Goal: Task Accomplishment & Management: Manage account settings

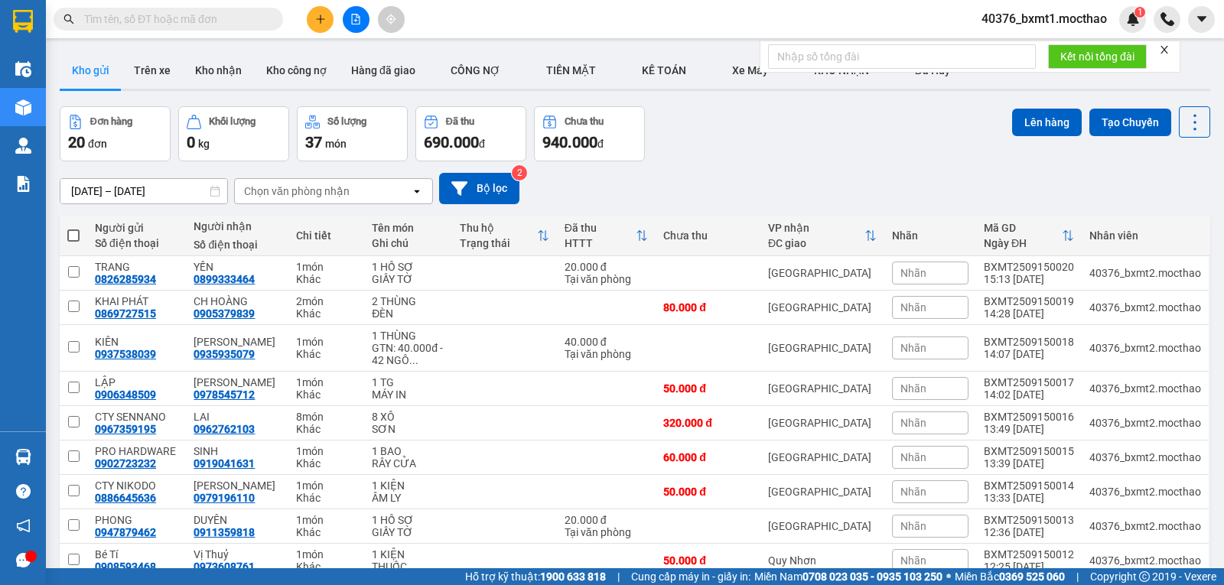
click at [321, 24] on button at bounding box center [320, 19] width 27 height 27
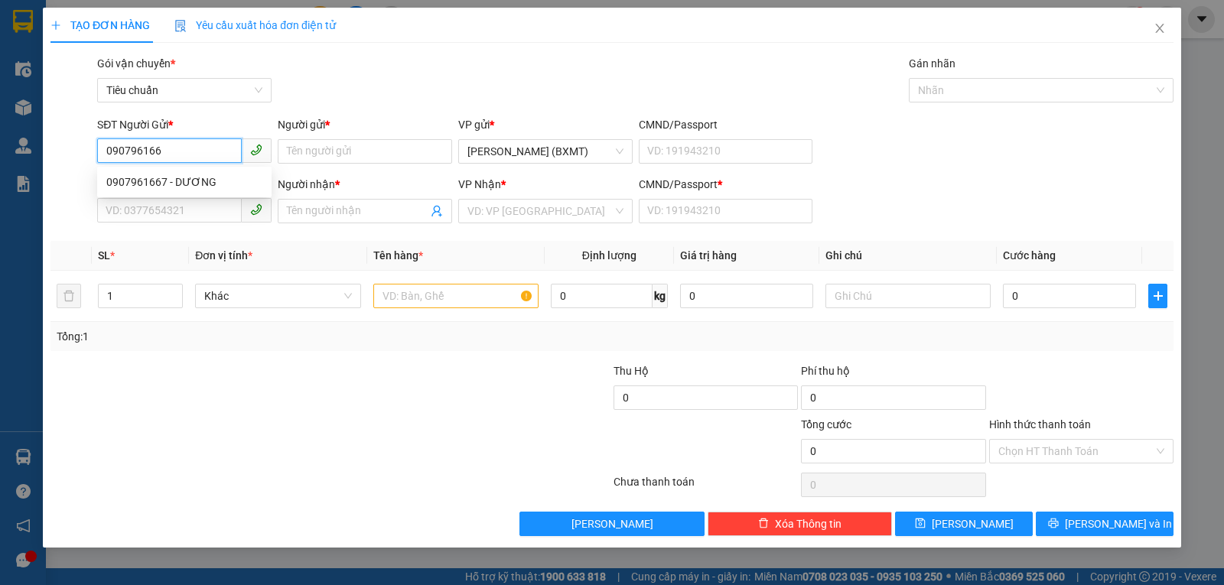
type input "0907961667"
click at [201, 173] on div "0907961667 - DƯƠNG" at bounding box center [184, 182] width 174 height 24
type input "DƯƠNG"
type input "0988895825"
type input "YẾN"
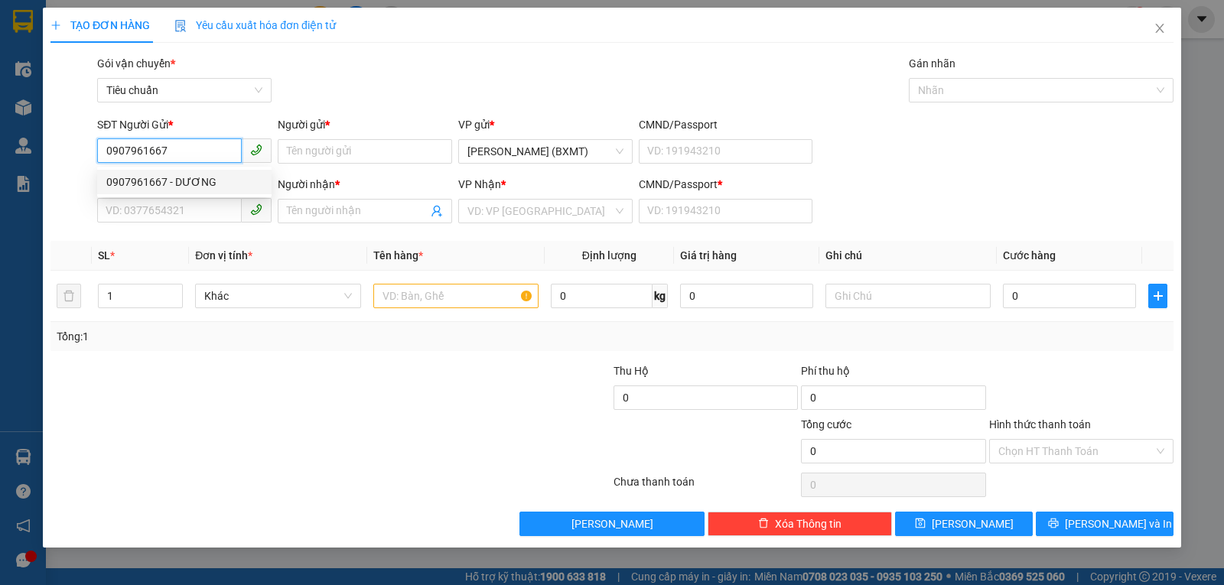
type input "0"
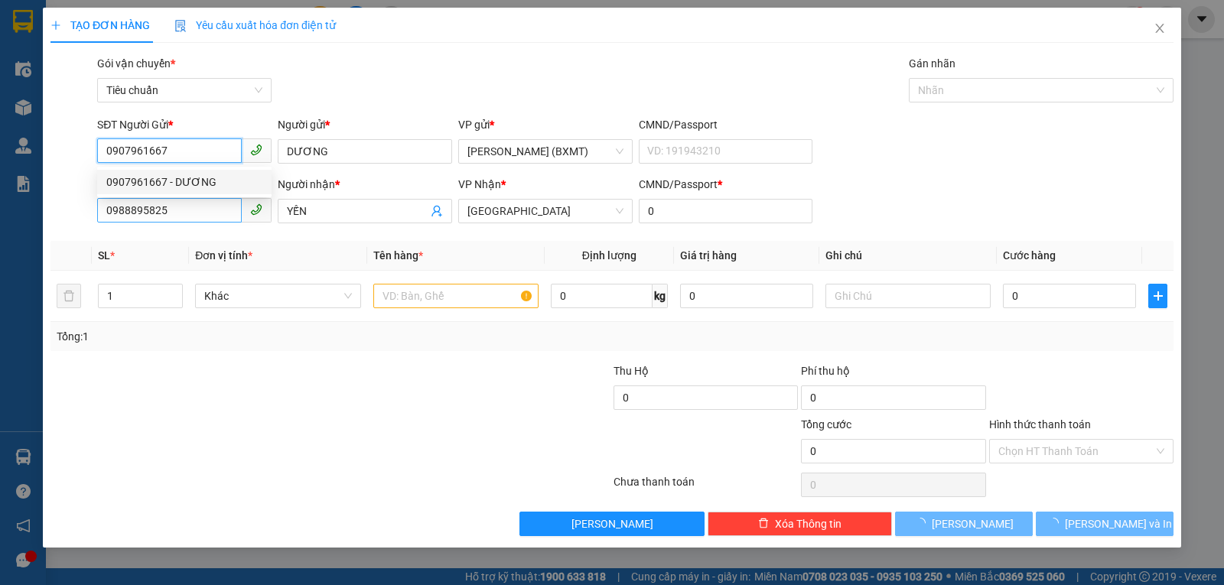
type input "100.000"
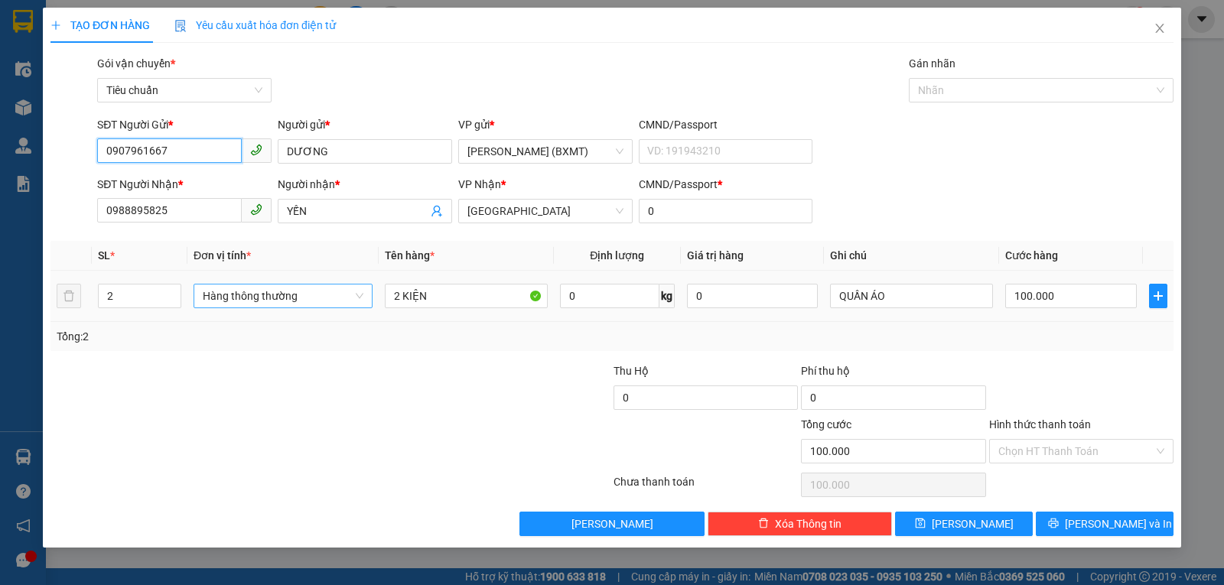
click at [269, 297] on span "Hàng thông thường" at bounding box center [283, 296] width 161 height 23
type input "0907961667"
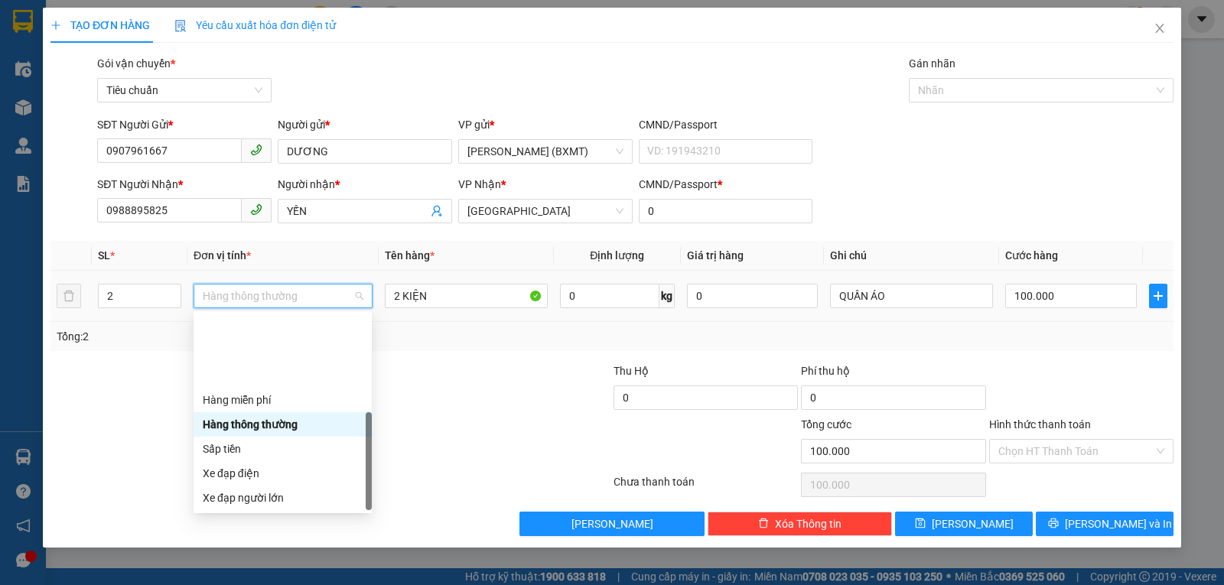
scroll to position [98, 0]
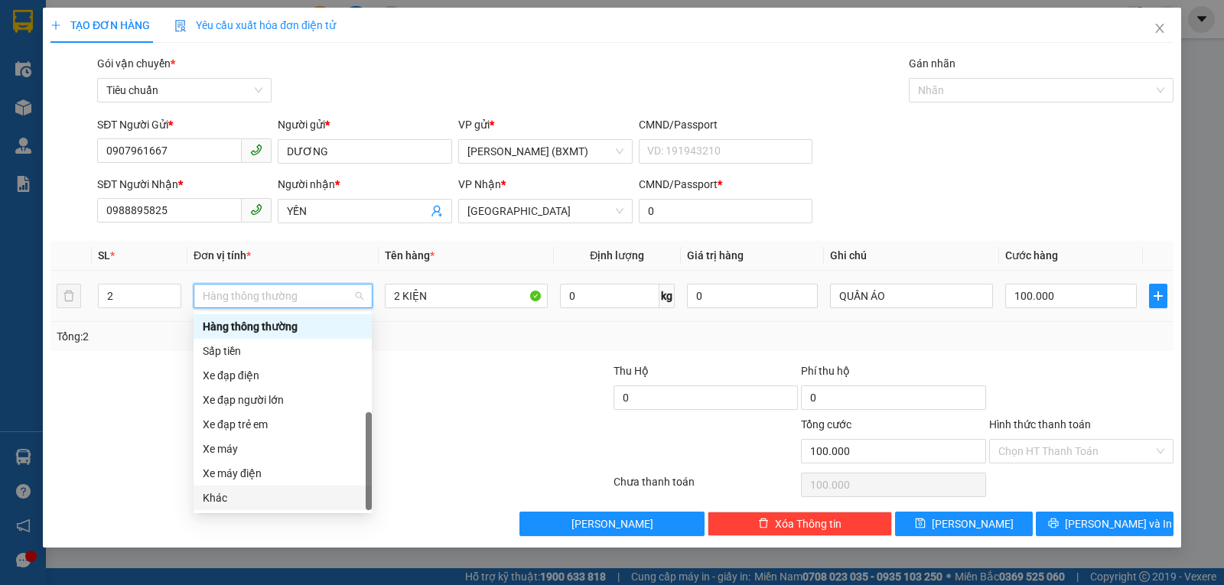
click at [236, 500] on div "Khác" at bounding box center [283, 498] width 160 height 17
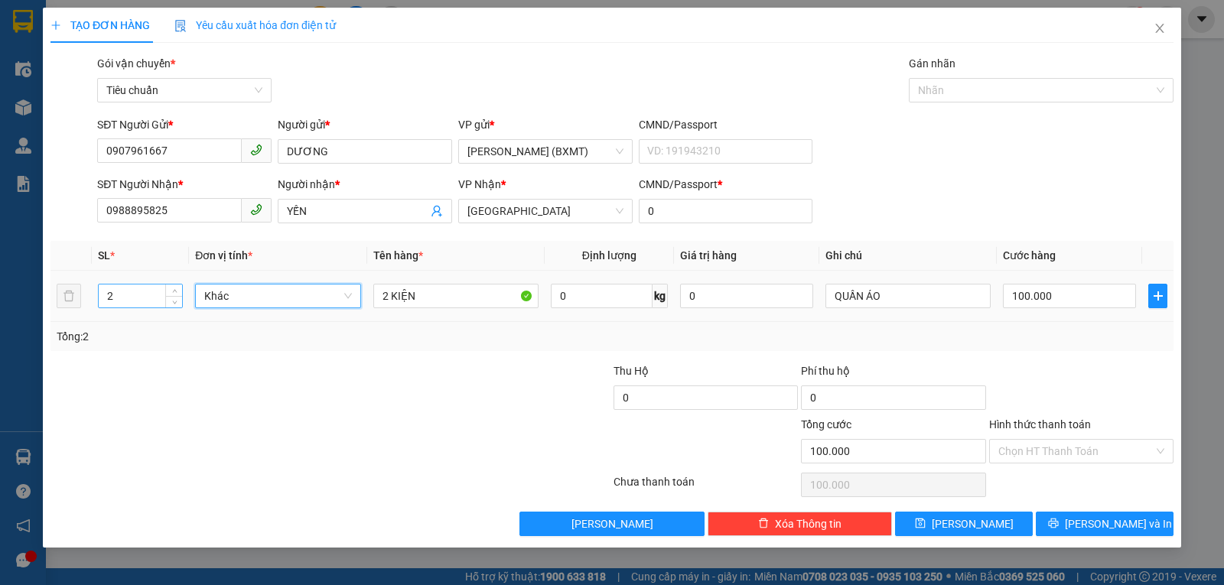
click at [122, 294] on input "2" at bounding box center [140, 296] width 83 height 23
type input "1"
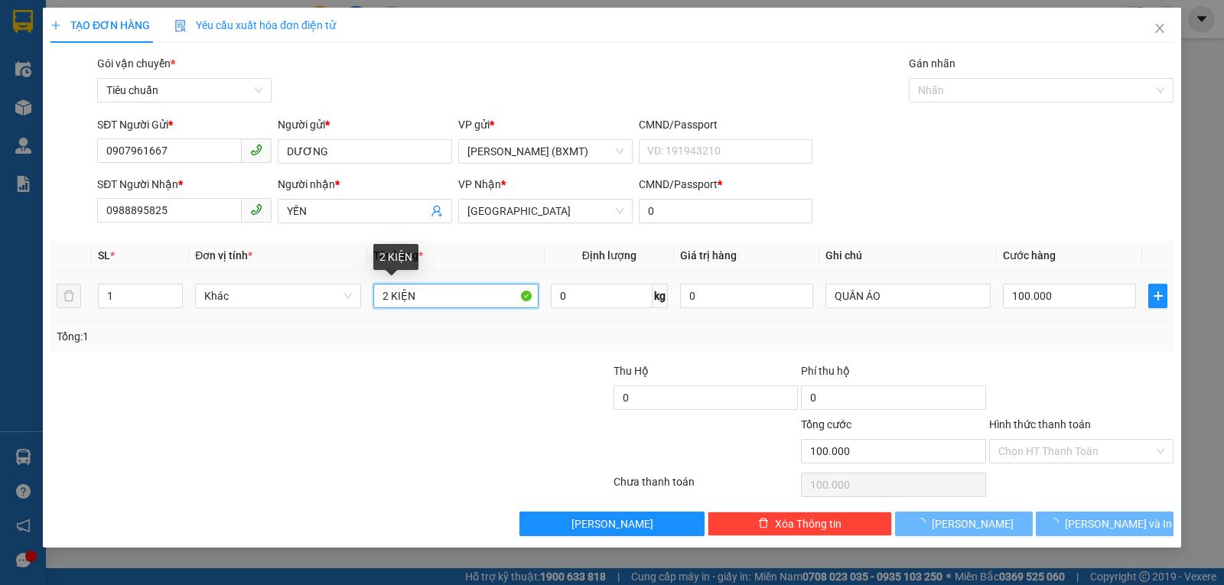
type input "0"
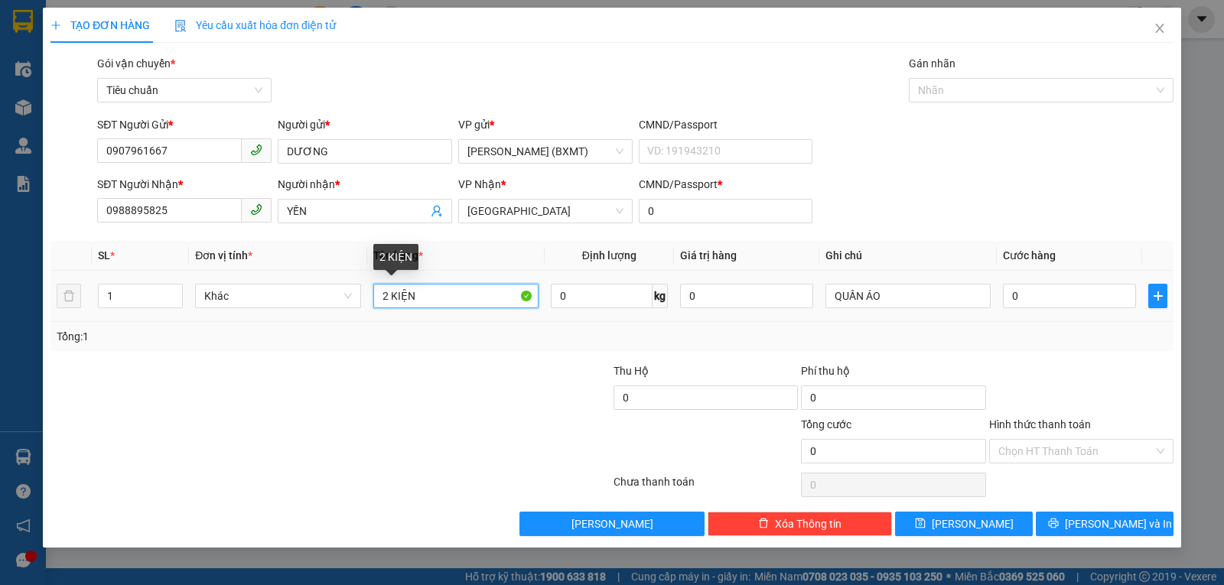
click at [386, 295] on input "2 KIỆN" at bounding box center [455, 296] width 165 height 24
type input "1 KIỆN"
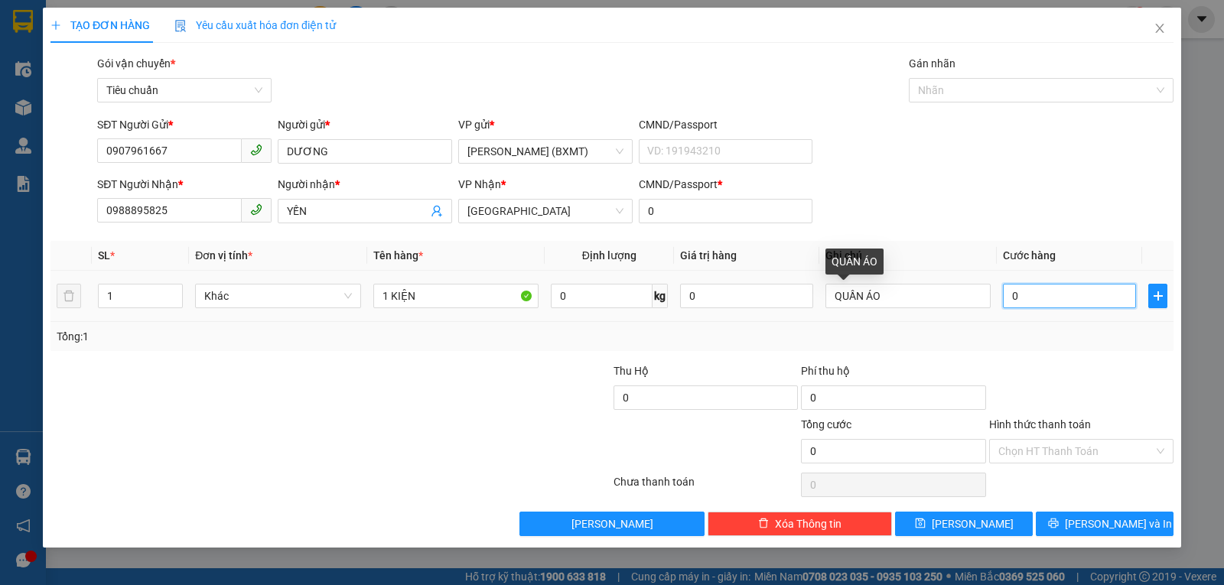
click at [1024, 303] on input "0" at bounding box center [1069, 296] width 133 height 24
type input "3"
type input "30"
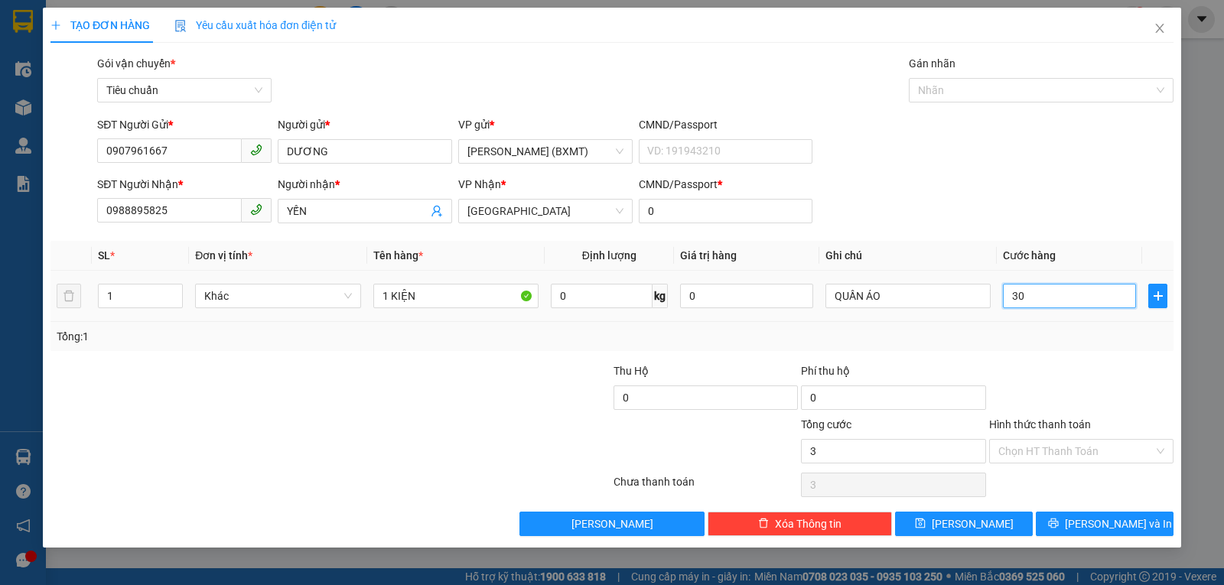
type input "30"
click at [1040, 336] on div "Tổng: 1" at bounding box center [612, 336] width 1111 height 17
type input "30.000"
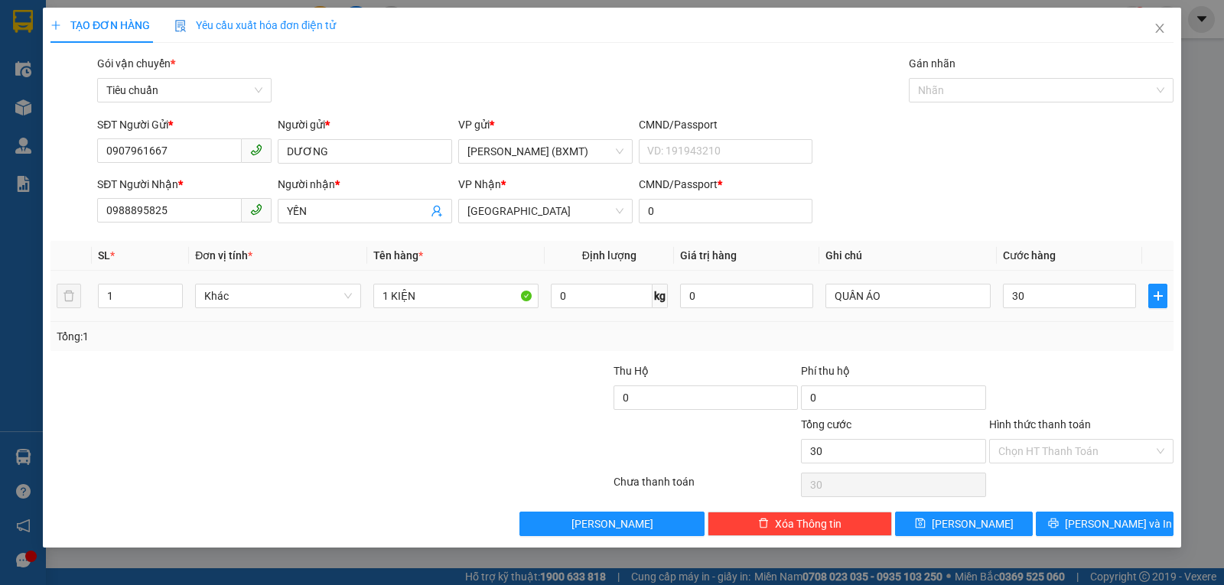
type input "30.000"
click at [1081, 450] on input "Hình thức thanh toán" at bounding box center [1075, 451] width 155 height 23
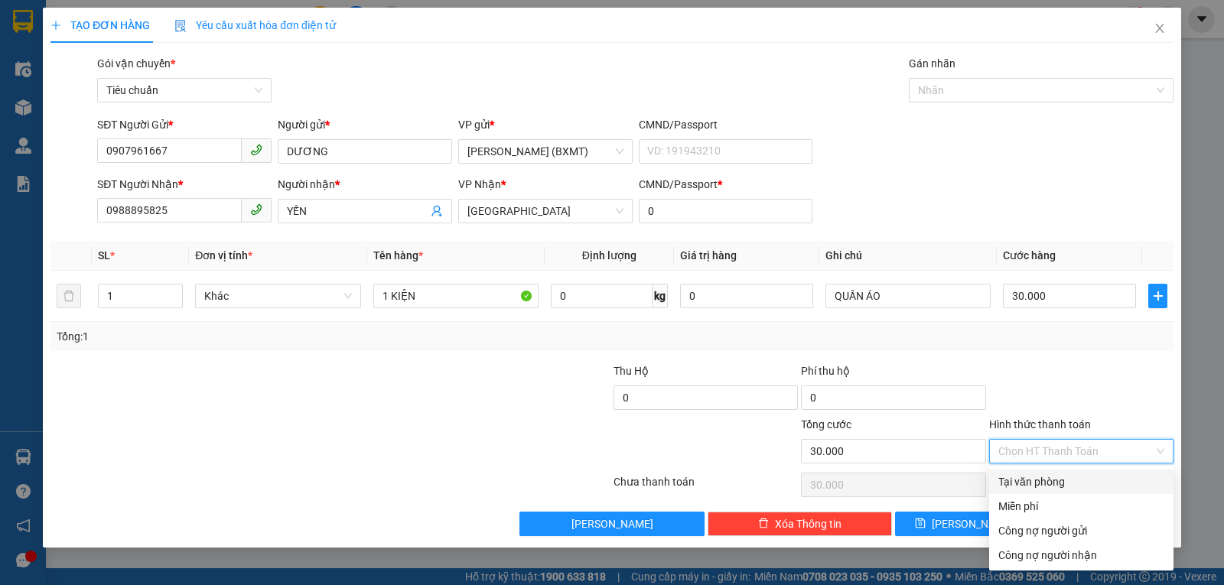
click at [1080, 479] on div "Tại văn phòng" at bounding box center [1081, 482] width 166 height 17
type input "0"
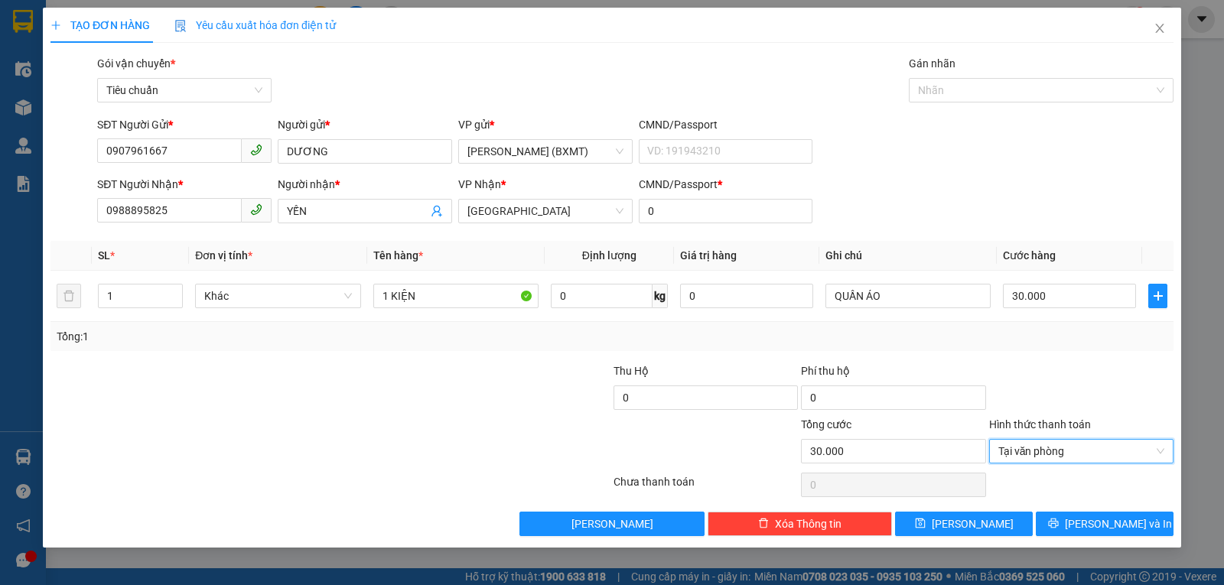
click at [1073, 363] on div at bounding box center [1081, 390] width 187 height 54
click at [1062, 516] on button "Lưu và In" at bounding box center [1105, 524] width 138 height 24
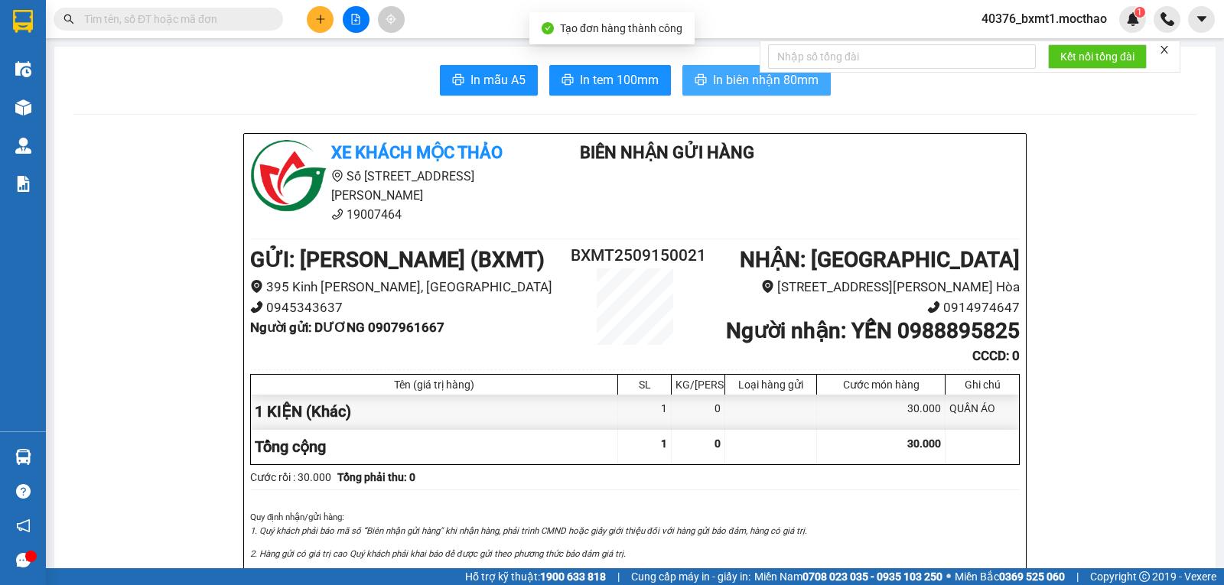
click at [773, 84] on span "In biên nhận 80mm" at bounding box center [766, 79] width 106 height 19
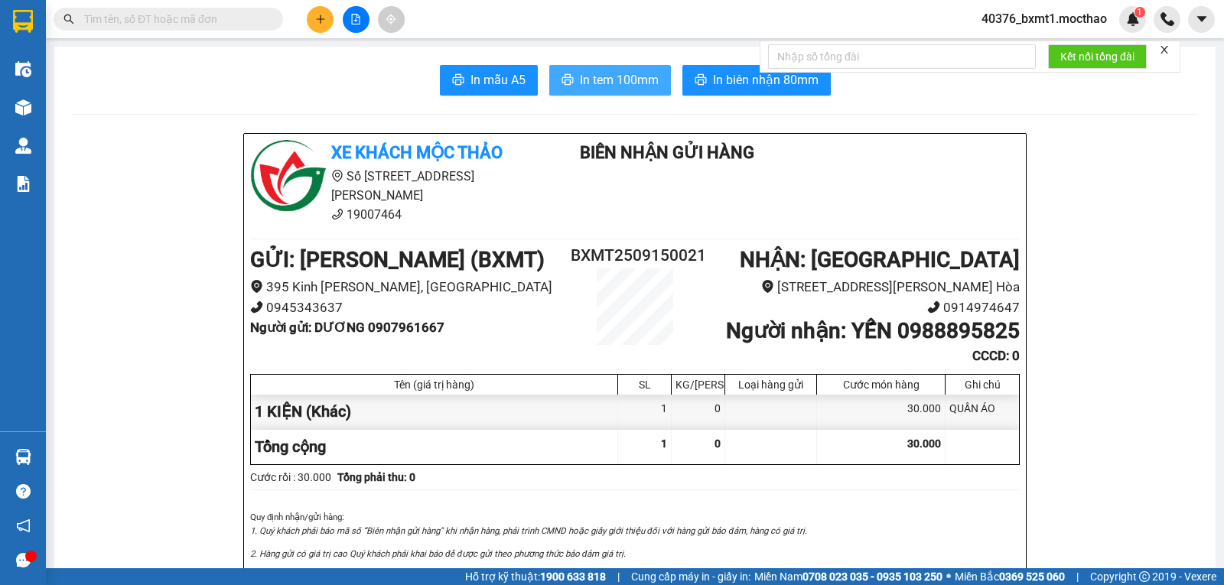
click at [588, 79] on span "In tem 100mm" at bounding box center [619, 79] width 79 height 19
click at [1161, 52] on icon "close" at bounding box center [1164, 49] width 11 height 11
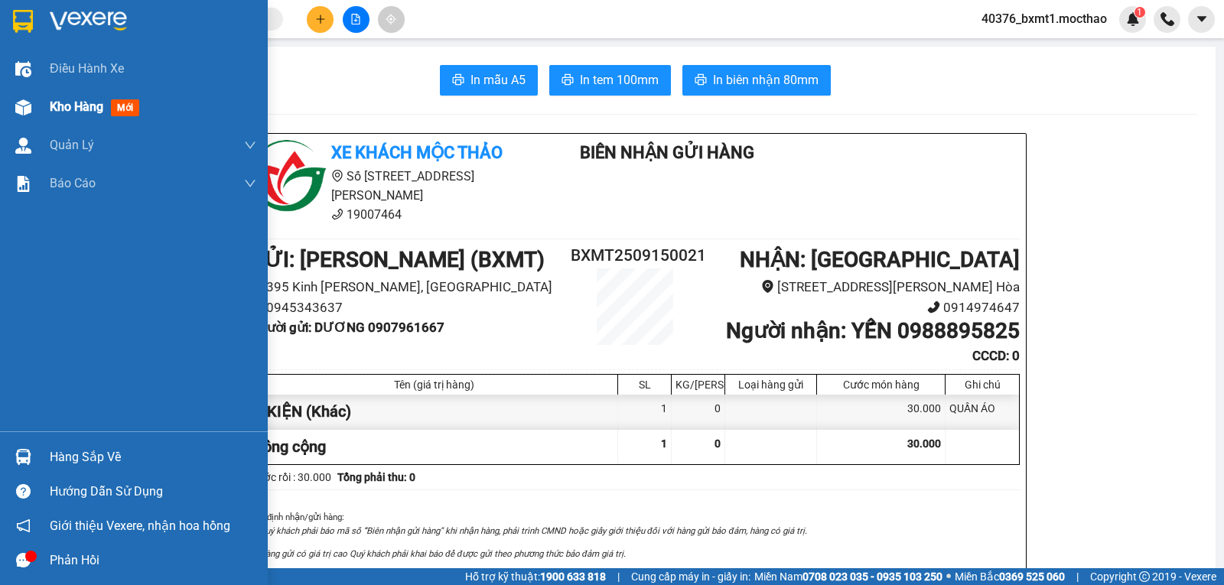
click at [50, 101] on span "Kho hàng" at bounding box center [77, 106] width 54 height 15
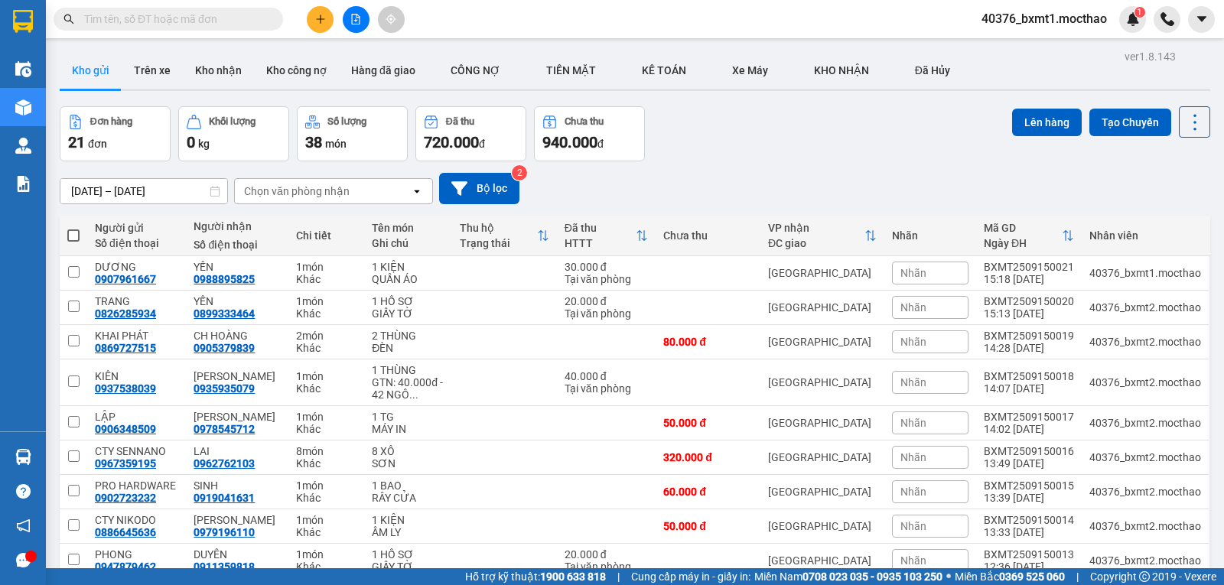
click at [833, 164] on div "13/09/2025 – 15/09/2025 Press the down arrow key to interact with the calendar …" at bounding box center [635, 188] width 1151 height 54
click at [190, 65] on button "Kho nhận" at bounding box center [218, 70] width 71 height 37
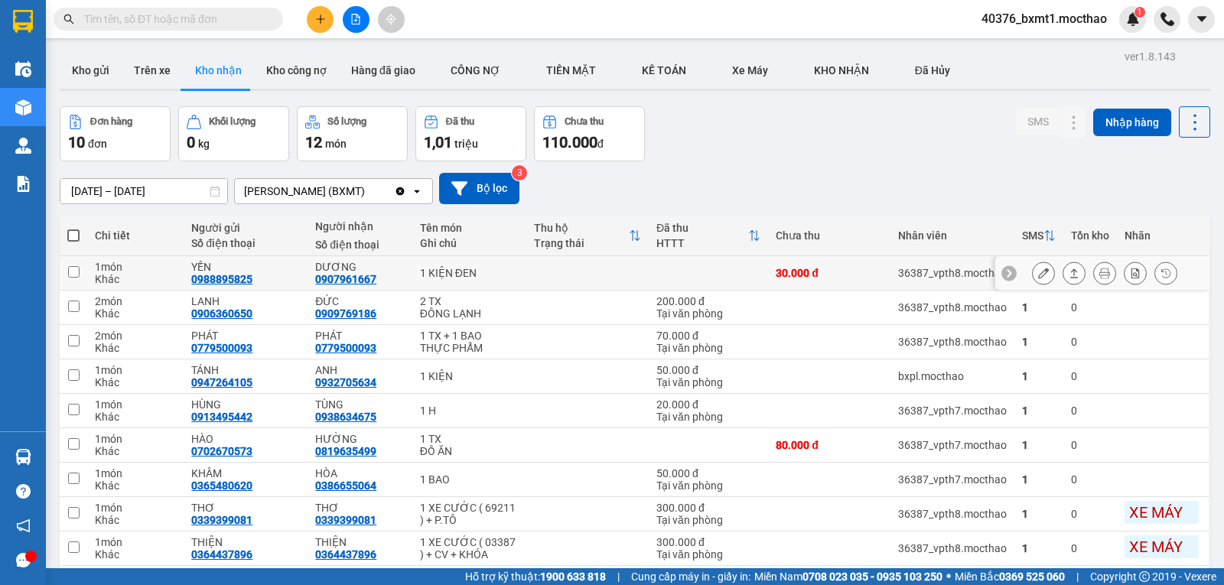
click at [1069, 276] on icon at bounding box center [1074, 273] width 11 height 11
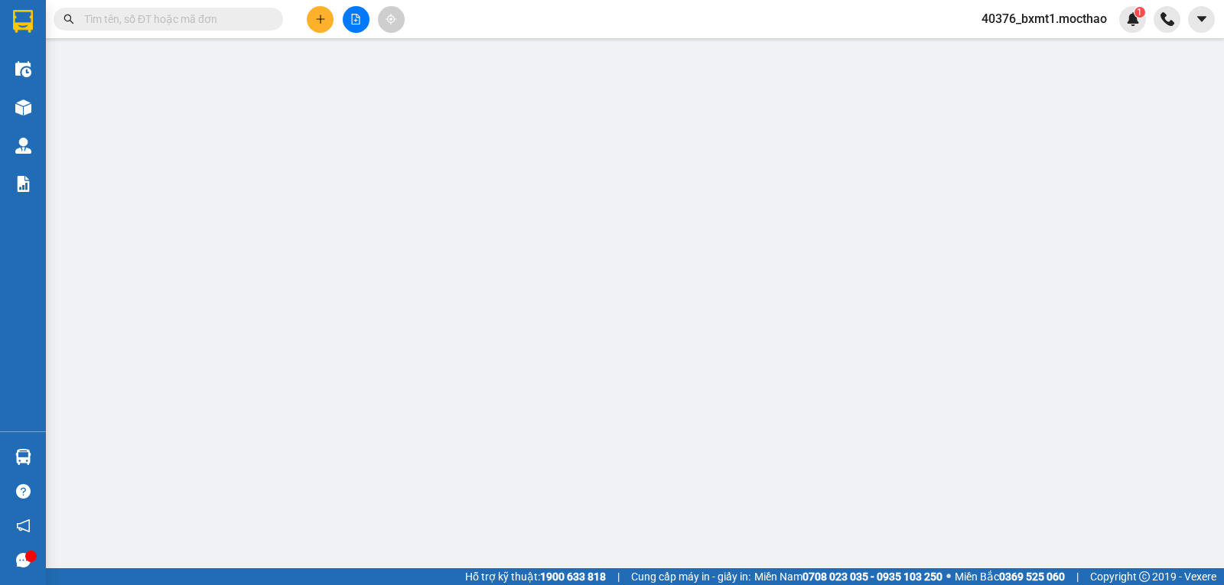
type input "0988895825"
type input "YẾN"
type input "0907961667"
type input "DƯƠNG"
type input "0"
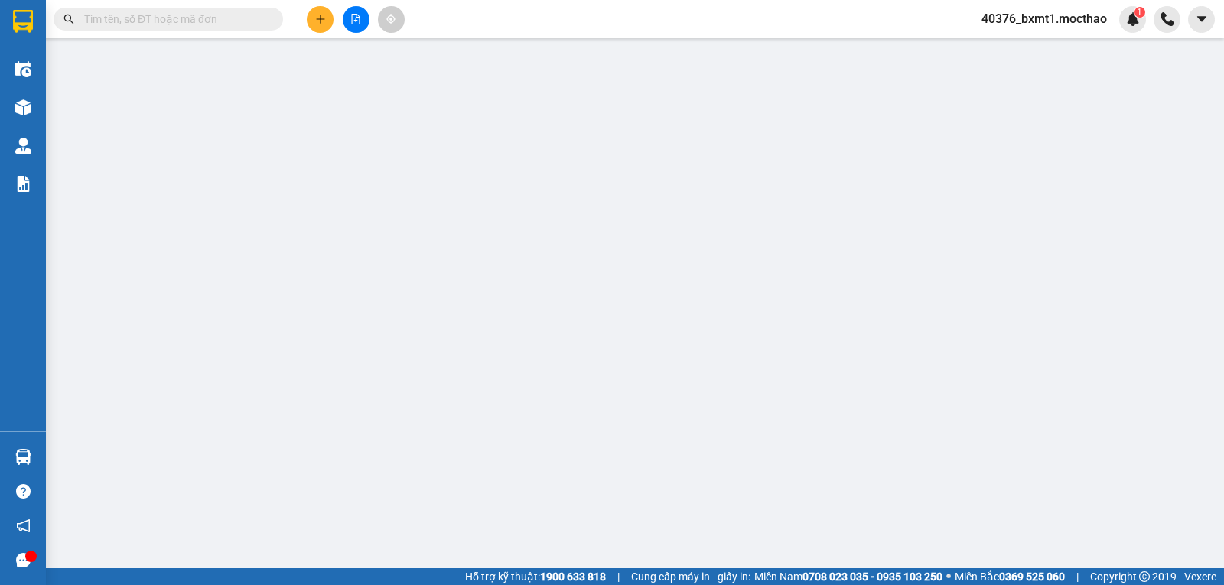
type input "30.000"
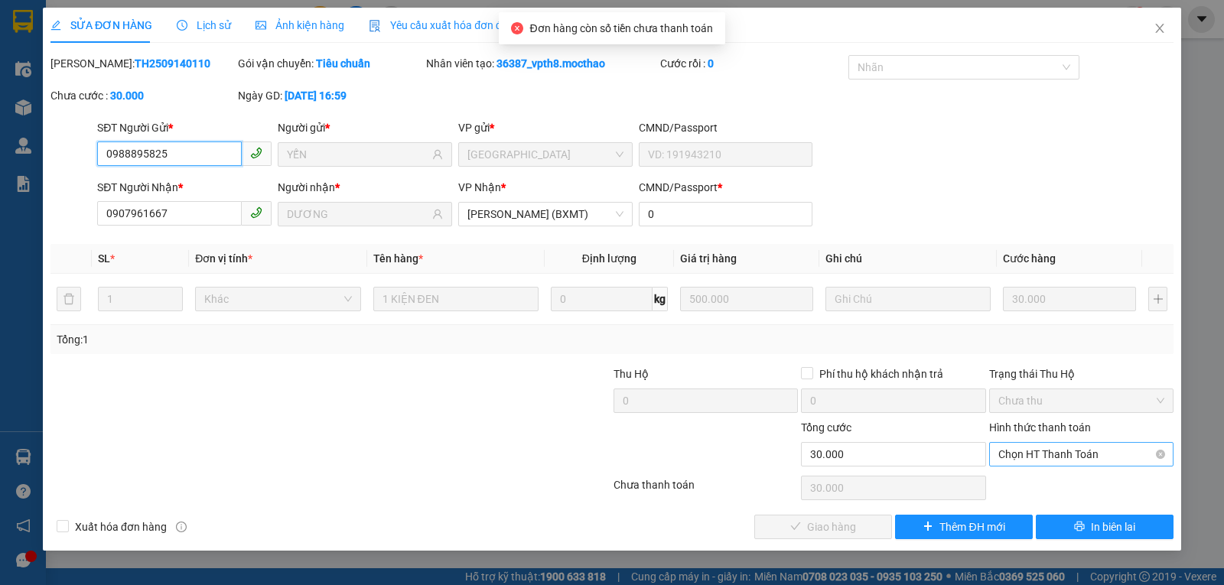
click at [1042, 447] on span "Chọn HT Thanh Toán" at bounding box center [1081, 454] width 166 height 23
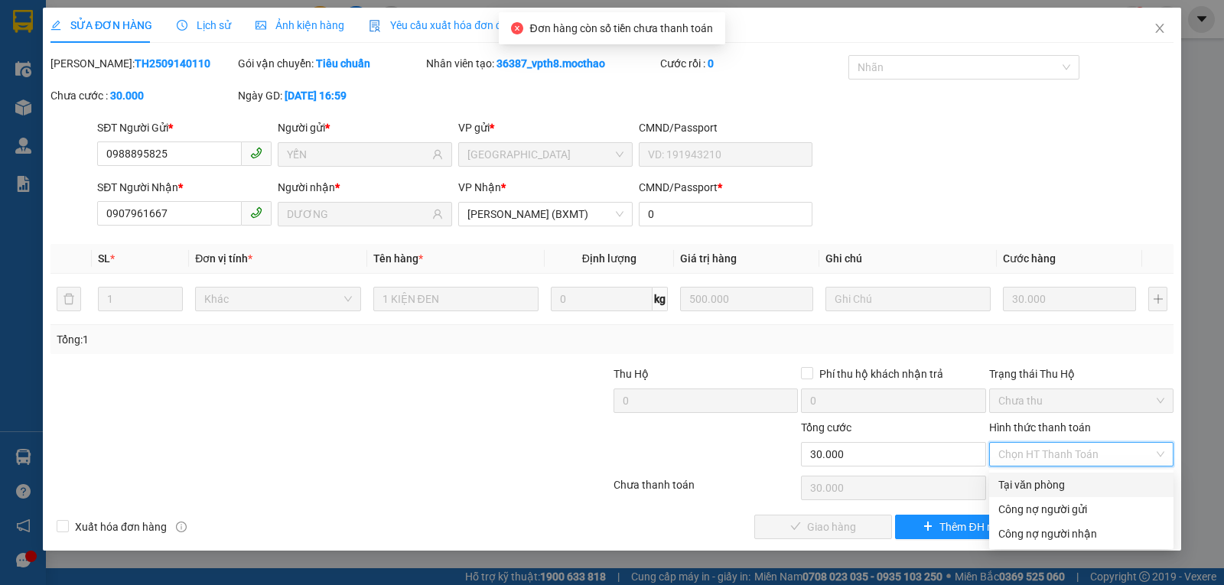
click at [1034, 478] on div "Tại văn phòng" at bounding box center [1081, 485] width 166 height 17
type input "0"
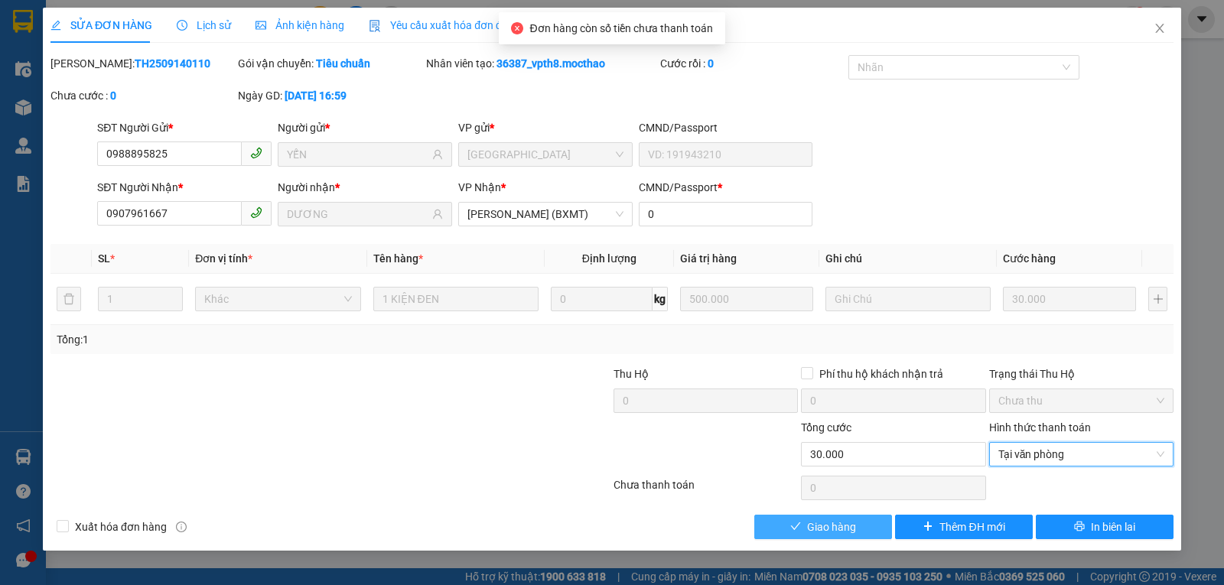
click at [852, 531] on span "Giao hàng" at bounding box center [831, 527] width 49 height 17
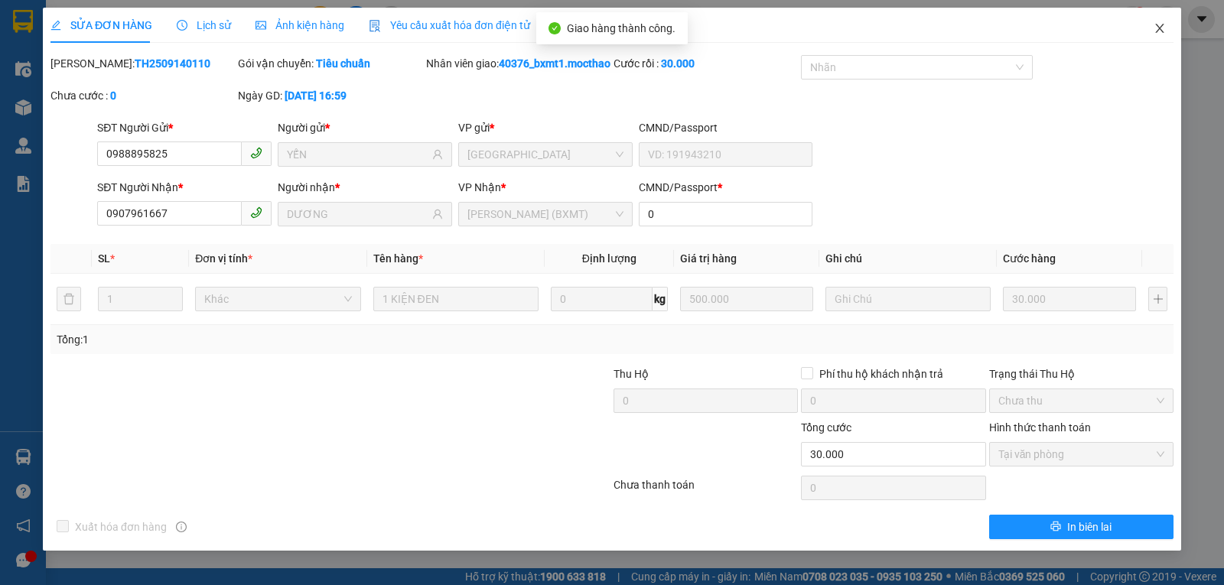
click at [1148, 20] on span "Close" at bounding box center [1159, 29] width 43 height 43
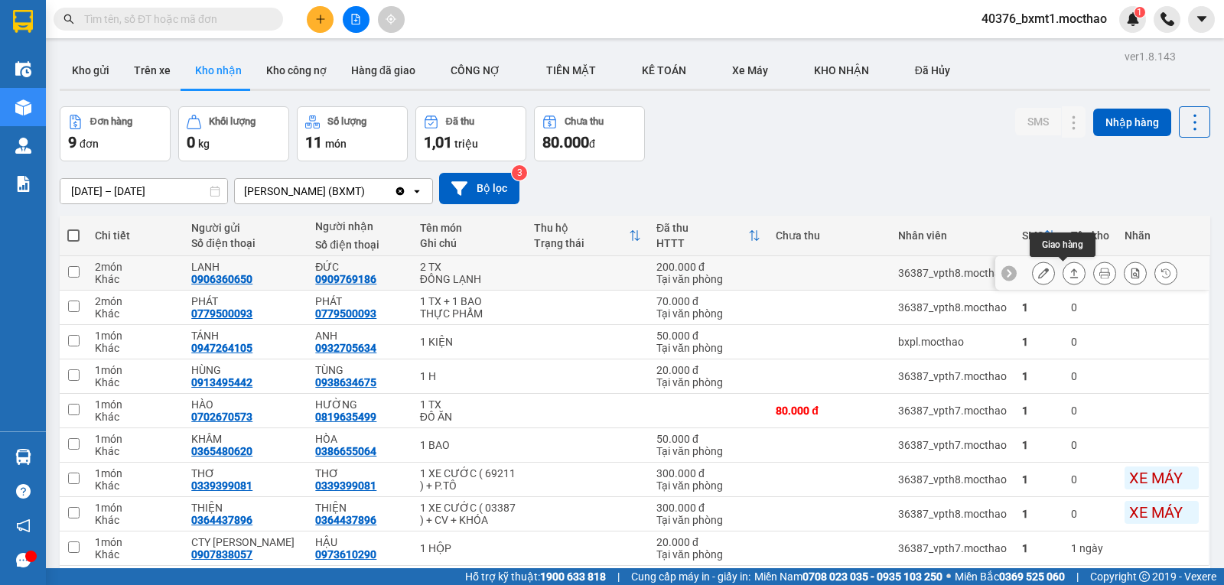
click at [1063, 274] on button at bounding box center [1073, 273] width 21 height 27
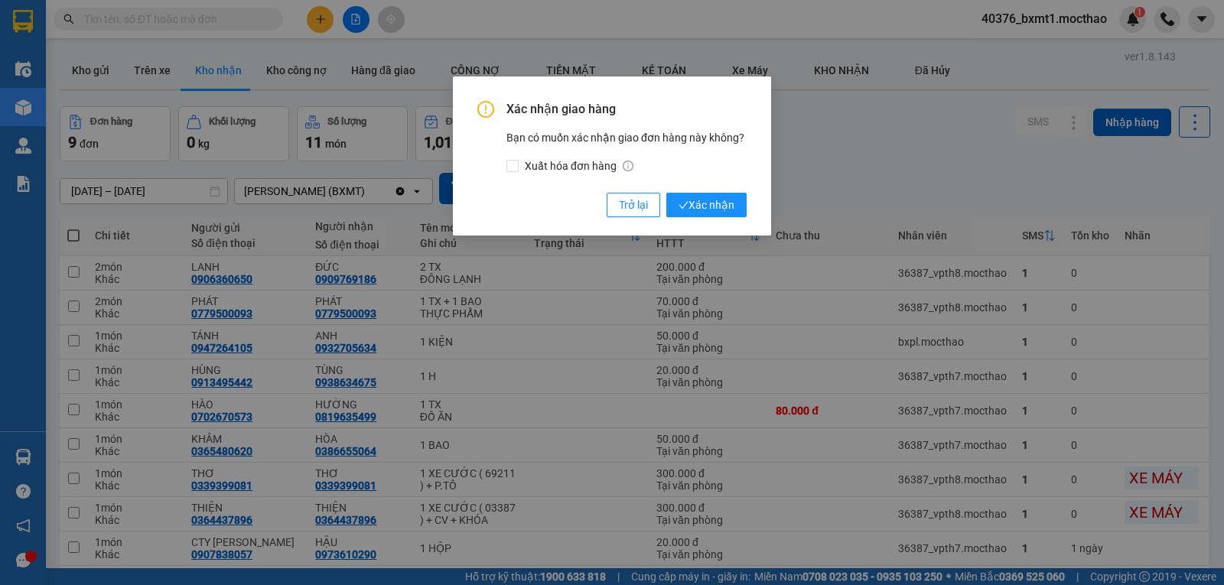
drag, startPoint x: 717, startPoint y: 210, endPoint x: 967, endPoint y: 273, distance: 258.1
click at [716, 210] on span "Xác nhận" at bounding box center [707, 205] width 56 height 17
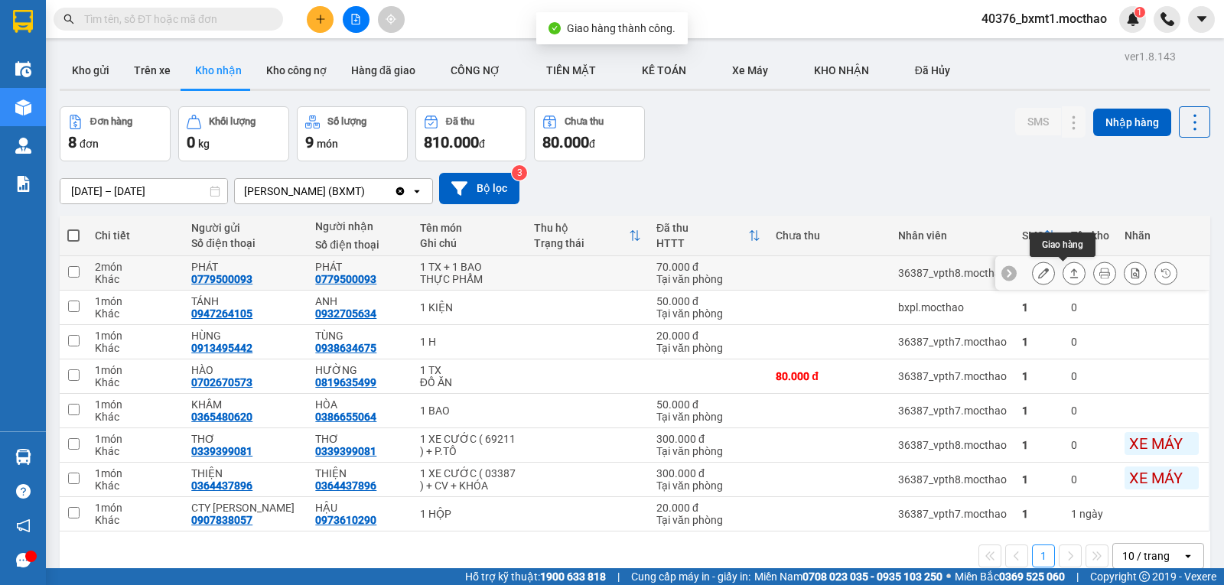
click at [1070, 277] on button at bounding box center [1073, 273] width 21 height 27
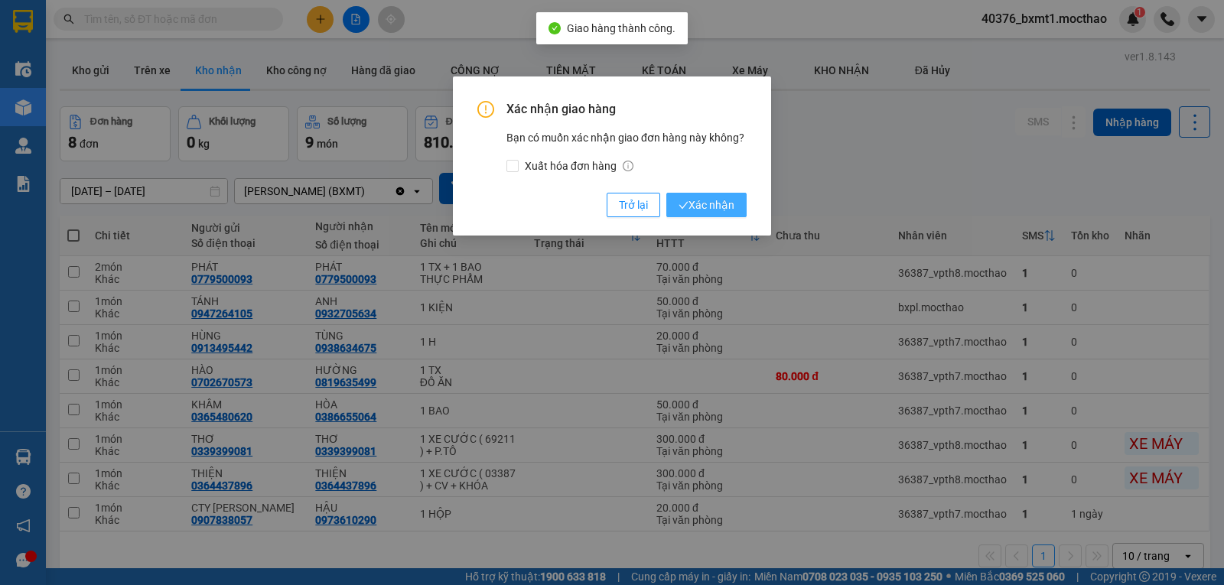
click at [737, 204] on button "Xác nhận" at bounding box center [706, 205] width 80 height 24
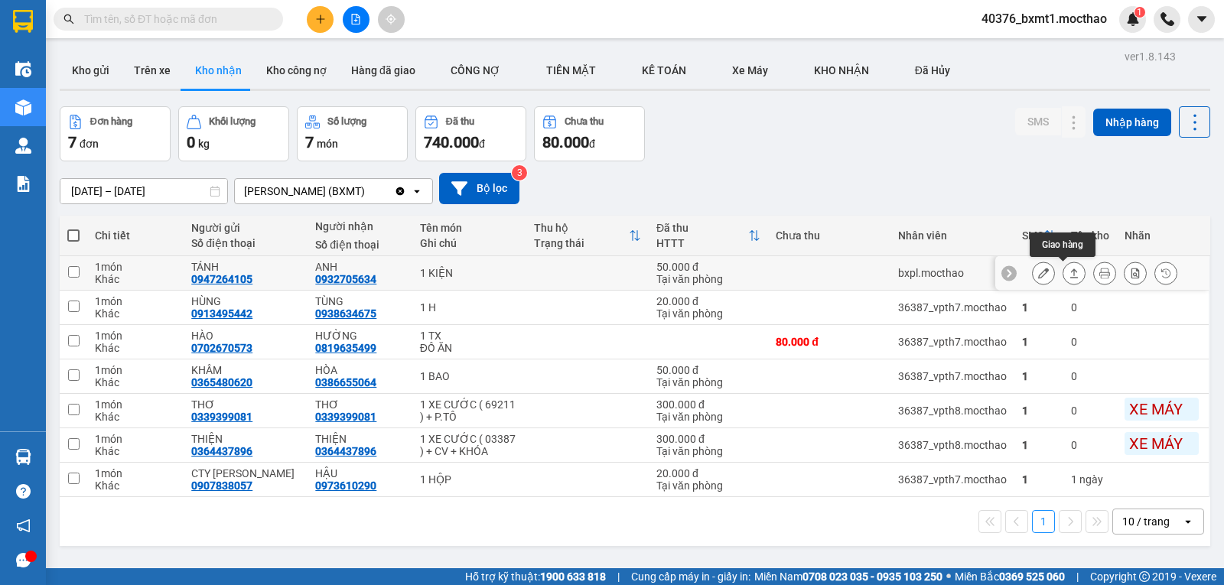
click at [1070, 278] on icon at bounding box center [1074, 273] width 8 height 9
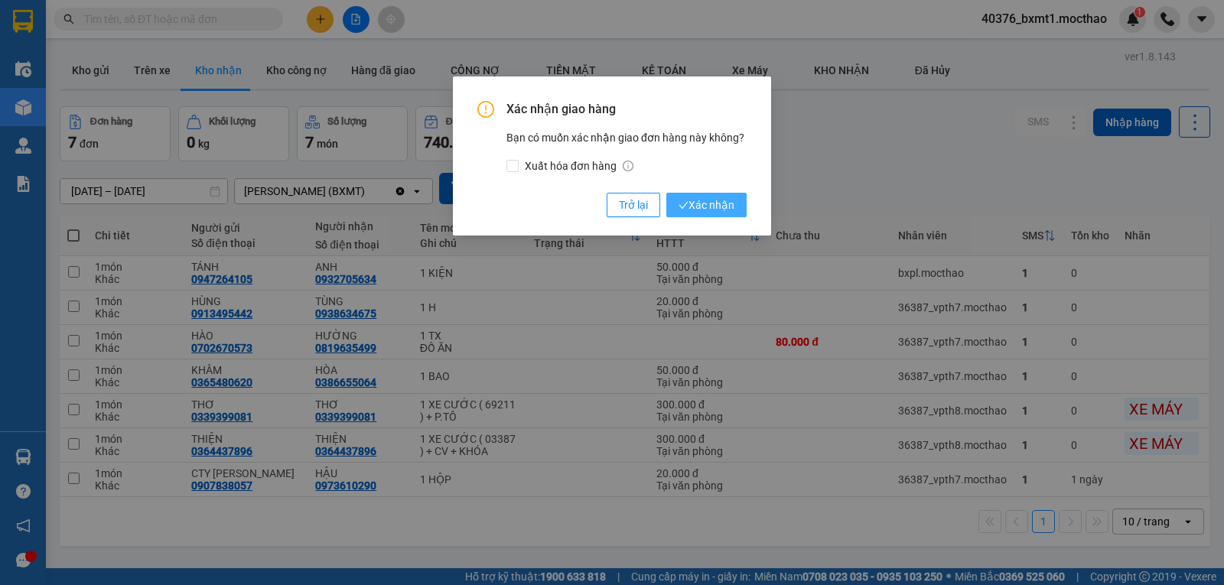
click at [710, 207] on span "Xác nhận" at bounding box center [707, 205] width 56 height 17
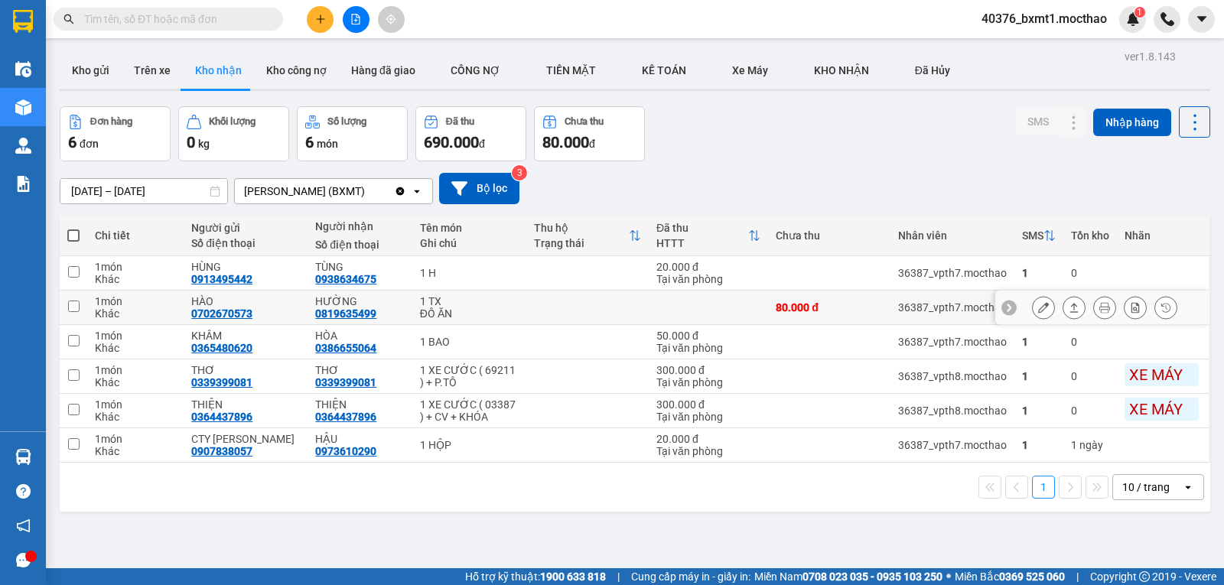
click at [1063, 298] on button at bounding box center [1073, 308] width 21 height 27
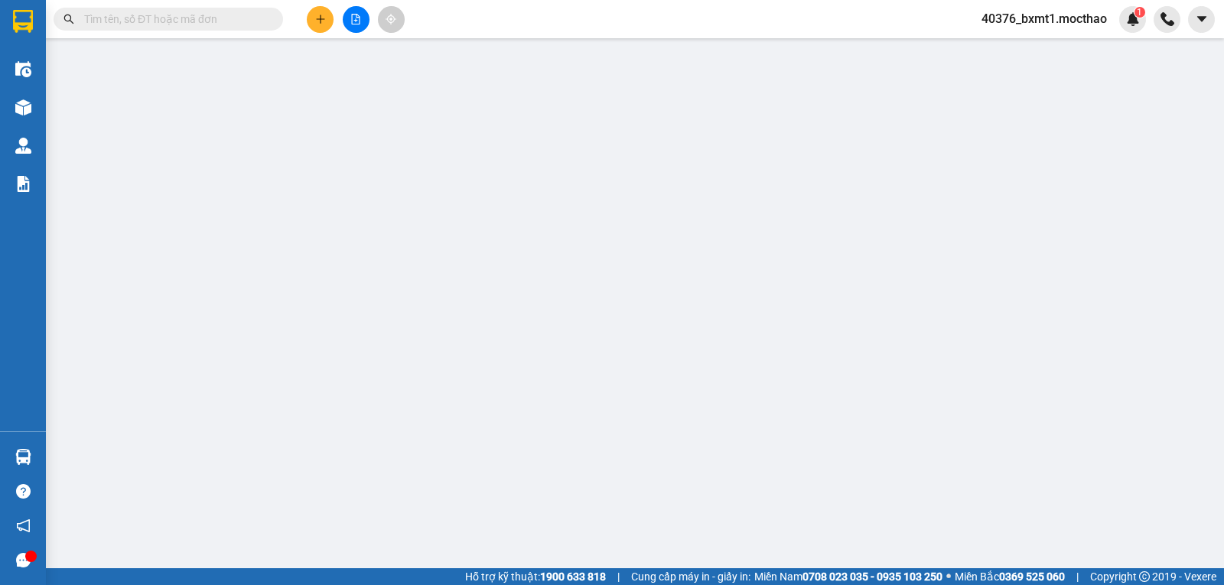
type input "0702670573"
type input "HÀO"
type input "0819635499"
type input "HƯỜNG"
type input "1"
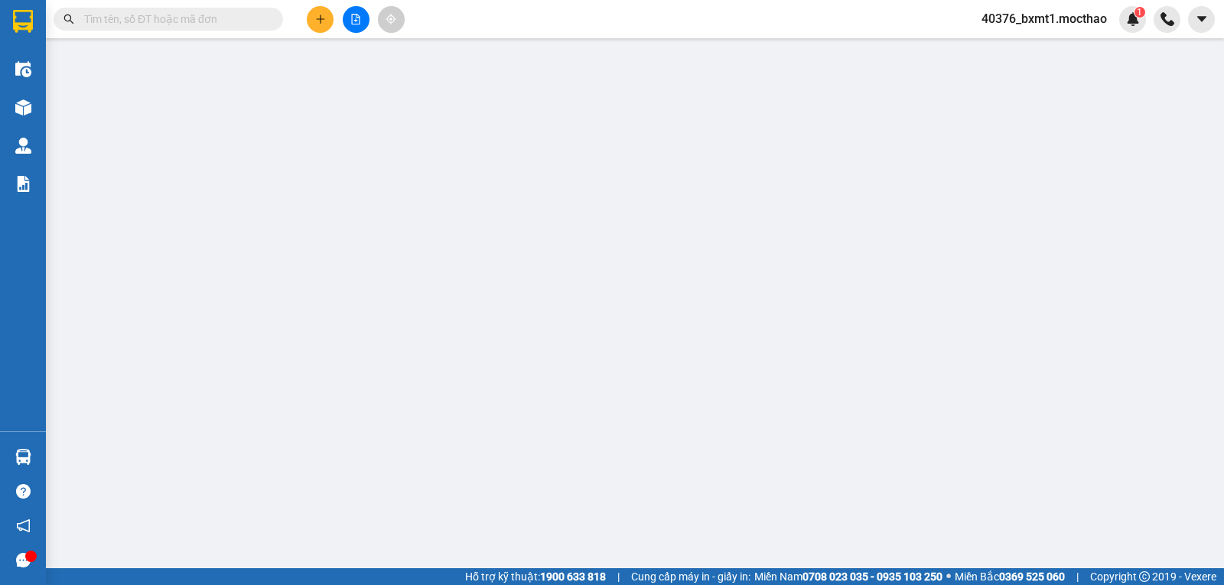
type input "80.000"
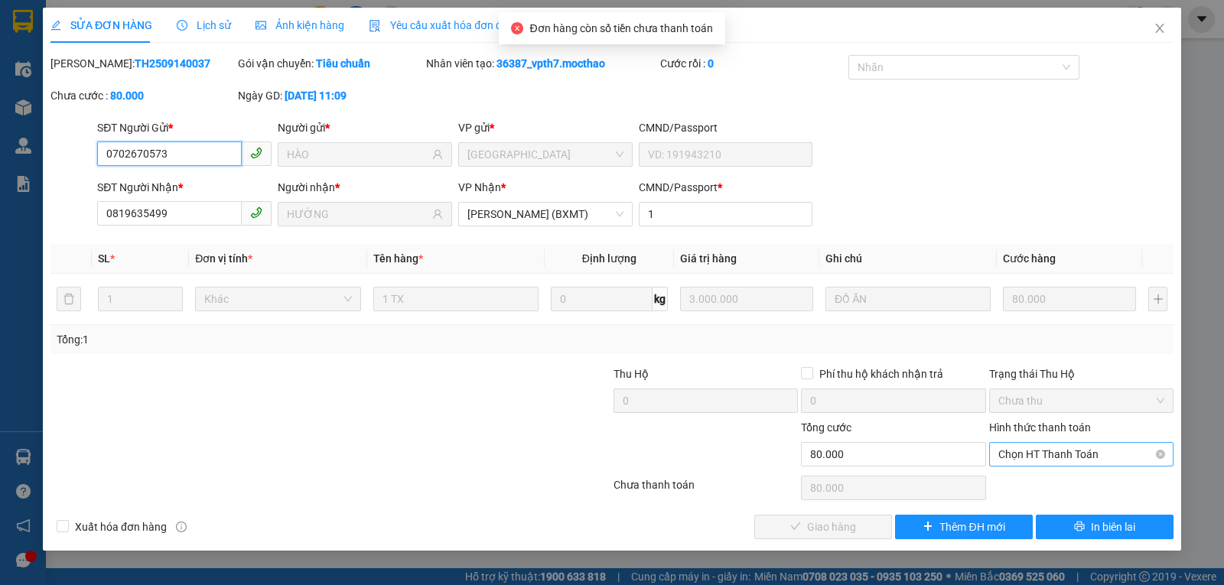
click at [1056, 457] on span "Chọn HT Thanh Toán" at bounding box center [1081, 454] width 166 height 23
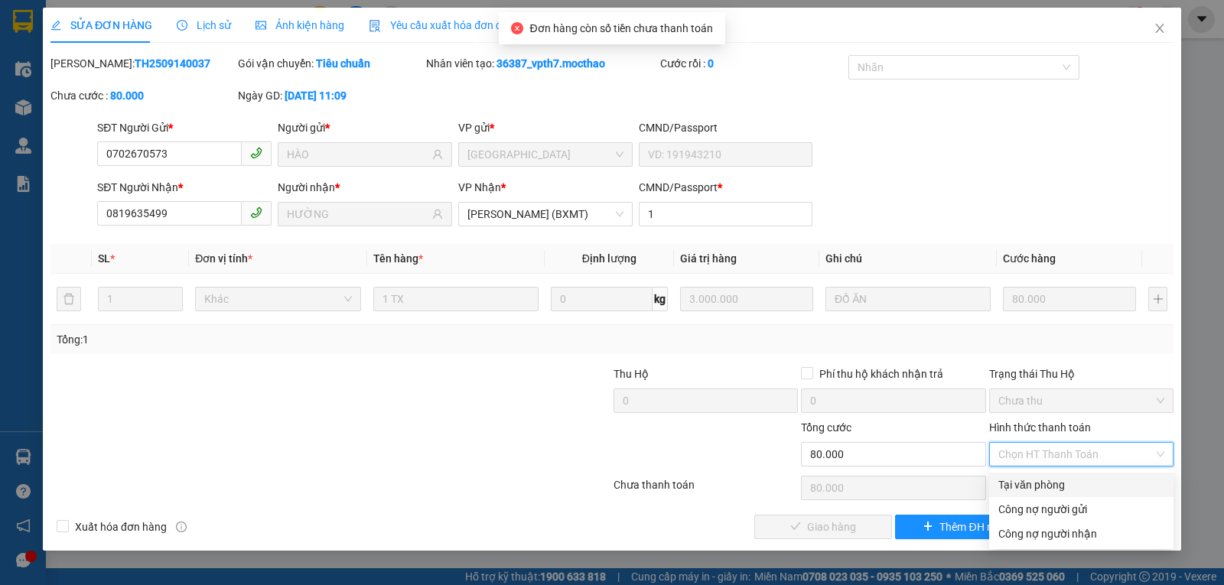
click at [1041, 487] on div "Tại văn phòng" at bounding box center [1081, 485] width 166 height 17
type input "0"
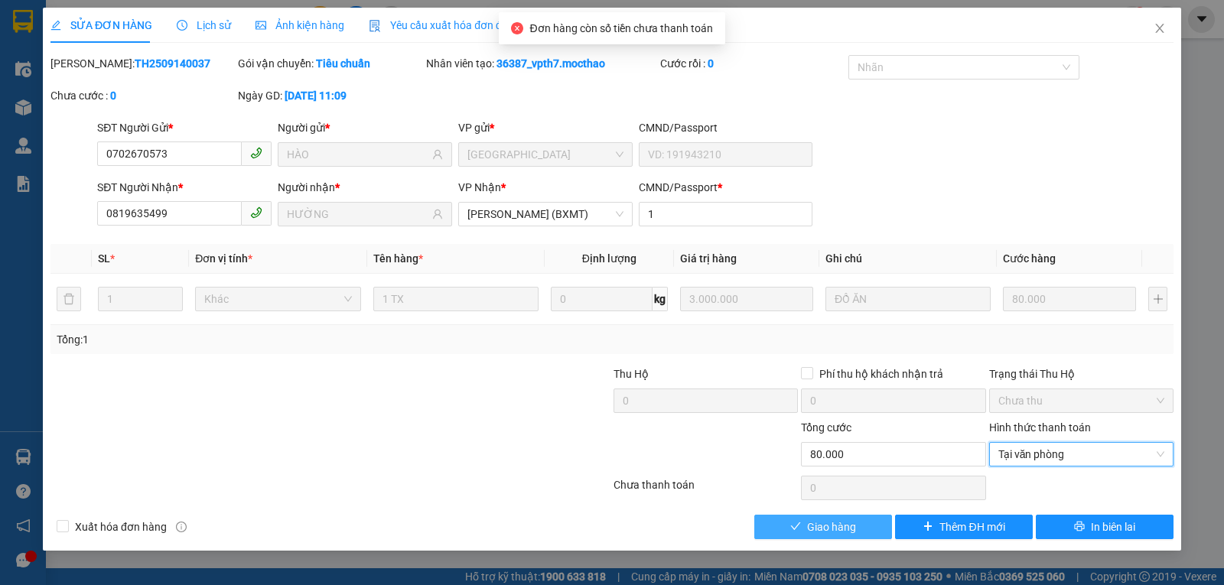
click at [868, 536] on button "Giao hàng" at bounding box center [823, 527] width 138 height 24
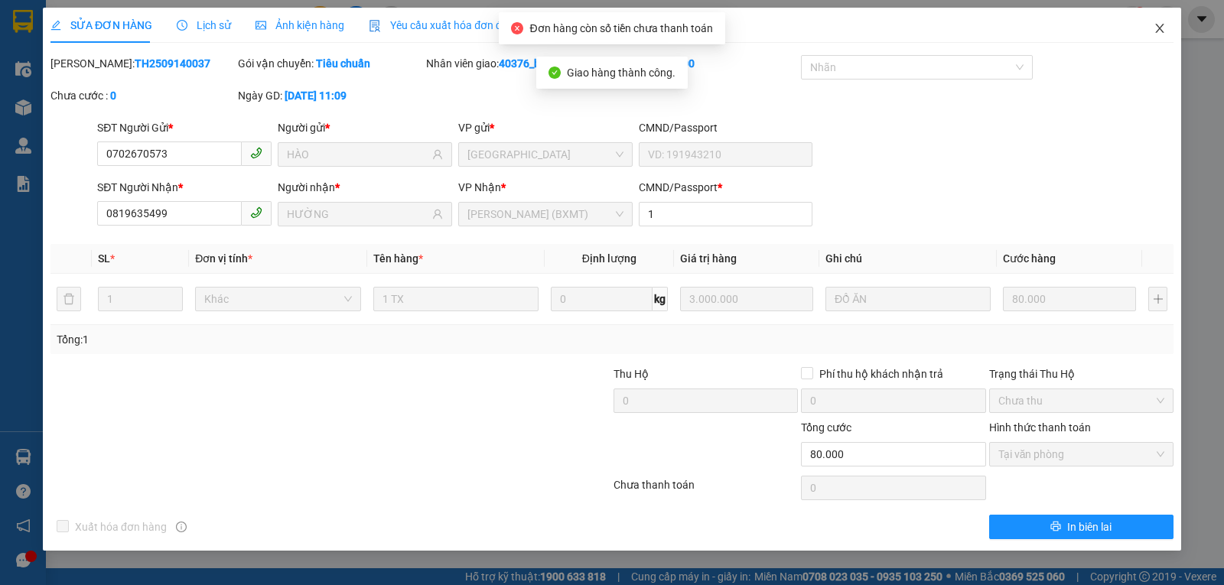
click at [1154, 26] on icon "close" at bounding box center [1160, 28] width 12 height 12
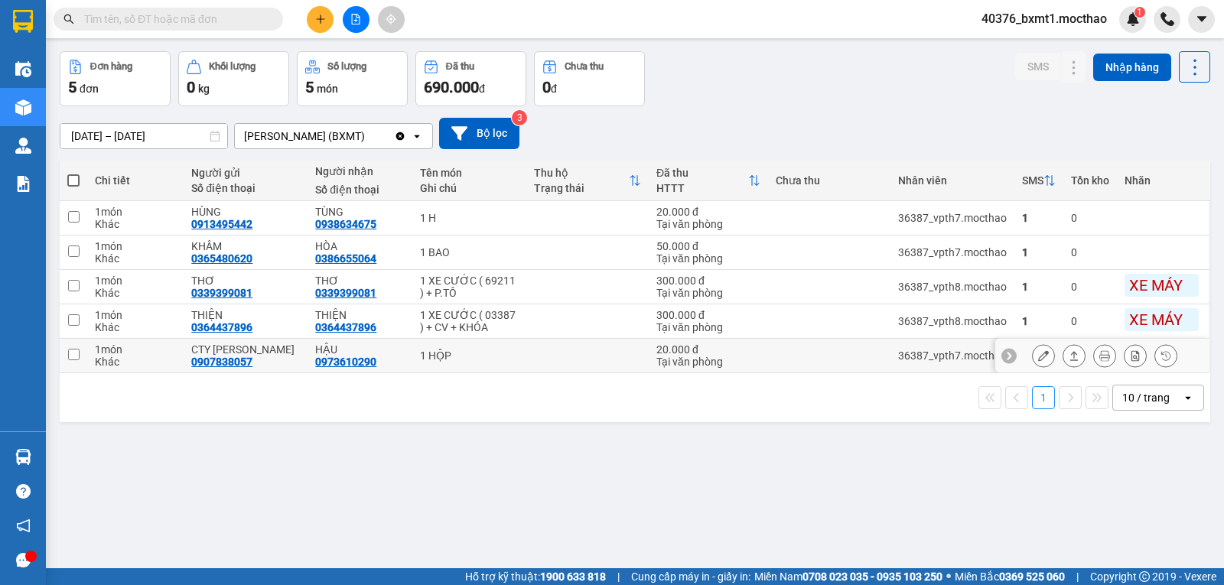
scroll to position [70, 0]
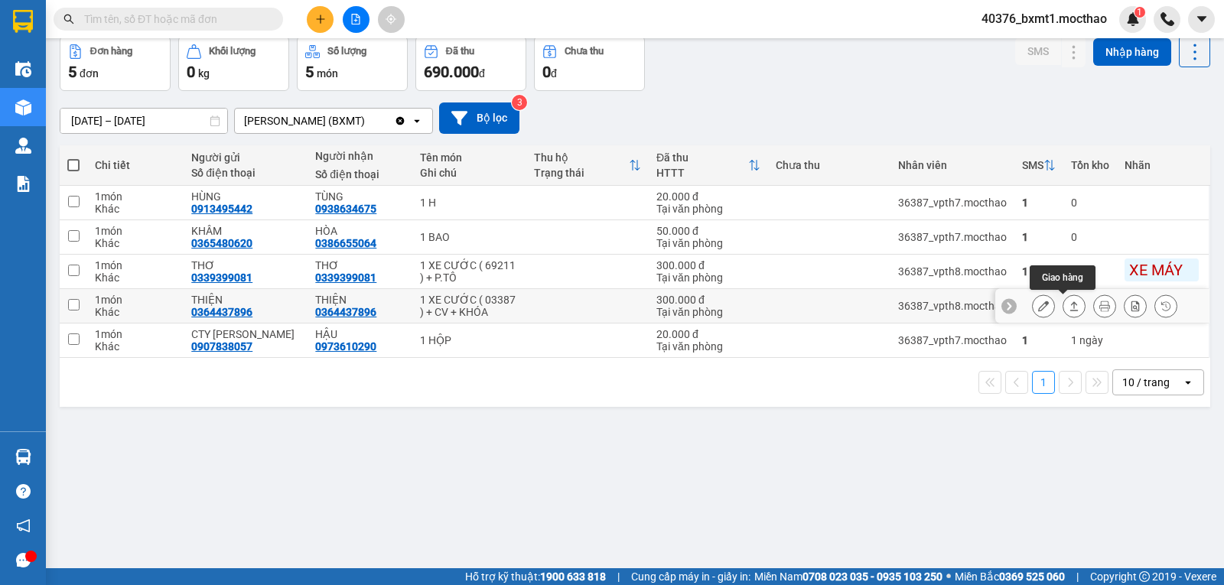
click at [1069, 310] on icon at bounding box center [1074, 306] width 11 height 11
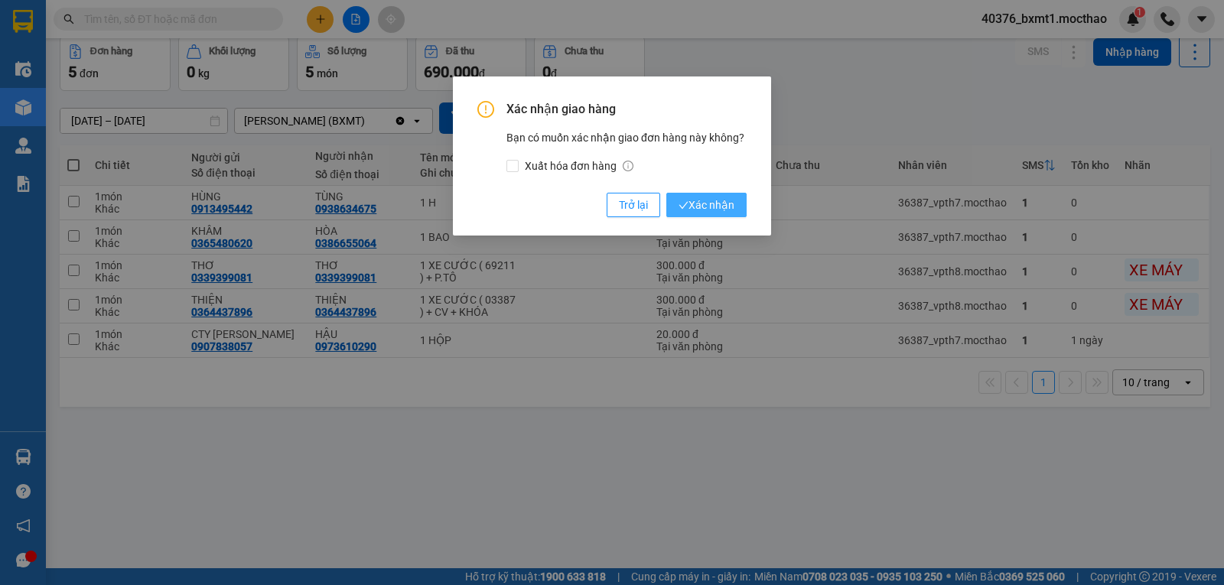
click at [698, 212] on span "Xác nhận" at bounding box center [707, 205] width 56 height 17
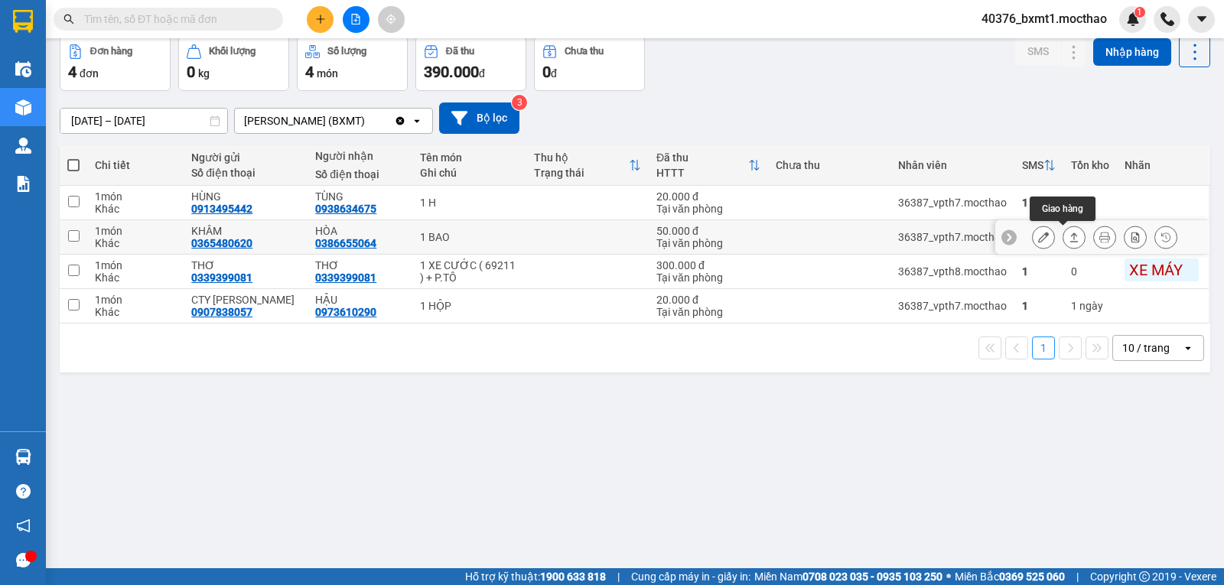
click at [1069, 239] on icon at bounding box center [1074, 237] width 11 height 11
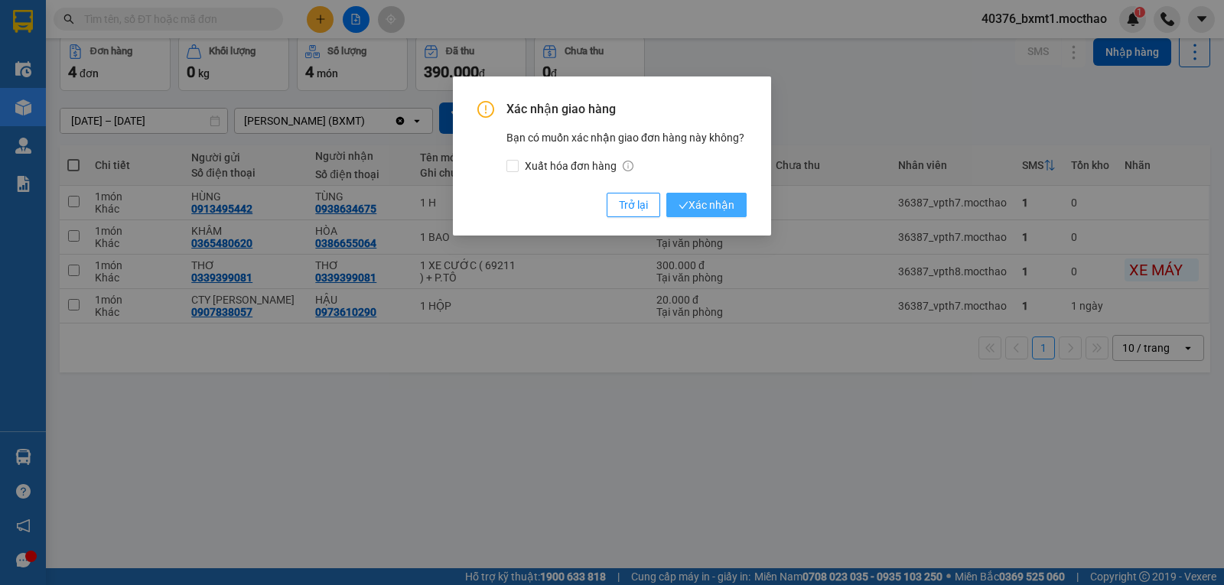
click at [676, 203] on button "Xác nhận" at bounding box center [706, 205] width 80 height 24
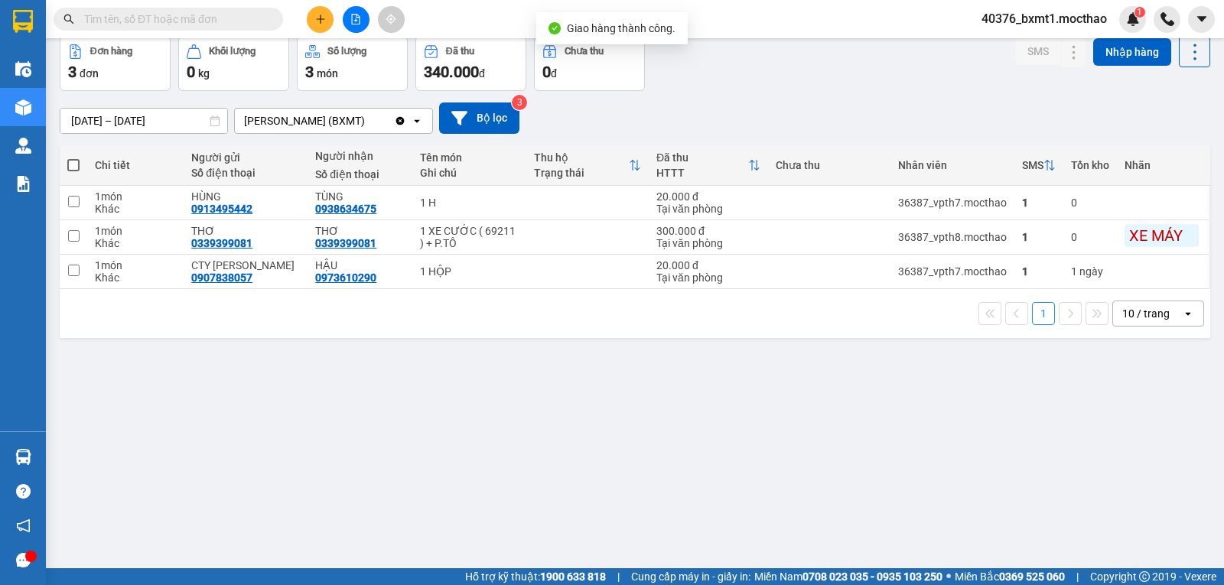
scroll to position [0, 0]
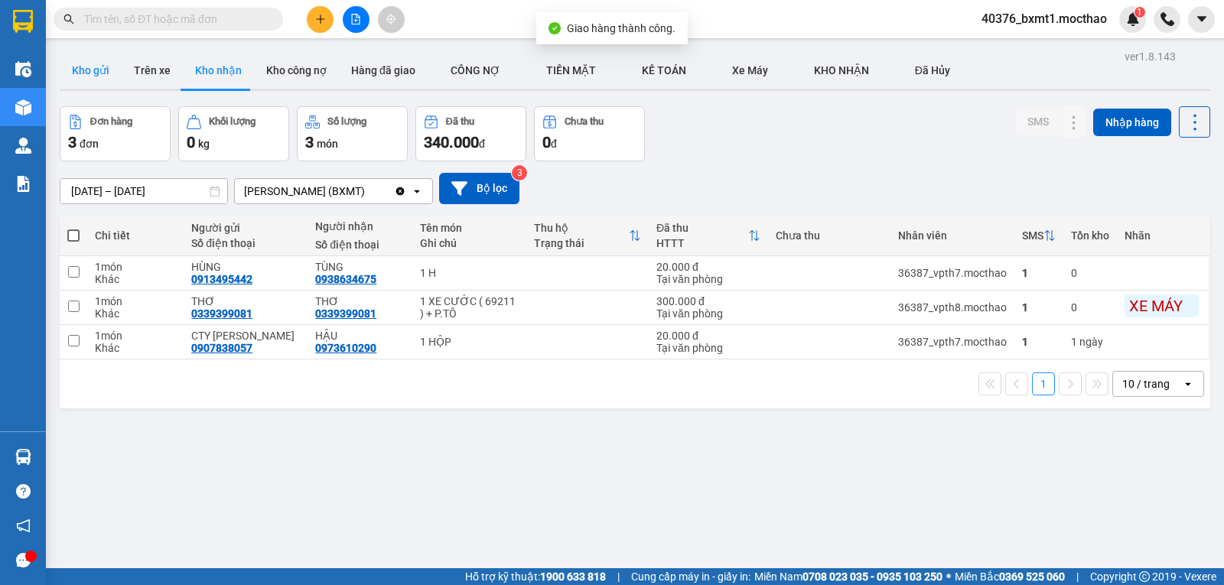
click at [90, 83] on button "Kho gửi" at bounding box center [91, 70] width 62 height 37
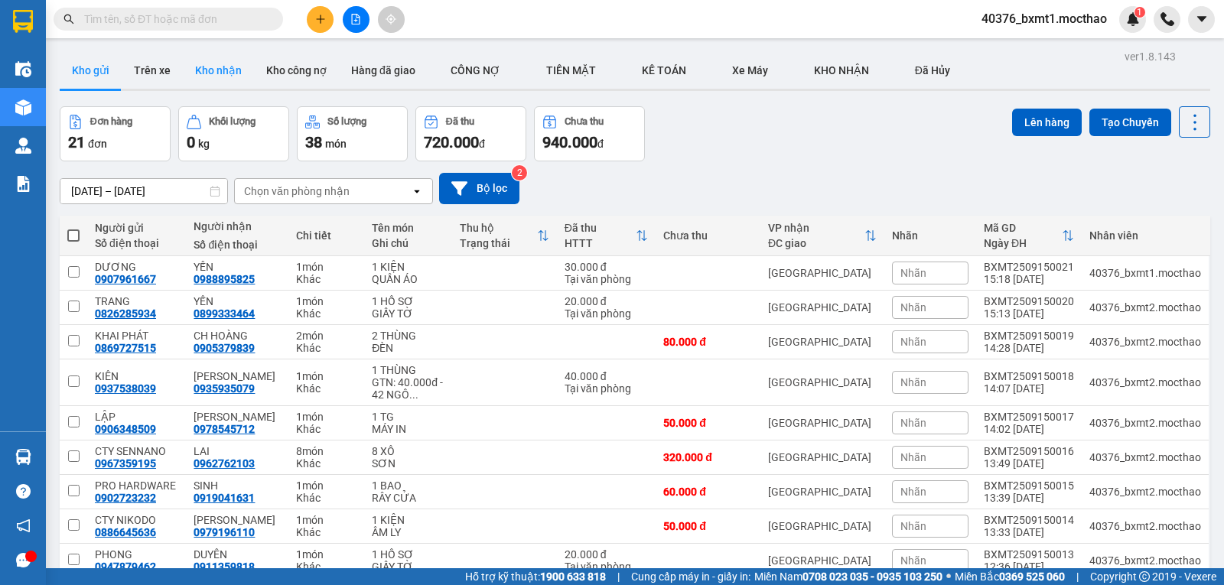
click at [207, 80] on button "Kho nhận" at bounding box center [218, 70] width 71 height 37
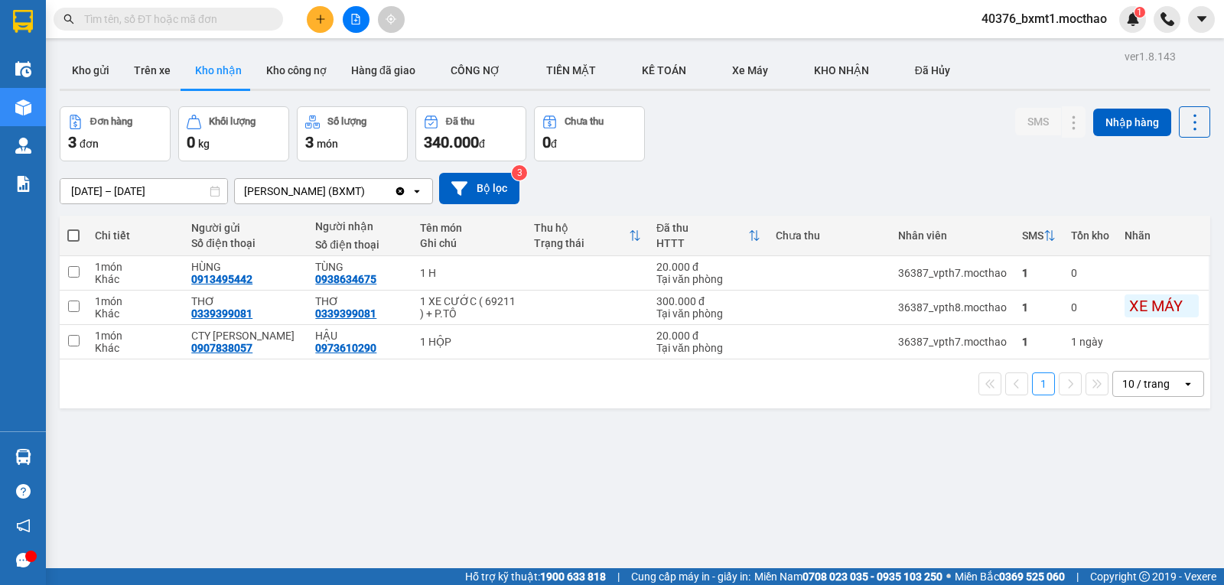
click at [120, 186] on input "13/09/2025 – 15/09/2025" at bounding box center [143, 191] width 167 height 24
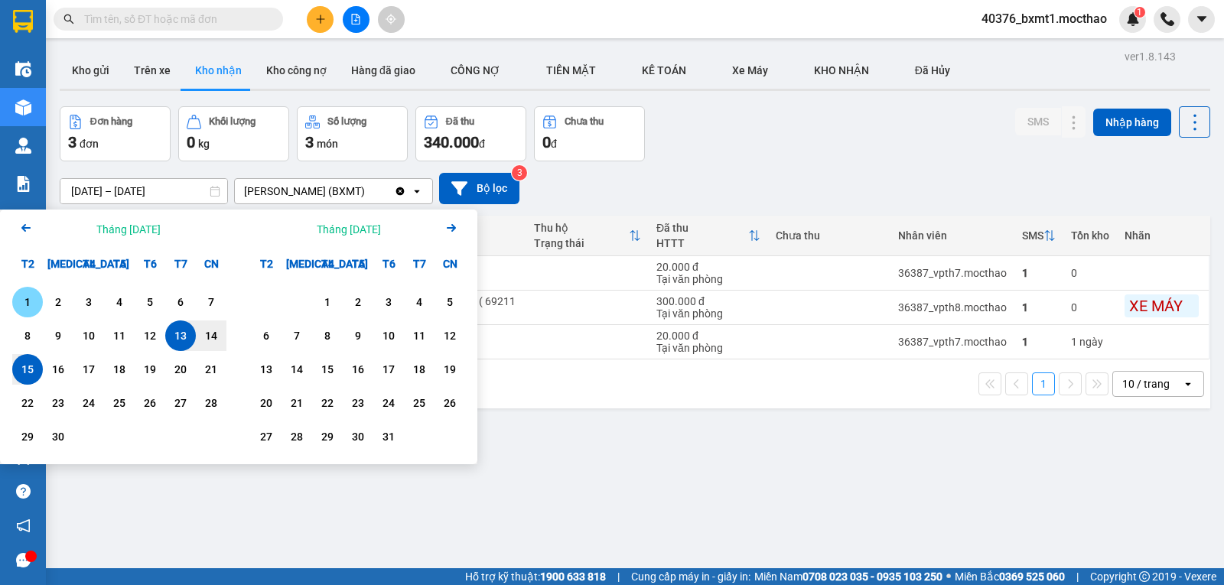
click at [35, 303] on div "1" at bounding box center [27, 302] width 21 height 18
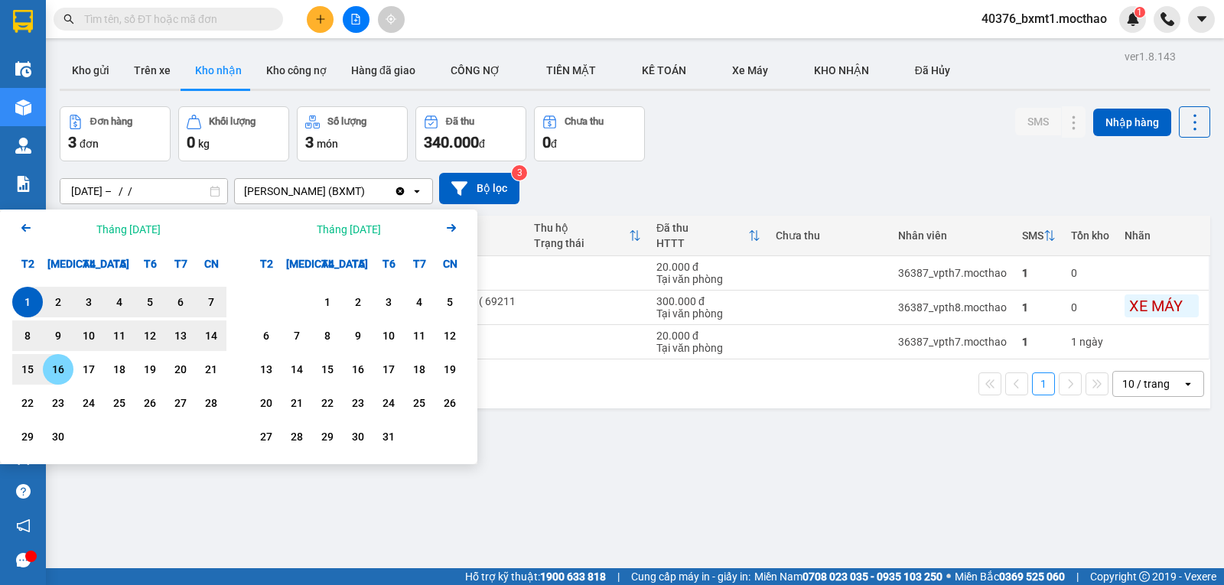
click at [44, 371] on div "16" at bounding box center [58, 369] width 31 height 31
type input "01/09/2025 – 16/09/2025"
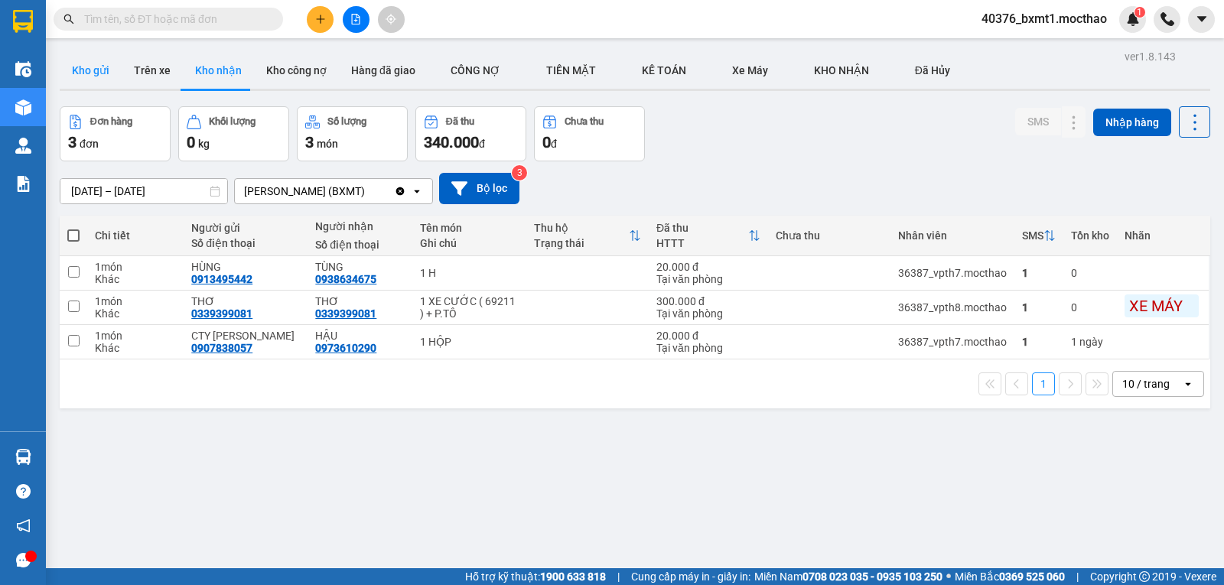
click at [93, 70] on button "Kho gửi" at bounding box center [91, 70] width 62 height 37
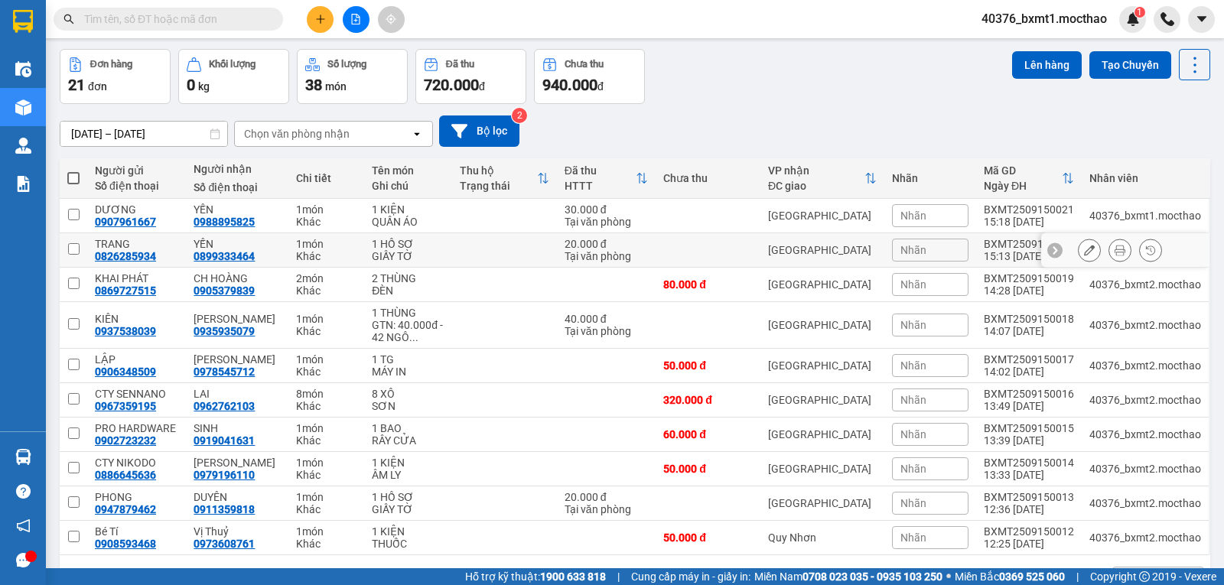
scroll to position [107, 0]
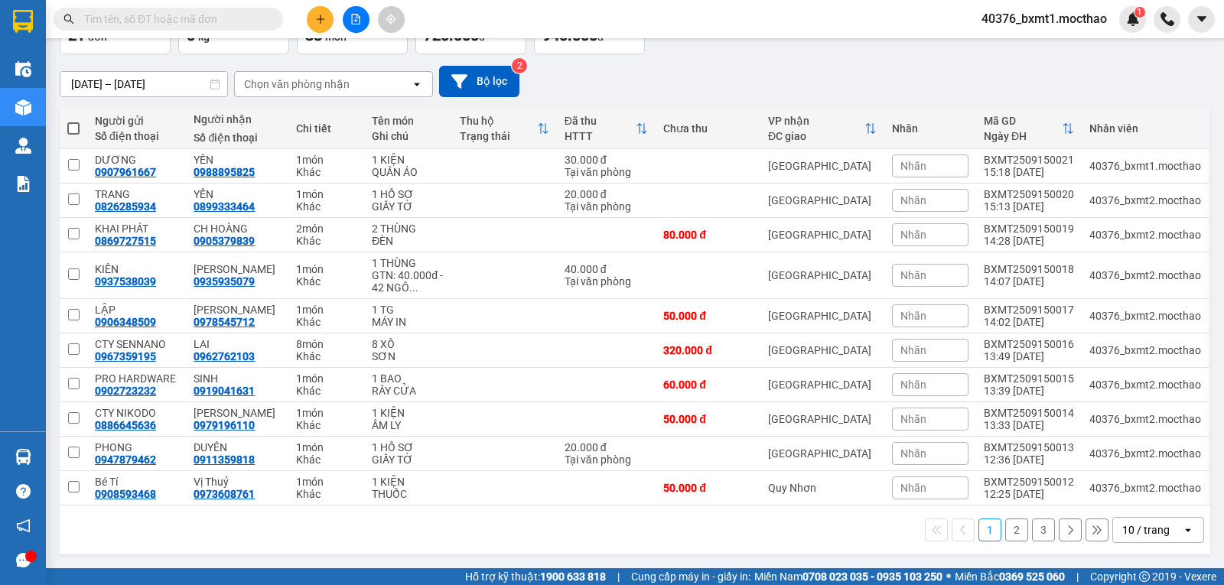
click at [320, 22] on icon "plus" at bounding box center [320, 19] width 11 height 11
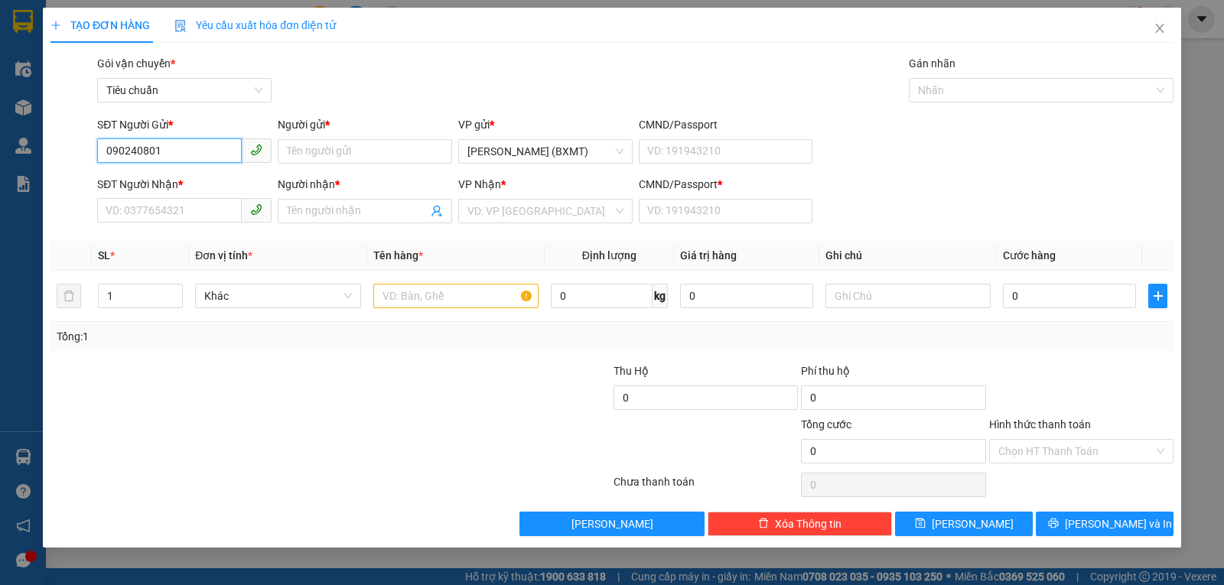
type input "0902408010"
click at [190, 182] on div "0902408010 - QUÝ" at bounding box center [184, 182] width 156 height 17
type input "QUÝ"
type input "0942404313"
type input "THƯƠNG SANG"
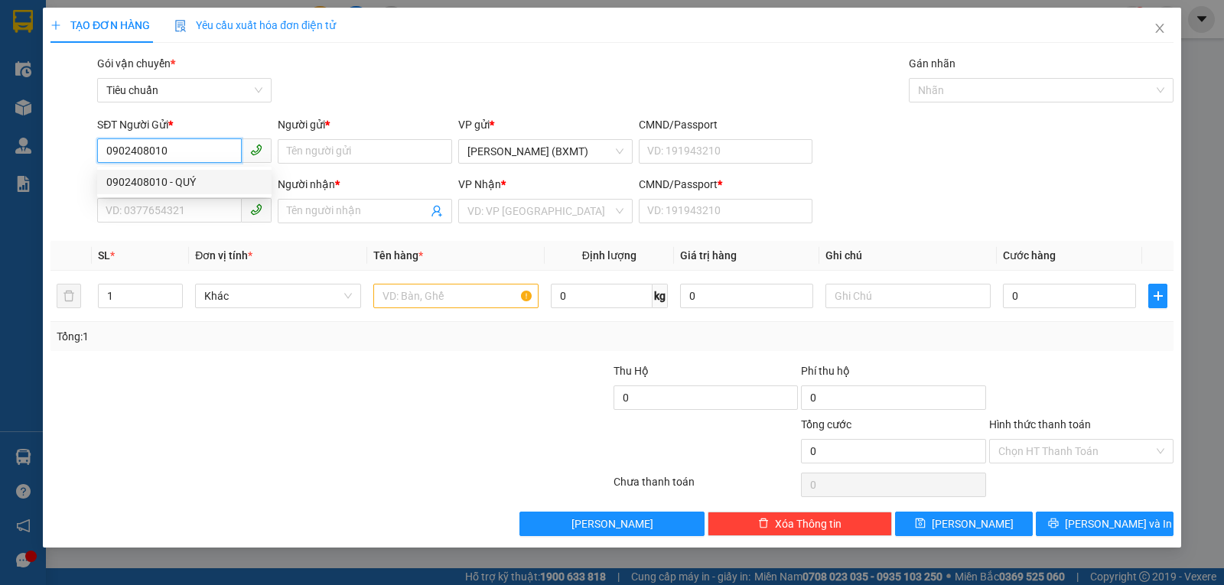
type input "0"
type input "40.000"
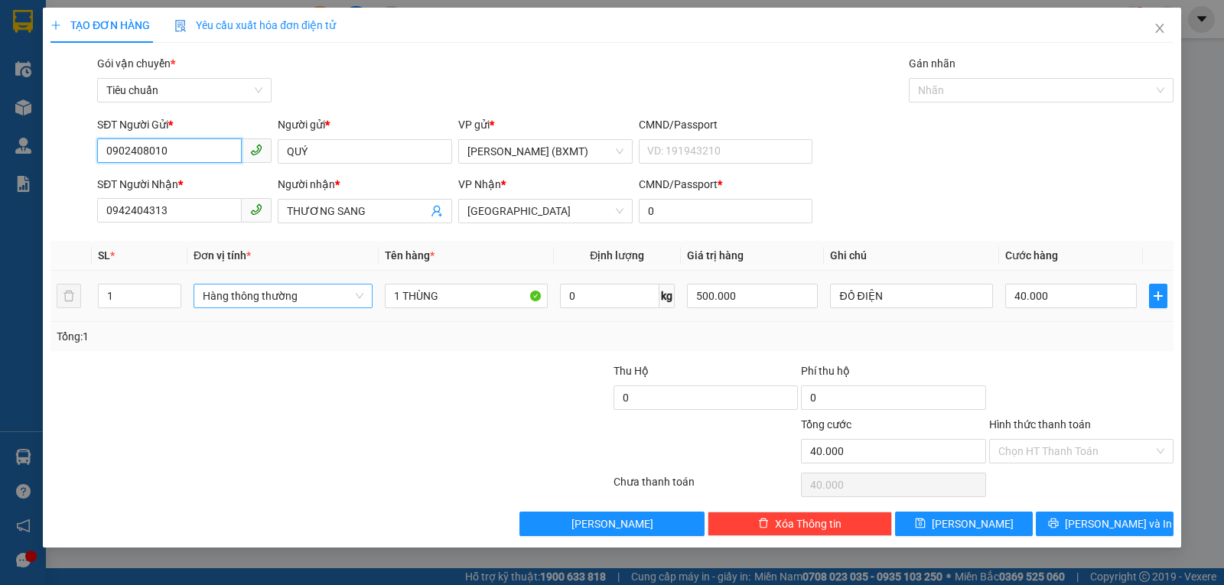
click at [304, 304] on span "Hàng thông thường" at bounding box center [283, 296] width 161 height 23
type input "0902408010"
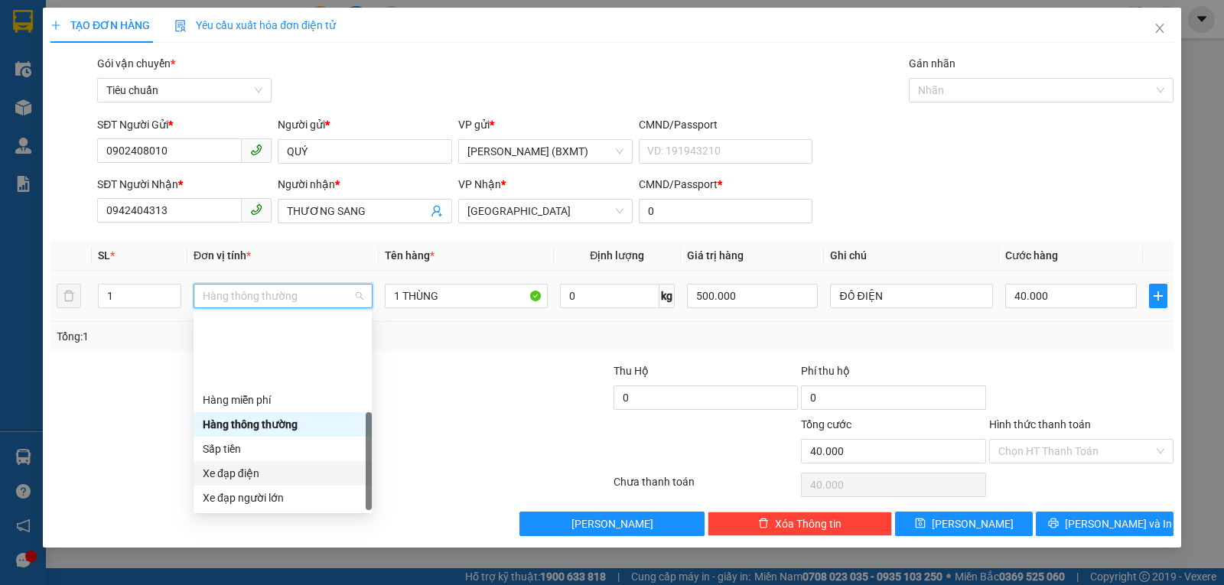
scroll to position [98, 0]
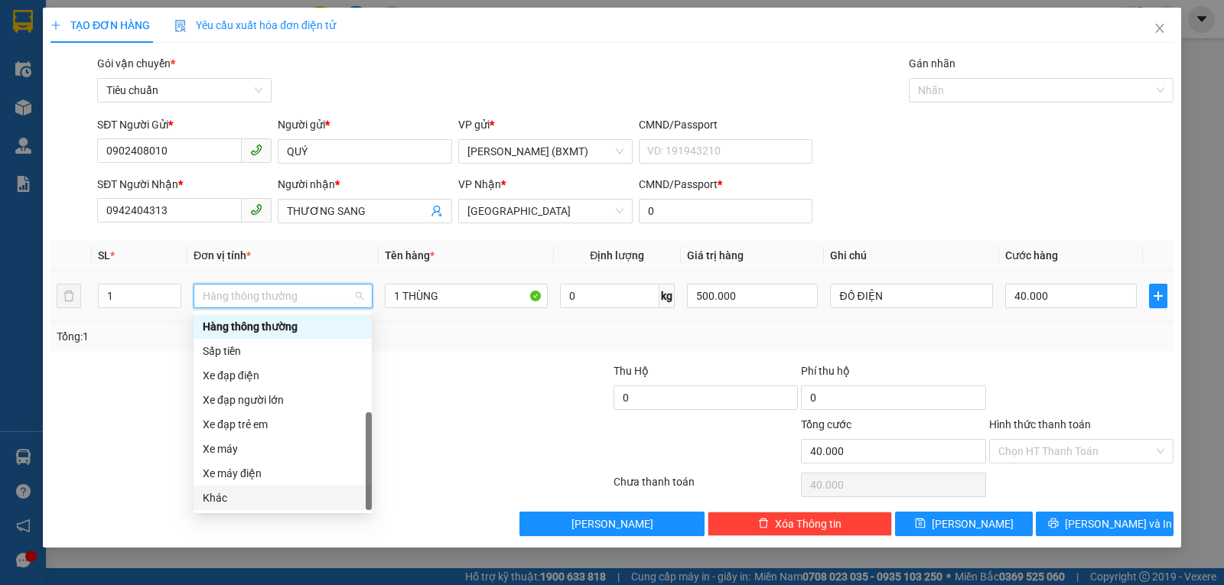
click at [273, 493] on div "Khác" at bounding box center [283, 498] width 160 height 17
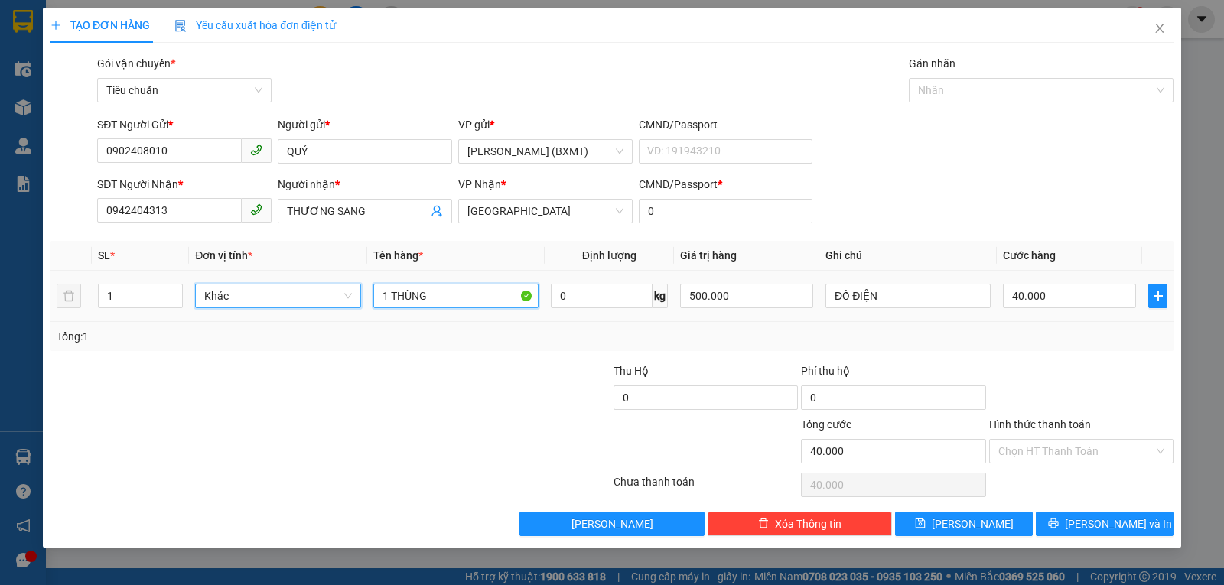
click at [455, 302] on input "1 THÙNG" at bounding box center [455, 296] width 165 height 24
type input "1 HỘP"
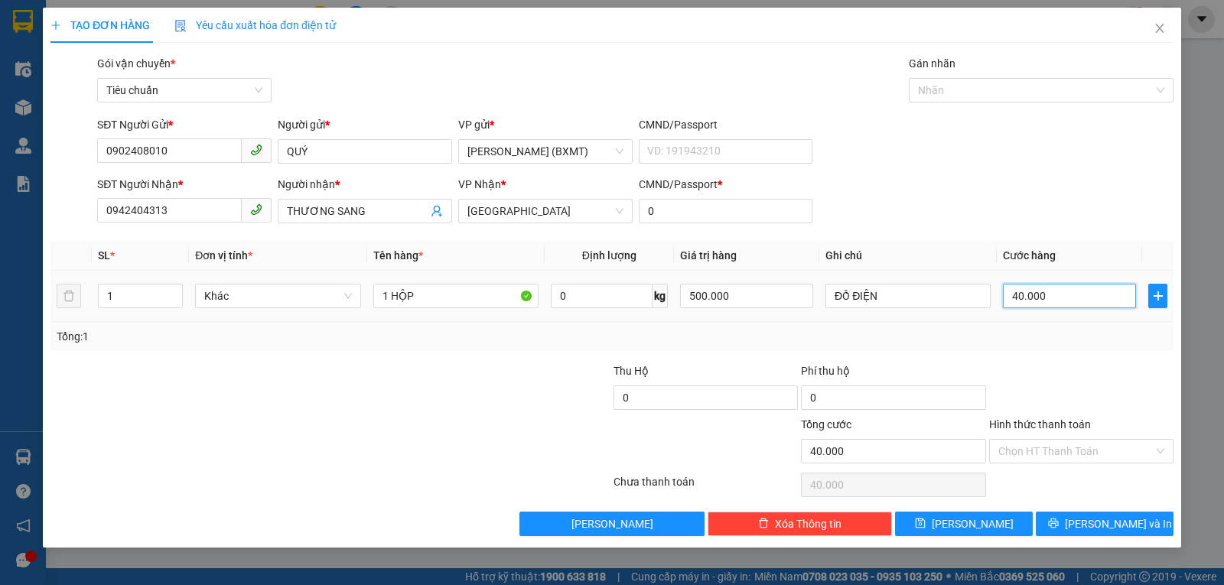
click at [1035, 297] on input "40.000" at bounding box center [1069, 296] width 133 height 24
type input "2"
type input "20"
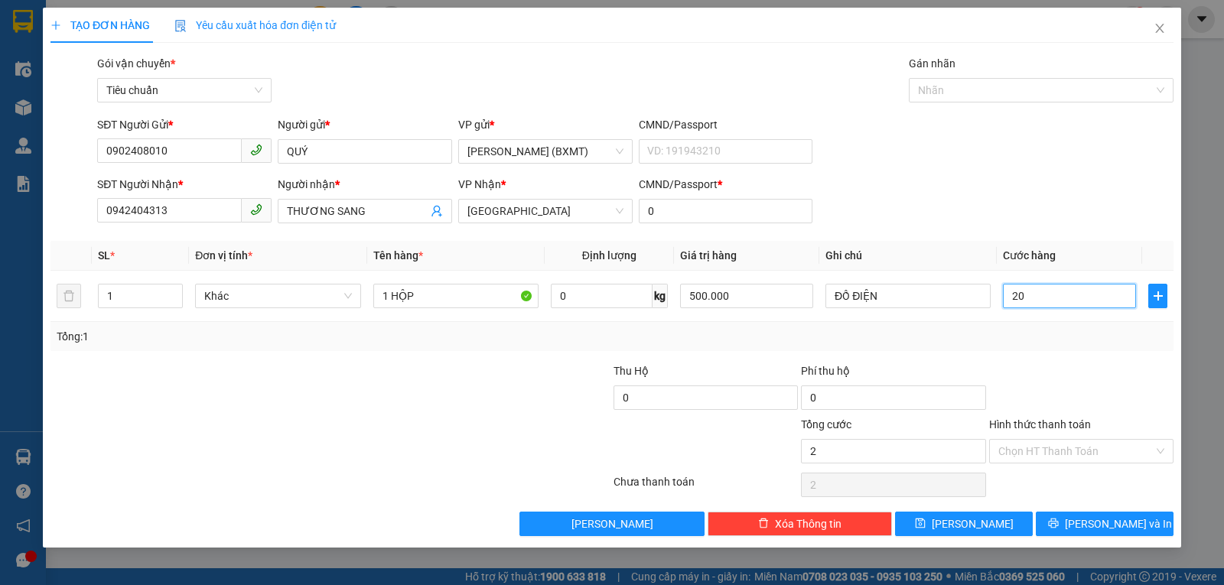
type input "20"
type input "20.000"
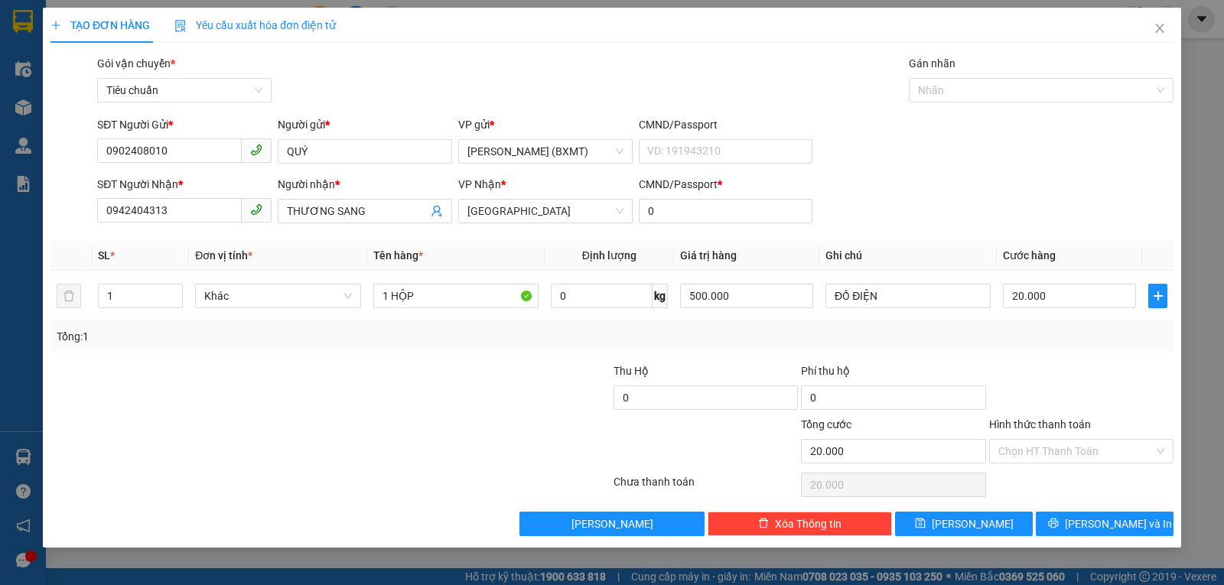
click at [1055, 338] on div "Tổng: 1" at bounding box center [612, 336] width 1111 height 17
click at [1096, 526] on span "Lưu và In" at bounding box center [1118, 524] width 107 height 17
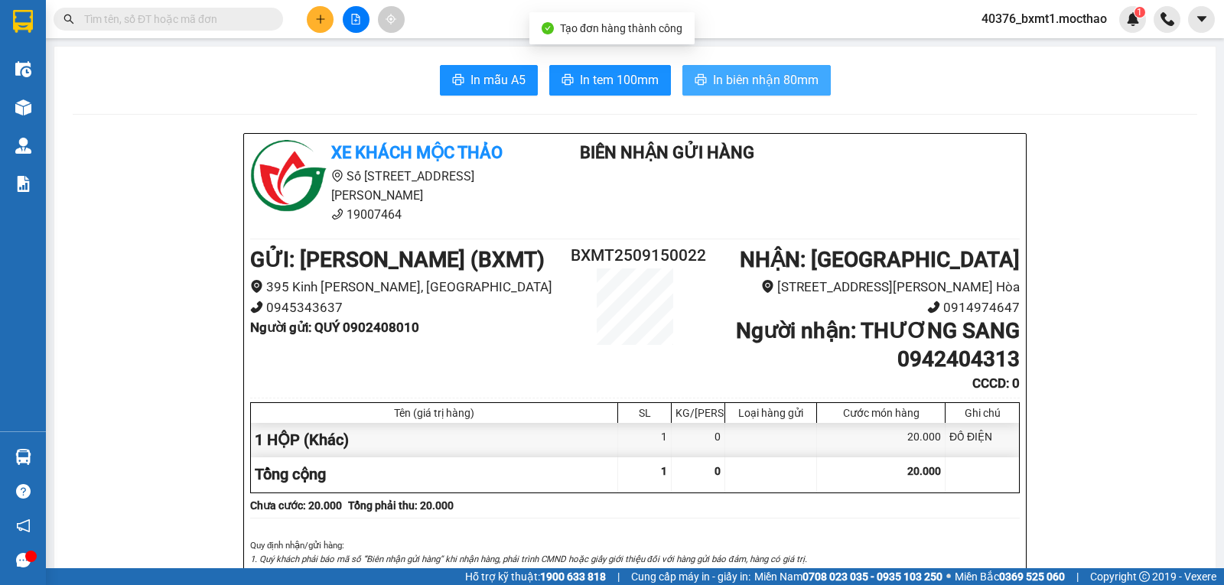
drag, startPoint x: 694, startPoint y: 78, endPoint x: 672, endPoint y: 125, distance: 51.7
click at [695, 79] on icon "printer" at bounding box center [701, 79] width 12 height 12
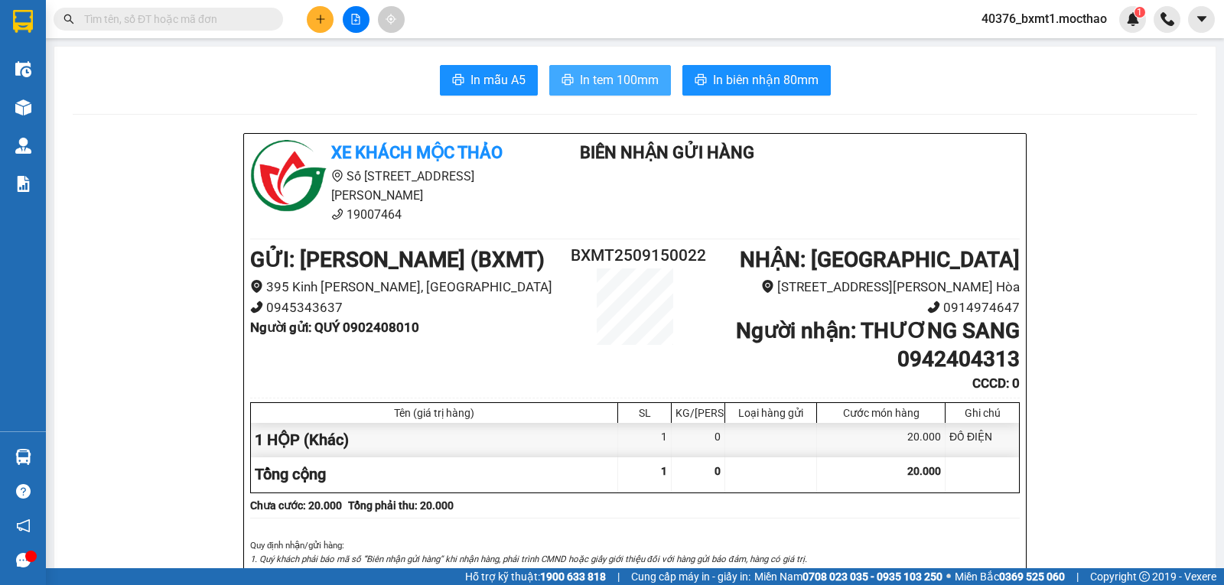
click at [628, 93] on button "In tem 100mm" at bounding box center [610, 80] width 122 height 31
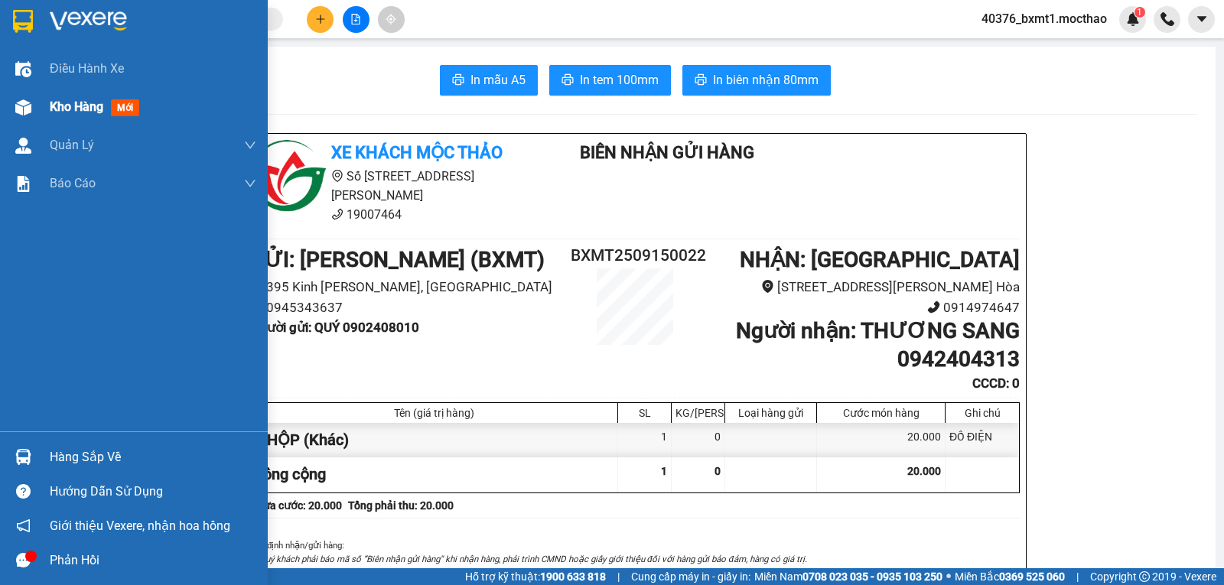
click at [31, 116] on div at bounding box center [23, 107] width 27 height 27
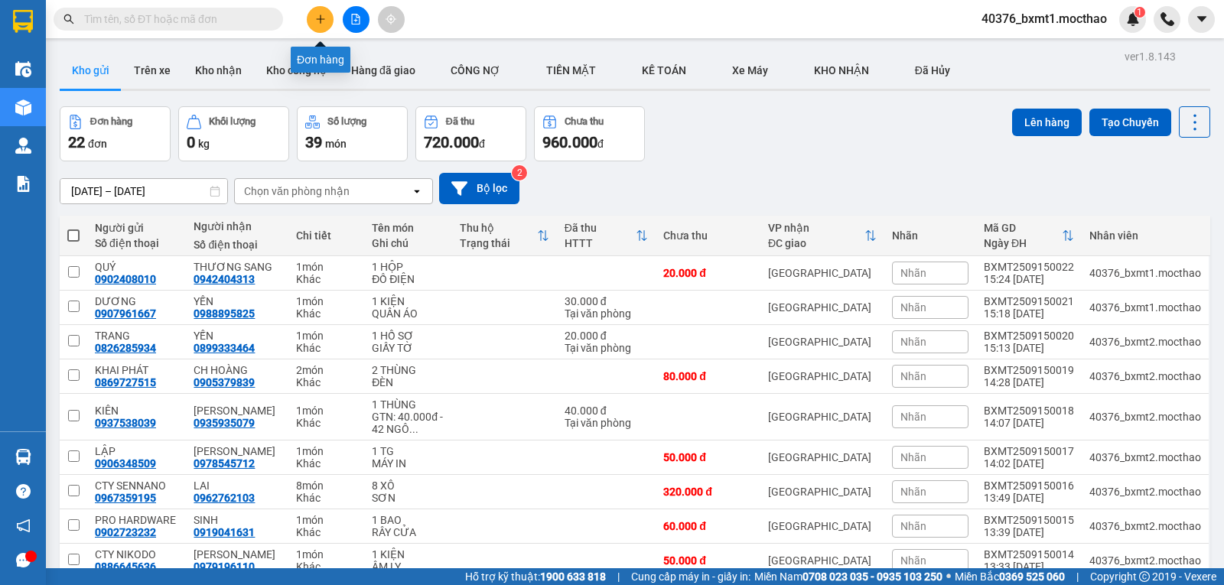
click at [320, 23] on icon "plus" at bounding box center [320, 19] width 11 height 11
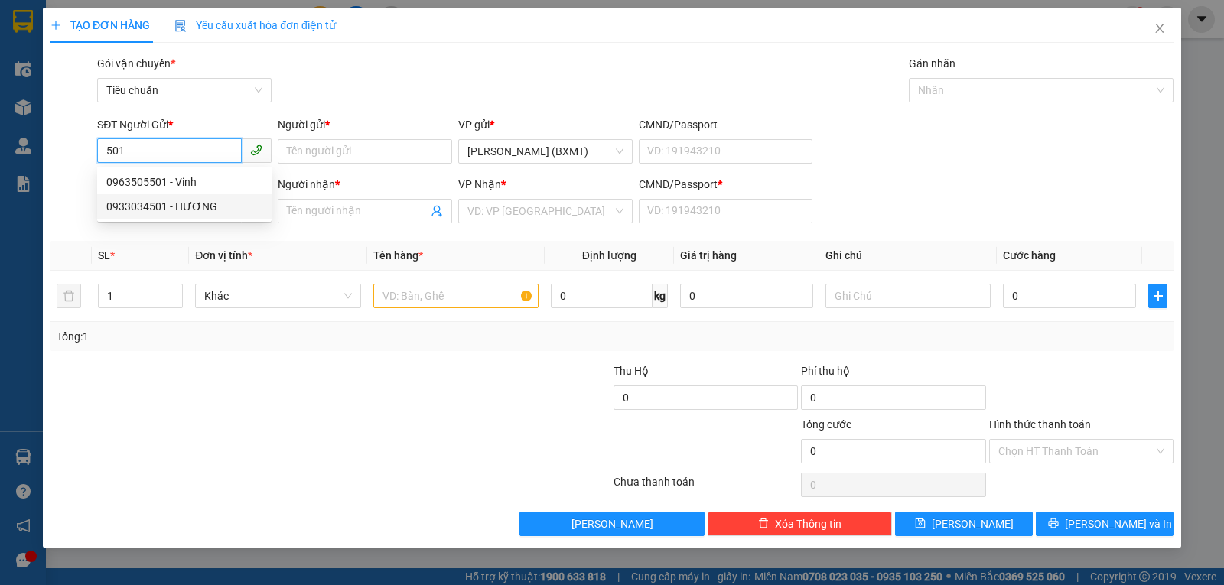
click at [192, 200] on div "0933034501 - HƯƠNG" at bounding box center [184, 206] width 156 height 17
type input "0933034501"
type input "HƯƠNG"
type input "0392885979"
type input "AN PHÁT"
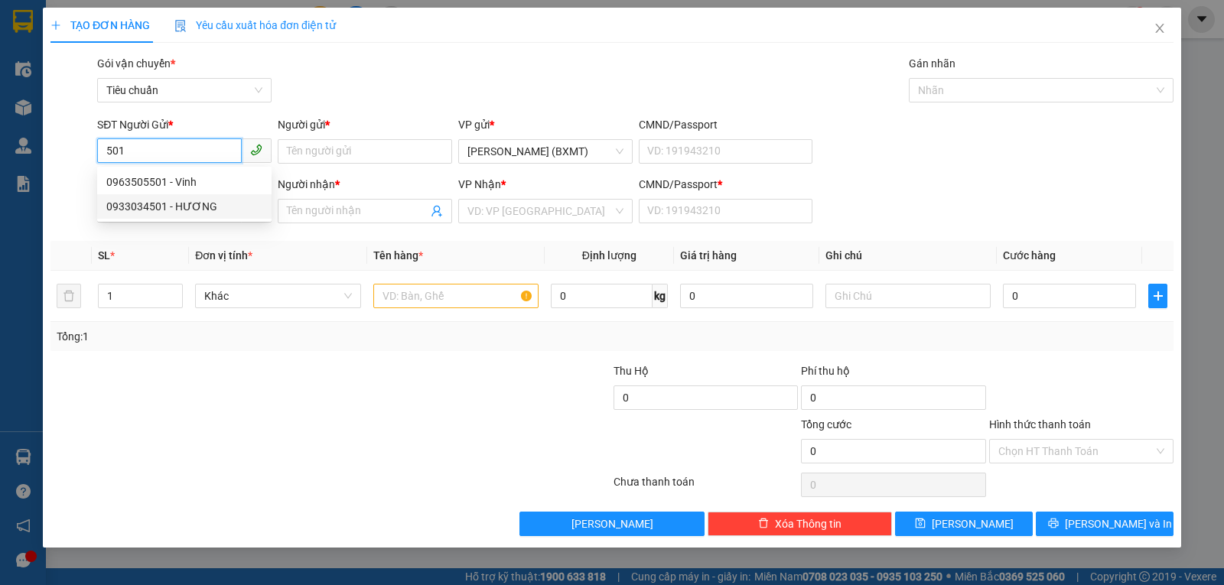
type input "0"
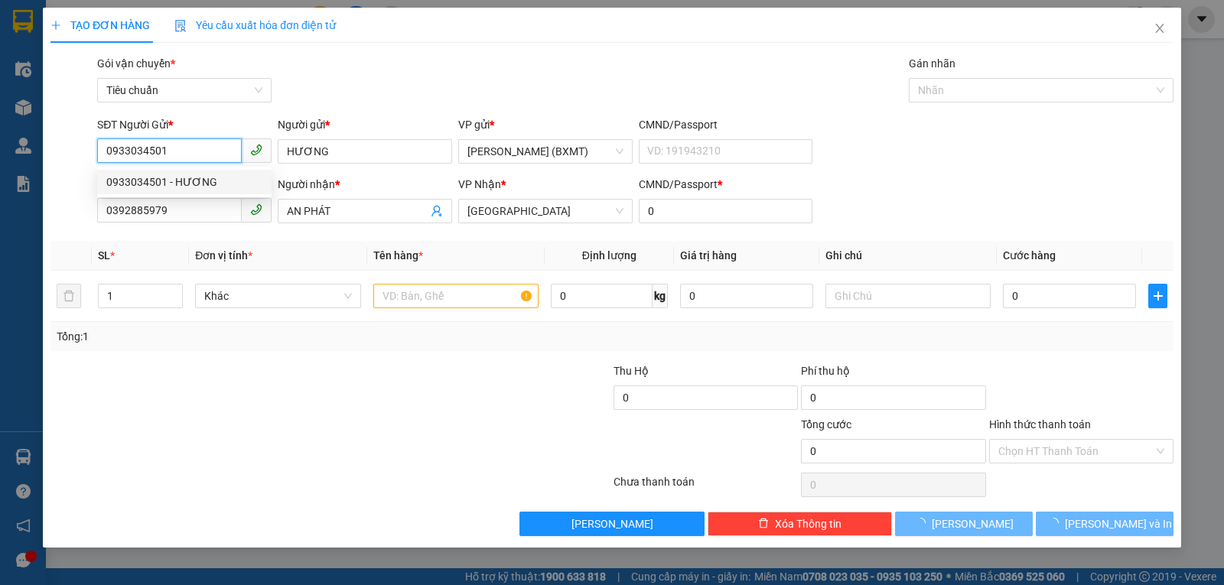
type input "50.000"
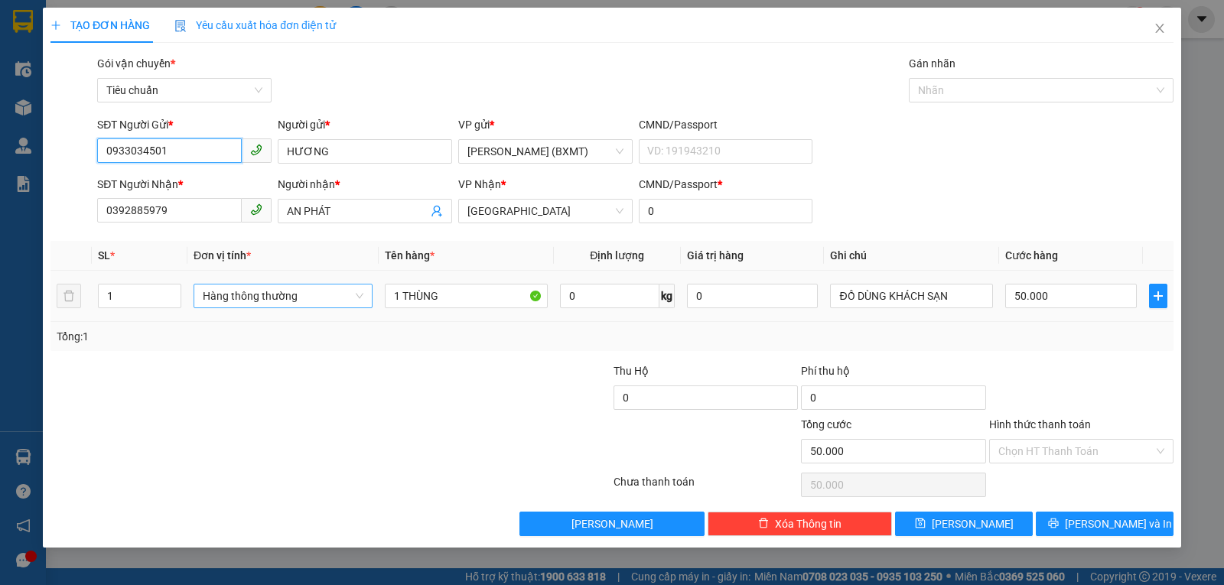
click at [266, 292] on span "Hàng thông thường" at bounding box center [283, 296] width 161 height 23
type input "0933034501"
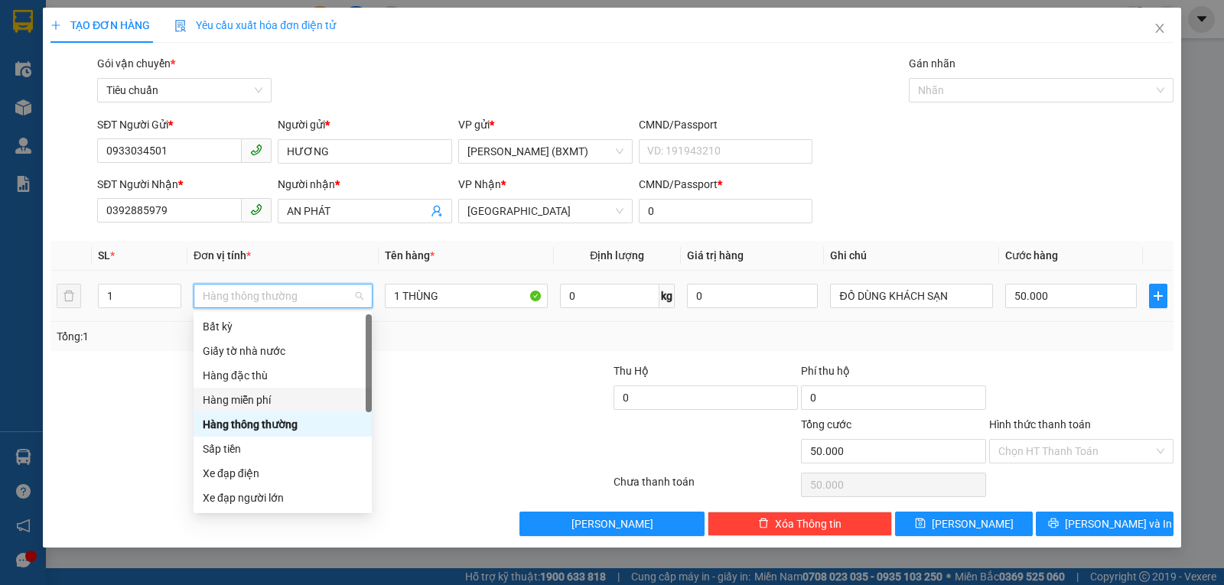
scroll to position [98, 0]
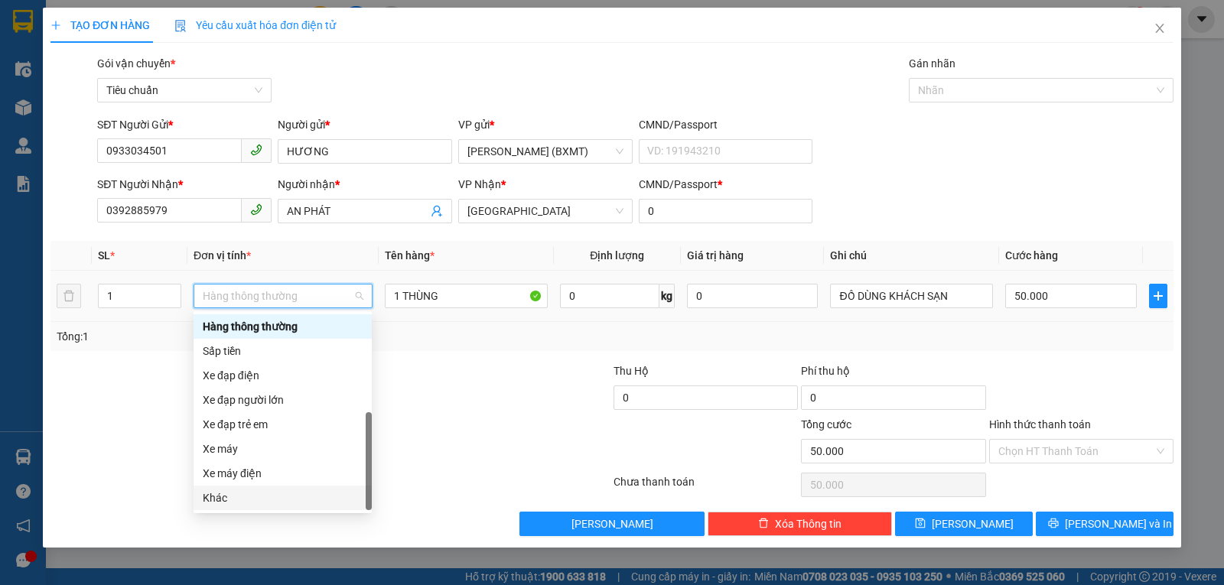
click at [223, 494] on div "Khác" at bounding box center [283, 498] width 160 height 17
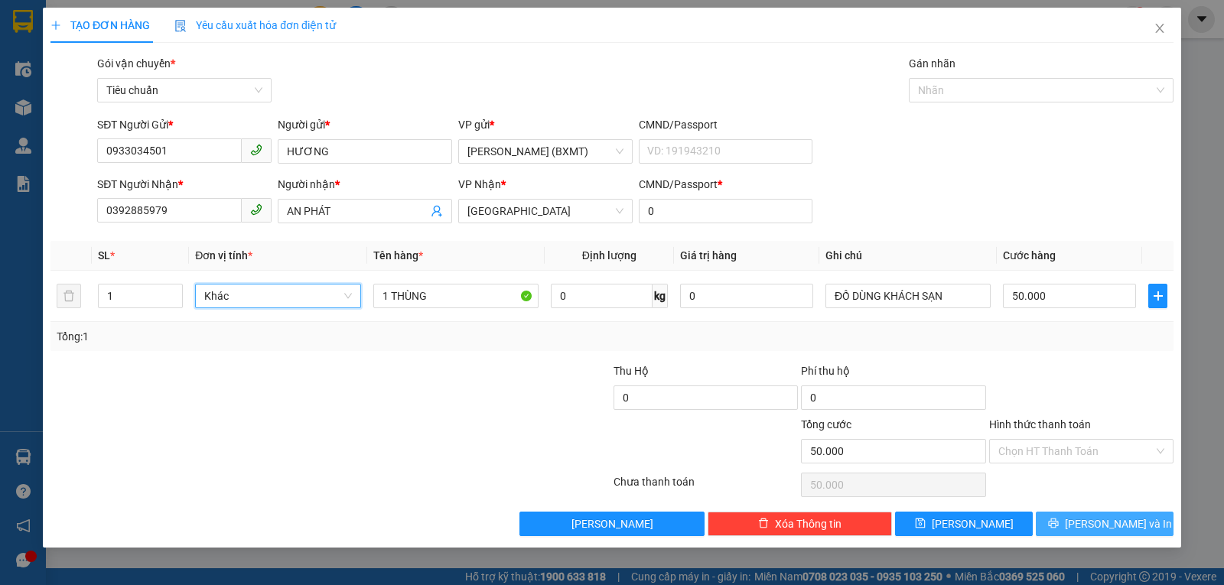
click at [1061, 518] on button "Lưu và In" at bounding box center [1105, 524] width 138 height 24
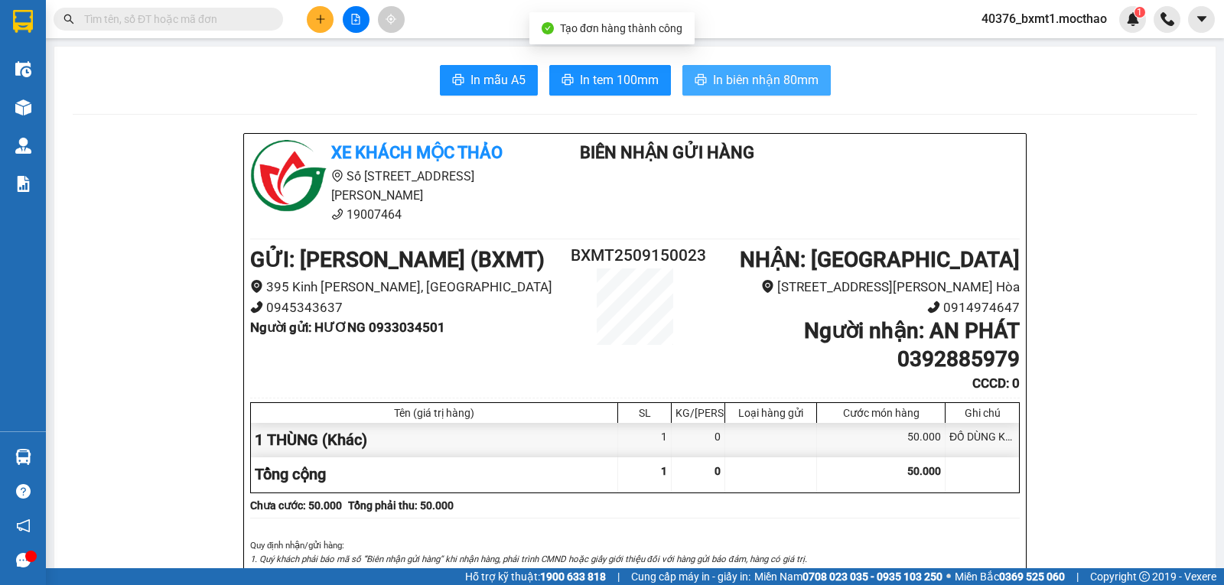
click at [726, 77] on span "In biên nhận 80mm" at bounding box center [766, 79] width 106 height 19
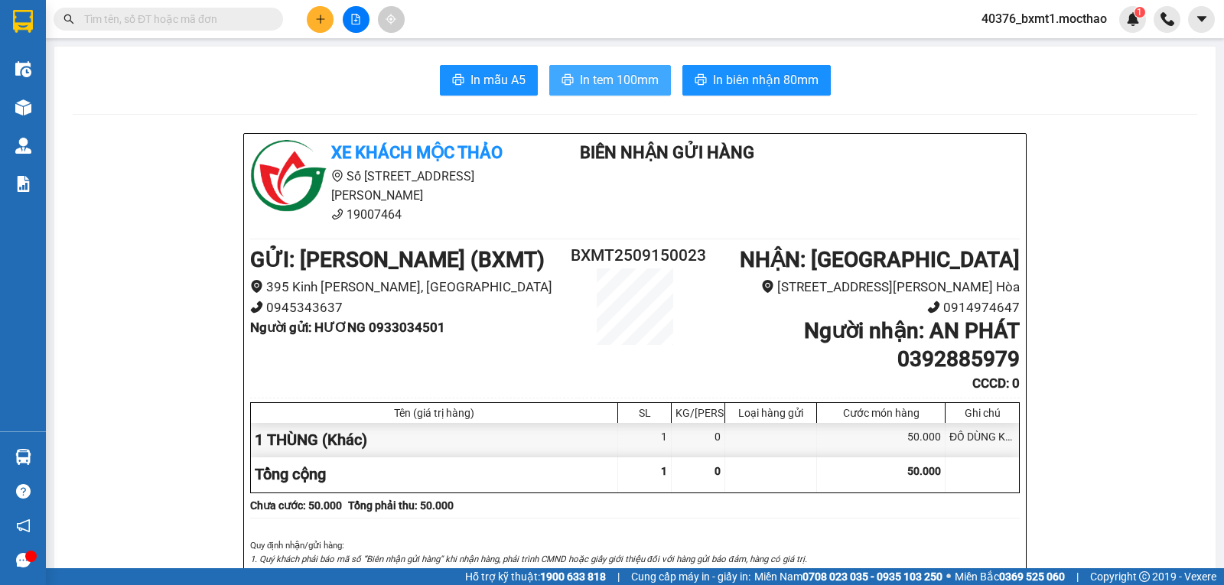
click at [600, 80] on span "In tem 100mm" at bounding box center [619, 79] width 79 height 19
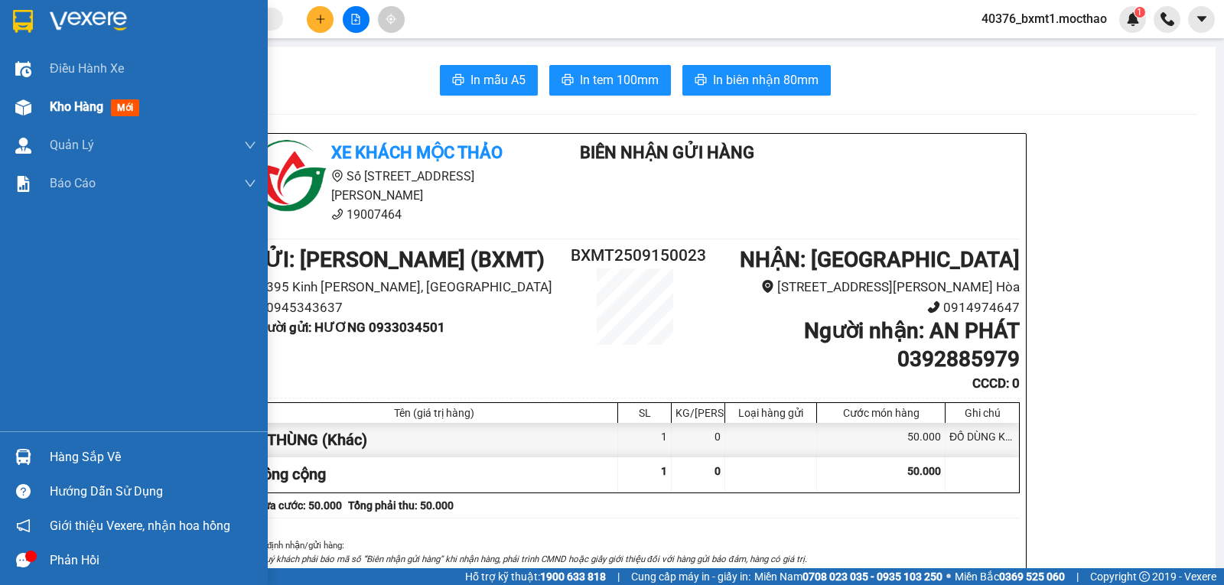
click at [36, 106] on div at bounding box center [23, 107] width 27 height 27
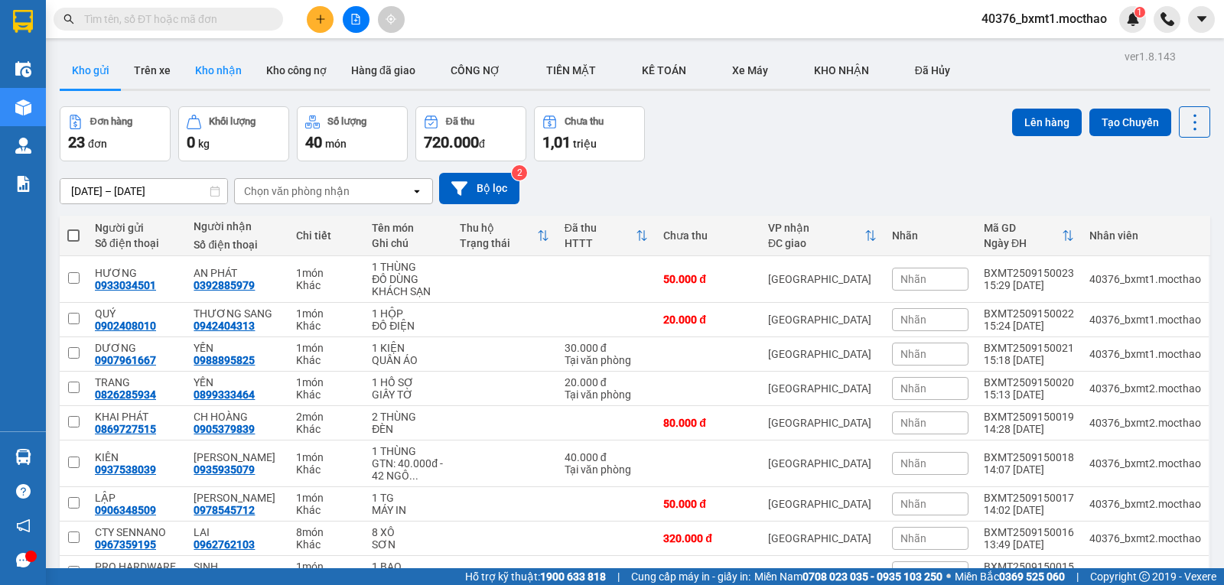
click at [238, 62] on button "Kho nhận" at bounding box center [218, 70] width 71 height 37
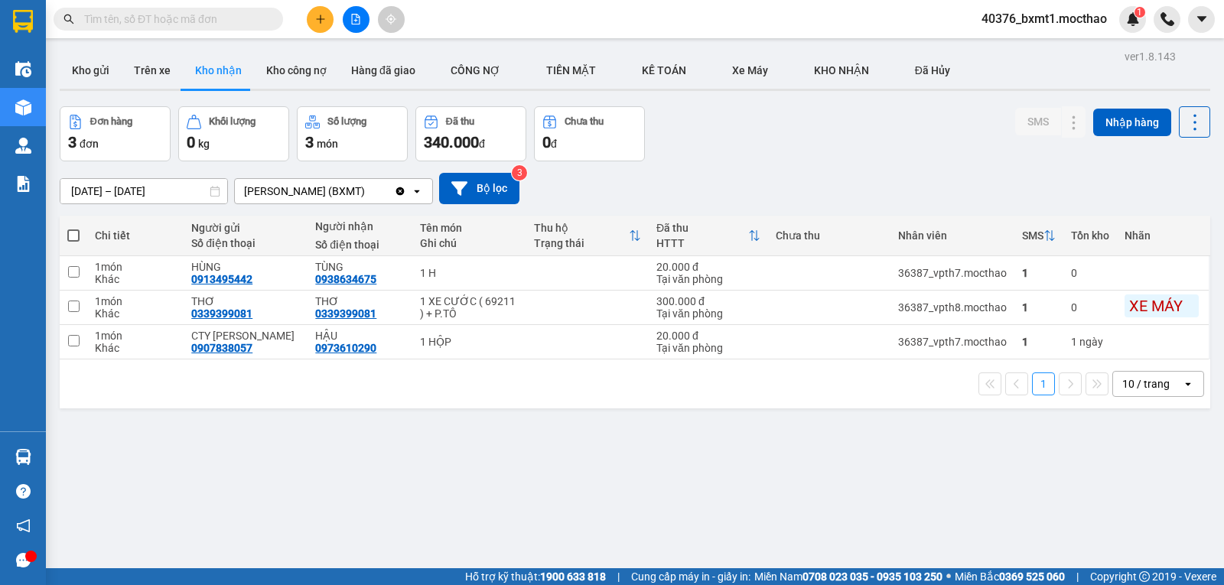
click at [685, 173] on div "01/09/2025 – 16/09/2025 Press the down arrow key to interact with the calendar …" at bounding box center [635, 188] width 1151 height 31
click at [55, 71] on div "ver 1.8.143 Kho gửi Trên xe Kho nhận Kho công nợ Hàng đã giao CÔNG NỢ TIỀN MĂ…" at bounding box center [635, 338] width 1163 height 585
click at [93, 72] on button "Kho gửi" at bounding box center [91, 70] width 62 height 37
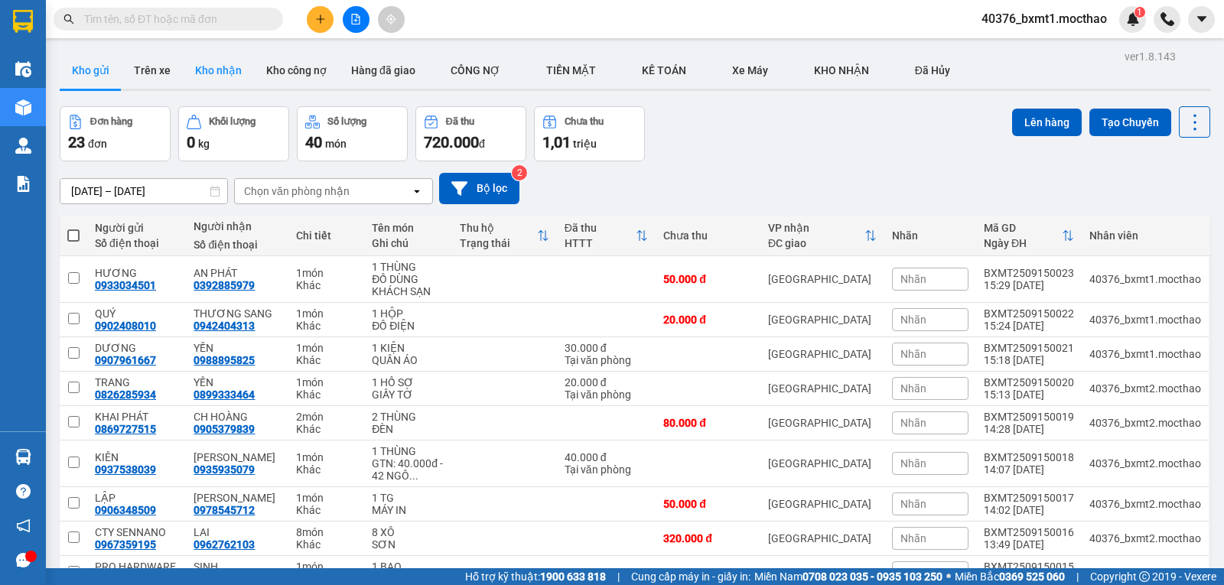
click at [210, 75] on button "Kho nhận" at bounding box center [218, 70] width 71 height 37
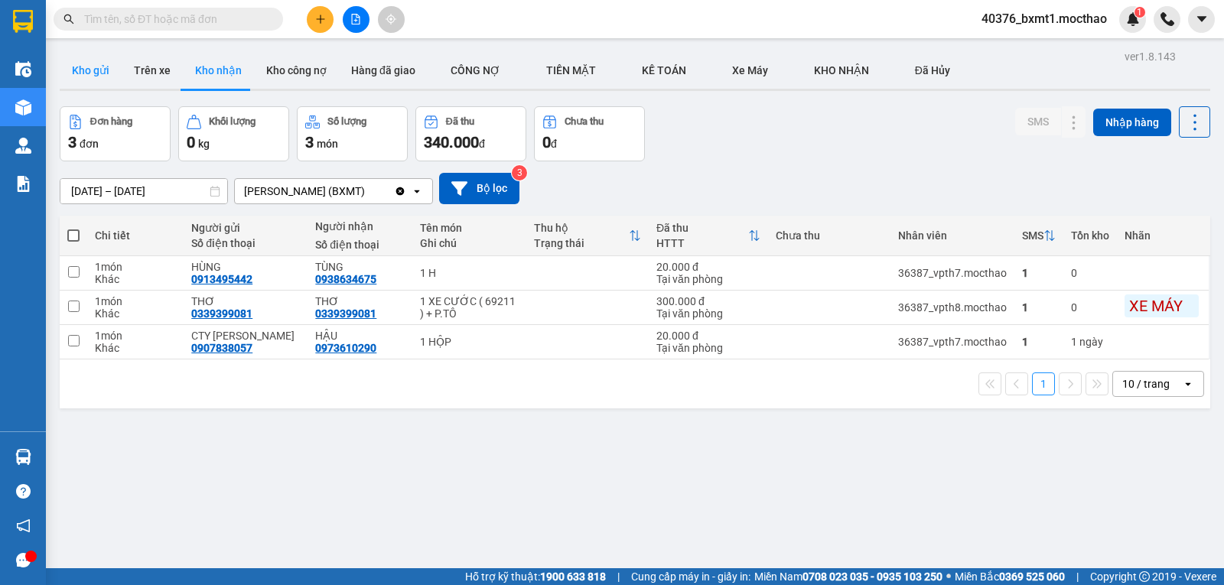
click at [93, 72] on button "Kho gửi" at bounding box center [91, 70] width 62 height 37
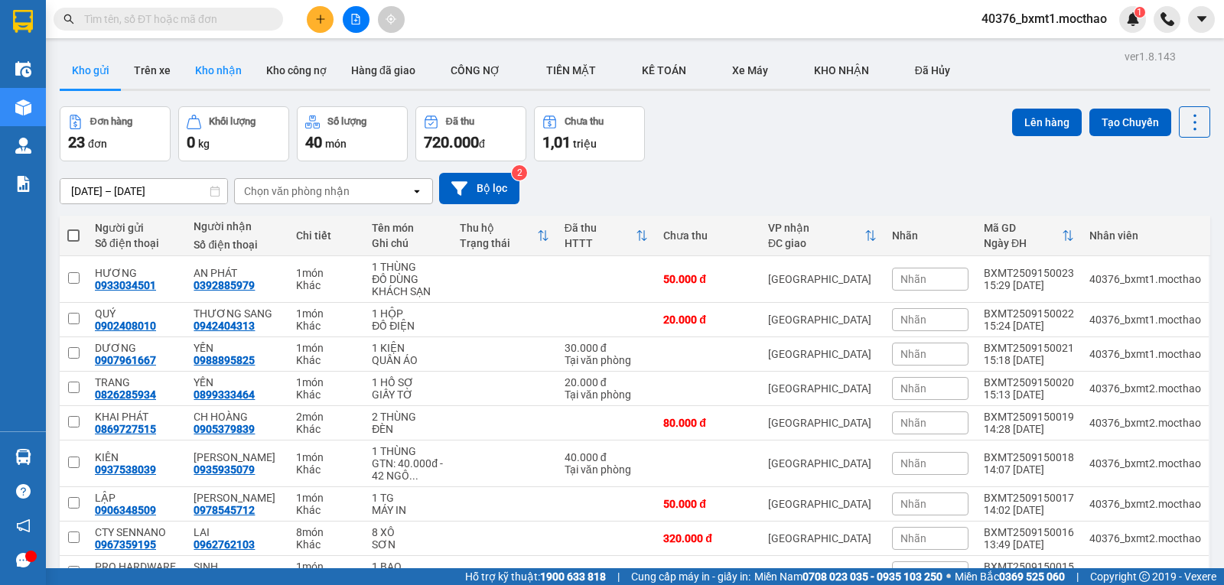
click at [212, 72] on button "Kho nhận" at bounding box center [218, 70] width 71 height 37
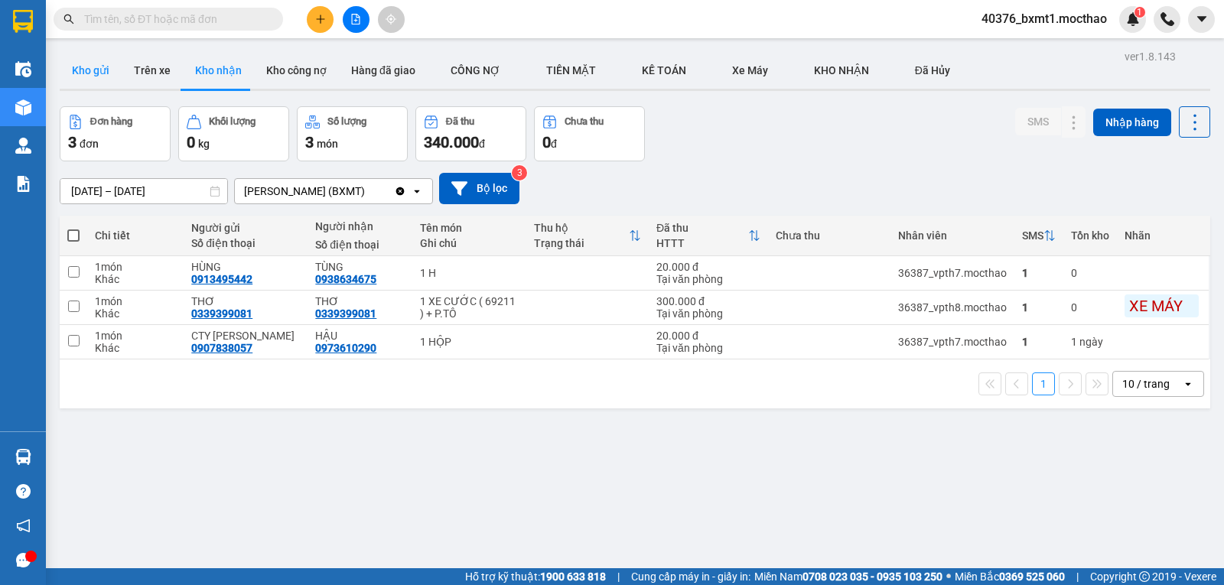
click at [100, 67] on button "Kho gửi" at bounding box center [91, 70] width 62 height 37
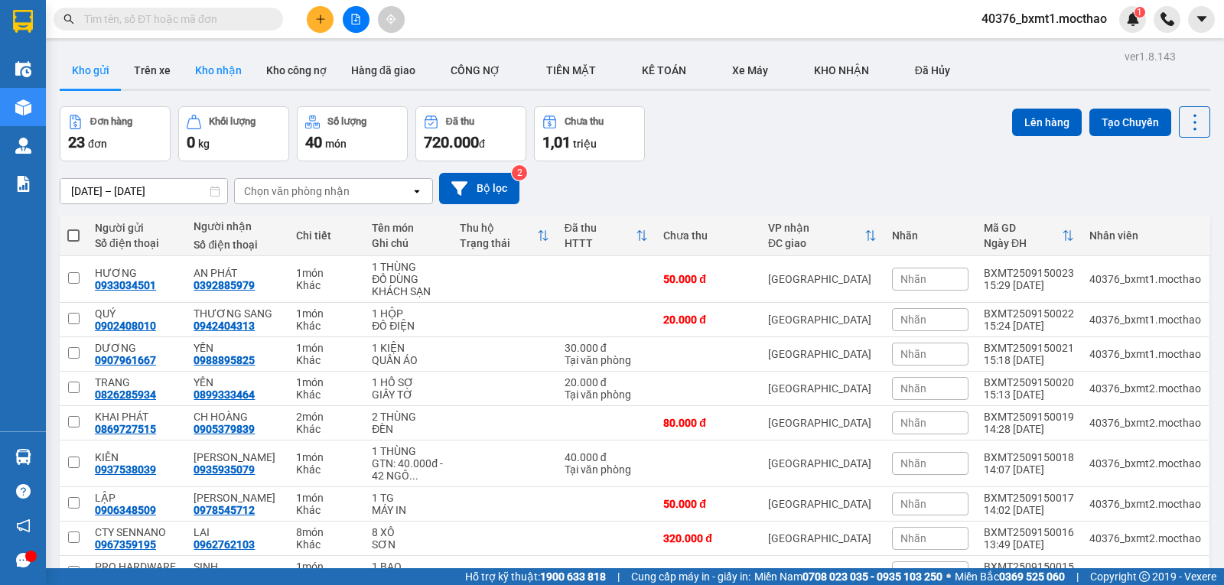
click at [213, 76] on button "Kho nhận" at bounding box center [218, 70] width 71 height 37
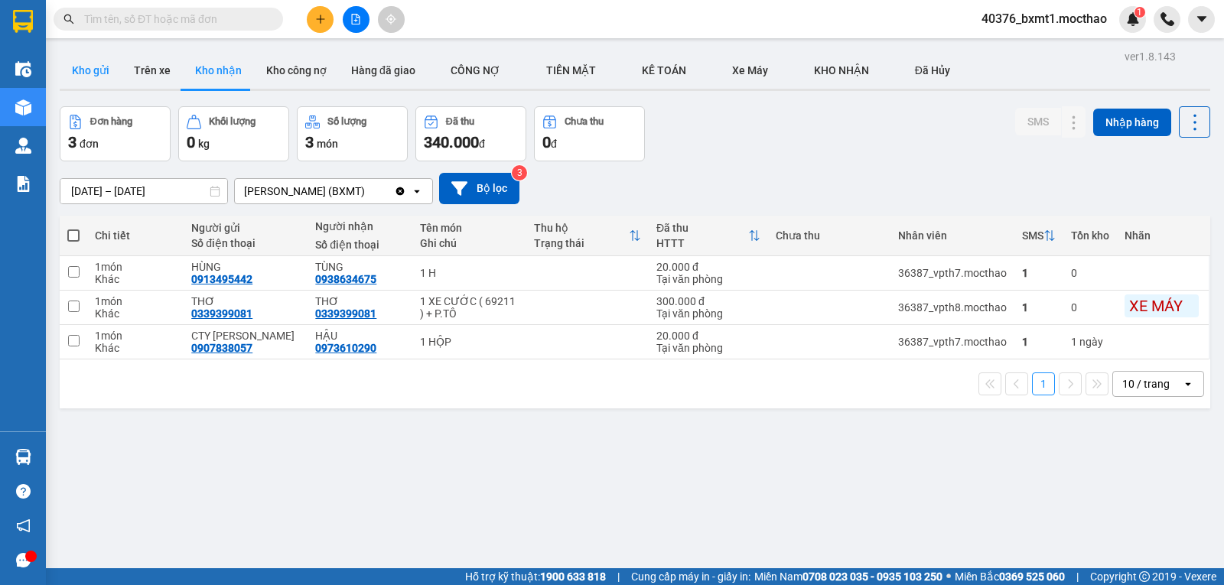
click at [91, 69] on button "Kho gửi" at bounding box center [91, 70] width 62 height 37
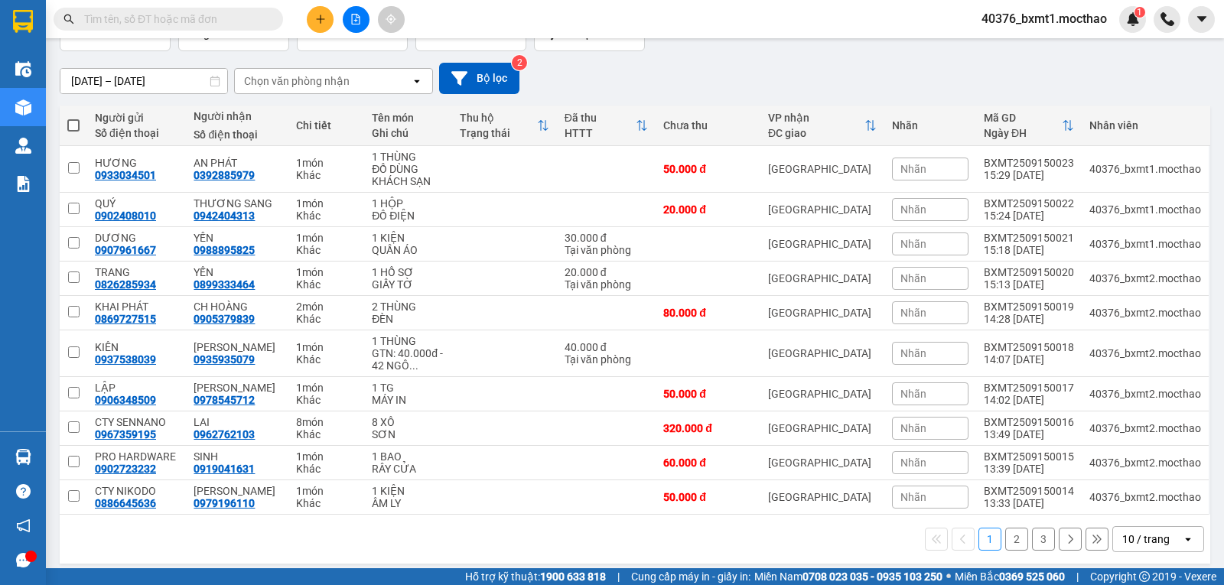
scroll to position [119, 0]
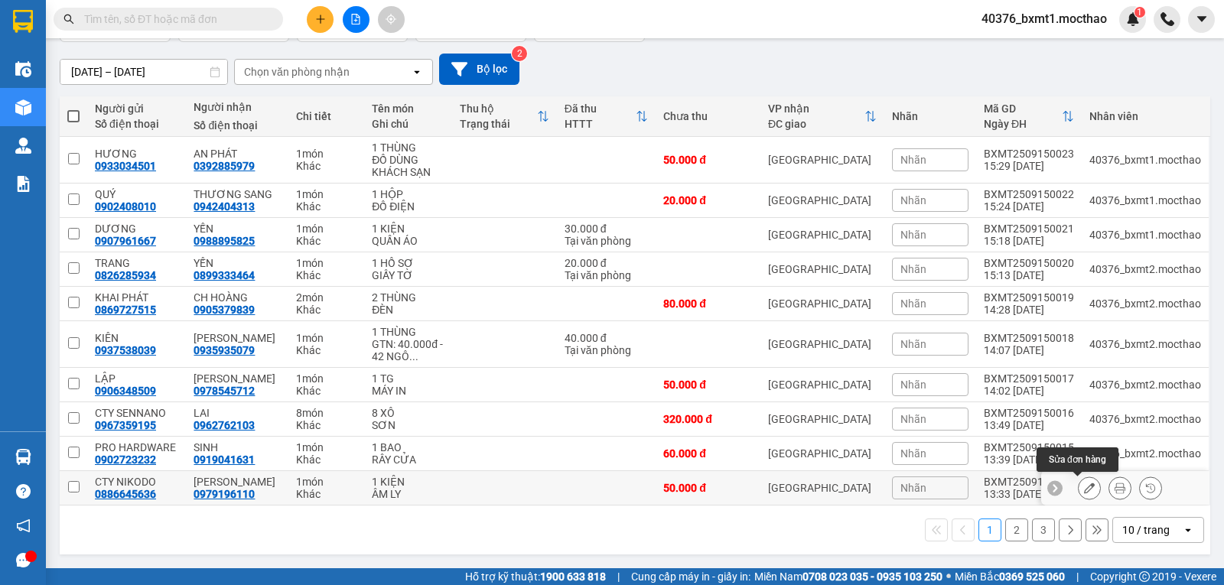
click at [1084, 490] on icon at bounding box center [1089, 488] width 11 height 11
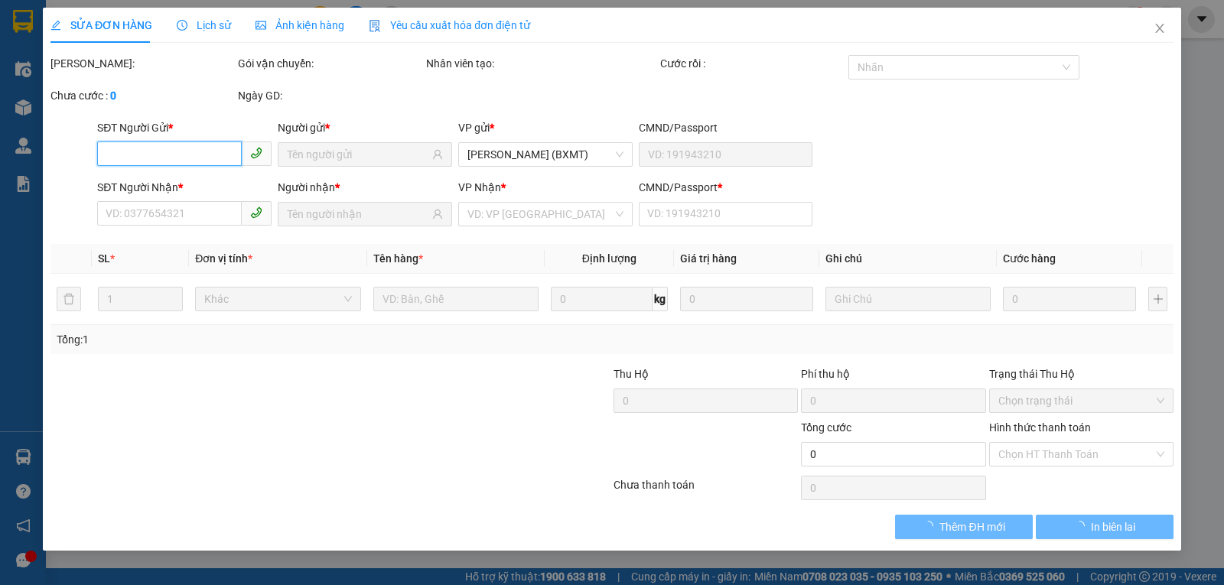
type input "0886645636"
type input "0979196110"
type input "0"
type input "50.000"
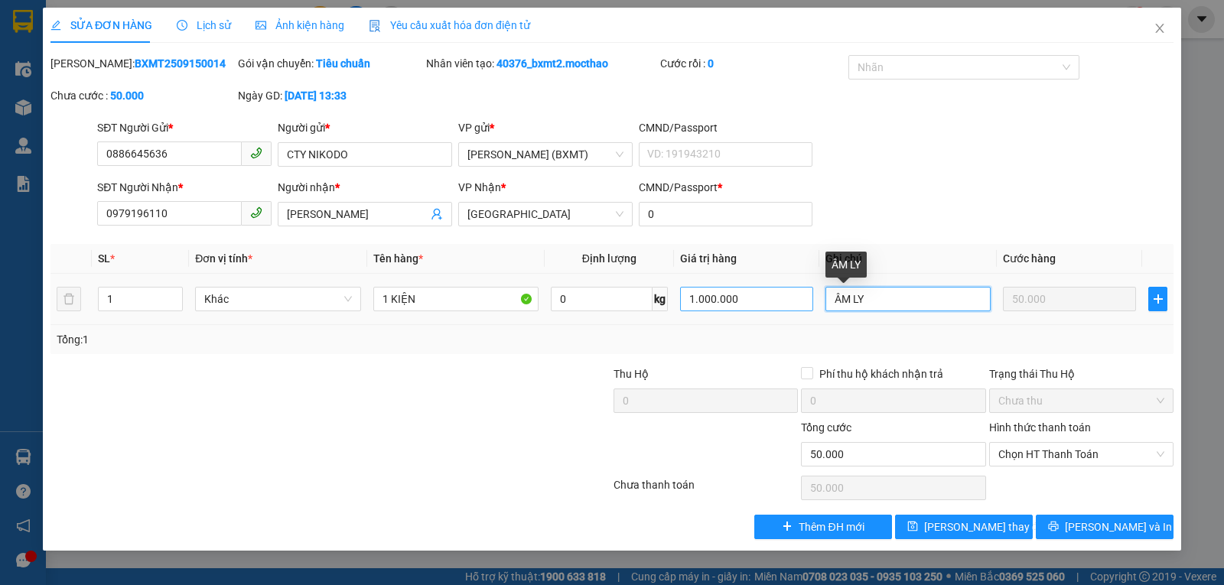
drag, startPoint x: 806, startPoint y: 271, endPoint x: 778, endPoint y: 295, distance: 36.8
click at [778, 295] on tr "1 Khác 1 KIỆN 0 kg 1.000.000 ÂM LY 50.000" at bounding box center [611, 299] width 1123 height 51
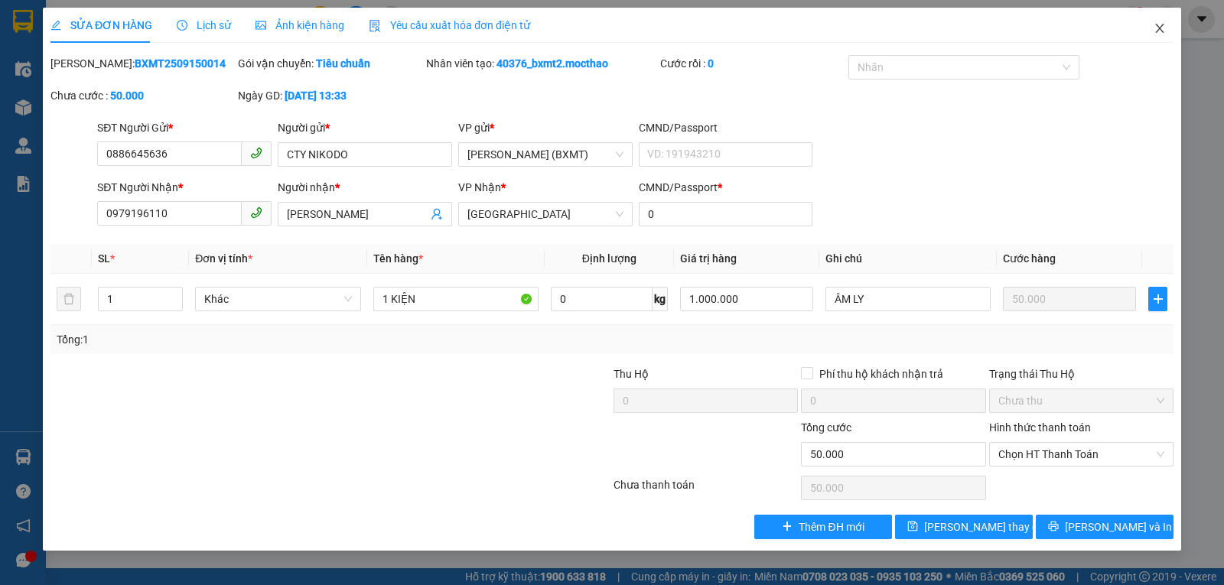
click at [1172, 31] on span "Close" at bounding box center [1159, 29] width 43 height 43
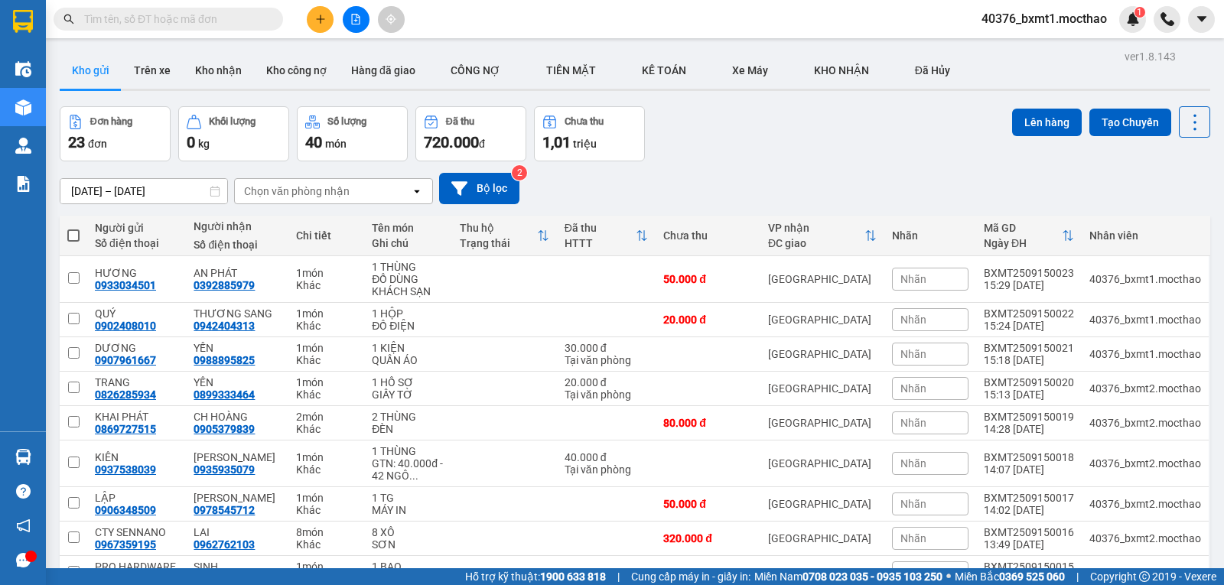
click at [324, 13] on button at bounding box center [320, 19] width 27 height 27
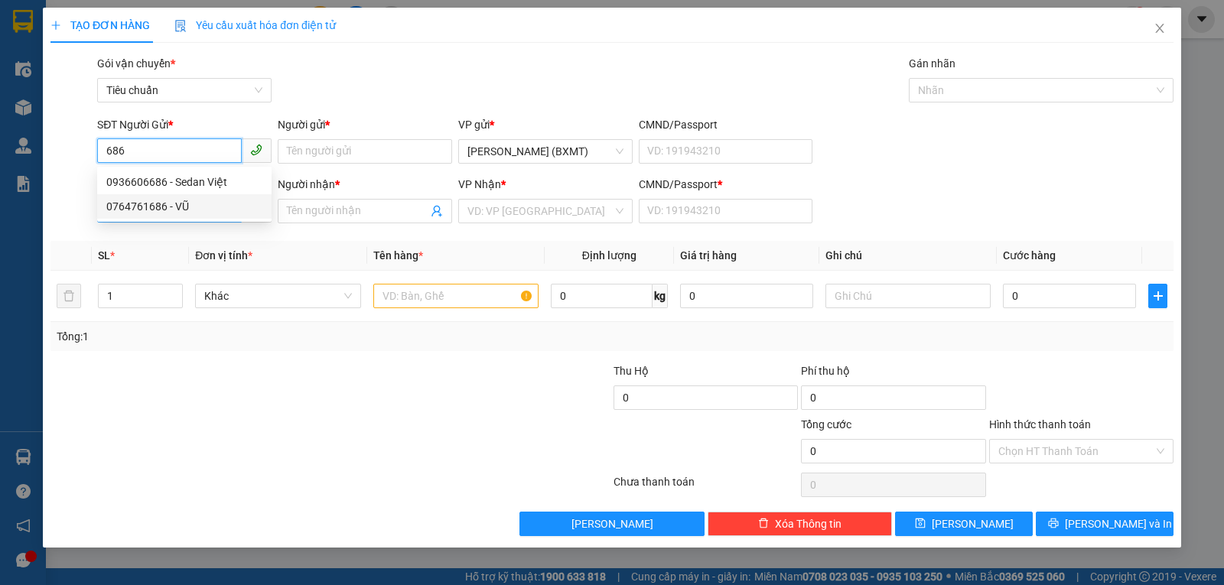
click at [164, 200] on div "0764761686 - VŨ" at bounding box center [184, 206] width 156 height 17
type input "0764761686"
type input "VŨ"
type input "0818174133"
type input "TỰ TÂN"
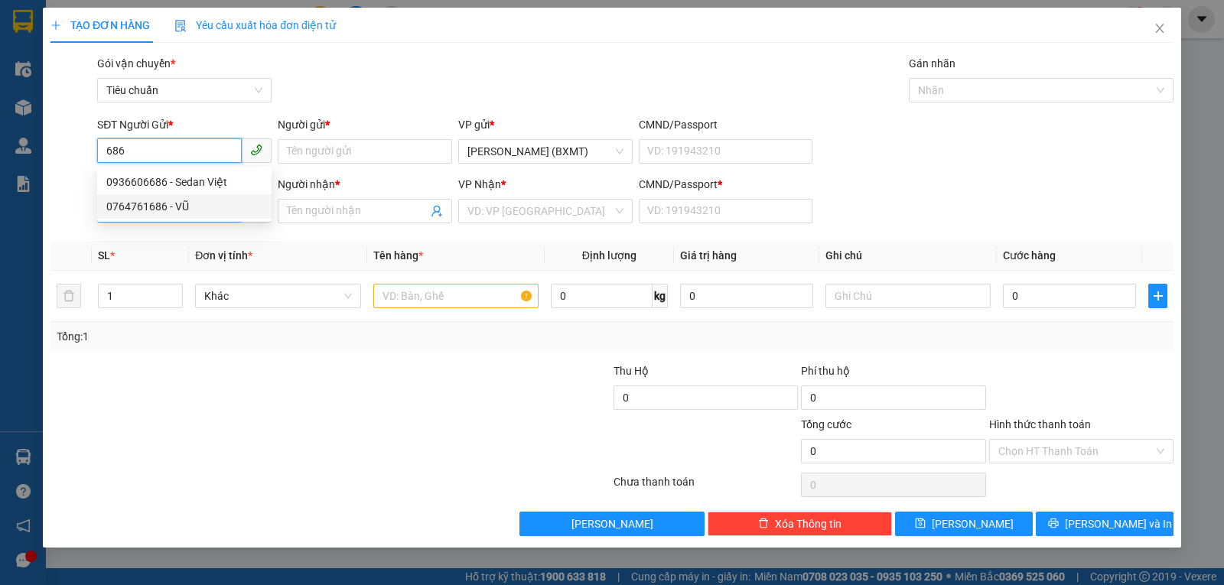
type input "0"
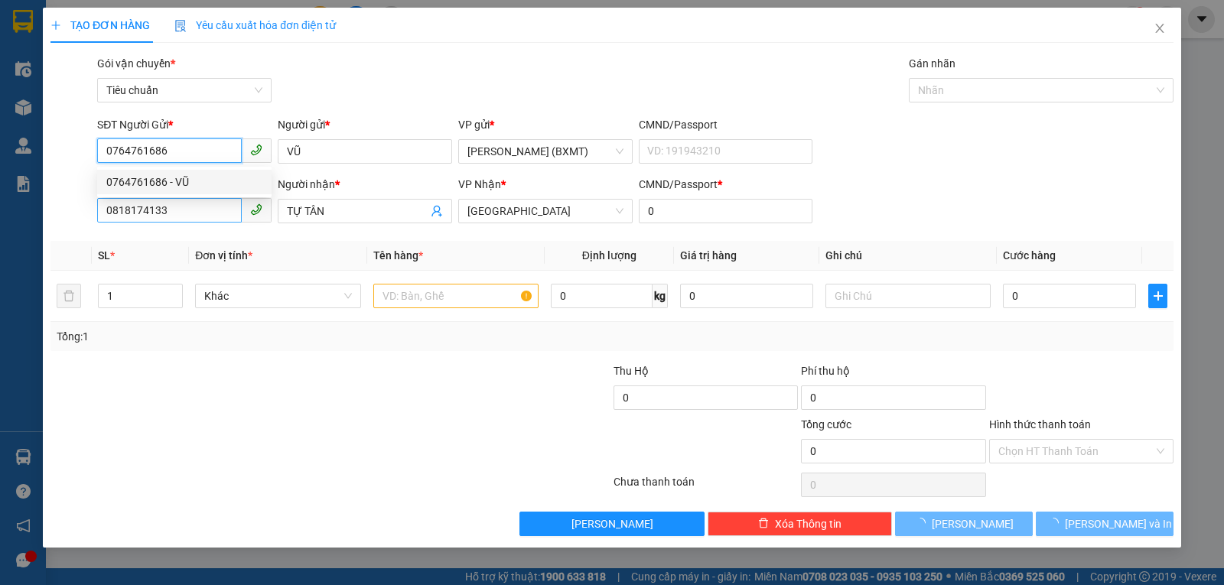
type input "50.000"
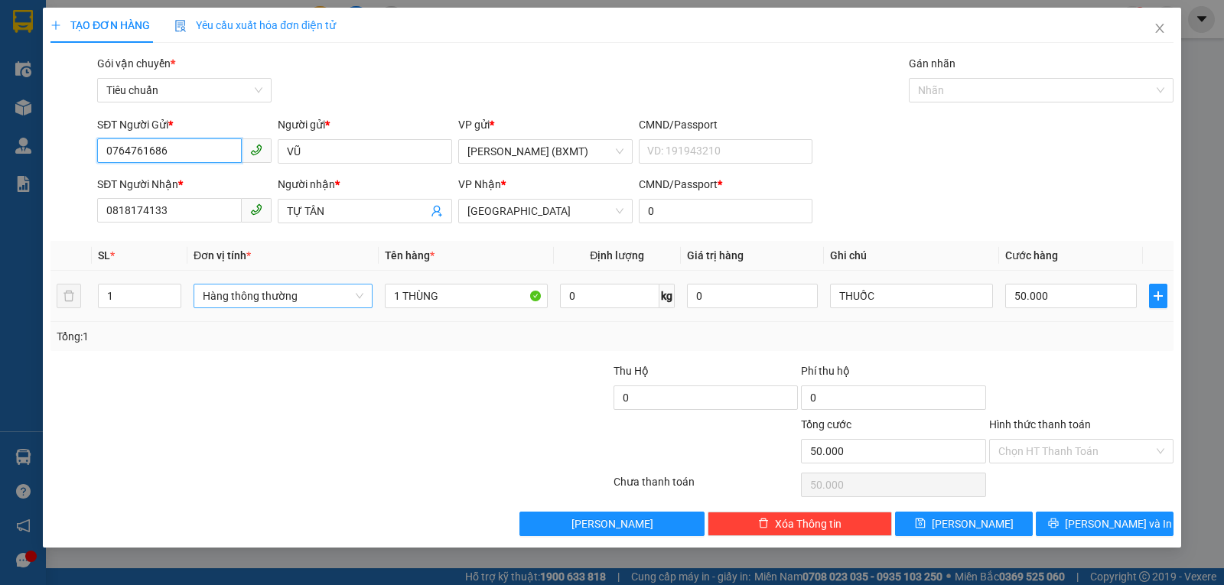
click at [280, 307] on span "Hàng thông thường" at bounding box center [283, 296] width 161 height 23
type input "0764761686"
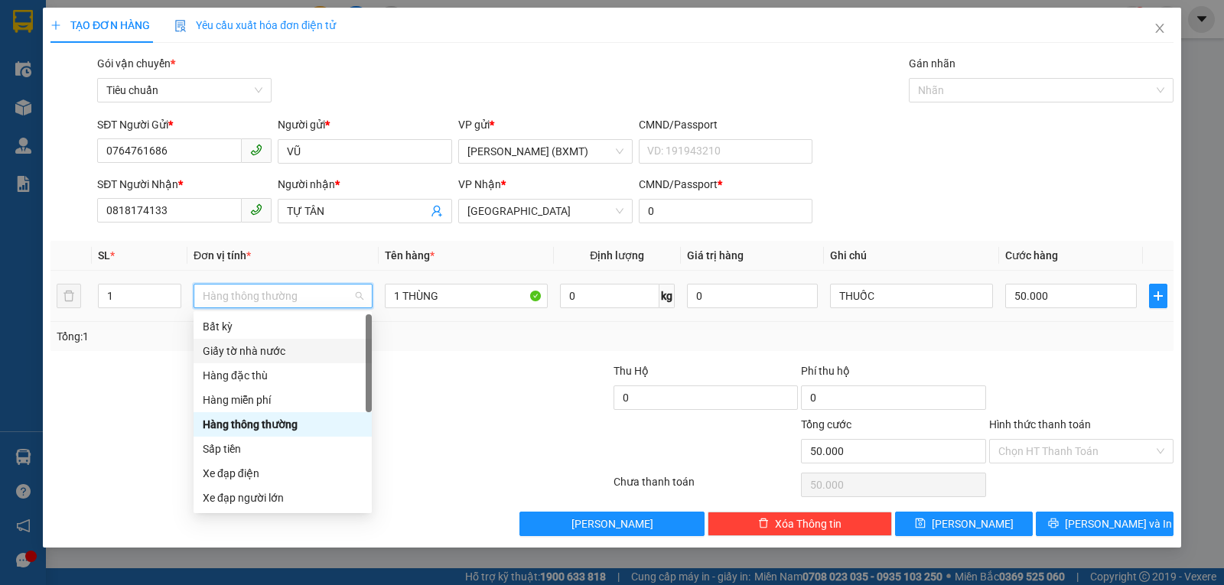
scroll to position [98, 0]
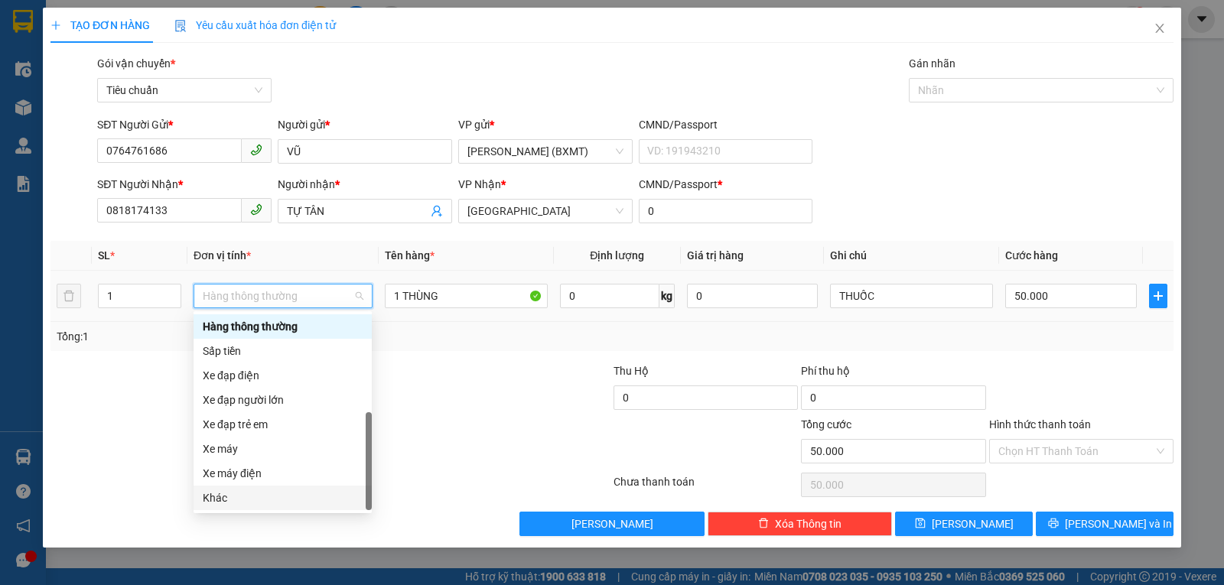
click at [250, 496] on div "Khác" at bounding box center [283, 498] width 160 height 17
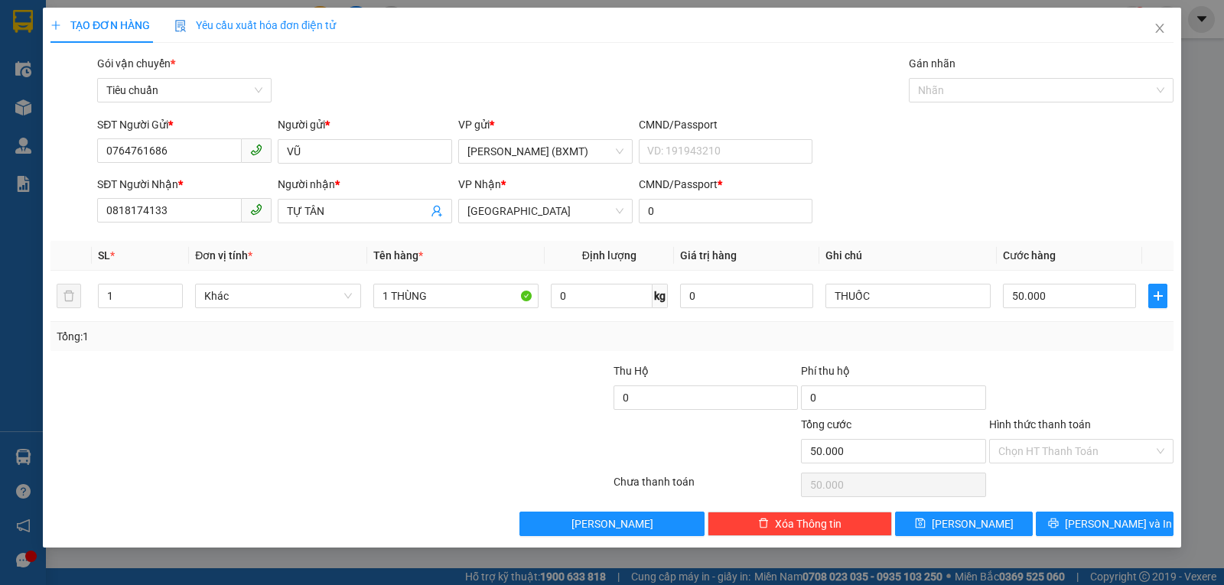
drag, startPoint x: 994, startPoint y: 256, endPoint x: 1064, endPoint y: 189, distance: 96.9
click at [1071, 159] on div "SĐT Người Gửi * 0764761686 Người gửi * VŨ VP gửi * Hồ Chí Minh (BXMT) CMND/Pass…" at bounding box center [635, 143] width 1083 height 54
drag, startPoint x: 1024, startPoint y: 453, endPoint x: 1029, endPoint y: 464, distance: 11.7
click at [1025, 455] on input "Hình thức thanh toán" at bounding box center [1075, 451] width 155 height 23
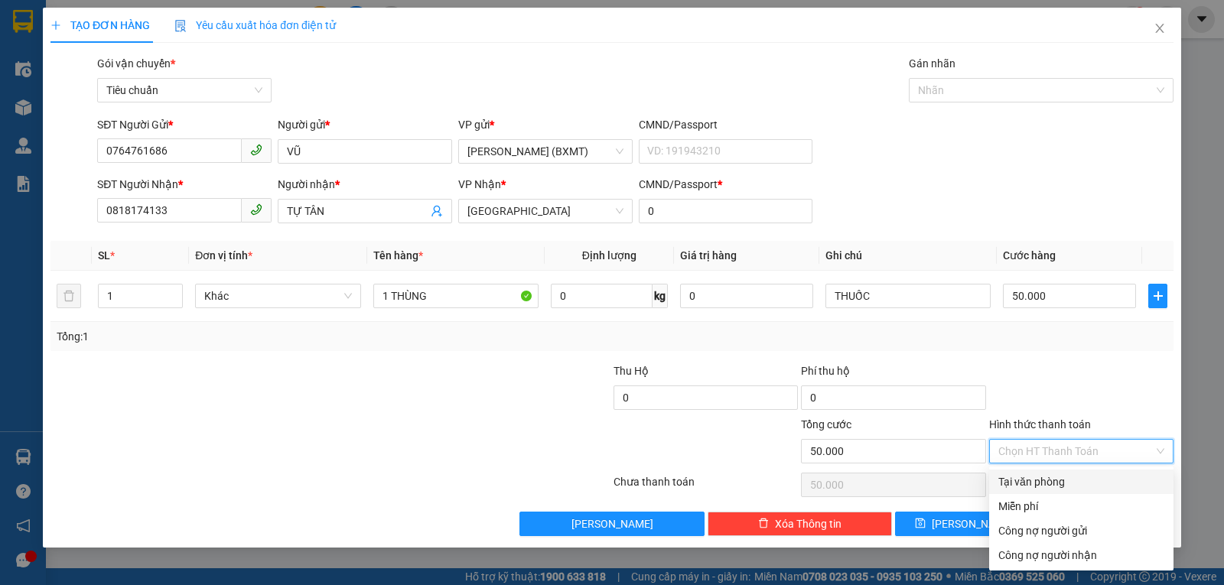
click at [1034, 483] on div "Tại văn phòng" at bounding box center [1081, 482] width 166 height 17
type input "0"
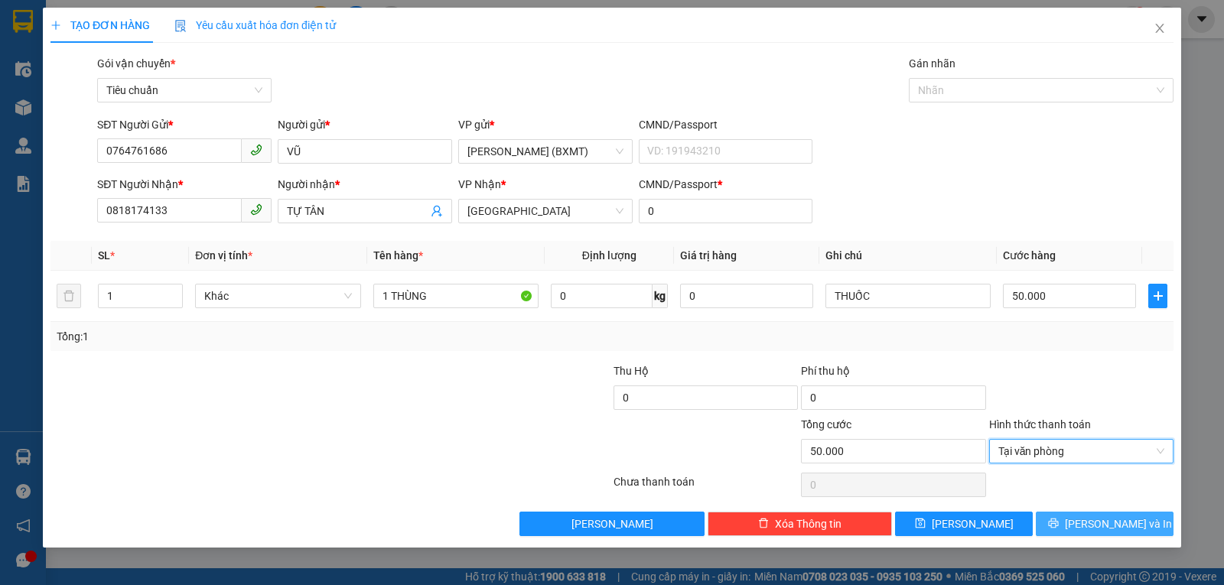
click at [1094, 523] on span "Lưu và In" at bounding box center [1118, 524] width 107 height 17
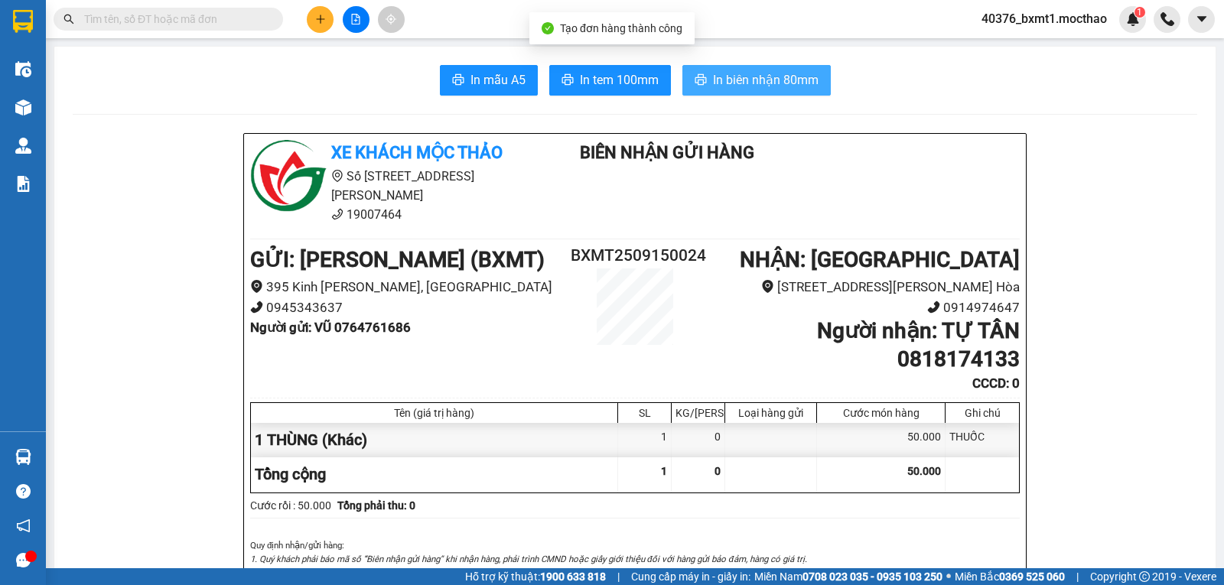
click at [720, 90] on span "In biên nhận 80mm" at bounding box center [766, 79] width 106 height 19
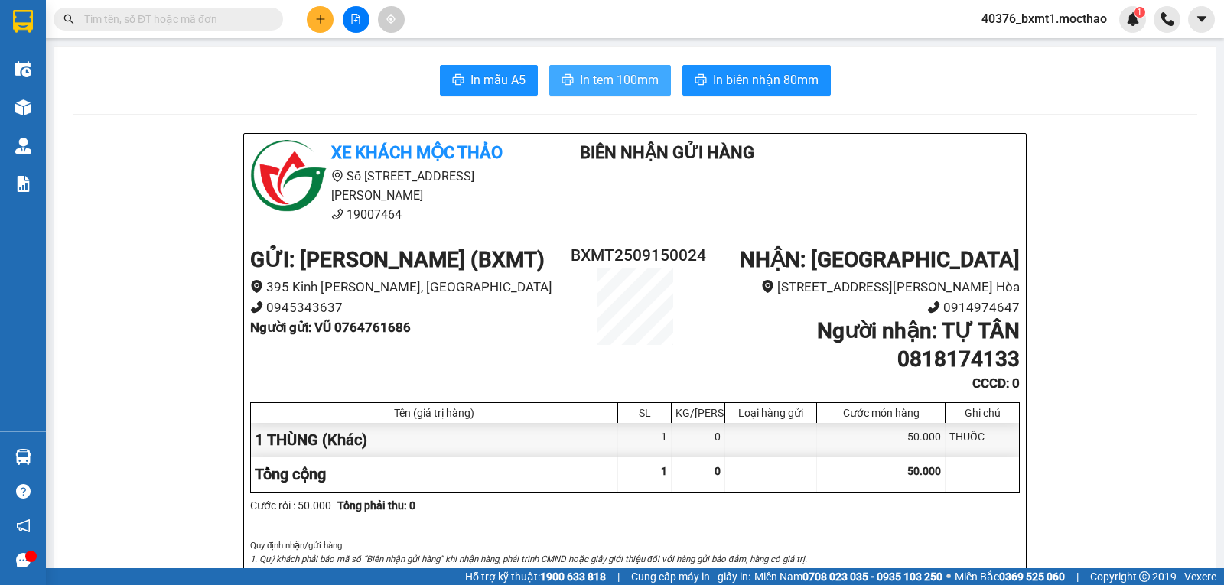
click at [614, 83] on span "In tem 100mm" at bounding box center [619, 79] width 79 height 19
click at [318, 18] on icon "plus" at bounding box center [320, 19] width 11 height 11
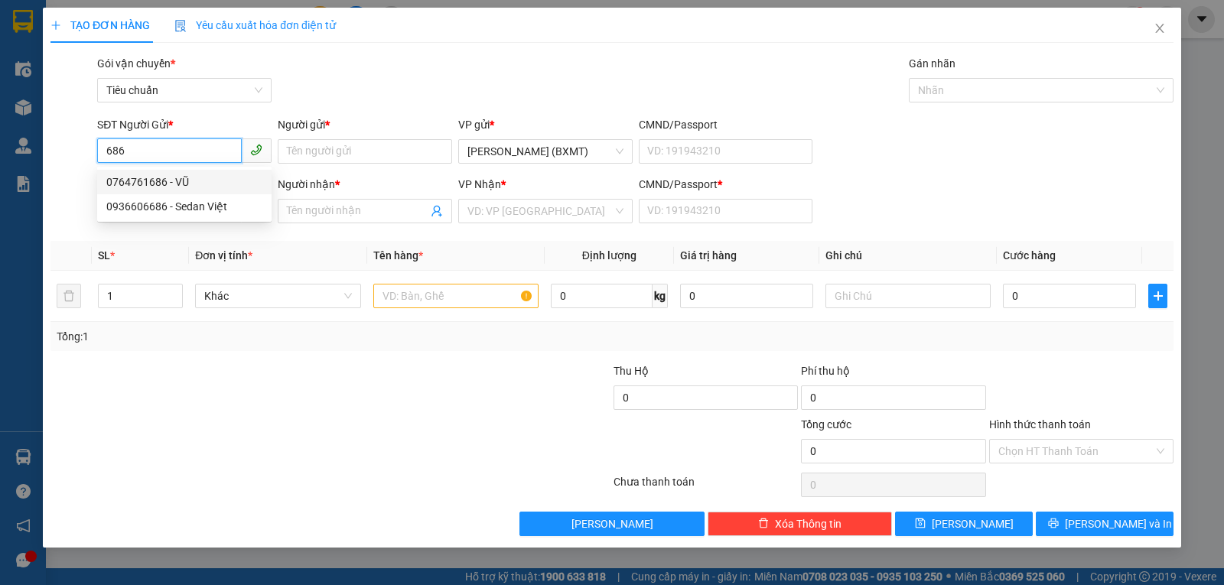
click at [194, 174] on div "0764761686 - VŨ" at bounding box center [184, 182] width 156 height 17
type input "0764761686"
type input "VŨ"
type input "0818174133"
type input "TỰ TÂN"
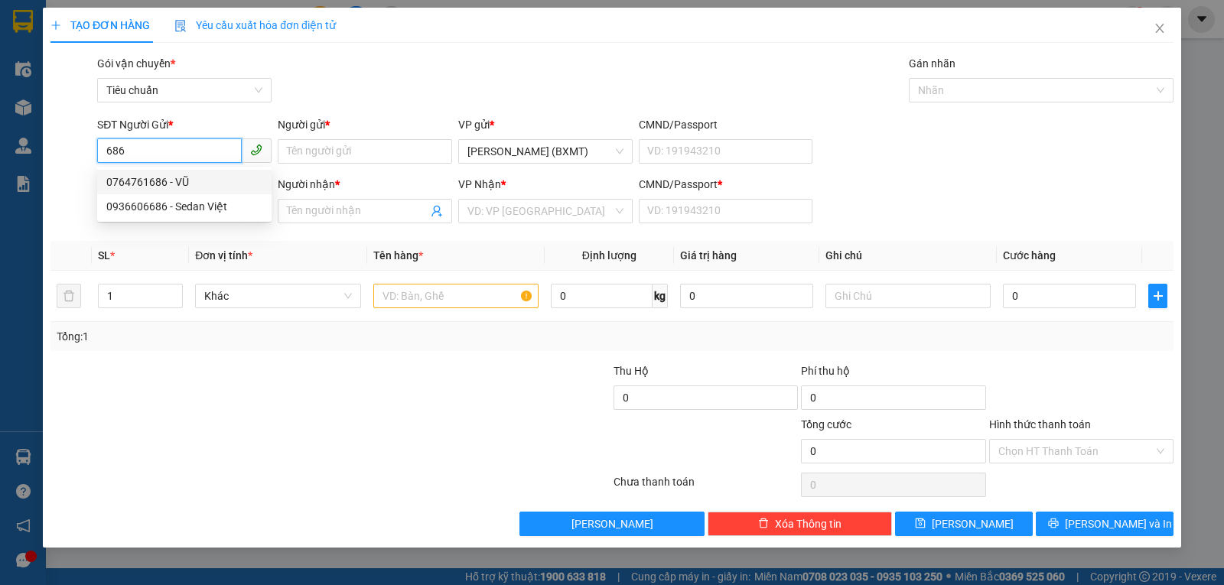
type input "0"
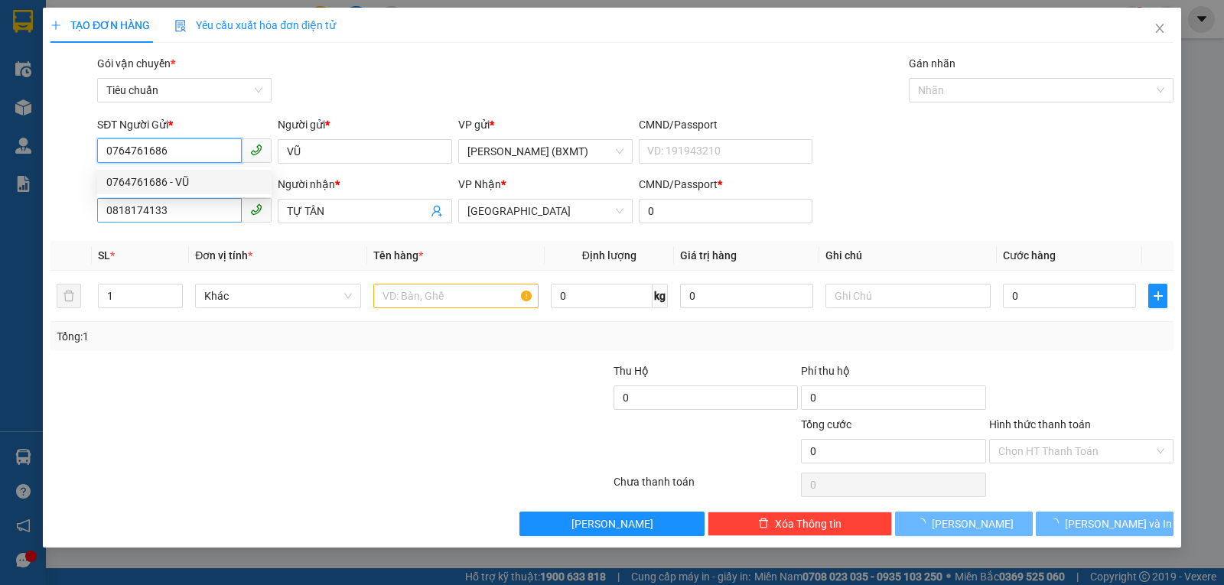
type input "50.000"
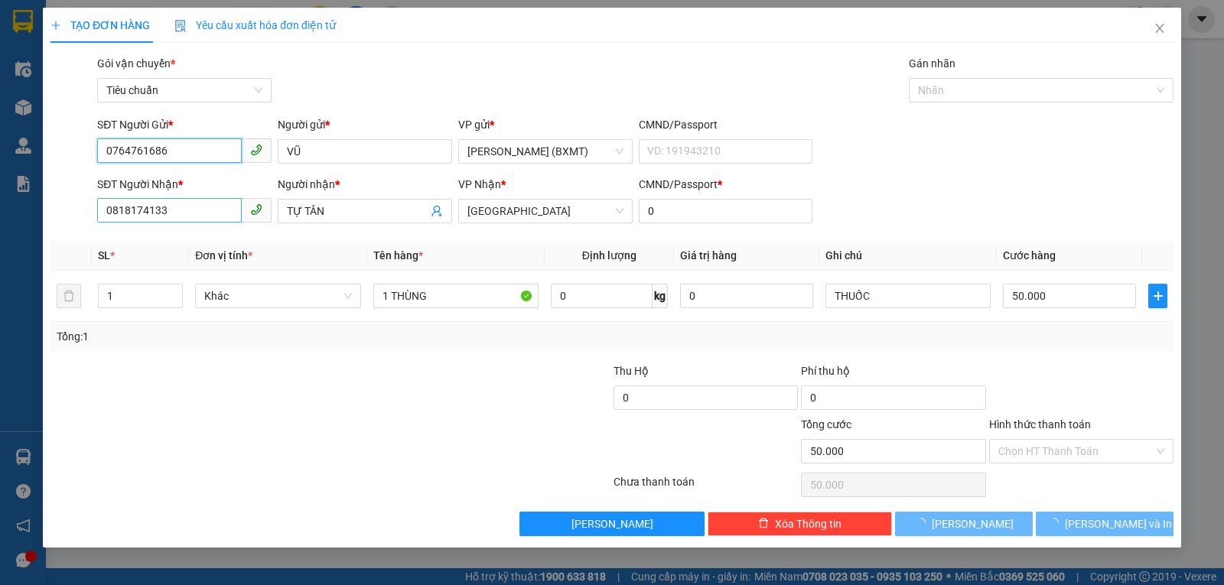
type input "0764761686"
click at [206, 210] on input "0818174133" at bounding box center [169, 210] width 145 height 24
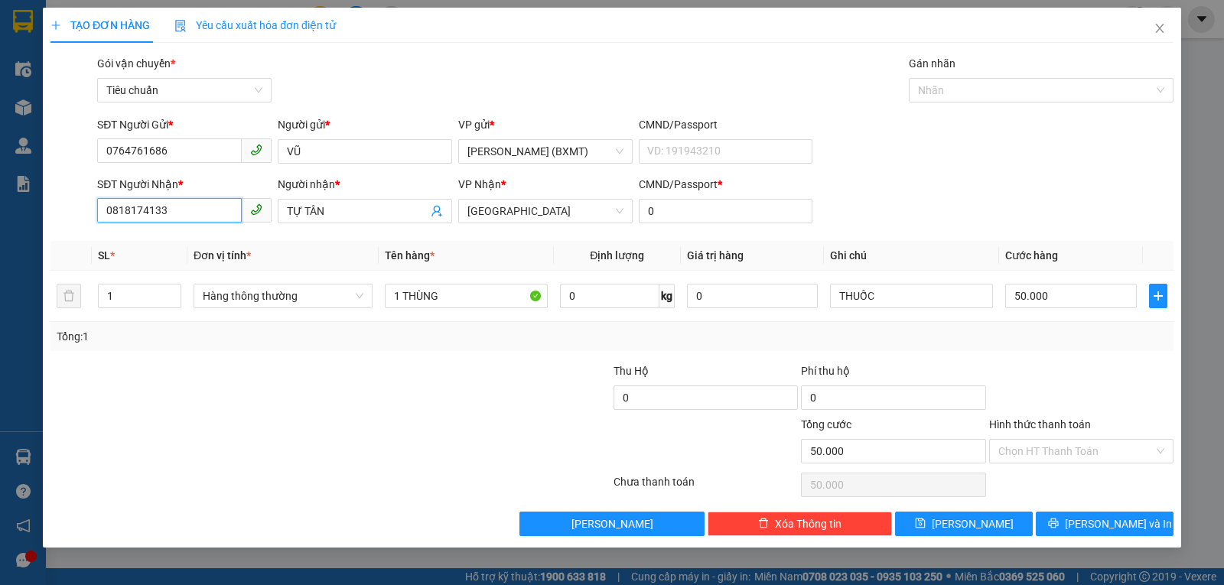
click at [206, 210] on input "0818174133" at bounding box center [169, 210] width 145 height 24
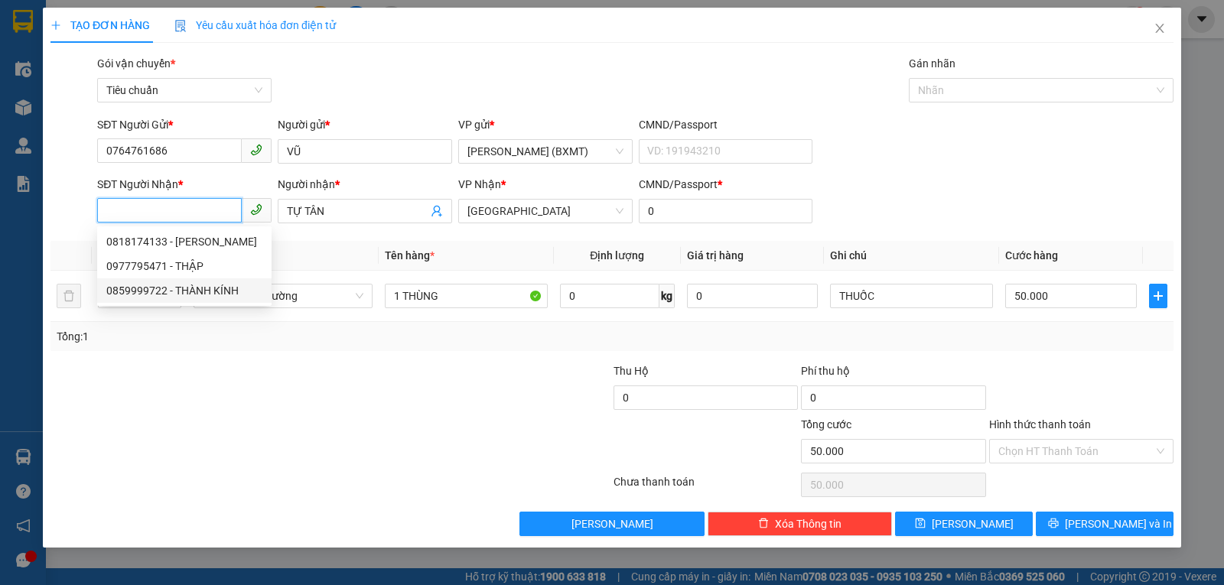
click at [189, 284] on div "0859999722 - THÀNH KÍNH" at bounding box center [184, 290] width 156 height 17
type input "0859999722"
type input "THÀNH KÍNH"
type input "40.000"
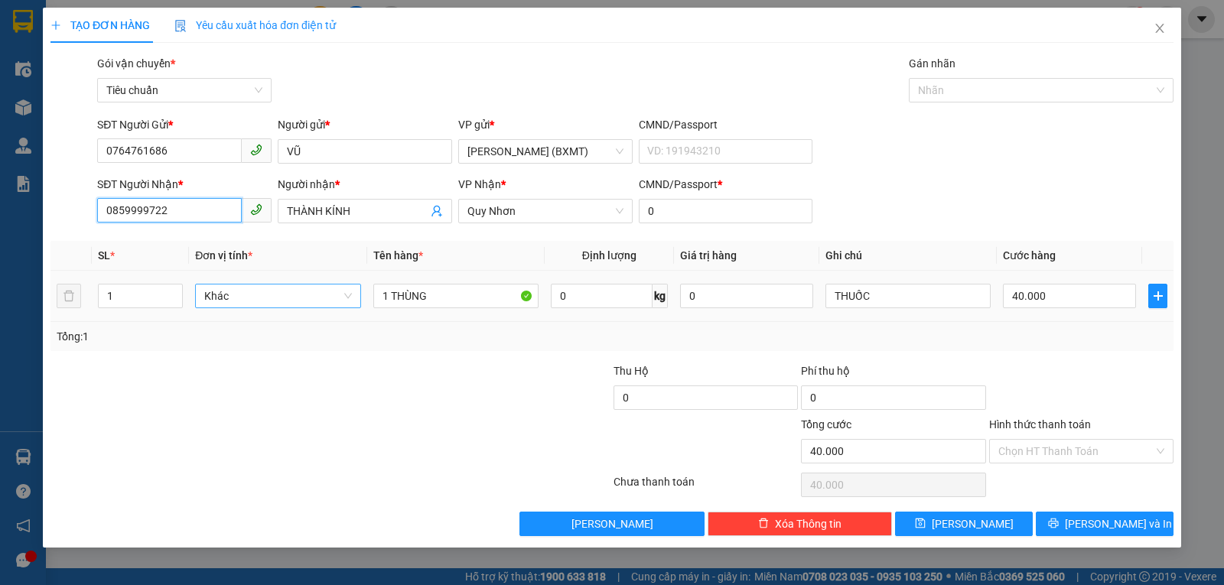
click at [263, 301] on span "Khác" at bounding box center [277, 296] width 147 height 23
type input "0859999722"
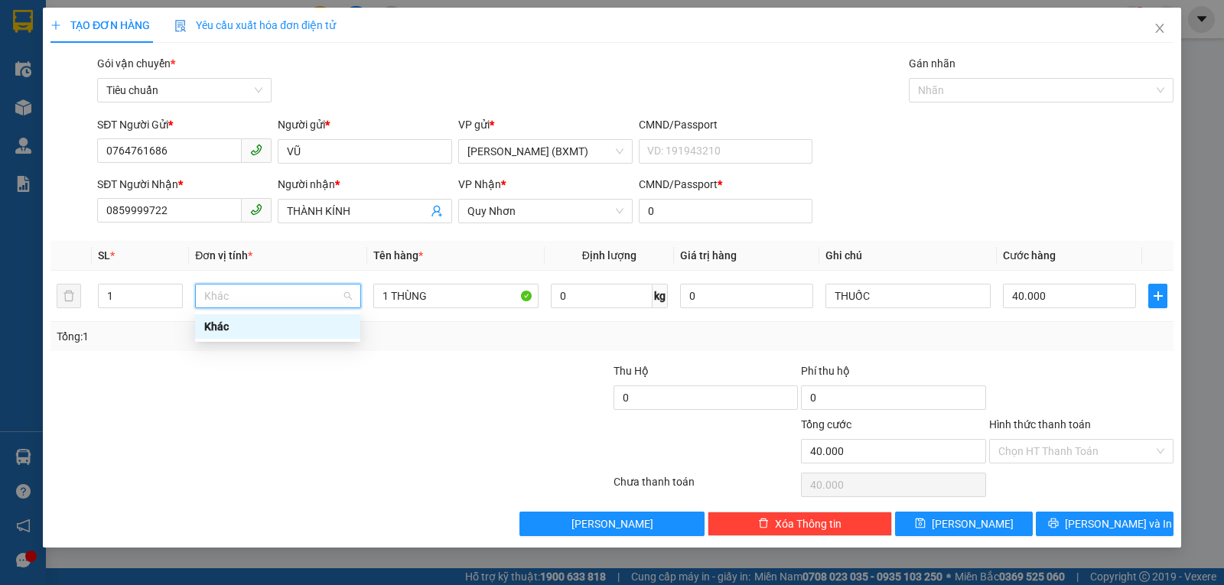
drag, startPoint x: 347, startPoint y: 436, endPoint x: 751, endPoint y: 438, distance: 404.7
click at [351, 438] on div at bounding box center [237, 443] width 376 height 54
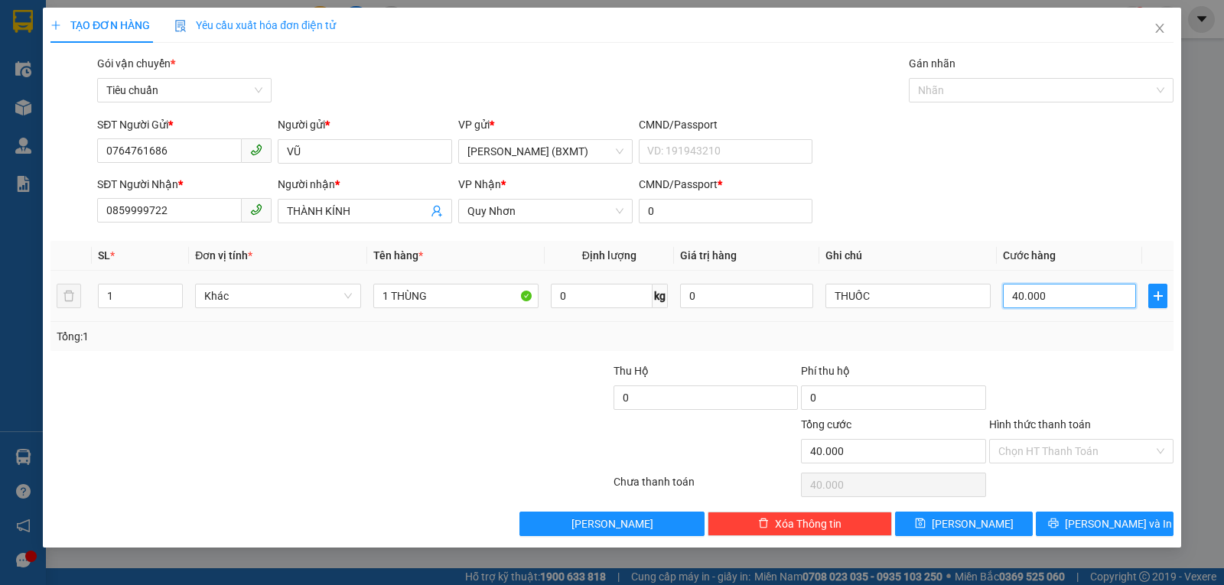
click at [1036, 295] on input "40.000" at bounding box center [1069, 296] width 133 height 24
type input "5"
type input "50"
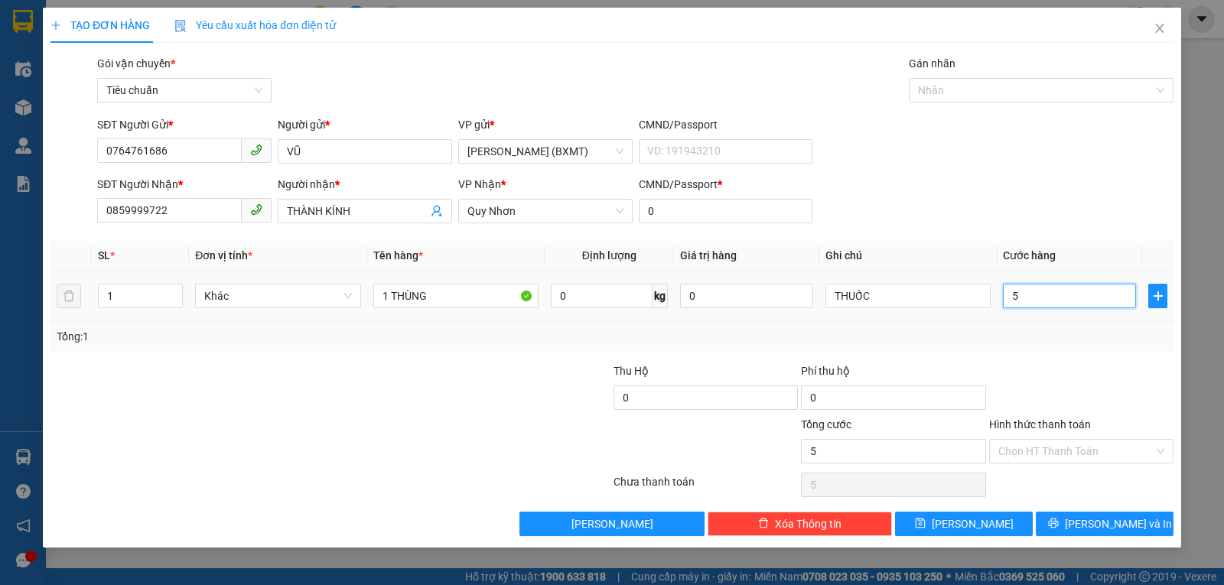
type input "50"
type input "50.000"
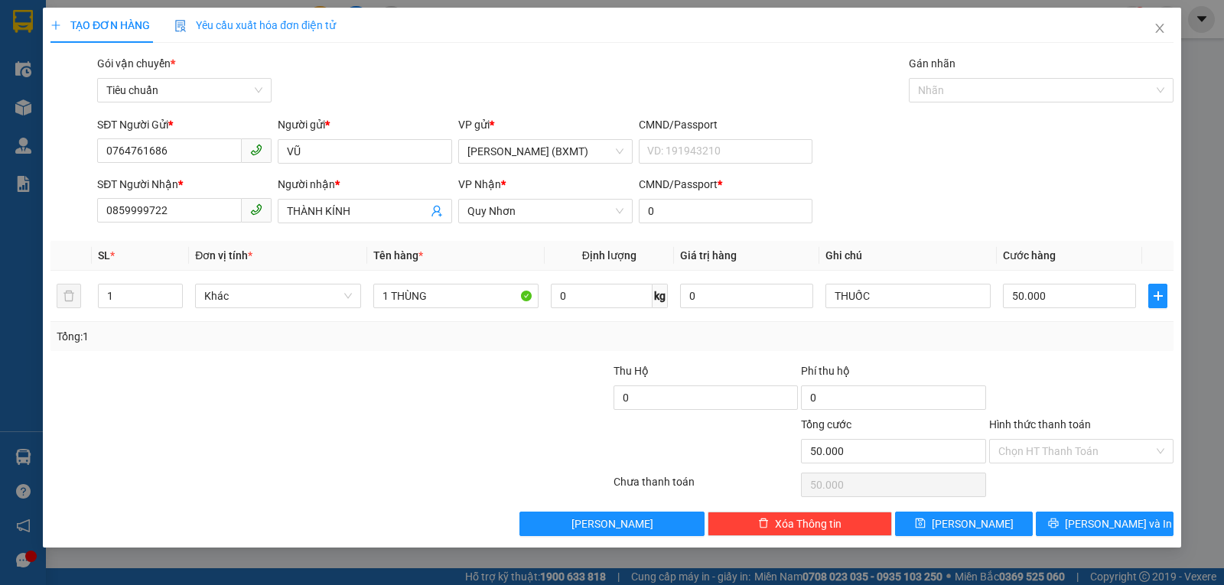
drag, startPoint x: 1049, startPoint y: 350, endPoint x: 1094, endPoint y: 434, distance: 94.8
click at [1050, 352] on div "Transit Pickup Surcharge Ids Transit Deliver Surcharge Ids Transit Deliver Surc…" at bounding box center [611, 295] width 1123 height 481
click at [1075, 455] on input "Hình thức thanh toán" at bounding box center [1075, 451] width 155 height 23
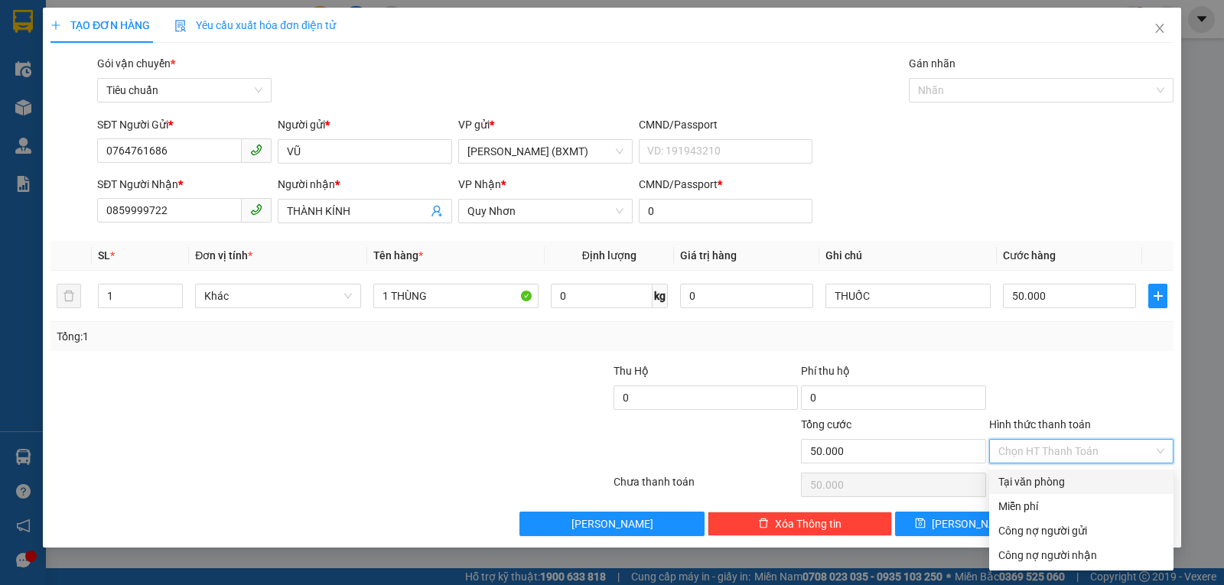
click at [1070, 482] on div "Tại văn phòng" at bounding box center [1081, 482] width 166 height 17
type input "0"
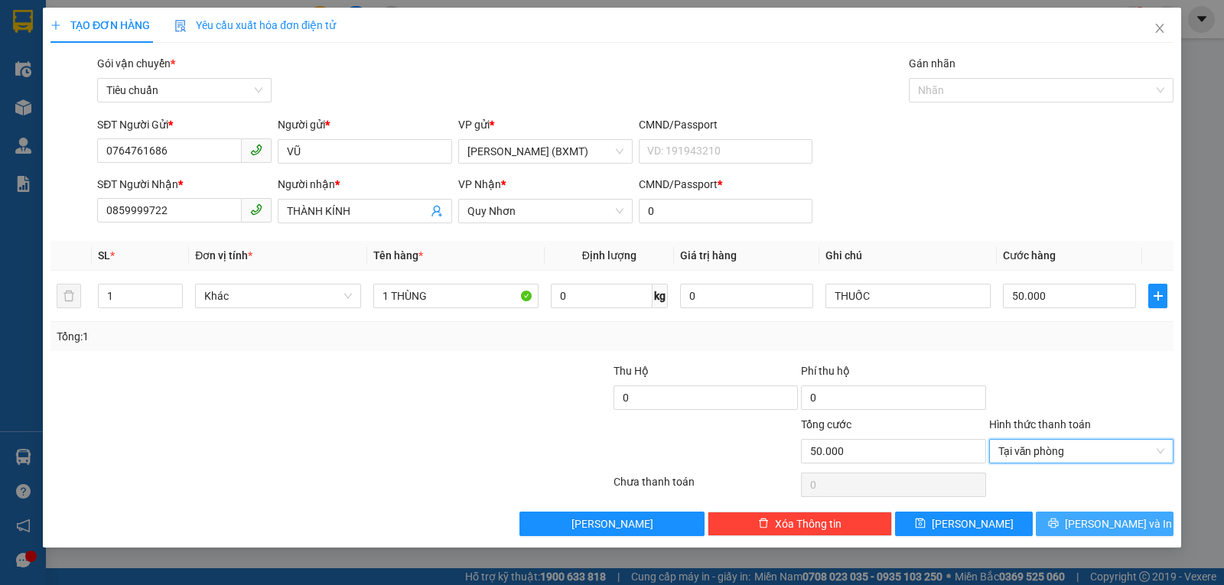
click at [1112, 516] on span "Lưu và In" at bounding box center [1118, 524] width 107 height 17
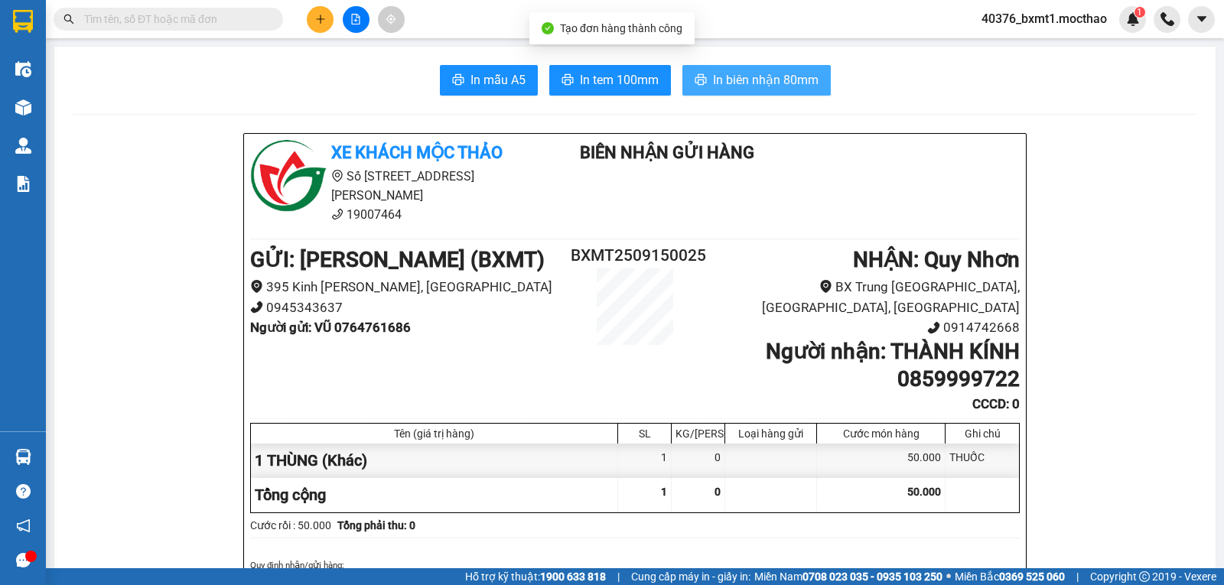
click at [755, 77] on span "In biên nhận 80mm" at bounding box center [766, 79] width 106 height 19
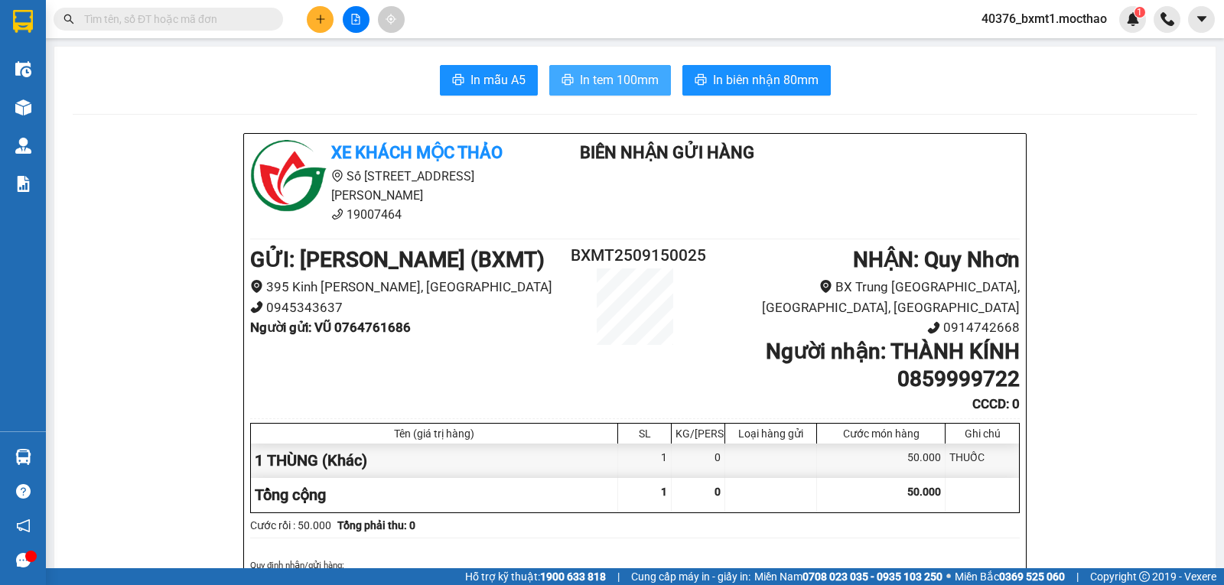
click at [610, 81] on span "In tem 100mm" at bounding box center [619, 79] width 79 height 19
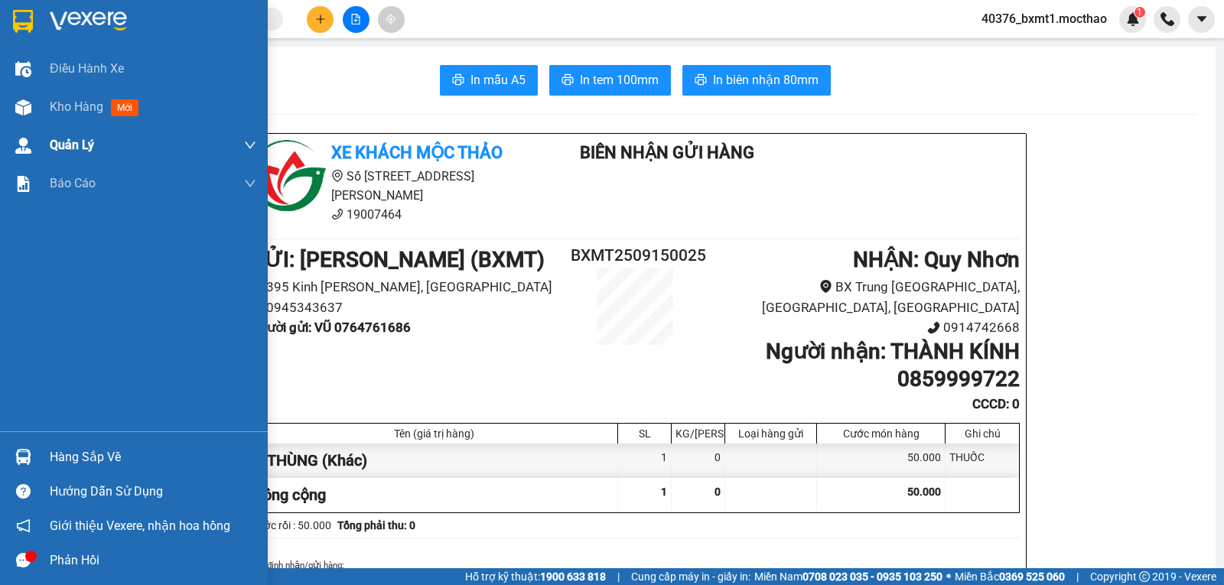
click at [20, 112] on img at bounding box center [23, 107] width 16 height 16
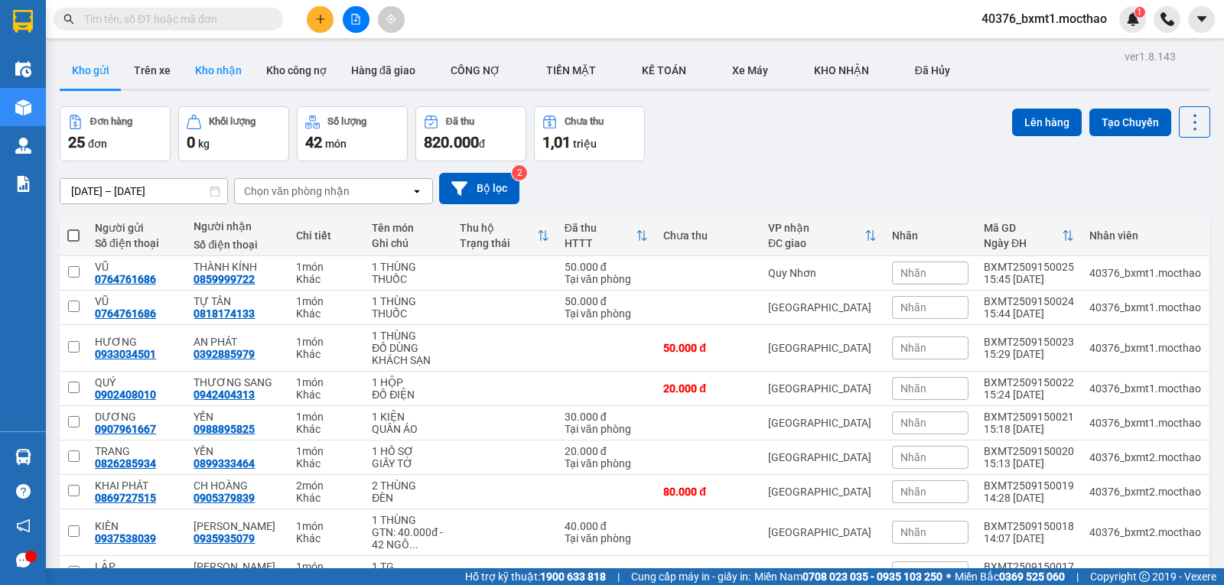
click at [198, 72] on button "Kho nhận" at bounding box center [218, 70] width 71 height 37
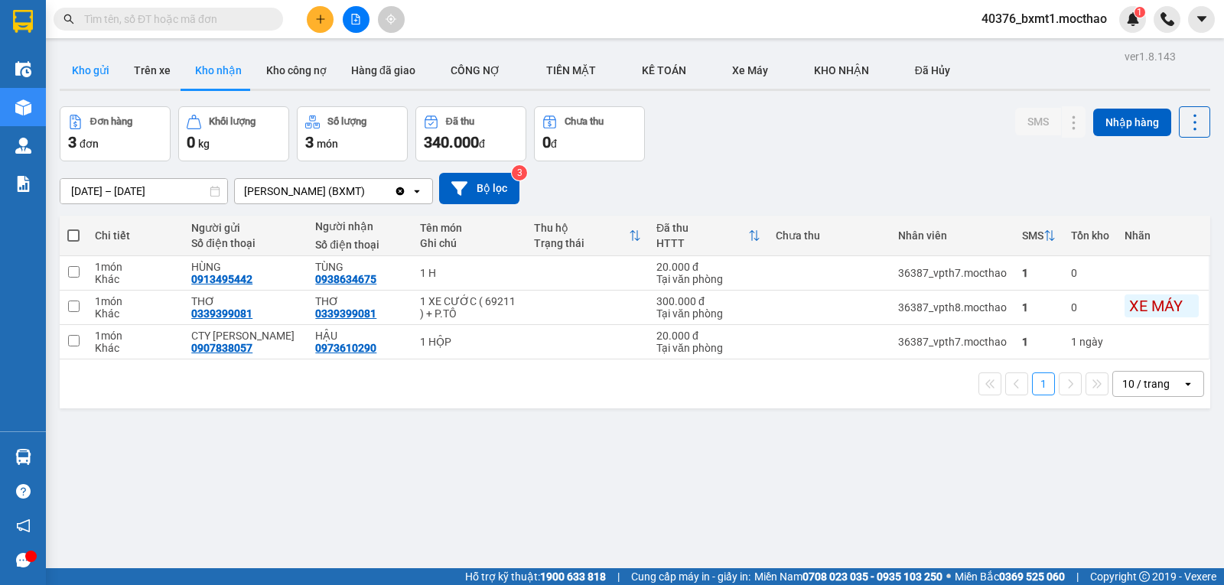
click at [98, 73] on button "Kho gửi" at bounding box center [91, 70] width 62 height 37
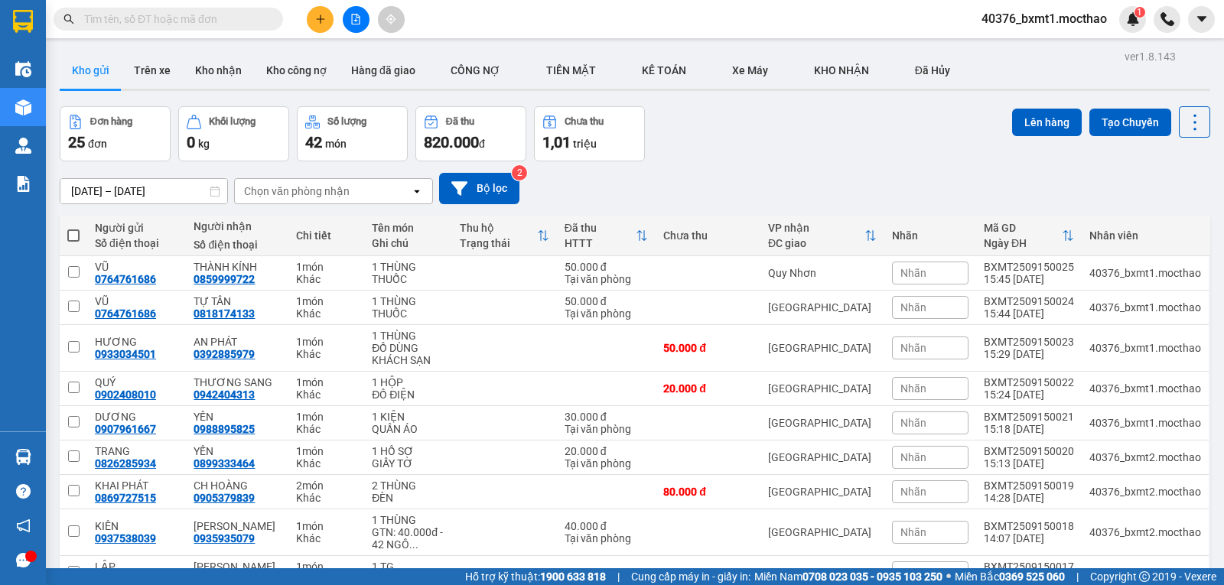
click at [363, 32] on div at bounding box center [355, 19] width 115 height 27
click at [360, 21] on icon "file-add" at bounding box center [356, 19] width 8 height 11
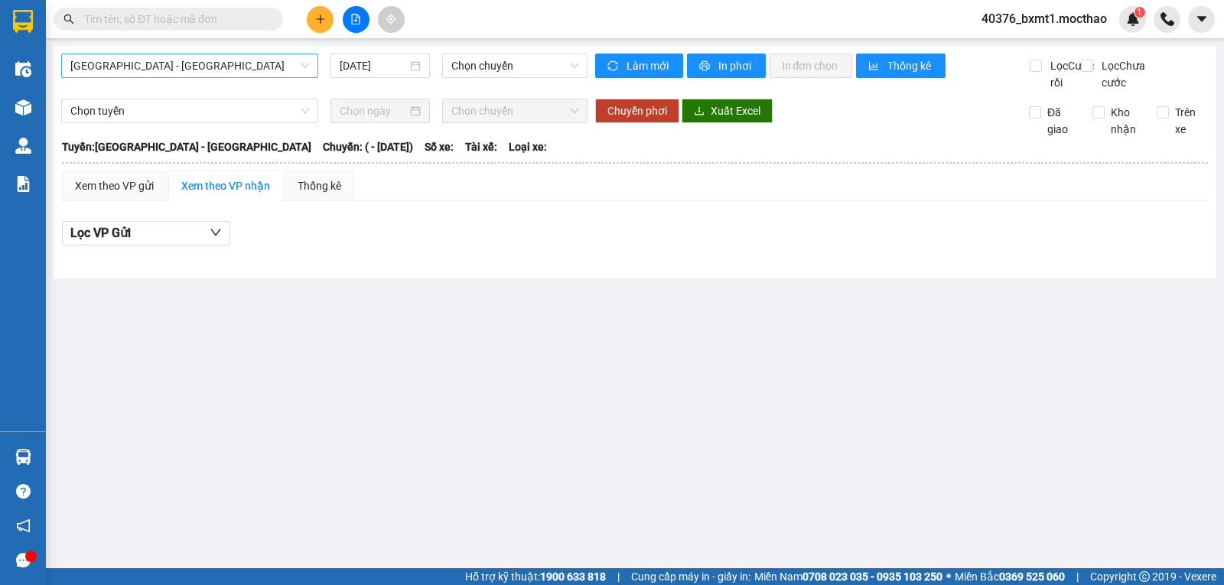
click at [171, 72] on span "Sài Gòn - Tuy Hòa" at bounding box center [189, 65] width 239 height 23
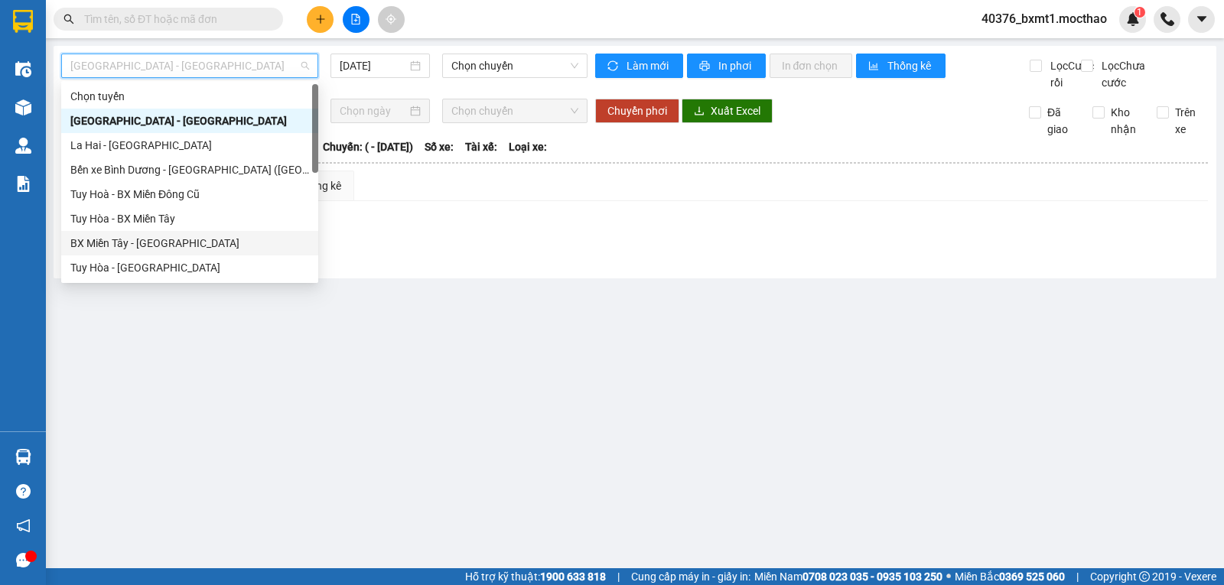
click at [132, 241] on div "BX Miền Tây - Tuy Hòa" at bounding box center [189, 243] width 239 height 17
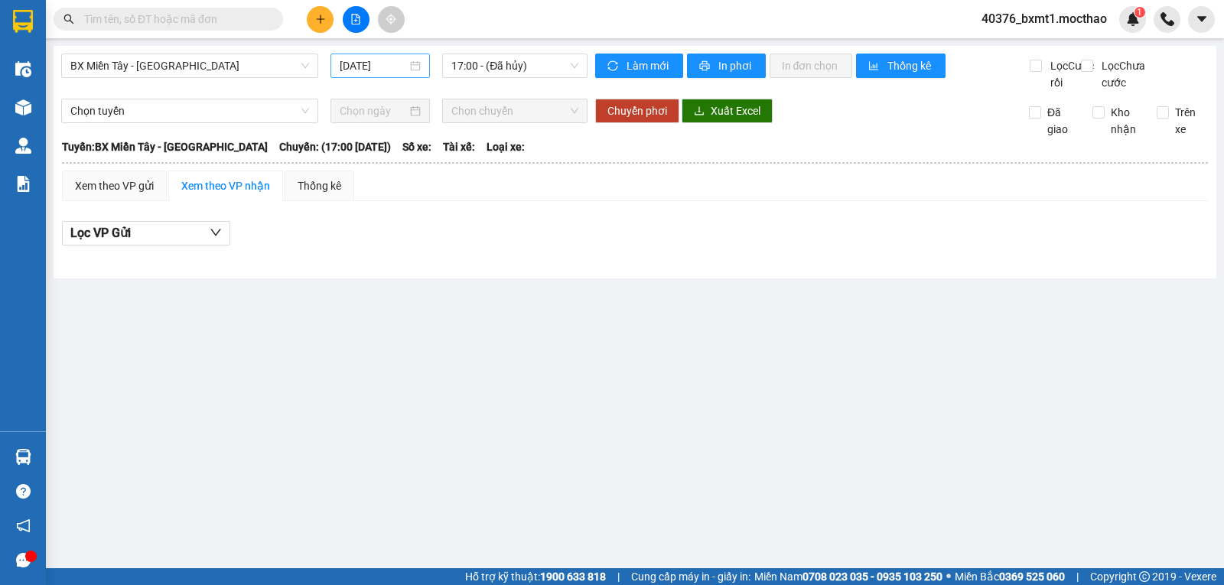
click at [358, 77] on div "15/09/2025" at bounding box center [380, 66] width 100 height 24
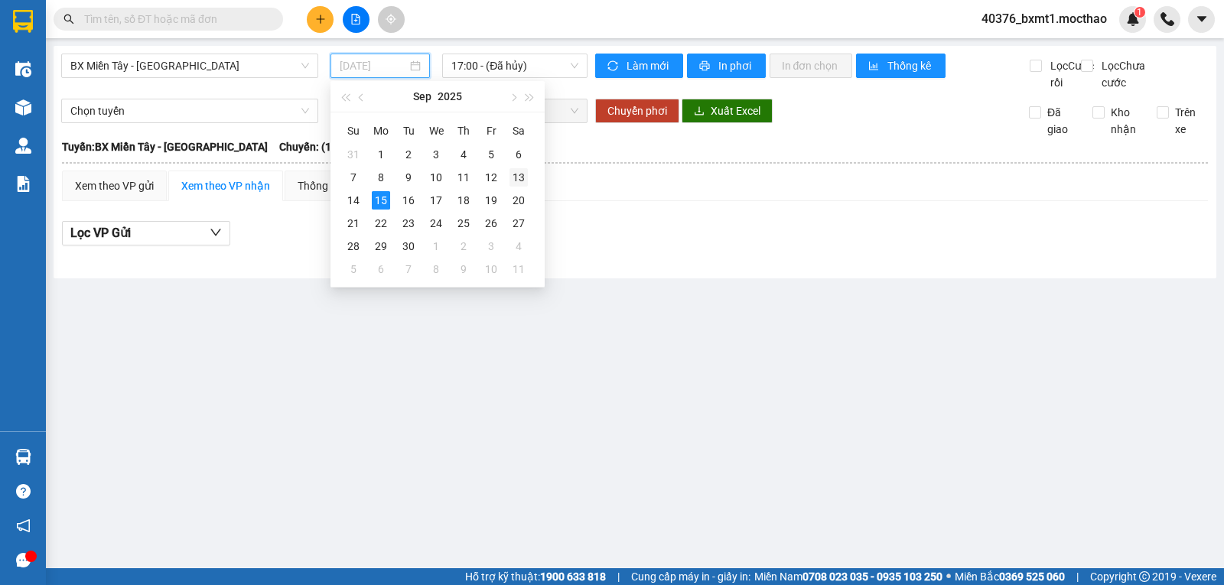
click at [516, 174] on div "13" at bounding box center [519, 177] width 18 height 18
type input "13/09/2025"
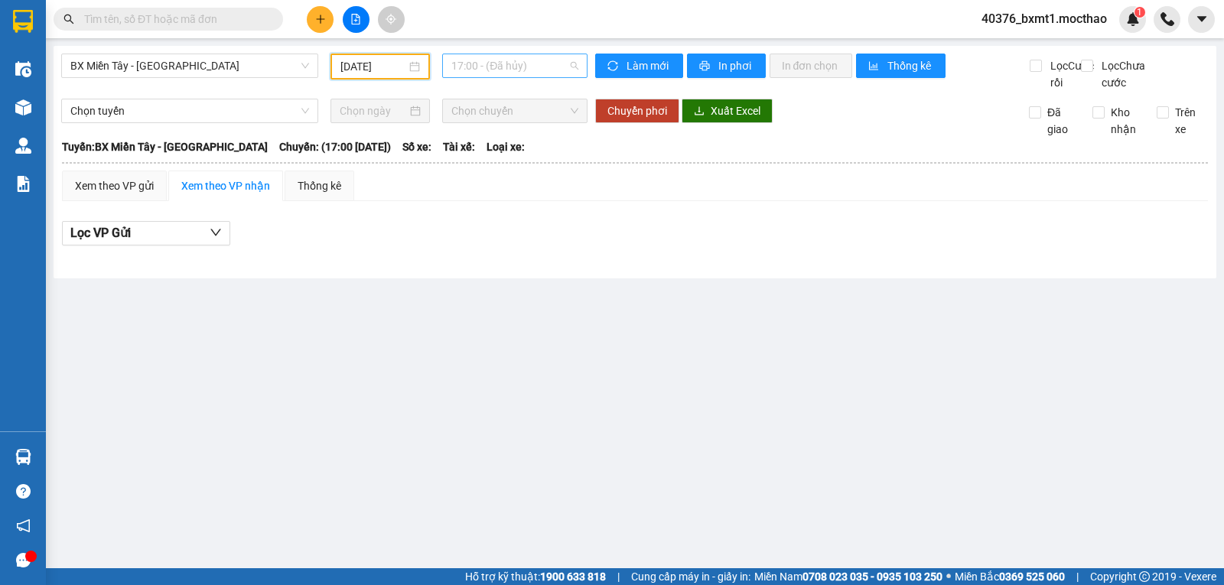
click at [494, 71] on span "17:00 - (Đã hủy)" at bounding box center [514, 65] width 126 height 23
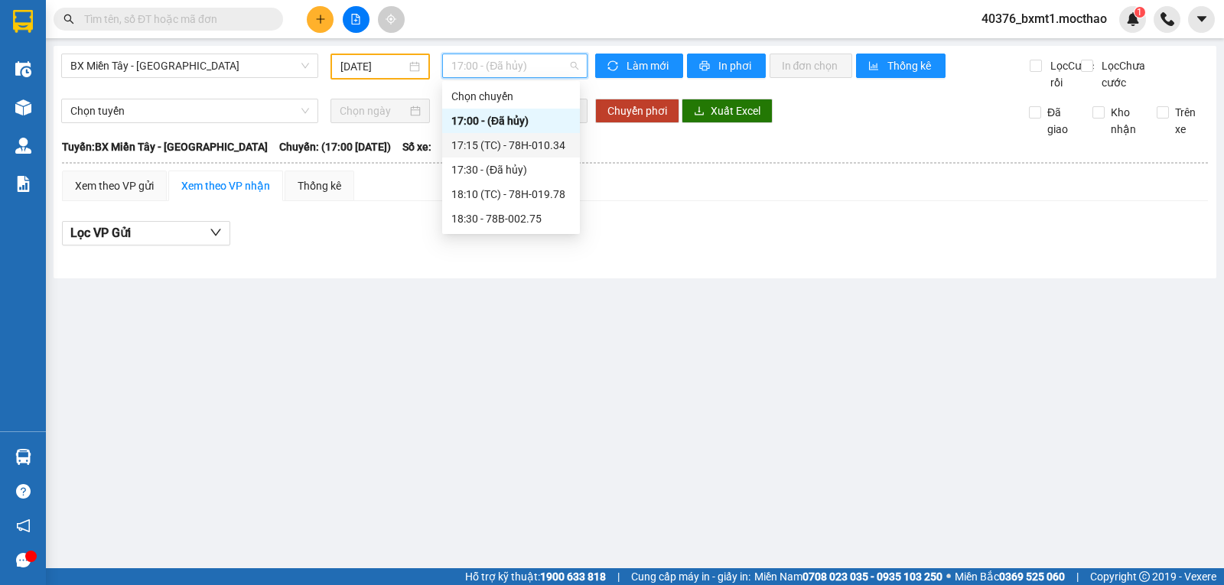
click at [524, 143] on div "17:15 (TC) - 78H-010.34" at bounding box center [510, 145] width 119 height 17
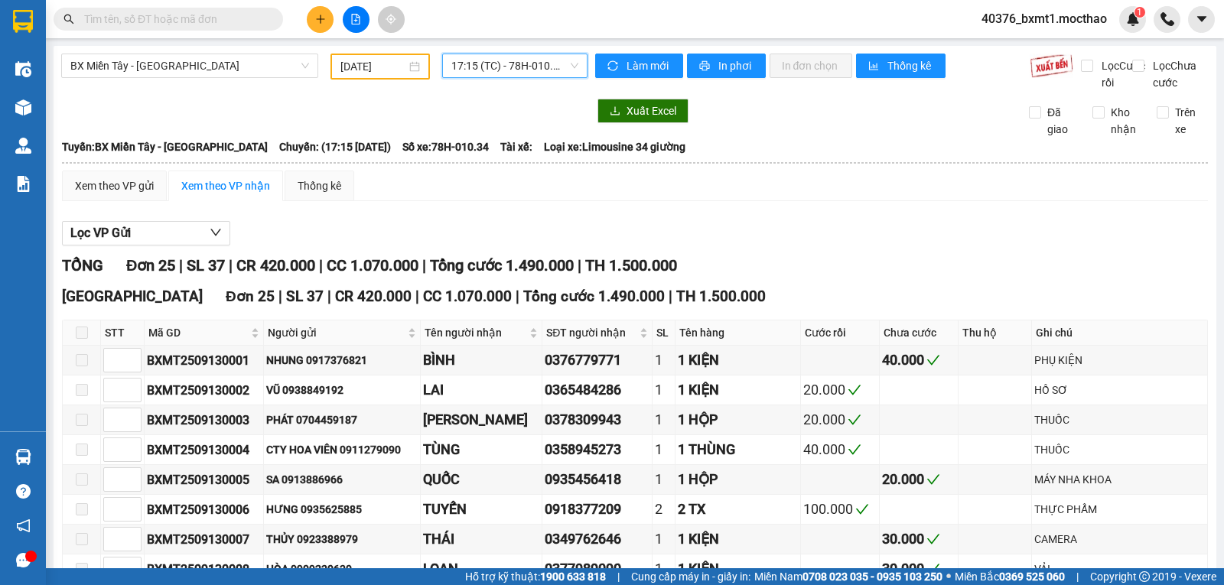
click at [499, 63] on span "17:15 (TC) - 78H-010.34" at bounding box center [514, 65] width 126 height 23
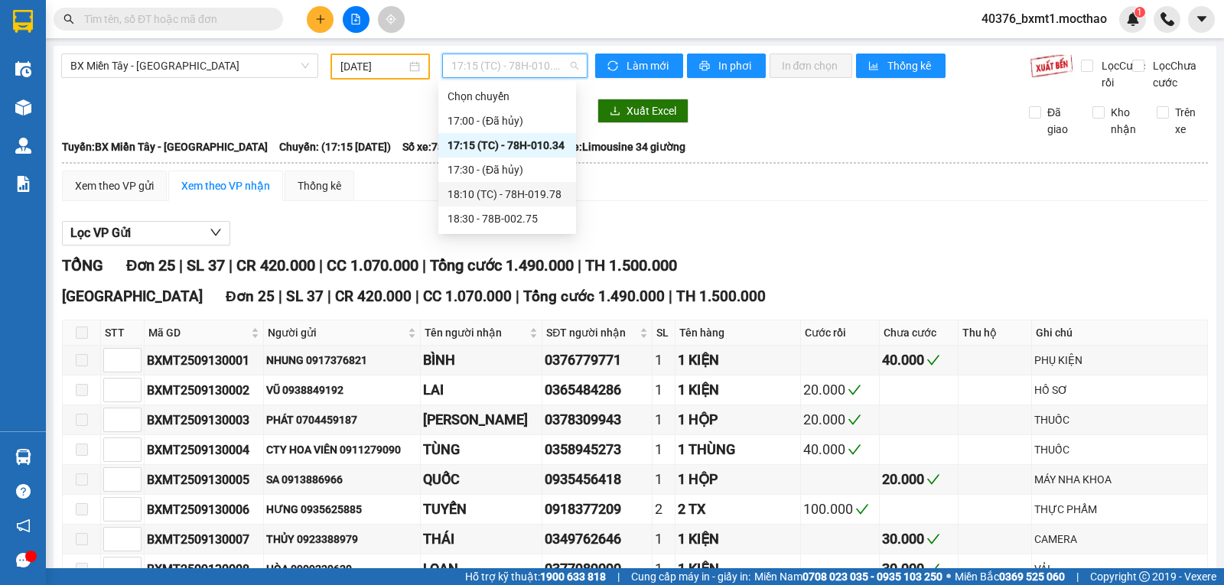
click at [558, 198] on div "18:10 (TC) - 78H-019.78" at bounding box center [507, 194] width 119 height 17
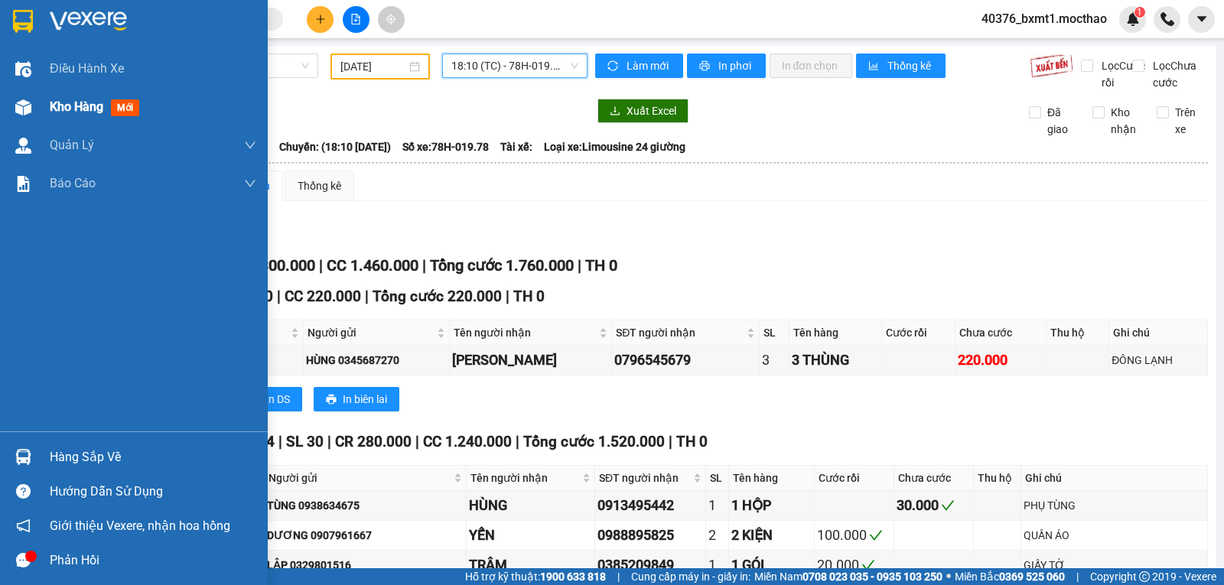
click at [37, 106] on div "Kho hàng mới" at bounding box center [134, 107] width 268 height 38
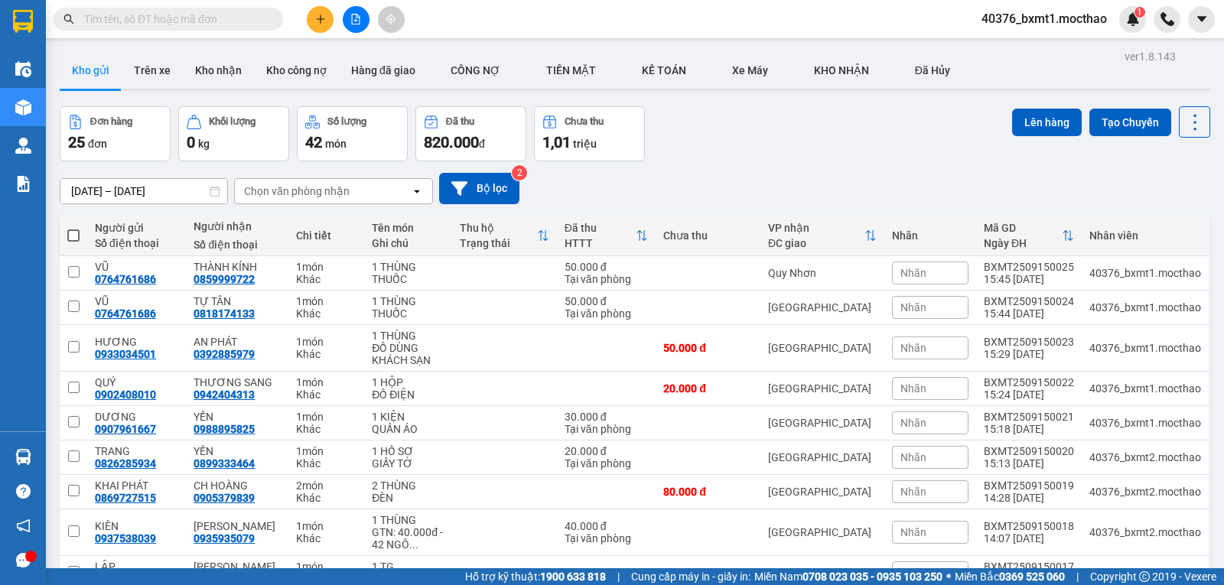
click at [315, 22] on icon "plus" at bounding box center [320, 19] width 11 height 11
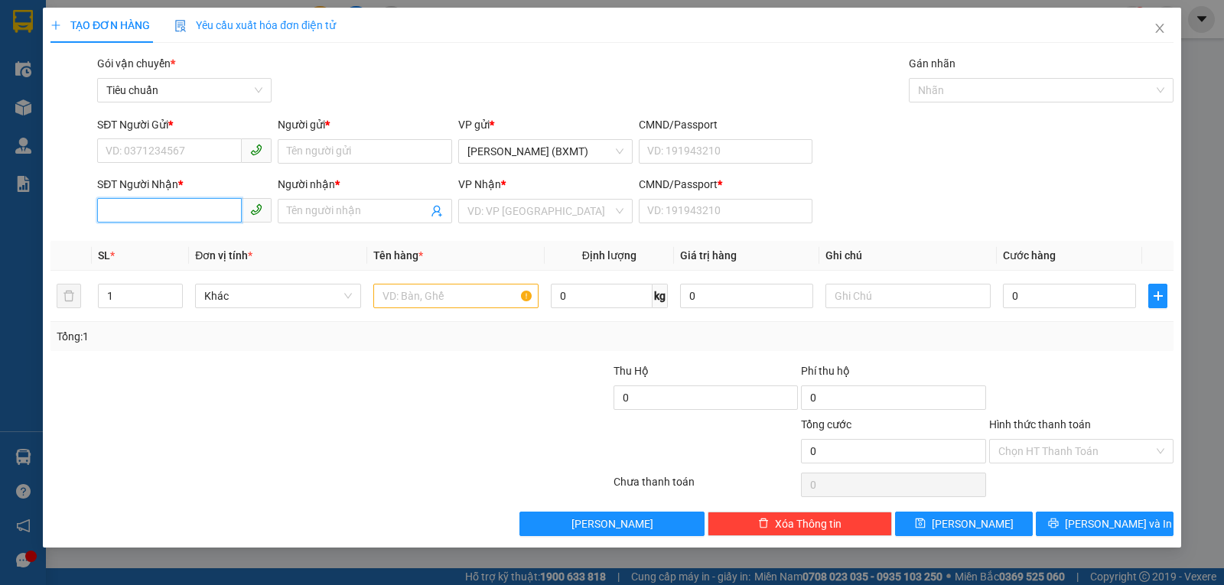
click at [197, 212] on input "SĐT Người Nhận *" at bounding box center [169, 210] width 145 height 24
click at [160, 236] on div "0911198015 - NHIÊN" at bounding box center [184, 241] width 156 height 17
type input "0911198015"
type input "NHIÊN"
type input "0"
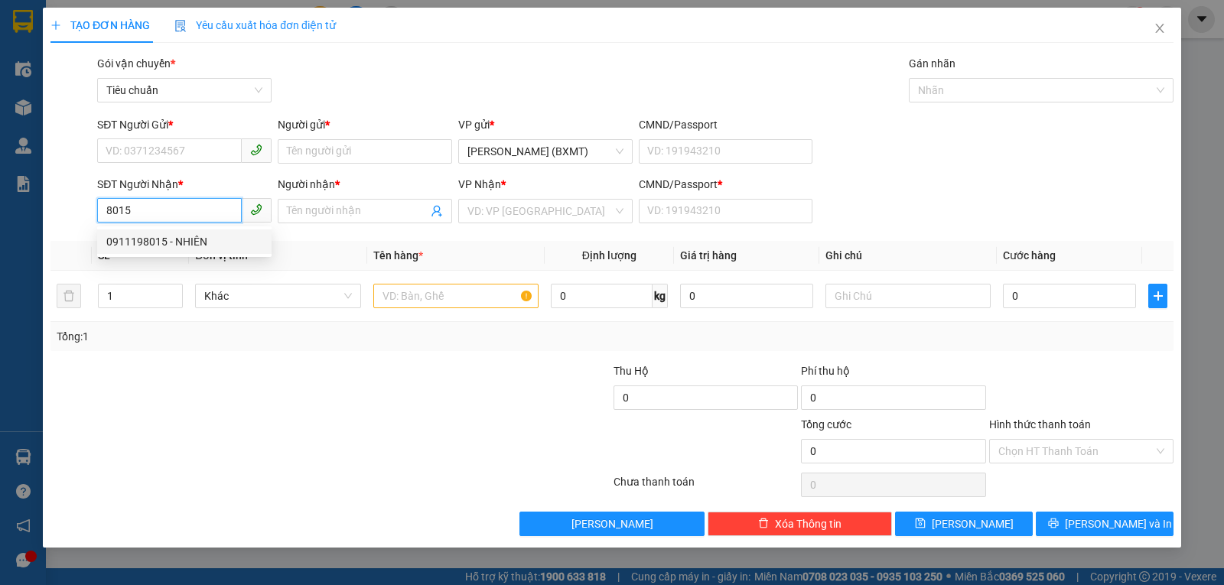
type input "735.000"
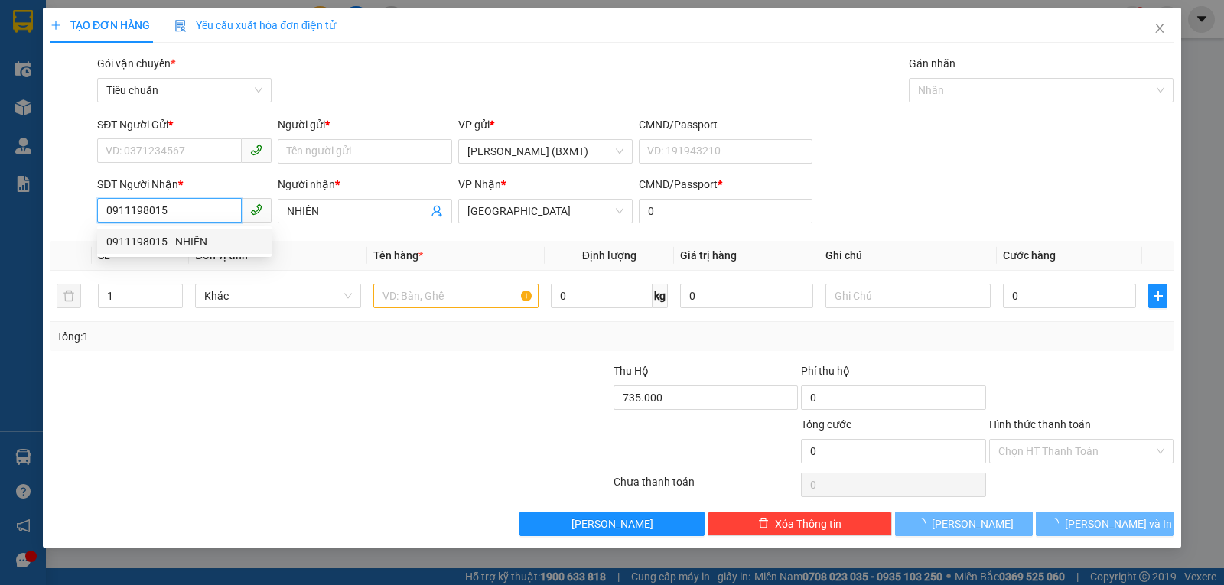
type input "30.000"
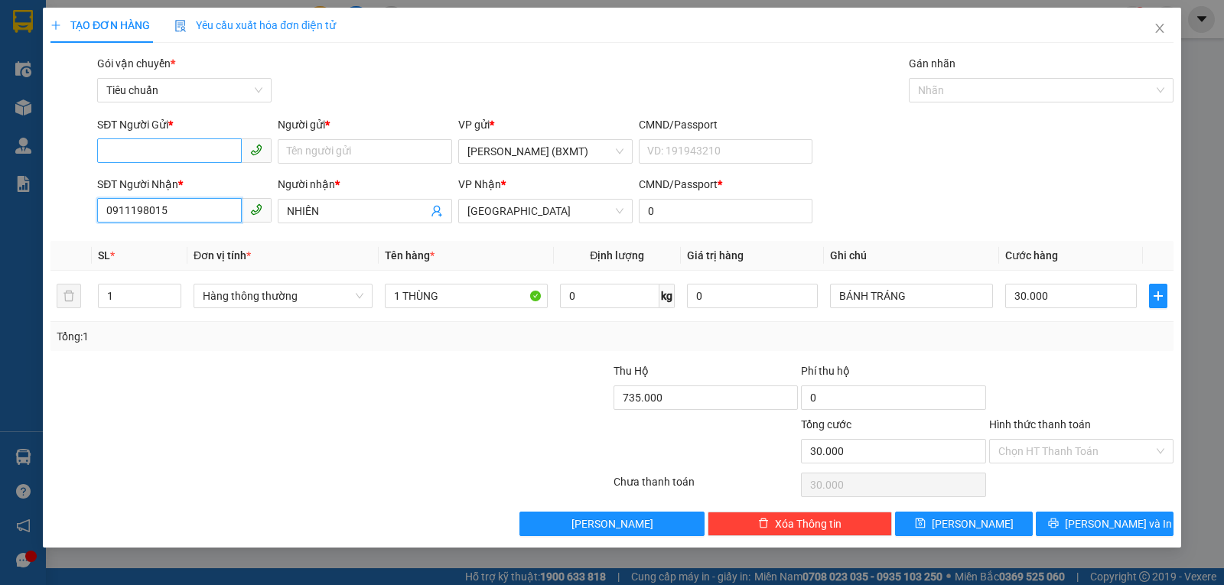
type input "0911198015"
click at [192, 151] on input "SĐT Người Gửi *" at bounding box center [169, 150] width 145 height 24
click at [193, 186] on div "0971699715 - MINH" at bounding box center [184, 182] width 156 height 17
type input "0971699715"
type input "MINH"
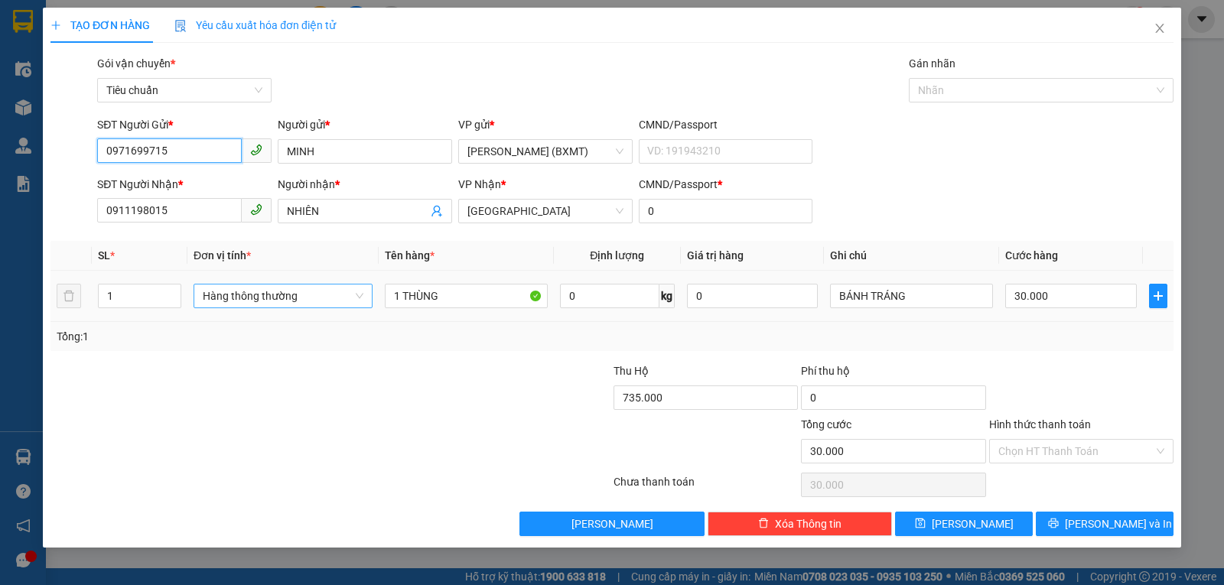
click at [270, 295] on span "Hàng thông thường" at bounding box center [283, 296] width 161 height 23
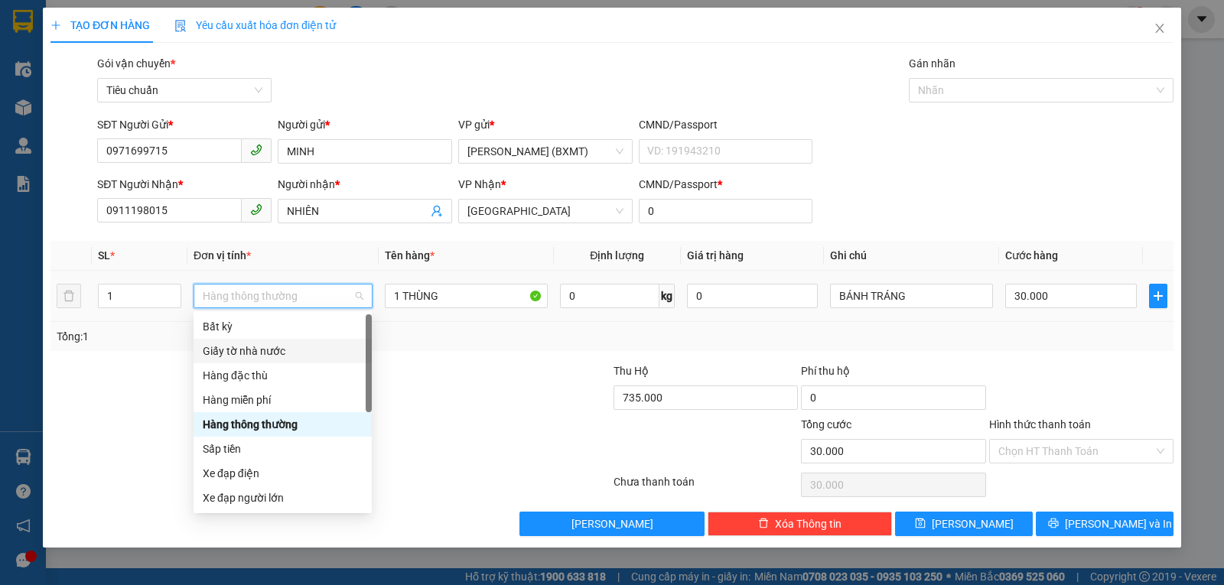
scroll to position [98, 0]
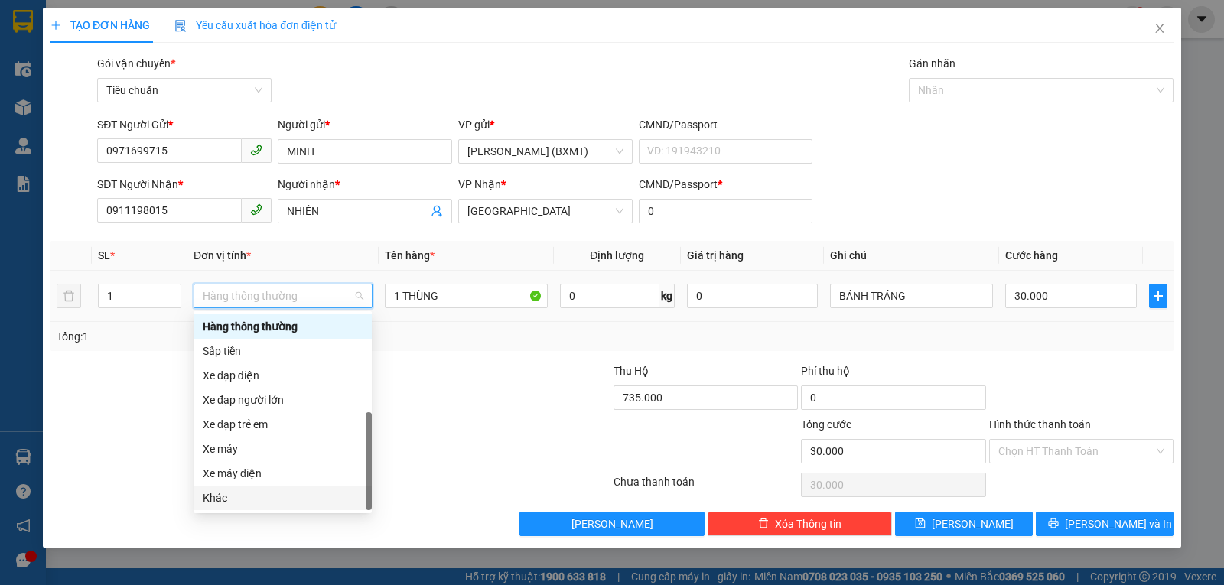
drag, startPoint x: 236, startPoint y: 492, endPoint x: 472, endPoint y: 495, distance: 235.6
click at [236, 493] on div "Khác" at bounding box center [283, 498] width 160 height 17
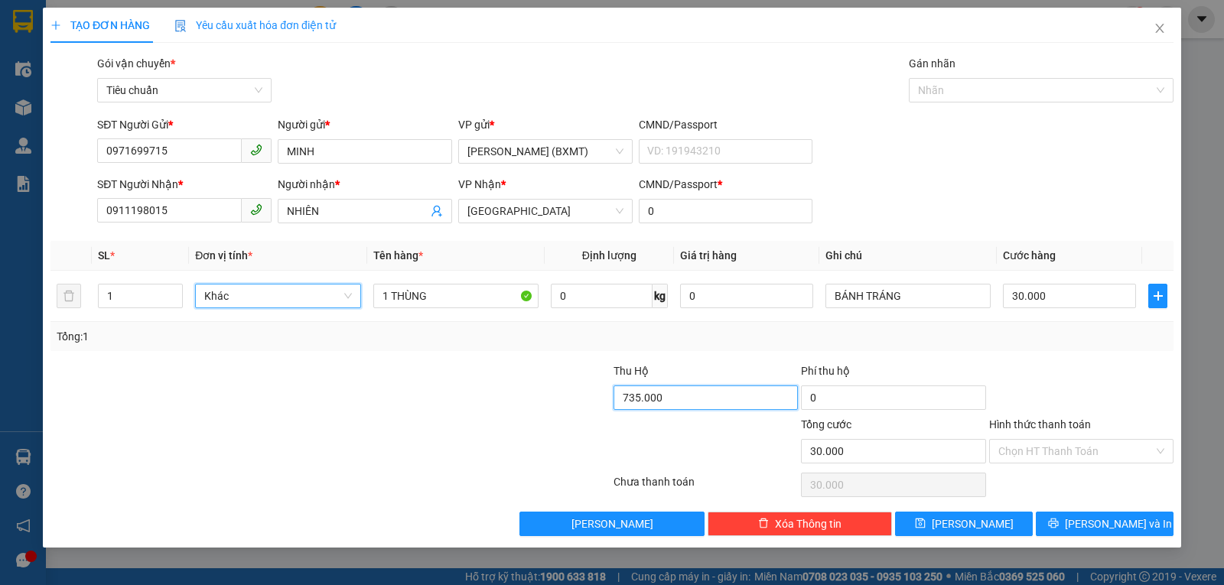
click at [689, 394] on input "735.000" at bounding box center [706, 398] width 184 height 24
type input "630.000"
click at [870, 335] on div "Tổng: 1" at bounding box center [612, 336] width 1111 height 17
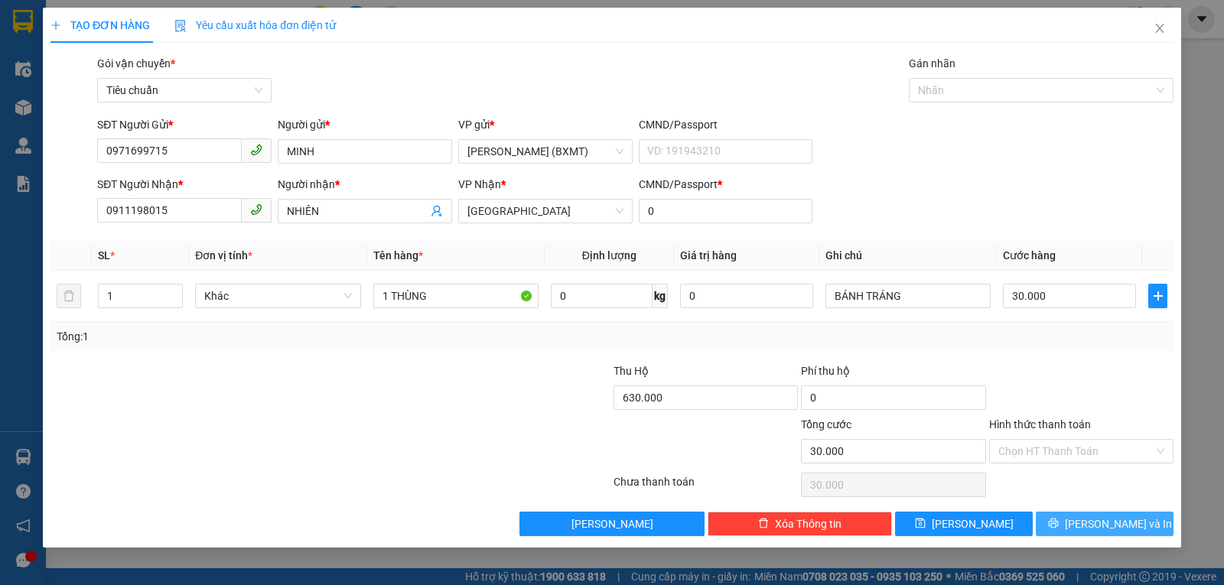
click at [1087, 523] on button "Lưu và In" at bounding box center [1105, 524] width 138 height 24
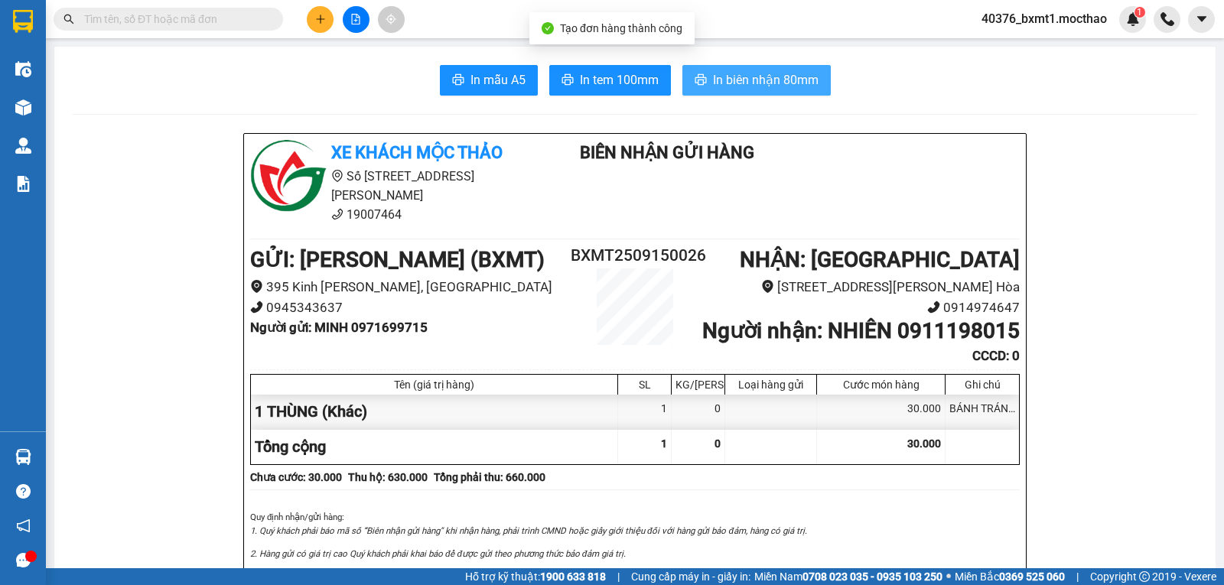
click at [741, 70] on span "In biên nhận 80mm" at bounding box center [766, 79] width 106 height 19
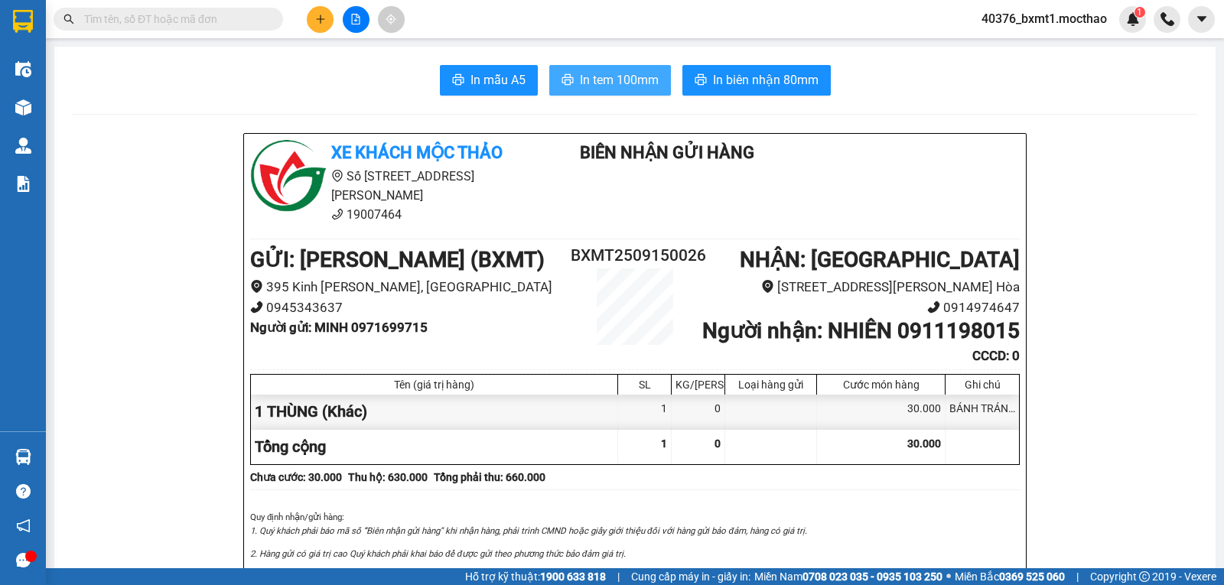
click at [616, 79] on span "In tem 100mm" at bounding box center [619, 79] width 79 height 19
click at [323, 24] on button at bounding box center [320, 19] width 27 height 27
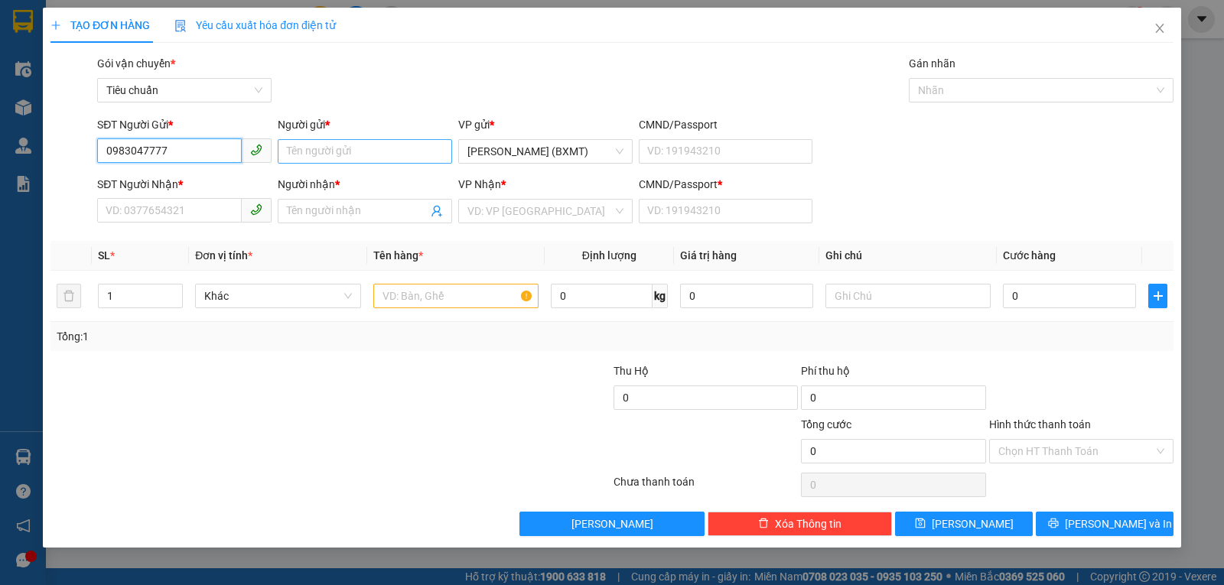
type input "0983047777"
click at [354, 155] on input "Người gửi *" at bounding box center [365, 151] width 174 height 24
type input "t"
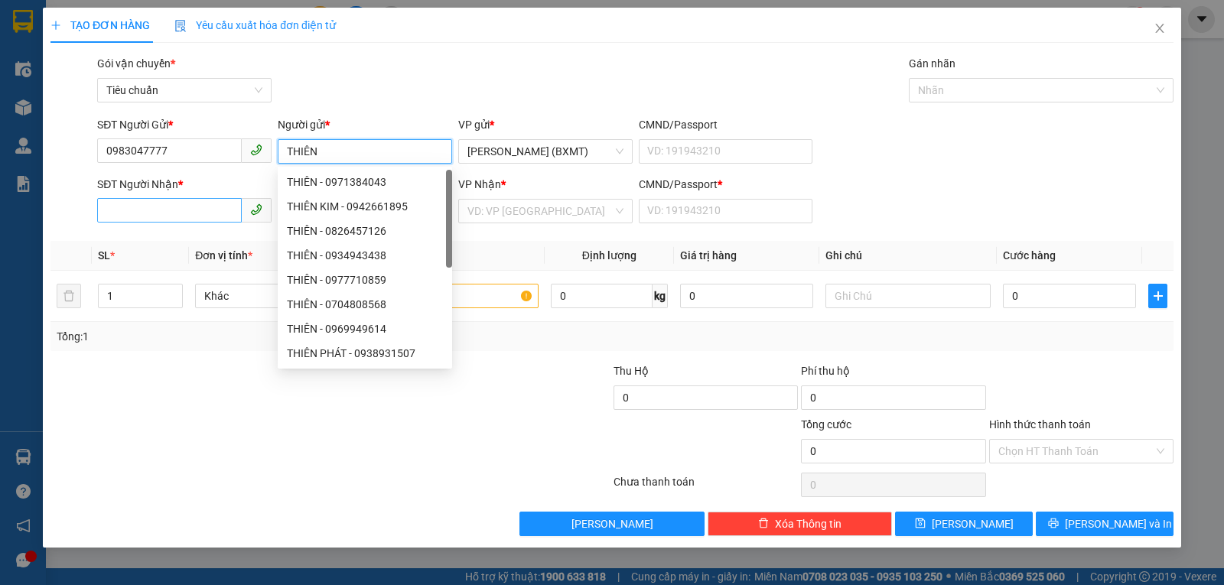
type input "THIÊN"
click at [174, 207] on input "SĐT Người Nhận *" at bounding box center [169, 210] width 145 height 24
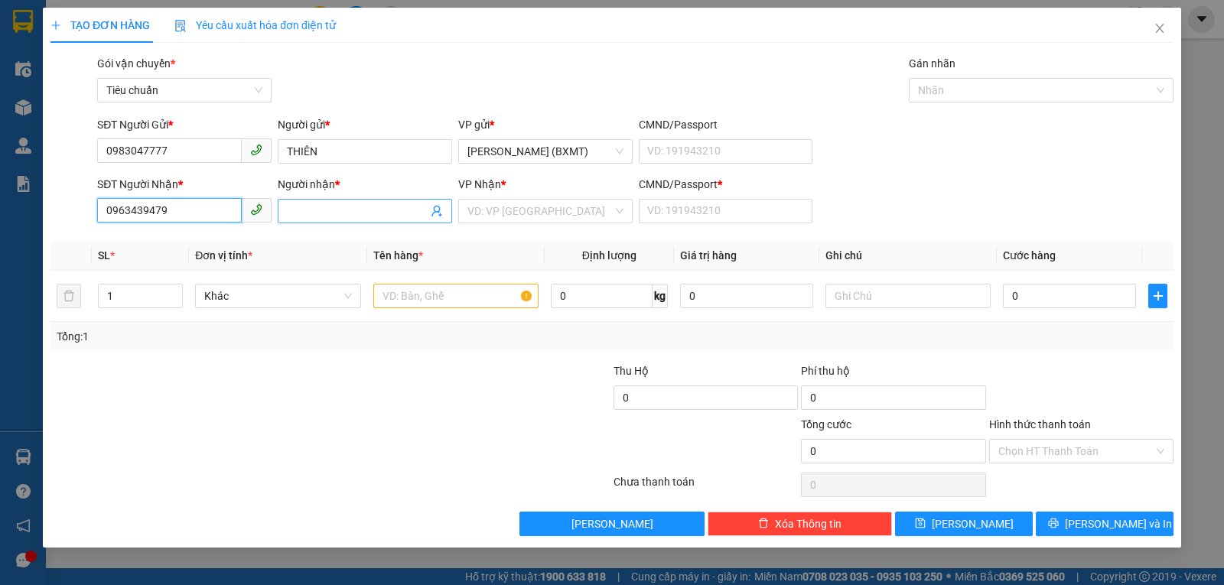
type input "0963439479"
click at [303, 213] on input "Người nhận *" at bounding box center [357, 211] width 141 height 17
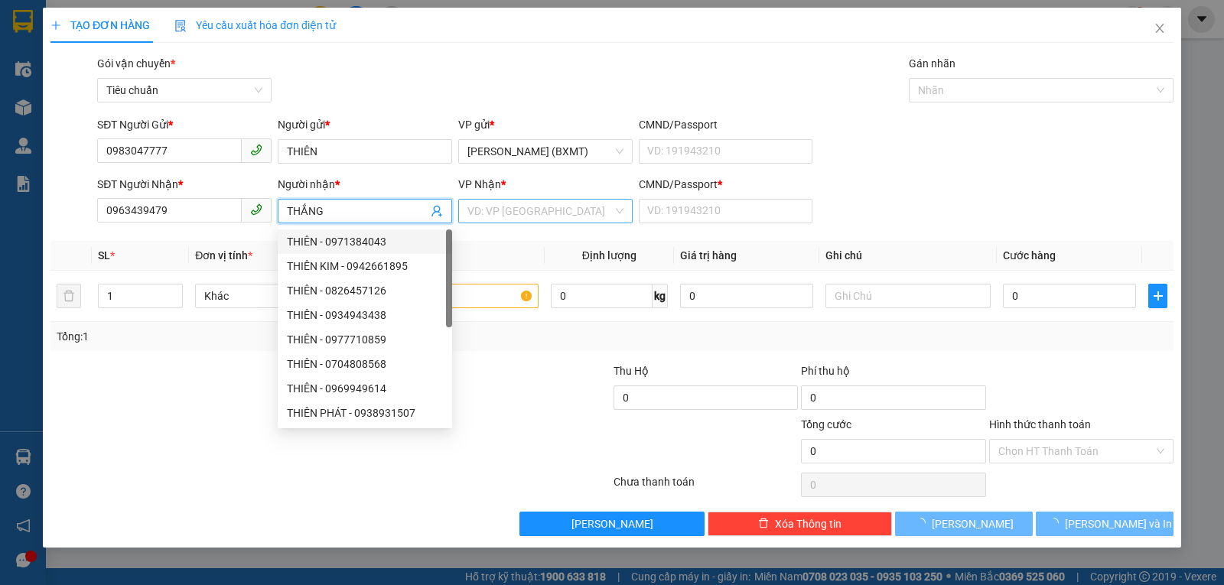
type input "THẮNG"
click at [503, 209] on input "search" at bounding box center [539, 211] width 145 height 23
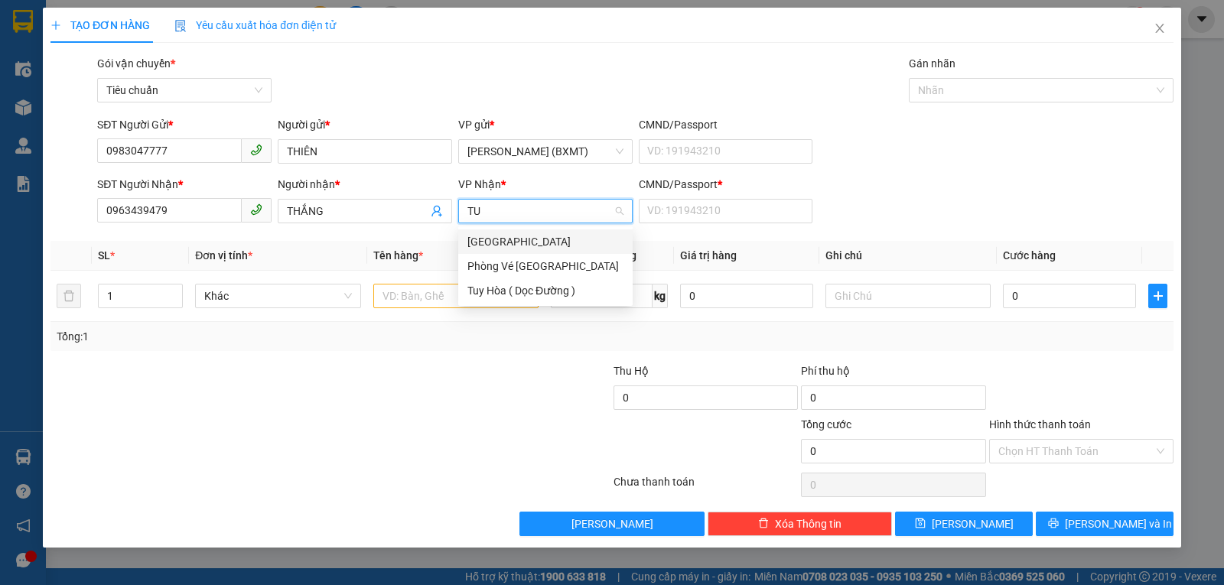
type input "TUY"
click at [493, 246] on div "[PERSON_NAME]" at bounding box center [545, 241] width 156 height 17
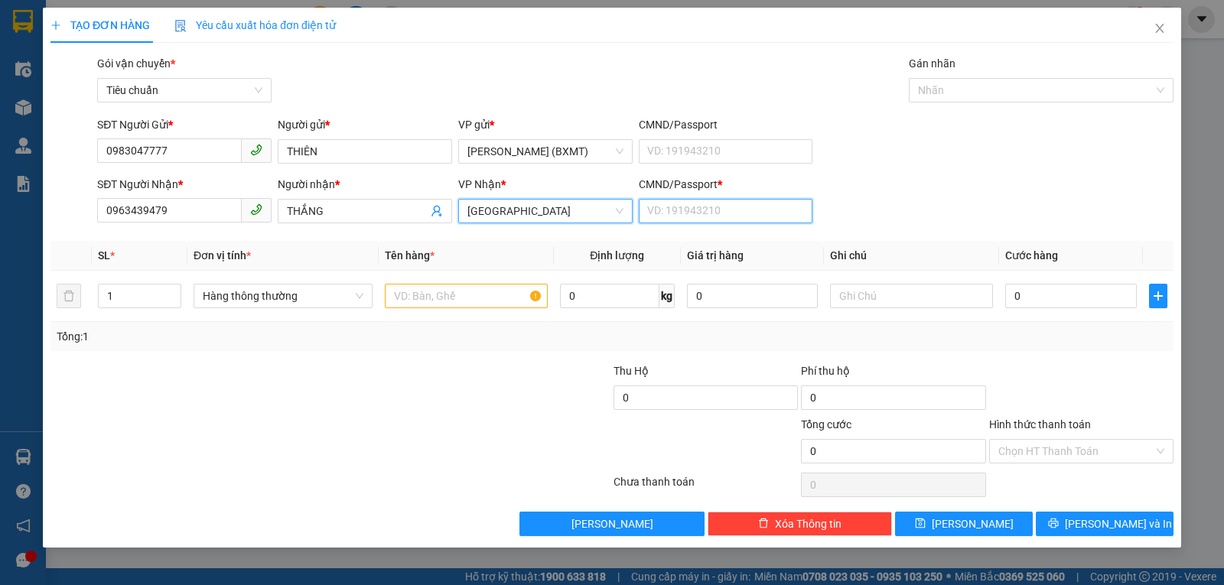
click at [718, 199] on input "CMND/Passport *" at bounding box center [726, 211] width 174 height 24
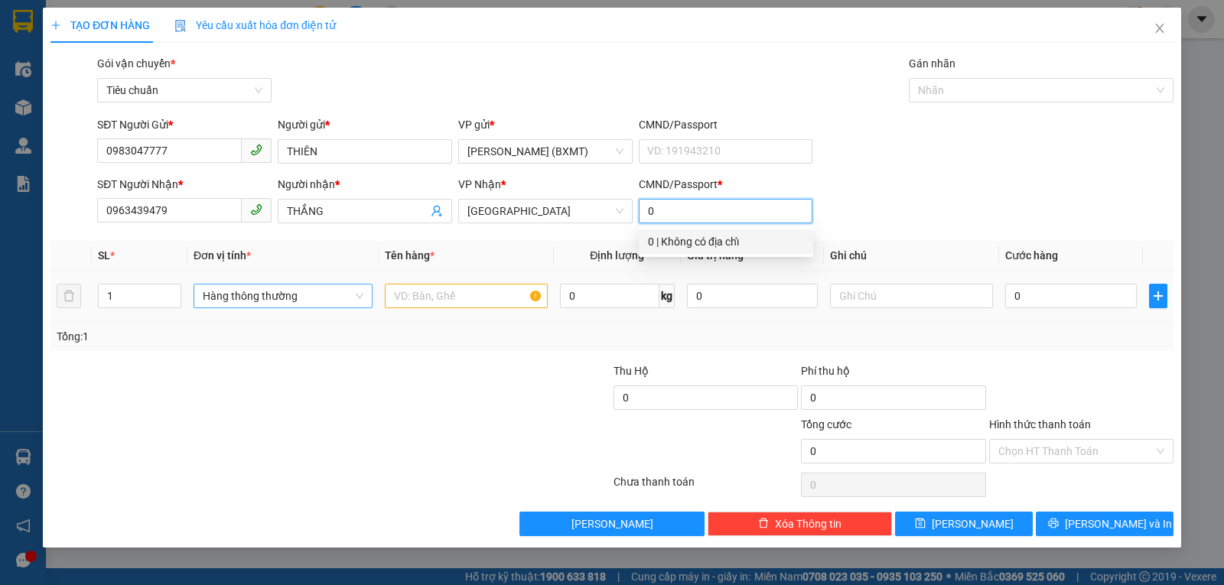
click at [306, 305] on span "Hàng thông thường" at bounding box center [283, 296] width 161 height 23
type input "0"
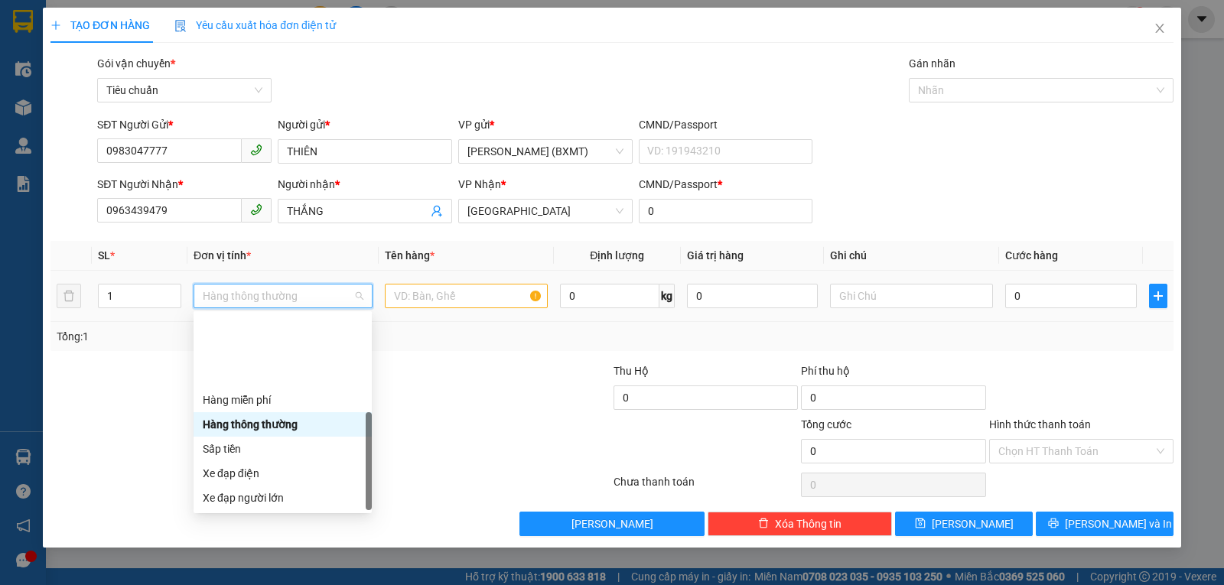
scroll to position [98, 0]
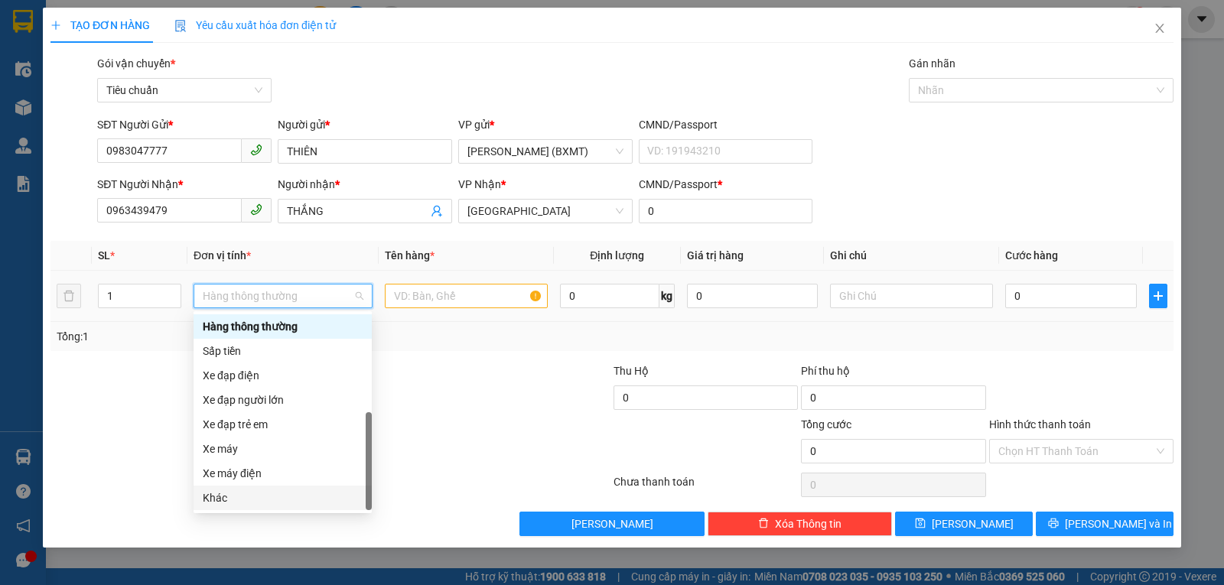
click at [243, 500] on div "Khác" at bounding box center [283, 498] width 160 height 17
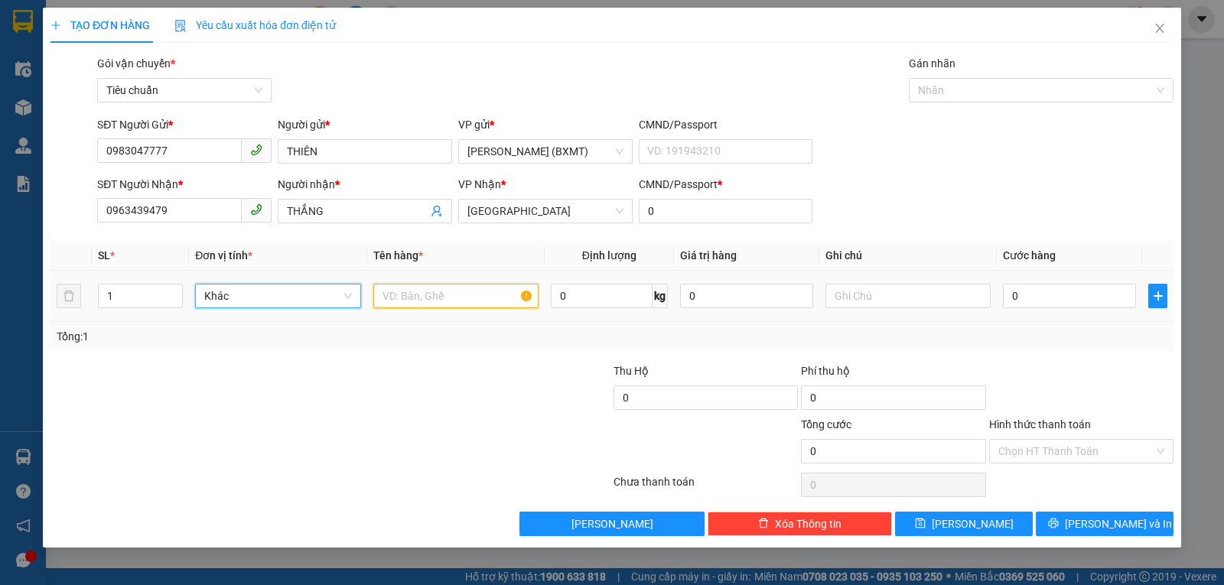
click at [414, 301] on input "text" at bounding box center [455, 296] width 165 height 24
type input "1 BAO"
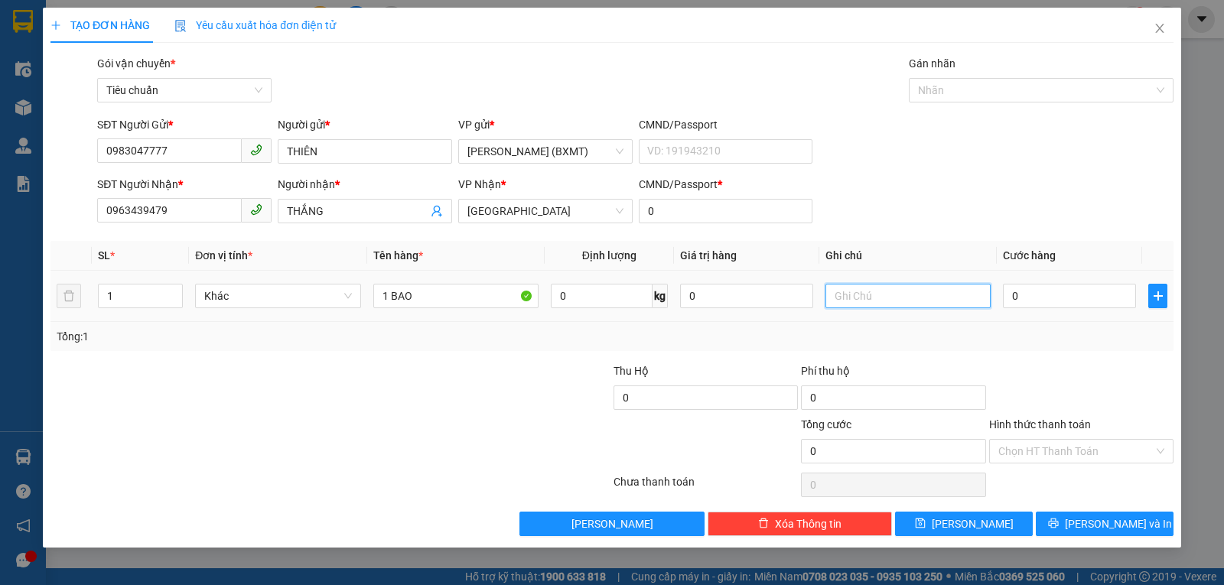
click at [914, 301] on input "text" at bounding box center [907, 296] width 165 height 24
type input "MUỐI"
click at [1032, 301] on input "0" at bounding box center [1069, 296] width 133 height 24
type input "4"
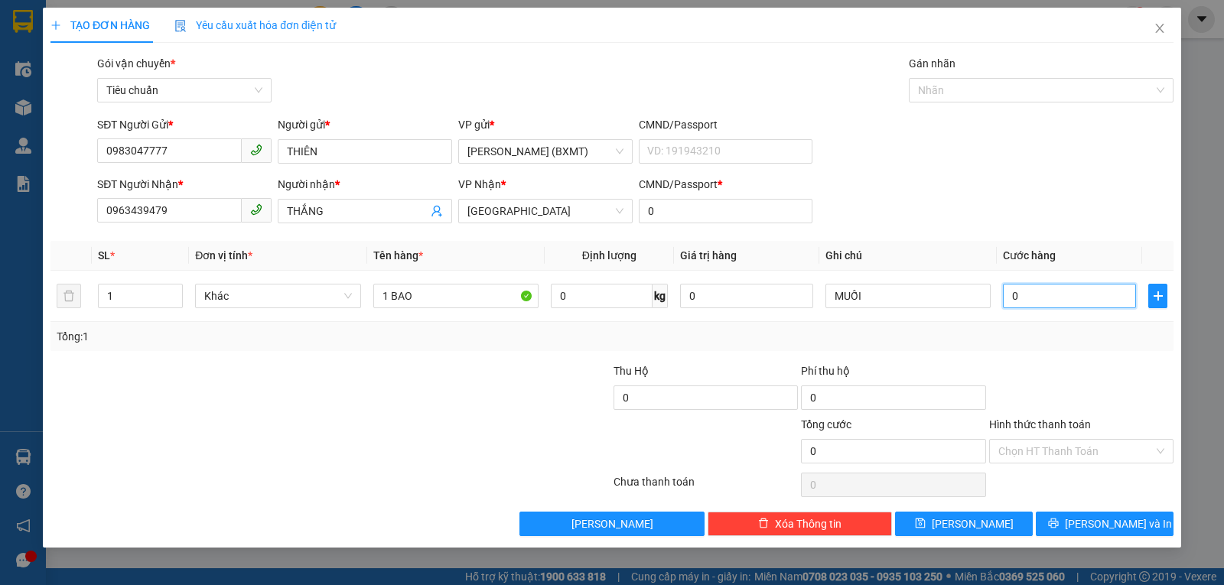
type input "4"
type input "40"
type input "40.000"
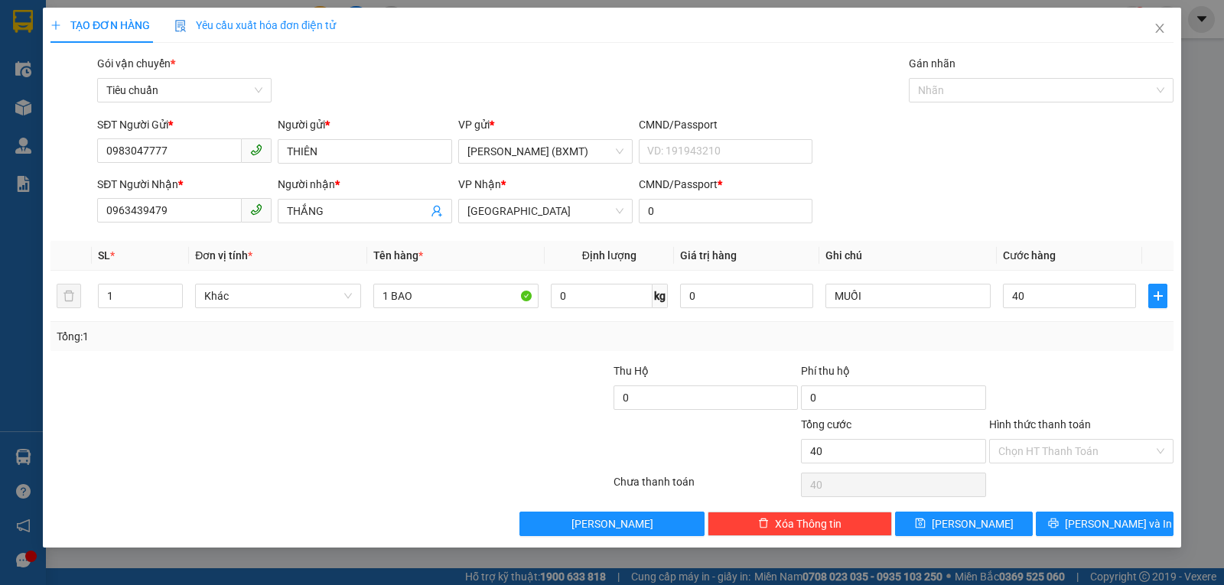
type input "40.000"
click at [1037, 357] on div "Transit Pickup Surcharge Ids Transit Deliver Surcharge Ids Transit Deliver Surc…" at bounding box center [611, 295] width 1123 height 481
click at [1079, 533] on button "Lưu và In" at bounding box center [1105, 524] width 138 height 24
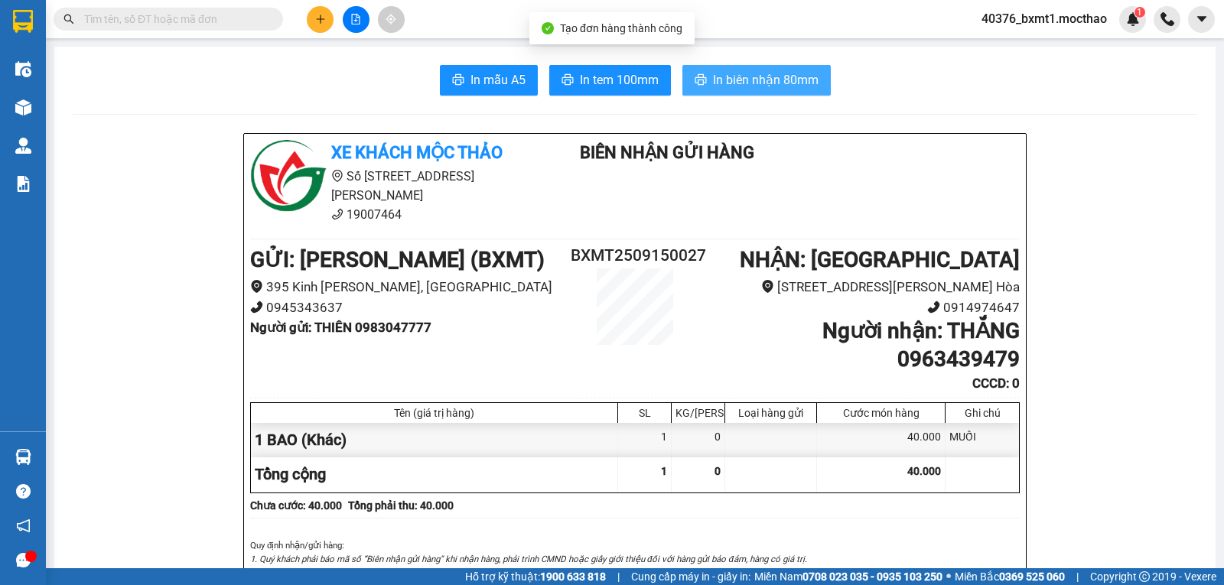
click at [739, 82] on span "In biên nhận 80mm" at bounding box center [766, 79] width 106 height 19
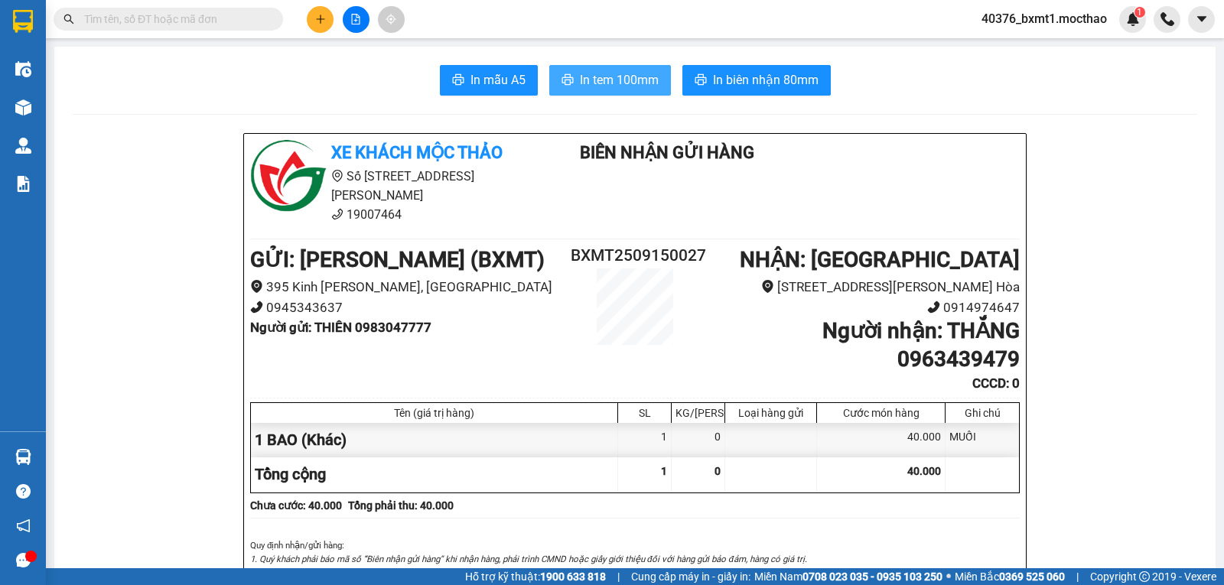
click at [630, 93] on button "In tem 100mm" at bounding box center [610, 80] width 122 height 31
click at [316, 15] on icon "plus" at bounding box center [320, 19] width 11 height 11
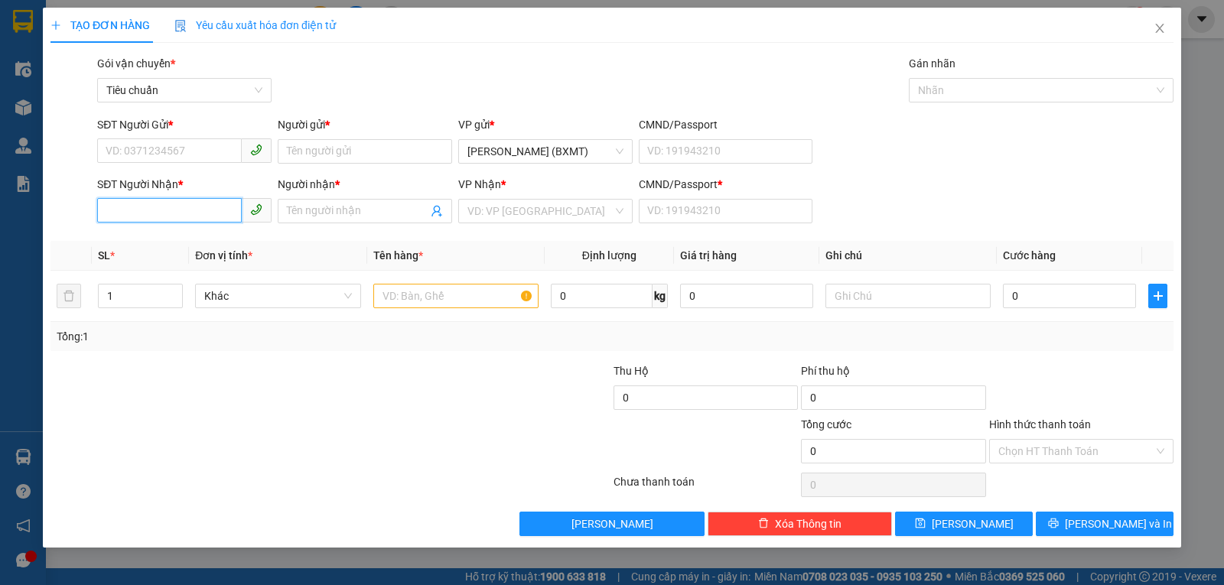
click at [215, 217] on input "SĐT Người Nhận *" at bounding box center [169, 210] width 145 height 24
click at [203, 240] on div "0388335105 - THẢO" at bounding box center [184, 241] width 156 height 17
type input "0388335105"
type input "THẢO"
type input "0"
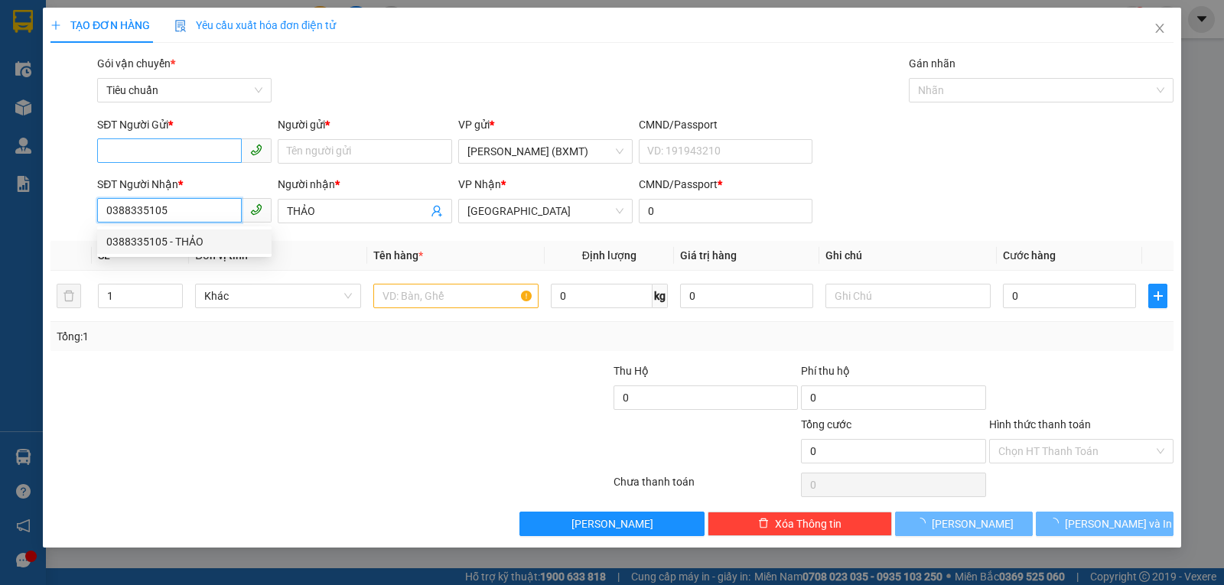
type input "30.000"
type input "0388335105"
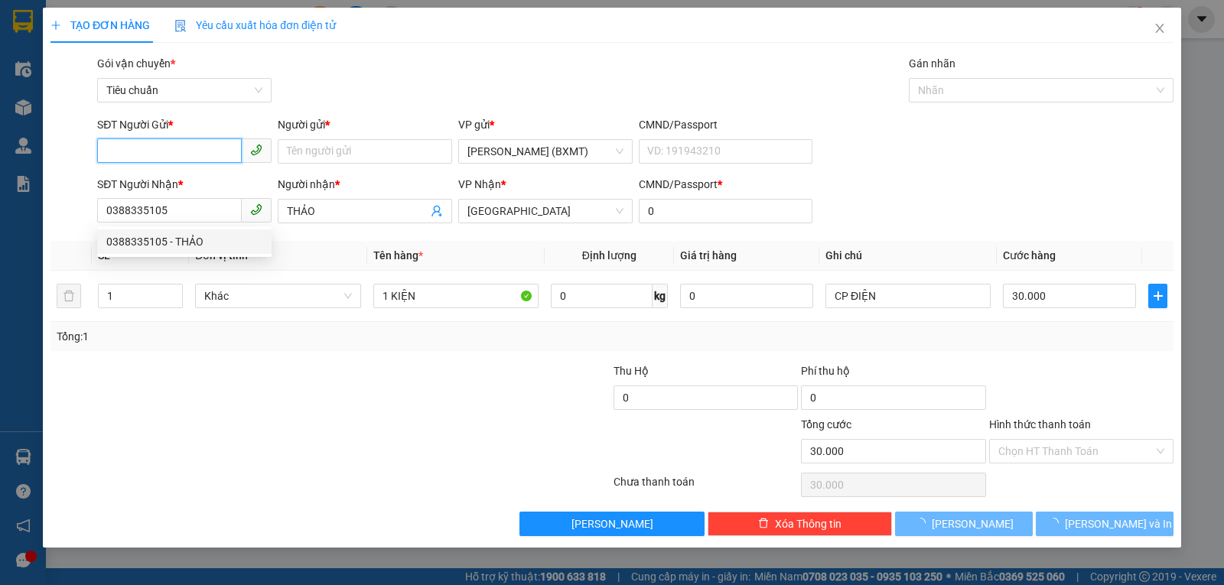
click at [208, 151] on input "SĐT Người Gửi *" at bounding box center [169, 150] width 145 height 24
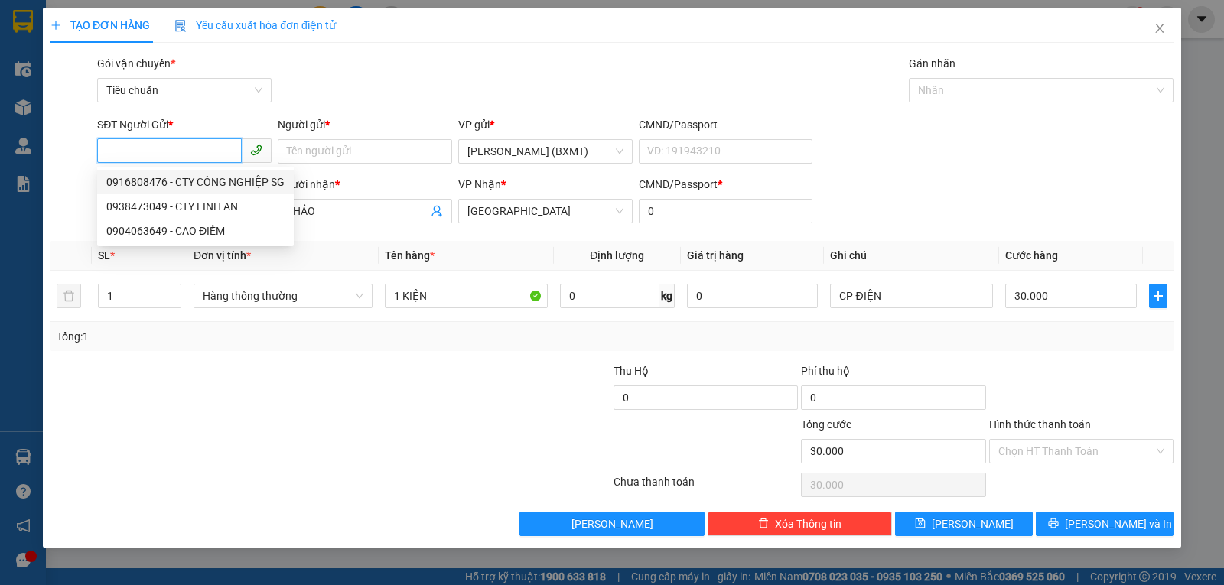
click at [207, 184] on div "0916808476 - CTY CÔNG NGHIỆP SG" at bounding box center [195, 182] width 178 height 17
type input "0916808476"
type input "CTY CÔNG NGHIỆP SG"
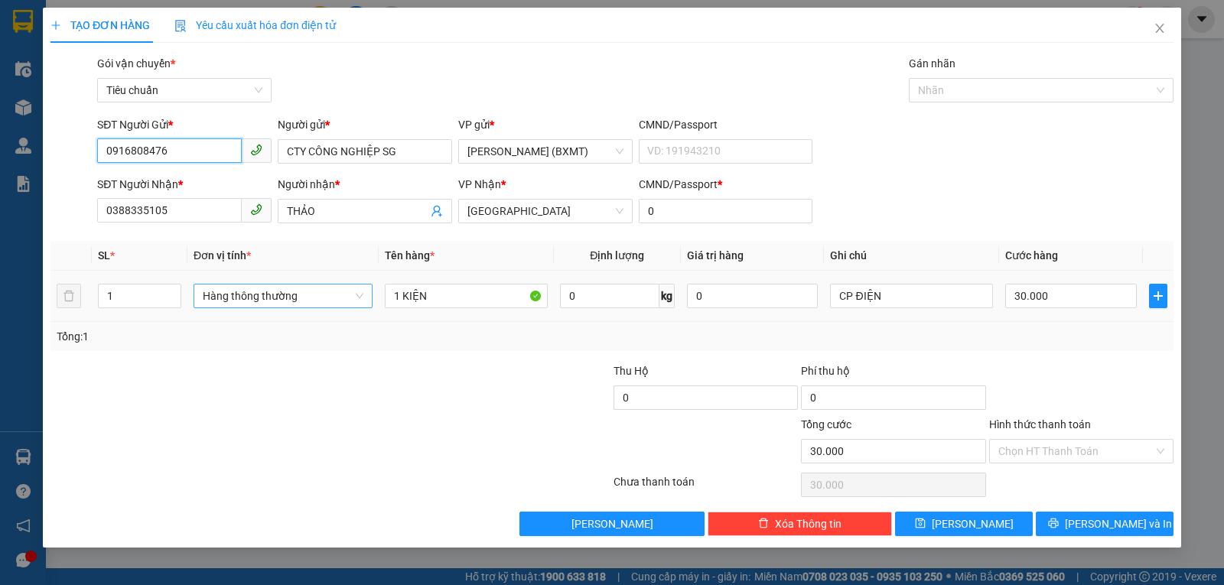
click at [274, 303] on span "Hàng thông thường" at bounding box center [283, 296] width 161 height 23
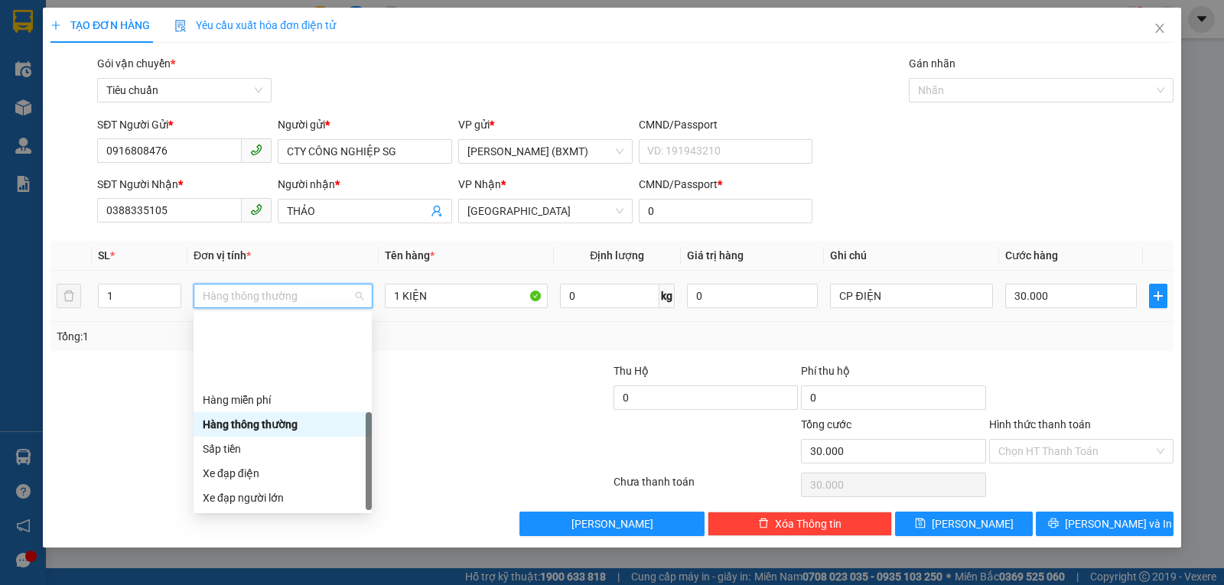
click at [237, 584] on div "Khác" at bounding box center [283, 596] width 160 height 17
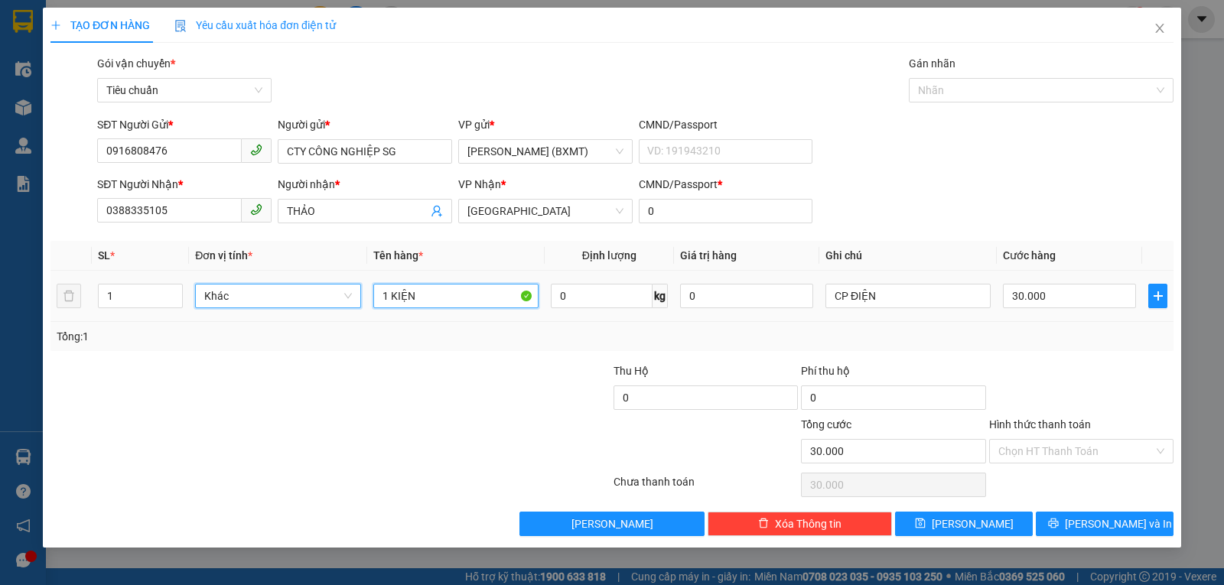
click at [425, 300] on input "1 KIỆN" at bounding box center [455, 296] width 165 height 24
type input "1 THÙNG"
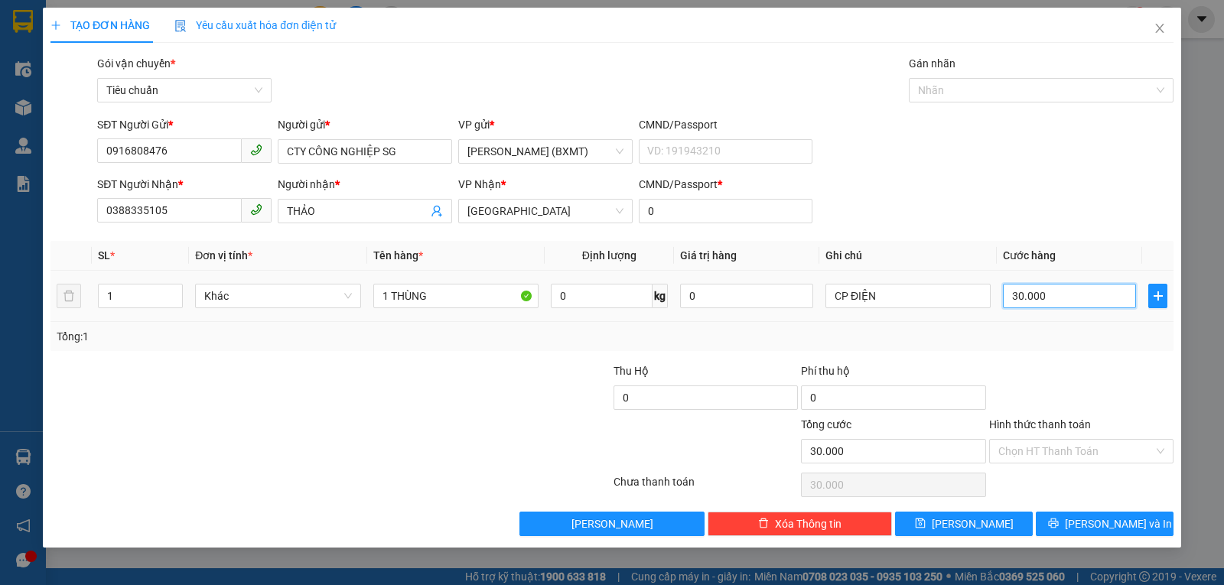
click at [1073, 295] on input "30.000" at bounding box center [1069, 296] width 133 height 24
type input "70"
click at [1053, 361] on div "Transit Pickup Surcharge Ids Transit Deliver Surcharge Ids Transit Deliver Surc…" at bounding box center [611, 295] width 1123 height 481
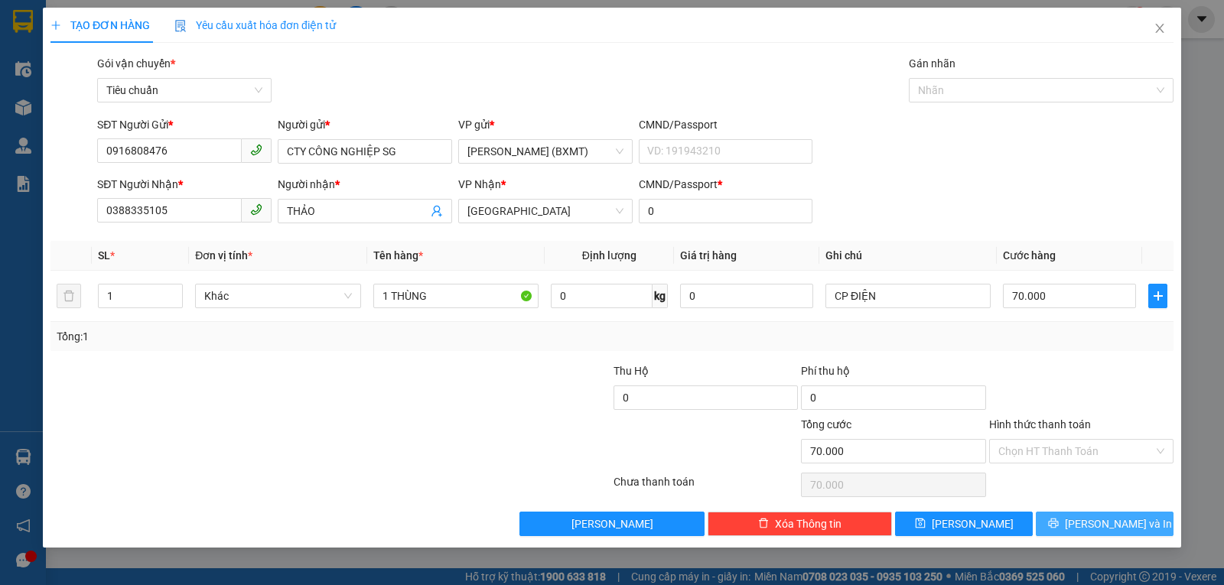
click at [1059, 525] on icon "printer" at bounding box center [1053, 523] width 11 height 11
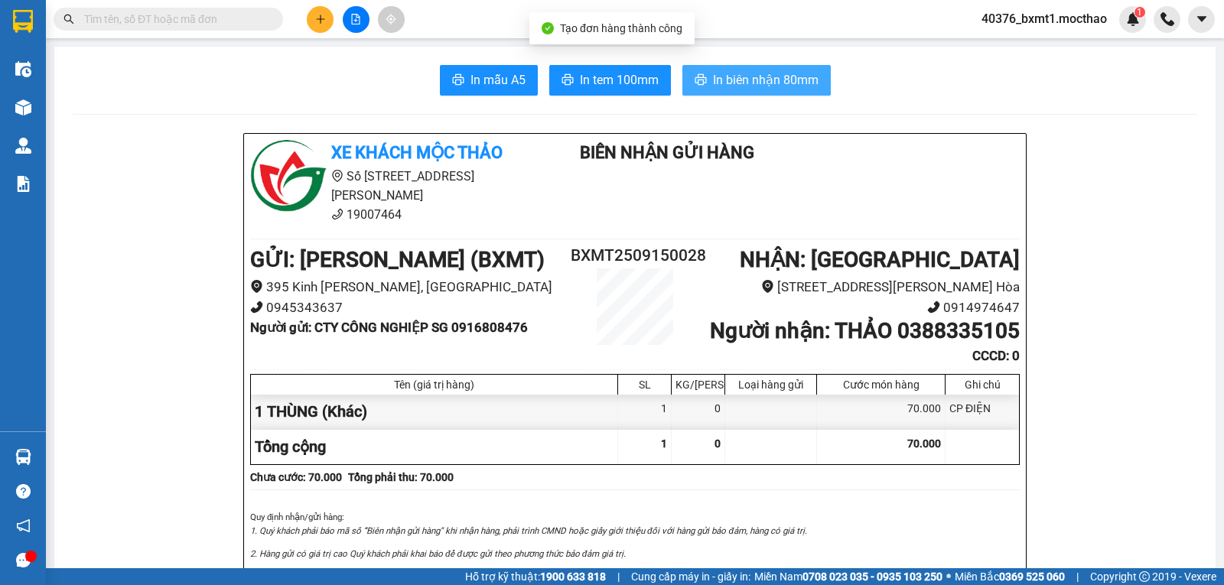
click at [755, 79] on span "In biên nhận 80mm" at bounding box center [766, 79] width 106 height 19
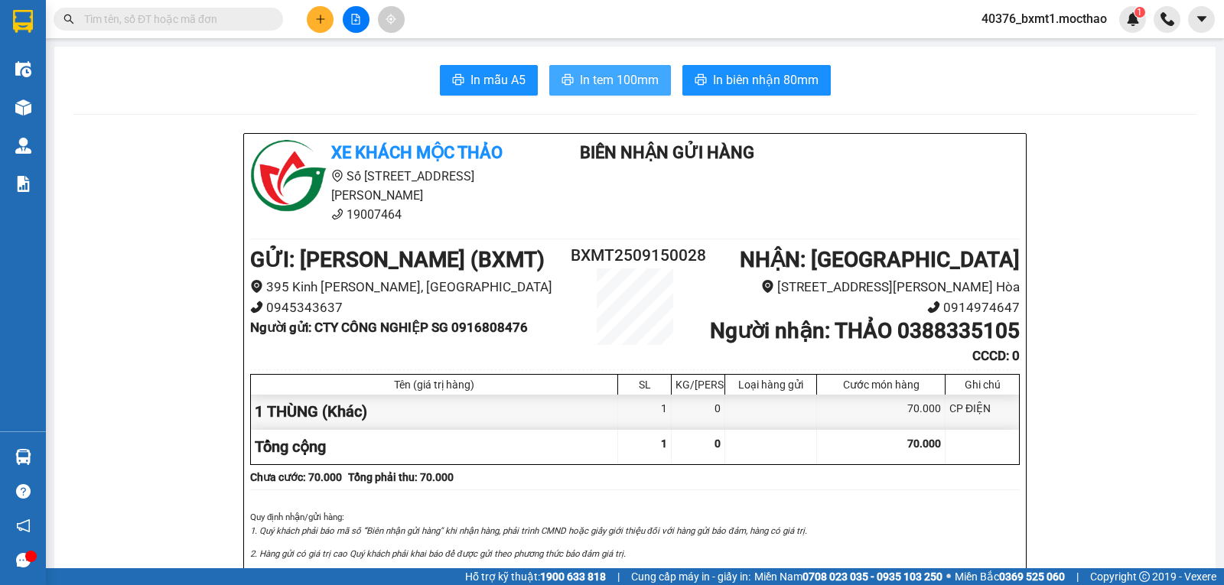
click at [614, 84] on span "In tem 100mm" at bounding box center [619, 79] width 79 height 19
click at [308, 19] on button at bounding box center [320, 19] width 27 height 27
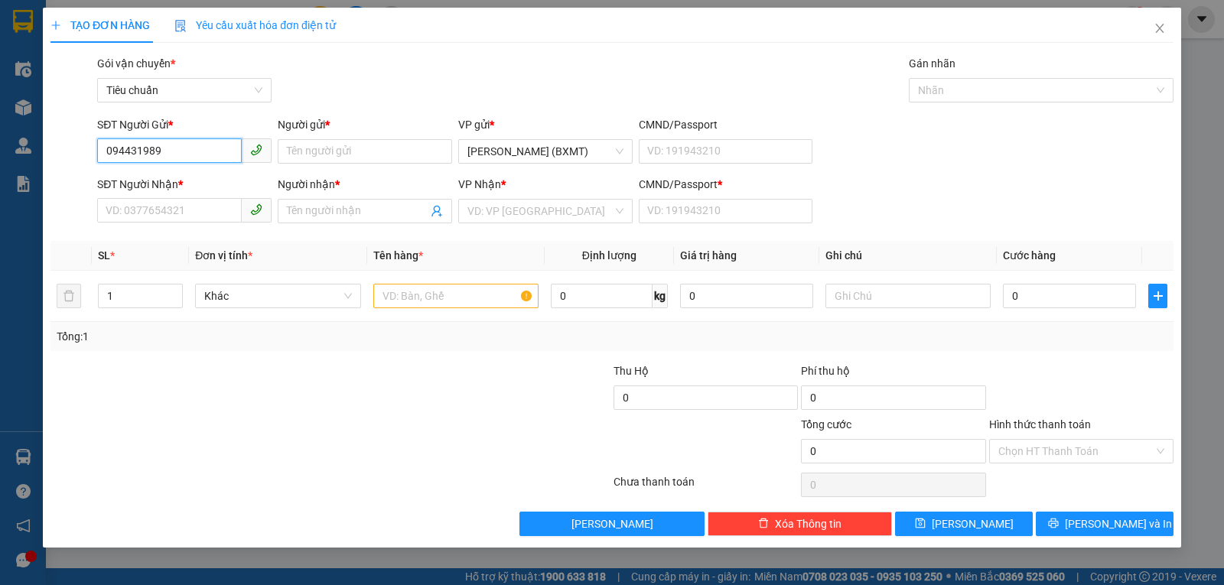
type input "0944319899"
click at [193, 187] on div "0944319899 - TÂN" at bounding box center [184, 182] width 156 height 17
type input "TÂN"
type input "0983447437"
type input "LAN"
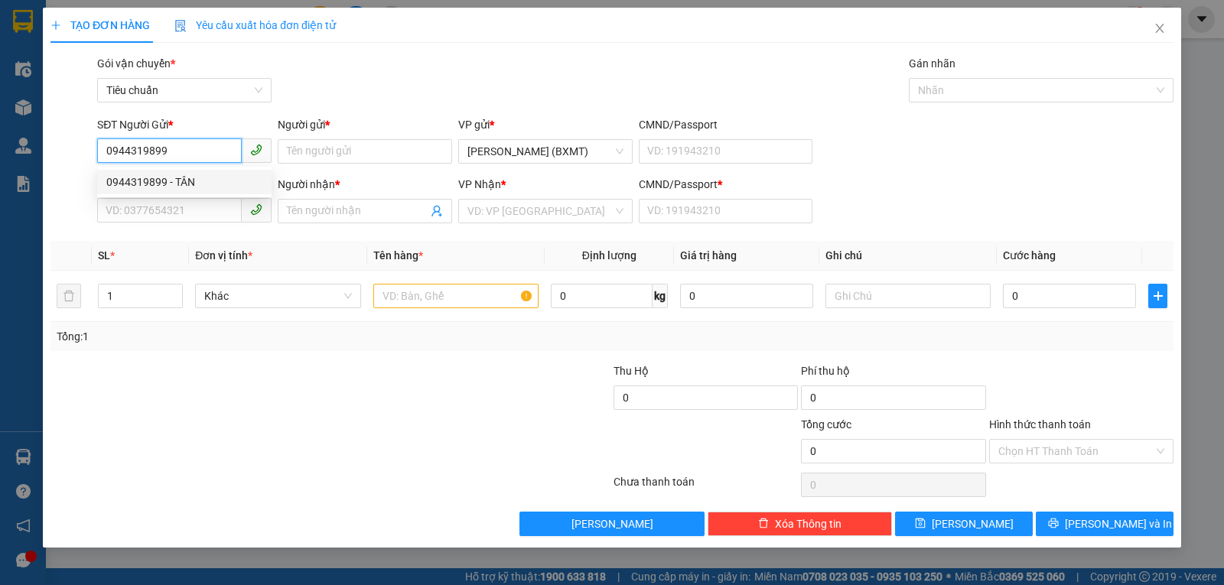
type input "0"
type input "40.000"
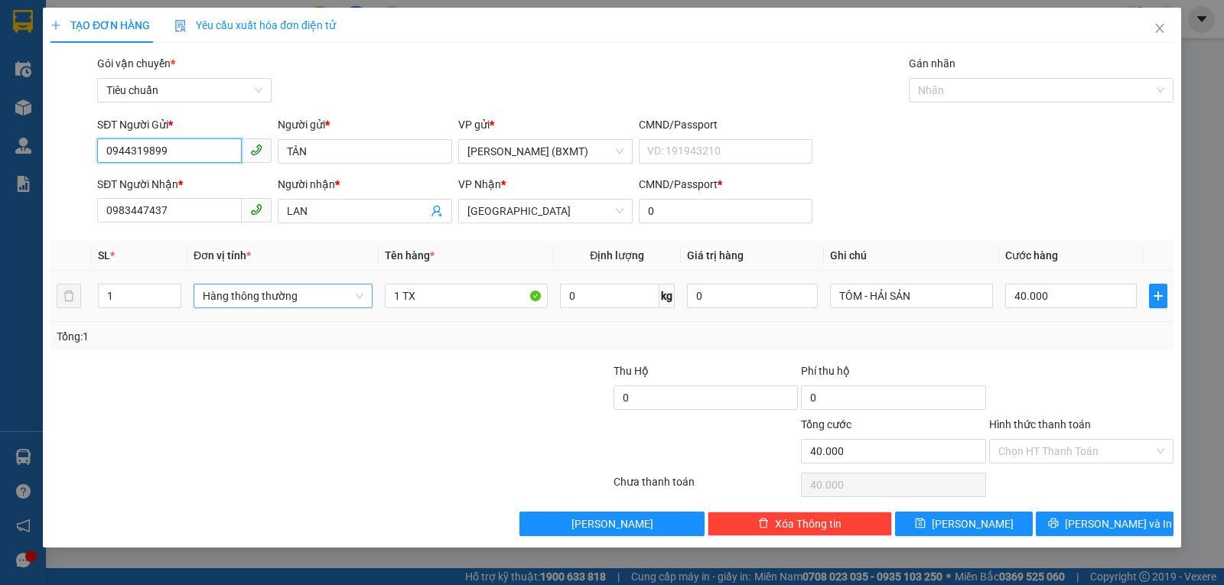
click at [281, 302] on span "Hàng thông thường" at bounding box center [283, 296] width 161 height 23
type input "0944319899"
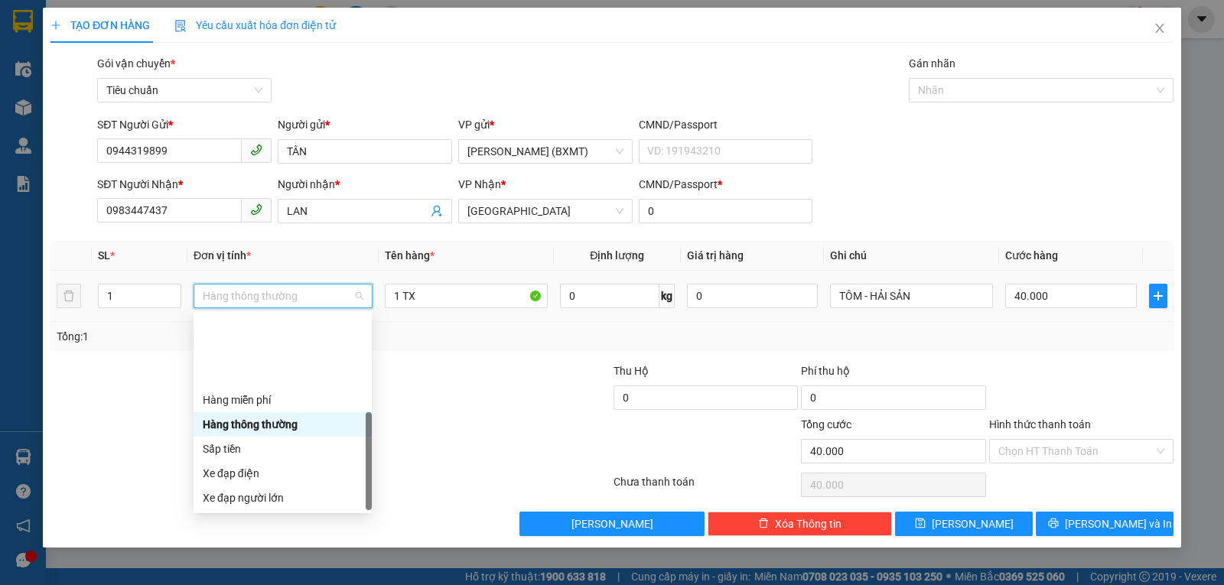
click at [268, 584] on div "Khác" at bounding box center [283, 596] width 160 height 17
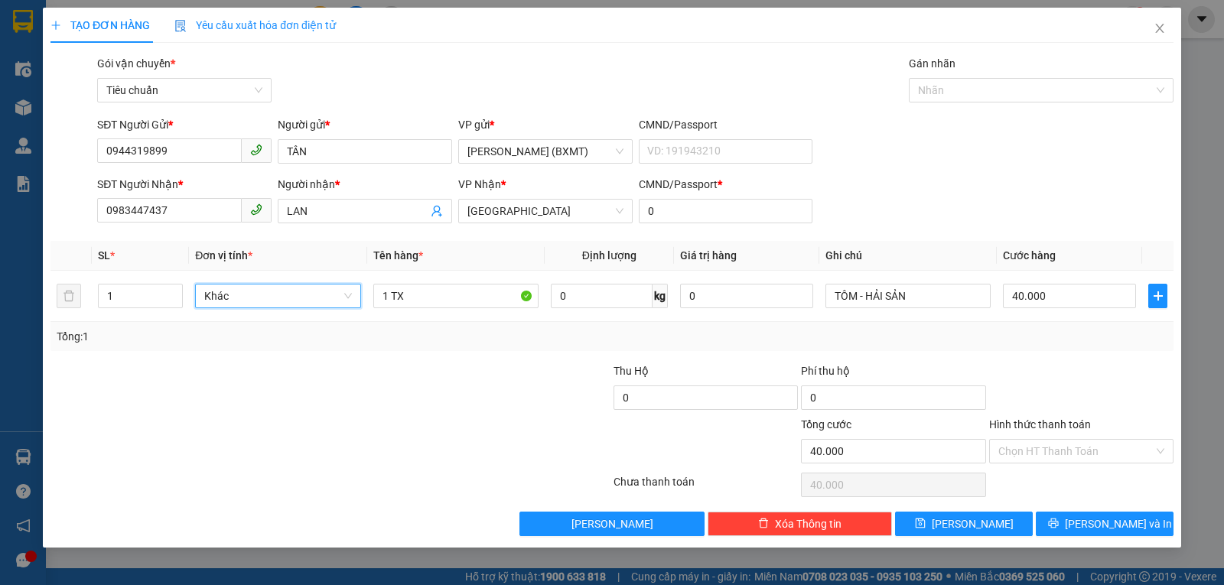
click at [1086, 455] on input "Hình thức thanh toán" at bounding box center [1075, 451] width 155 height 23
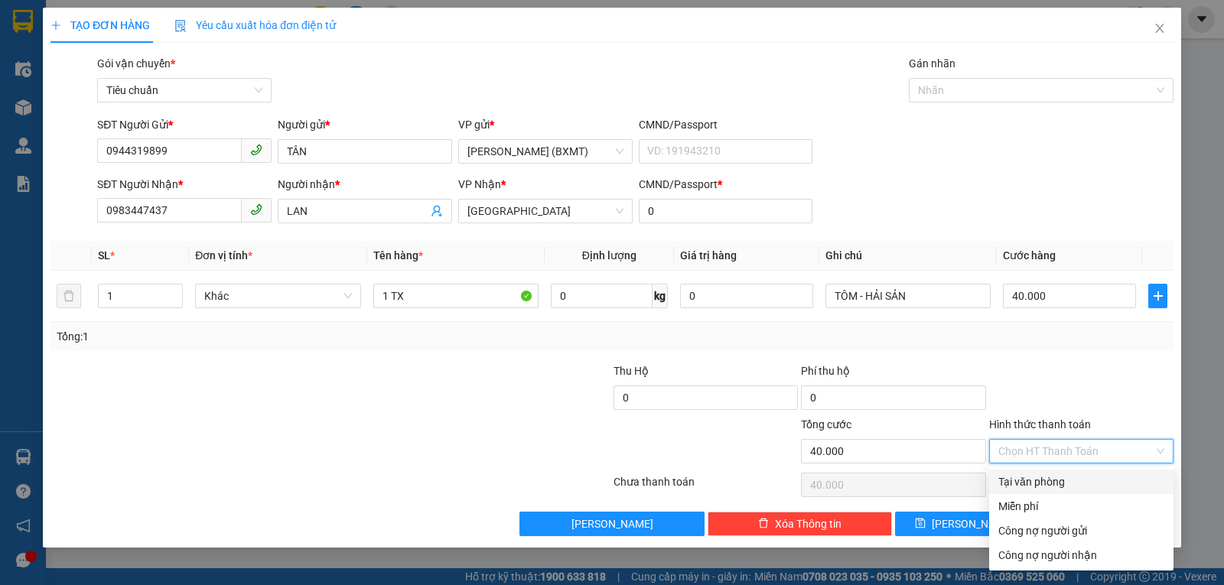
click at [1086, 479] on div "Tại văn phòng" at bounding box center [1081, 482] width 166 height 17
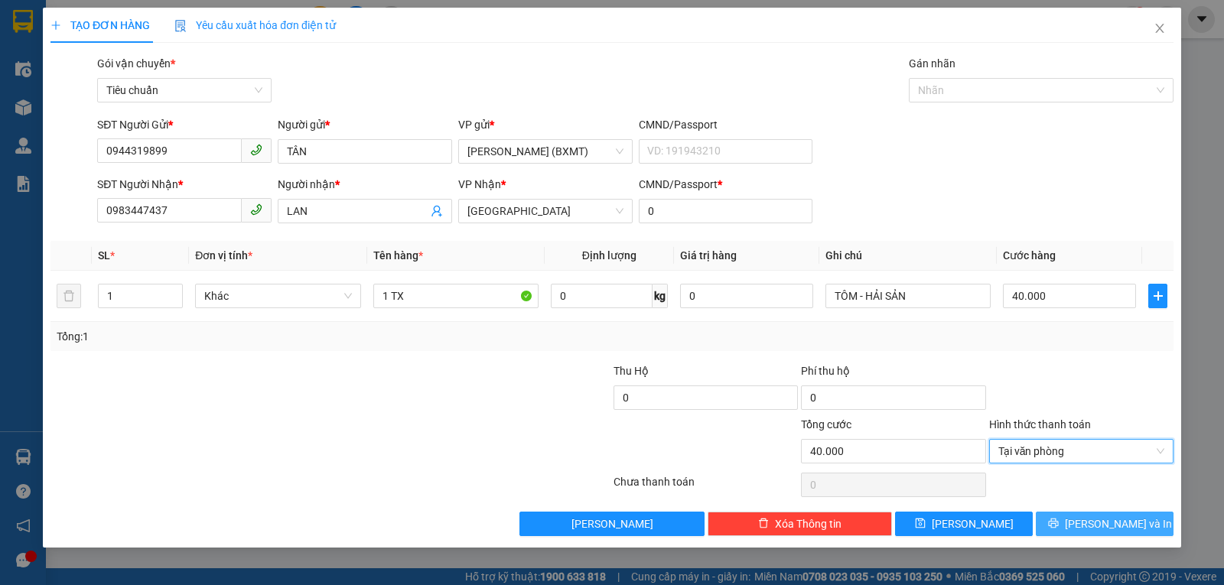
drag, startPoint x: 1109, startPoint y: 527, endPoint x: 949, endPoint y: 393, distance: 208.5
click at [1106, 527] on span "Lưu và In" at bounding box center [1118, 524] width 107 height 17
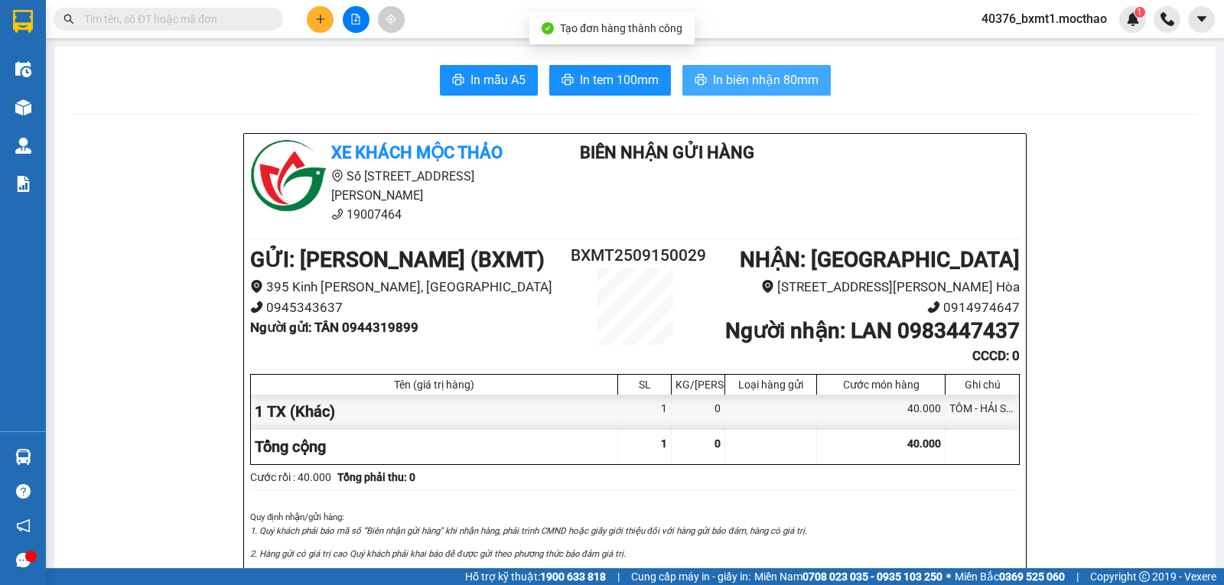
click at [760, 78] on span "In biên nhận 80mm" at bounding box center [766, 79] width 106 height 19
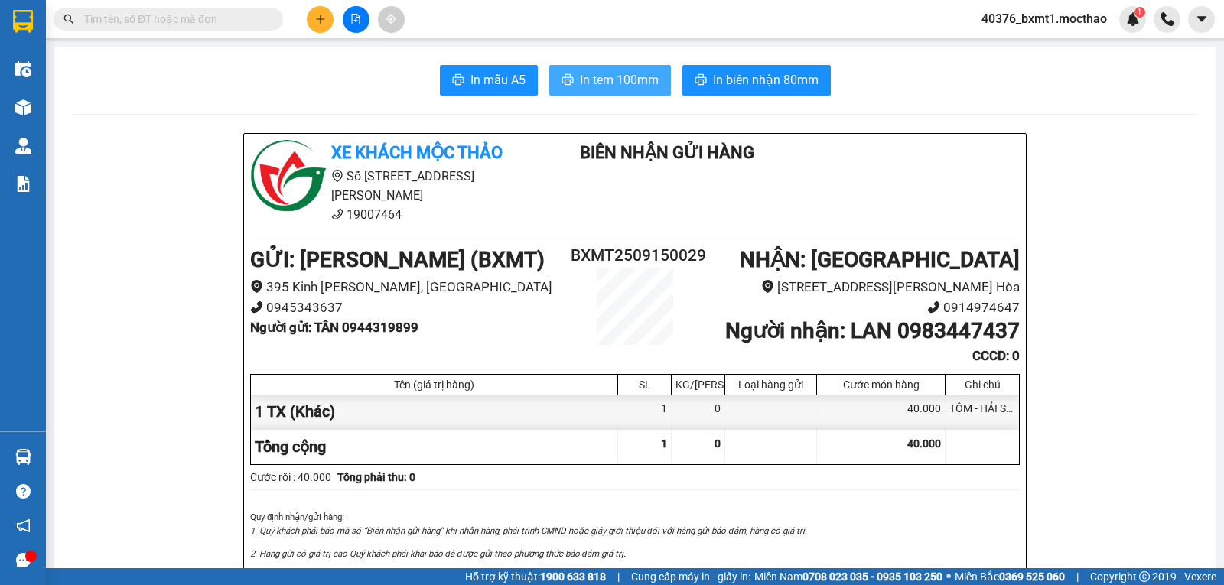
click at [591, 87] on span "In tem 100mm" at bounding box center [619, 79] width 79 height 19
click at [325, 28] on button at bounding box center [320, 19] width 27 height 27
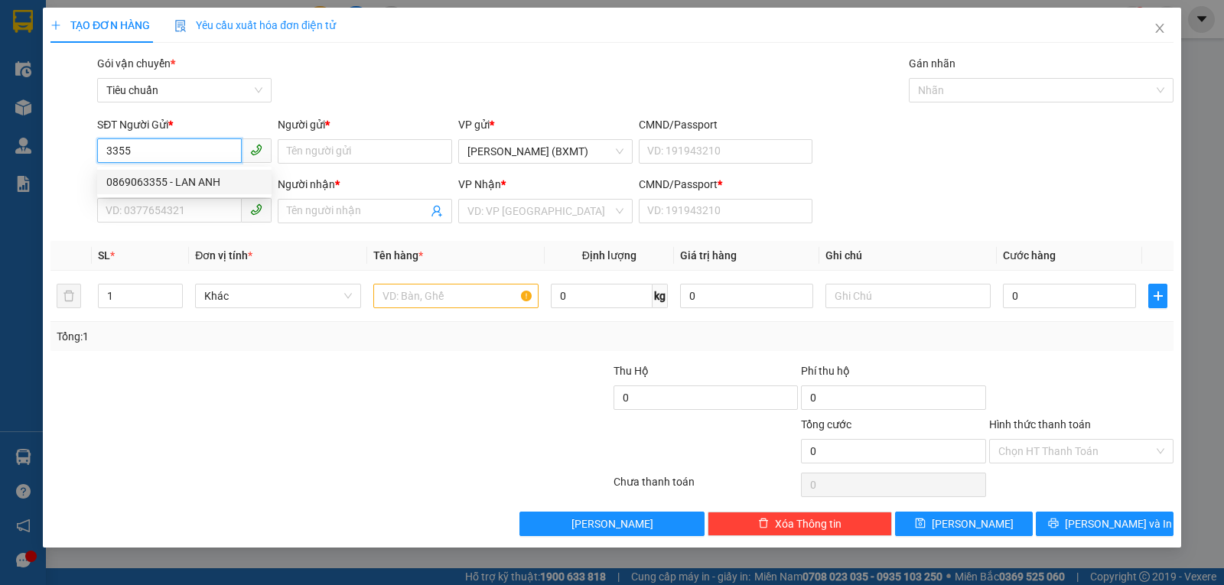
click at [174, 184] on div "0869063355 - LAN ANH" at bounding box center [184, 182] width 156 height 17
type input "0869063355"
type input "LAN ANH"
type input "0862985391"
type input "TRINH"
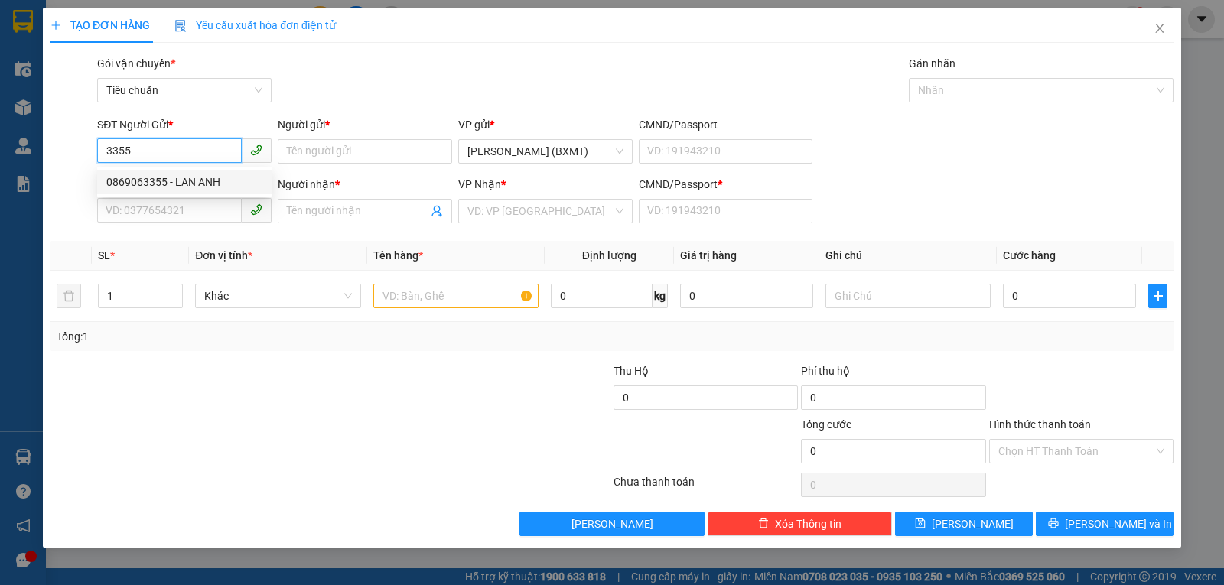
type input "0"
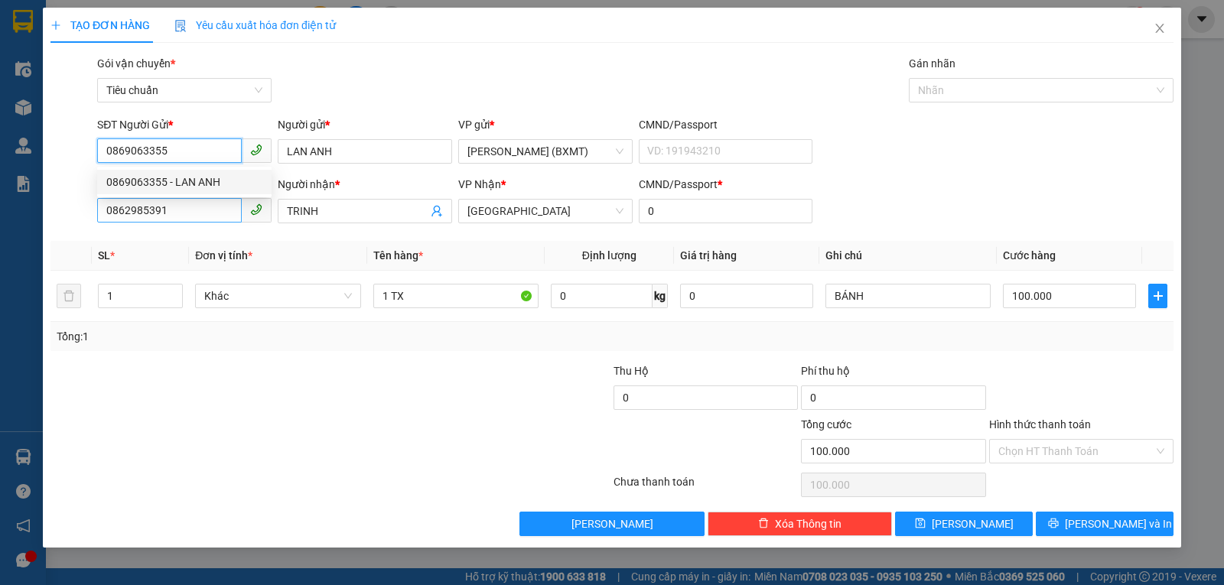
type input "100.000"
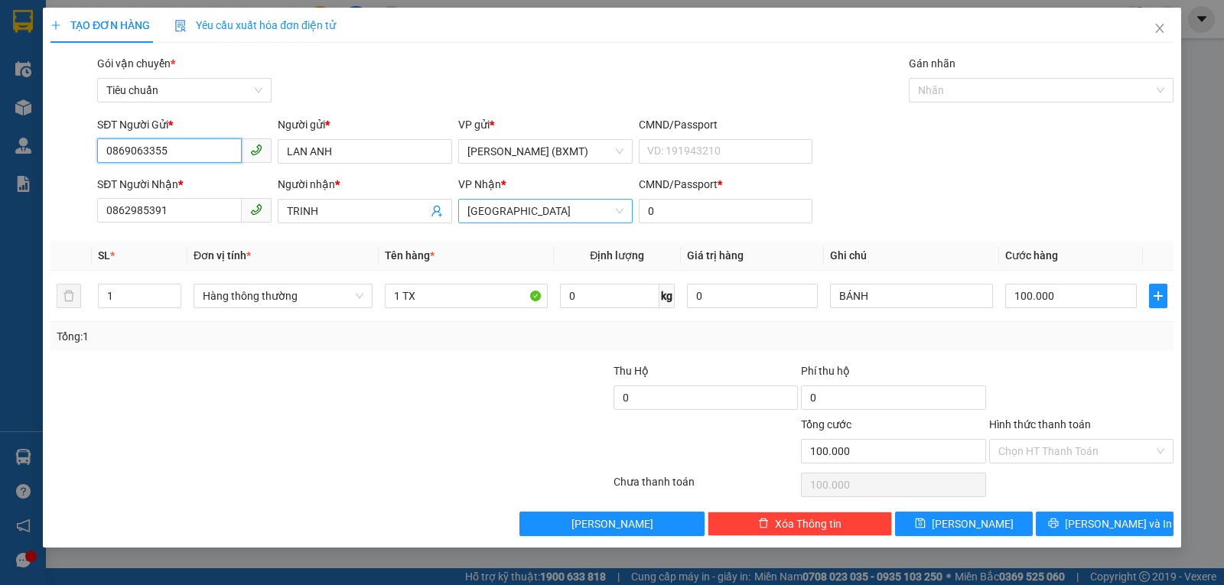
click at [494, 210] on span "[PERSON_NAME]" at bounding box center [545, 211] width 156 height 23
type input "0869063355"
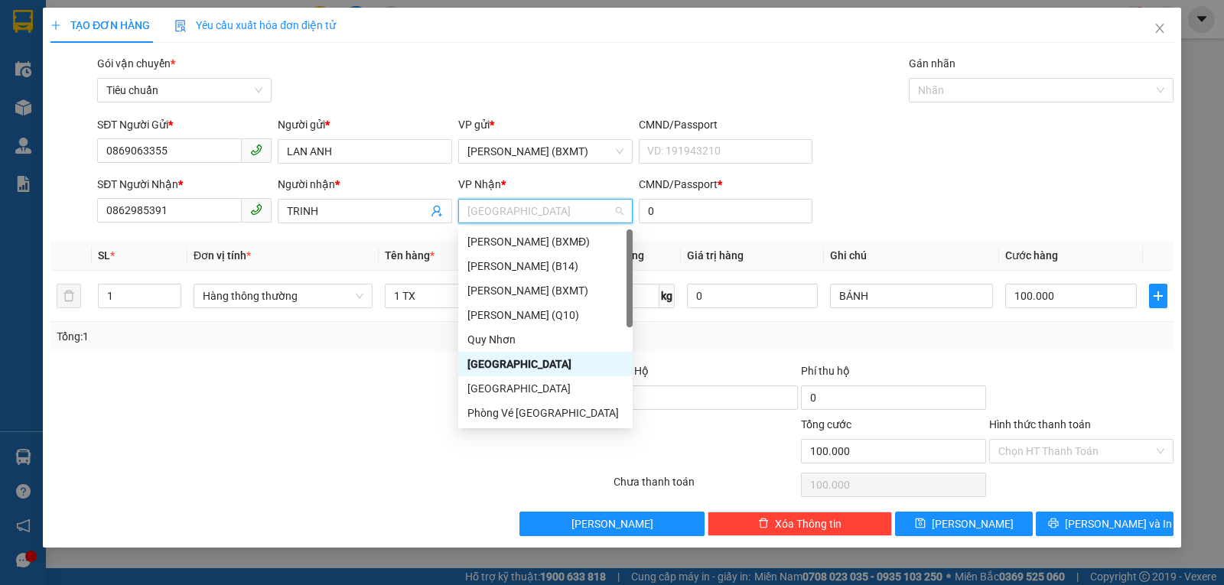
type input "Q"
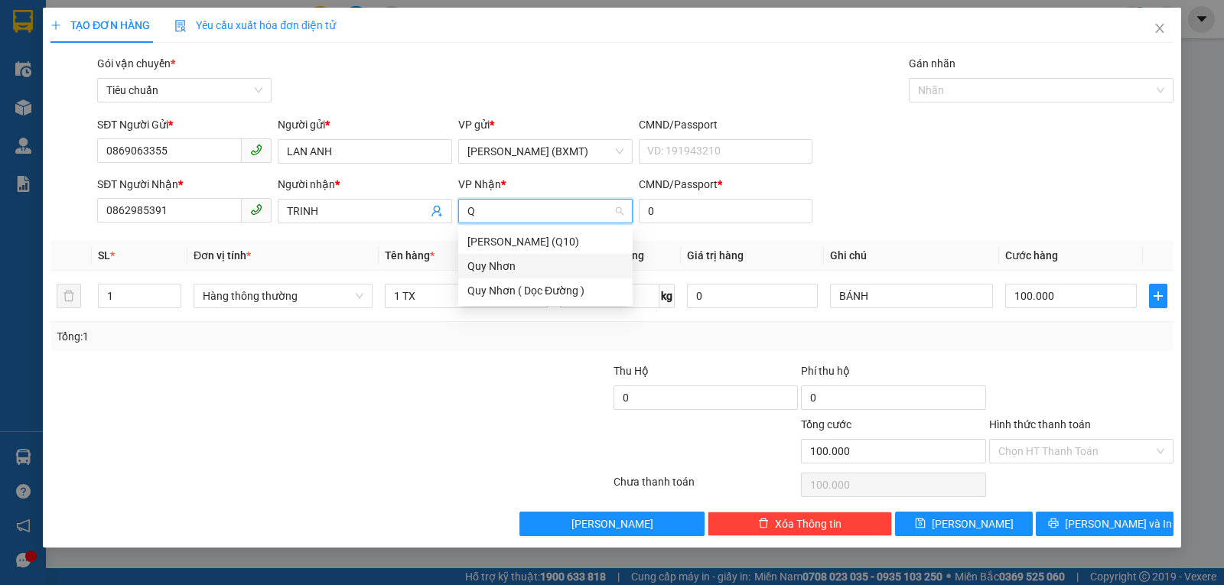
click at [490, 263] on div "Quy Nhơn" at bounding box center [545, 266] width 156 height 17
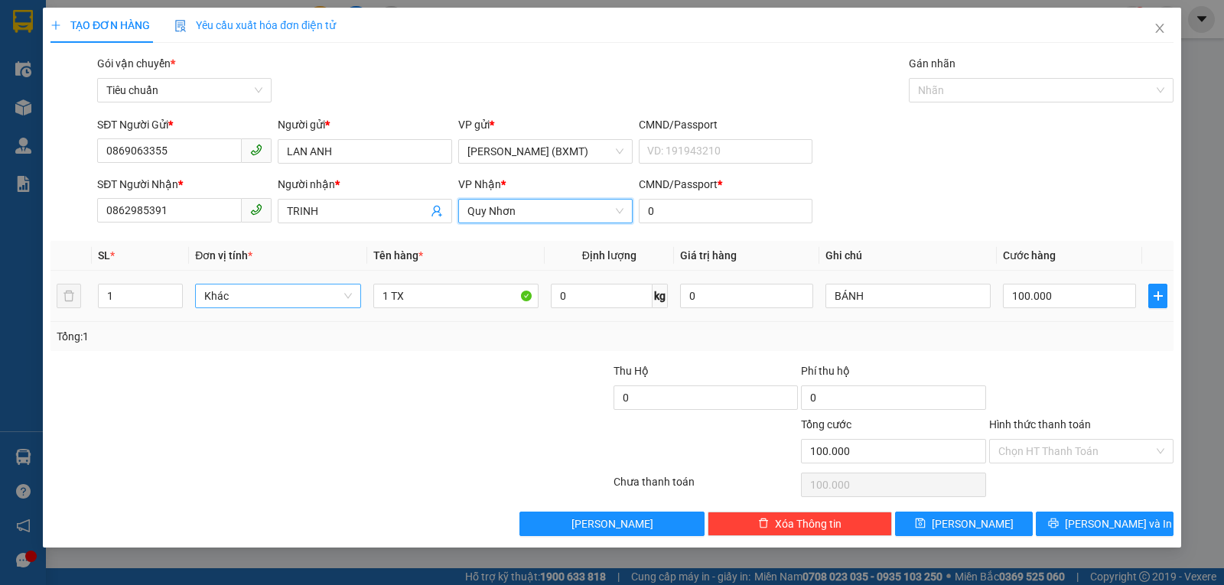
click at [272, 299] on span "Khác" at bounding box center [277, 296] width 147 height 23
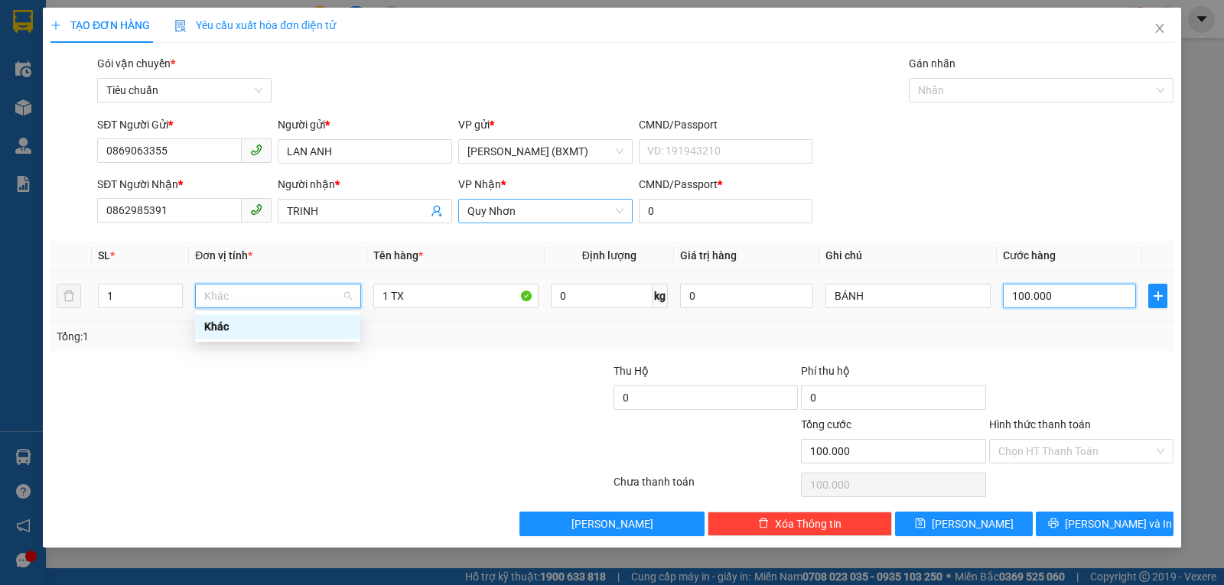
click at [1040, 304] on input "100.000" at bounding box center [1069, 296] width 133 height 24
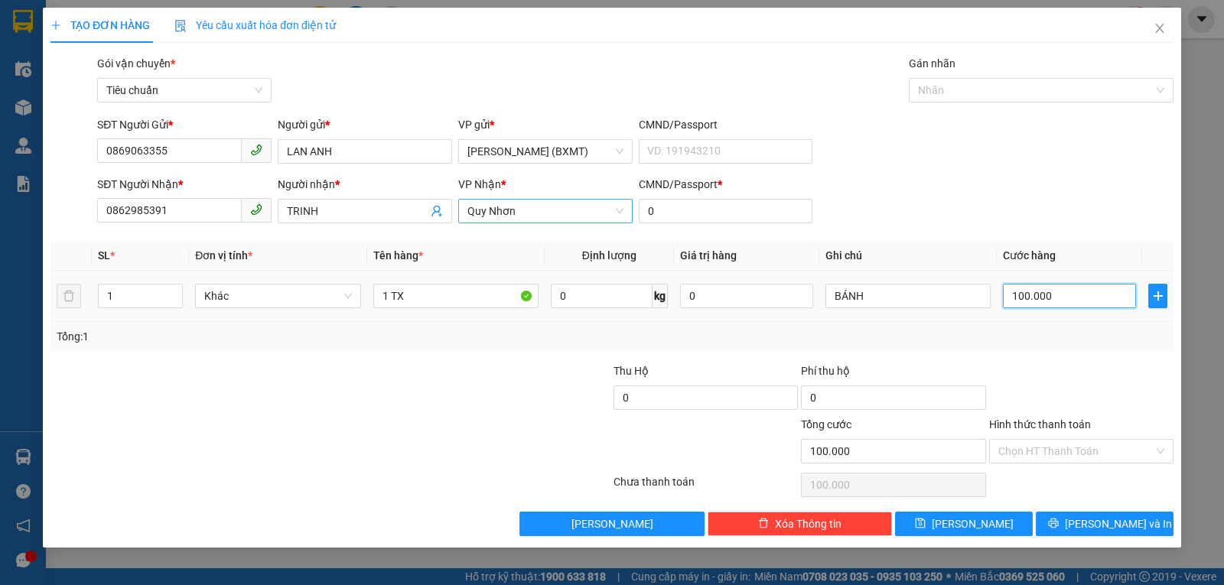
type input "1"
type input "12"
click at [1029, 328] on div "Tổng: 1" at bounding box center [612, 336] width 1111 height 17
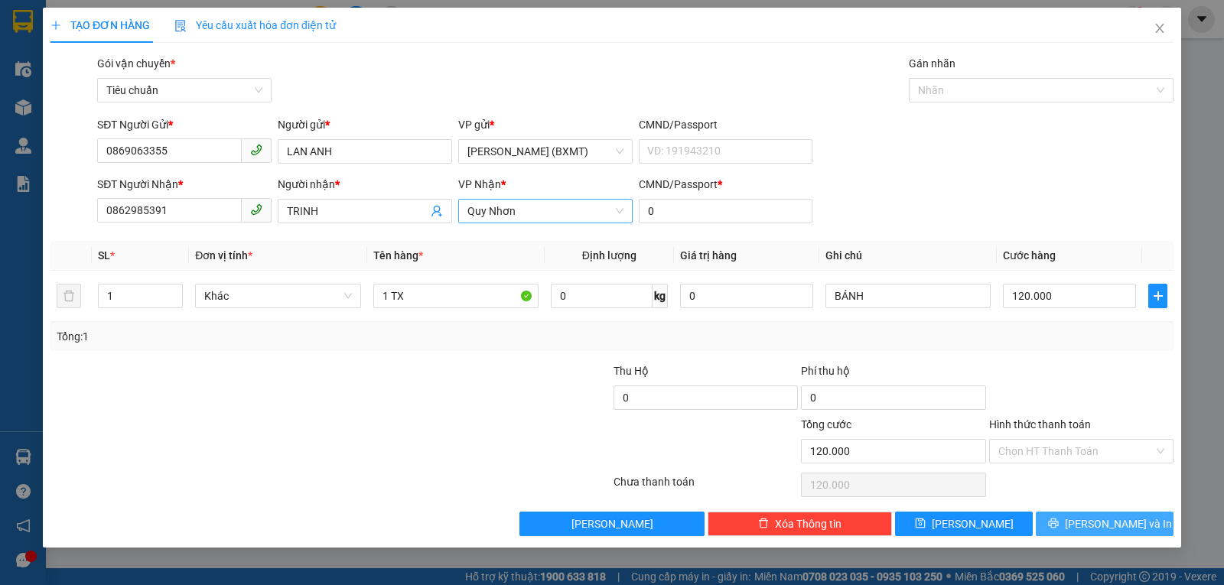
click at [1052, 513] on button "Lưu và In" at bounding box center [1105, 524] width 138 height 24
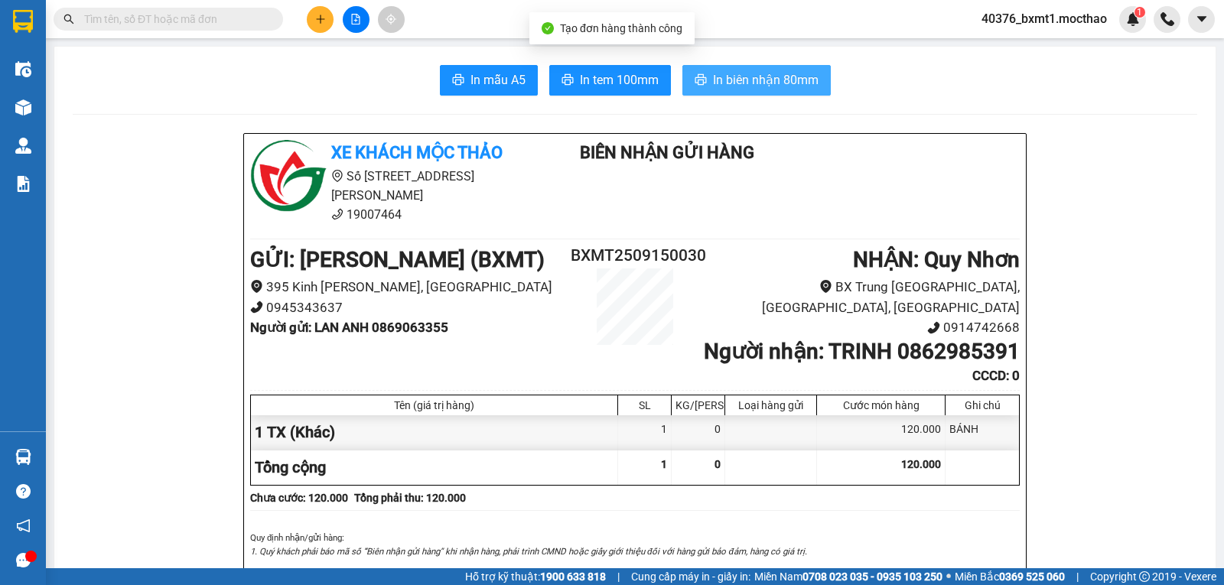
click at [716, 87] on span "In biên nhận 80mm" at bounding box center [766, 79] width 106 height 19
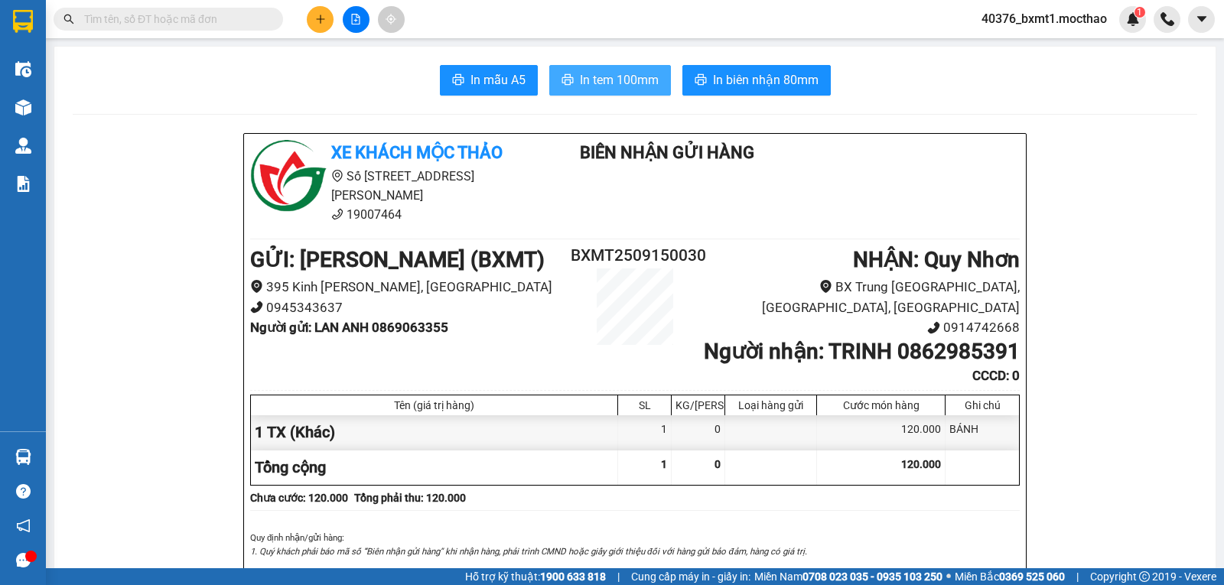
click at [596, 88] on span "In tem 100mm" at bounding box center [619, 79] width 79 height 19
click at [326, 22] on button at bounding box center [320, 19] width 27 height 27
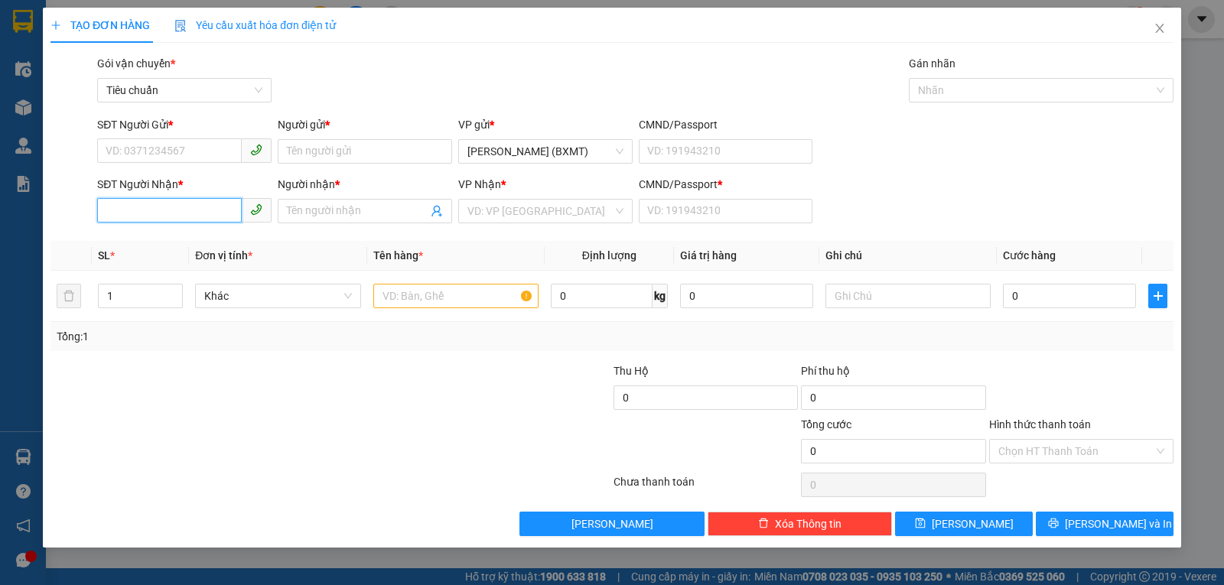
click at [162, 211] on input "SĐT Người Nhận *" at bounding box center [169, 210] width 145 height 24
click at [168, 248] on div "0982824401 - HUỲNH NGA" at bounding box center [184, 241] width 156 height 17
type input "0982824401"
type input "HUỲNH NGA"
type input "0"
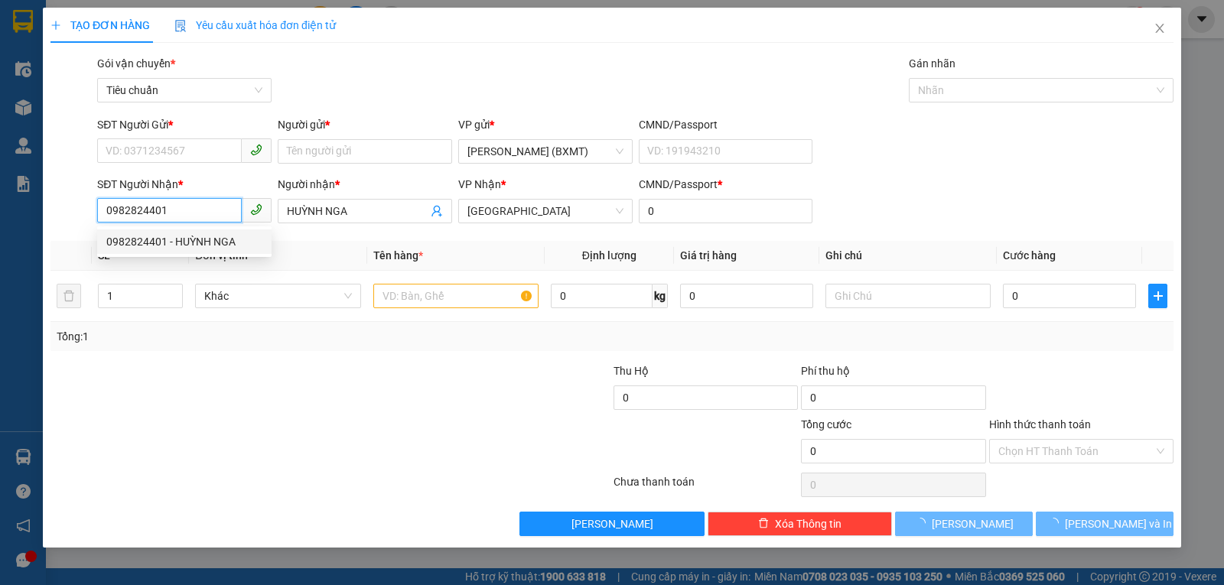
type input "40.000"
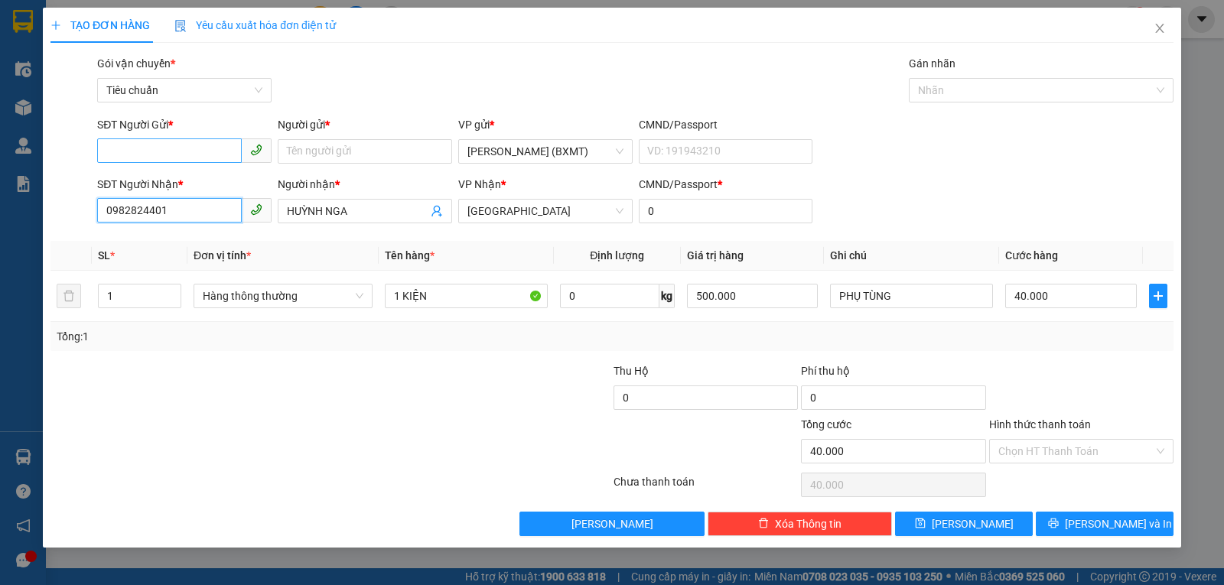
type input "0982824401"
click at [180, 154] on input "SĐT Người Gửi *" at bounding box center [169, 150] width 145 height 24
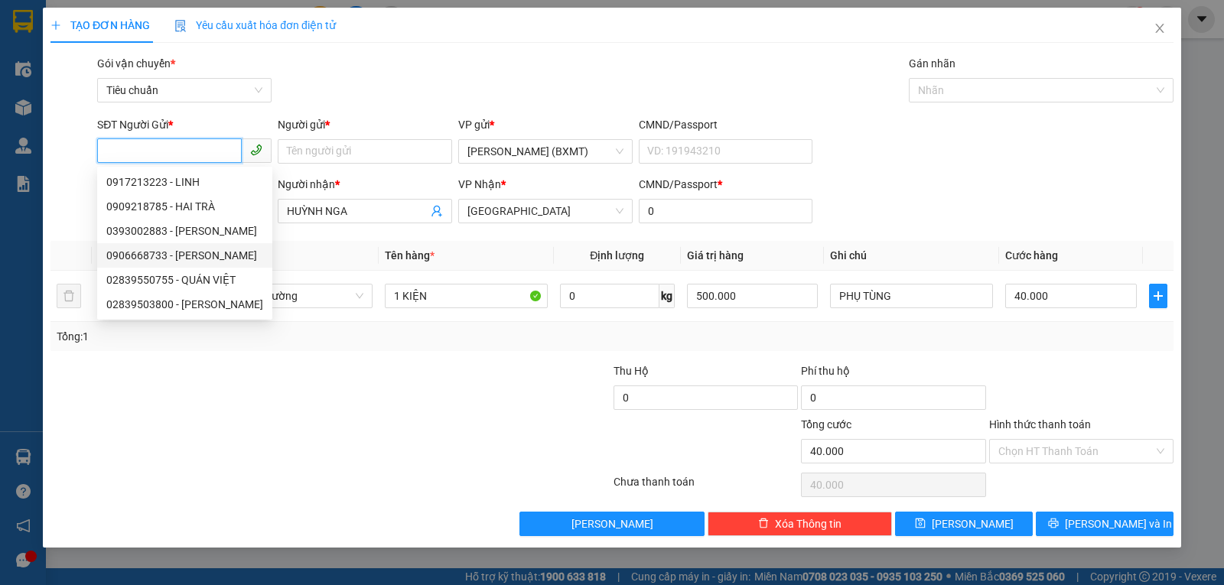
click at [213, 247] on div "0906668733 - DŨNG LINH" at bounding box center [184, 255] width 157 height 17
type input "0906668733"
type input "DŨNG LINH"
type input "100.000"
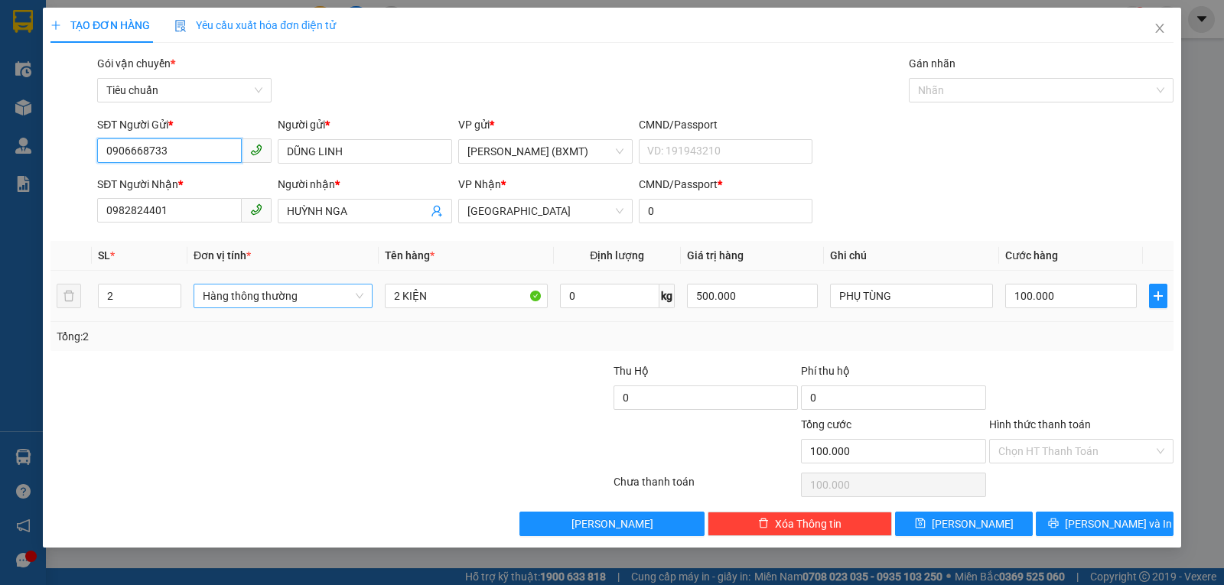
click at [292, 303] on span "Hàng thông thường" at bounding box center [283, 296] width 161 height 23
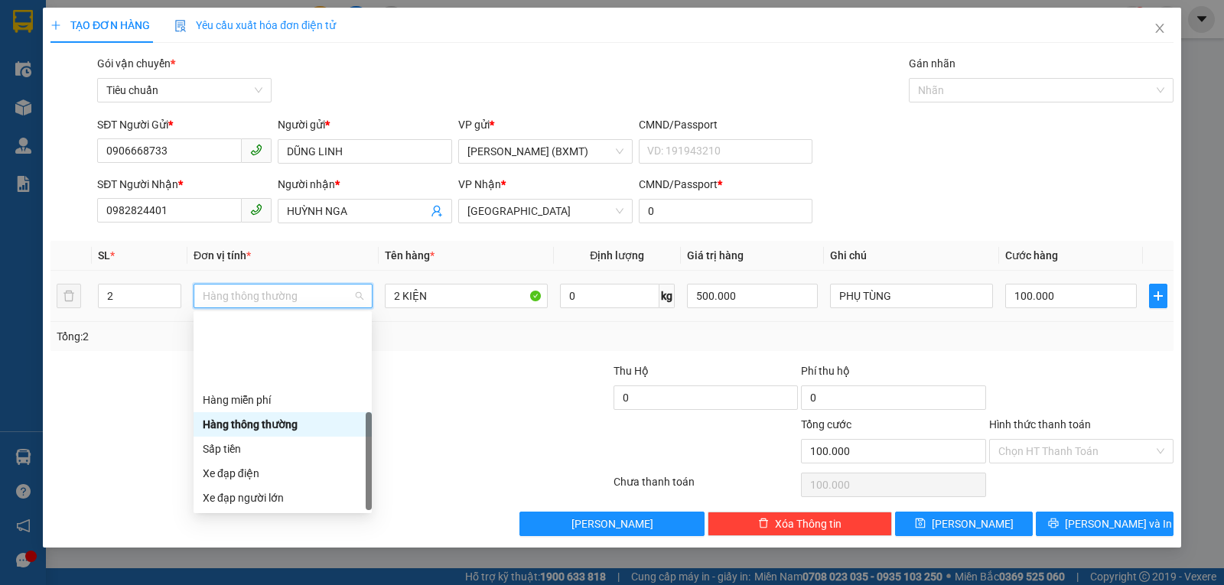
drag, startPoint x: 212, startPoint y: 495, endPoint x: 201, endPoint y: 438, distance: 58.4
click at [212, 584] on div "Khác" at bounding box center [283, 596] width 160 height 17
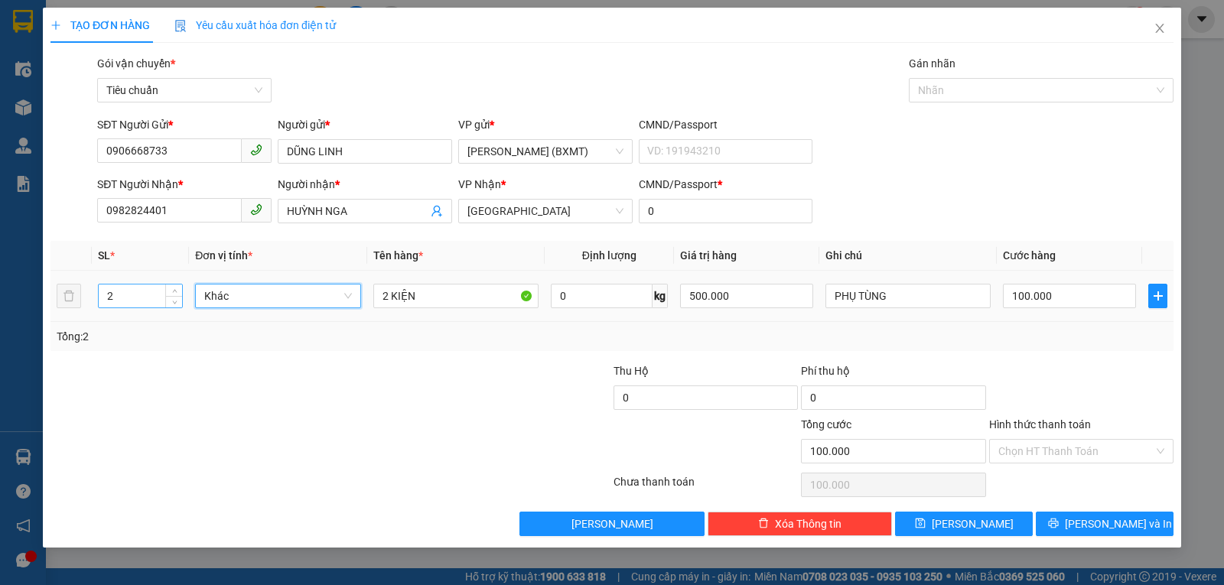
click at [125, 298] on input "2" at bounding box center [140, 296] width 83 height 23
type input "1"
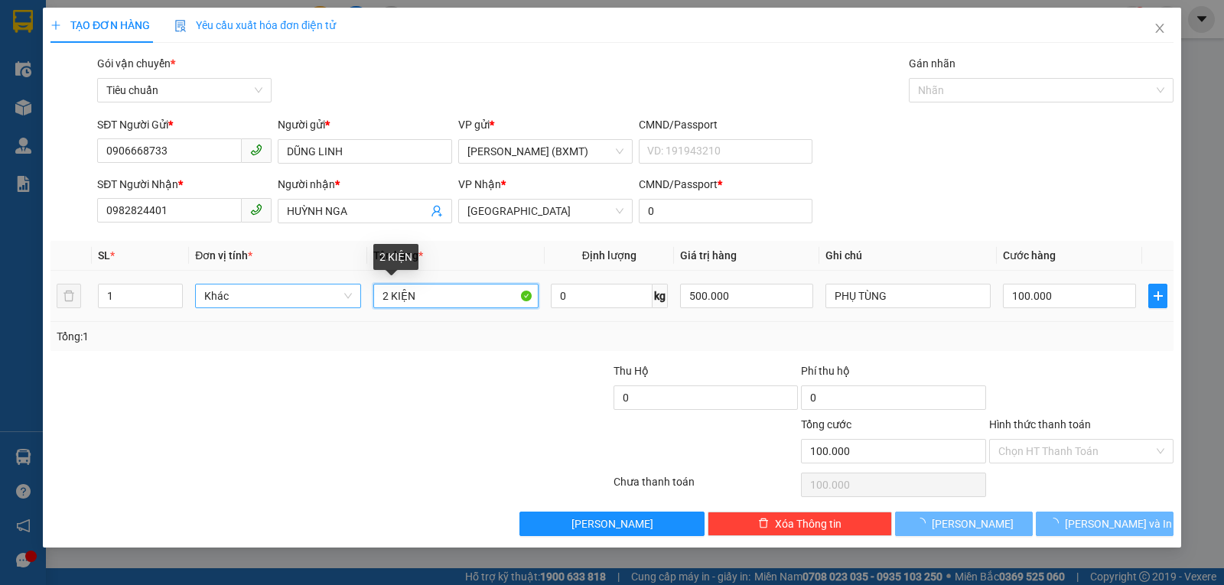
drag, startPoint x: 360, startPoint y: 301, endPoint x: 321, endPoint y: 304, distance: 39.9
click at [321, 304] on tr "1 Khác 2 KIỆN 0 kg 500.000 PHỤ TÙNG 100.000" at bounding box center [611, 296] width 1123 height 51
type input "1"
type input "0"
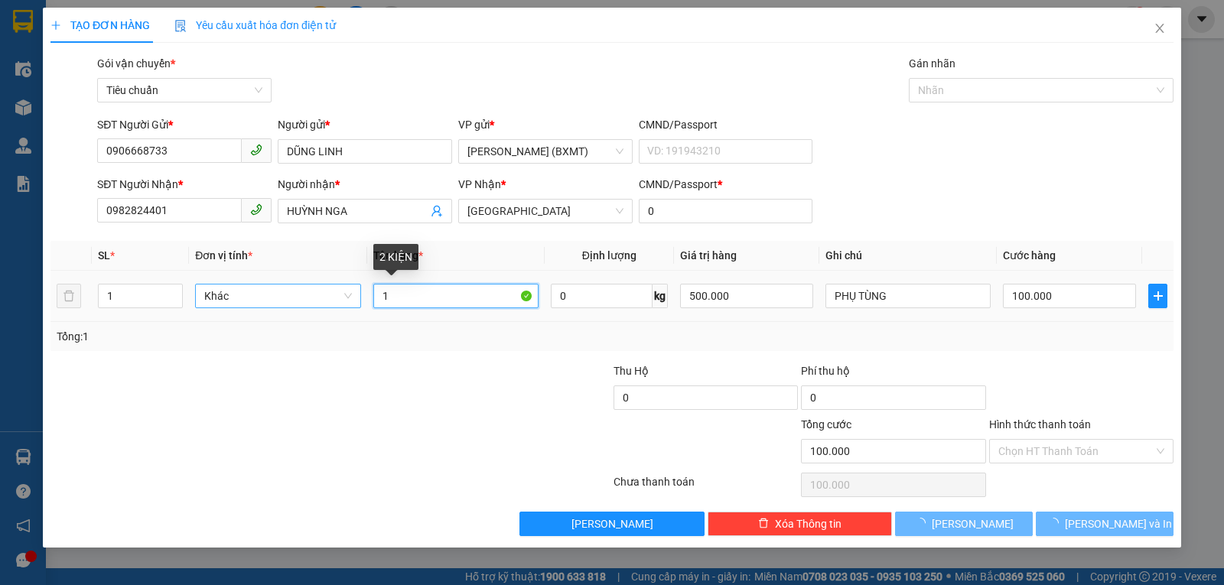
type input "1"
type input "0"
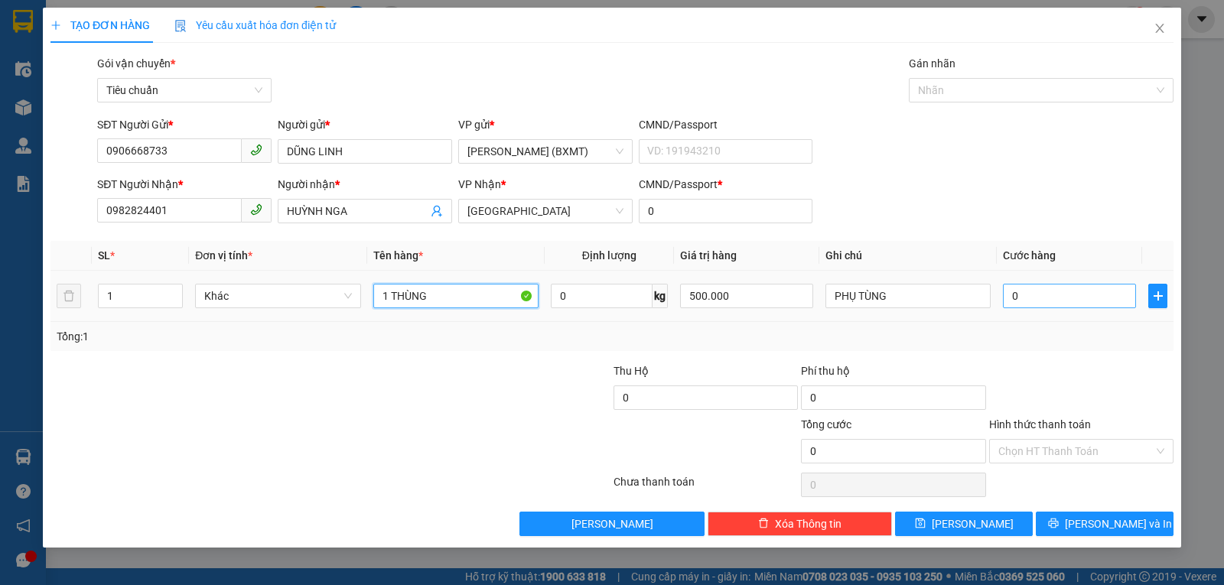
type input "1 THÙNG"
click at [1060, 291] on input "0" at bounding box center [1069, 296] width 133 height 24
type input "4"
type input "40"
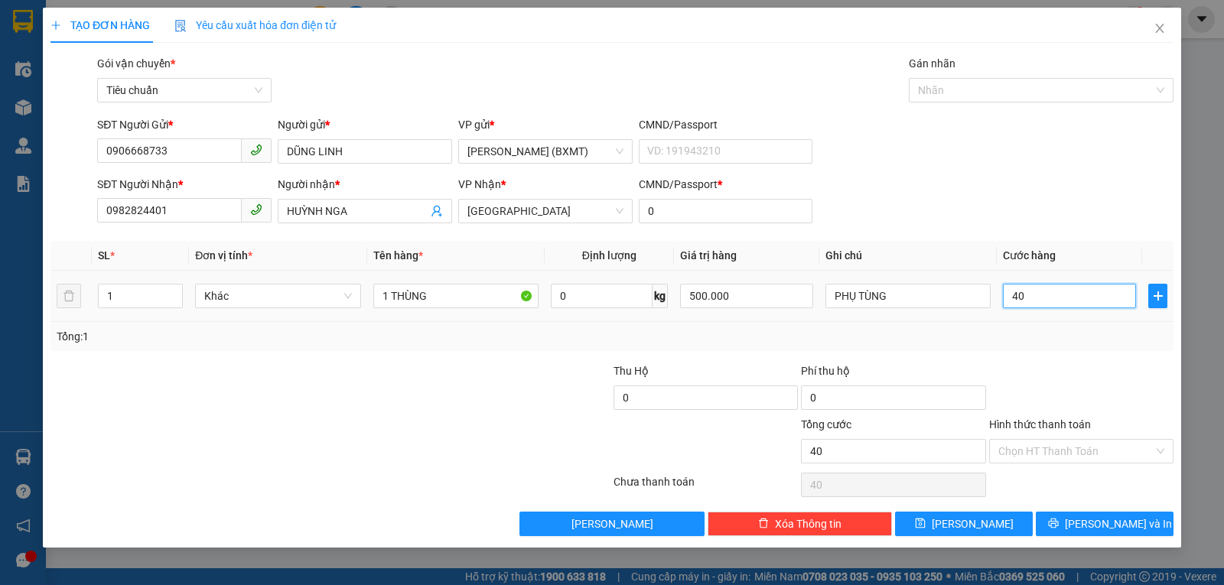
type input "40"
type input "40.000"
drag, startPoint x: 1072, startPoint y: 324, endPoint x: 1128, endPoint y: 401, distance: 95.3
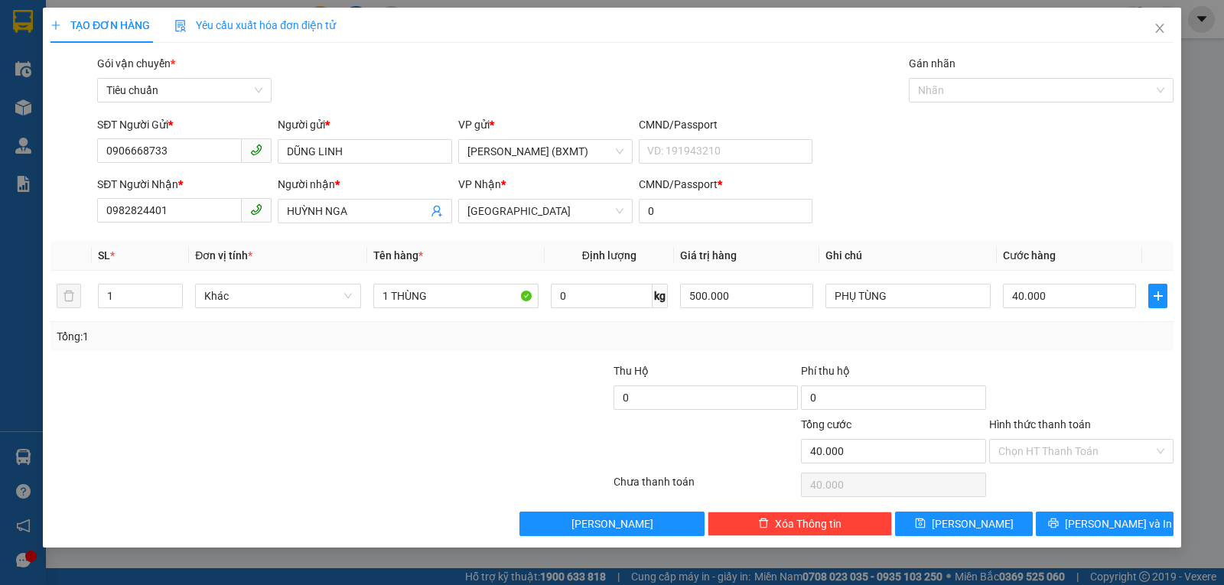
click at [1072, 324] on div "Tổng: 1" at bounding box center [611, 336] width 1123 height 29
click at [1059, 529] on icon "printer" at bounding box center [1053, 523] width 11 height 11
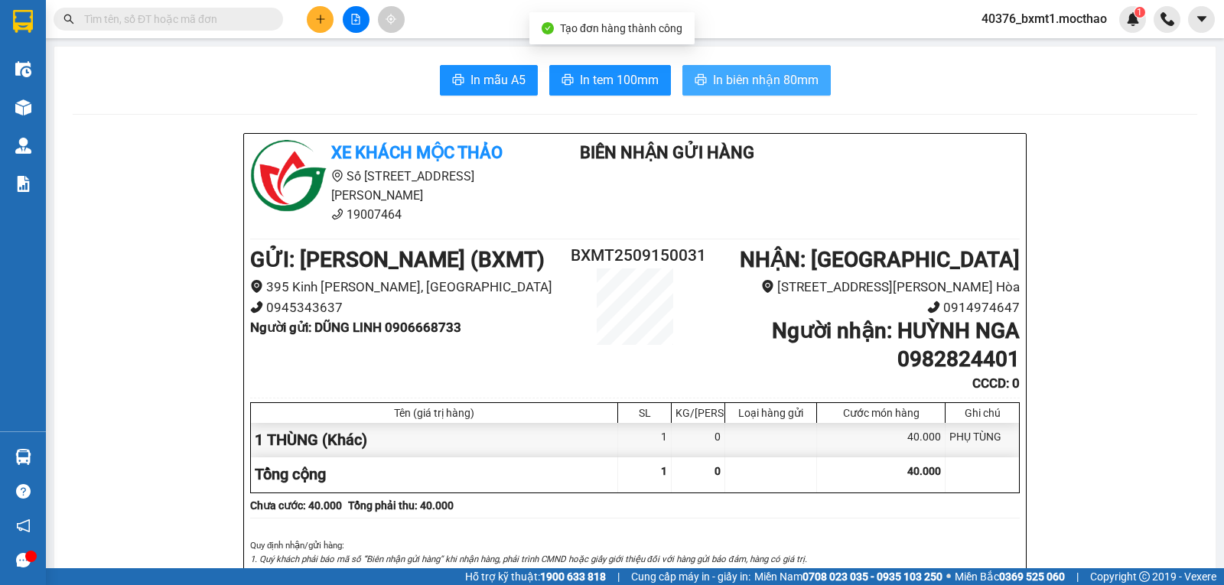
drag, startPoint x: 717, startPoint y: 73, endPoint x: 730, endPoint y: 82, distance: 15.5
click at [718, 73] on span "In biên nhận 80mm" at bounding box center [766, 79] width 106 height 19
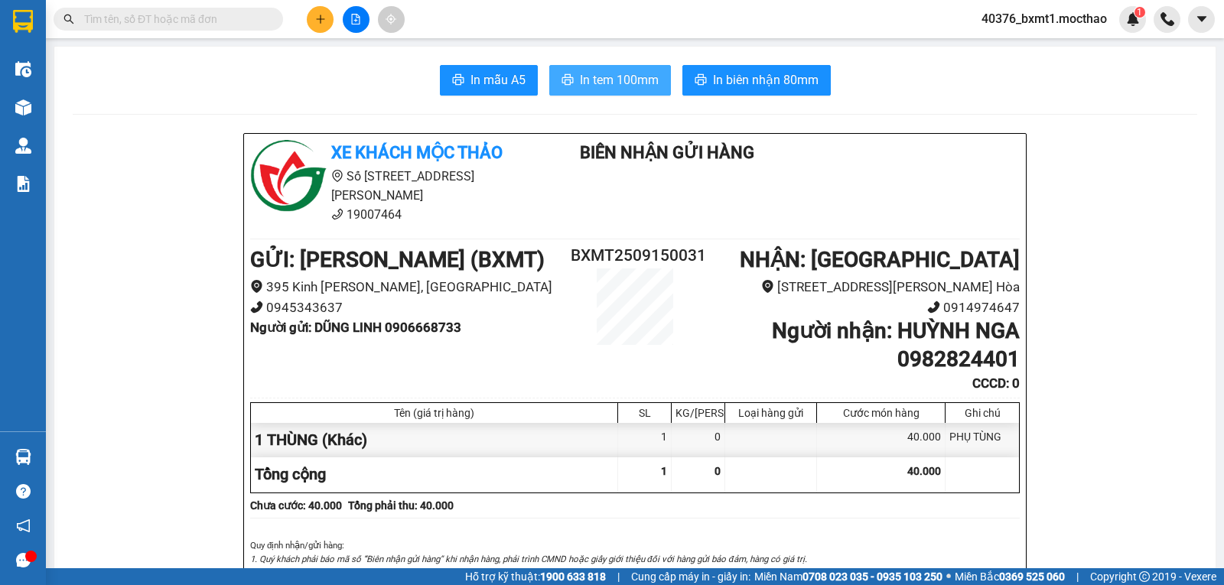
click at [595, 83] on span "In tem 100mm" at bounding box center [619, 79] width 79 height 19
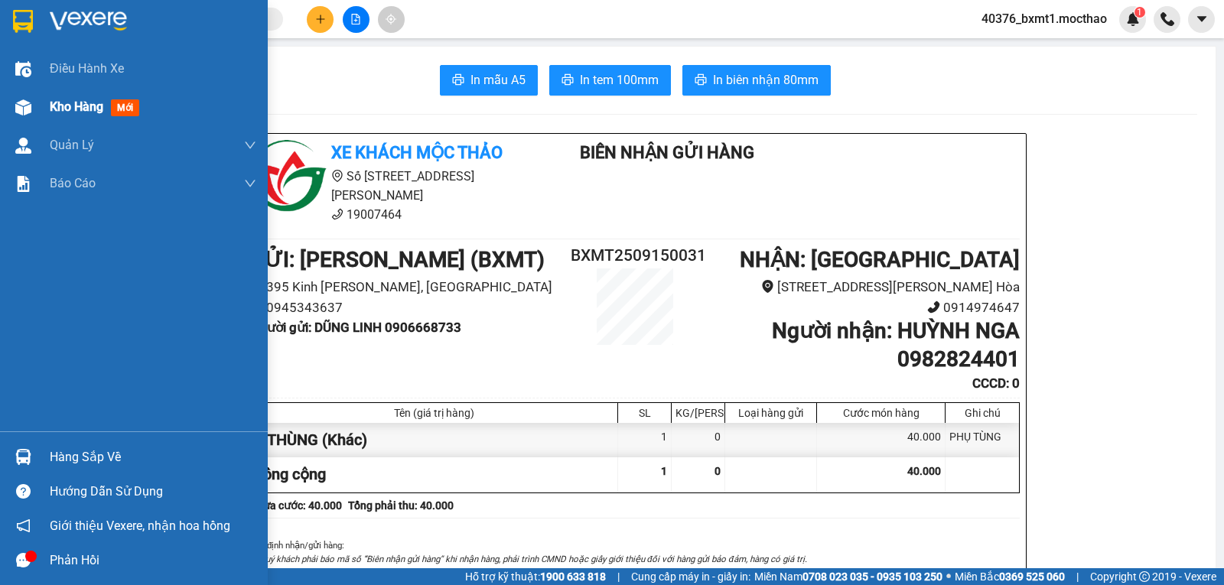
click at [46, 116] on div "Kho hàng mới" at bounding box center [134, 107] width 268 height 38
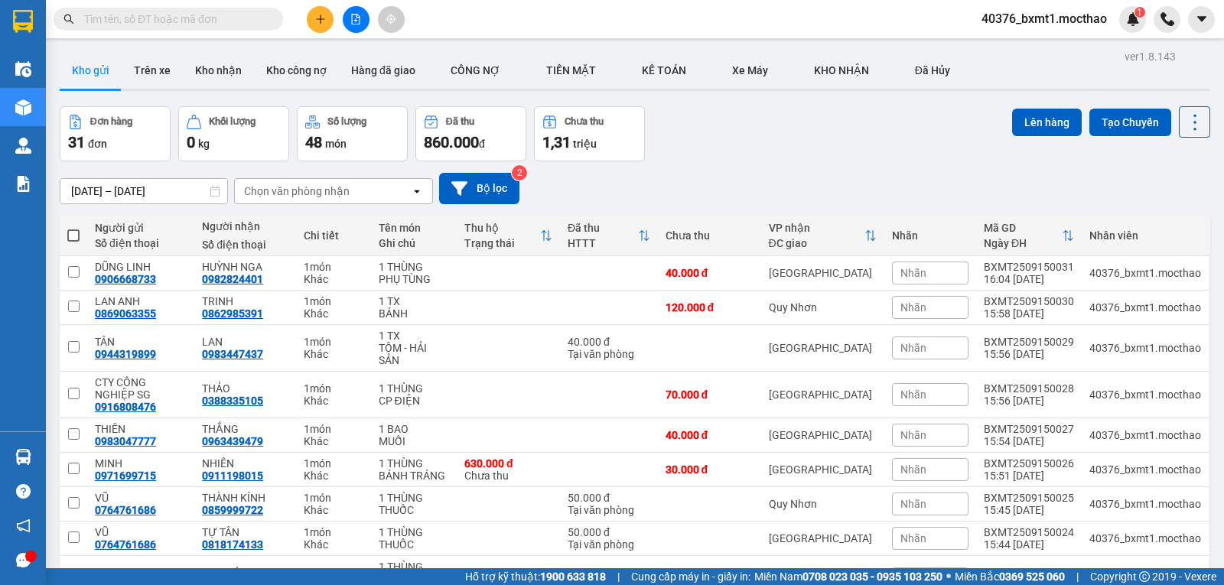
drag, startPoint x: 77, startPoint y: 116, endPoint x: 171, endPoint y: 133, distance: 95.7
click at [76, 230] on span at bounding box center [73, 236] width 12 height 12
click at [73, 228] on input "checkbox" at bounding box center [73, 228] width 0 height 0
checkbox input "true"
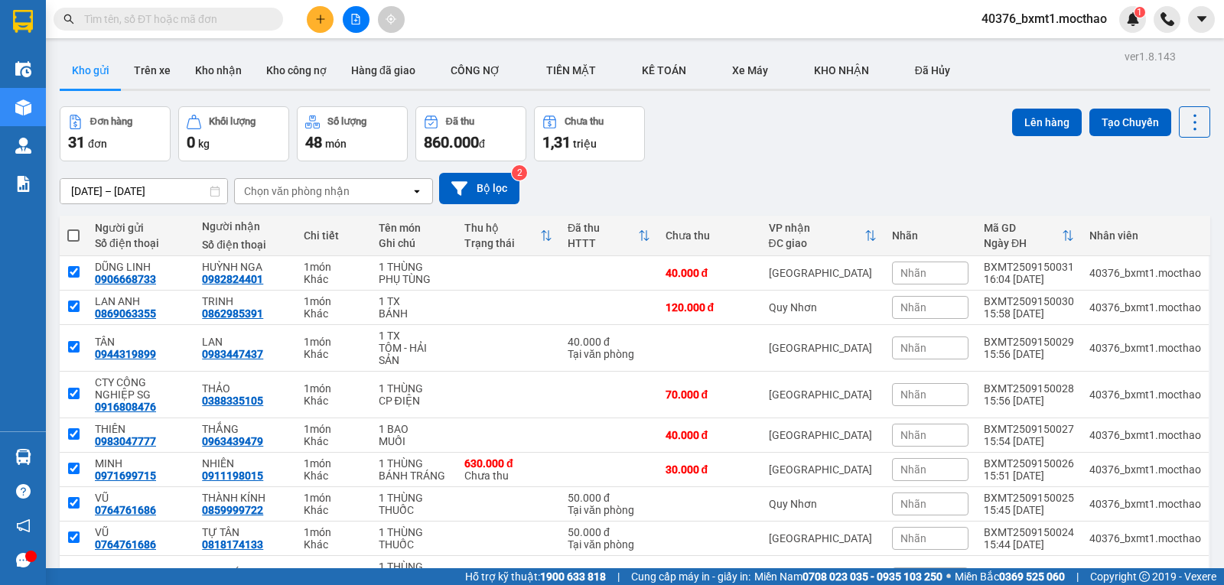
checkbox input "true"
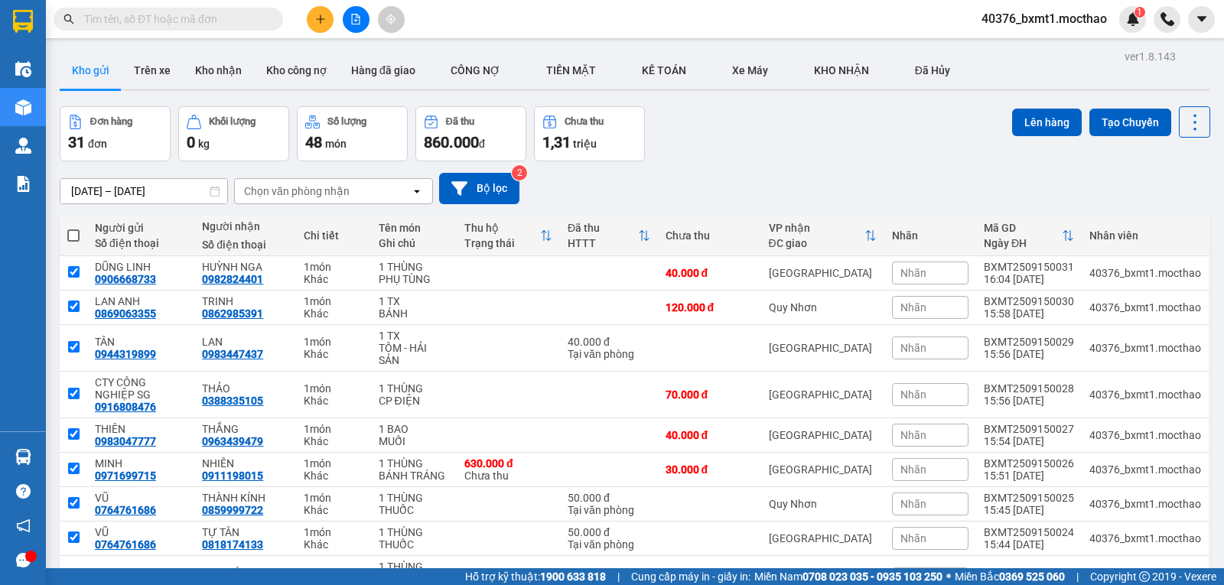
checkbox input "true"
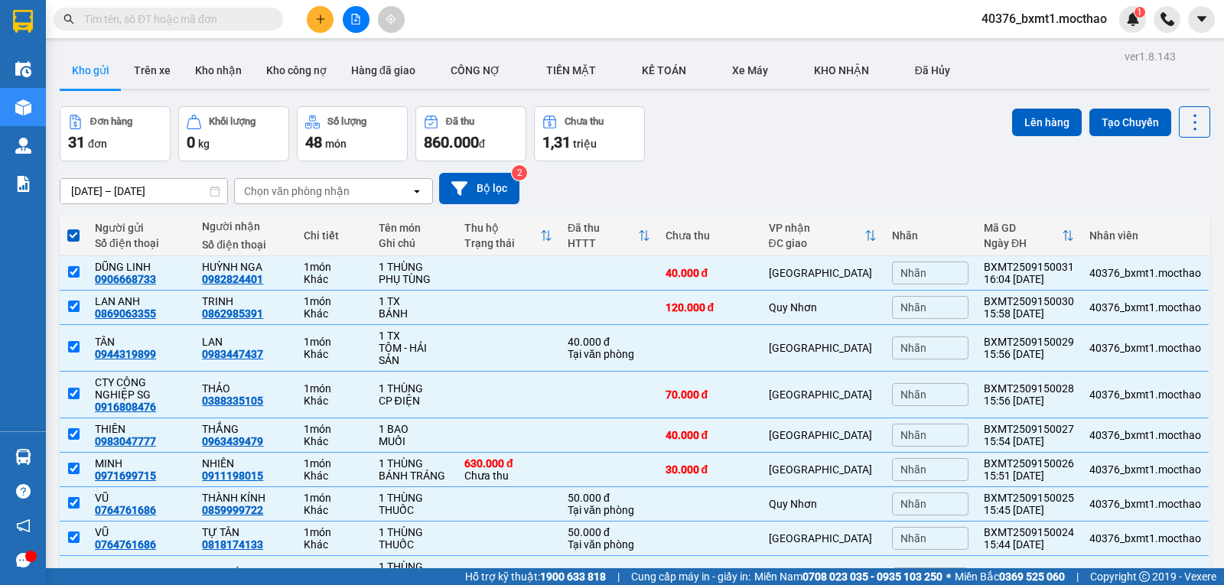
click at [674, 522] on td at bounding box center [709, 539] width 103 height 34
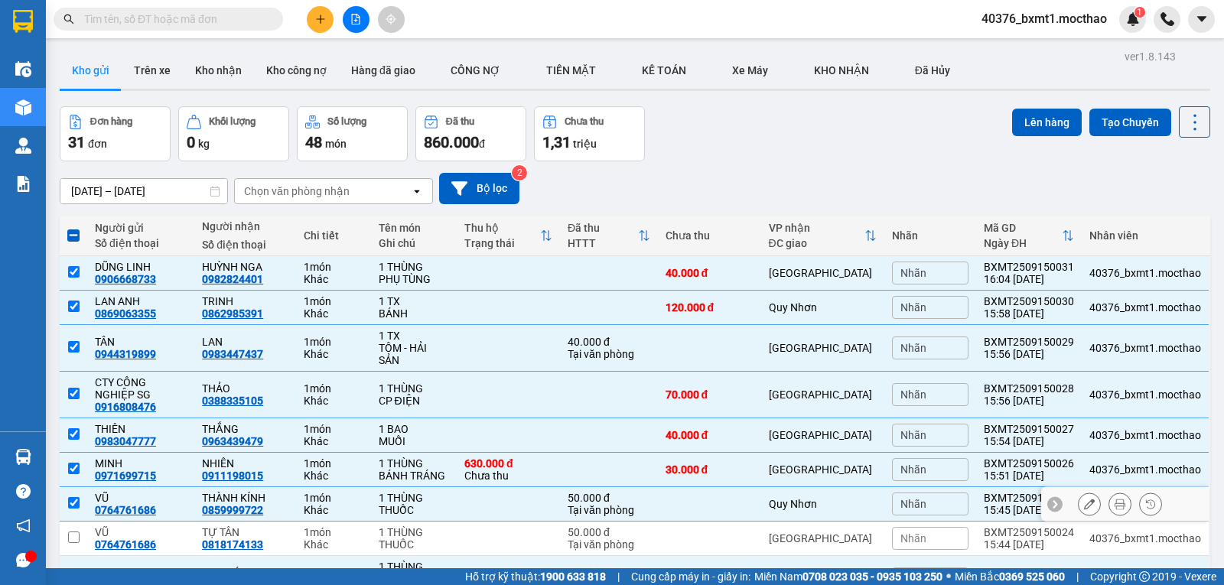
click at [694, 487] on td at bounding box center [709, 504] width 103 height 34
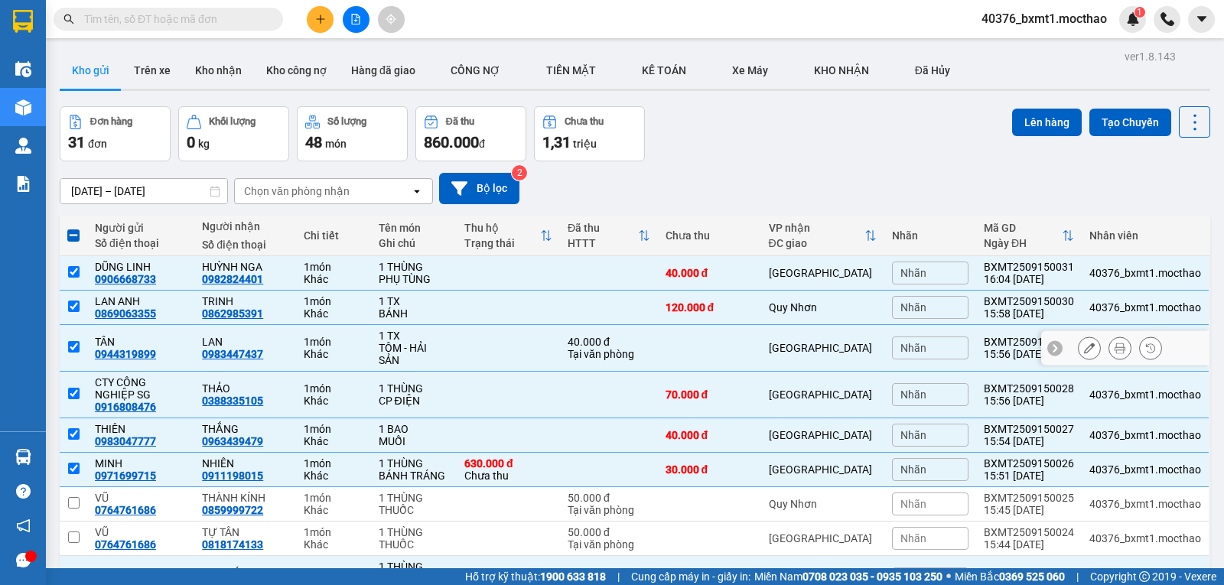
click at [775, 342] on div "[PERSON_NAME]" at bounding box center [823, 348] width 108 height 12
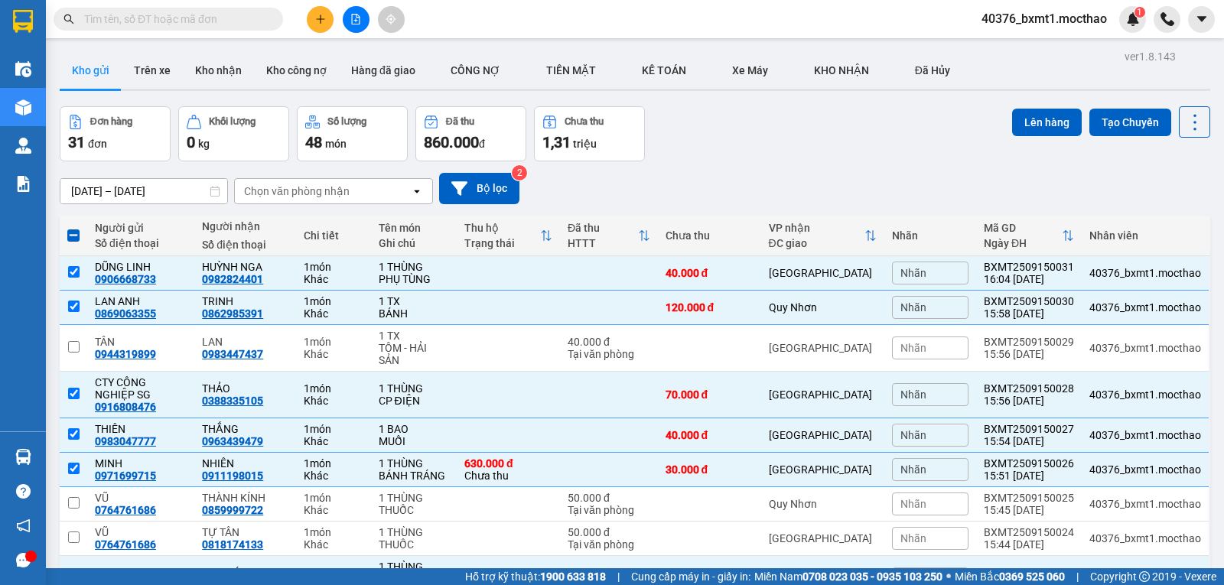
click at [835, 389] on div "[PERSON_NAME]" at bounding box center [823, 395] width 108 height 12
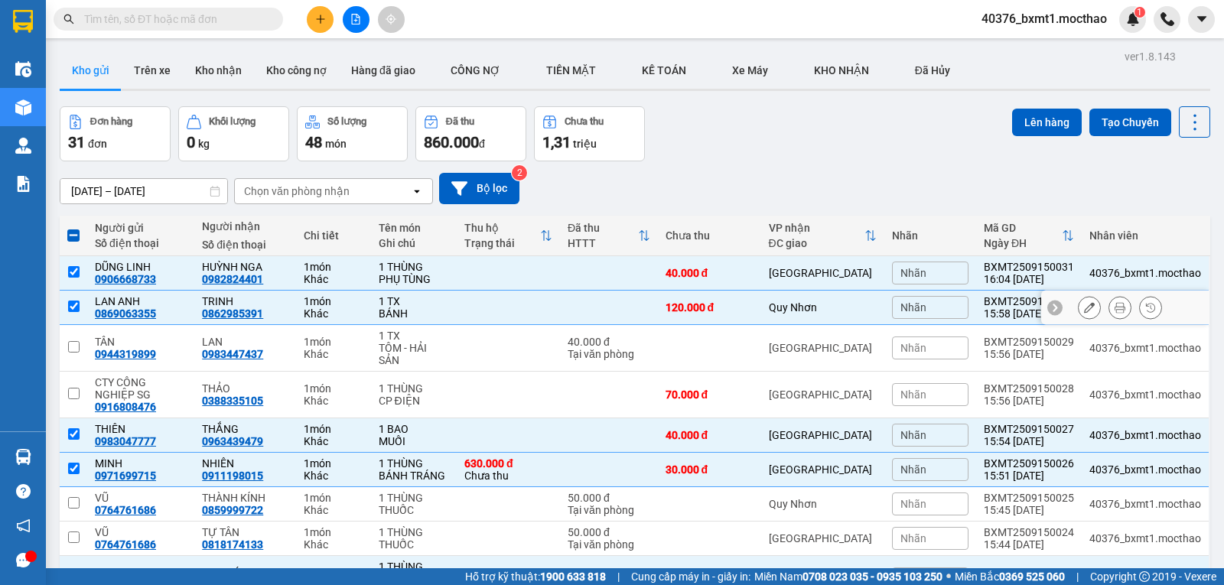
click at [849, 303] on div "Quy Nhơn" at bounding box center [823, 307] width 108 height 12
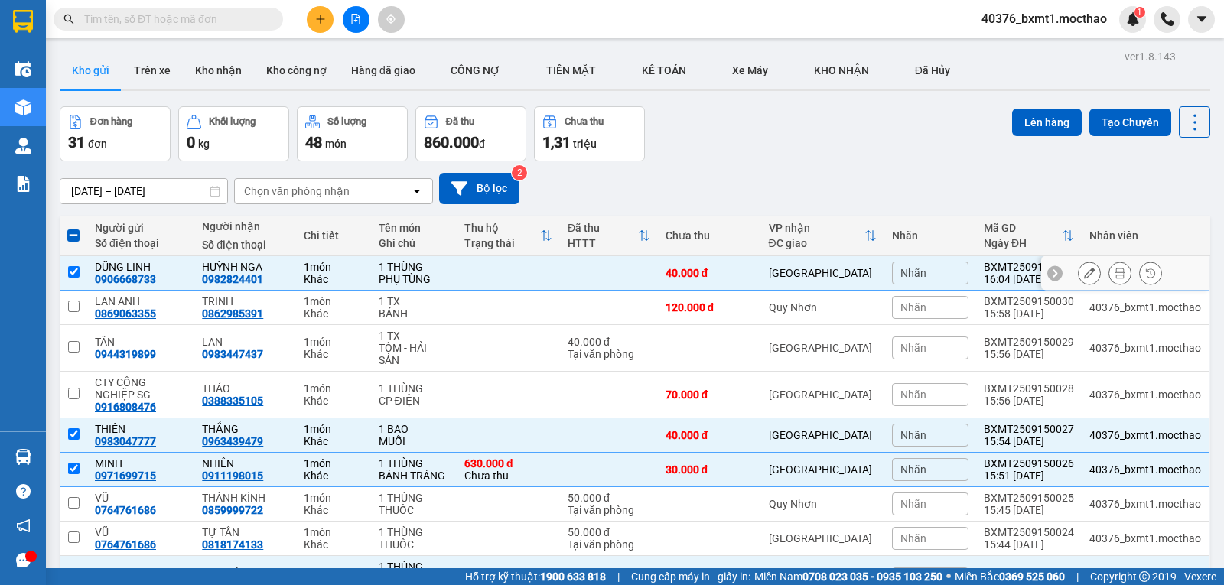
click at [848, 263] on td "[PERSON_NAME]" at bounding box center [822, 273] width 123 height 34
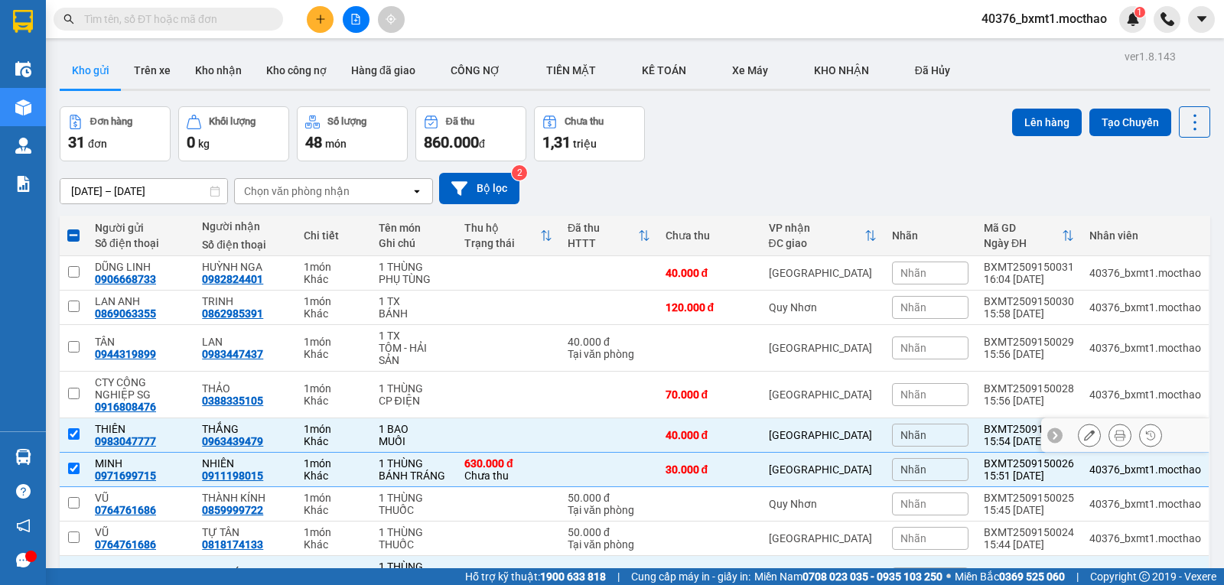
click at [848, 429] on div "[PERSON_NAME]" at bounding box center [823, 435] width 108 height 12
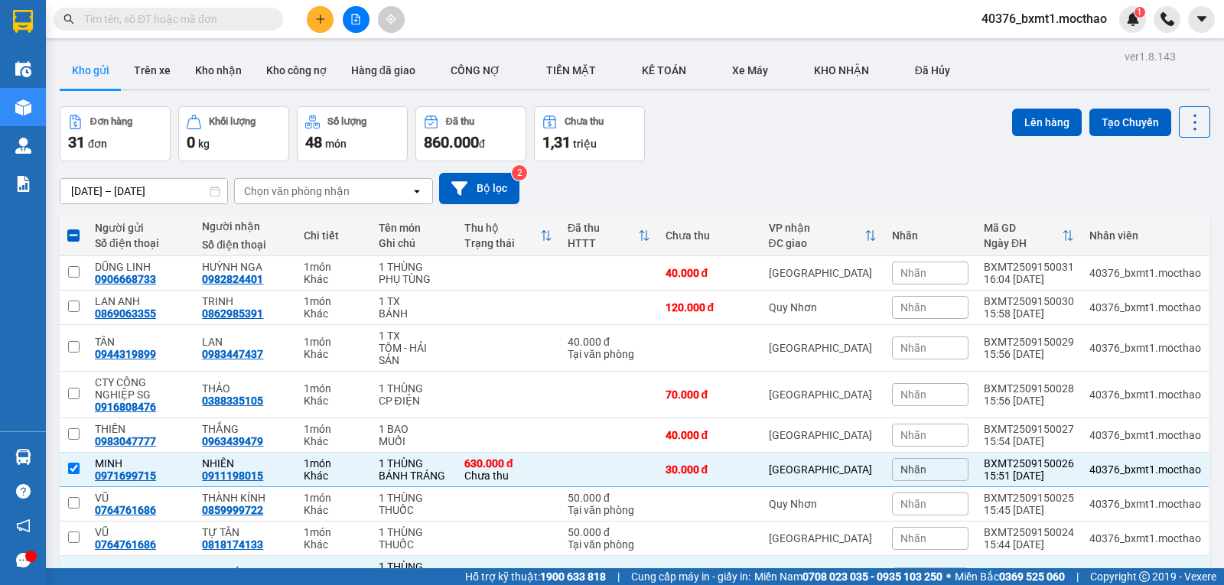
click at [1041, 125] on button "Lên hàng" at bounding box center [1047, 123] width 70 height 28
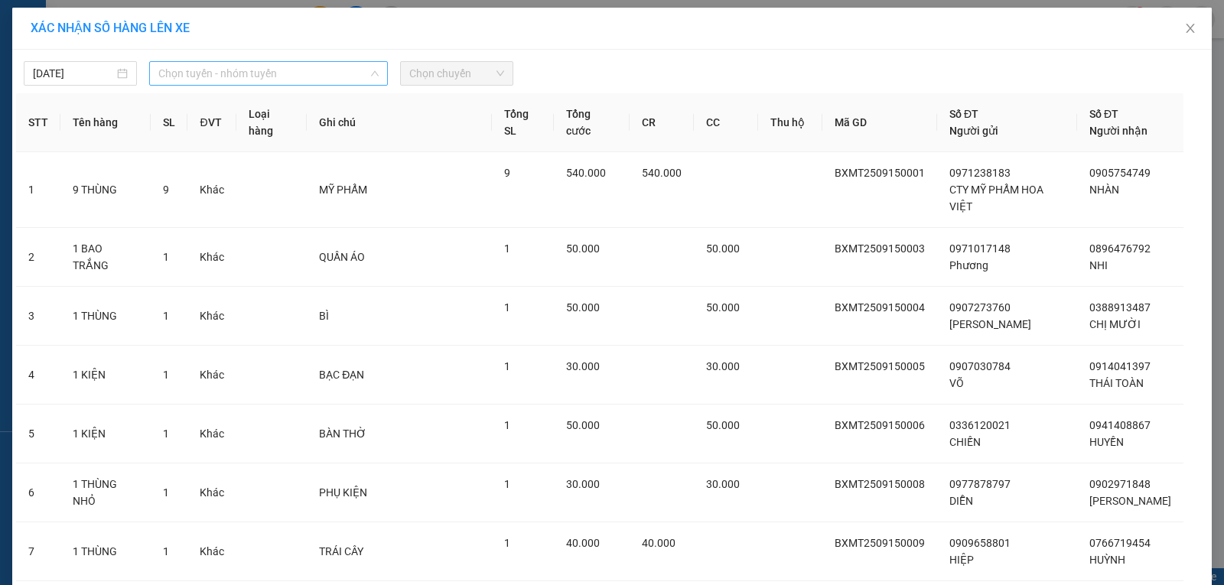
click at [261, 80] on span "Chọn tuyến - nhóm tuyến" at bounding box center [268, 73] width 220 height 23
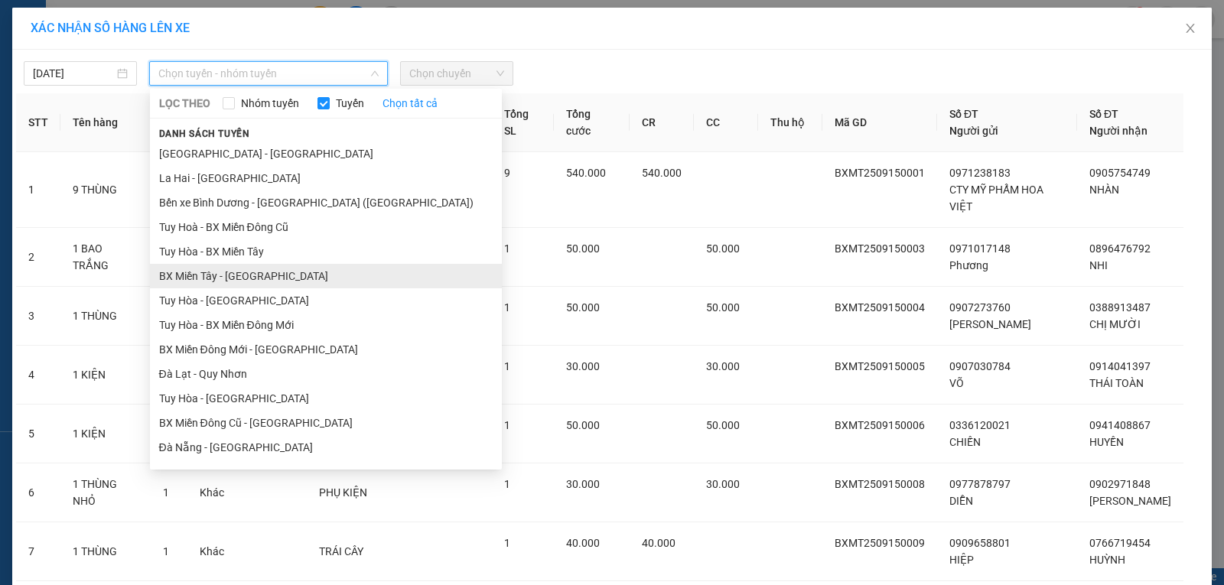
click at [216, 272] on li "BX Miền Tây - Tuy Hòa" at bounding box center [326, 276] width 352 height 24
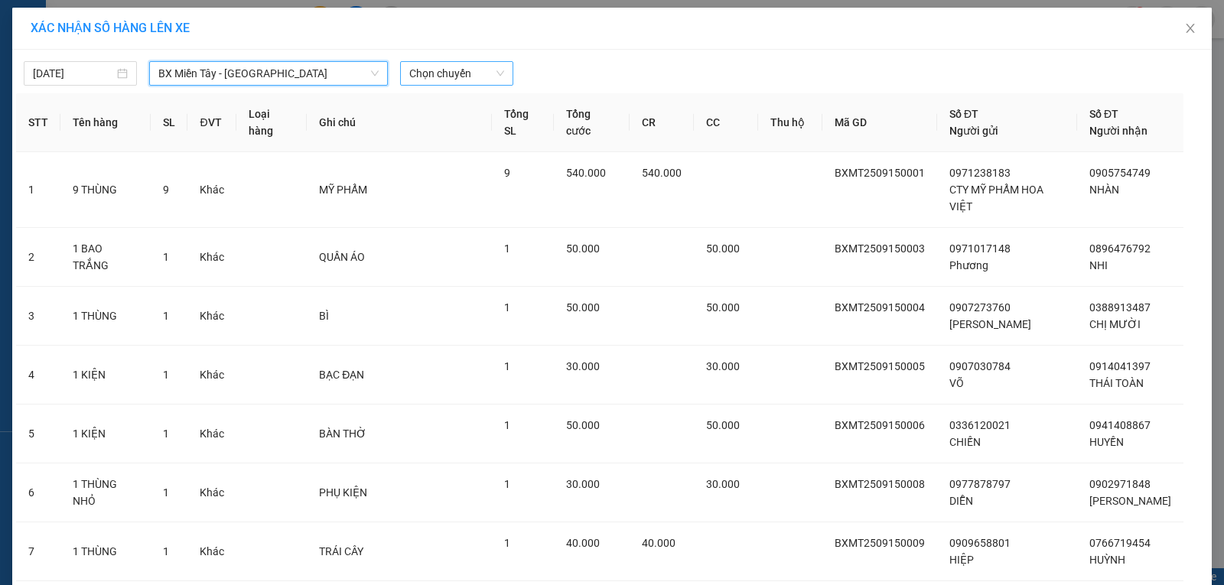
click at [445, 70] on span "Chọn chuyến" at bounding box center [456, 73] width 95 height 23
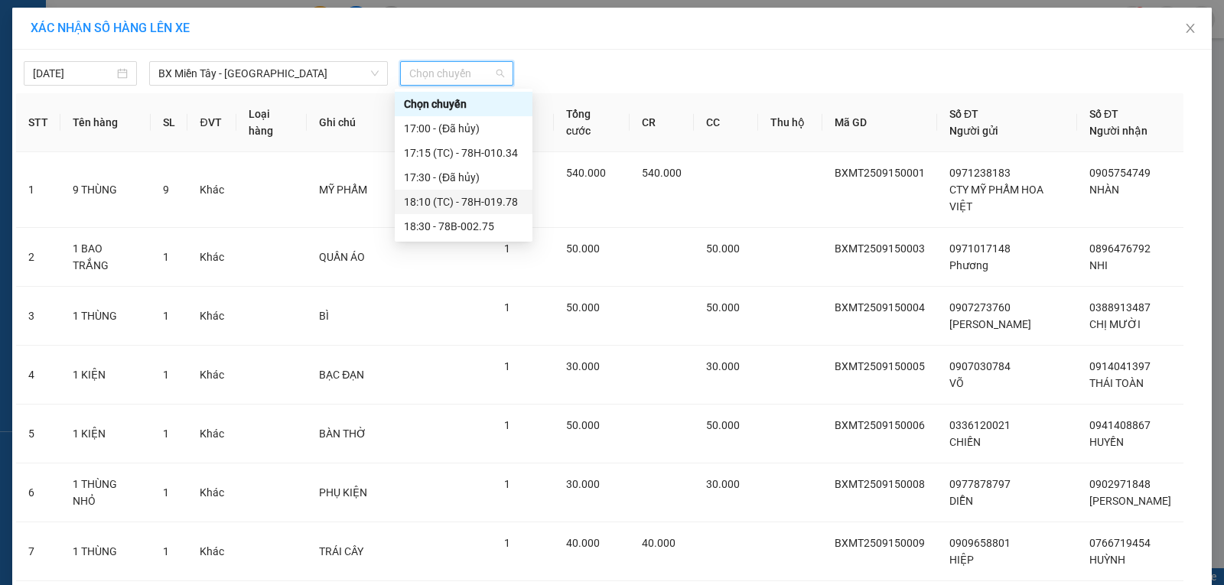
click at [478, 199] on div "18:10 (TC) - 78H-019.78" at bounding box center [463, 202] width 119 height 17
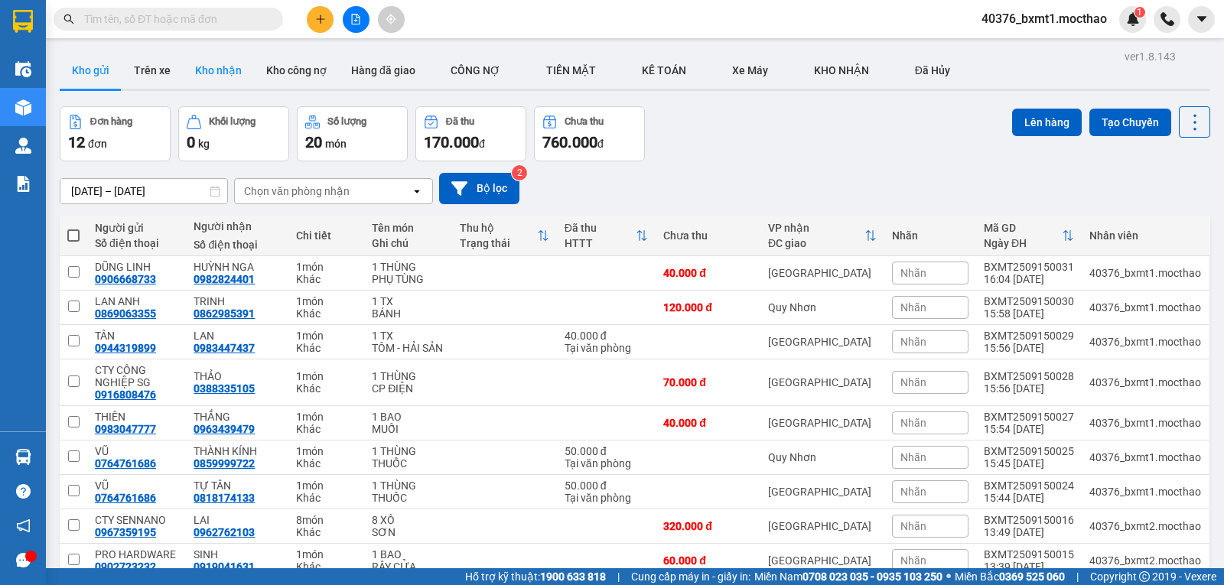
click at [212, 75] on button "Kho nhận" at bounding box center [218, 70] width 71 height 37
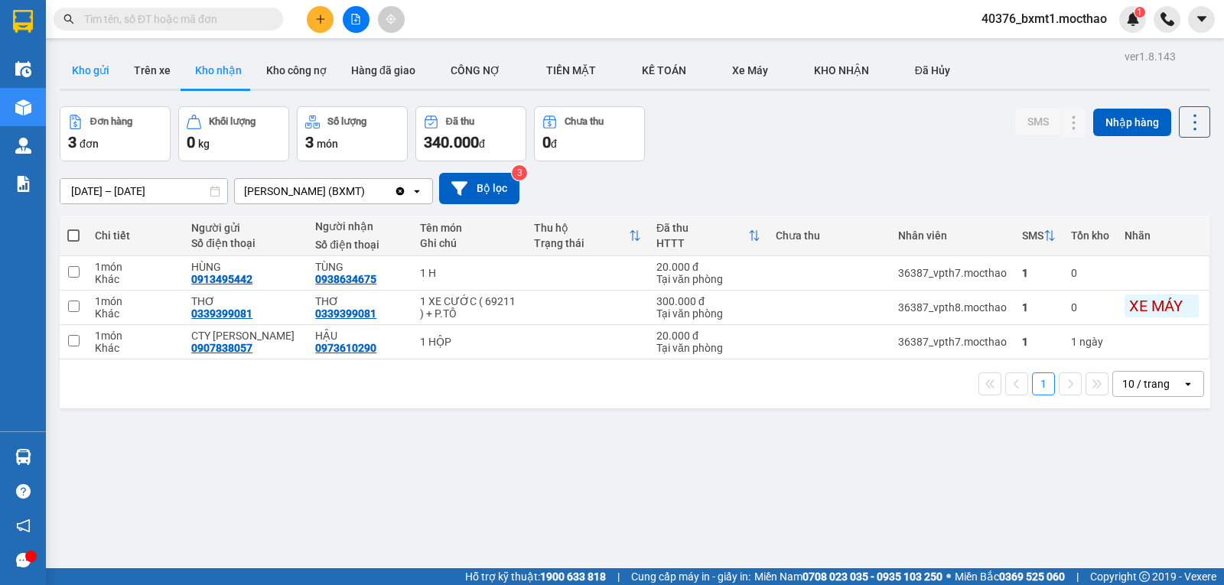
click at [80, 77] on button "Kho gửi" at bounding box center [91, 70] width 62 height 37
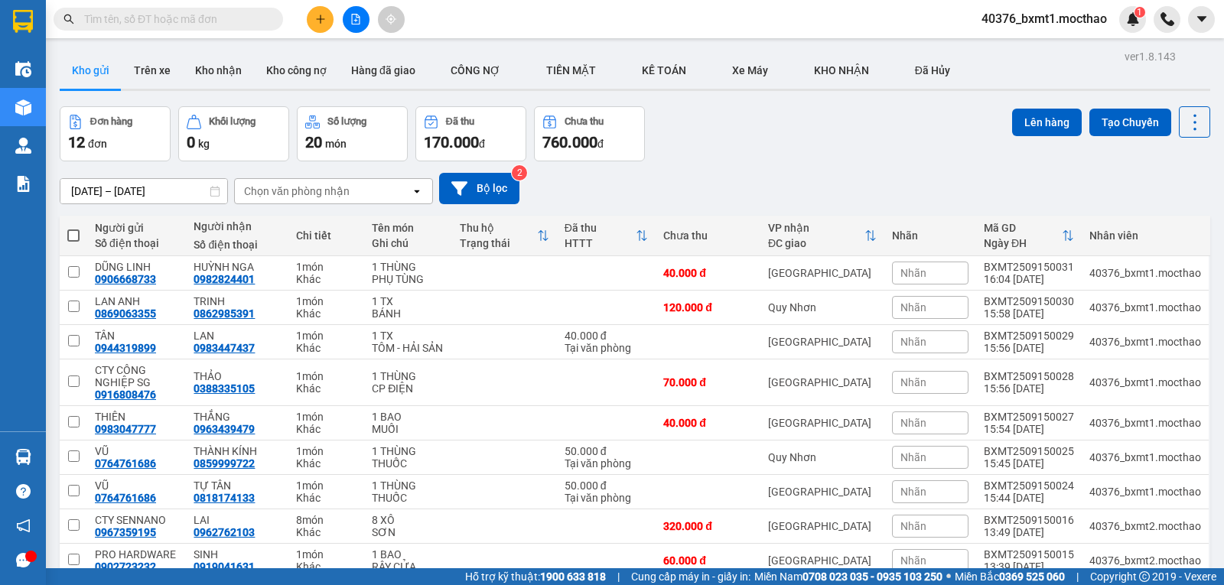
click at [744, 158] on div "Đơn hàng 12 đơn Khối lượng 0 kg Số lượng 20 món Đã thu 170.000 đ Chưa thu 760.0…" at bounding box center [635, 133] width 1151 height 55
click at [315, 17] on icon "plus" at bounding box center [320, 19] width 11 height 11
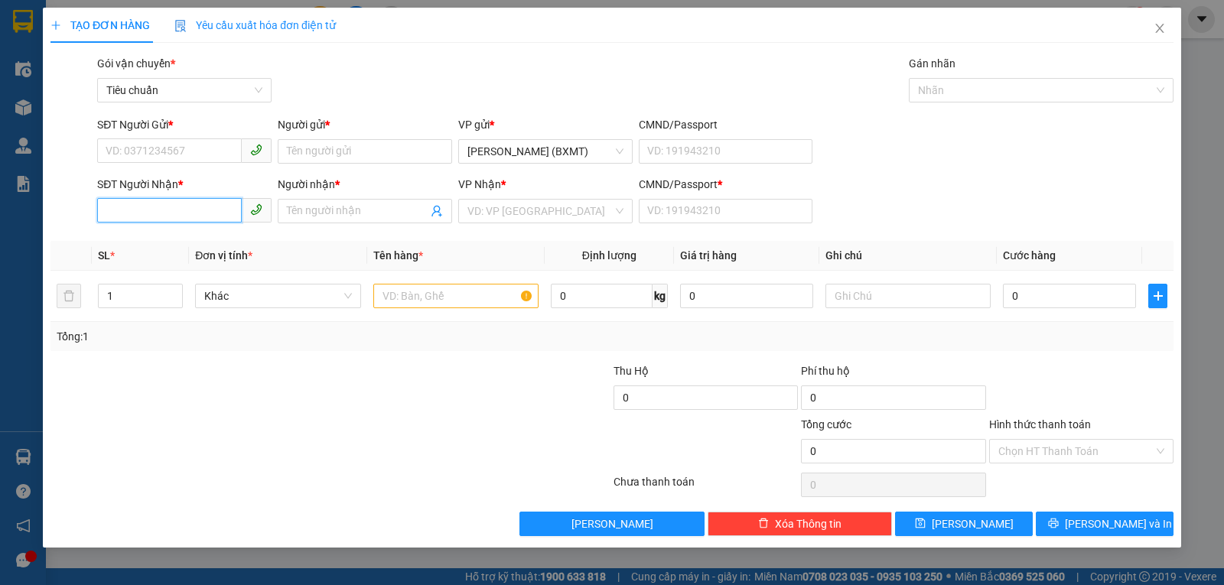
click at [167, 207] on input "SĐT Người Nhận *" at bounding box center [169, 210] width 145 height 24
click at [163, 242] on div "0982824401 - HUỲNH NGA" at bounding box center [184, 241] width 156 height 17
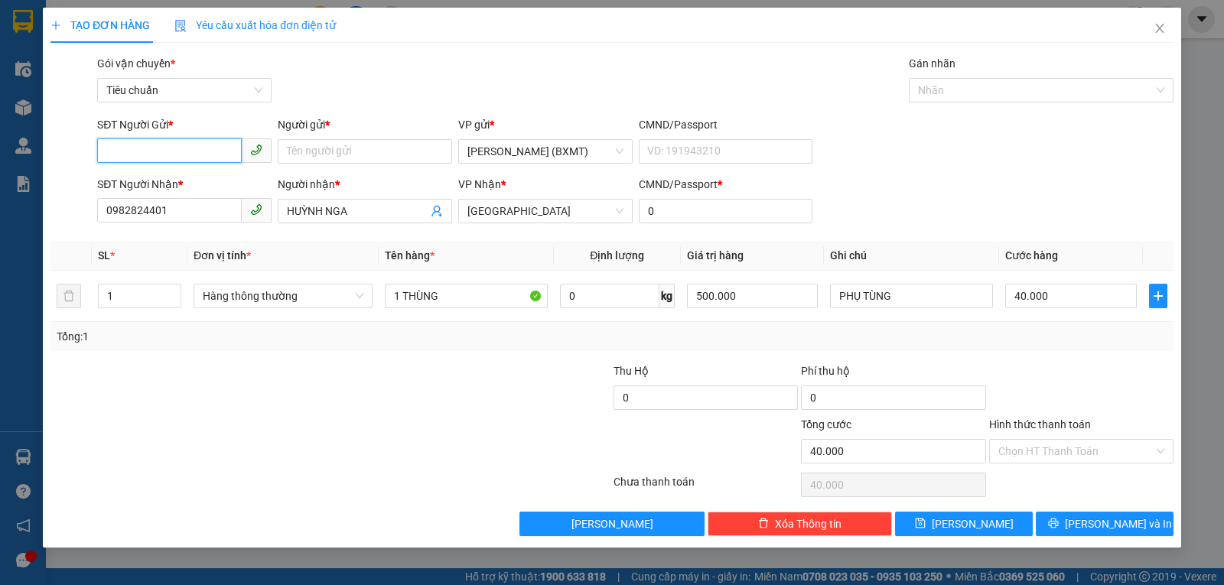
click at [177, 157] on input "SĐT Người Gửi *" at bounding box center [169, 150] width 145 height 24
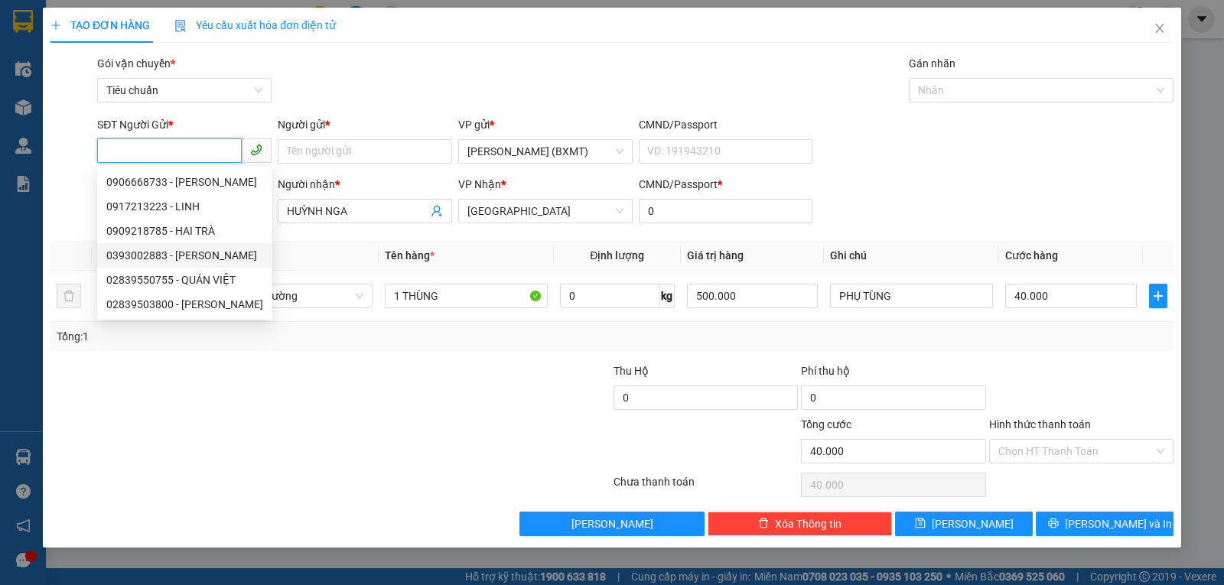
click at [228, 258] on div "0393002883 - PHƯƠNG THÀNH" at bounding box center [184, 255] width 157 height 17
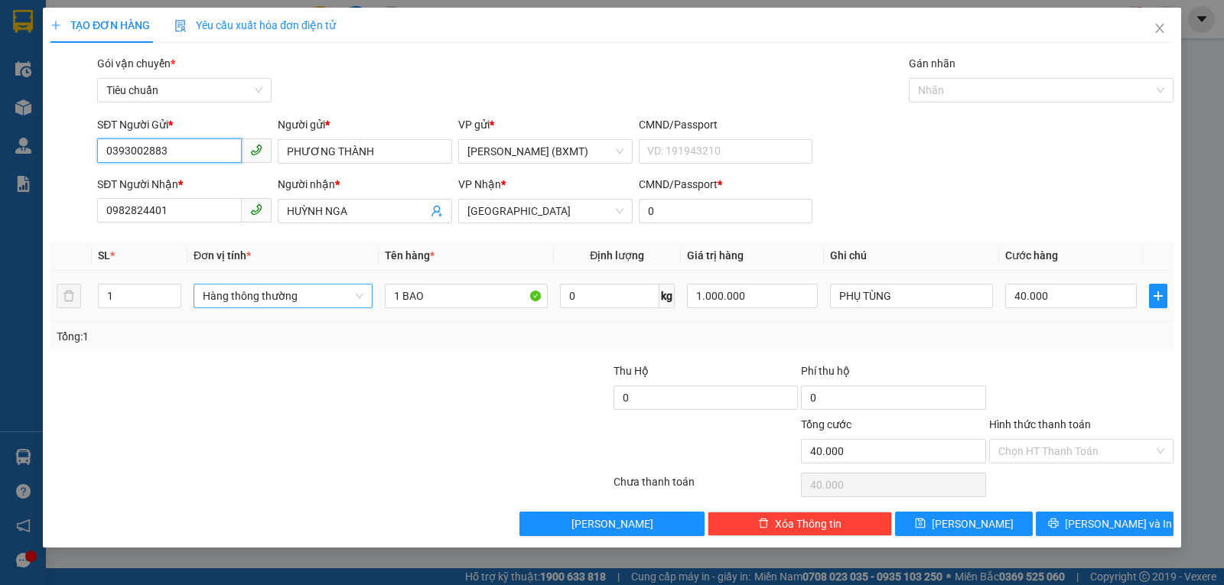
click at [233, 291] on span "Hàng thông thường" at bounding box center [283, 296] width 161 height 23
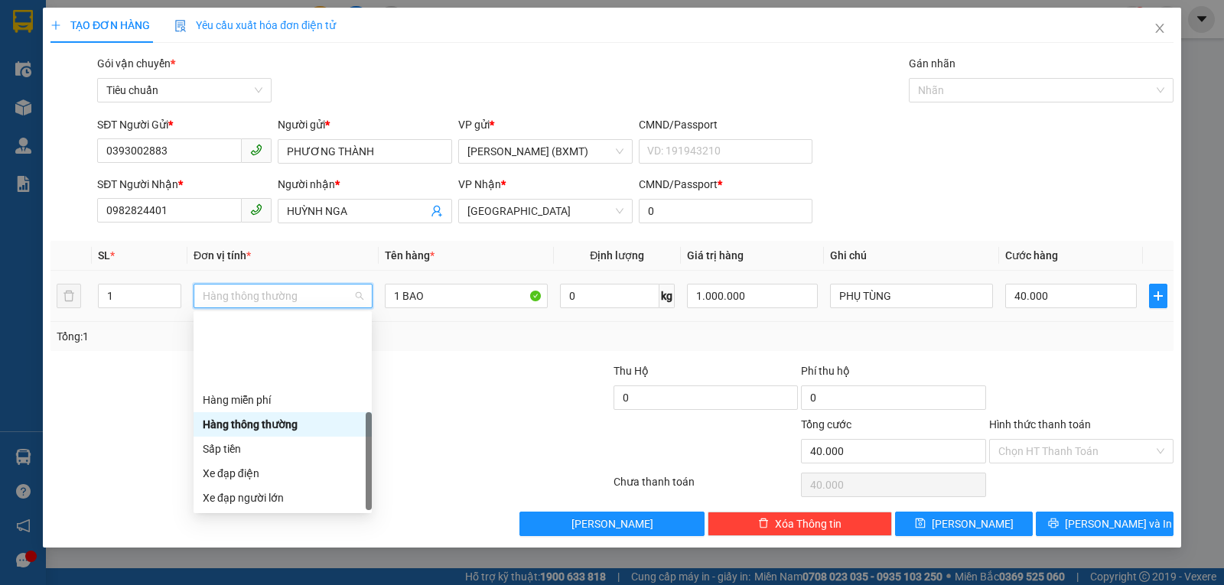
click at [246, 584] on div "Khác" at bounding box center [283, 596] width 160 height 17
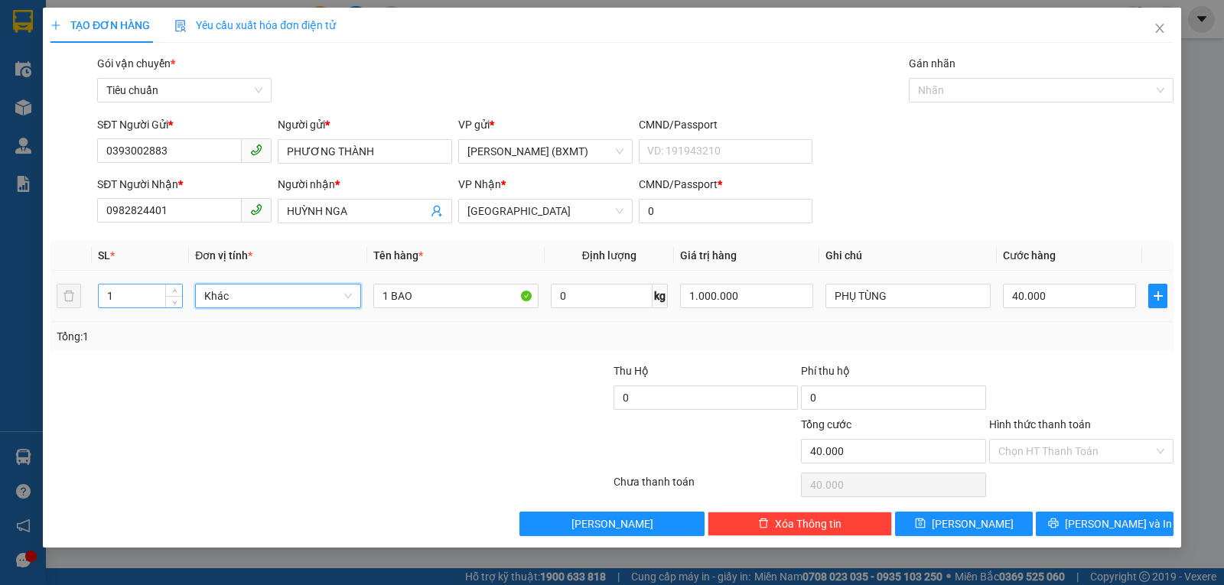
click at [135, 298] on input "1" at bounding box center [140, 296] width 83 height 23
drag, startPoint x: 416, startPoint y: 299, endPoint x: 332, endPoint y: 306, distance: 84.4
click at [332, 306] on tr "2 Khác 1 BAO 0 kg 1.000.000 PHỤ TÙNG 40.000" at bounding box center [611, 296] width 1123 height 51
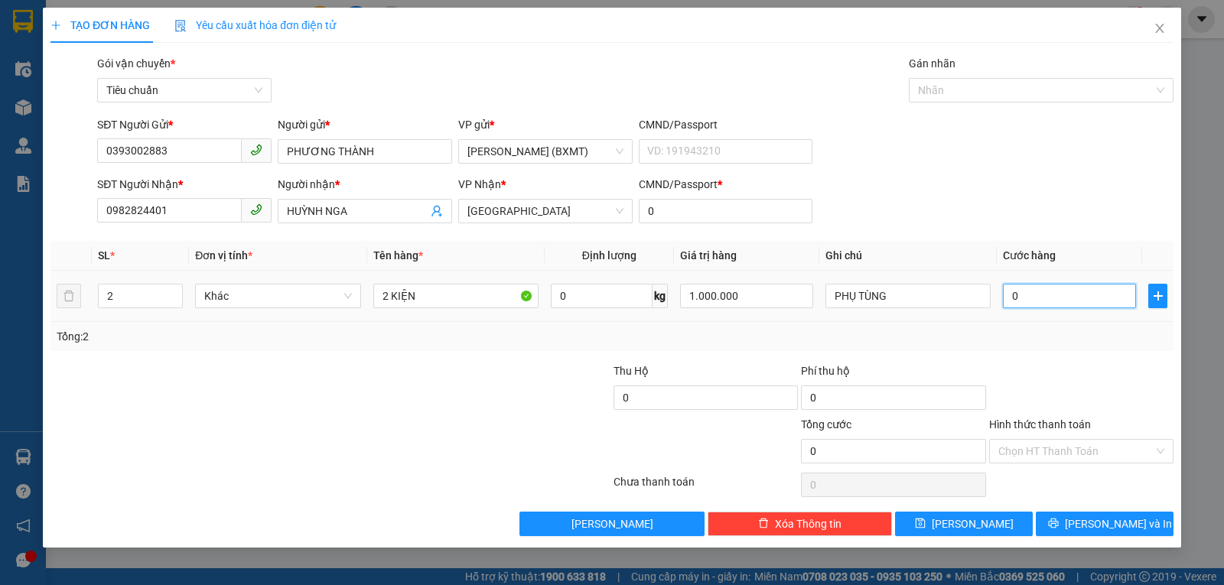
click at [1046, 301] on input "0" at bounding box center [1069, 296] width 133 height 24
click at [1063, 360] on div "Transit Pickup Surcharge Ids Transit Deliver Surcharge Ids Transit Deliver Surc…" at bounding box center [611, 295] width 1123 height 481
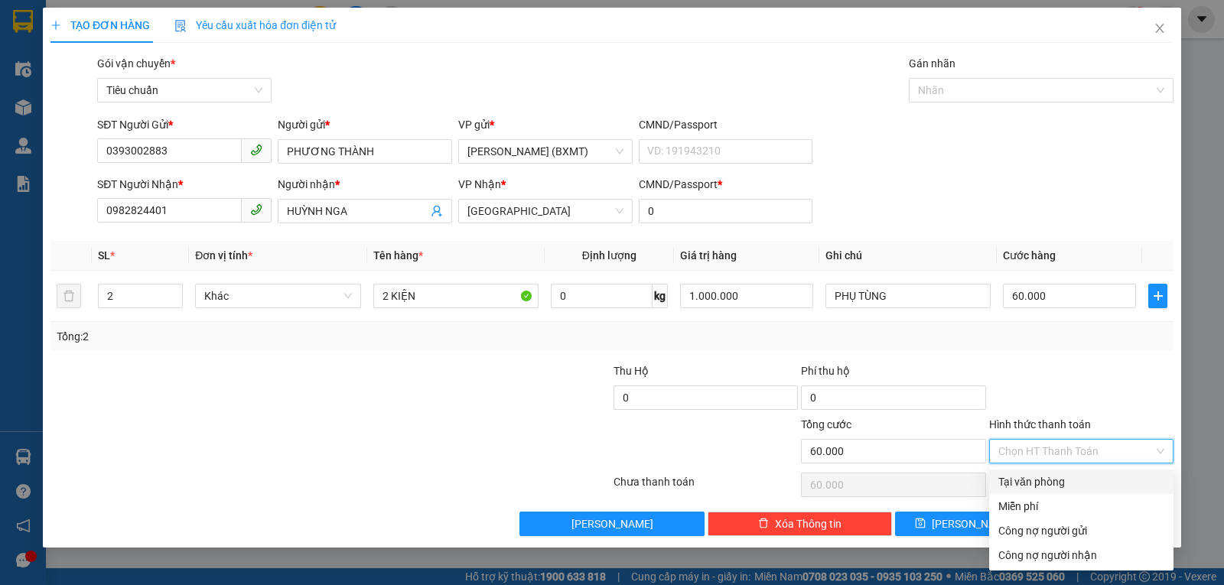
click at [1059, 449] on input "Hình thức thanh toán" at bounding box center [1075, 451] width 155 height 23
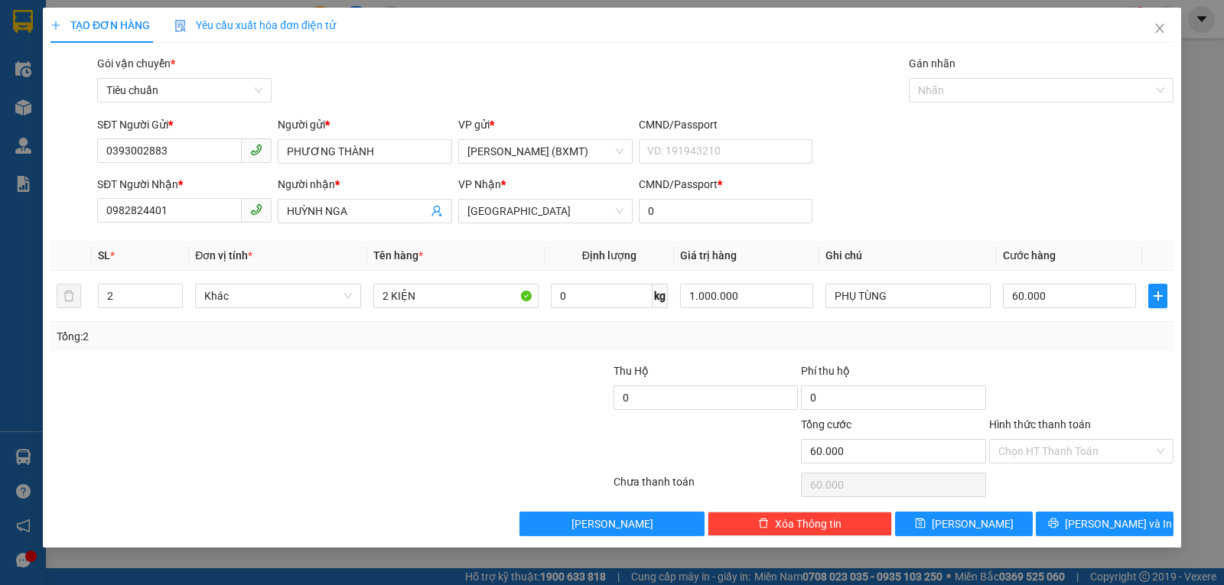
click at [1065, 415] on div at bounding box center [1081, 390] width 187 height 54
click at [1109, 528] on span "Lưu và In" at bounding box center [1118, 524] width 107 height 17
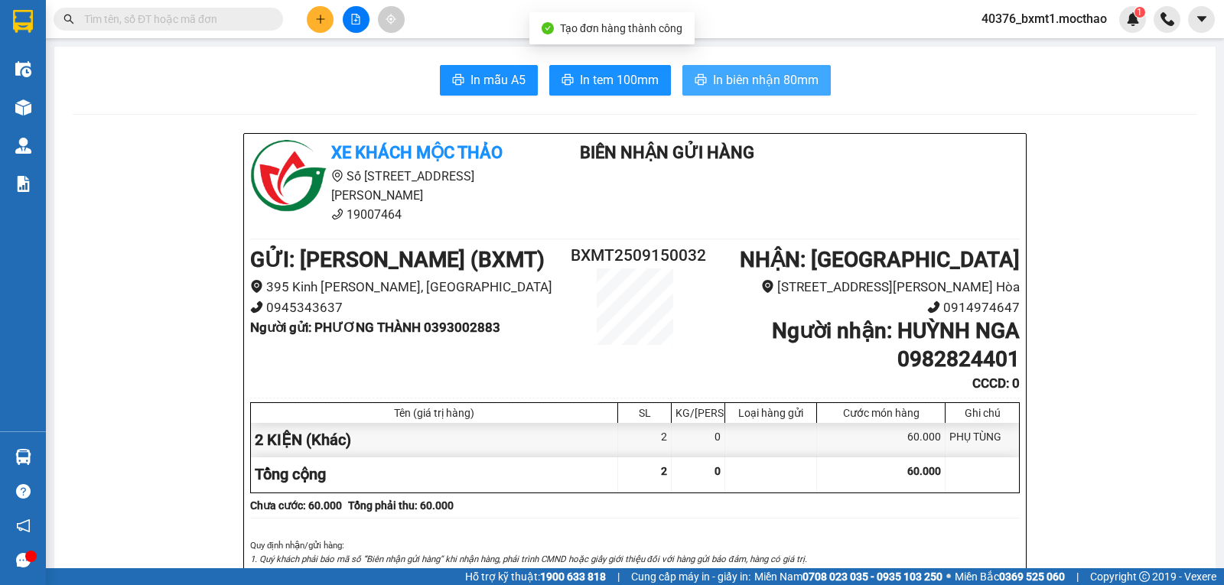
click at [720, 76] on span "In biên nhận 80mm" at bounding box center [766, 79] width 106 height 19
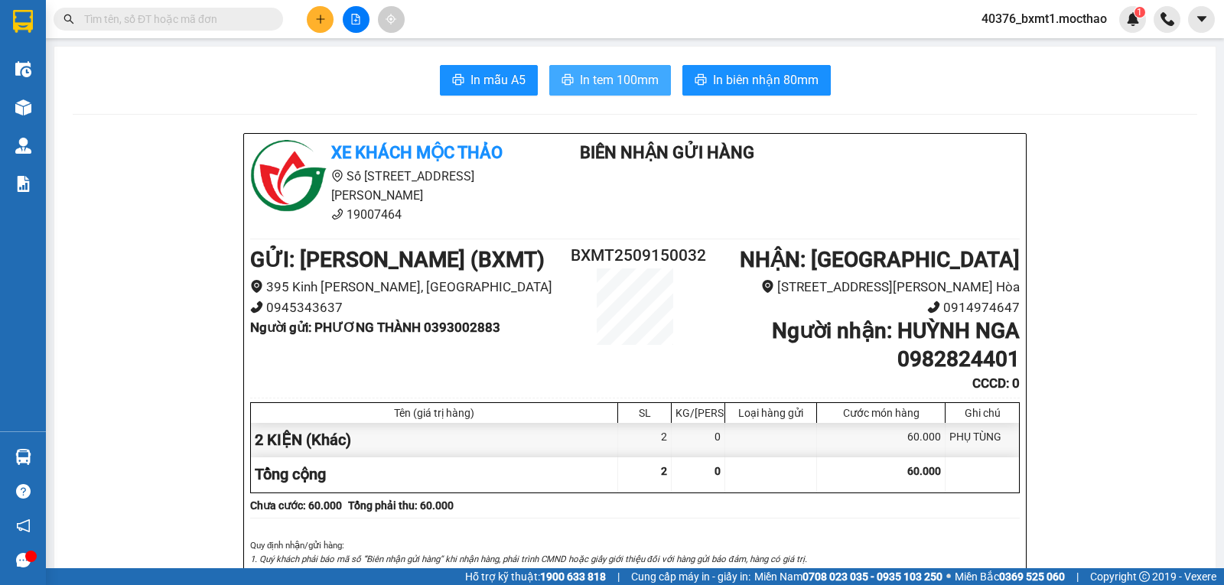
click at [596, 86] on span "In tem 100mm" at bounding box center [619, 79] width 79 height 19
click at [321, 18] on icon "plus" at bounding box center [320, 19] width 11 height 11
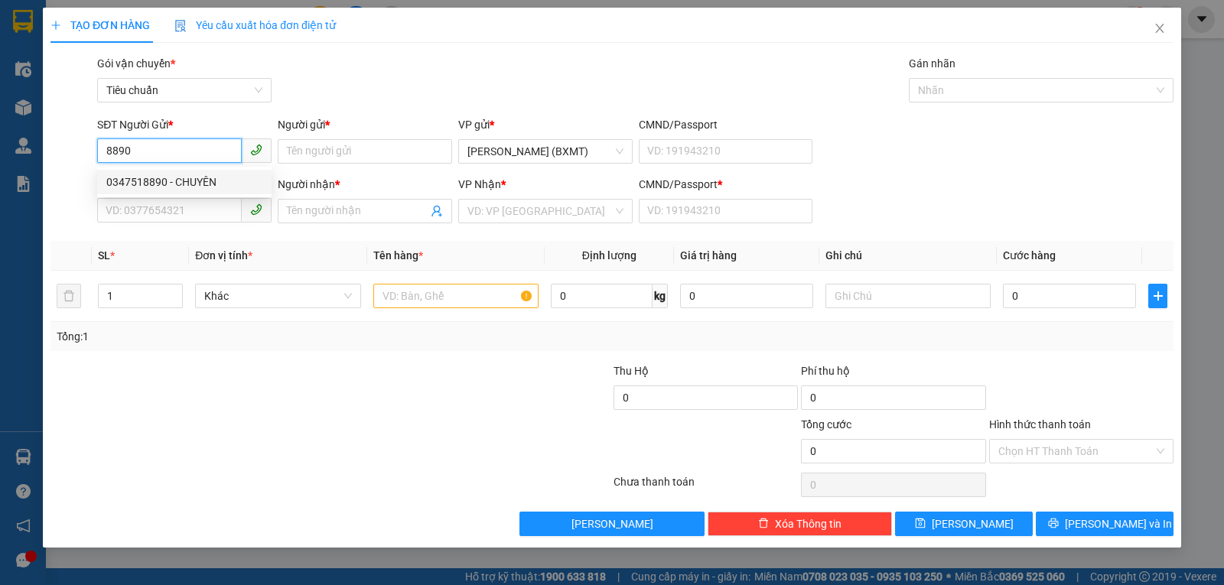
click at [189, 183] on div "0347518890 - CHUYÊN" at bounding box center [184, 182] width 156 height 17
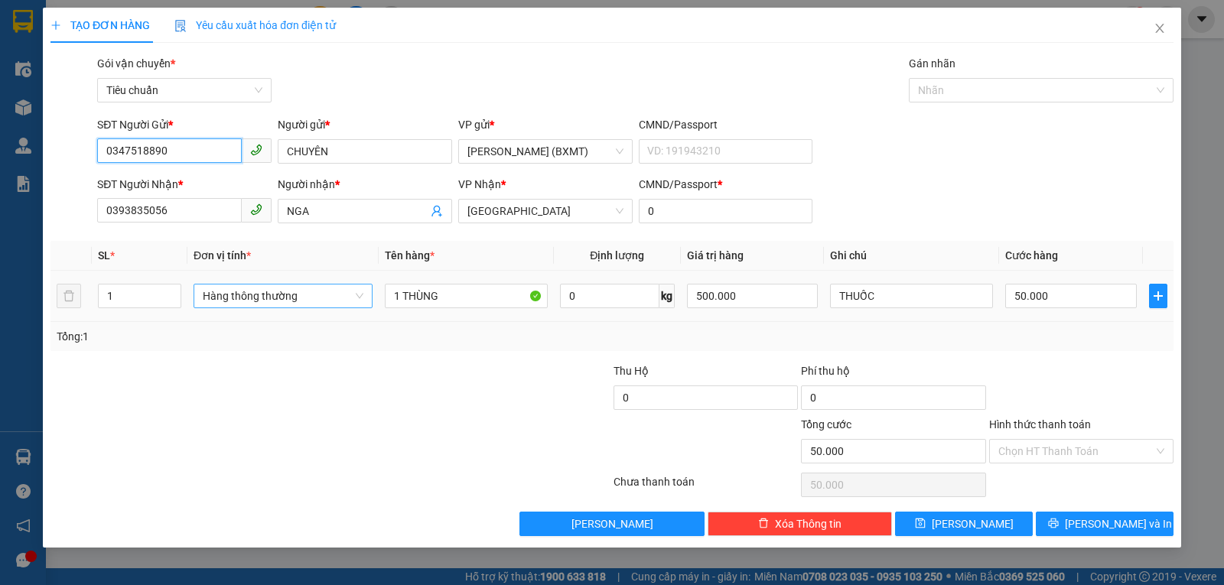
click at [256, 304] on span "Hàng thông thường" at bounding box center [283, 296] width 161 height 23
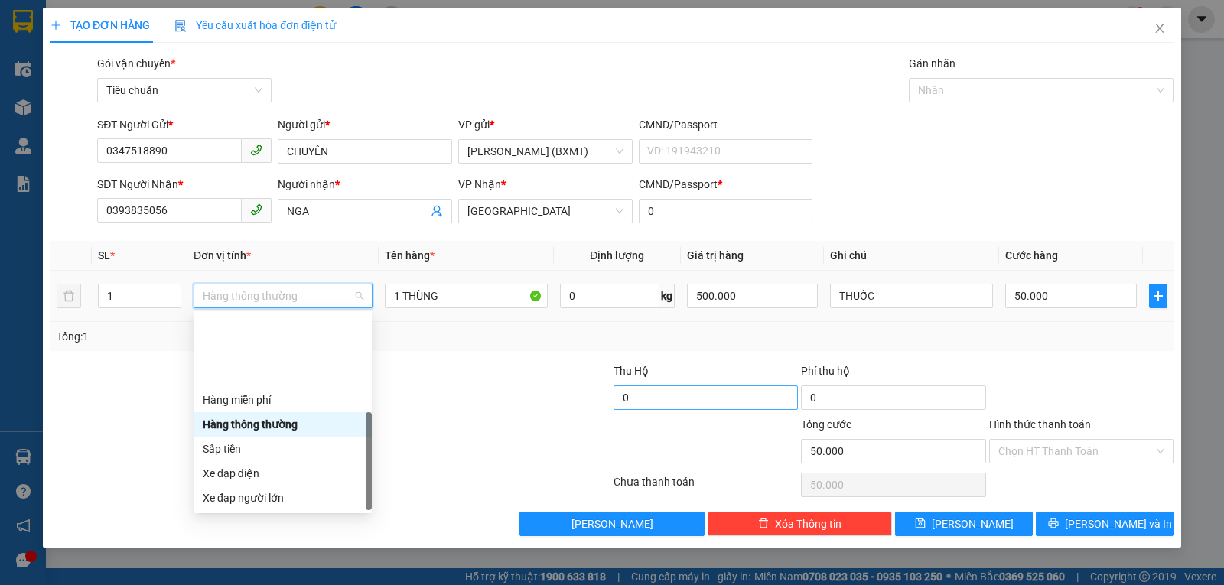
drag, startPoint x: 261, startPoint y: 500, endPoint x: 688, endPoint y: 407, distance: 437.0
click at [262, 584] on div "Khác" at bounding box center [283, 596] width 160 height 17
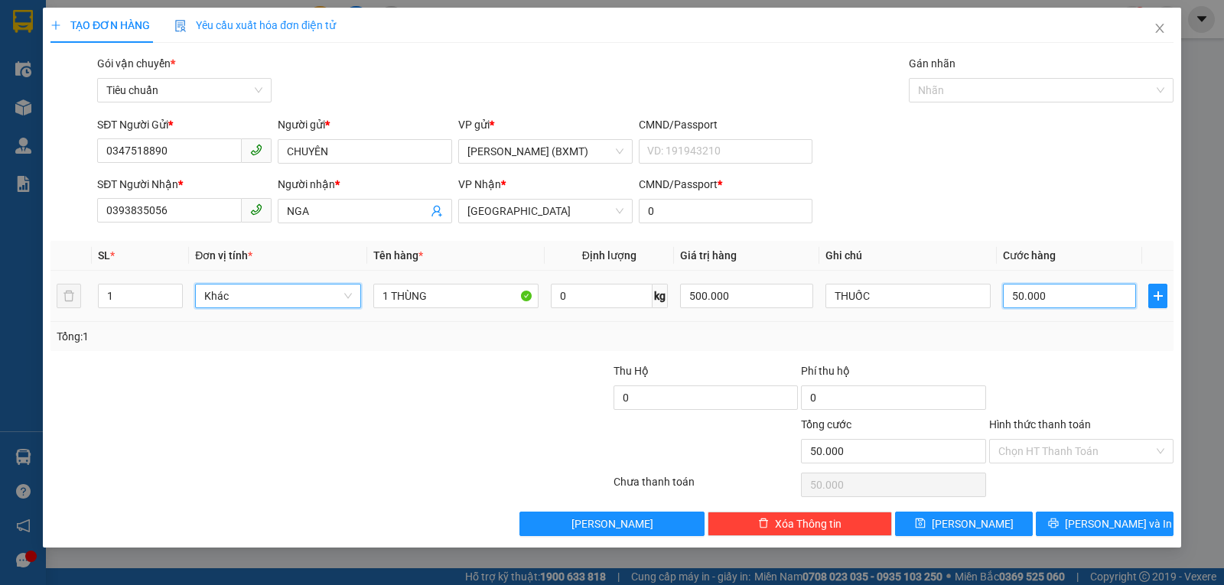
click at [1037, 288] on input "50.000" at bounding box center [1069, 296] width 133 height 24
click at [1118, 358] on div "Transit Pickup Surcharge Ids Transit Deliver Surcharge Ids Transit Deliver Surc…" at bounding box center [611, 295] width 1123 height 481
drag, startPoint x: 1092, startPoint y: 451, endPoint x: 1089, endPoint y: 461, distance: 10.7
click at [1092, 452] on input "Hình thức thanh toán" at bounding box center [1075, 451] width 155 height 23
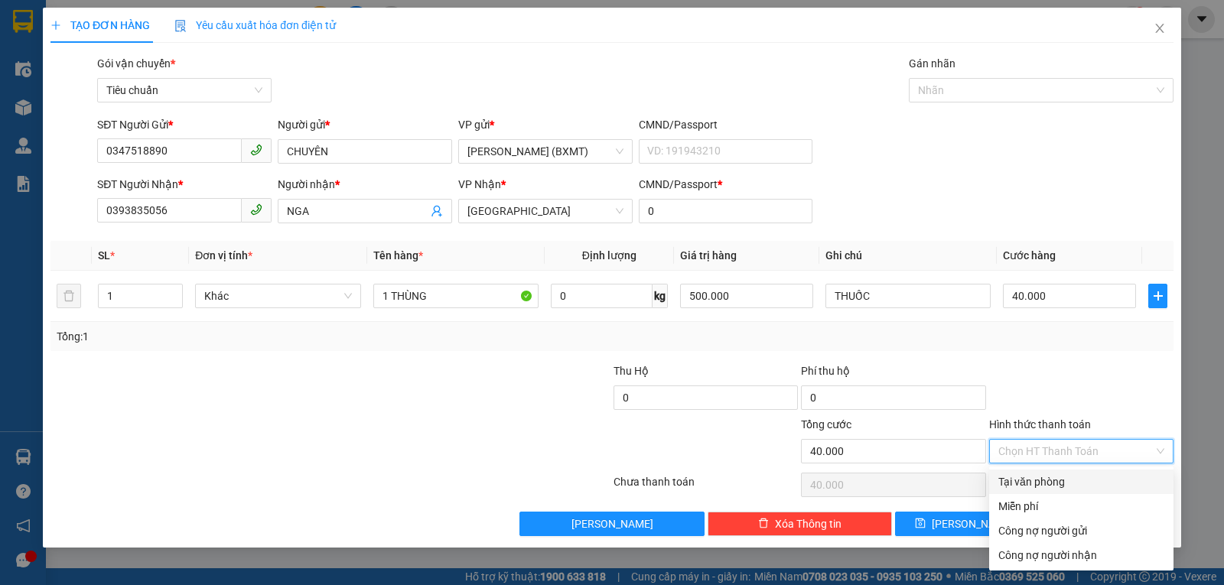
click at [1077, 480] on div "Tại văn phòng" at bounding box center [1081, 482] width 166 height 17
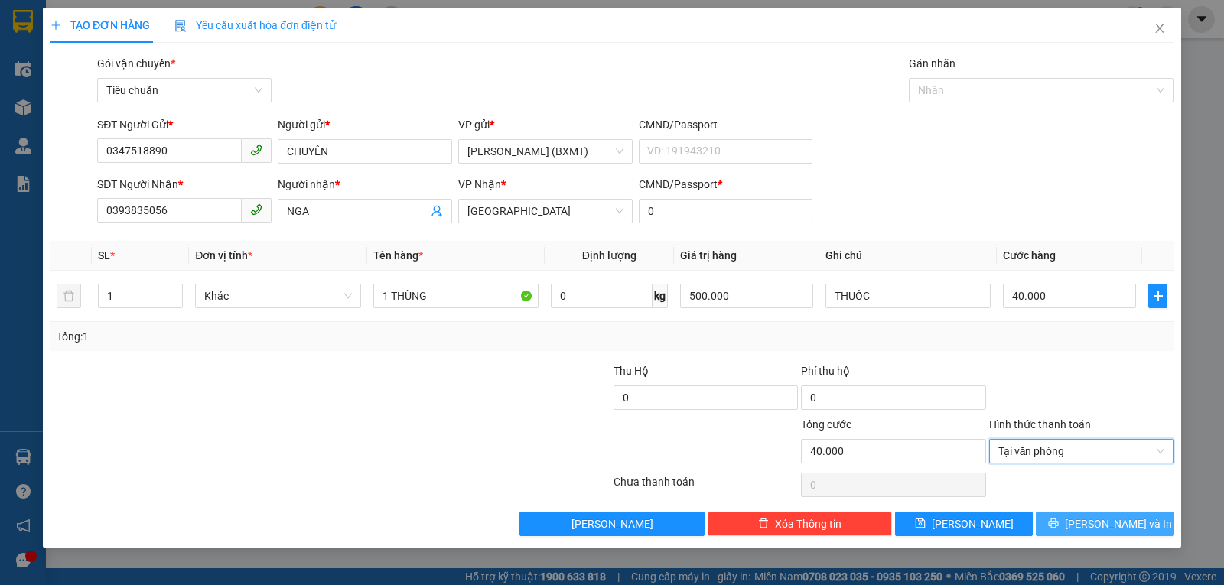
click at [1128, 526] on span "Lưu và In" at bounding box center [1118, 524] width 107 height 17
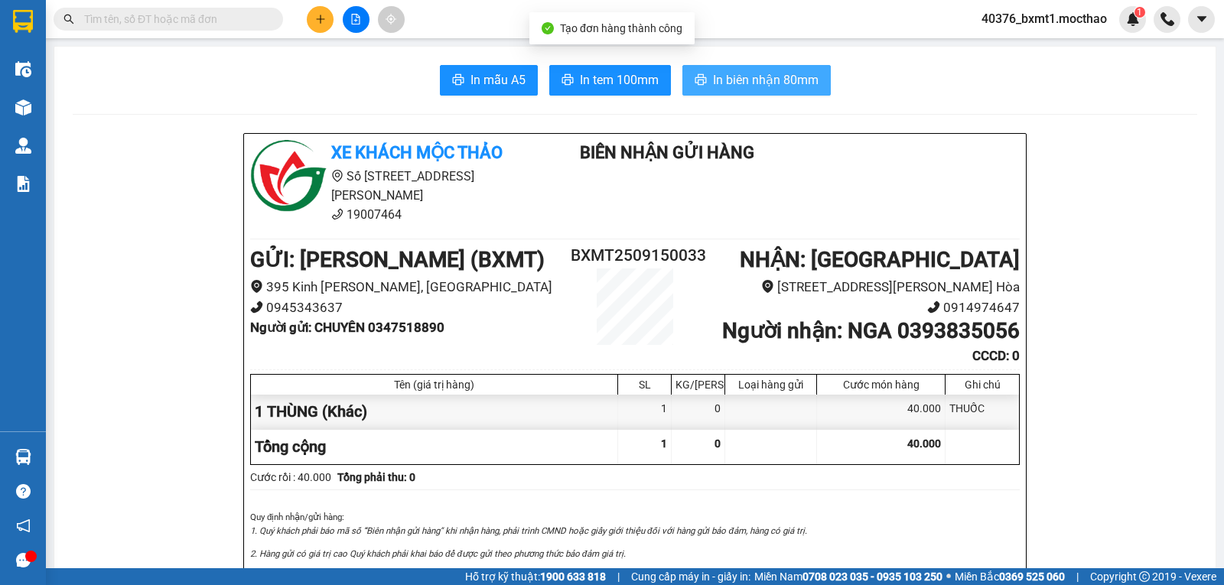
click at [717, 86] on span "In biên nhận 80mm" at bounding box center [766, 79] width 106 height 19
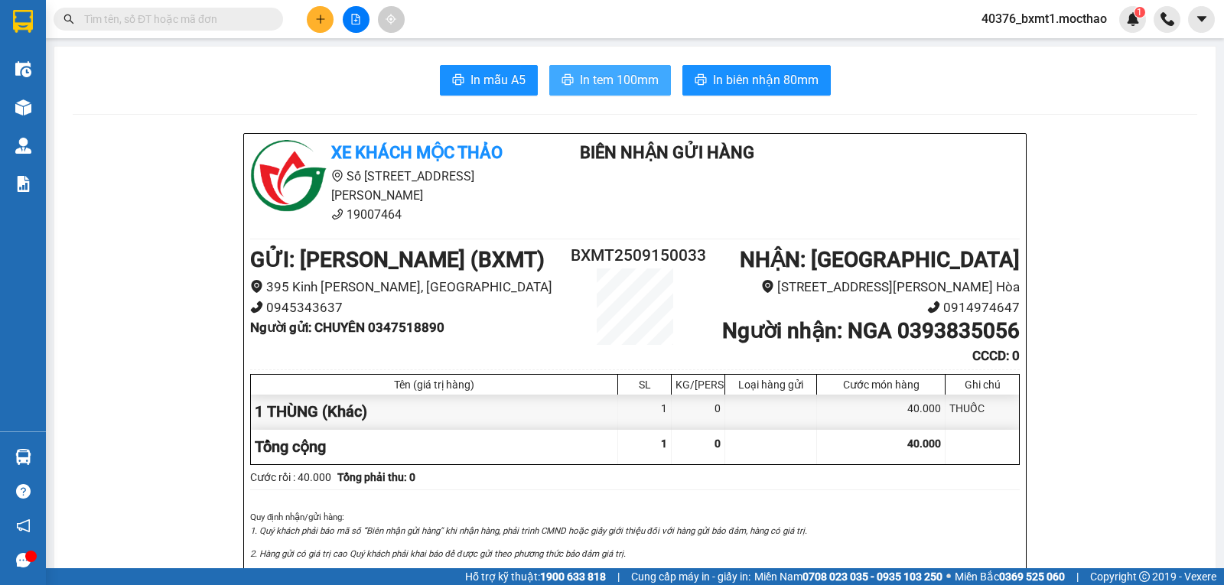
drag, startPoint x: 599, startPoint y: 71, endPoint x: 606, endPoint y: 83, distance: 13.4
click at [599, 72] on span "In tem 100mm" at bounding box center [619, 79] width 79 height 19
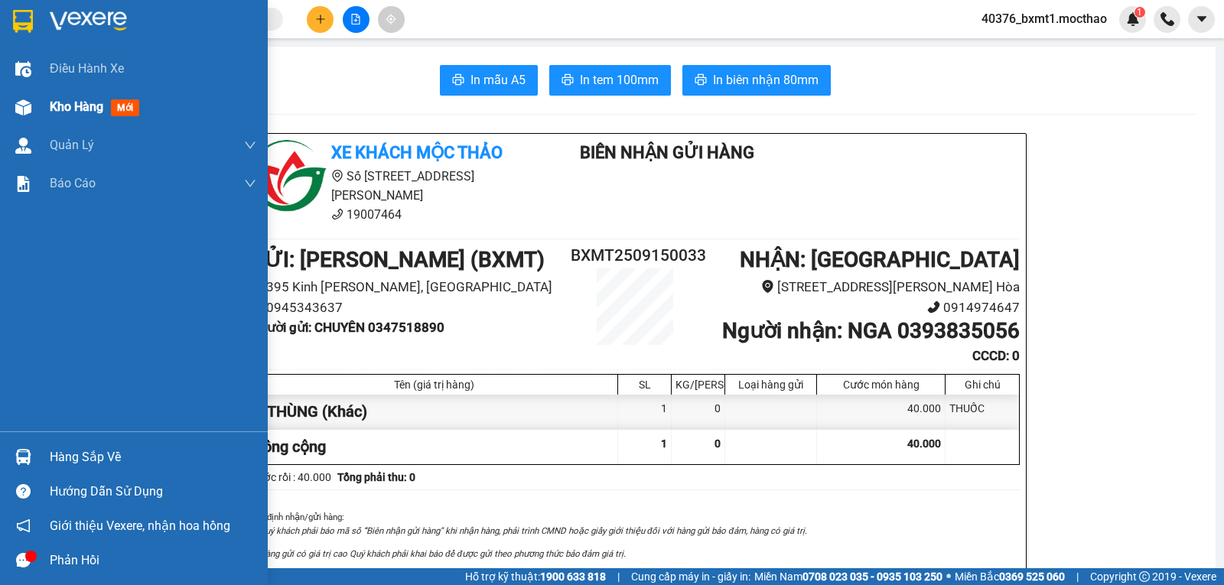
click at [50, 111] on span "Kho hàng" at bounding box center [77, 106] width 54 height 15
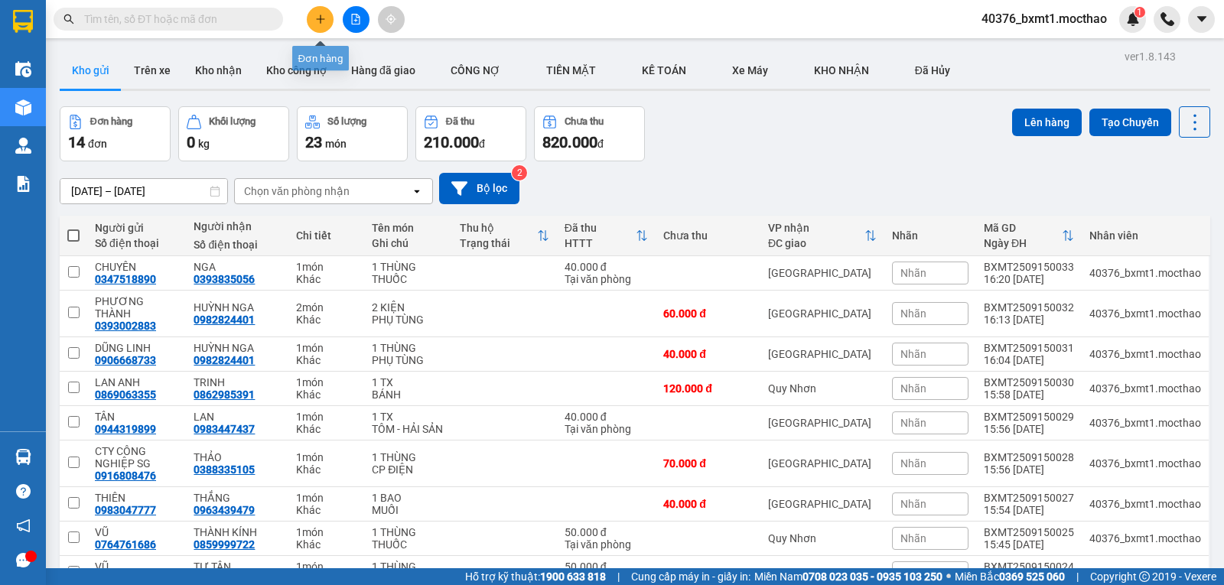
click at [315, 23] on icon "plus" at bounding box center [320, 19] width 11 height 11
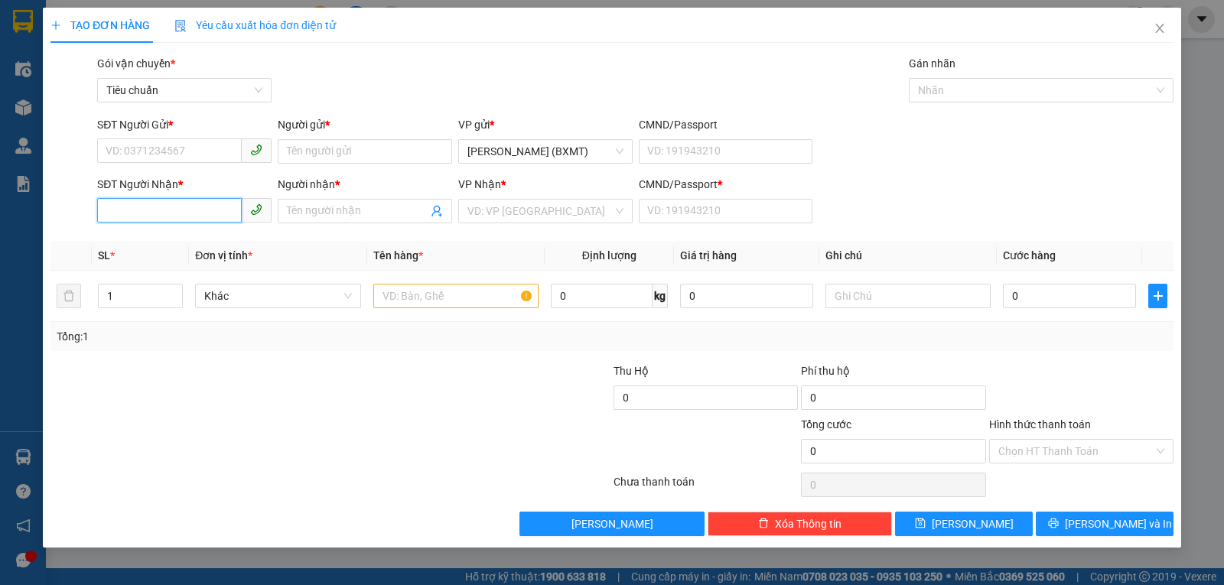
click at [208, 215] on input "SĐT Người Nhận *" at bounding box center [169, 210] width 145 height 24
click at [157, 201] on input "9676" at bounding box center [169, 210] width 145 height 24
click at [165, 232] on div "0983439676 - NGỌC PY" at bounding box center [184, 242] width 174 height 24
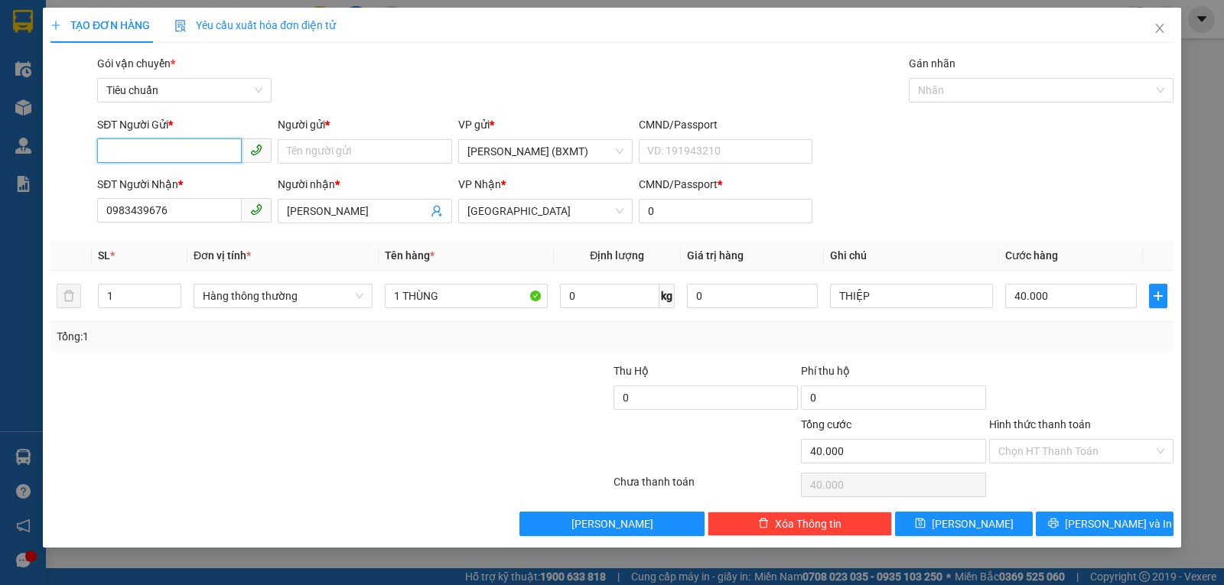
click at [193, 157] on input "SĐT Người Gửi *" at bounding box center [169, 150] width 145 height 24
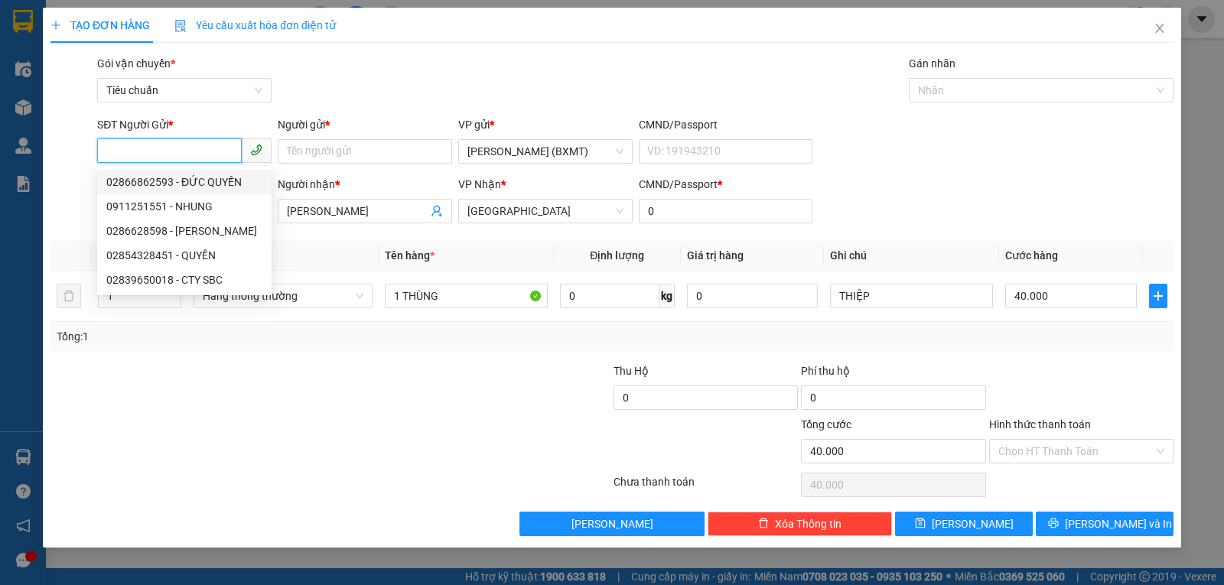
click at [181, 187] on div "02866862593 - ĐỨC QUYỀN" at bounding box center [184, 182] width 156 height 17
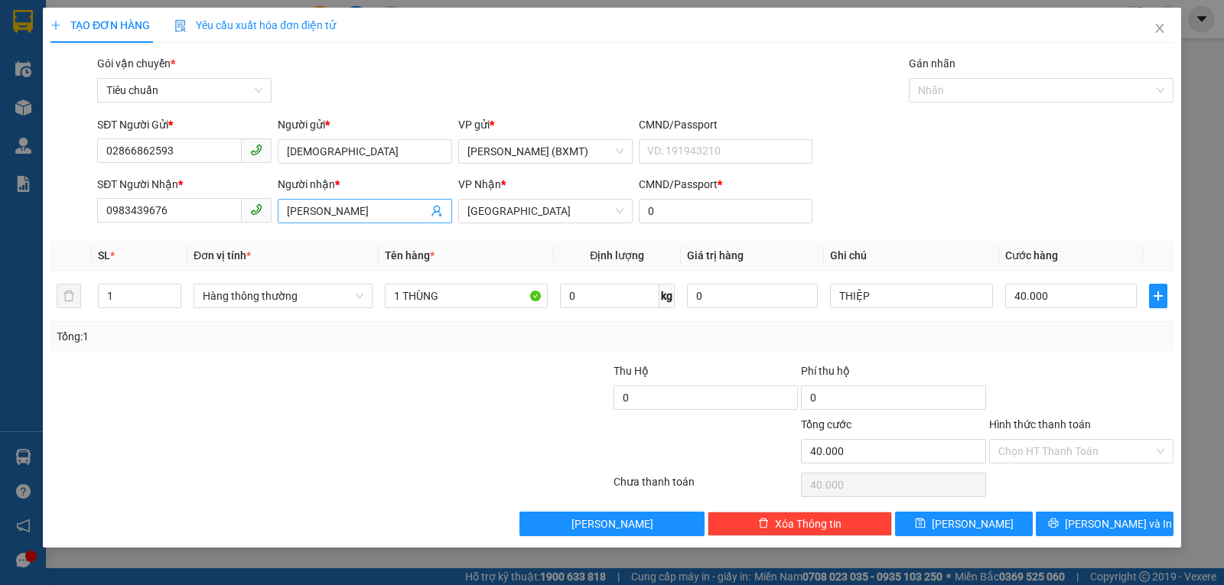
click at [353, 207] on input "NGỌC PY" at bounding box center [357, 211] width 141 height 17
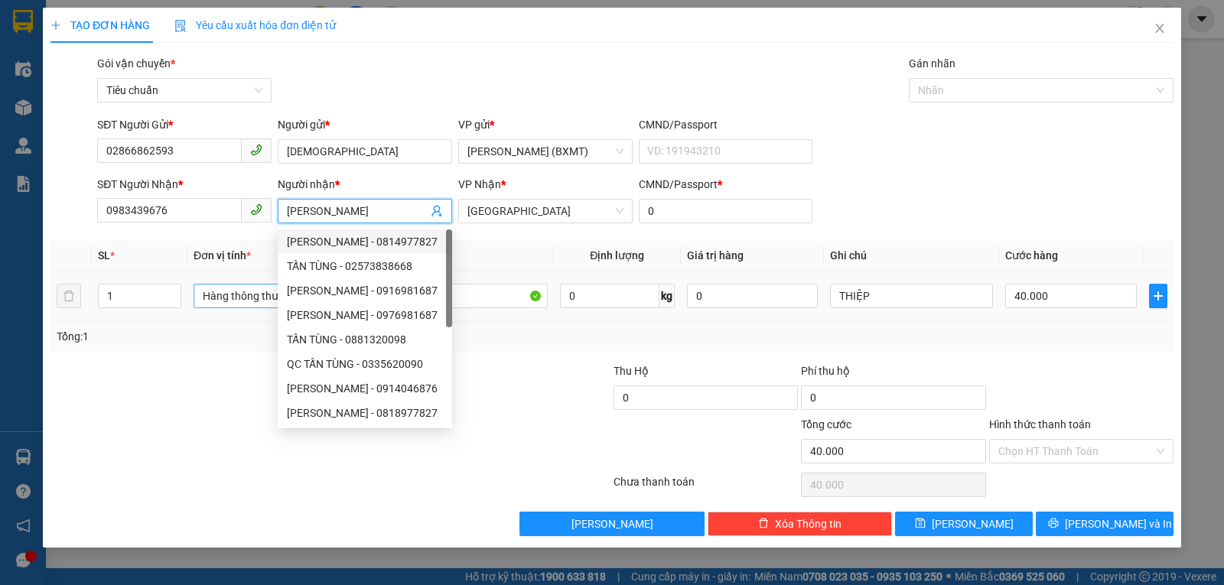
click at [217, 303] on span "Hàng thông thường" at bounding box center [283, 296] width 161 height 23
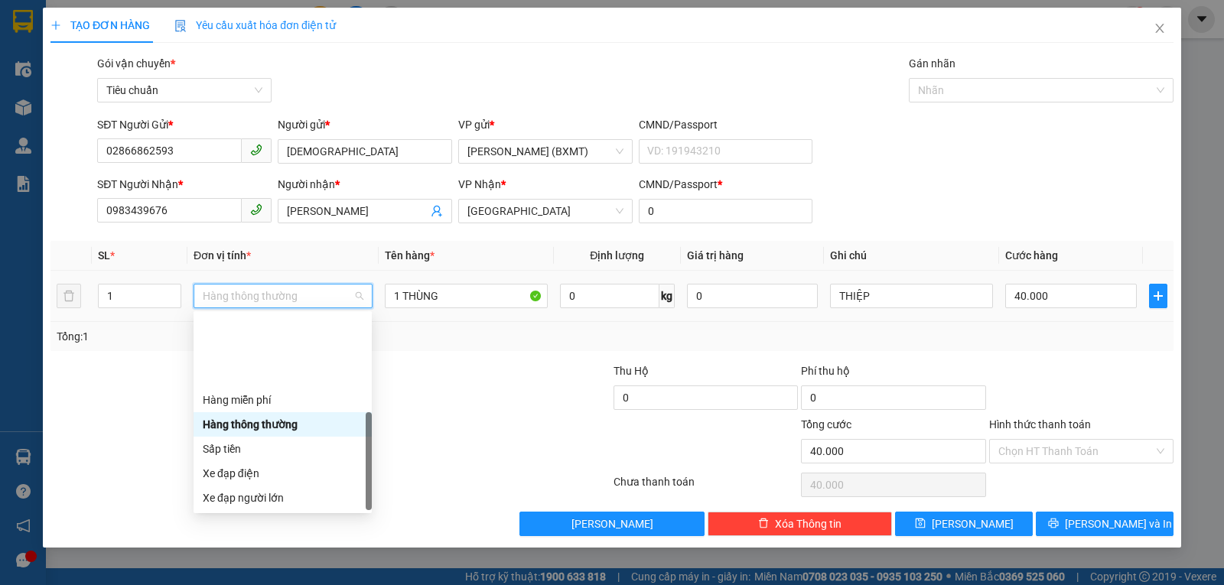
click at [252, 584] on div "Khác" at bounding box center [283, 596] width 160 height 17
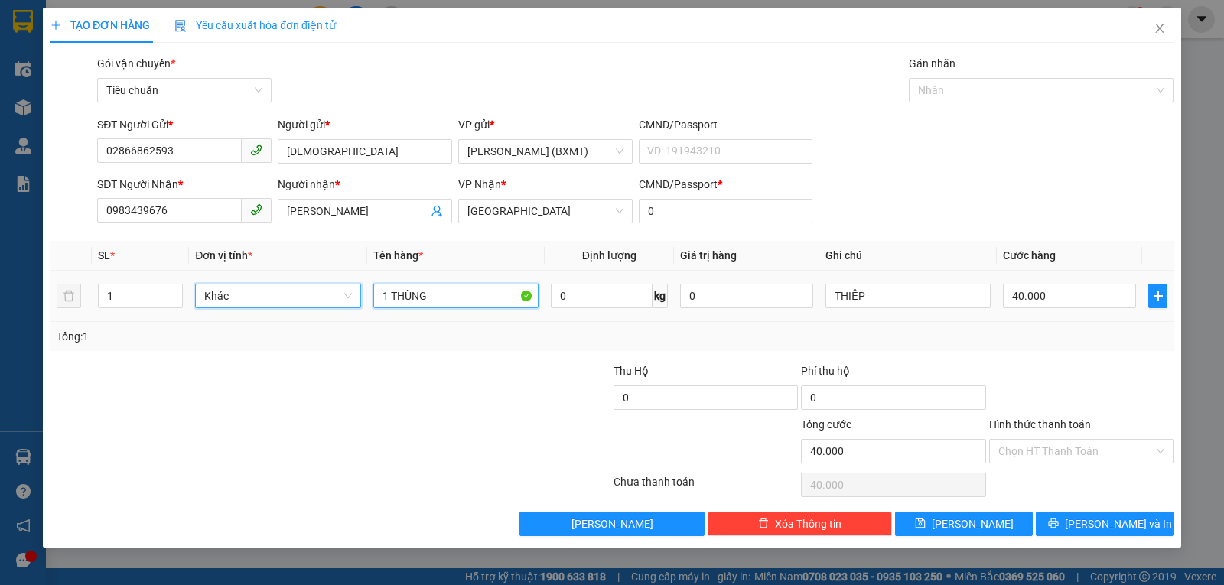
click at [460, 295] on input "1 THÙNG" at bounding box center [455, 296] width 165 height 24
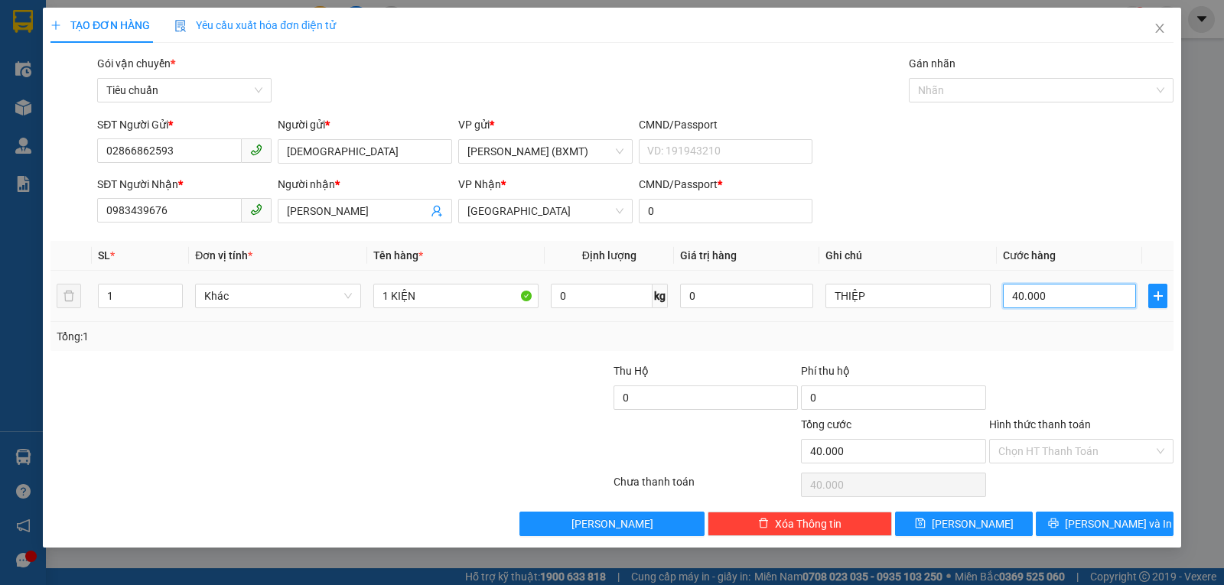
click at [1030, 295] on input "40.000" at bounding box center [1069, 296] width 133 height 24
click at [1073, 523] on button "Lưu và In" at bounding box center [1105, 524] width 138 height 24
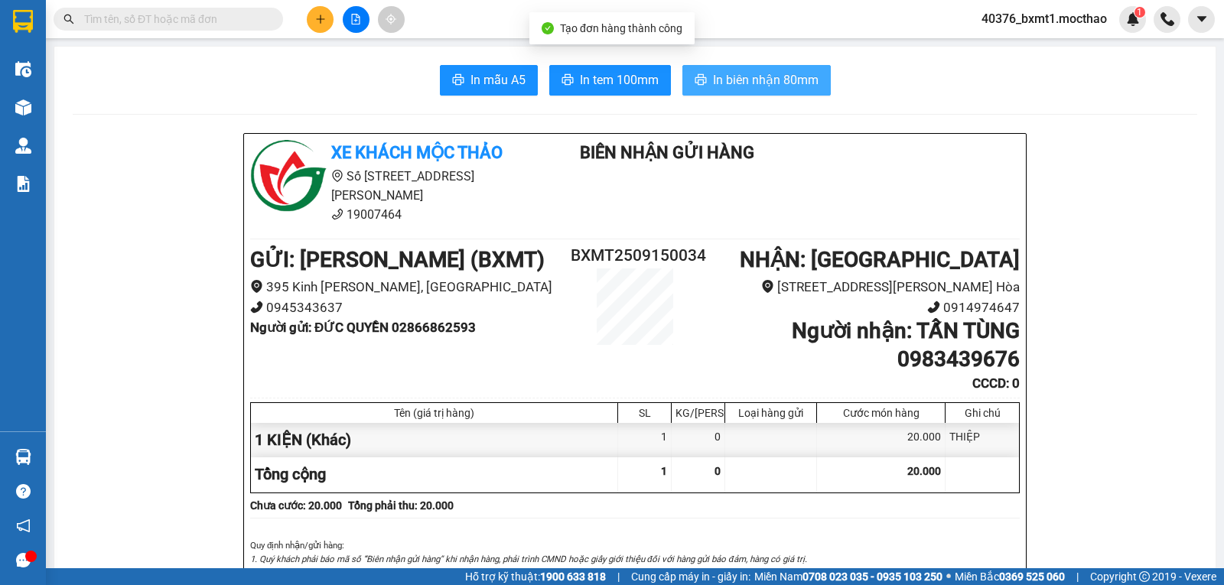
click at [727, 79] on span "In biên nhận 80mm" at bounding box center [766, 79] width 106 height 19
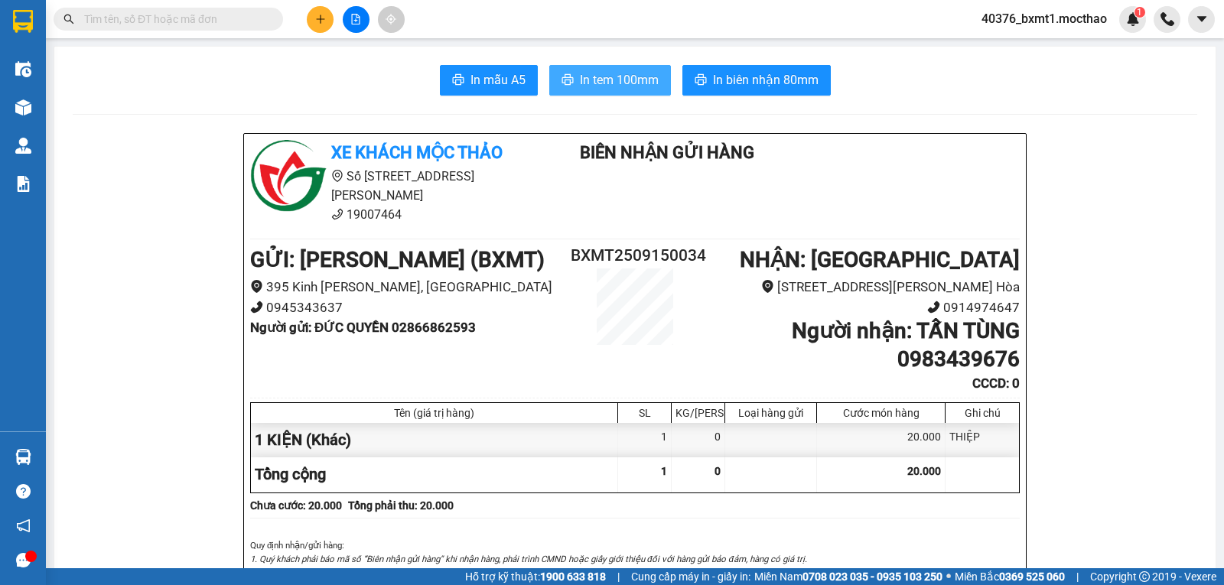
click at [603, 72] on span "In tem 100mm" at bounding box center [619, 79] width 79 height 19
click at [353, 21] on icon "file-add" at bounding box center [355, 19] width 11 height 11
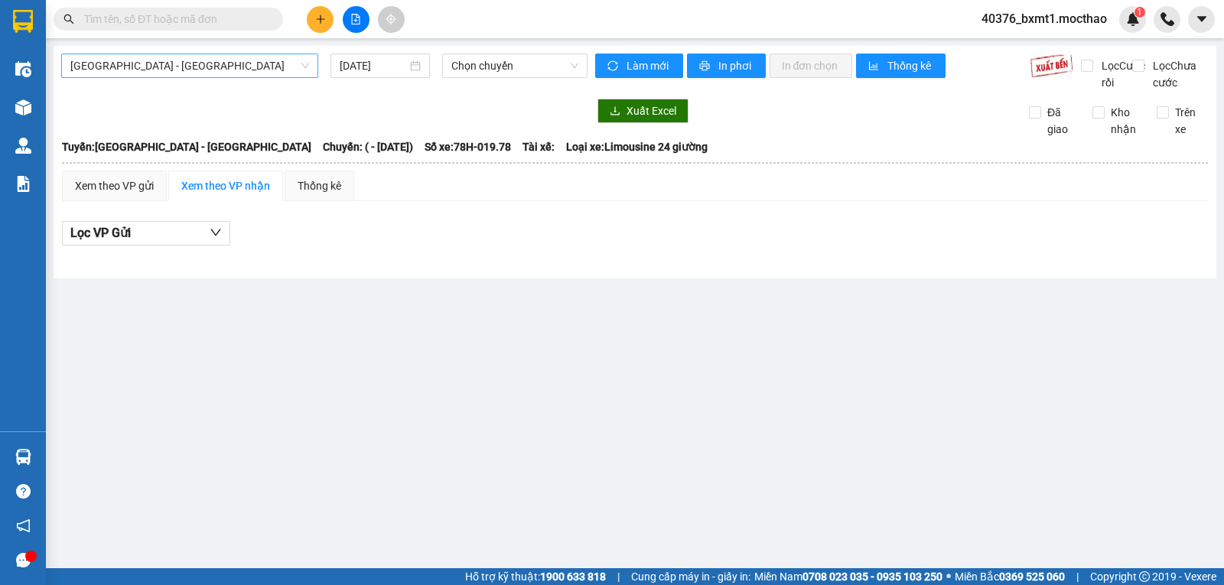
click at [149, 63] on span "Sài Gòn - Tuy Hòa" at bounding box center [189, 65] width 239 height 23
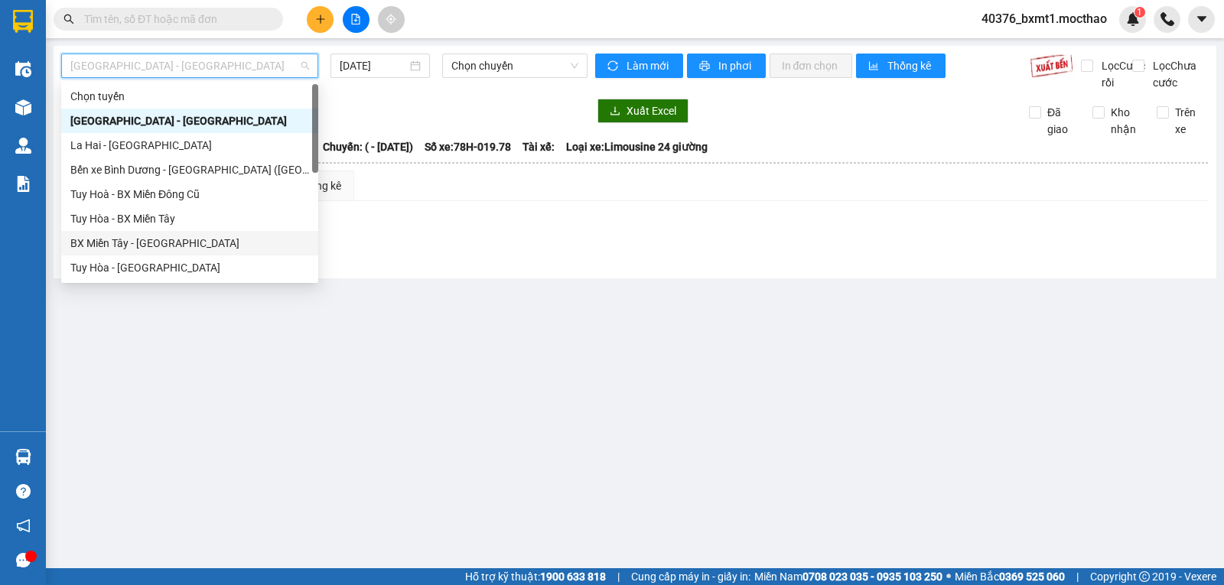
click at [115, 243] on div "BX Miền Tây - Tuy Hòa" at bounding box center [189, 243] width 239 height 17
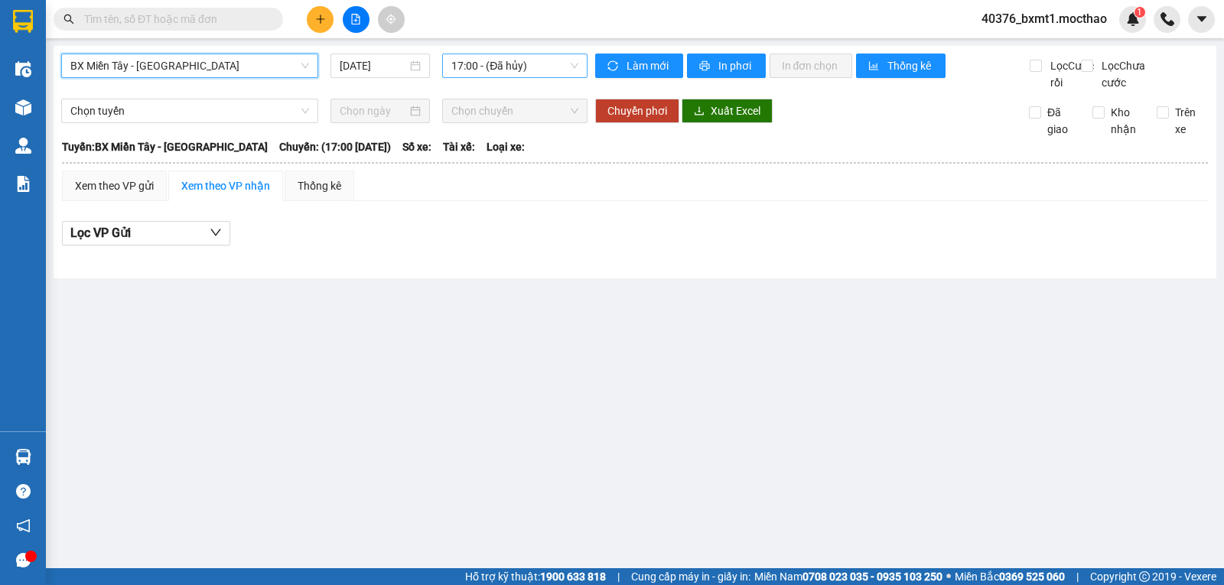
click at [473, 67] on span "17:00 - (Đã hủy)" at bounding box center [514, 65] width 126 height 23
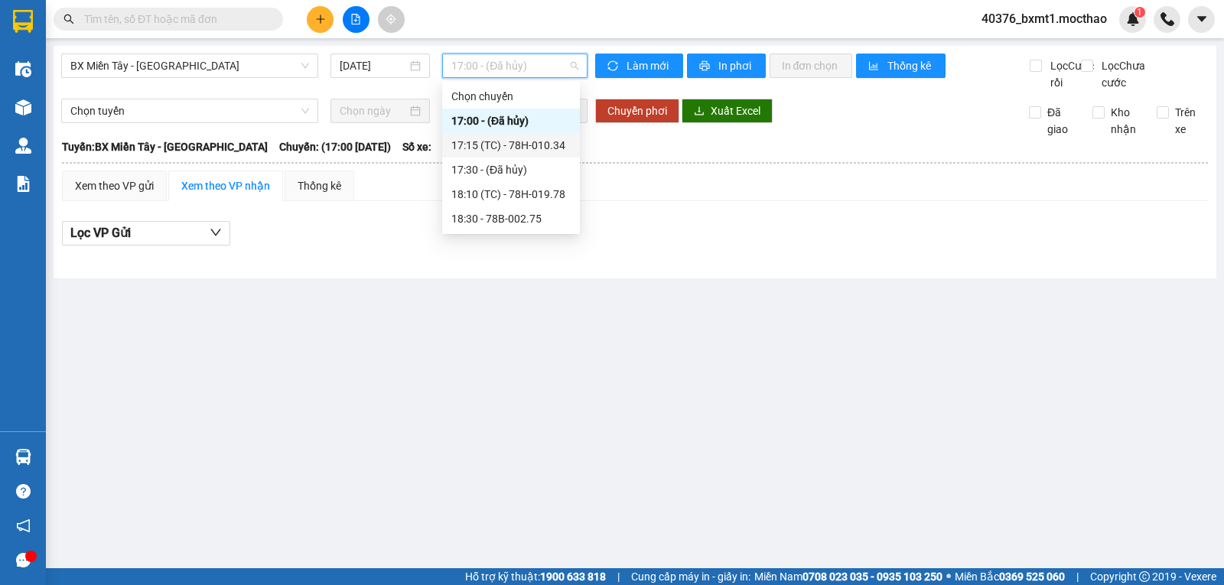
click at [516, 148] on div "17:15 (TC) - 78H-010.34" at bounding box center [510, 145] width 119 height 17
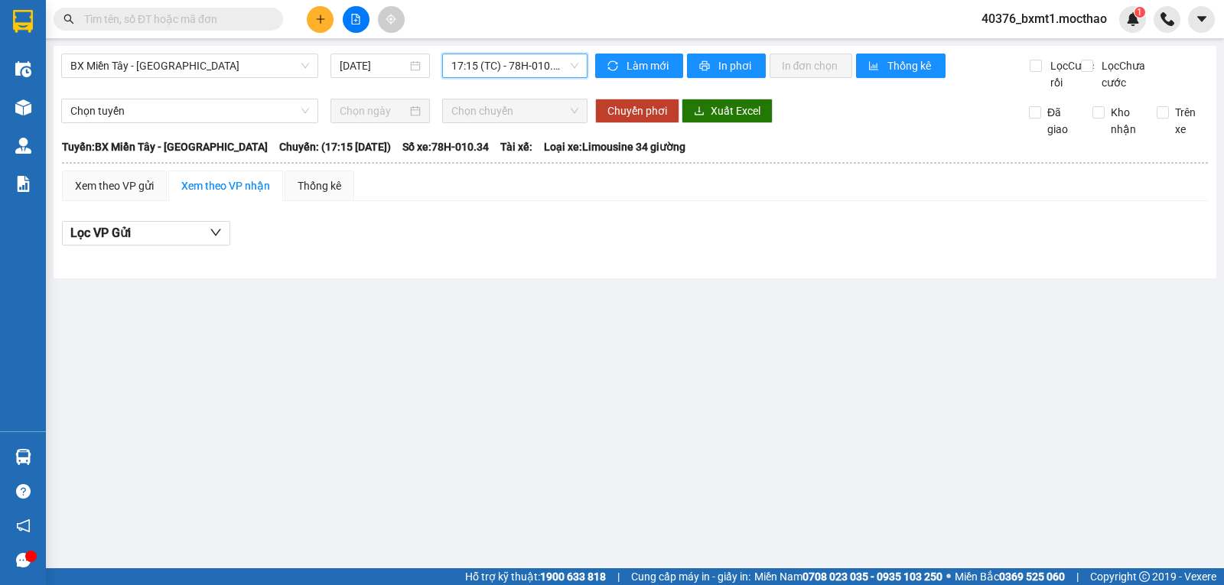
click at [518, 73] on span "17:15 (TC) - 78H-010.34" at bounding box center [514, 65] width 126 height 23
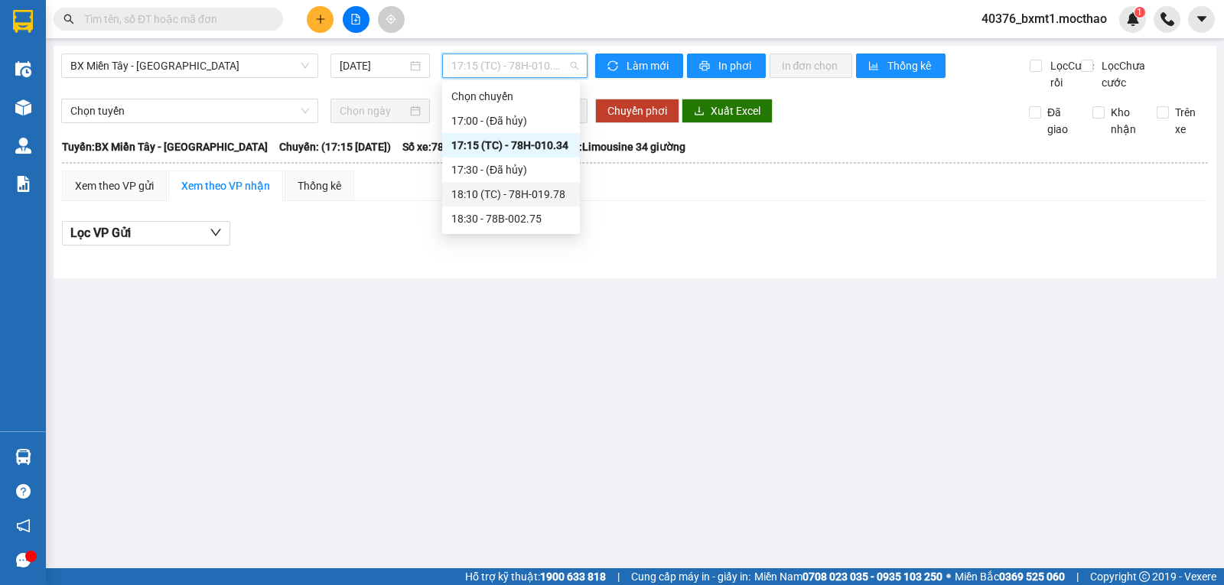
click at [529, 200] on div "18:10 (TC) - 78H-019.78" at bounding box center [510, 194] width 119 height 17
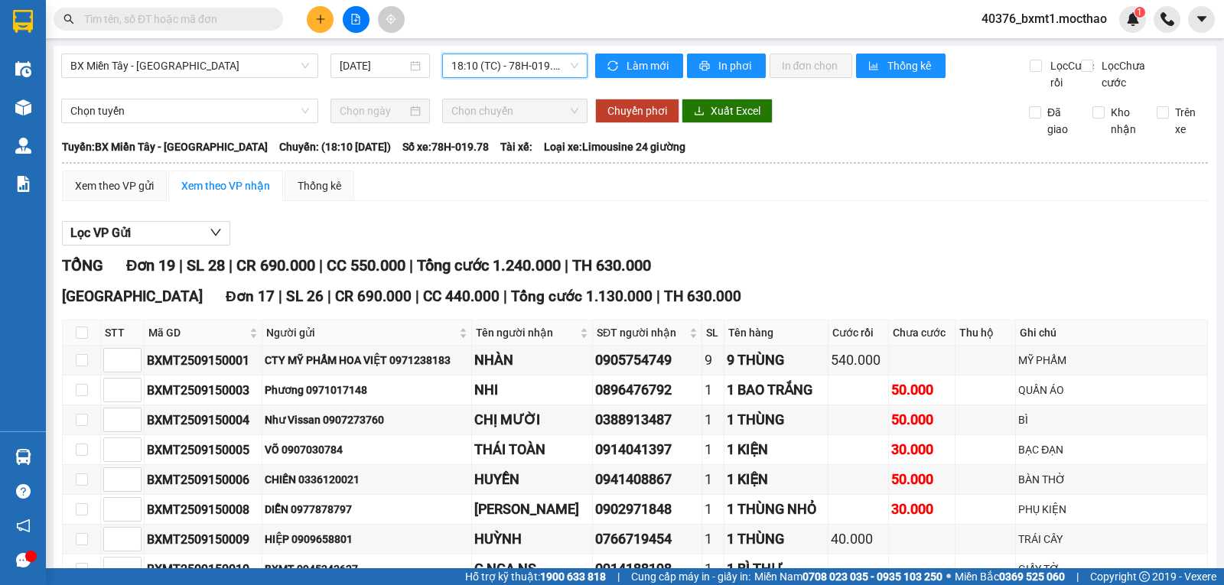
click at [317, 15] on icon "plus" at bounding box center [320, 19] width 11 height 11
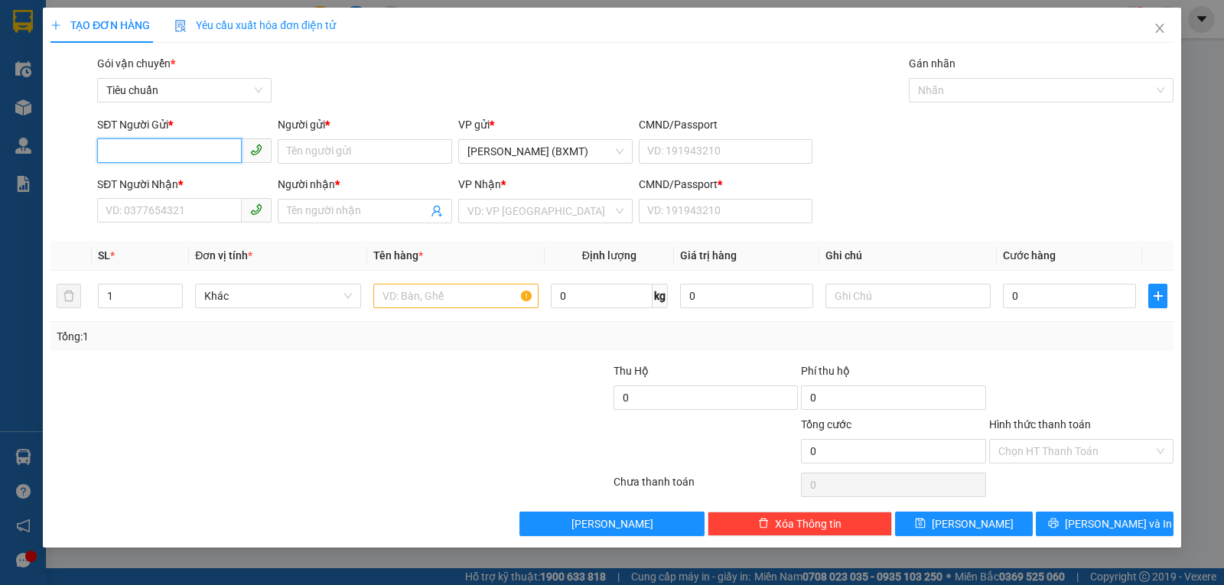
paste input "0933034501"
click at [170, 174] on div "0933034501 - HƯƠNG" at bounding box center [184, 182] width 156 height 17
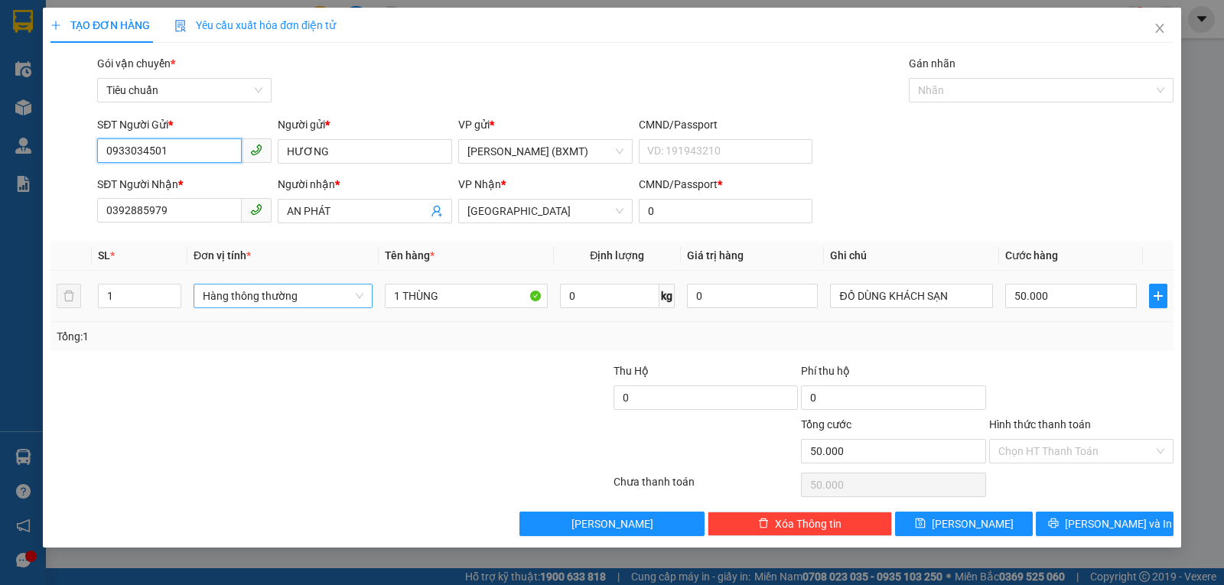
click at [272, 295] on span "Hàng thông thường" at bounding box center [283, 296] width 161 height 23
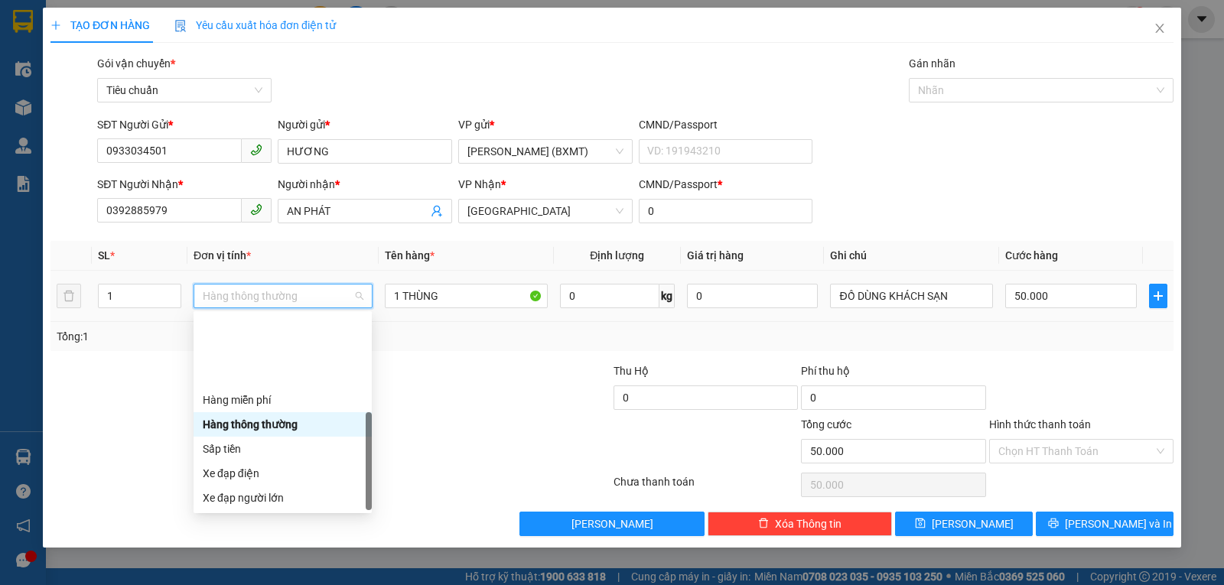
click at [243, 584] on div "Khác" at bounding box center [283, 596] width 160 height 17
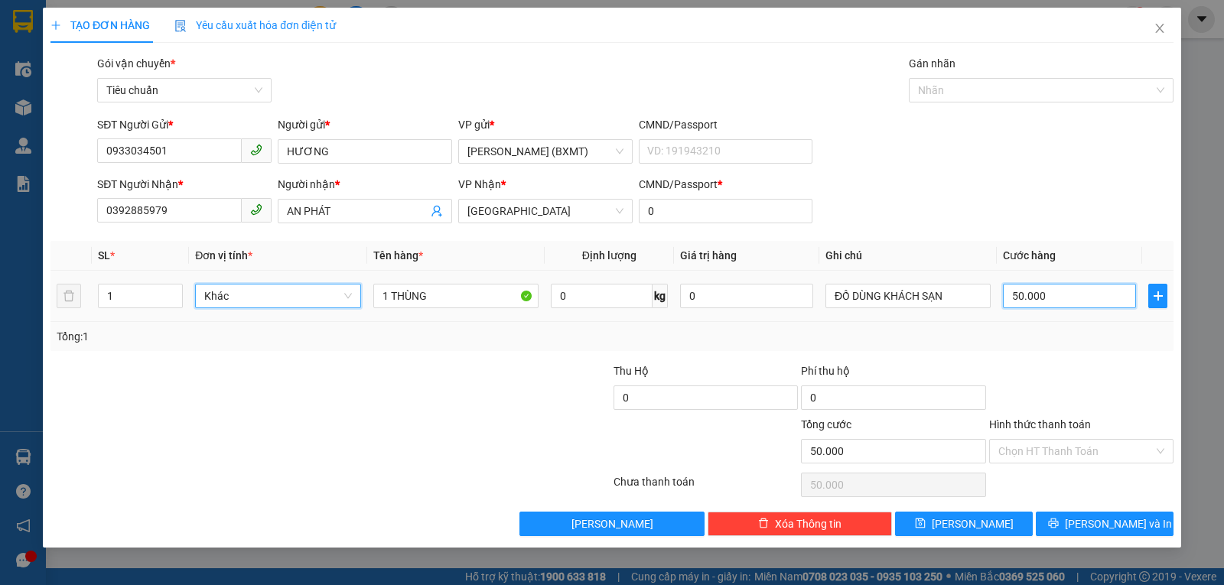
click at [1023, 296] on input "50.000" at bounding box center [1069, 296] width 133 height 24
click at [1045, 349] on div "Tổng: 1" at bounding box center [611, 336] width 1123 height 29
click at [1068, 369] on div at bounding box center [1081, 390] width 187 height 54
click at [1048, 460] on input "Hình thức thanh toán" at bounding box center [1075, 451] width 155 height 23
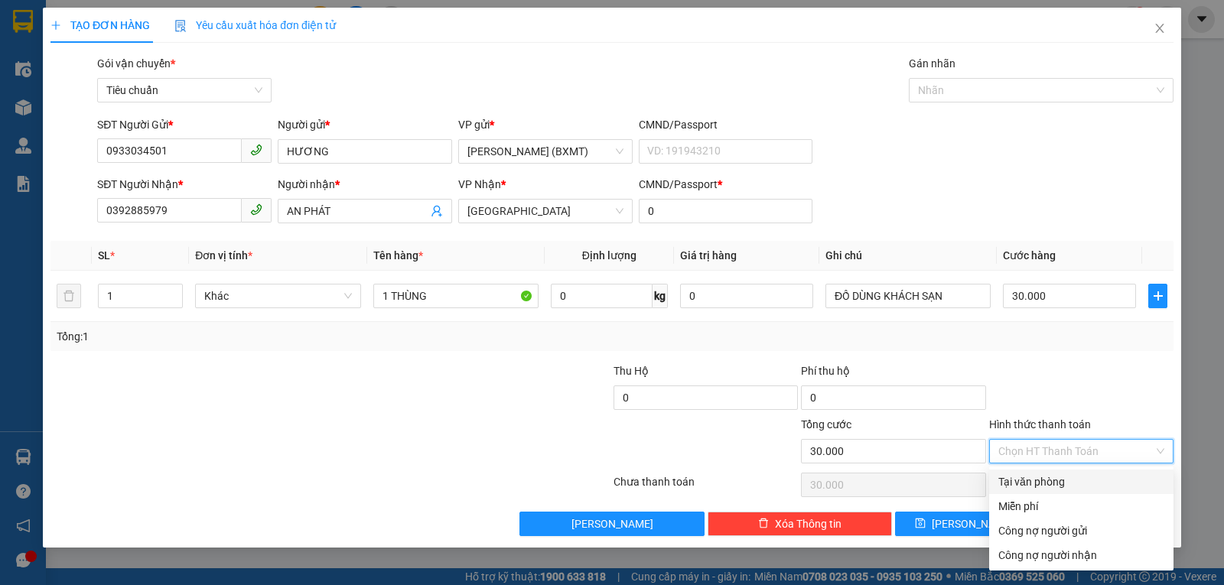
click at [1053, 484] on div "Tại văn phòng" at bounding box center [1081, 482] width 166 height 17
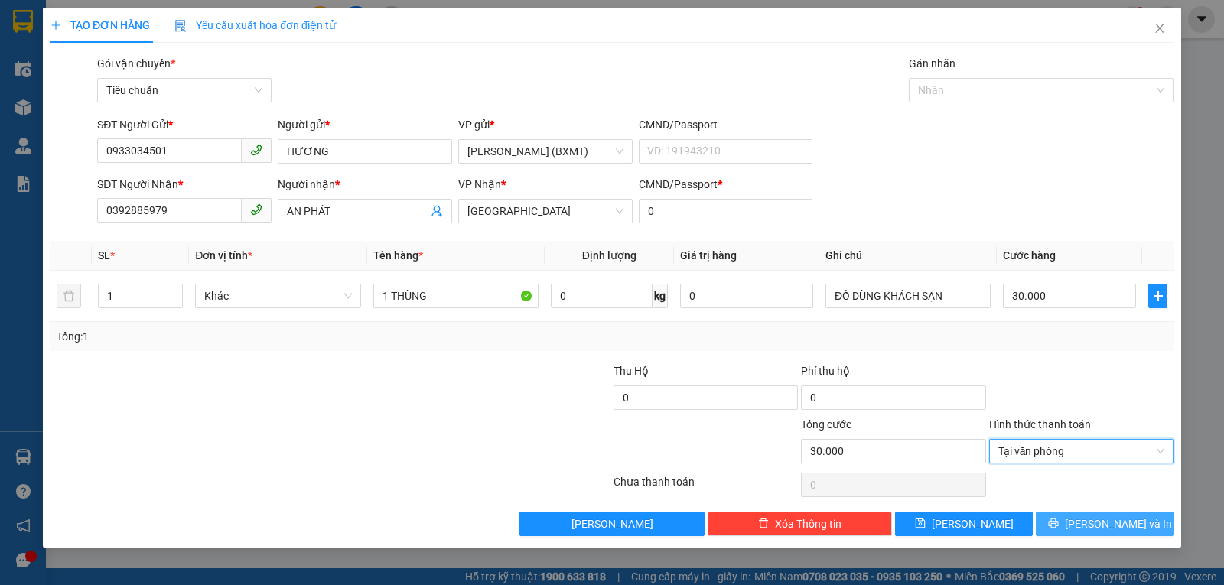
click at [1077, 515] on button "Lưu và In" at bounding box center [1105, 524] width 138 height 24
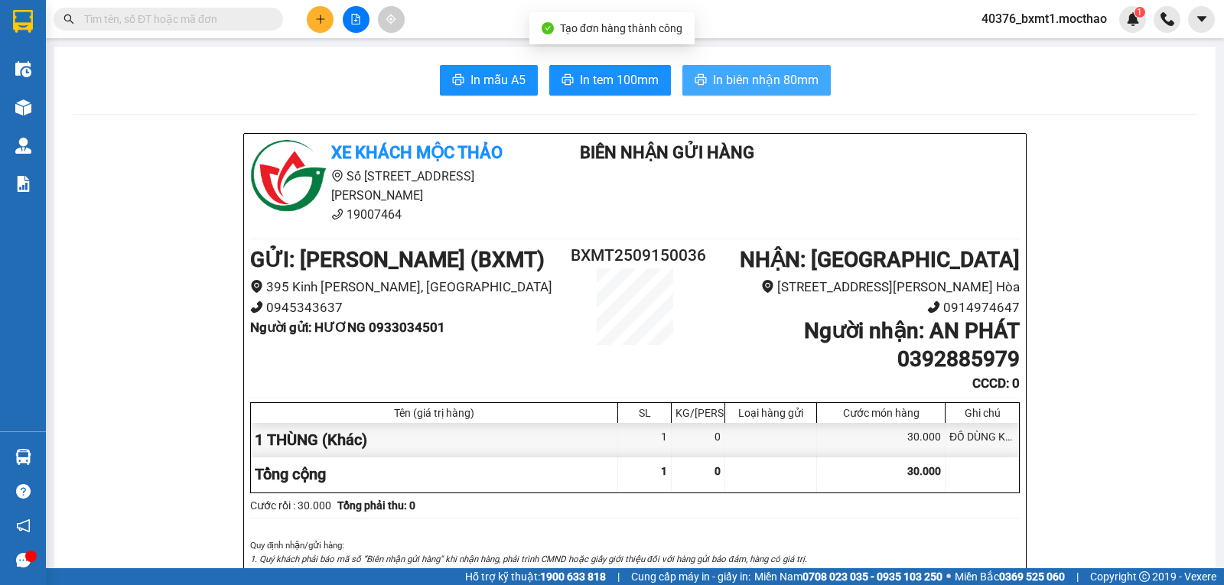
drag, startPoint x: 738, startPoint y: 83, endPoint x: 734, endPoint y: 99, distance: 17.3
click at [738, 82] on span "In biên nhận 80mm" at bounding box center [766, 79] width 106 height 19
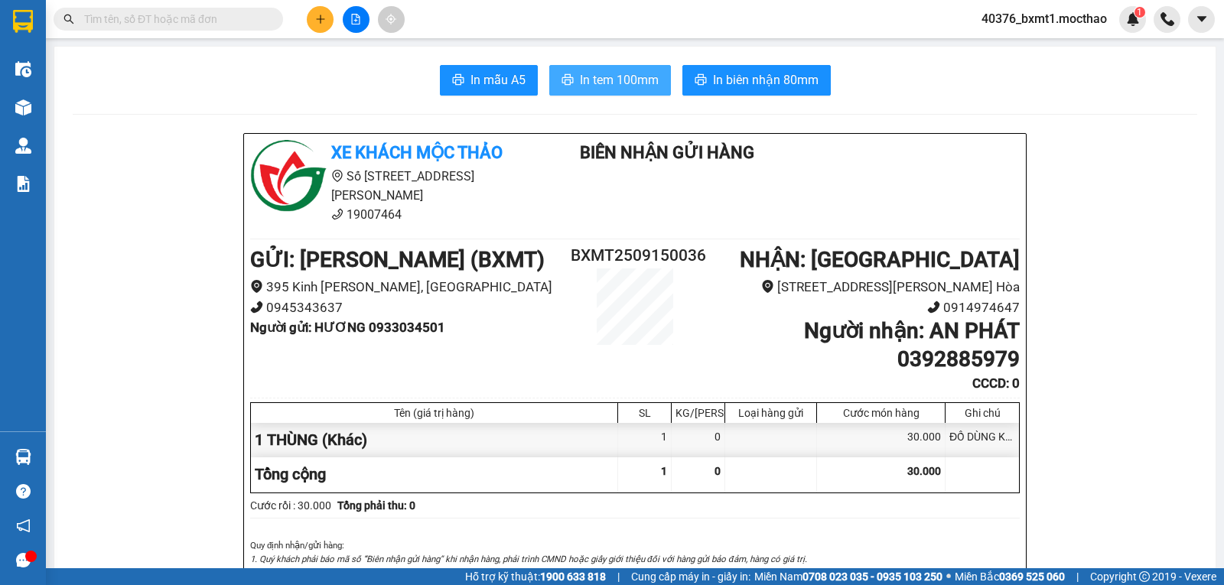
click at [617, 83] on span "In tem 100mm" at bounding box center [619, 79] width 79 height 19
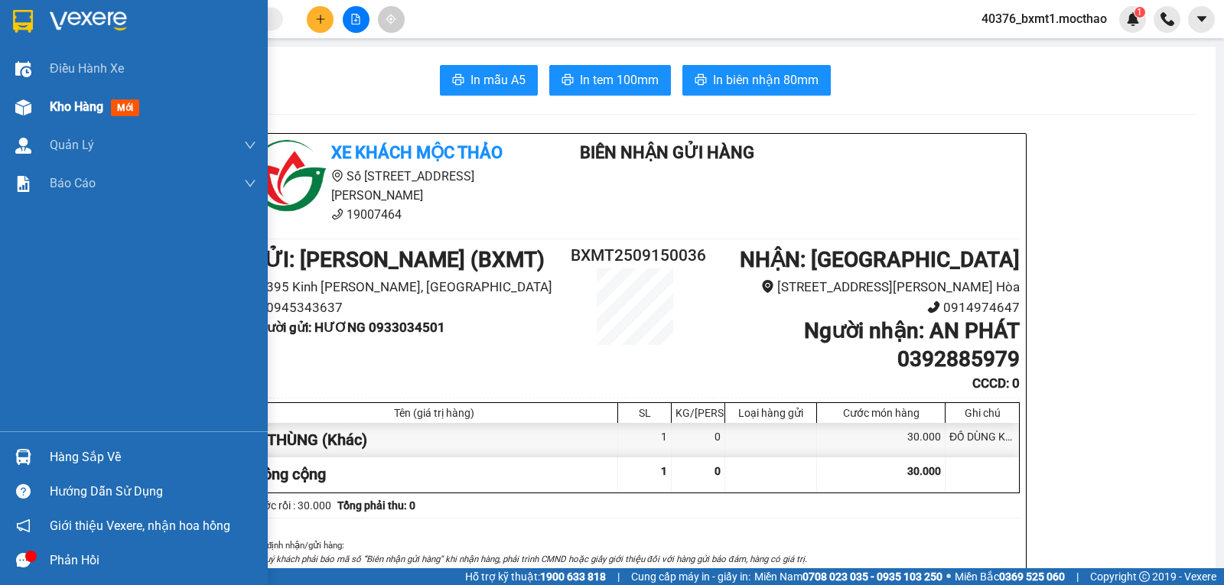
click at [71, 92] on div "Kho hàng mới" at bounding box center [153, 107] width 207 height 38
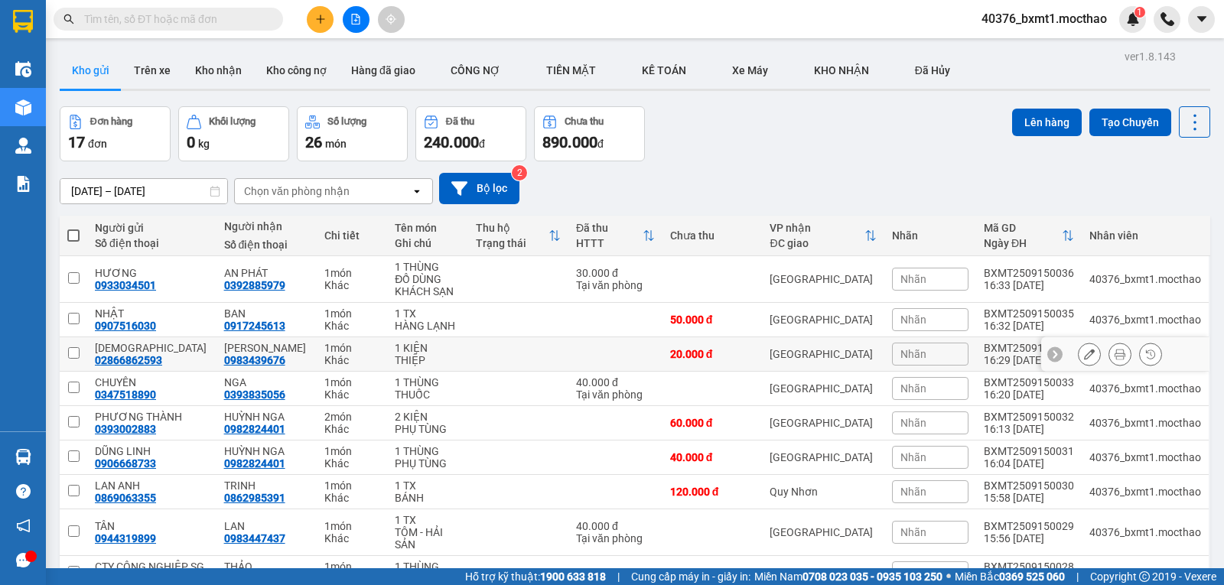
click at [817, 356] on div "[PERSON_NAME]" at bounding box center [823, 354] width 107 height 12
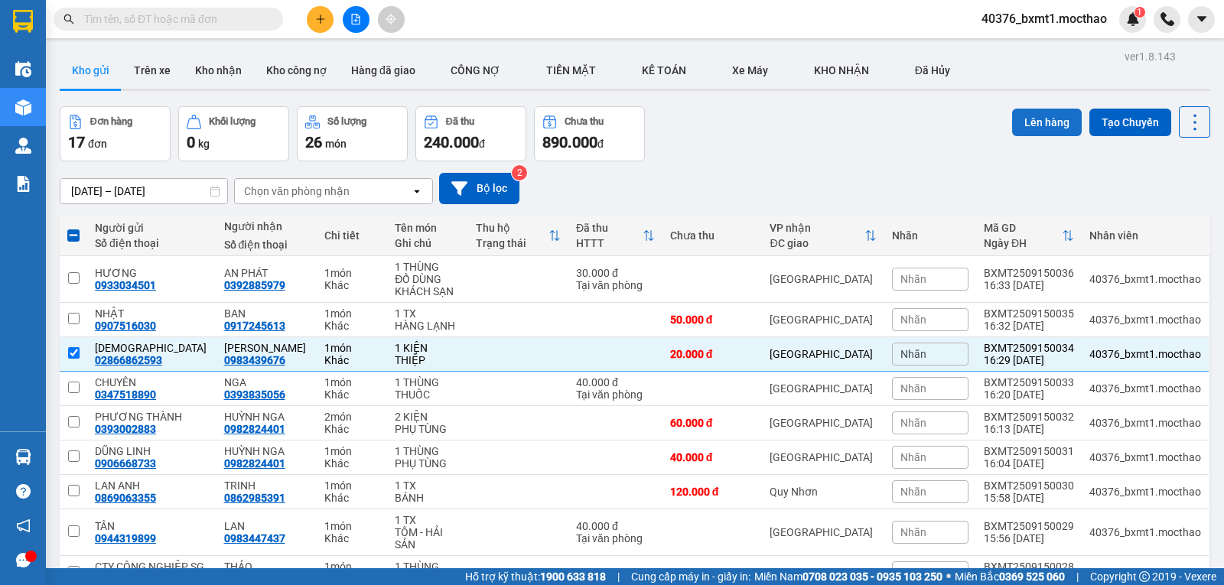
click at [1014, 115] on button "Lên hàng" at bounding box center [1047, 123] width 70 height 28
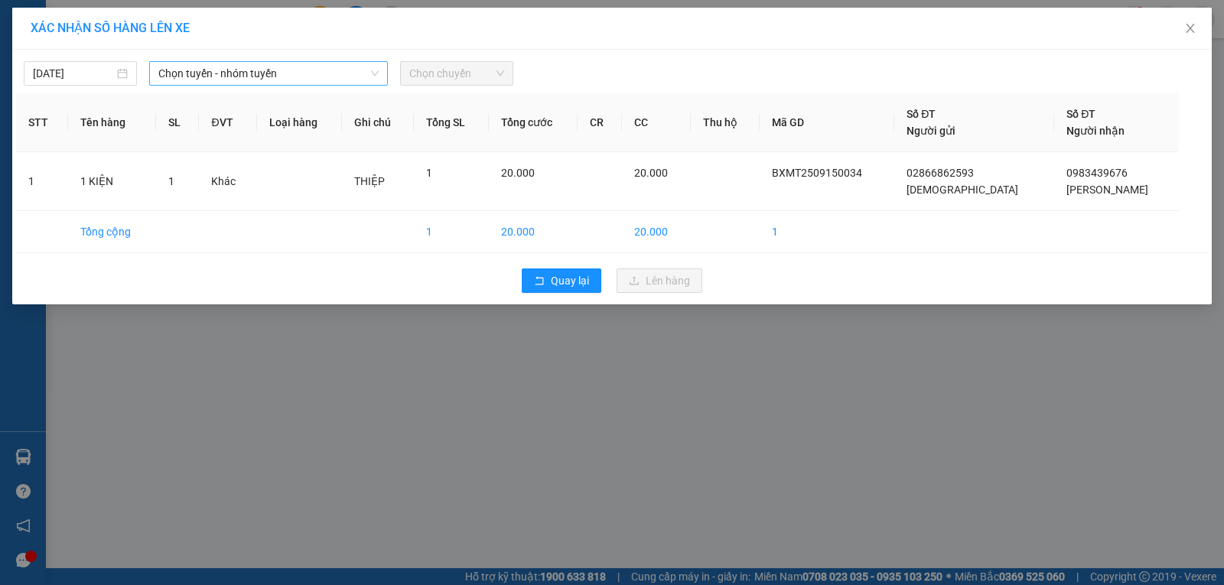
click at [282, 72] on span "Chọn tuyến - nhóm tuyến" at bounding box center [268, 73] width 220 height 23
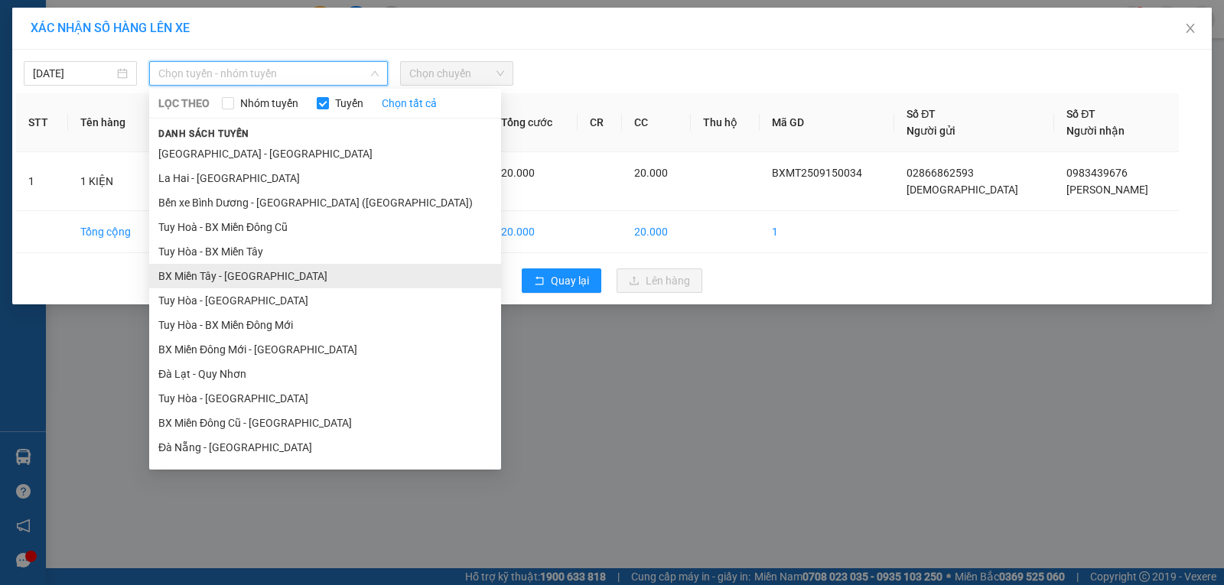
click at [223, 279] on li "BX Miền Tây - Tuy Hòa" at bounding box center [325, 276] width 352 height 24
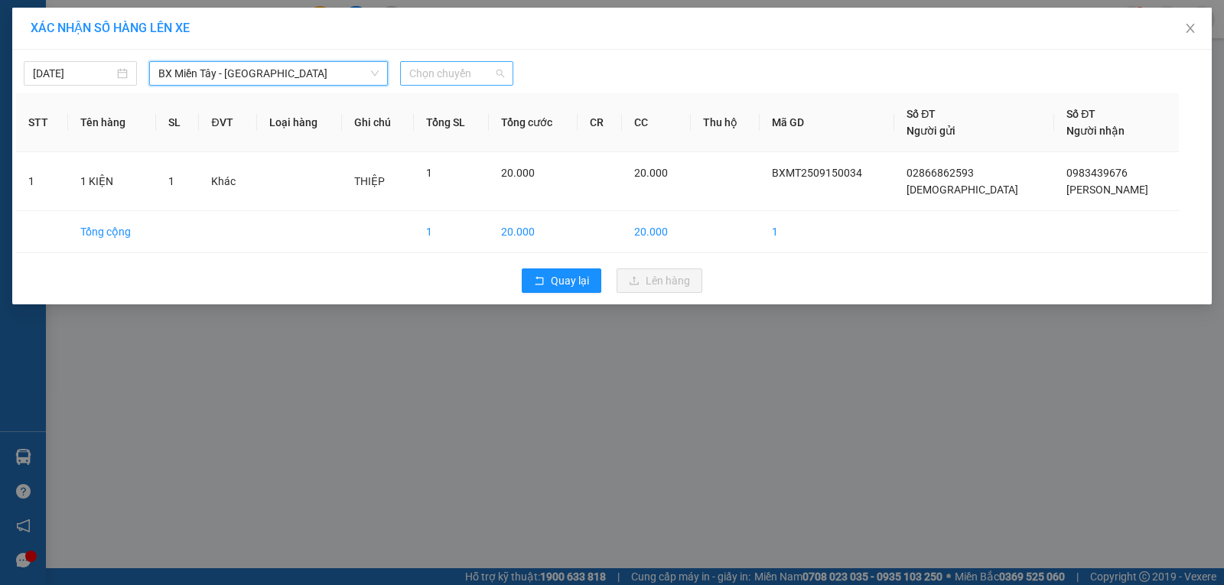
click at [441, 71] on span "Chọn chuyến" at bounding box center [456, 73] width 95 height 23
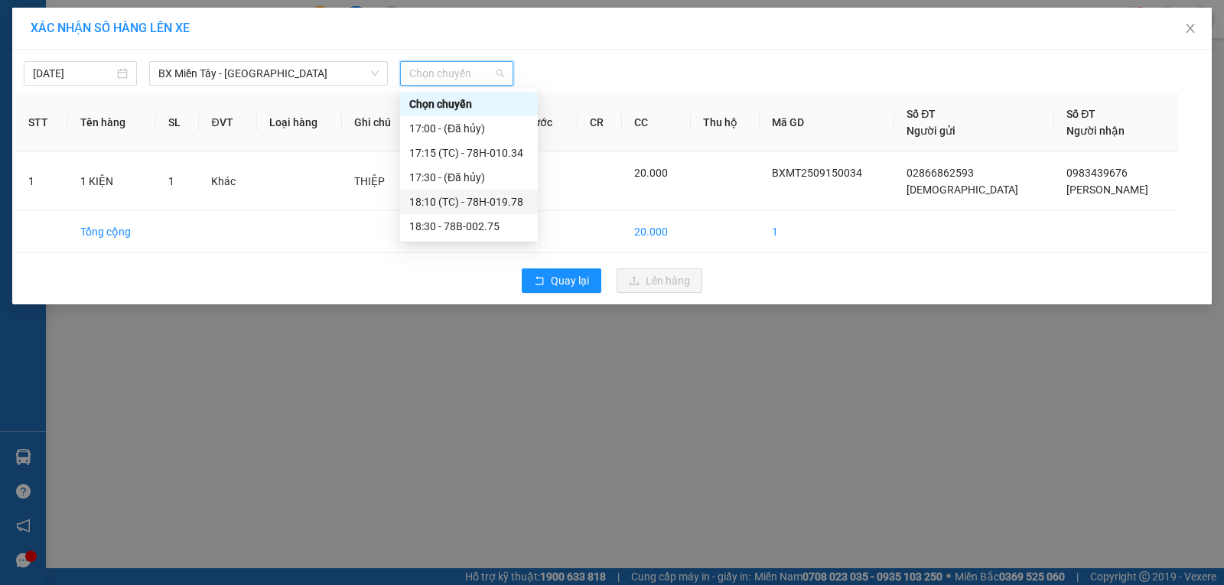
click at [489, 210] on div "18:10 (TC) - 78H-019.78" at bounding box center [468, 202] width 119 height 17
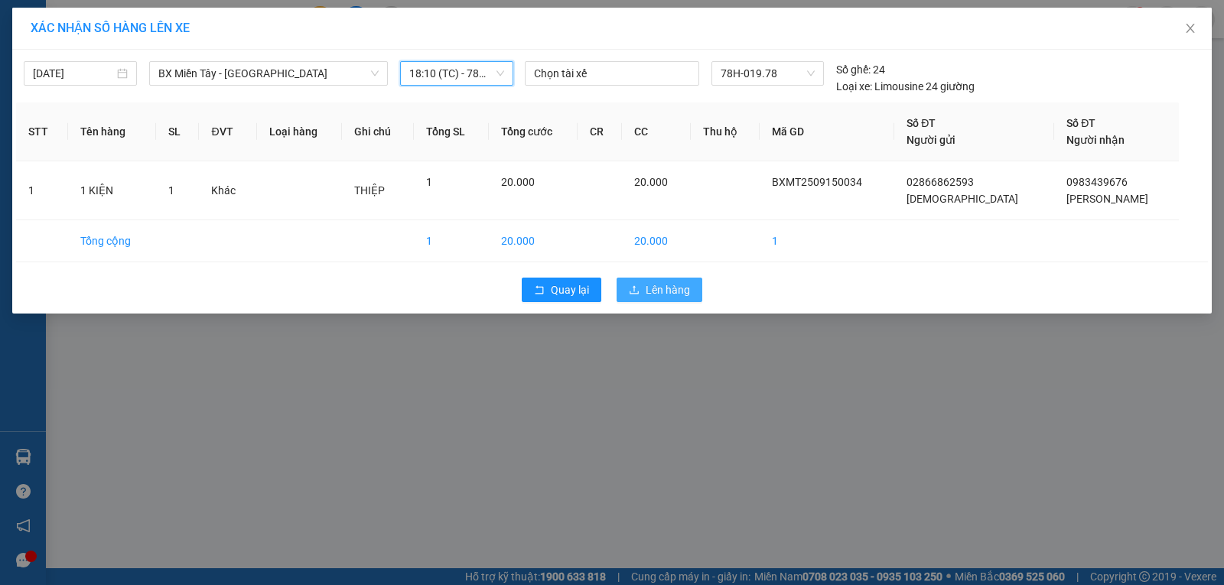
click at [650, 285] on span "Lên hàng" at bounding box center [668, 290] width 44 height 17
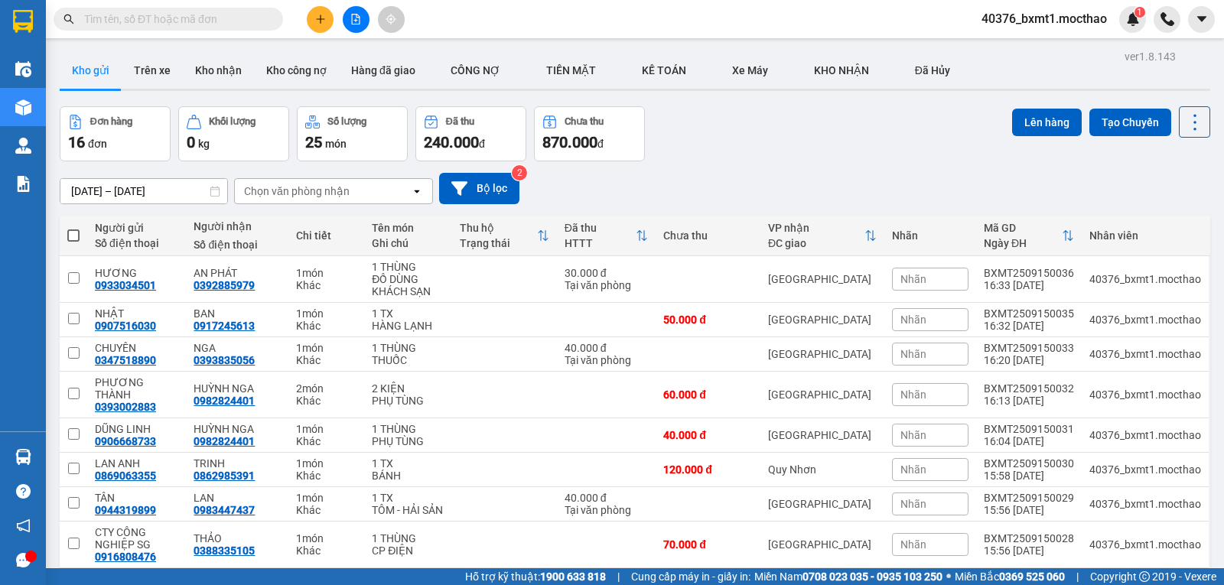
click at [718, 147] on div "Đơn hàng 16 đơn Khối lượng 0 kg Số lượng 25 món Đã thu 240.000 đ Chưa thu 870.0…" at bounding box center [635, 133] width 1151 height 55
click at [236, 76] on button "Kho nhận" at bounding box center [218, 70] width 71 height 37
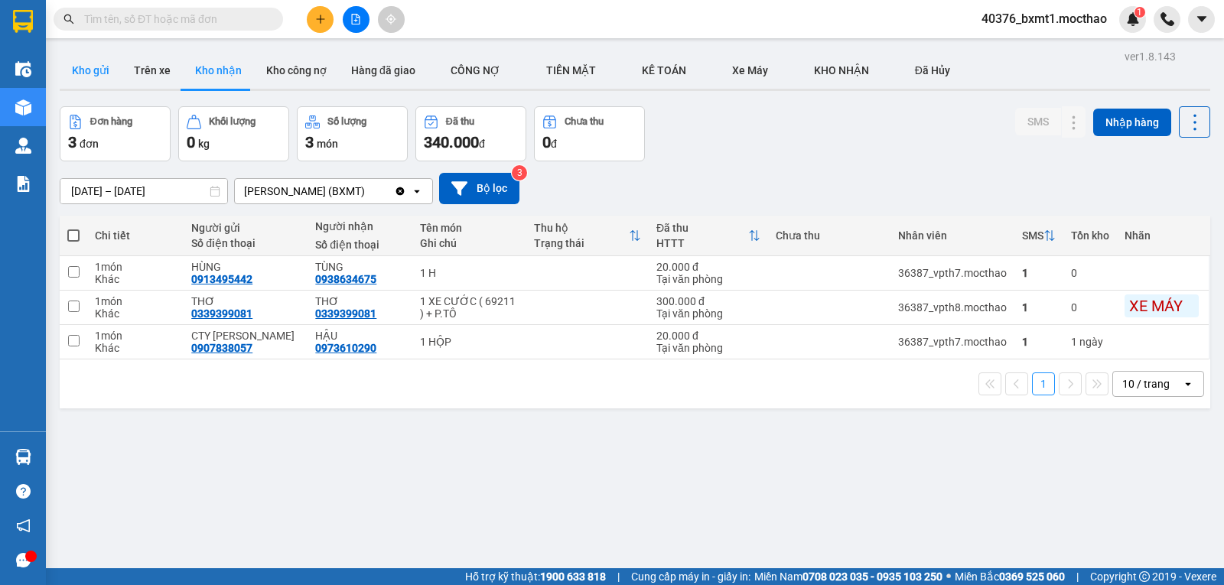
click at [89, 68] on button "Kho gửi" at bounding box center [91, 70] width 62 height 37
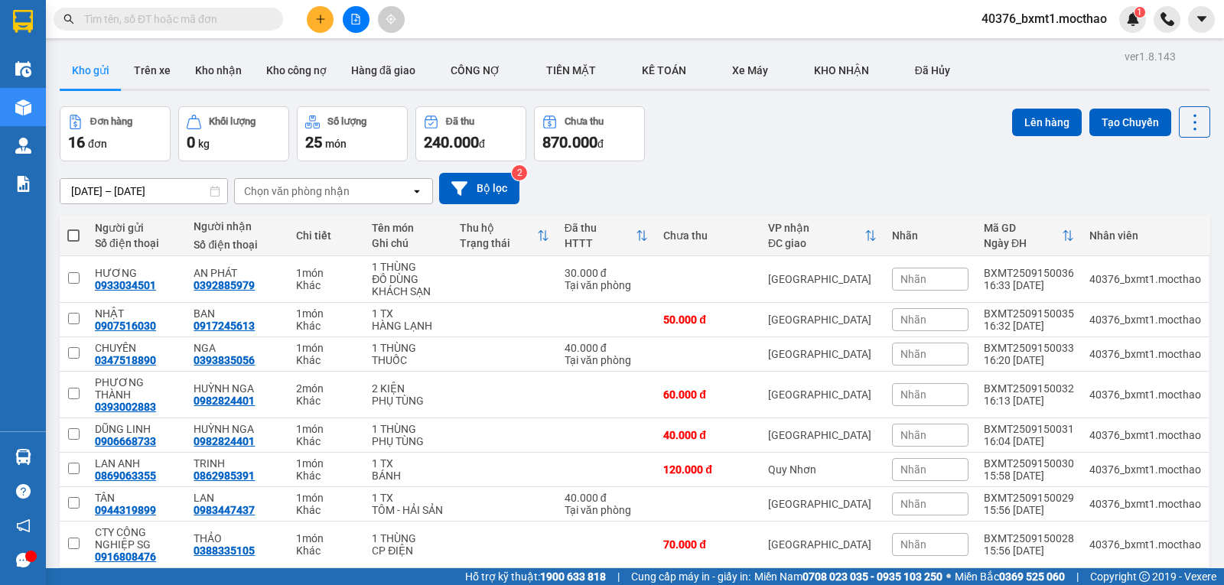
click at [313, 17] on button at bounding box center [320, 19] width 27 height 27
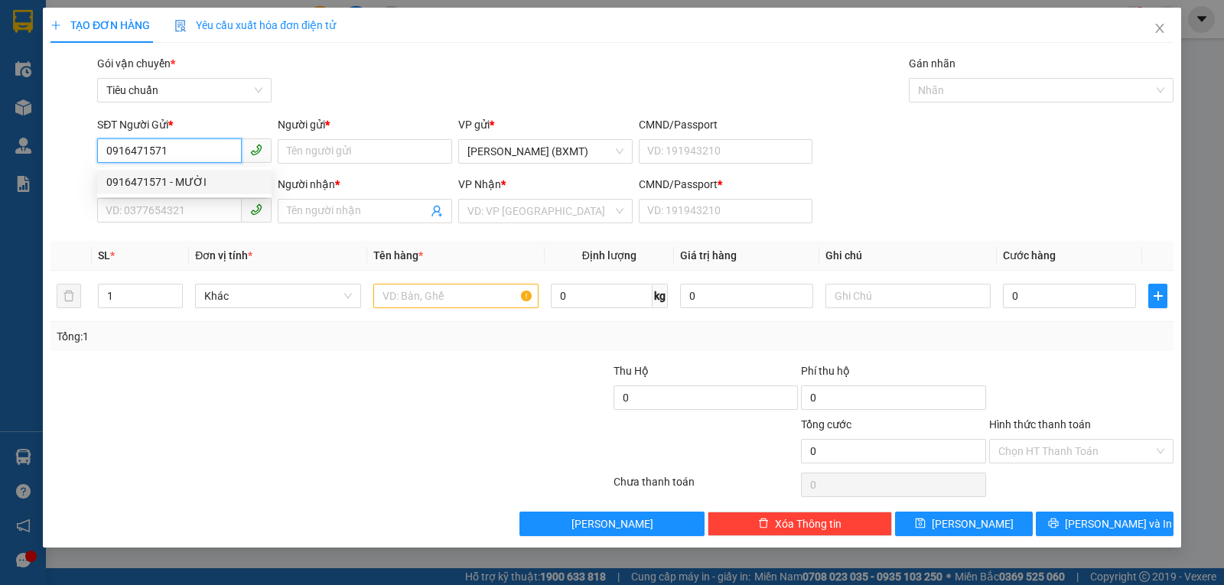
click at [177, 180] on div "0916471571 - MƯỜI" at bounding box center [184, 182] width 156 height 17
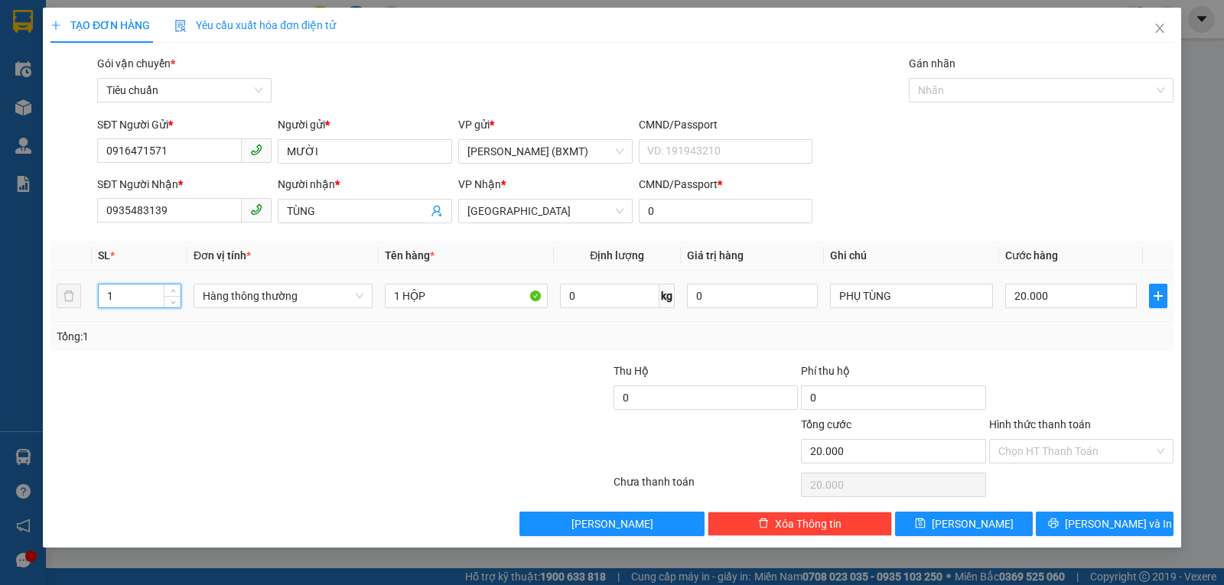
click at [140, 293] on input "1" at bounding box center [140, 296] width 82 height 23
click at [245, 288] on span "Hàng thông thường" at bounding box center [283, 296] width 161 height 23
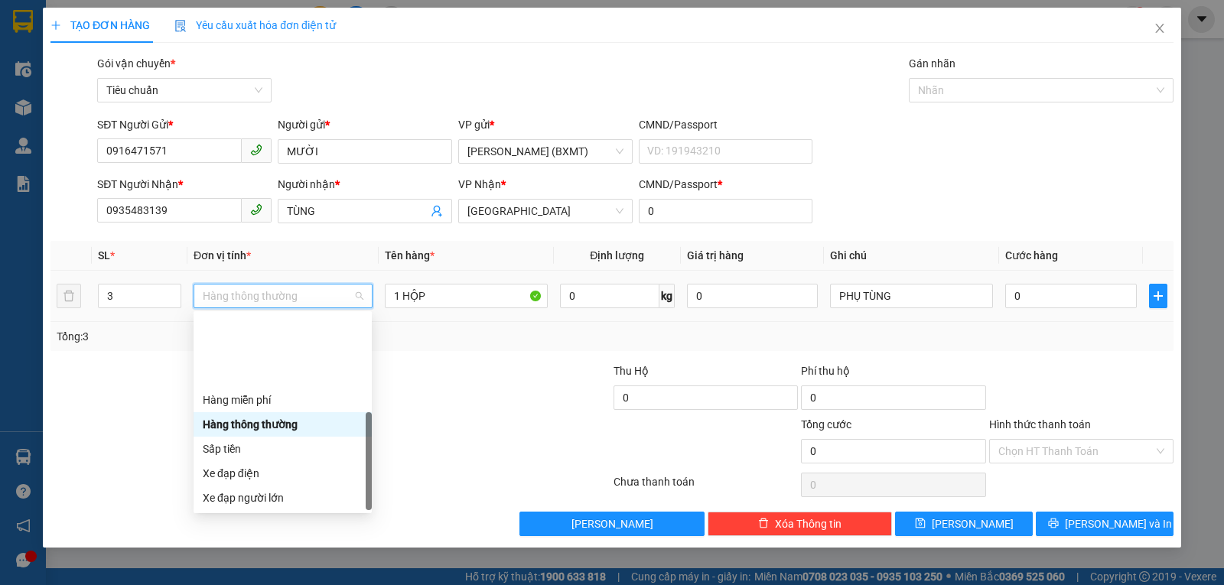
click at [244, 584] on div "Khác" at bounding box center [283, 596] width 160 height 17
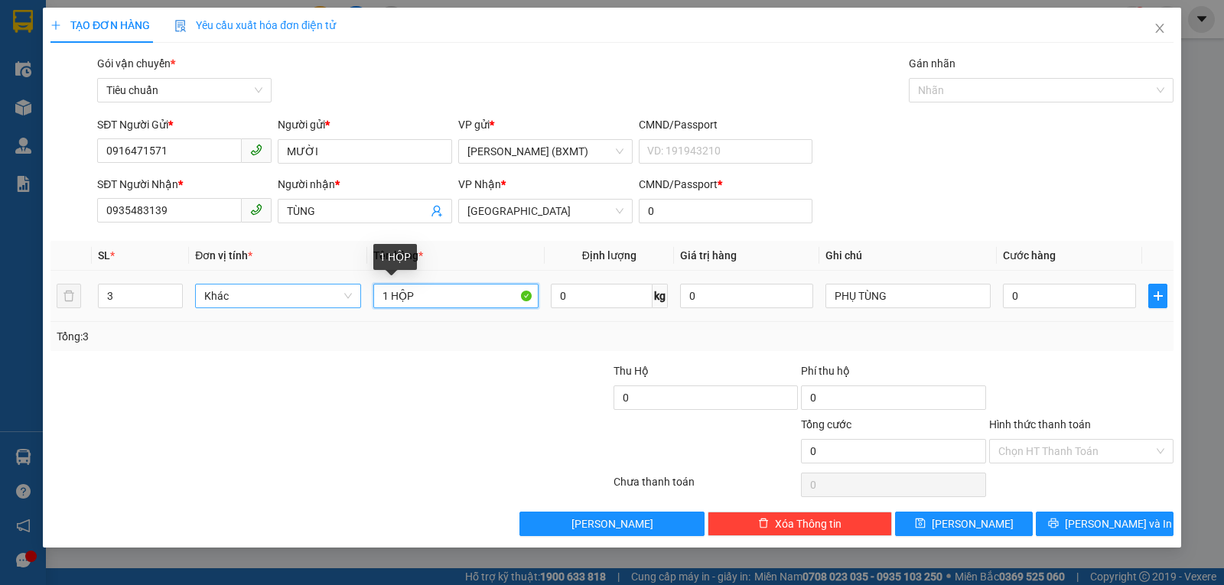
drag, startPoint x: 423, startPoint y: 295, endPoint x: 327, endPoint y: 298, distance: 95.7
click at [327, 298] on tr "3 Khác 1 HỘP 0 kg 0 PHỤ TÙNG 0" at bounding box center [611, 296] width 1123 height 51
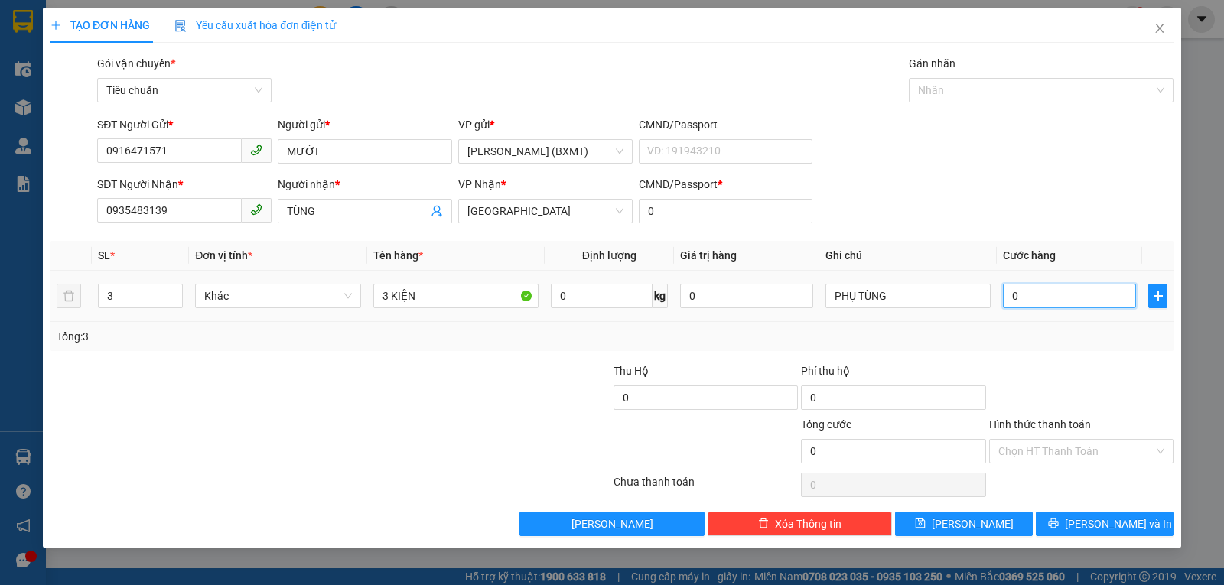
click at [1082, 302] on input "0" at bounding box center [1069, 296] width 133 height 24
click at [1095, 344] on div "Tổng: 3" at bounding box center [612, 336] width 1111 height 17
click at [1032, 298] on input "100.000" at bounding box center [1069, 296] width 133 height 24
click at [1089, 351] on div "Transit Pickup Surcharge Ids Transit Deliver Surcharge Ids Transit Deliver Surc…" at bounding box center [611, 295] width 1123 height 481
click at [1103, 520] on span "Lưu và In" at bounding box center [1118, 524] width 107 height 17
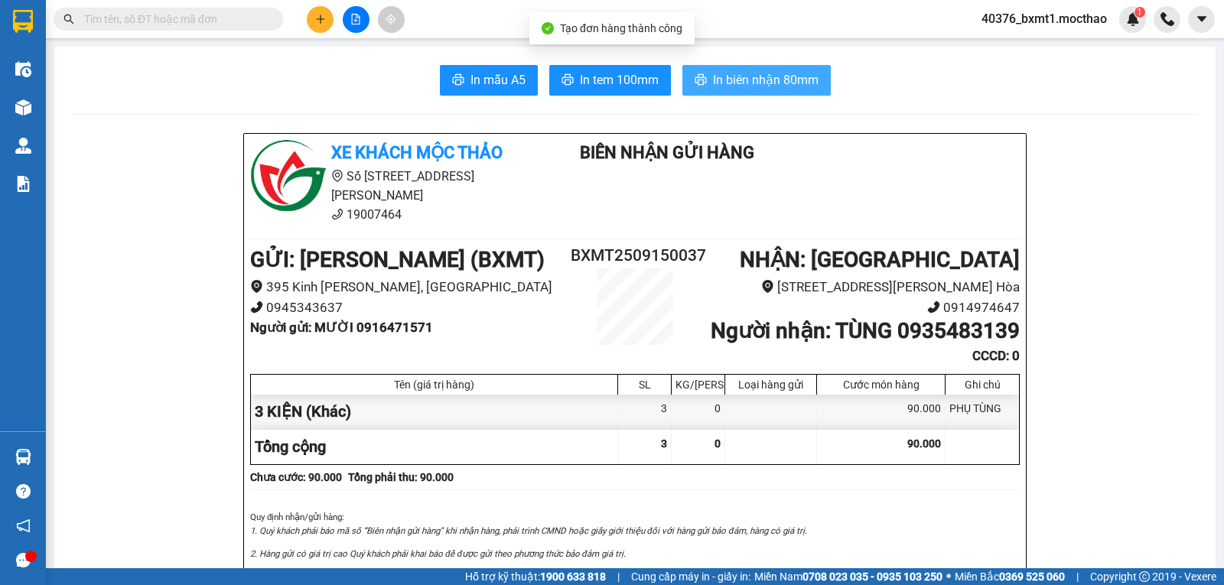
click at [771, 85] on span "In biên nhận 80mm" at bounding box center [766, 79] width 106 height 19
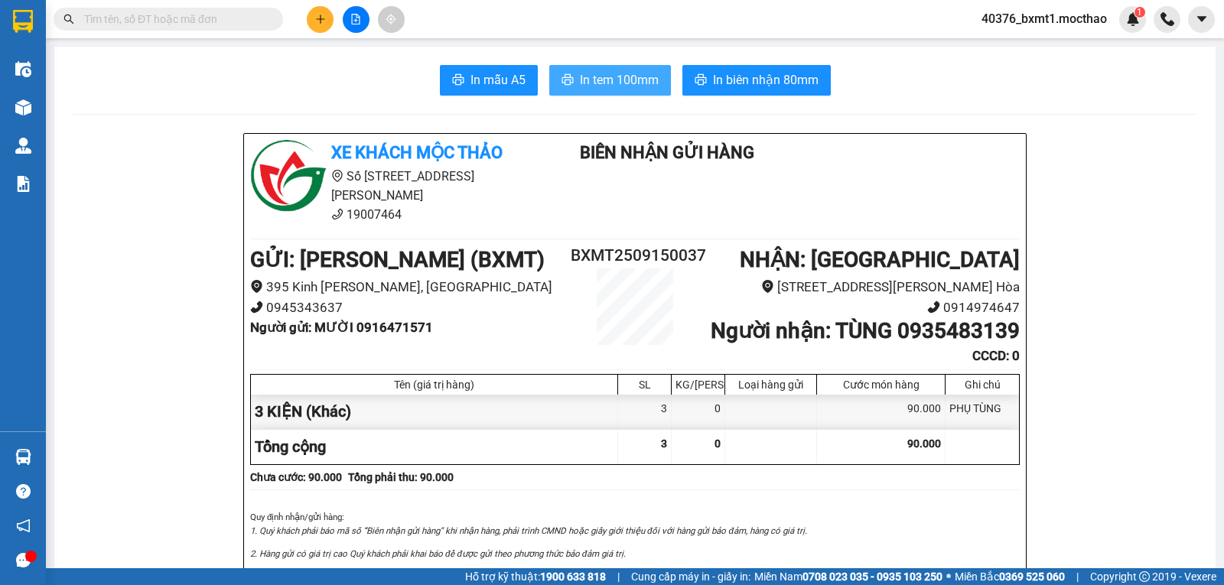
click at [600, 80] on span "In tem 100mm" at bounding box center [619, 79] width 79 height 19
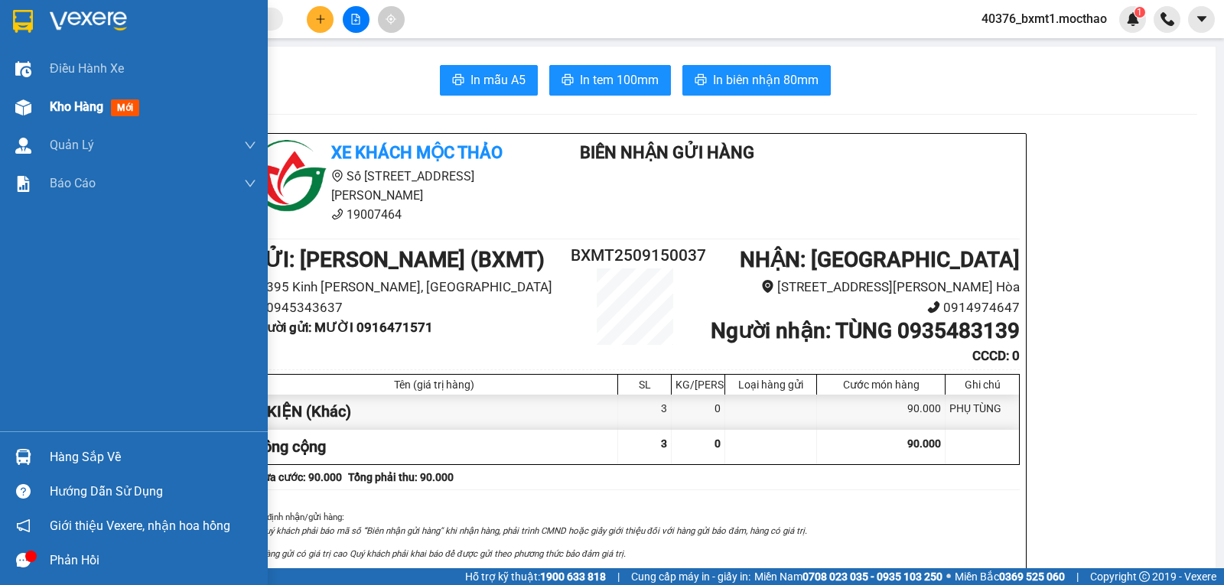
click at [29, 100] on img at bounding box center [23, 107] width 16 height 16
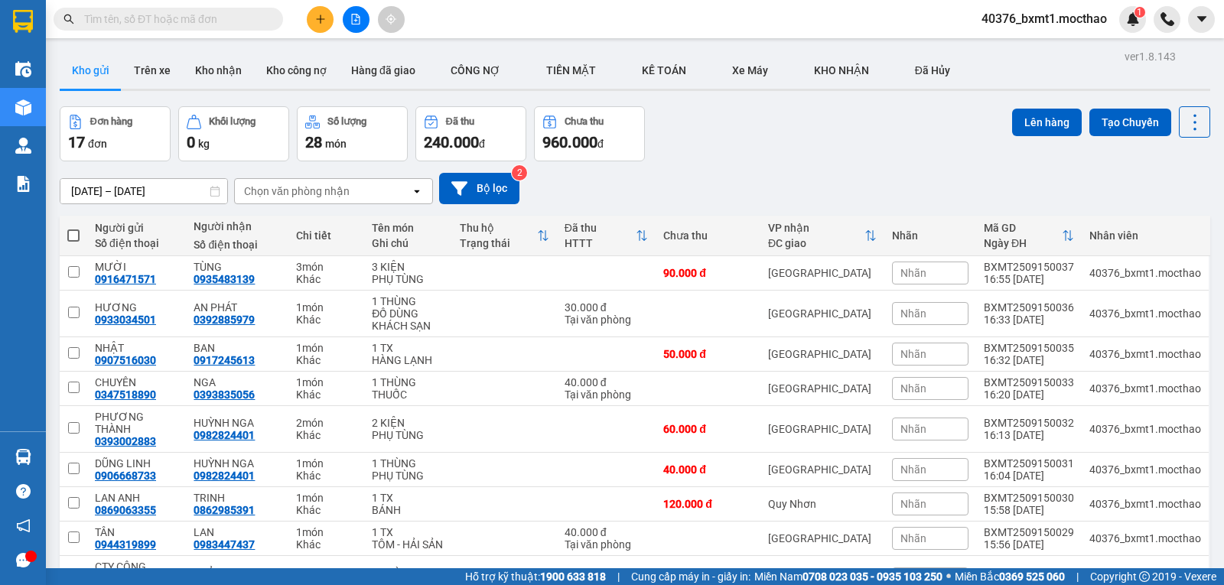
click at [72, 233] on span at bounding box center [73, 236] width 12 height 12
click at [73, 228] on input "checkbox" at bounding box center [73, 228] width 0 height 0
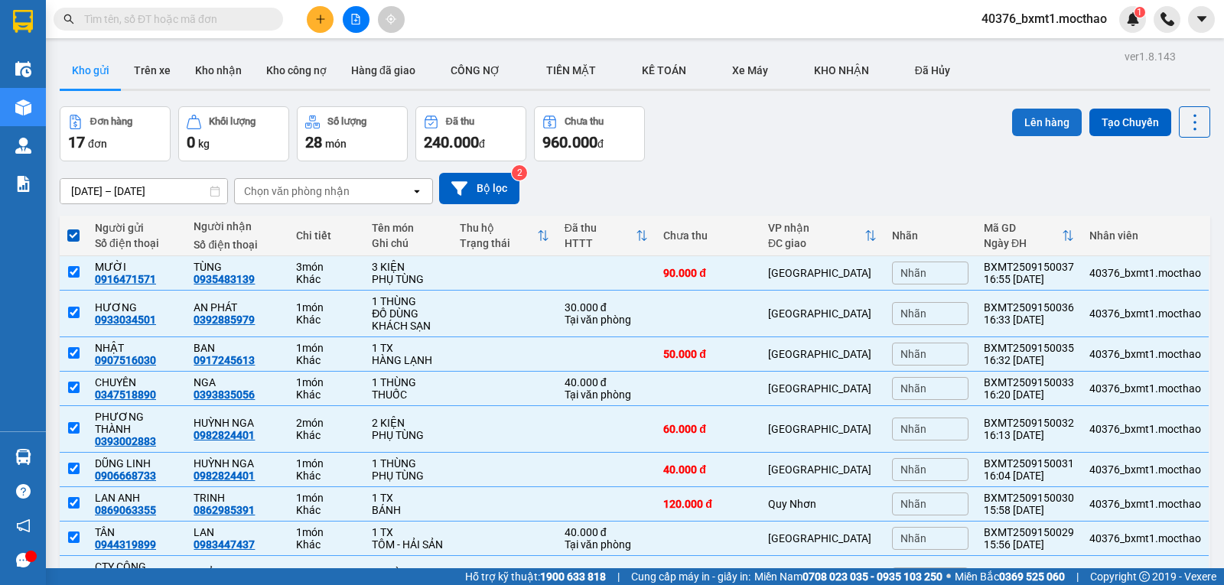
click at [1027, 119] on button "Lên hàng" at bounding box center [1047, 123] width 70 height 28
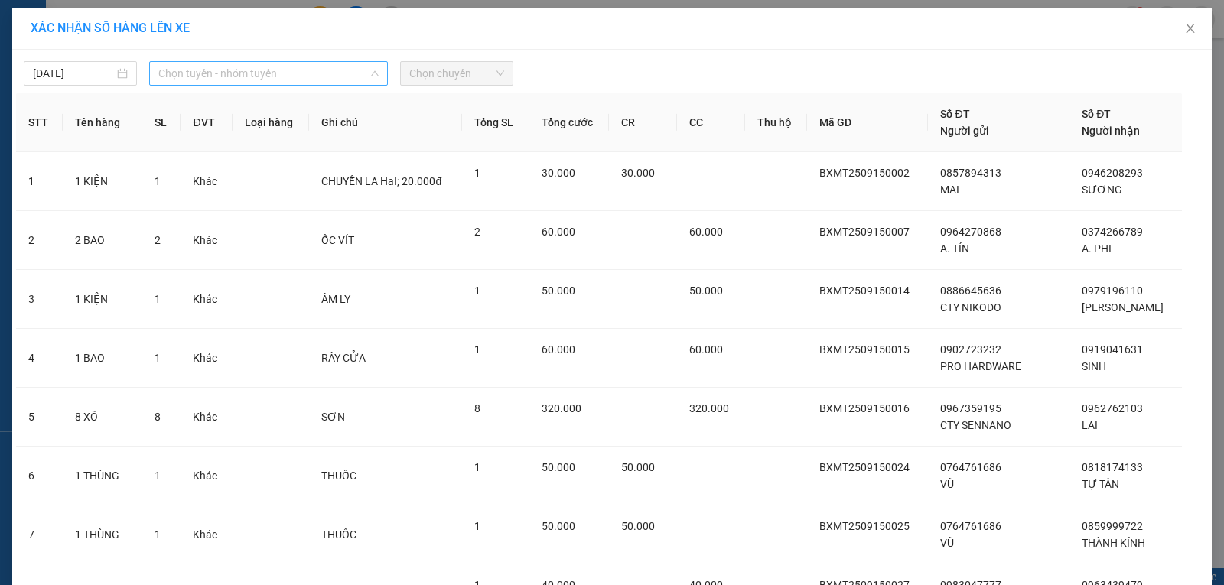
click at [276, 68] on span "Chọn tuyến - nhóm tuyến" at bounding box center [268, 73] width 220 height 23
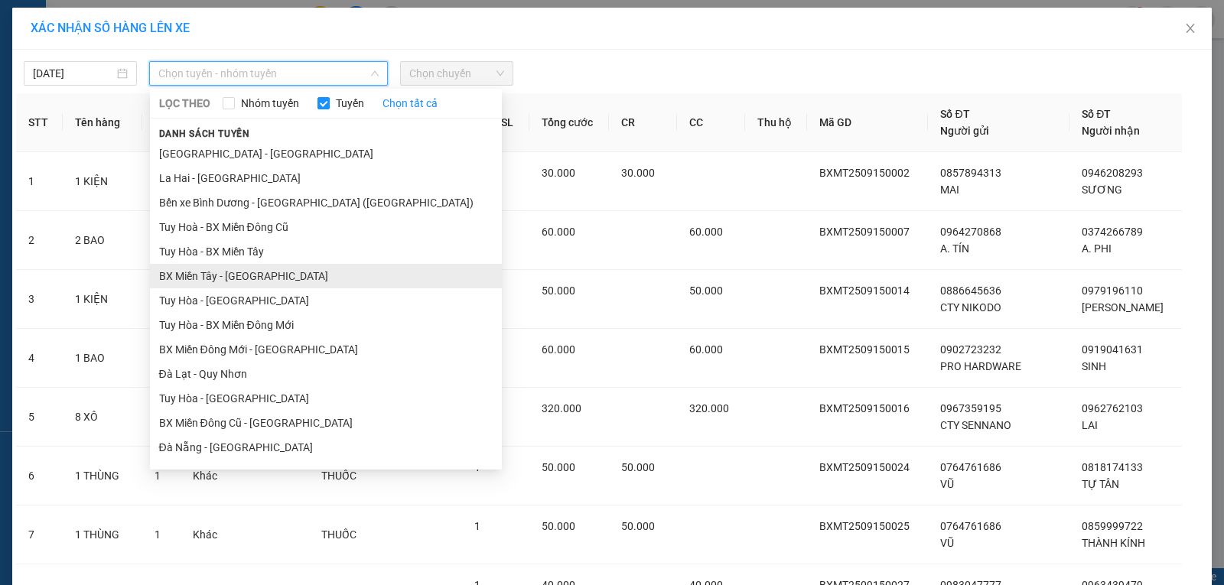
click at [211, 278] on li "BX Miền Tây - Tuy Hòa" at bounding box center [326, 276] width 352 height 24
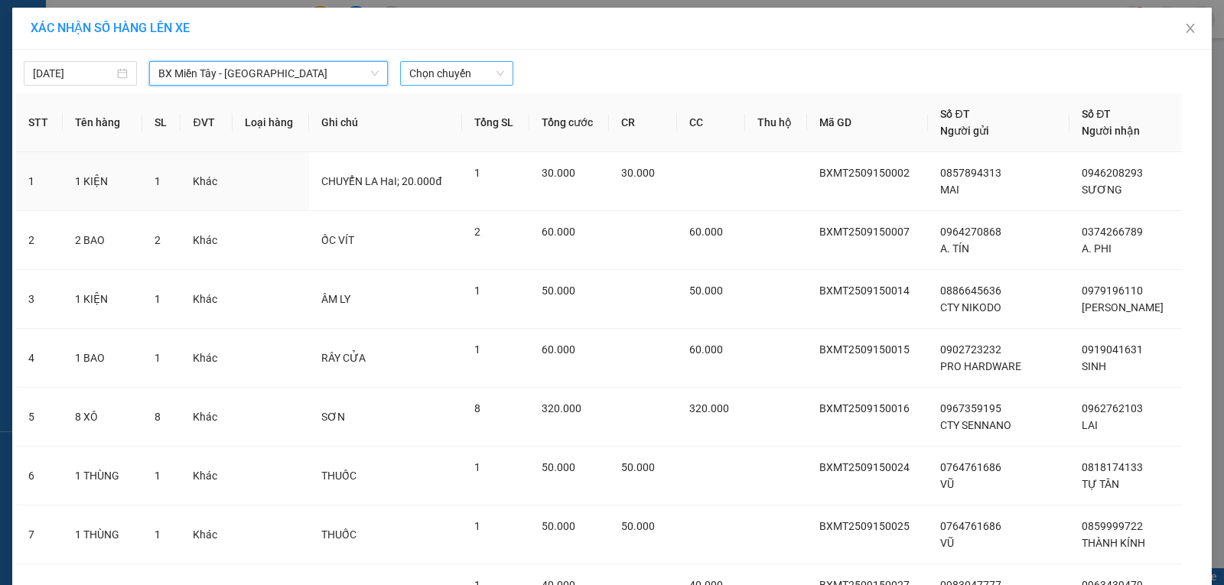
click at [441, 73] on span "Chọn chuyến" at bounding box center [456, 73] width 95 height 23
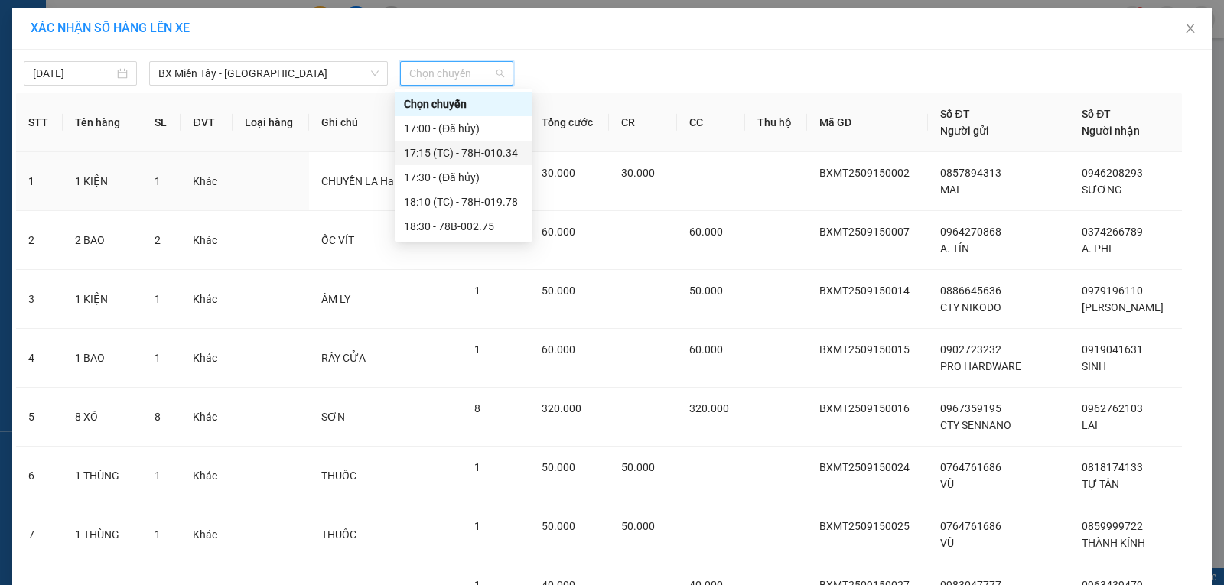
click at [474, 151] on div "17:15 (TC) - 78H-010.34" at bounding box center [463, 153] width 119 height 17
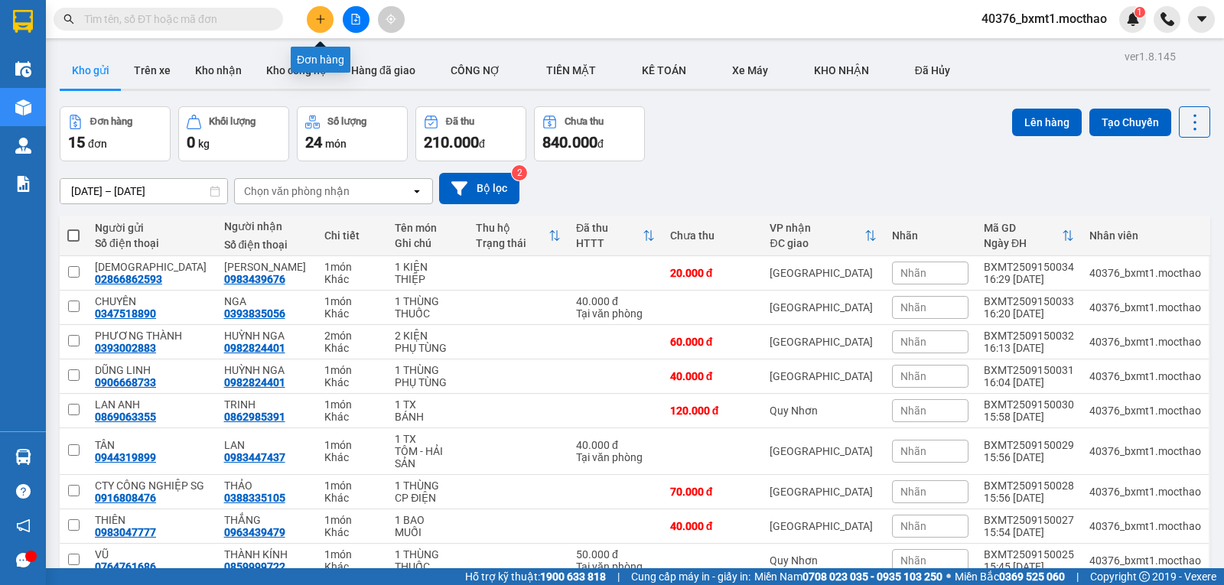
click at [326, 24] on button at bounding box center [320, 19] width 27 height 27
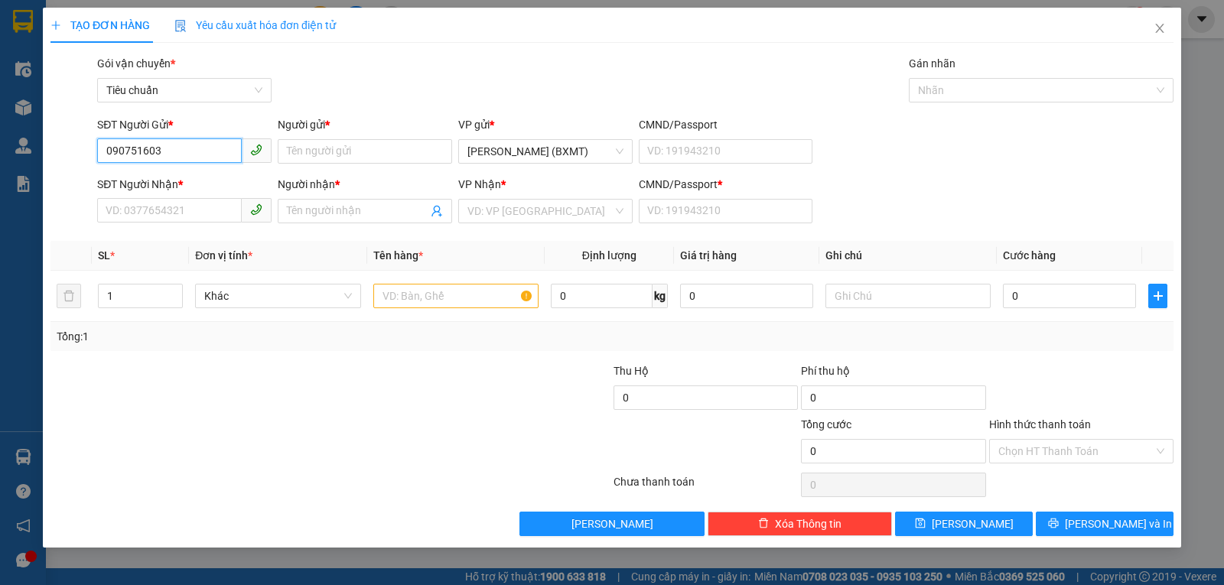
type input "0907516030"
click at [210, 177] on div "0907516030 - NHẬT" at bounding box center [184, 182] width 156 height 17
type input "NHẬT"
type input "0917245613"
type input "BAN"
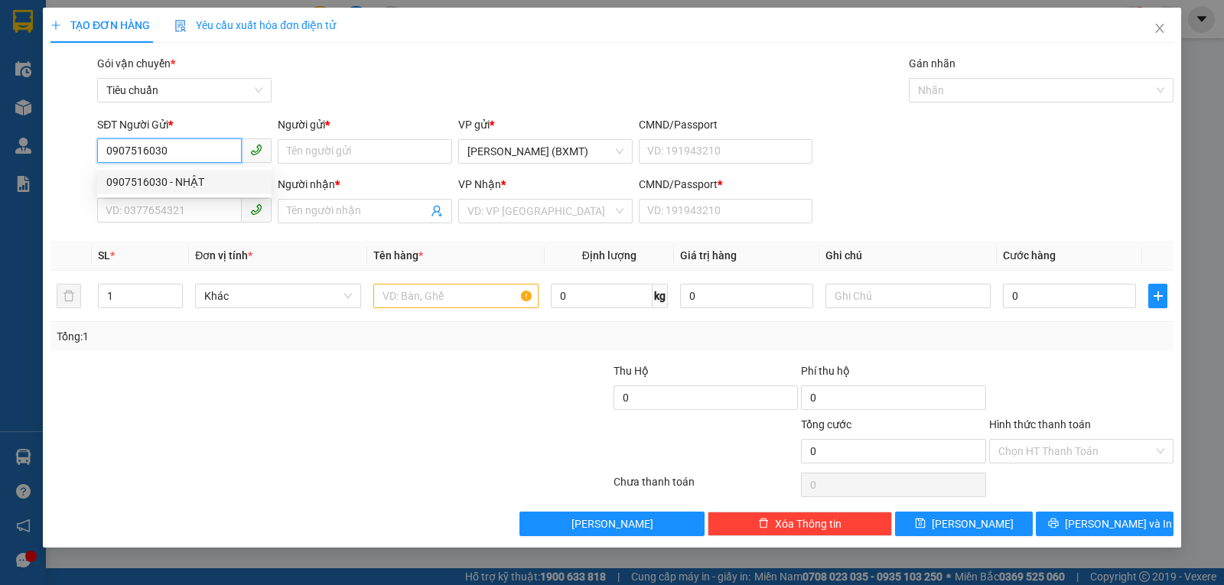
type input "0"
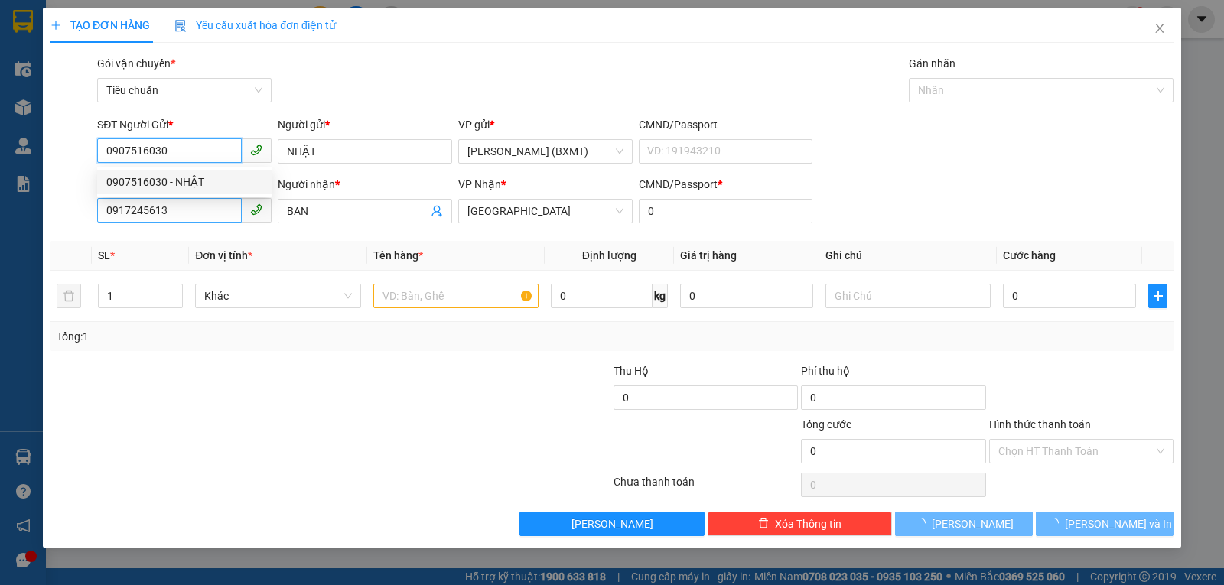
type input "50.000"
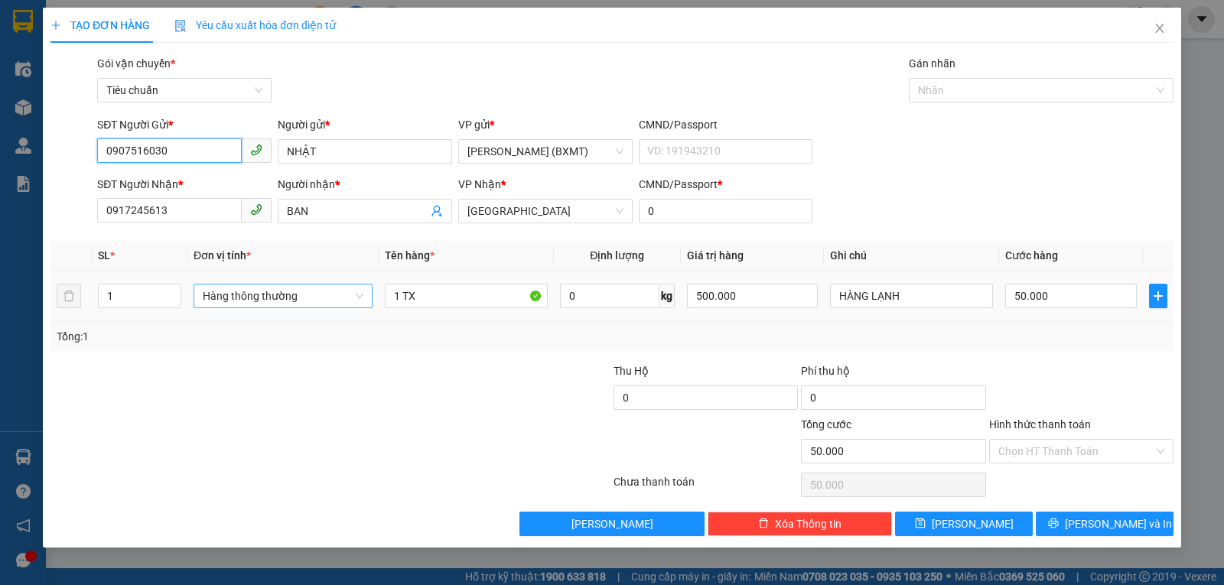
click at [252, 294] on span "Hàng thông thường" at bounding box center [283, 296] width 161 height 23
type input "0907516030"
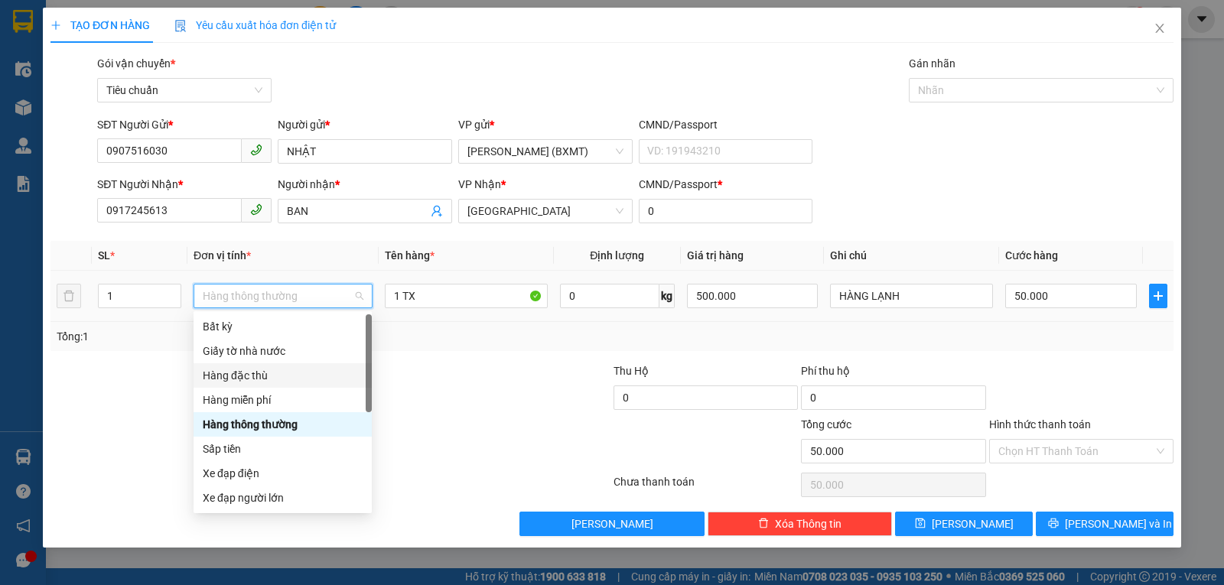
scroll to position [98, 0]
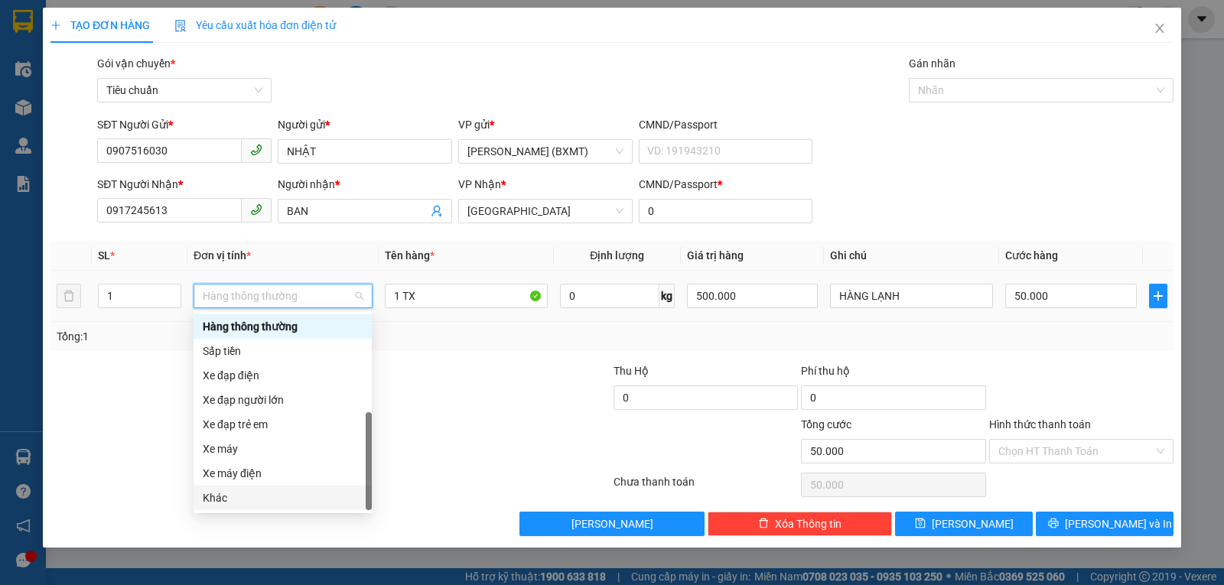
drag, startPoint x: 252, startPoint y: 501, endPoint x: 653, endPoint y: 443, distance: 405.8
click at [253, 502] on div "Khác" at bounding box center [283, 498] width 160 height 17
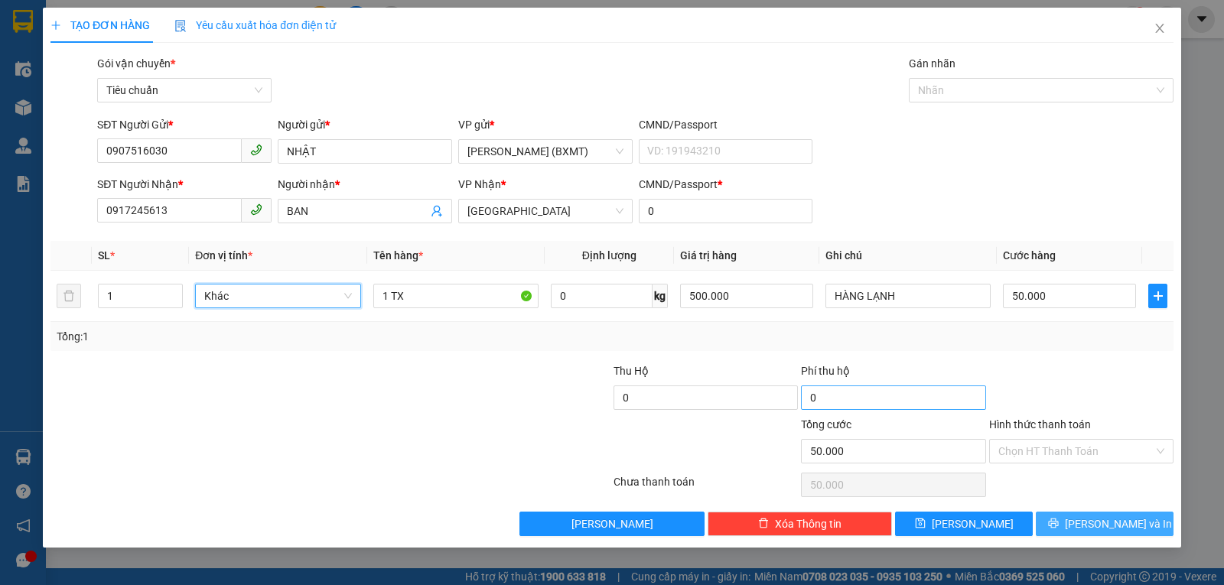
click at [1058, 519] on icon "printer" at bounding box center [1053, 524] width 10 height 10
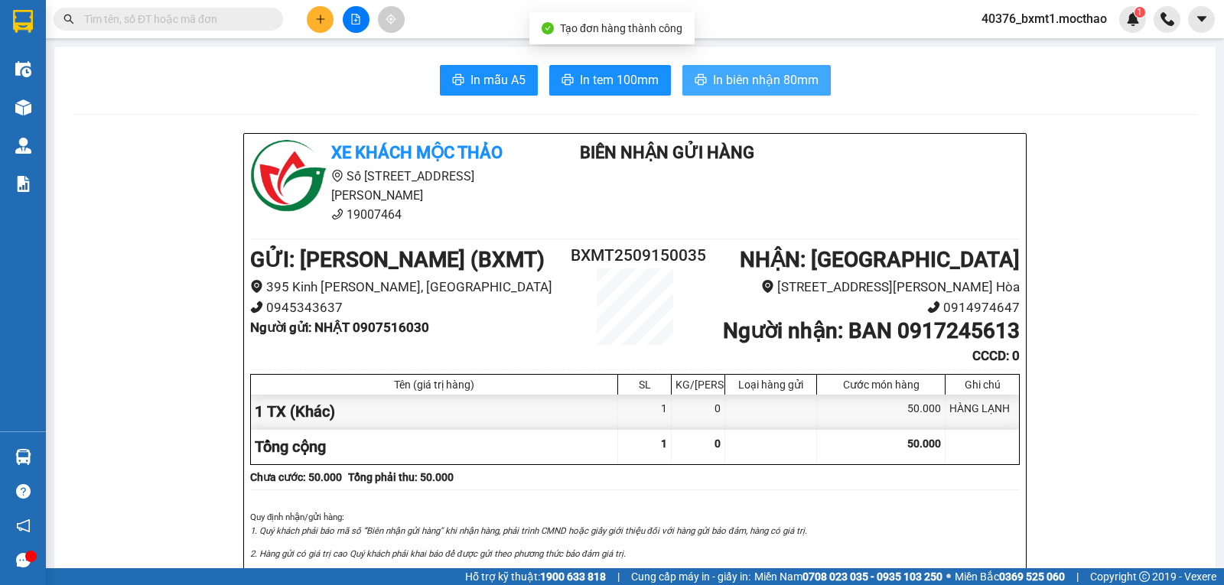
click at [754, 80] on span "In biên nhận 80mm" at bounding box center [766, 79] width 106 height 19
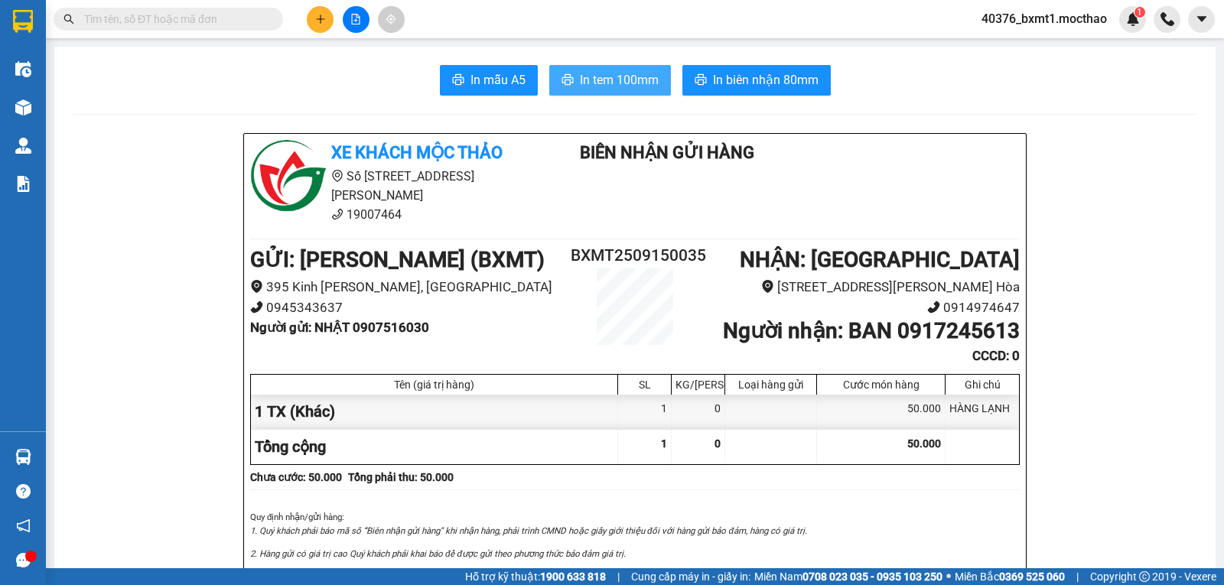
click at [598, 86] on span "In tem 100mm" at bounding box center [619, 79] width 79 height 19
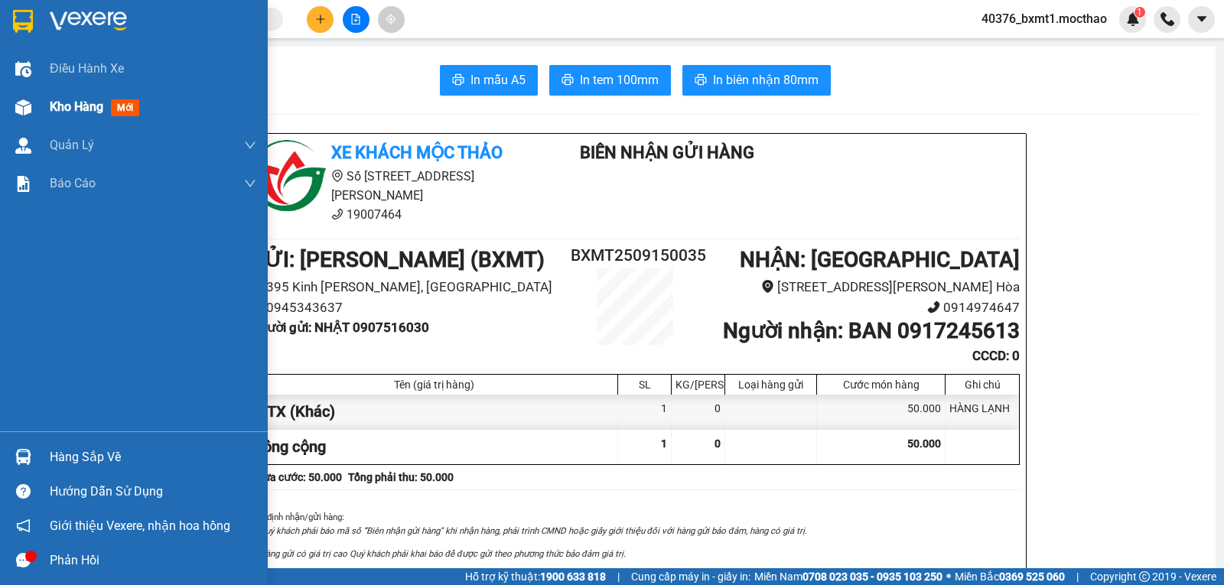
click at [35, 107] on div at bounding box center [23, 107] width 27 height 27
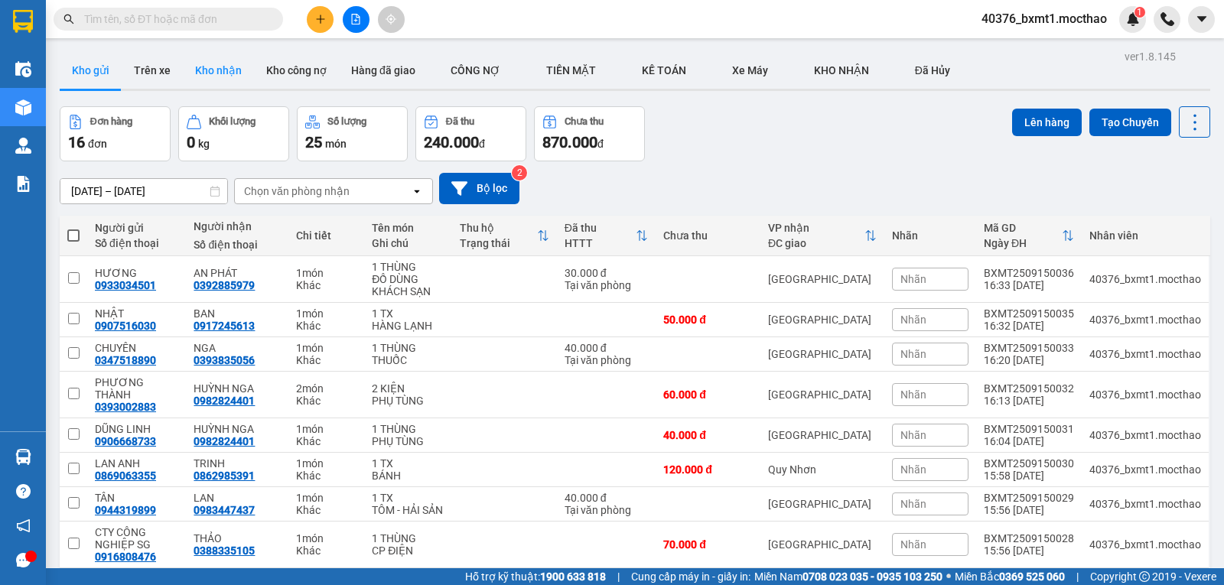
click at [197, 76] on button "Kho nhận" at bounding box center [218, 70] width 71 height 37
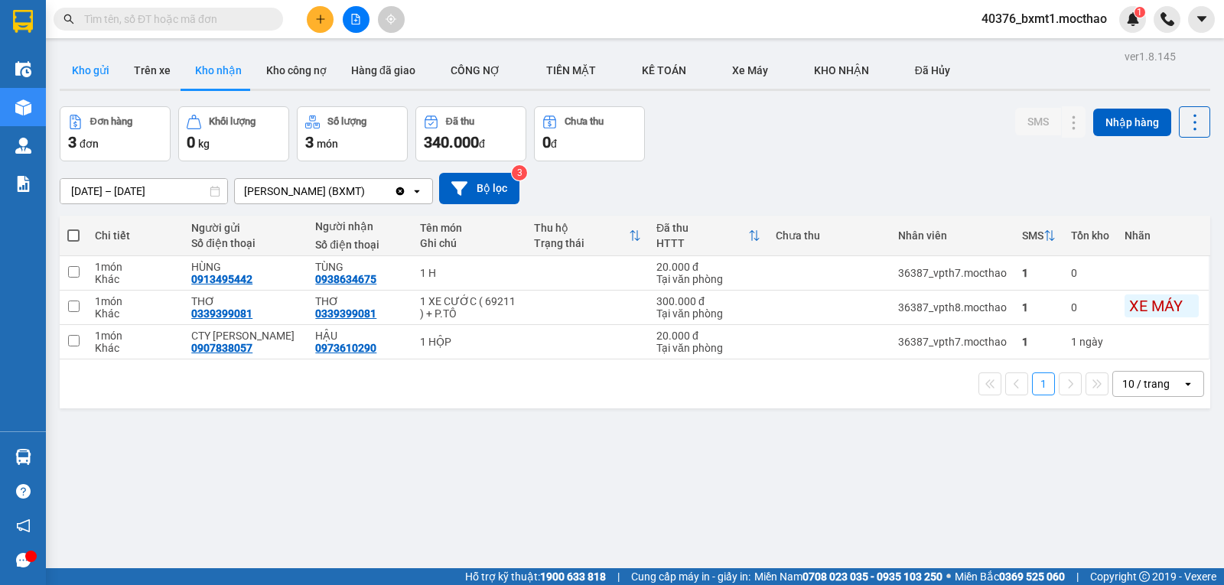
click at [86, 82] on button "Kho gửi" at bounding box center [91, 70] width 62 height 37
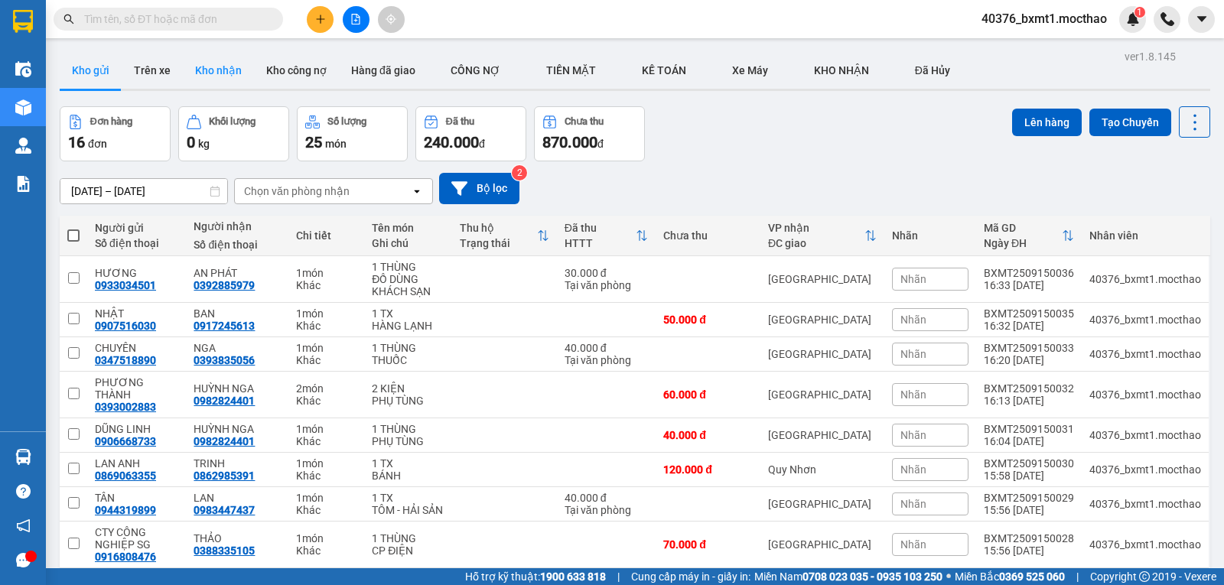
click at [203, 77] on button "Kho nhận" at bounding box center [218, 70] width 71 height 37
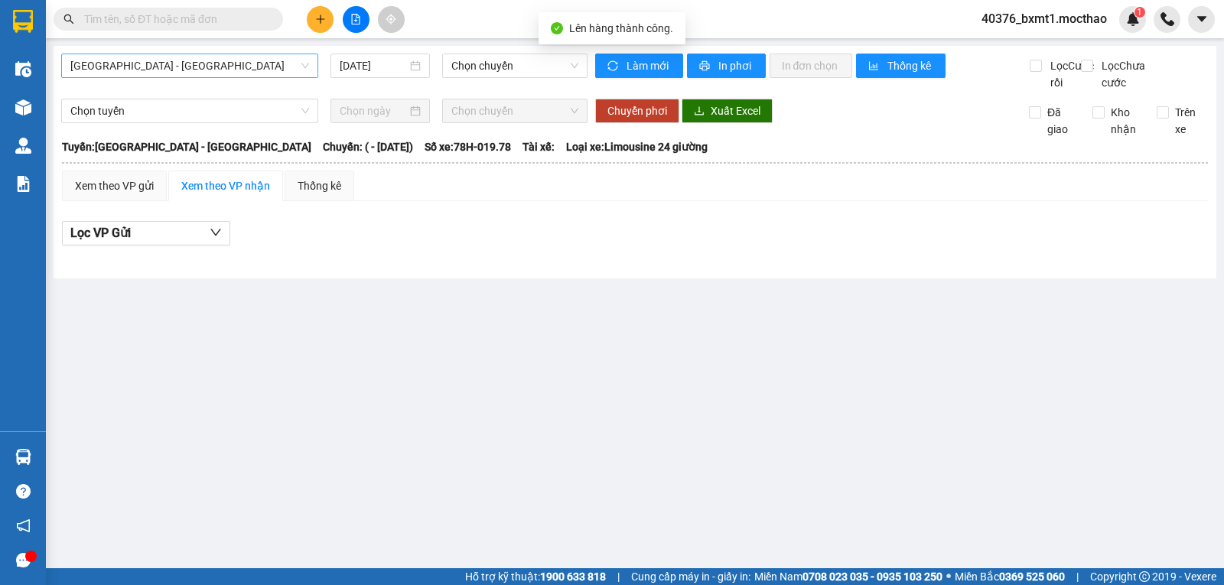
click at [164, 70] on span "[GEOGRAPHIC_DATA] - [GEOGRAPHIC_DATA]" at bounding box center [189, 65] width 239 height 23
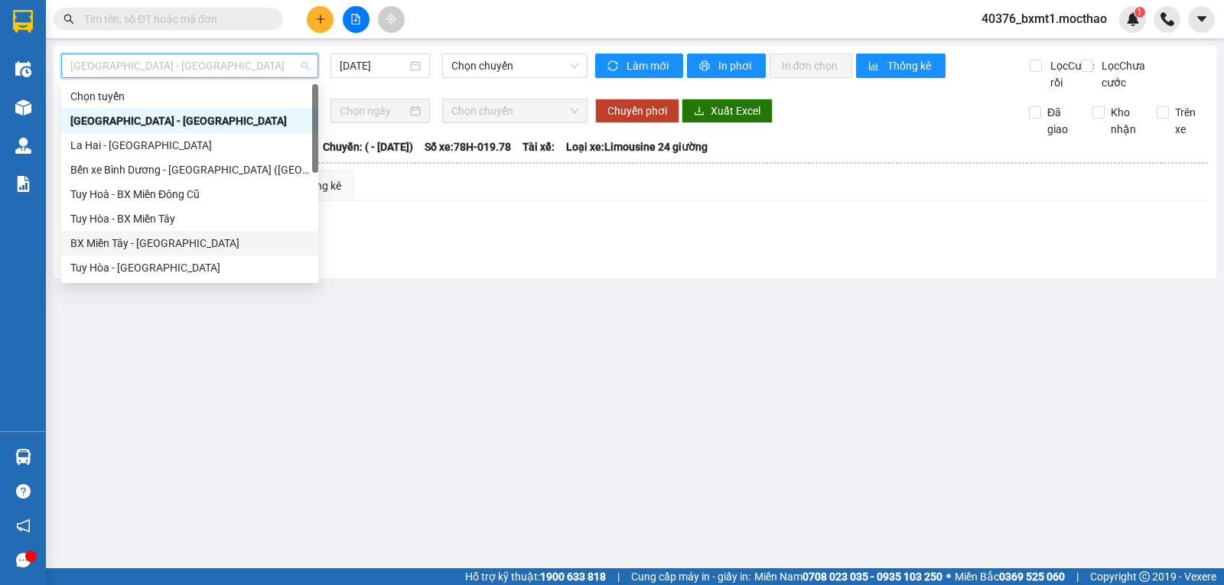
click at [130, 236] on div "BX Miền Tây - [GEOGRAPHIC_DATA]" at bounding box center [189, 243] width 239 height 17
type input "[DATE]"
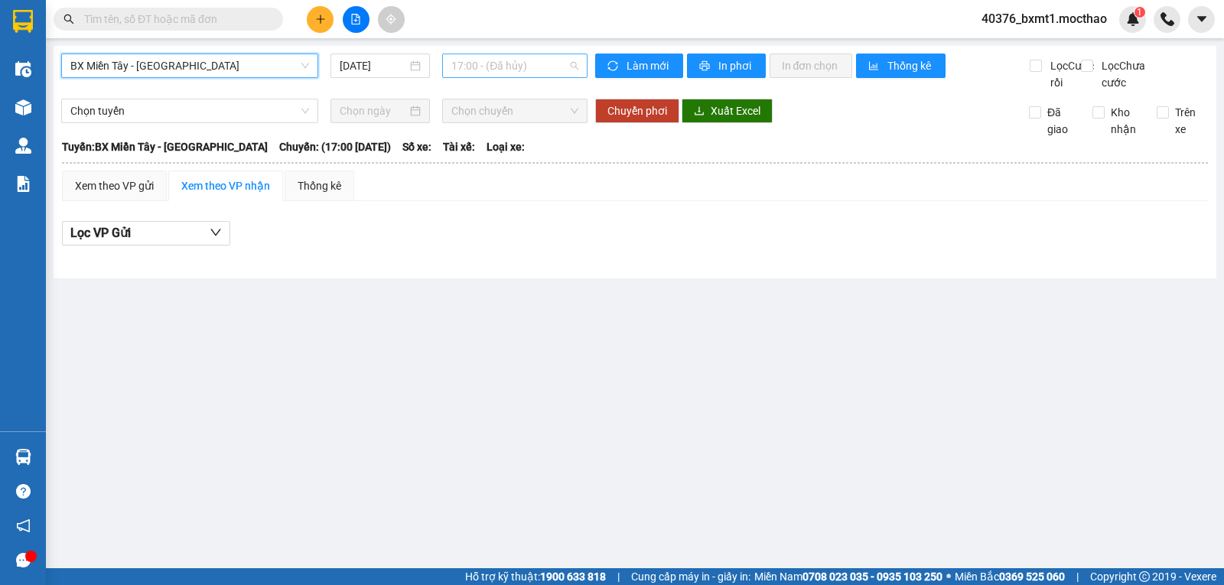
drag, startPoint x: 474, startPoint y: 69, endPoint x: 511, endPoint y: 118, distance: 61.7
click at [474, 69] on span "17:00 - (Đã hủy)" at bounding box center [514, 65] width 126 height 23
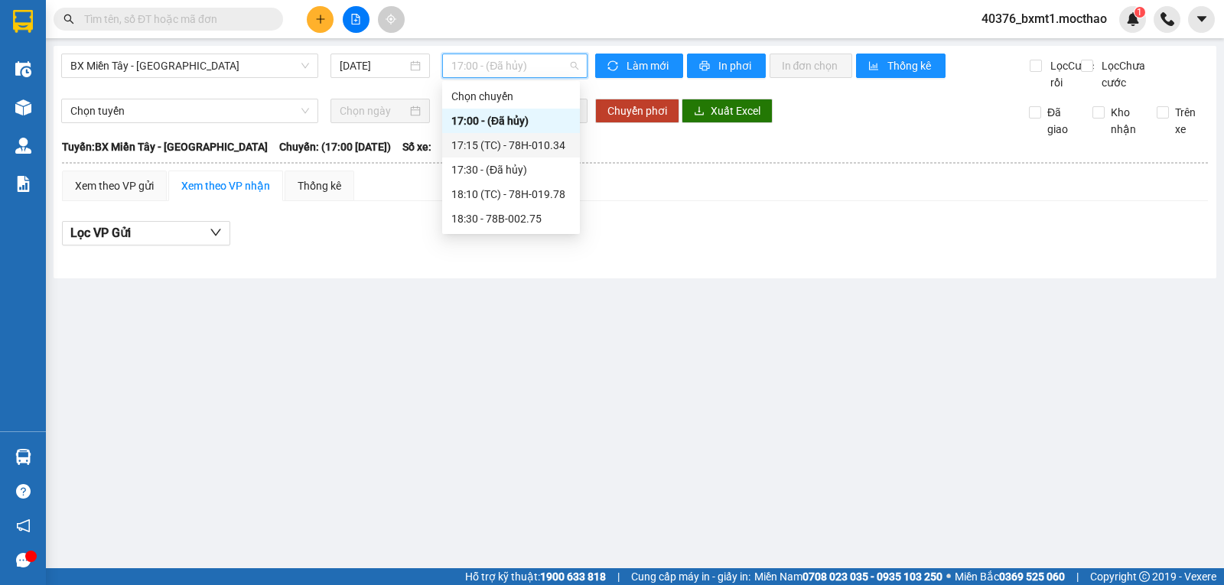
click at [514, 138] on div "17:15 (TC) - 78H-010.34" at bounding box center [510, 145] width 119 height 17
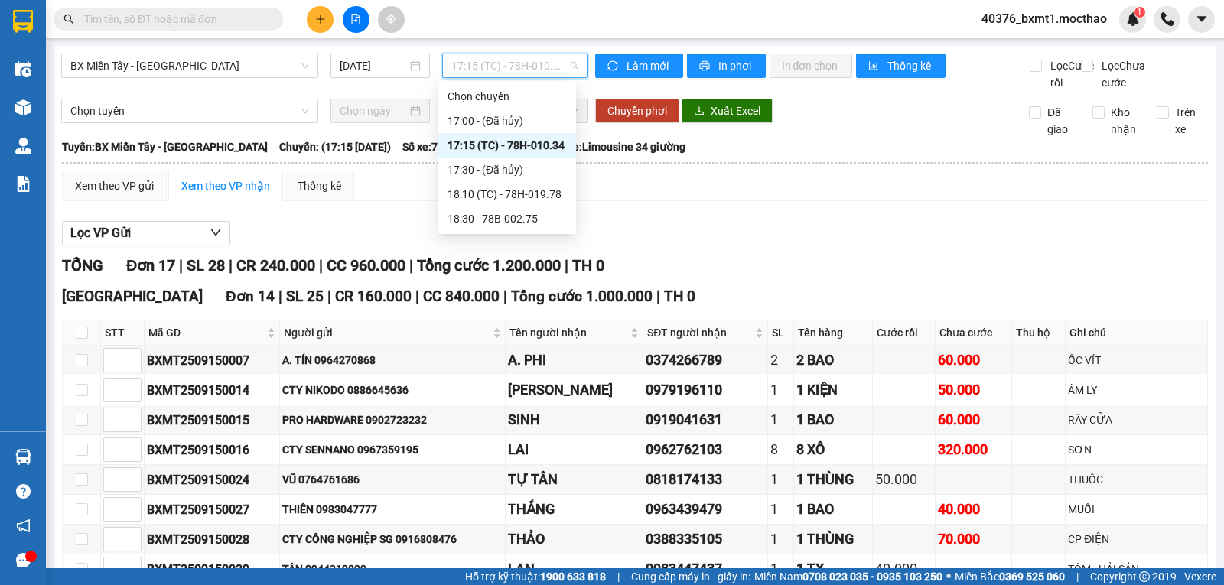
drag, startPoint x: 526, startPoint y: 77, endPoint x: 537, endPoint y: 88, distance: 15.7
click at [522, 76] on span "17:15 (TC) - 78H-010.34" at bounding box center [514, 65] width 126 height 23
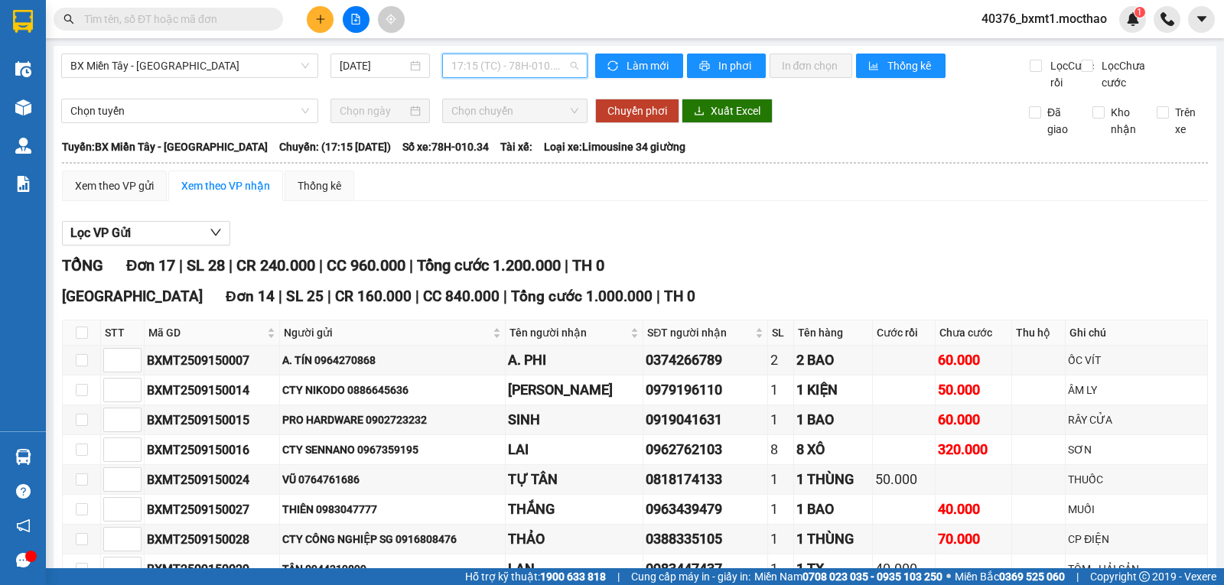
click at [486, 66] on span "17:15 (TC) - 78H-010.34" at bounding box center [514, 65] width 126 height 23
click at [725, 242] on div "Lọc VP Gửi" at bounding box center [635, 233] width 1146 height 25
click at [500, 63] on span "17:15 (TC) - 78H-010.34" at bounding box center [514, 65] width 126 height 23
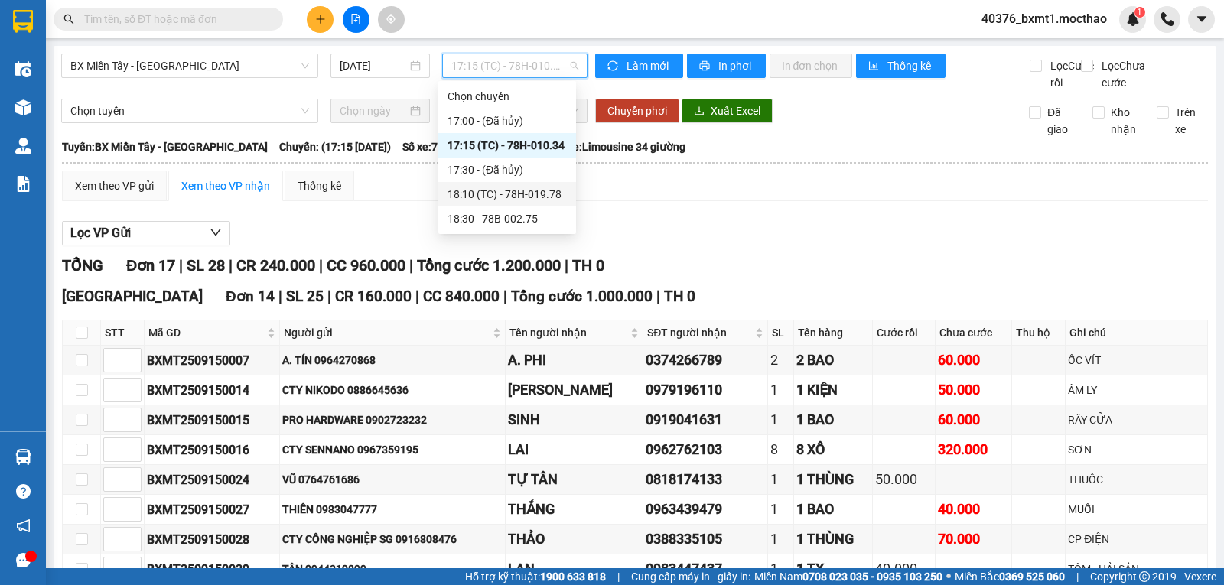
click at [550, 203] on div "18:10 (TC) - 78H-019.78" at bounding box center [507, 194] width 138 height 24
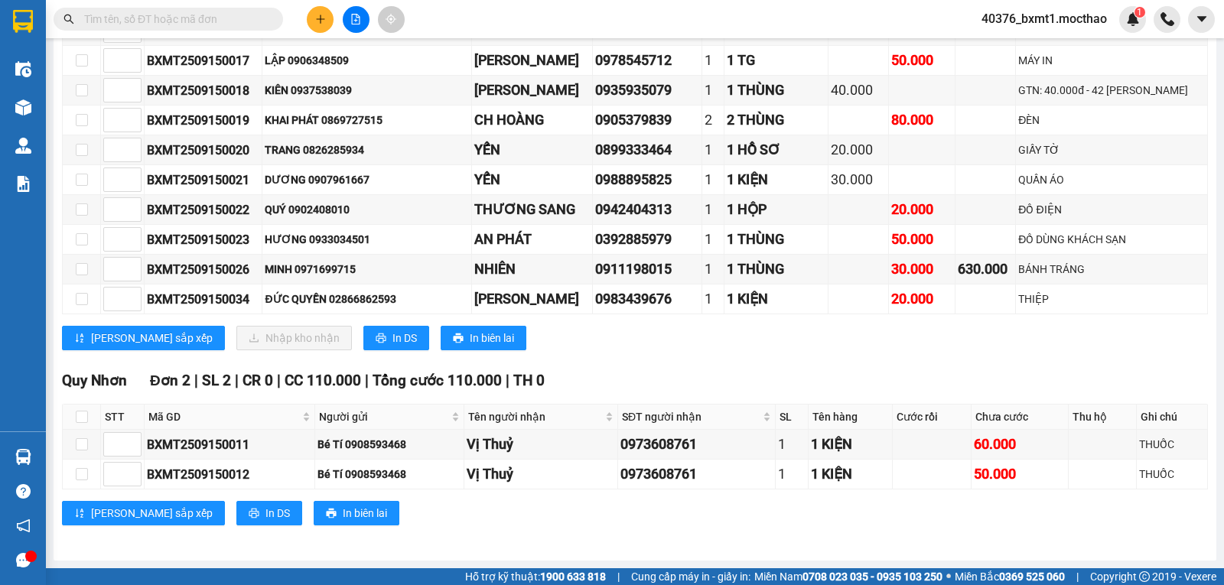
scroll to position [585, 0]
click at [318, 20] on icon "plus" at bounding box center [320, 19] width 11 height 11
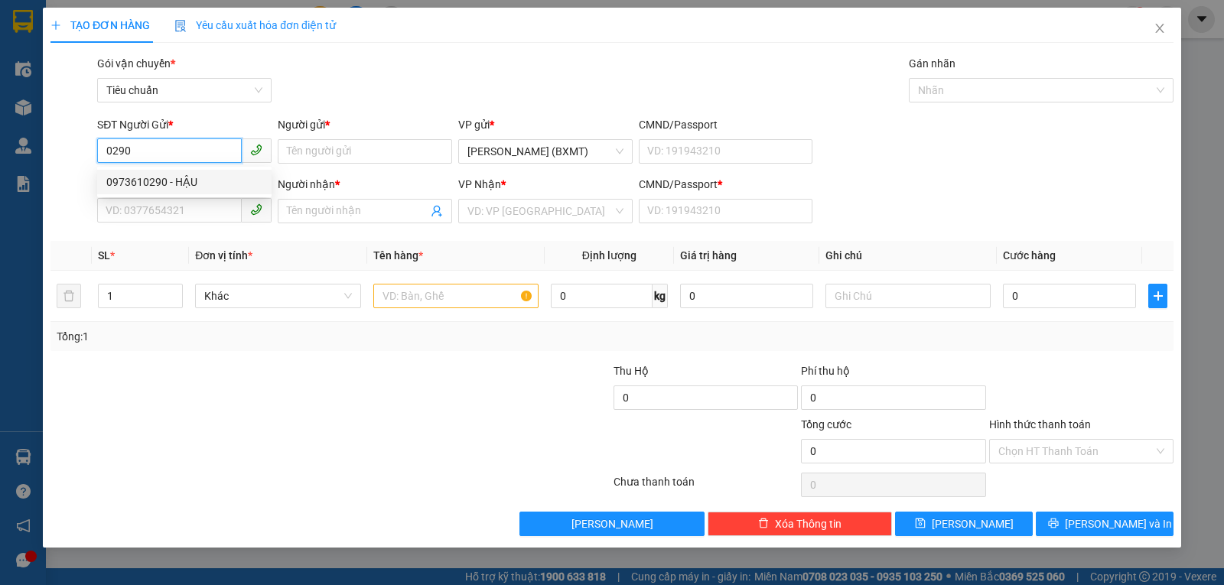
click at [181, 184] on div "0973610290 - HẬU" at bounding box center [184, 182] width 156 height 17
type input "0973610290"
type input "HẬU"
type input "0984040066"
type input "Mạnh Tuấn"
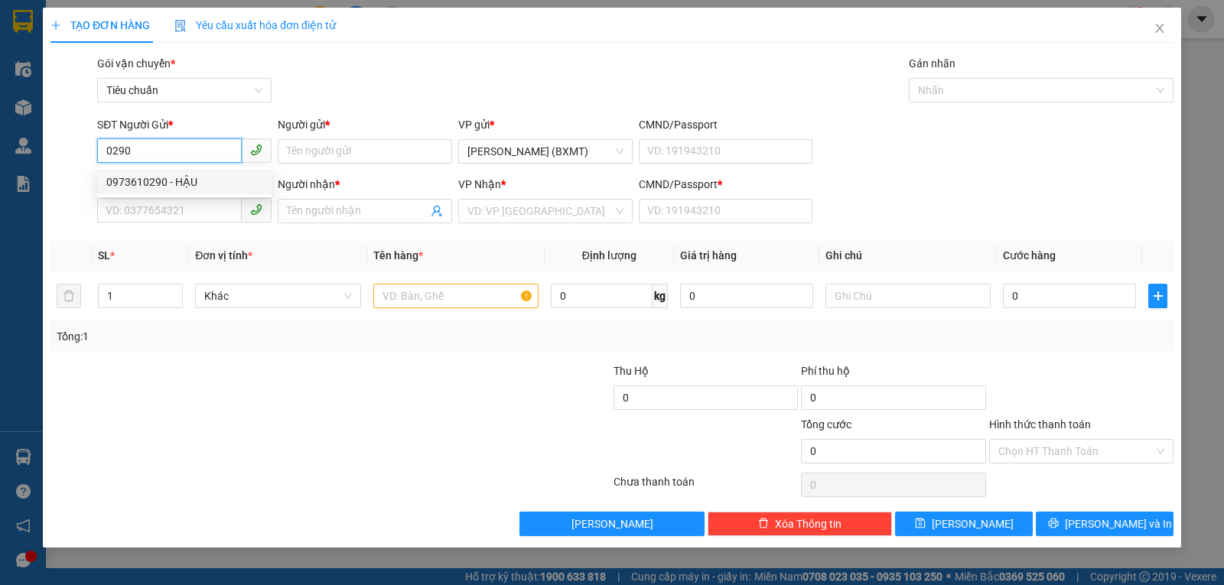
type input "0"
type input "30.000"
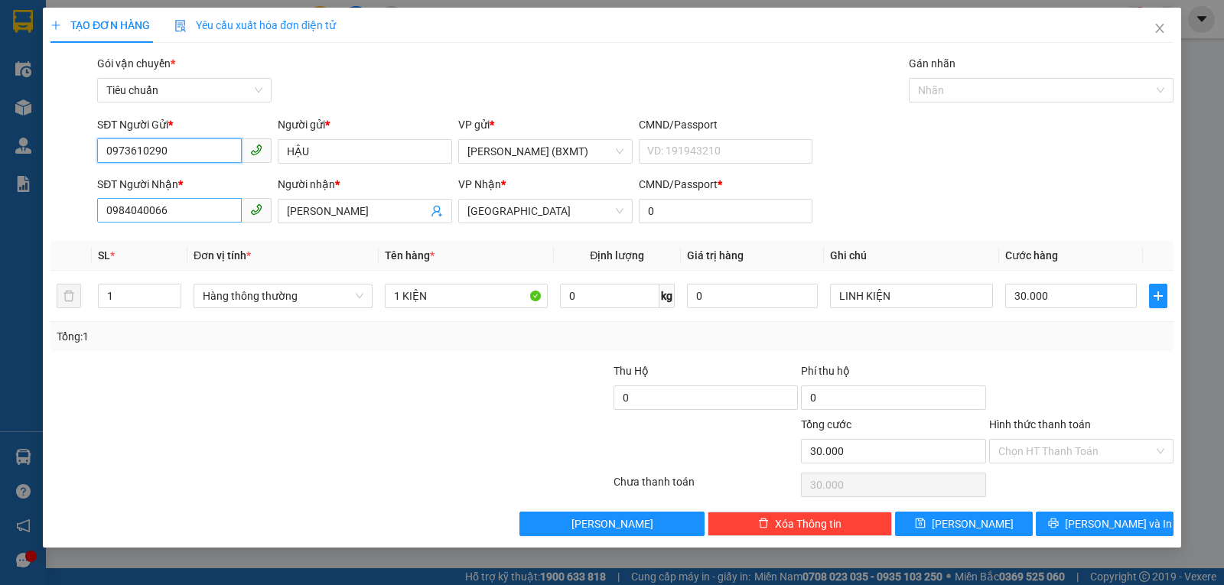
type input "0973610290"
click at [196, 214] on input "0984040066" at bounding box center [169, 210] width 145 height 24
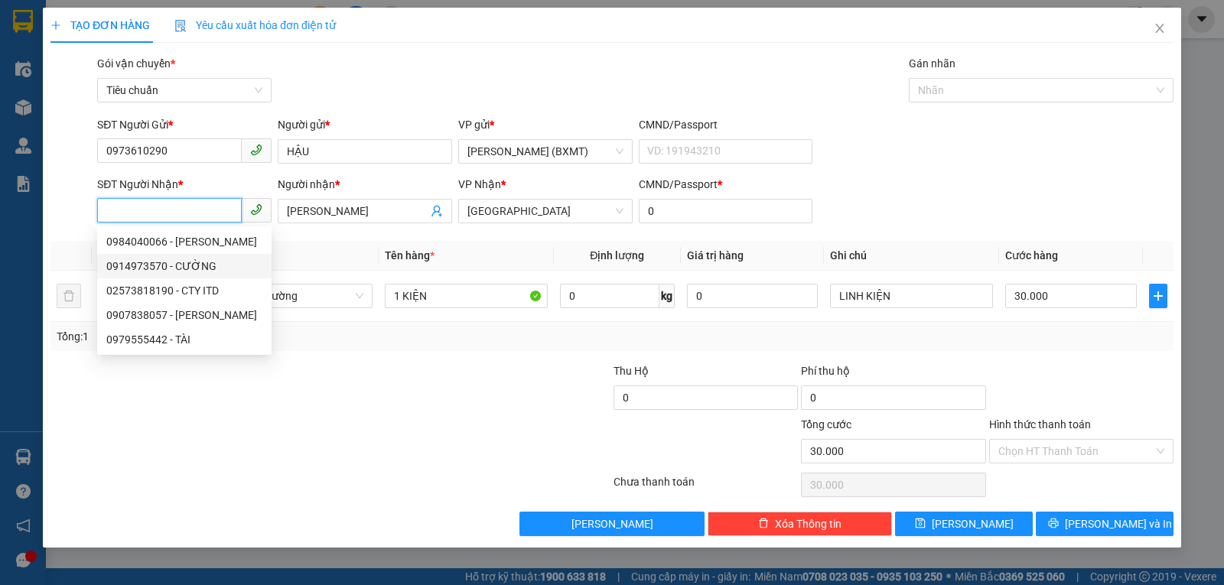
click at [204, 274] on div "0914973570 - CƯỜNG" at bounding box center [184, 266] width 156 height 17
type input "0914973570"
type input "CƯỜNG"
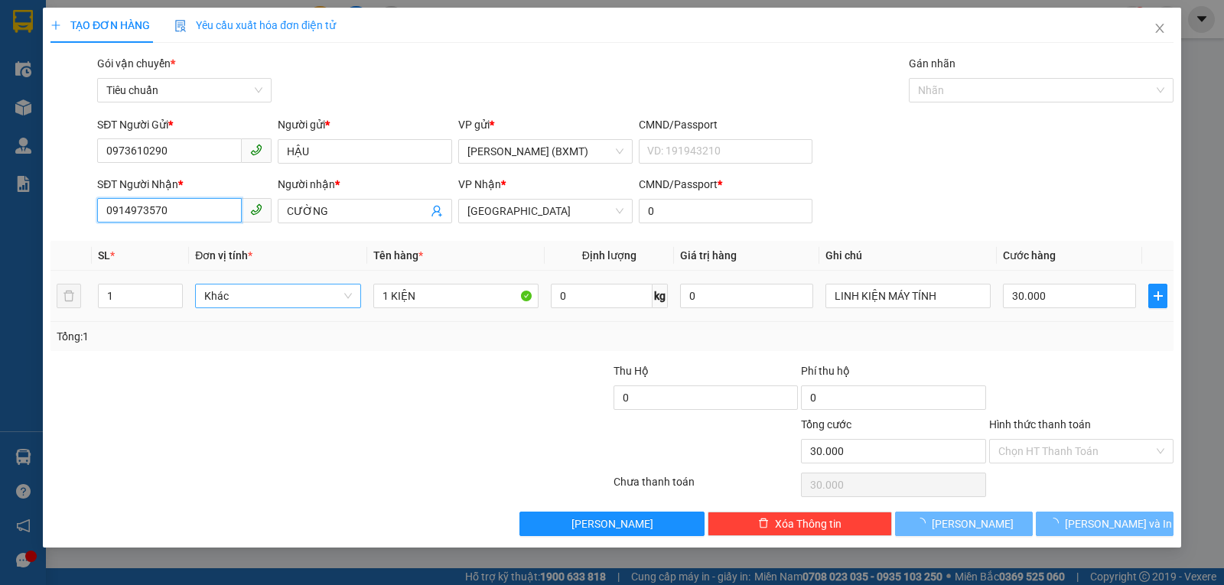
click at [285, 297] on span "Khác" at bounding box center [277, 296] width 147 height 23
type input "0914973570"
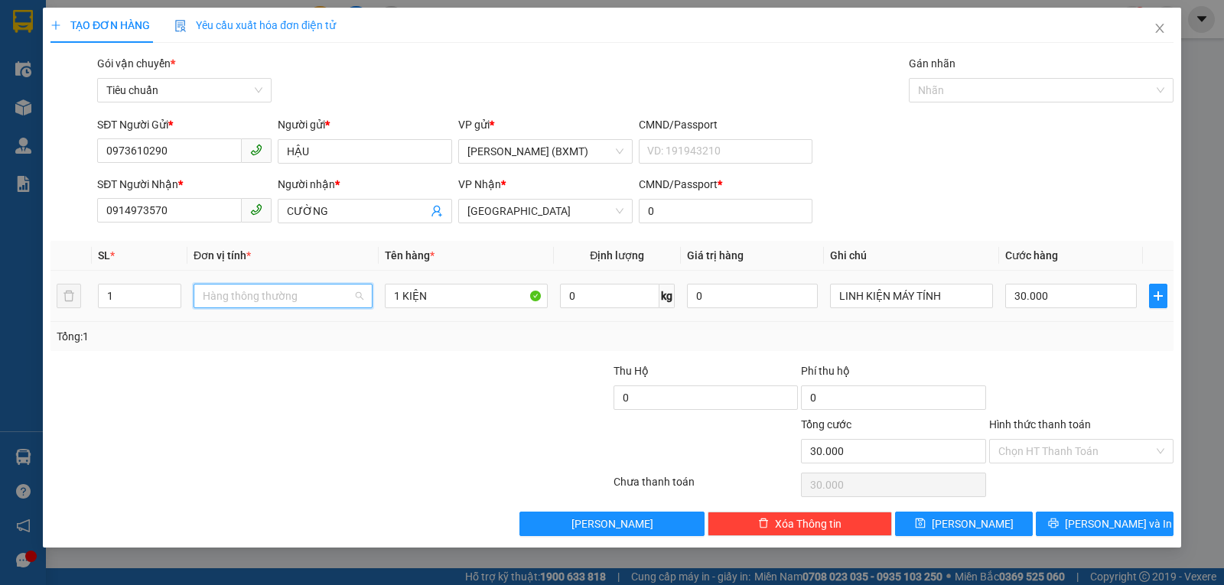
scroll to position [98, 0]
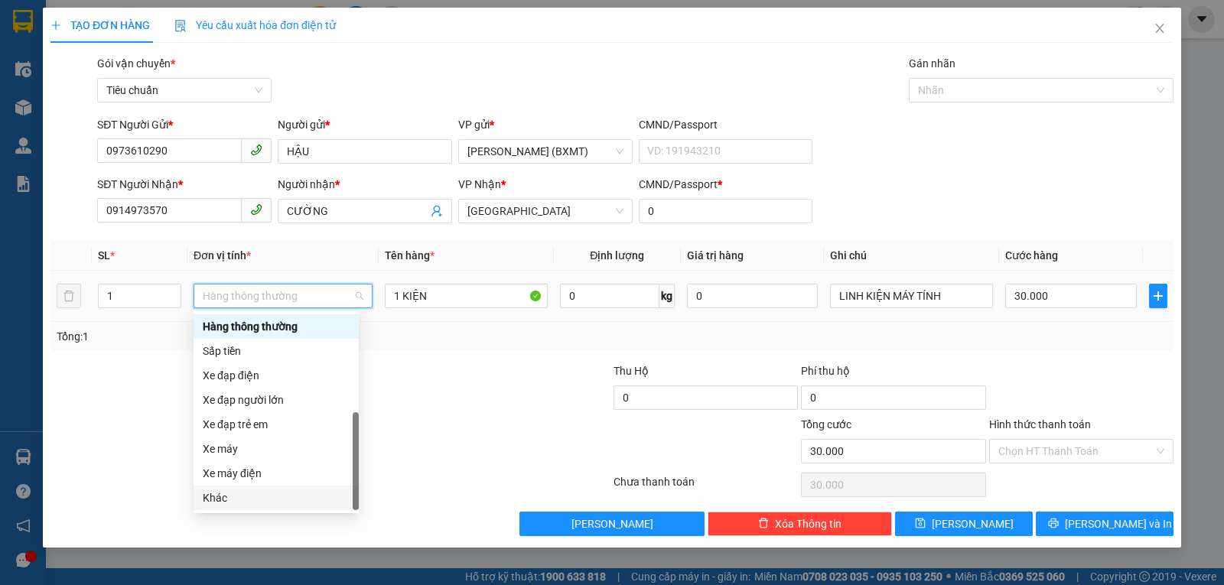
drag, startPoint x: 246, startPoint y: 498, endPoint x: 555, endPoint y: 497, distance: 309.1
click at [250, 499] on div "Khác" at bounding box center [276, 498] width 147 height 17
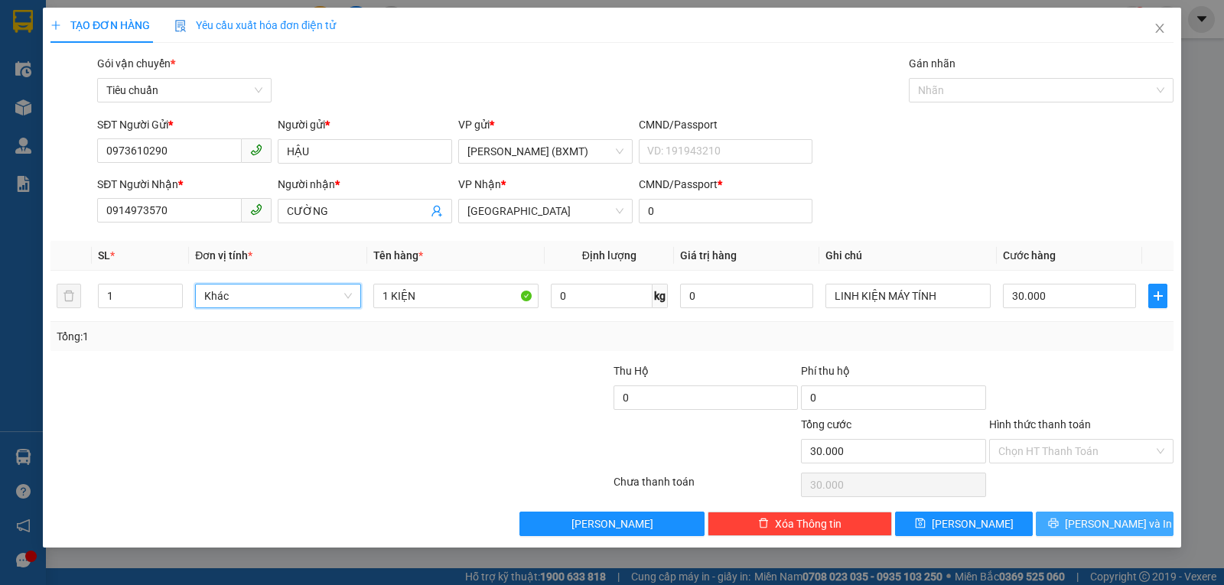
click at [1059, 520] on icon "printer" at bounding box center [1053, 523] width 11 height 11
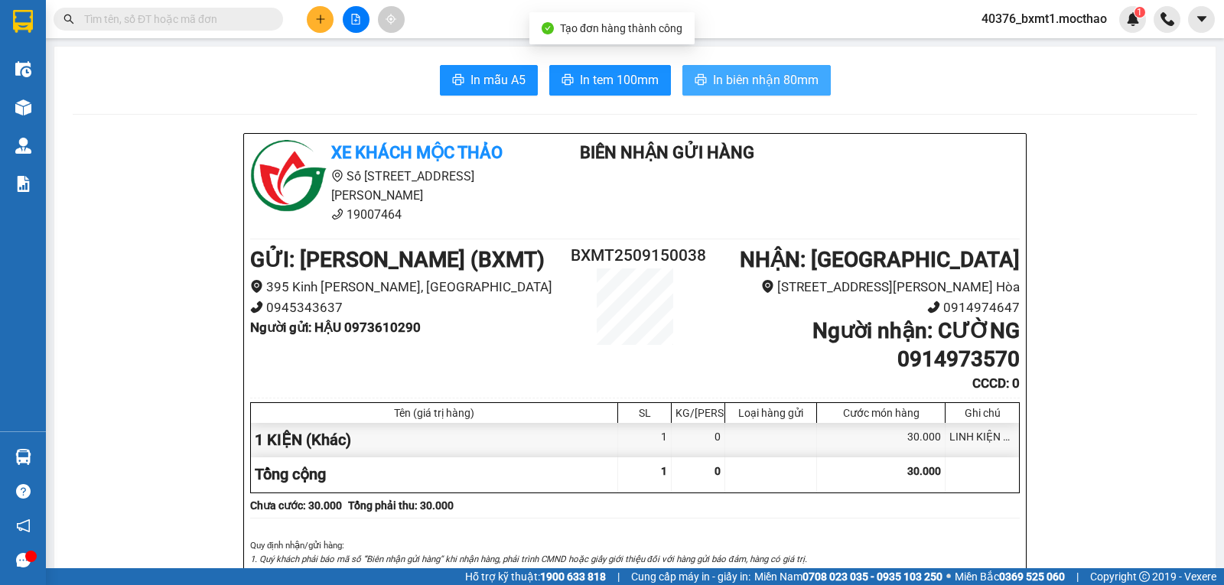
click at [755, 87] on span "In biên nhận 80mm" at bounding box center [766, 79] width 106 height 19
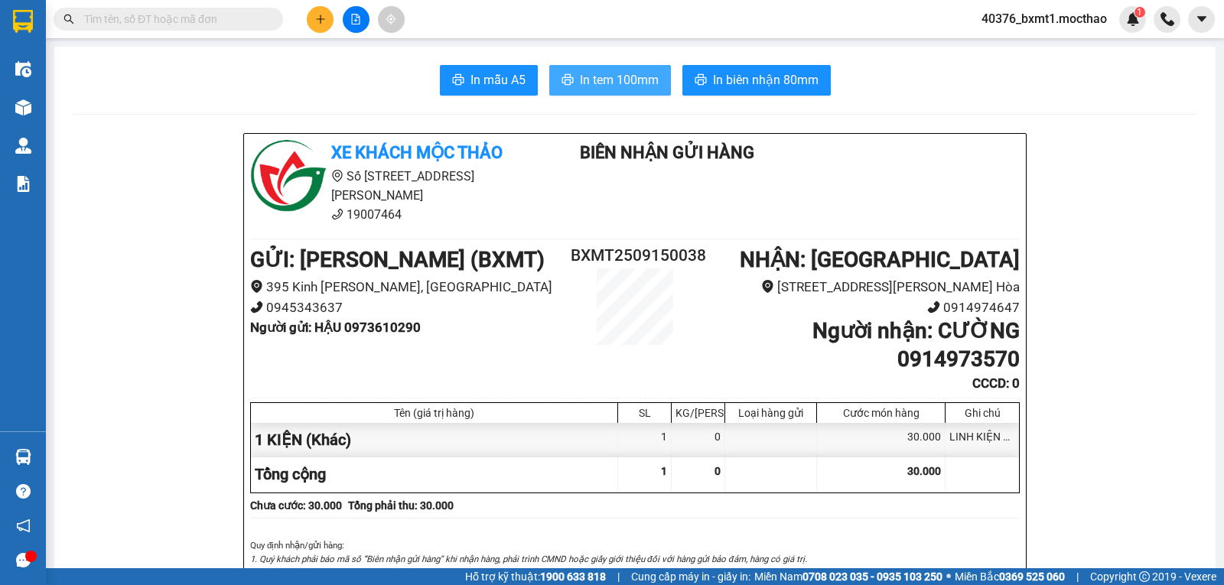
click at [580, 83] on span "In tem 100mm" at bounding box center [619, 79] width 79 height 19
click at [318, 22] on icon "plus" at bounding box center [320, 19] width 11 height 11
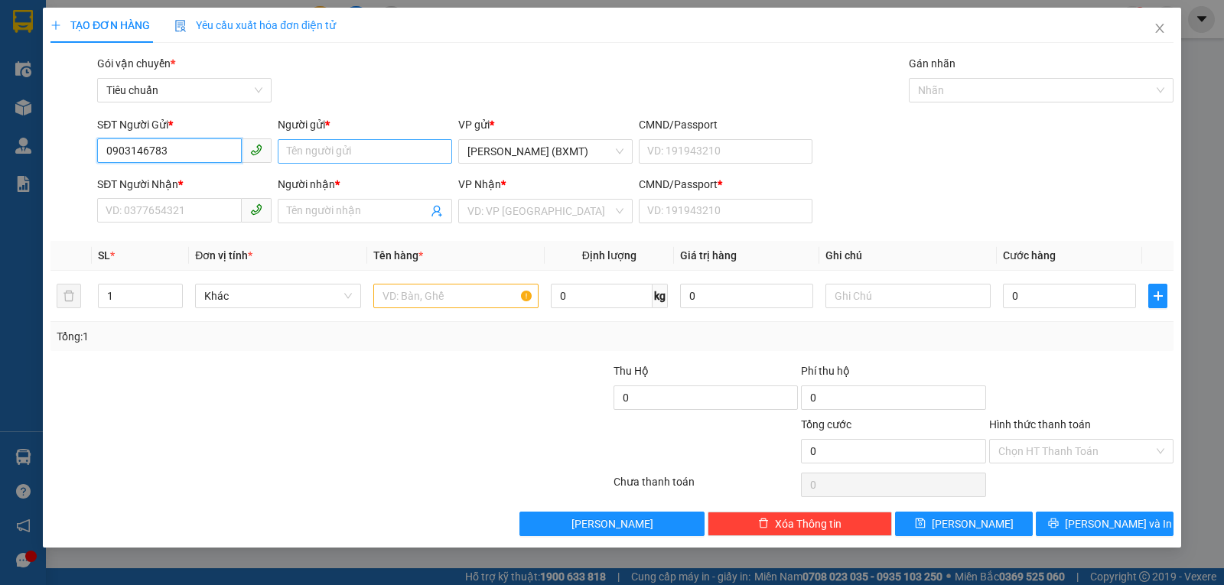
type input "0903146783"
click at [321, 152] on input "Người gửi *" at bounding box center [365, 151] width 174 height 24
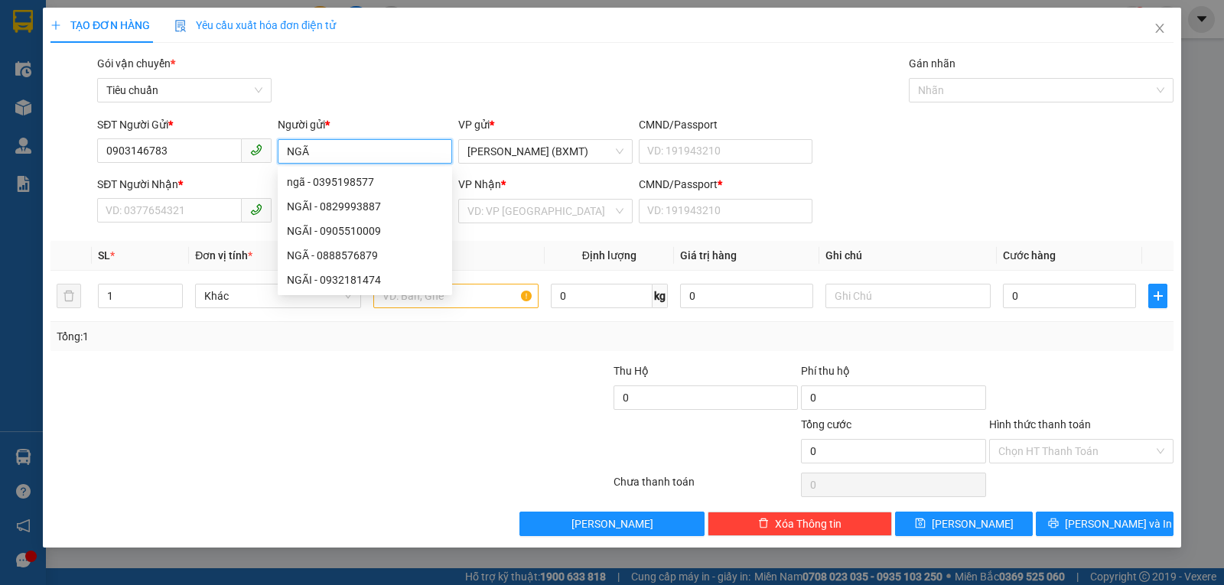
click at [321, 148] on input "NGÃ" at bounding box center [365, 151] width 174 height 24
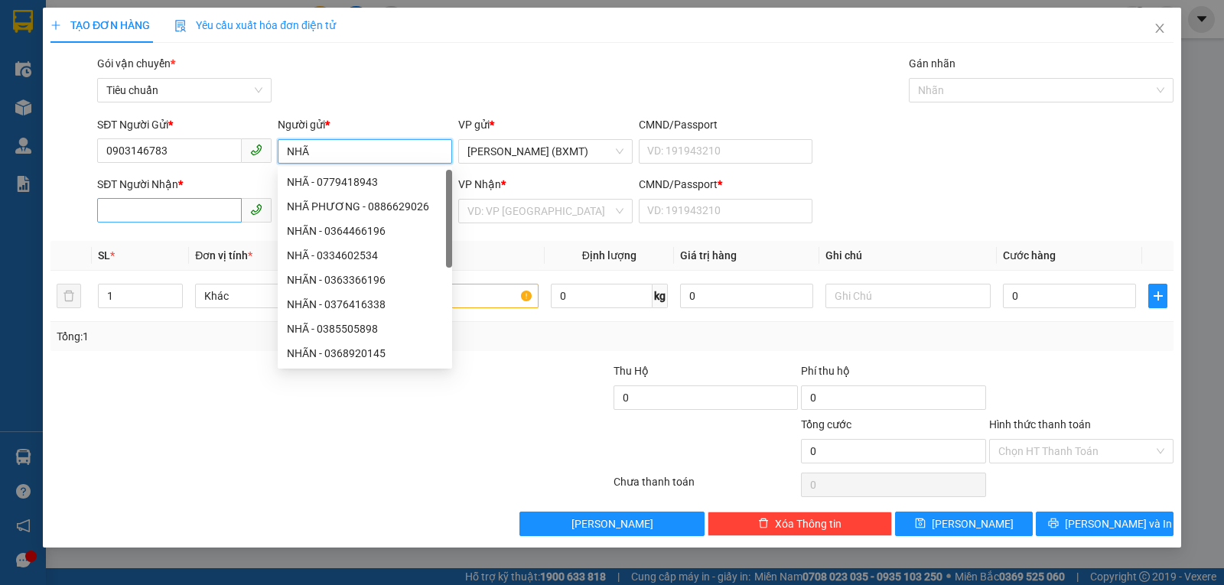
type input "NHÃ"
click at [204, 211] on input "SĐT Người Nhận *" at bounding box center [169, 210] width 145 height 24
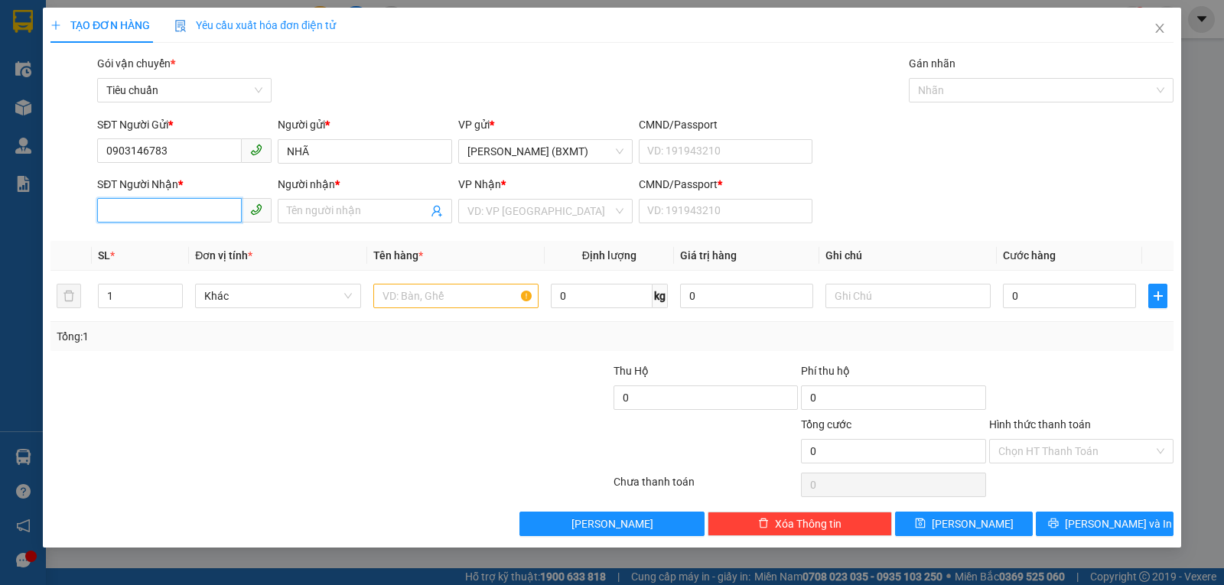
click at [184, 202] on input "SĐT Người Nhận *" at bounding box center [169, 210] width 145 height 24
type input "0918248676"
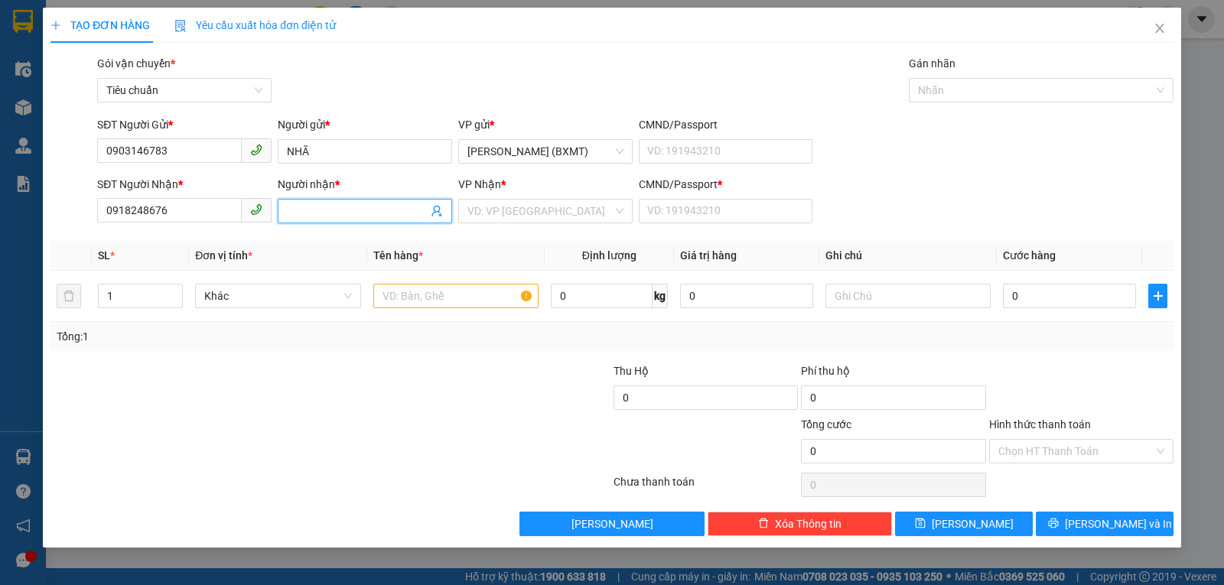
click at [338, 213] on input "Người nhận *" at bounding box center [357, 211] width 141 height 17
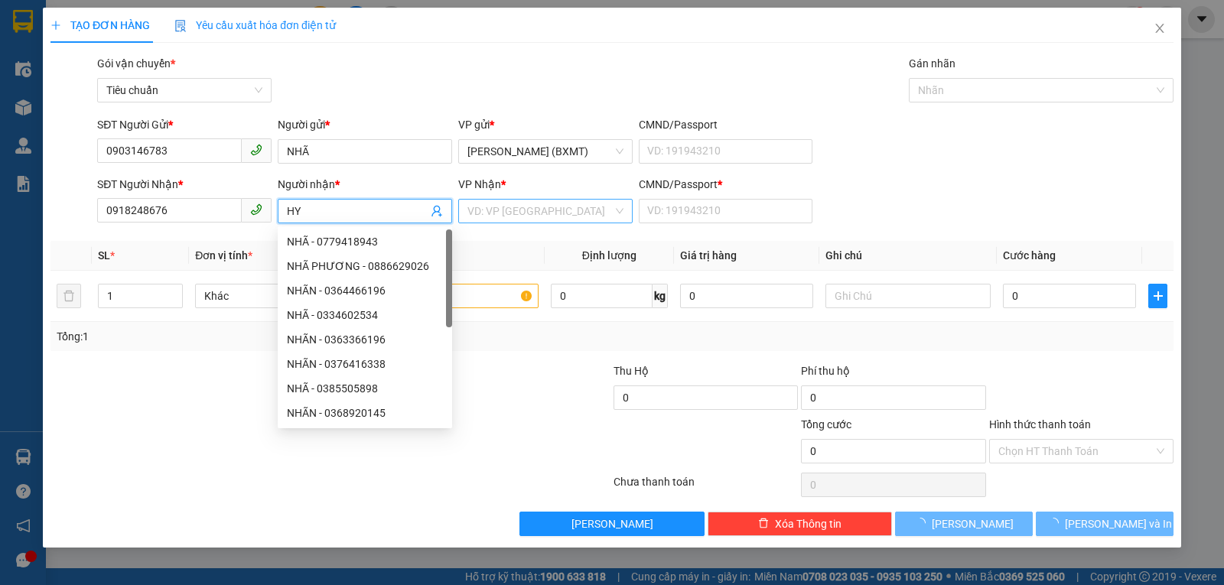
type input "HY"
click at [516, 218] on input "search" at bounding box center [539, 211] width 145 height 23
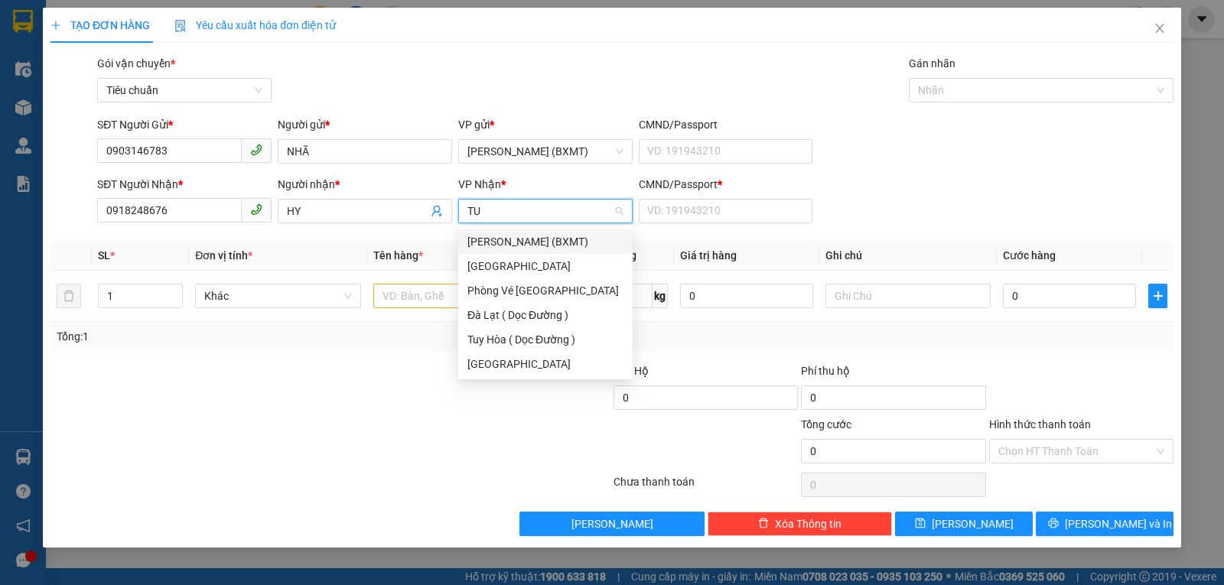
type input "TUY"
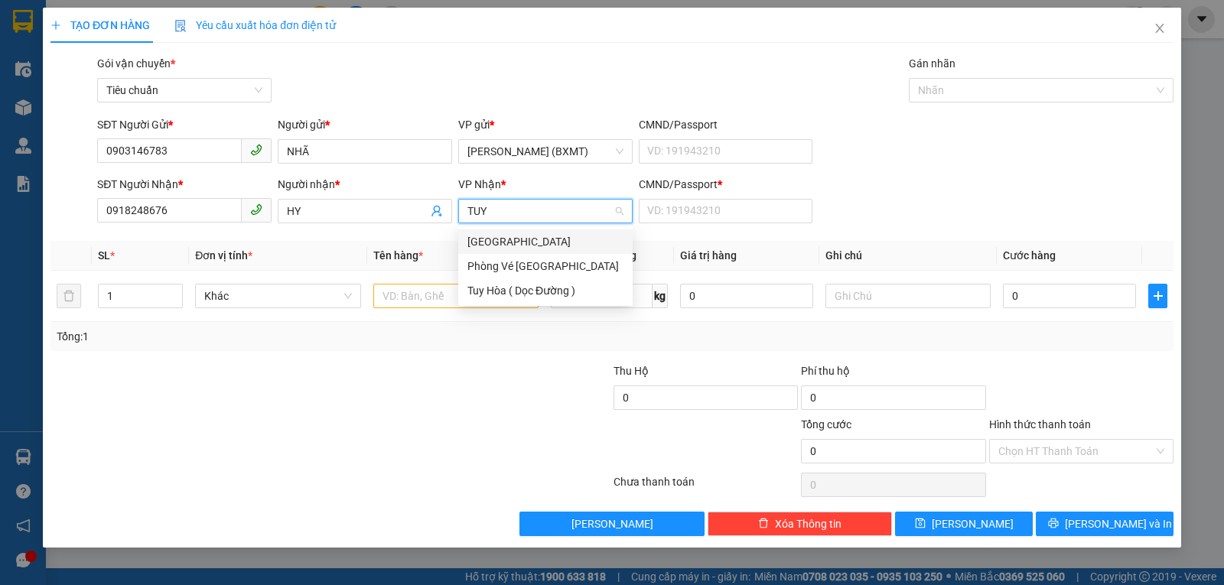
drag, startPoint x: 541, startPoint y: 237, endPoint x: 574, endPoint y: 235, distance: 33.0
click at [541, 236] on div "[GEOGRAPHIC_DATA]" at bounding box center [545, 241] width 156 height 17
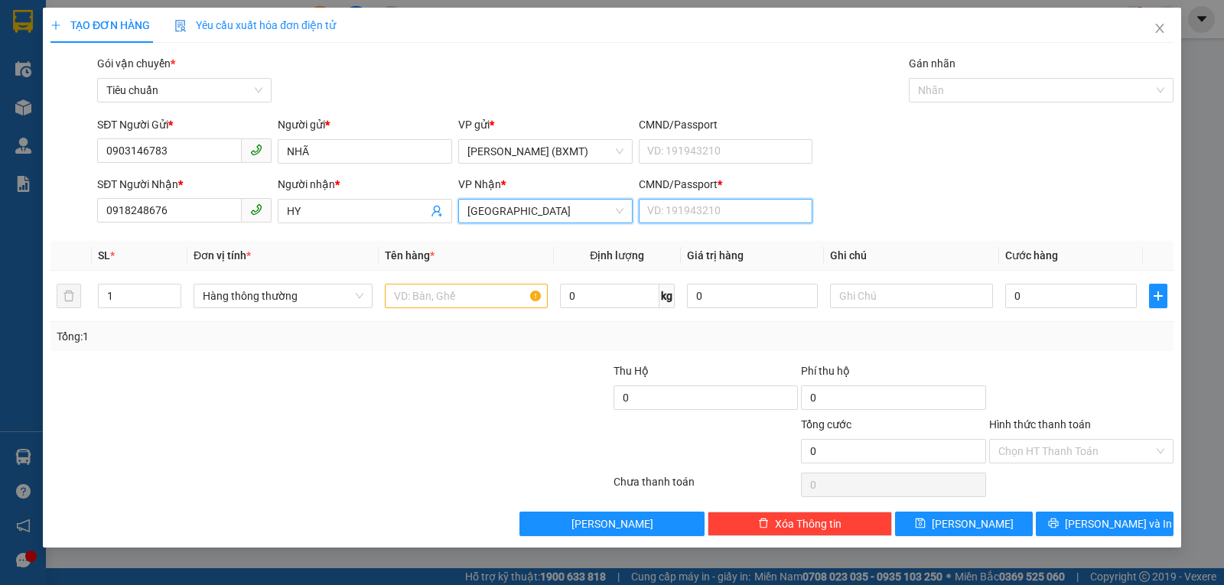
click at [676, 203] on input "CMND/Passport *" at bounding box center [726, 211] width 174 height 24
click at [258, 296] on span "Hàng thông thường" at bounding box center [283, 296] width 161 height 23
type input "0"
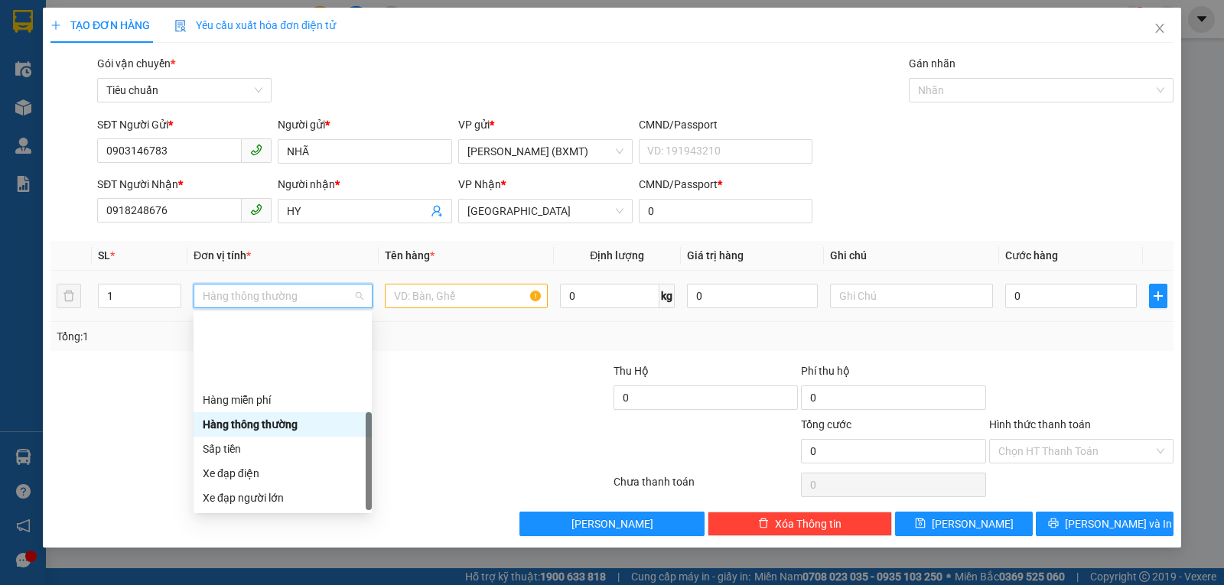
scroll to position [98, 0]
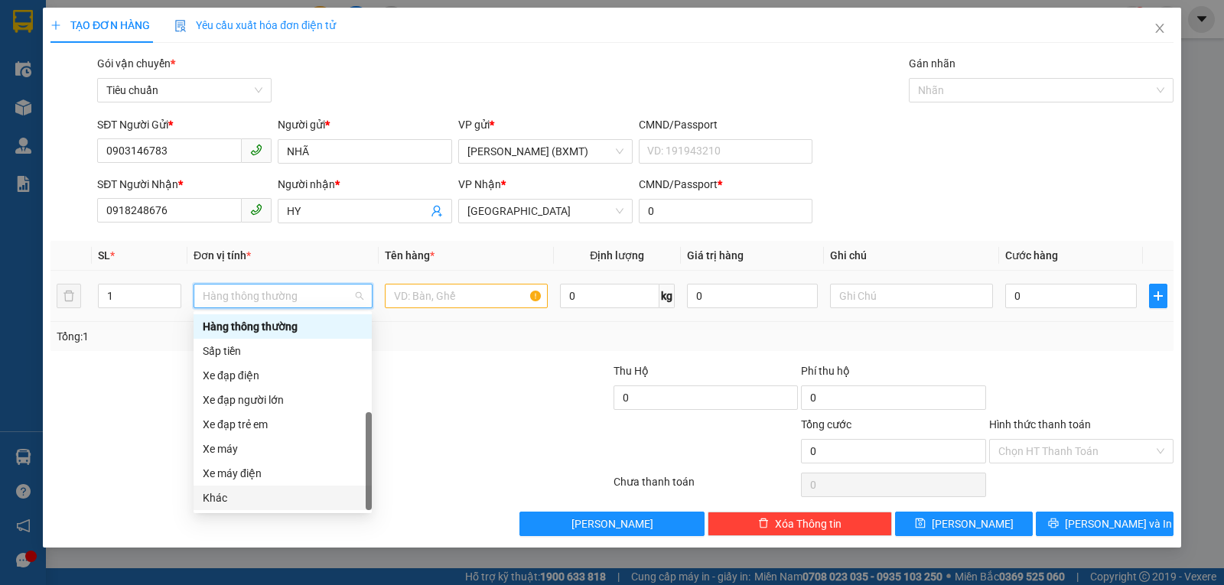
click at [234, 501] on div "Khác" at bounding box center [283, 498] width 160 height 17
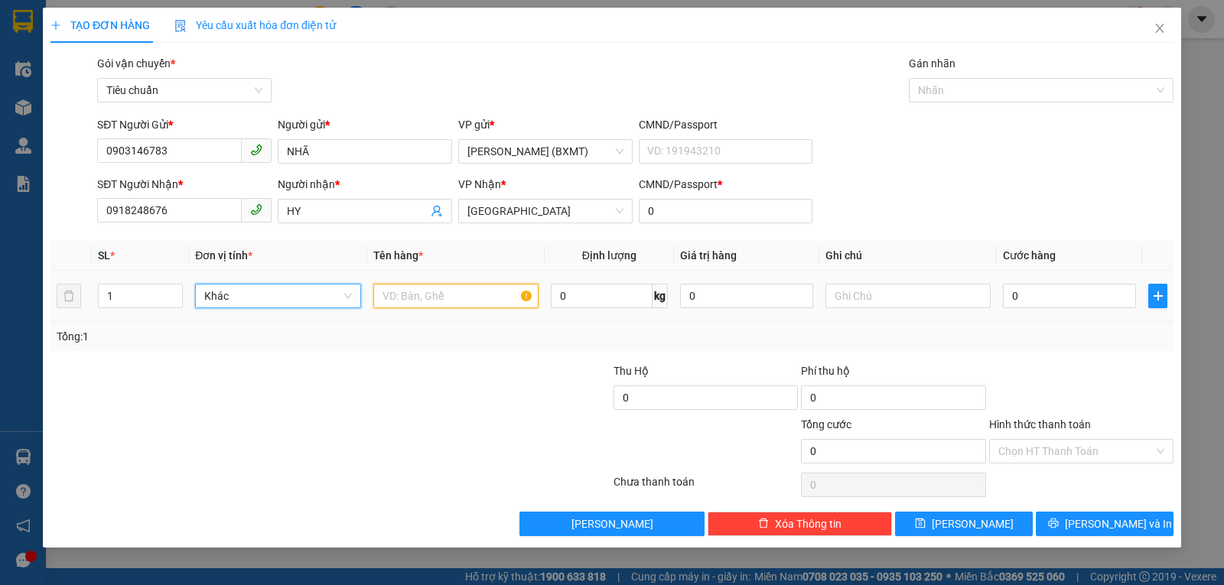
click at [405, 298] on input "text" at bounding box center [455, 296] width 165 height 24
type input "1 KIỆN"
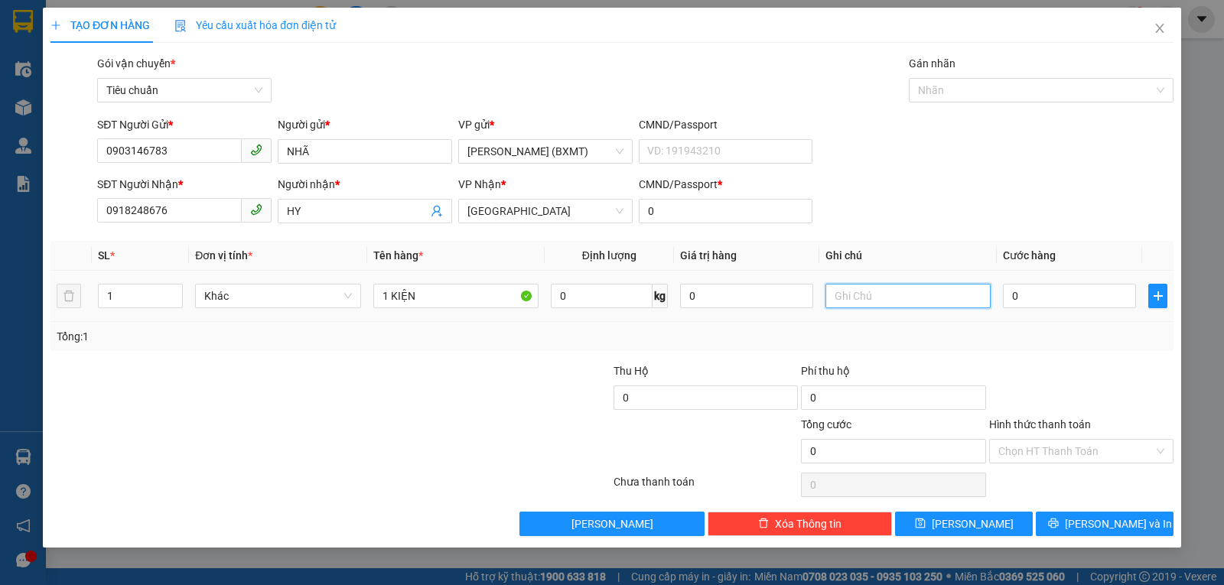
click at [903, 295] on input "text" at bounding box center [907, 296] width 165 height 24
type input "BẾP GAS"
click at [1033, 303] on input "0" at bounding box center [1069, 296] width 133 height 24
type input "5"
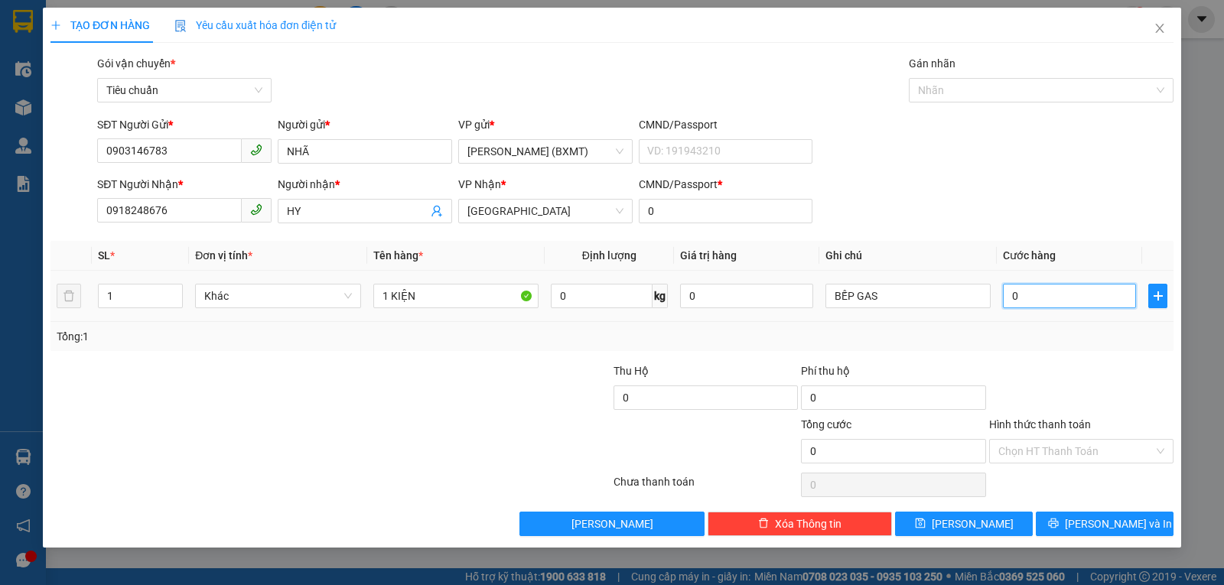
type input "5"
type input "50"
type input "50.000"
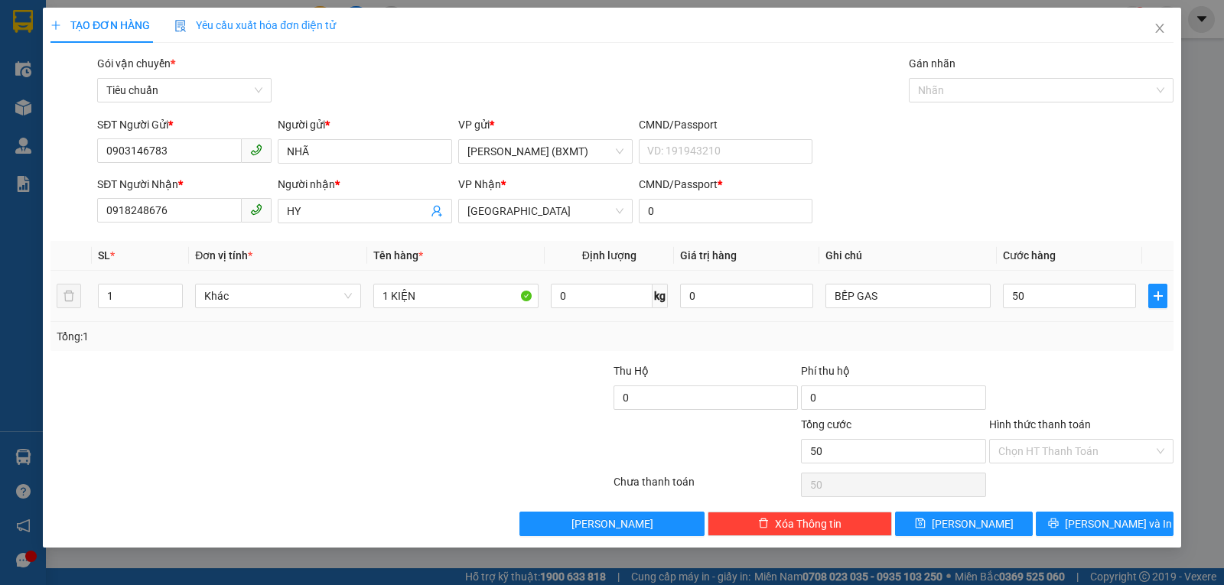
type input "50.000"
click at [1030, 325] on div "Tổng: 1" at bounding box center [611, 336] width 1123 height 29
click at [916, 301] on input "BẾP GAS" at bounding box center [907, 296] width 165 height 24
type input "B"
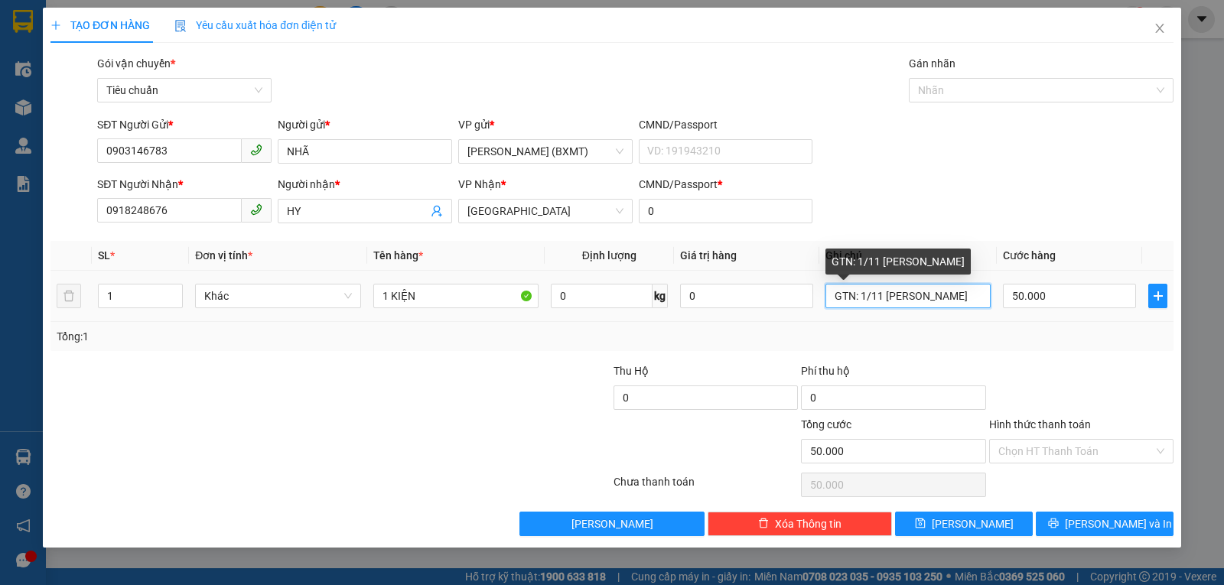
click at [858, 295] on input "GTN: 1/11 LÊ LỢI" at bounding box center [907, 296] width 165 height 24
type input "GTN: 40.000đ 1/11 LÊ LỢI"
click at [1086, 370] on div at bounding box center [1081, 390] width 187 height 54
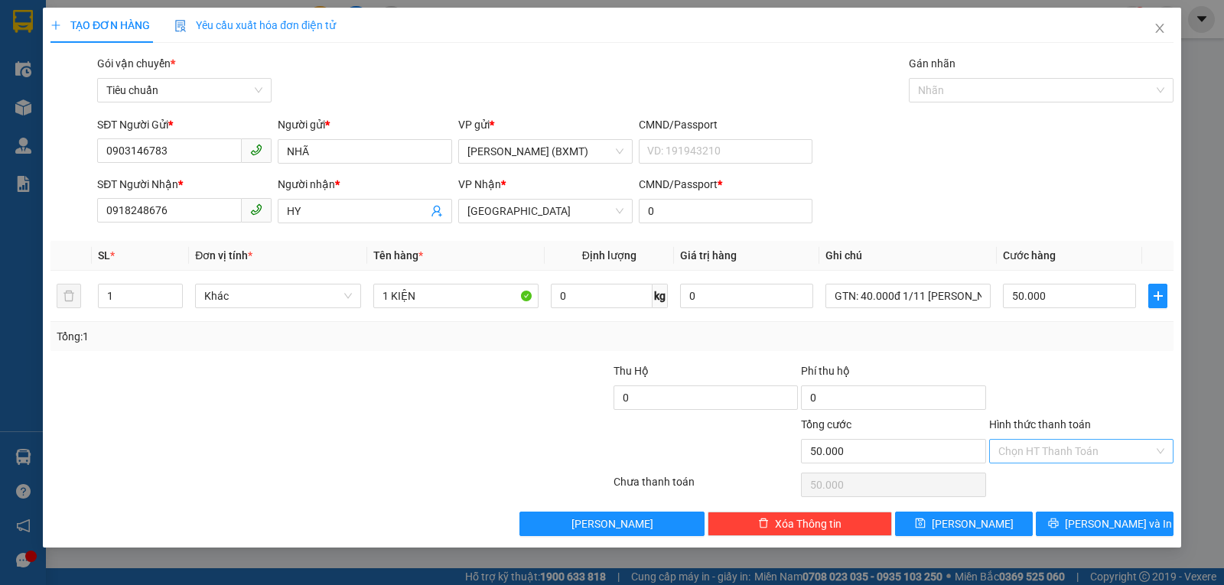
drag, startPoint x: 1066, startPoint y: 448, endPoint x: 1066, endPoint y: 461, distance: 12.3
click at [1066, 449] on input "Hình thức thanh toán" at bounding box center [1075, 451] width 155 height 23
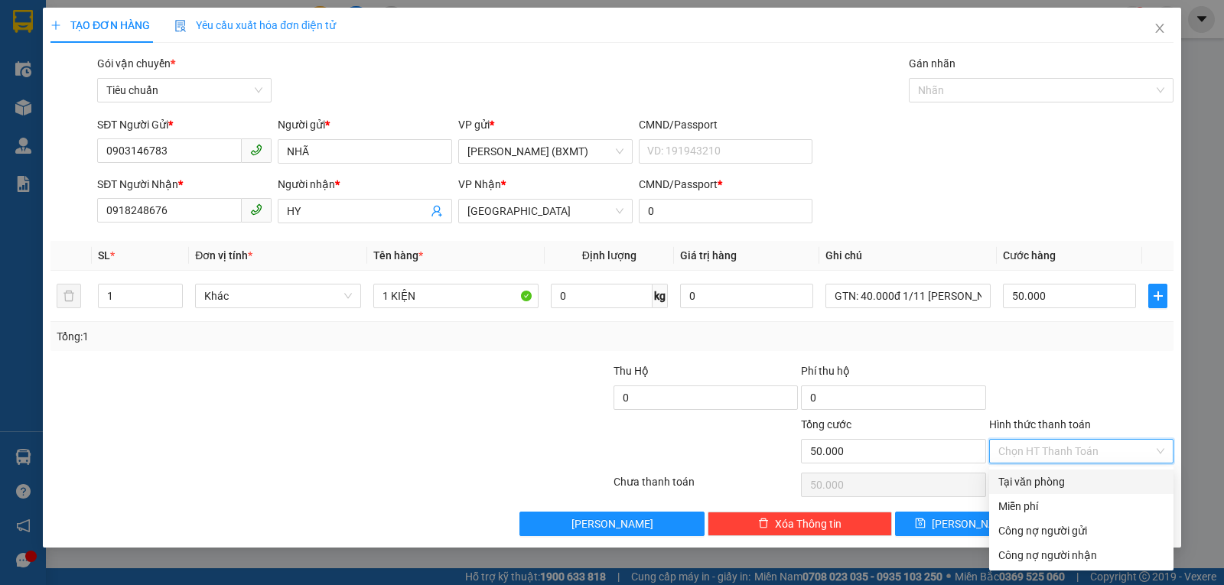
click at [1065, 479] on div "Tại văn phòng" at bounding box center [1081, 482] width 166 height 17
type input "0"
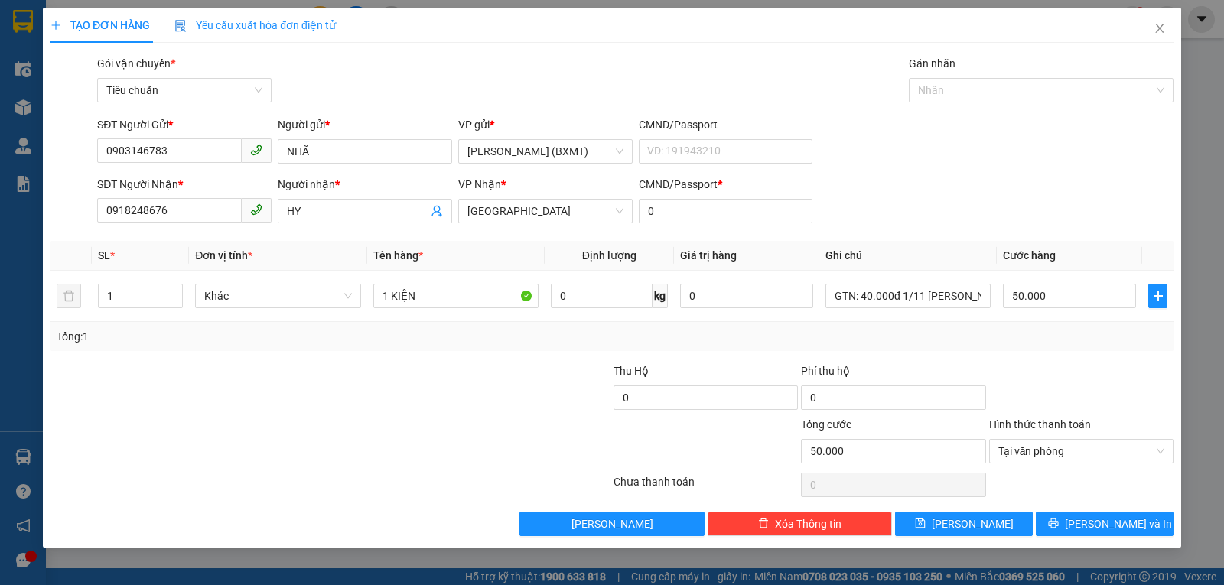
click at [1078, 363] on div at bounding box center [1081, 390] width 187 height 54
click at [1094, 526] on span "Lưu và In" at bounding box center [1118, 524] width 107 height 17
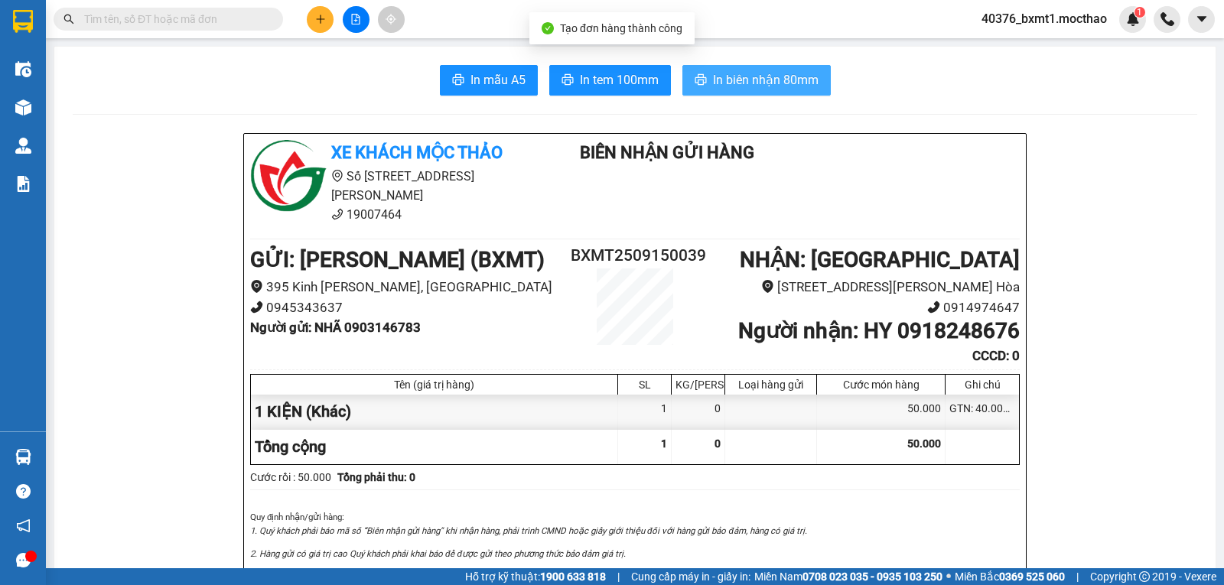
click at [747, 79] on span "In biên nhận 80mm" at bounding box center [766, 79] width 106 height 19
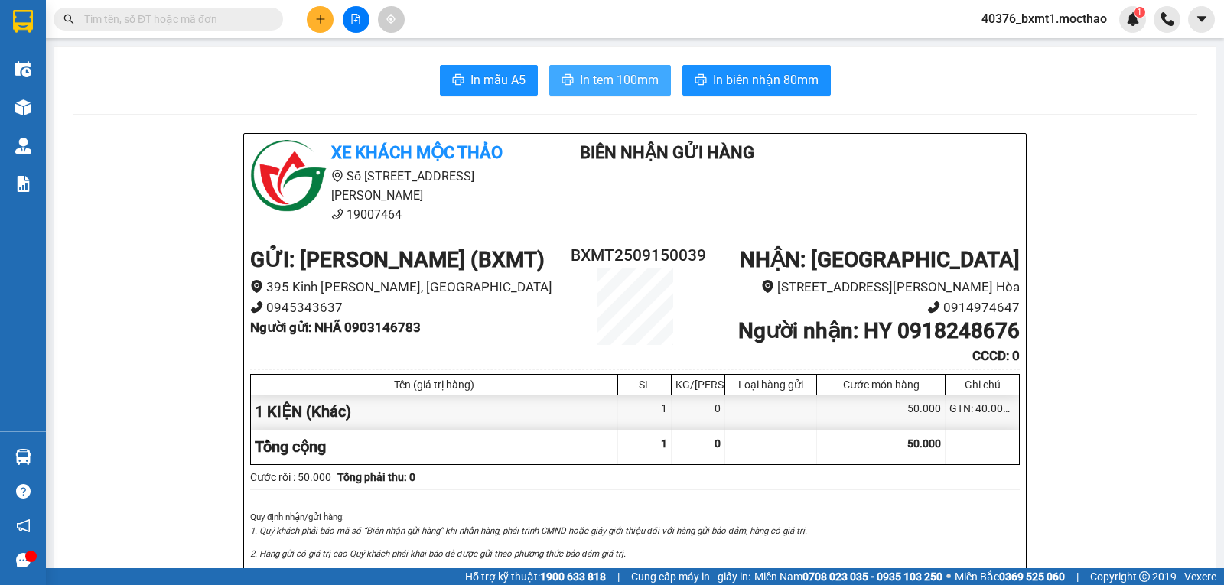
click at [628, 79] on span "In tem 100mm" at bounding box center [619, 79] width 79 height 19
click at [315, 15] on icon "plus" at bounding box center [320, 19] width 11 height 11
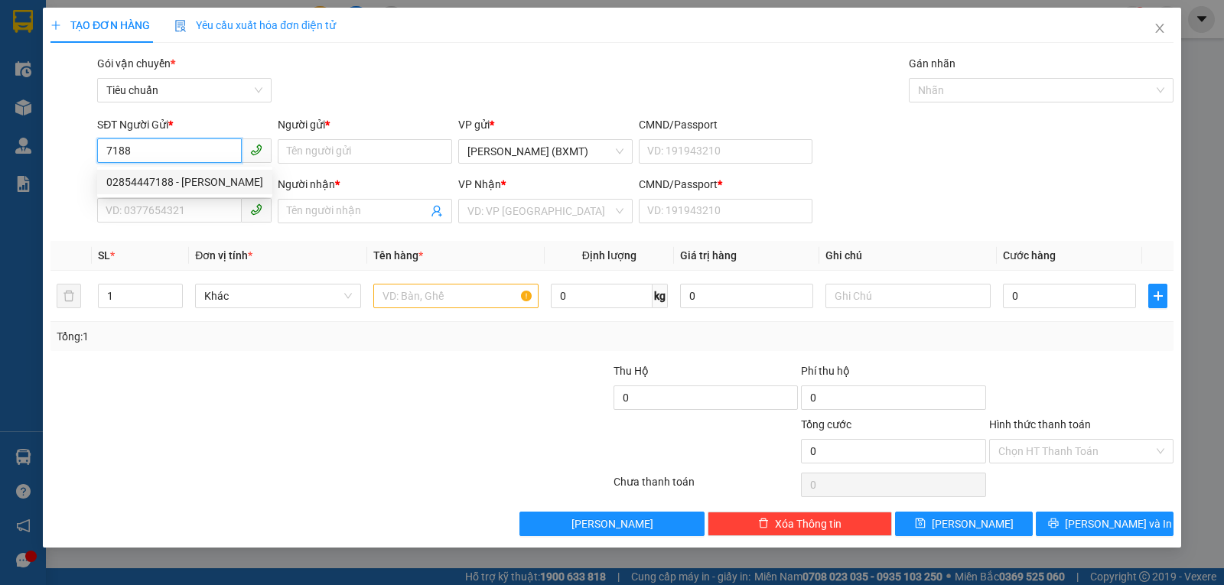
click at [184, 184] on div "02854447188 - ÁNH MINH" at bounding box center [184, 182] width 157 height 17
type input "02854447188"
type input "ÁNH MINH"
type input "0382184703"
type input "KHÁNH QUỲNH"
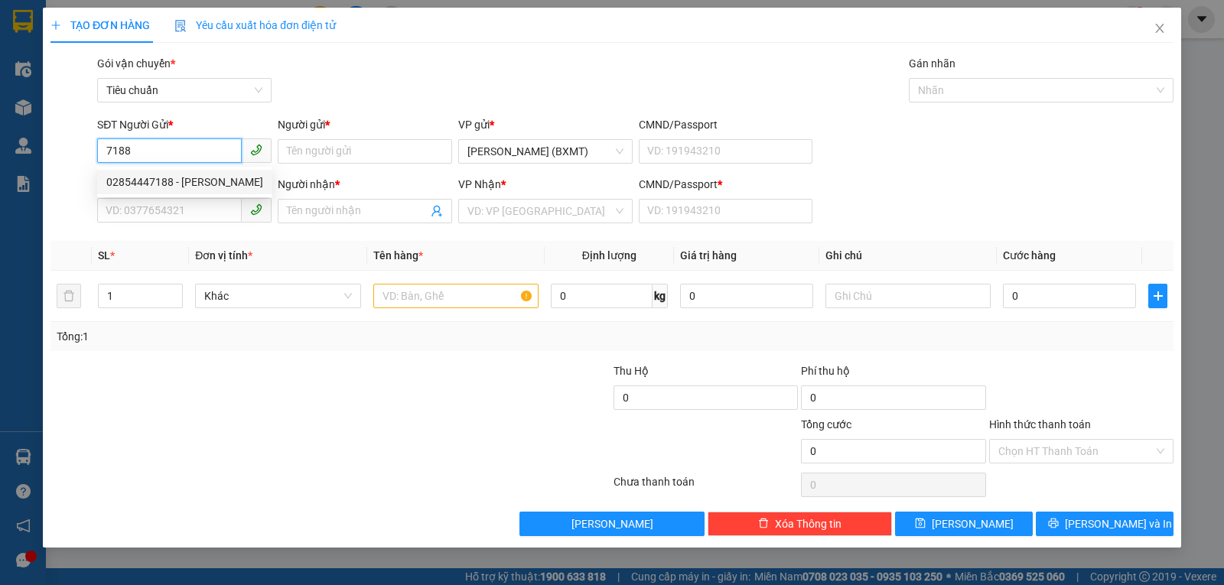
type input "0"
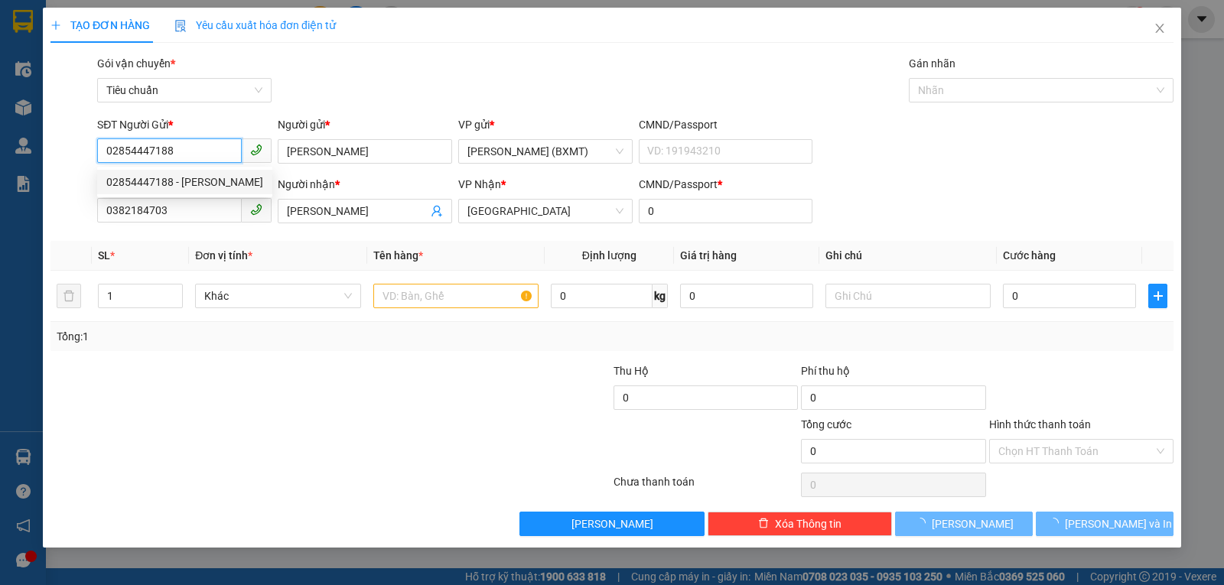
type input "20.000"
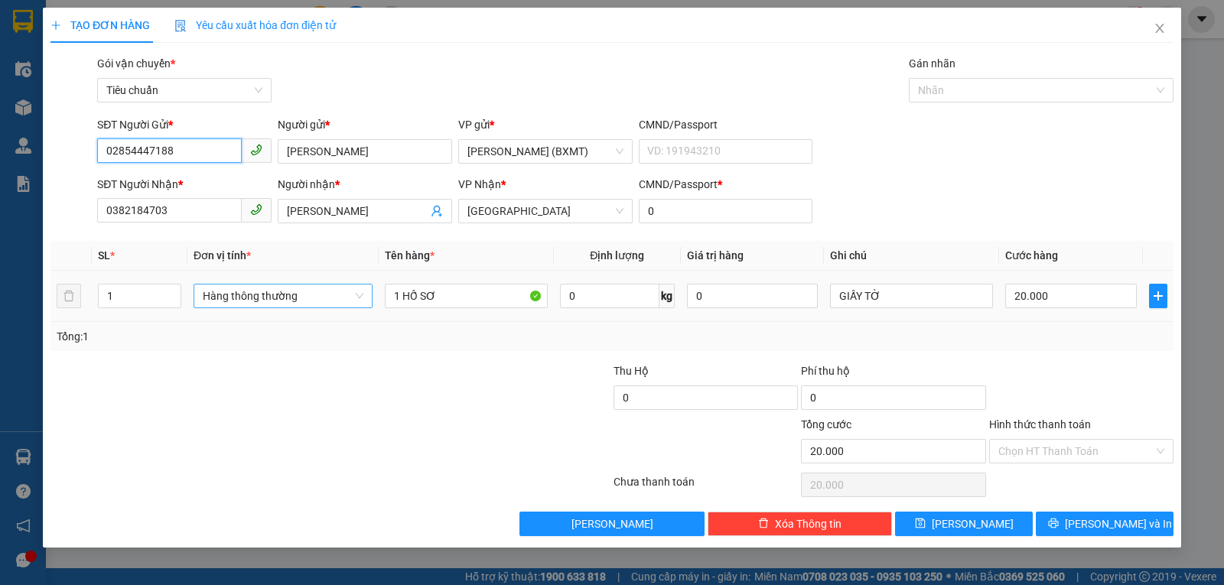
click at [300, 297] on span "Hàng thông thường" at bounding box center [283, 296] width 161 height 23
type input "02854447188"
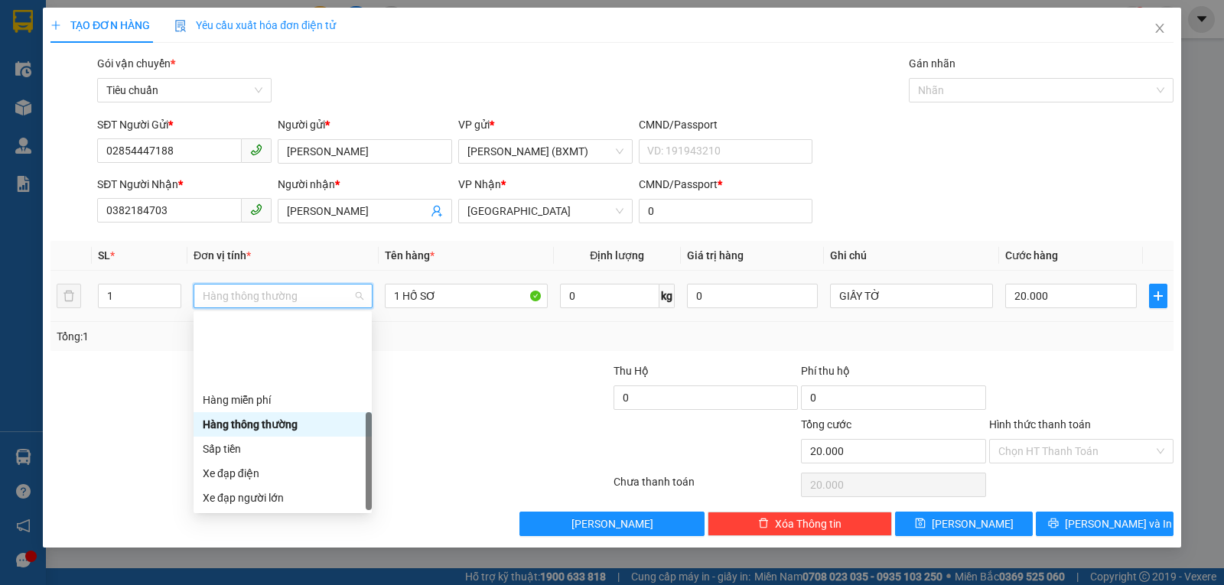
scroll to position [98, 0]
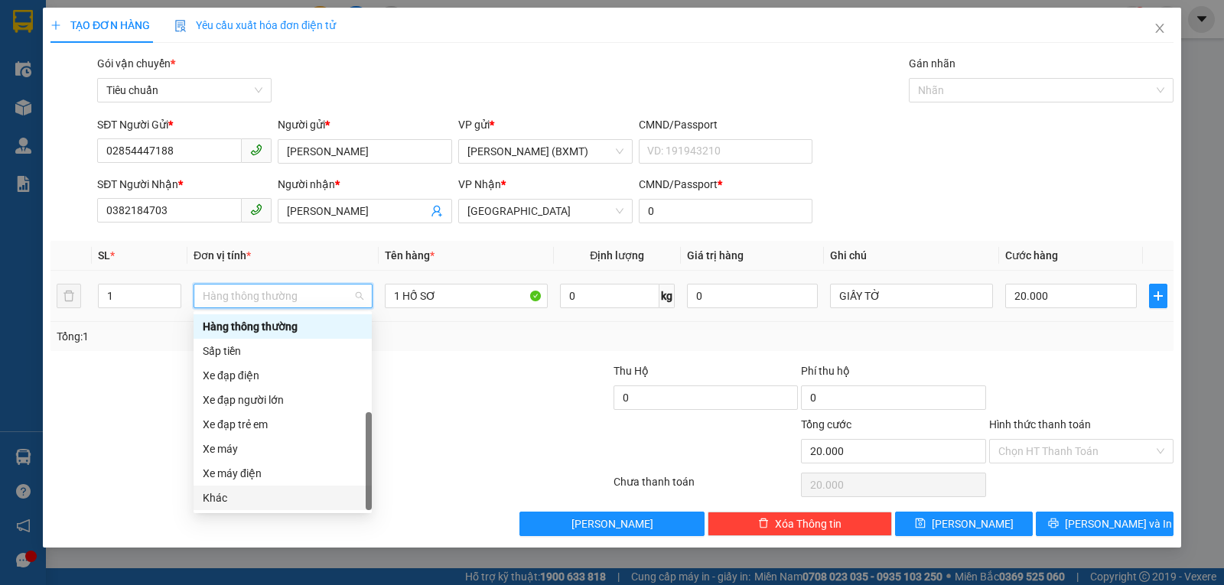
click at [231, 503] on div "Khác" at bounding box center [283, 498] width 160 height 17
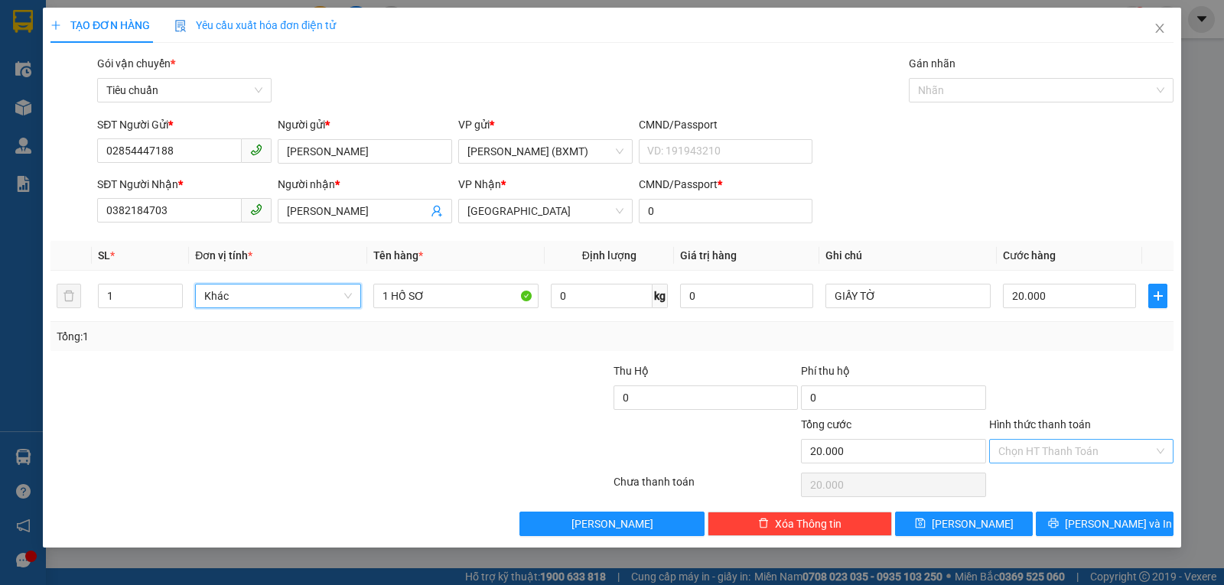
click at [1035, 448] on input "Hình thức thanh toán" at bounding box center [1075, 451] width 155 height 23
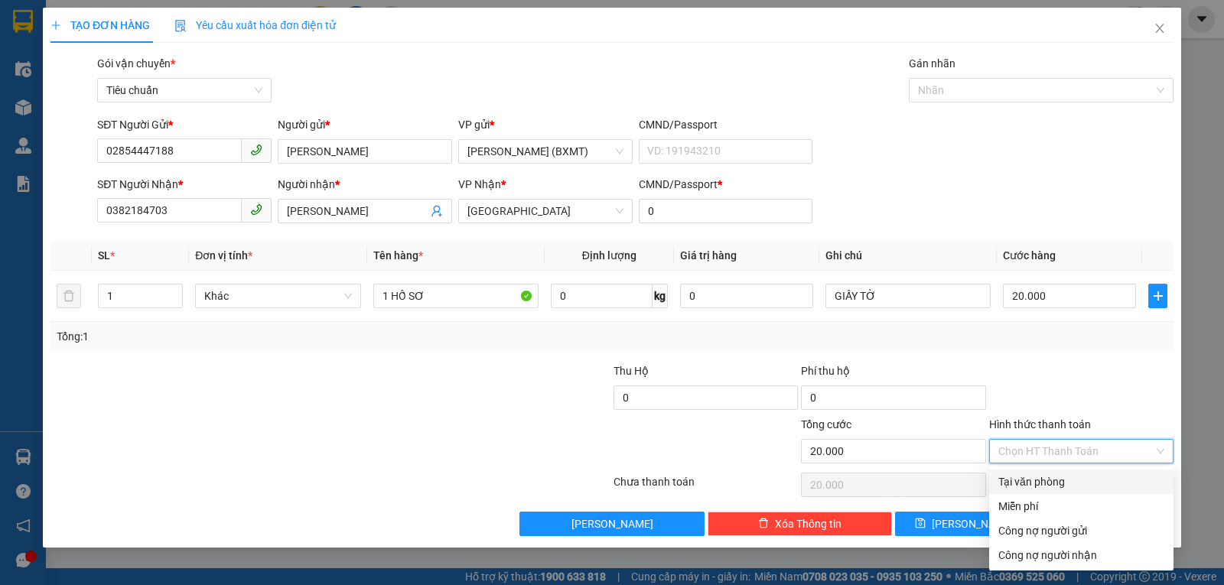
click at [1037, 477] on div "Tại văn phòng" at bounding box center [1081, 482] width 166 height 17
type input "0"
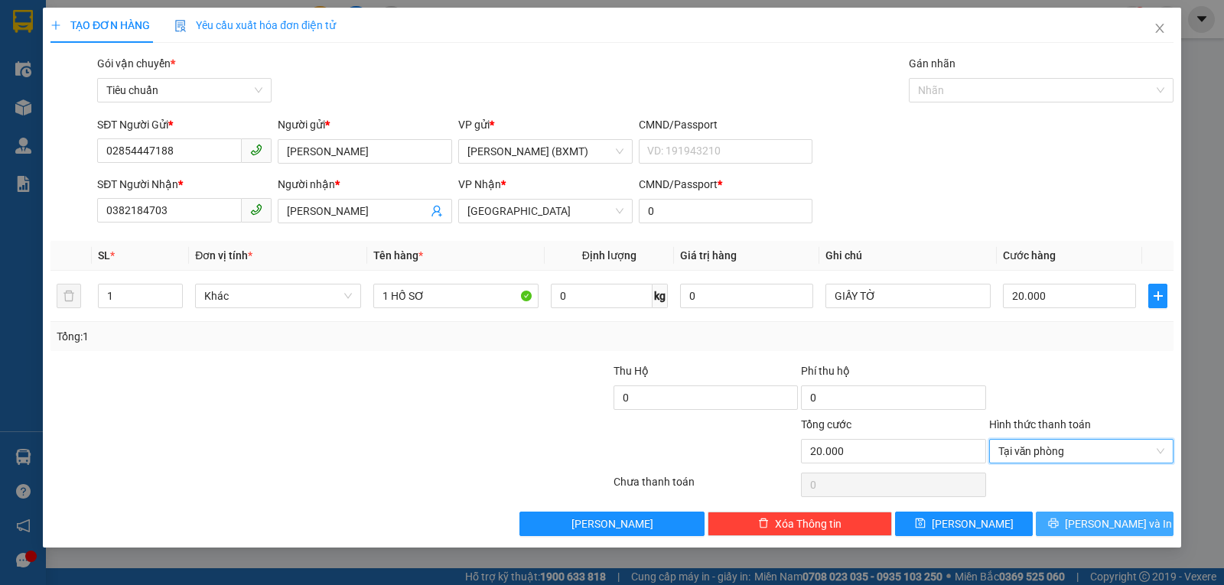
click at [1091, 515] on button "Lưu và In" at bounding box center [1105, 524] width 138 height 24
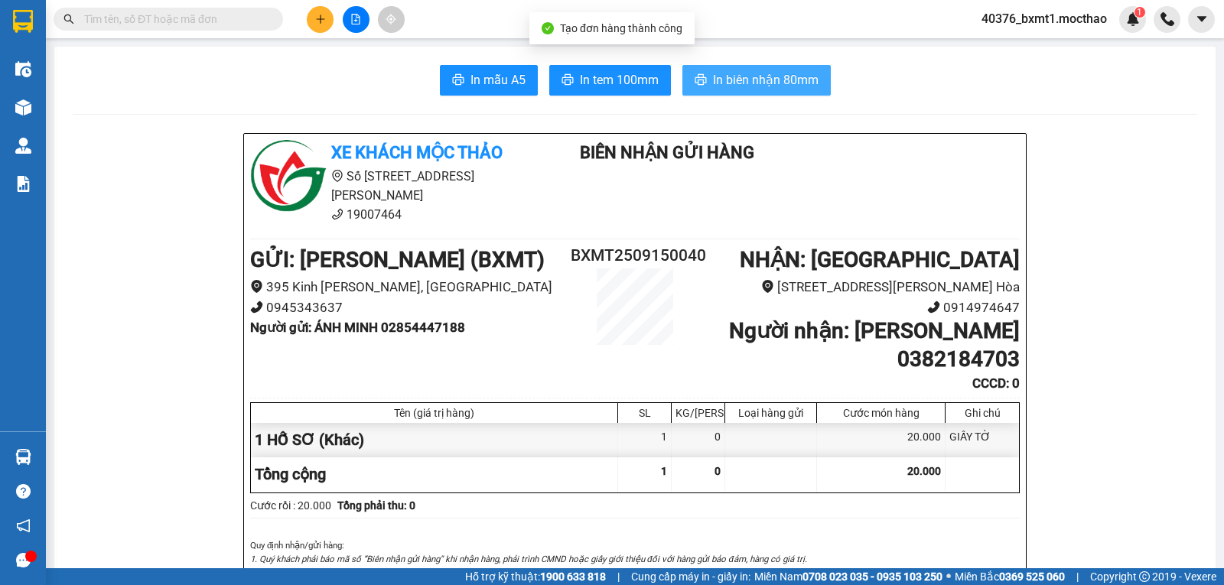
click at [798, 79] on span "In biên nhận 80mm" at bounding box center [766, 79] width 106 height 19
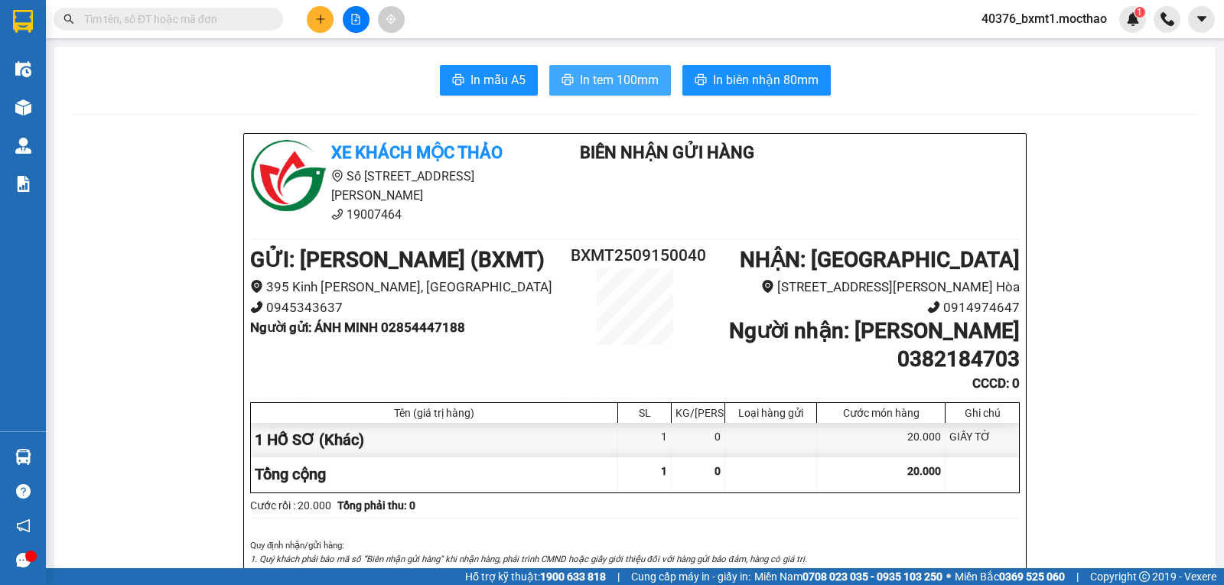
click at [562, 83] on icon "printer" at bounding box center [568, 79] width 12 height 12
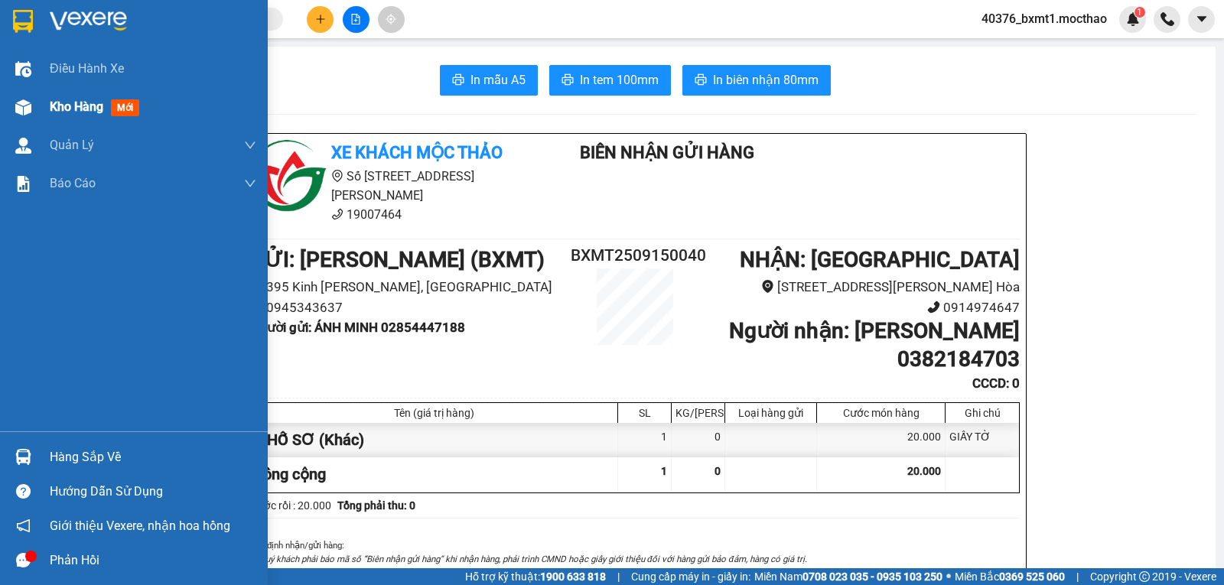
click at [30, 103] on img at bounding box center [23, 107] width 16 height 16
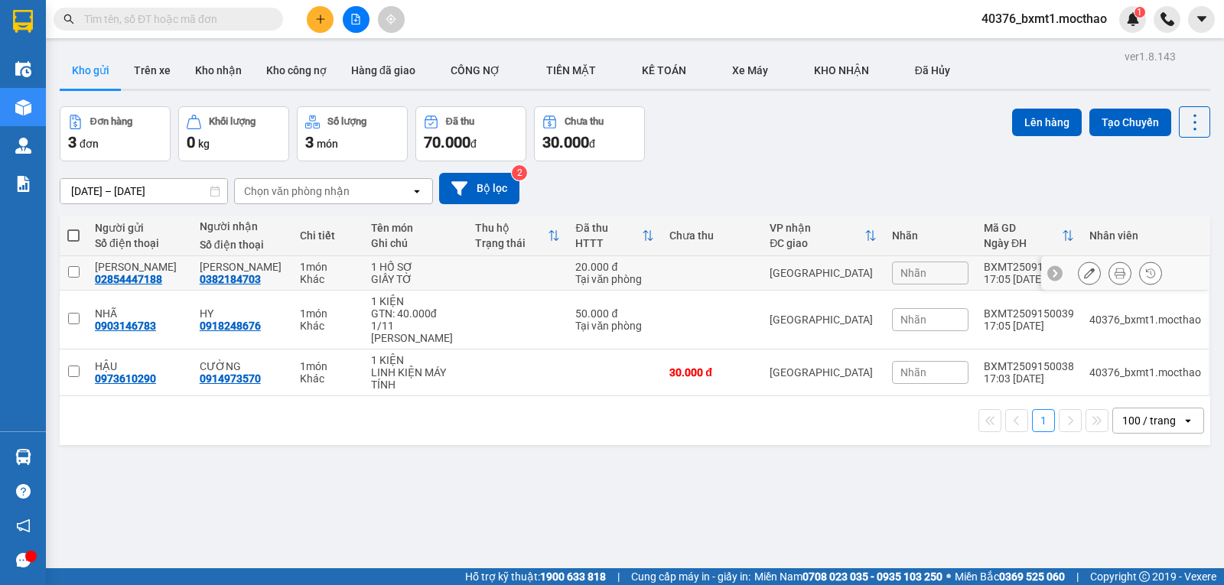
click at [500, 264] on td at bounding box center [517, 273] width 100 height 34
checkbox input "true"
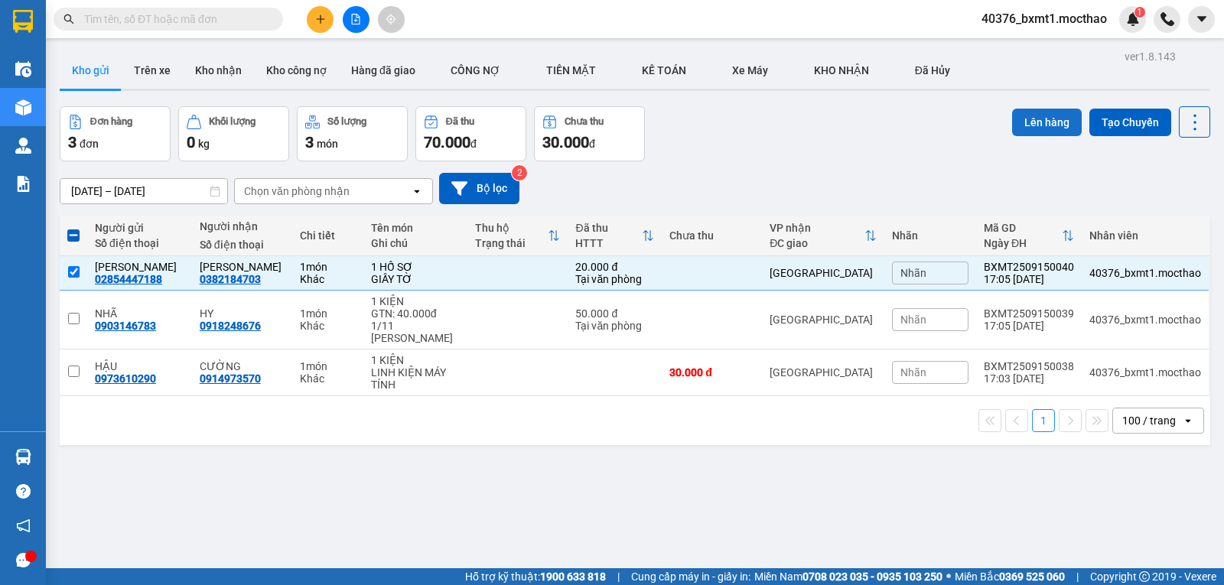
click at [1033, 119] on button "Lên hàng" at bounding box center [1047, 123] width 70 height 28
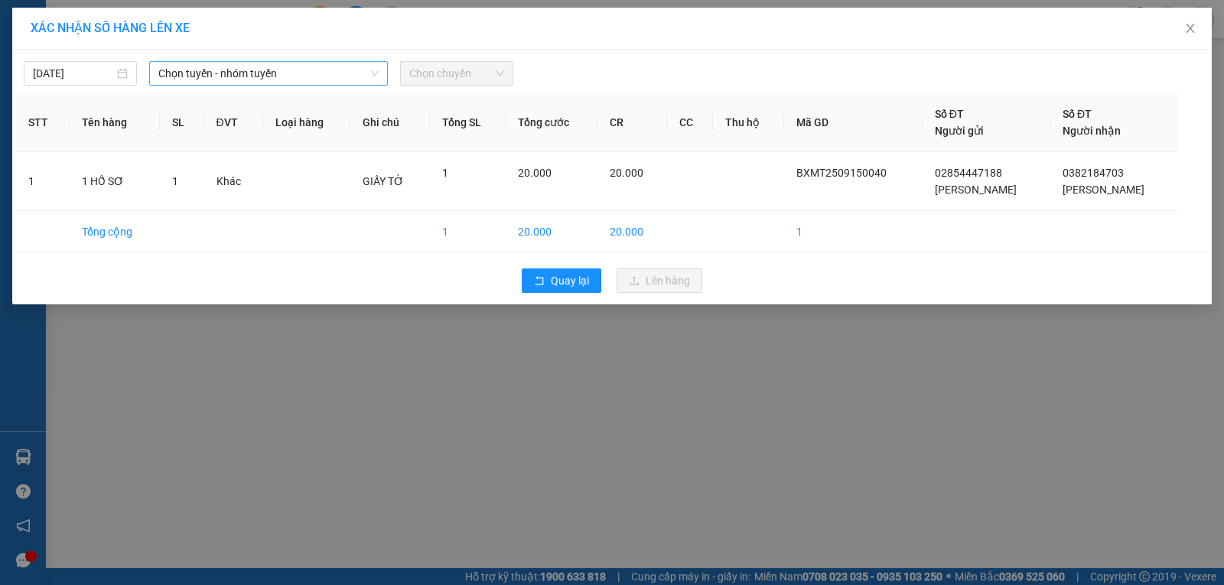
click at [295, 67] on span "Chọn tuyến - nhóm tuyến" at bounding box center [268, 73] width 220 height 23
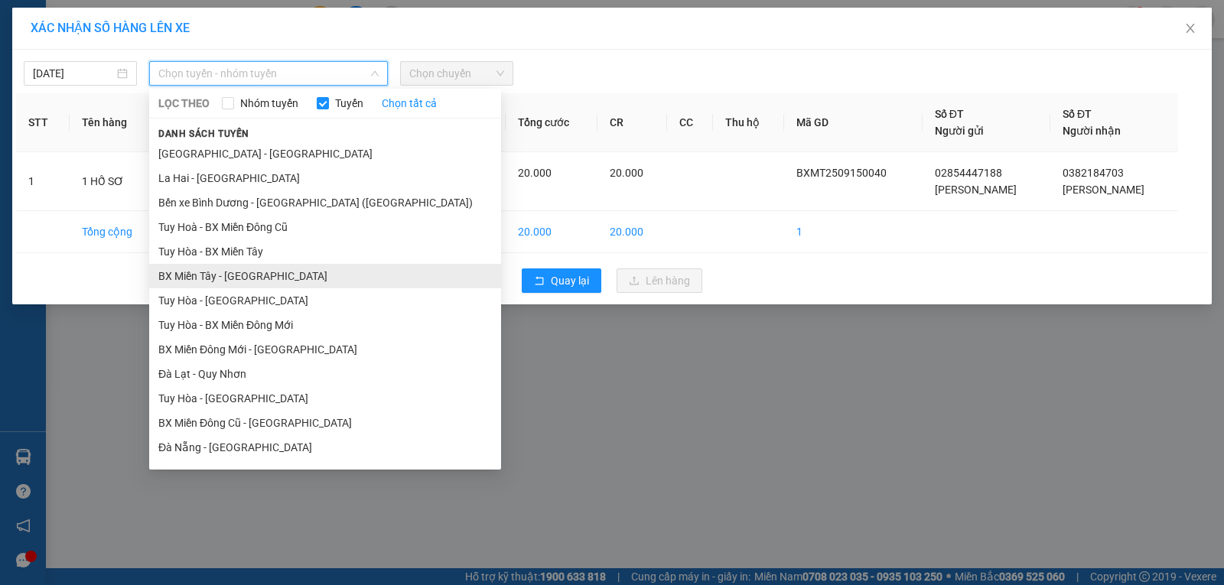
click at [204, 275] on li "BX Miền Tây - Tuy Hòa" at bounding box center [325, 276] width 352 height 24
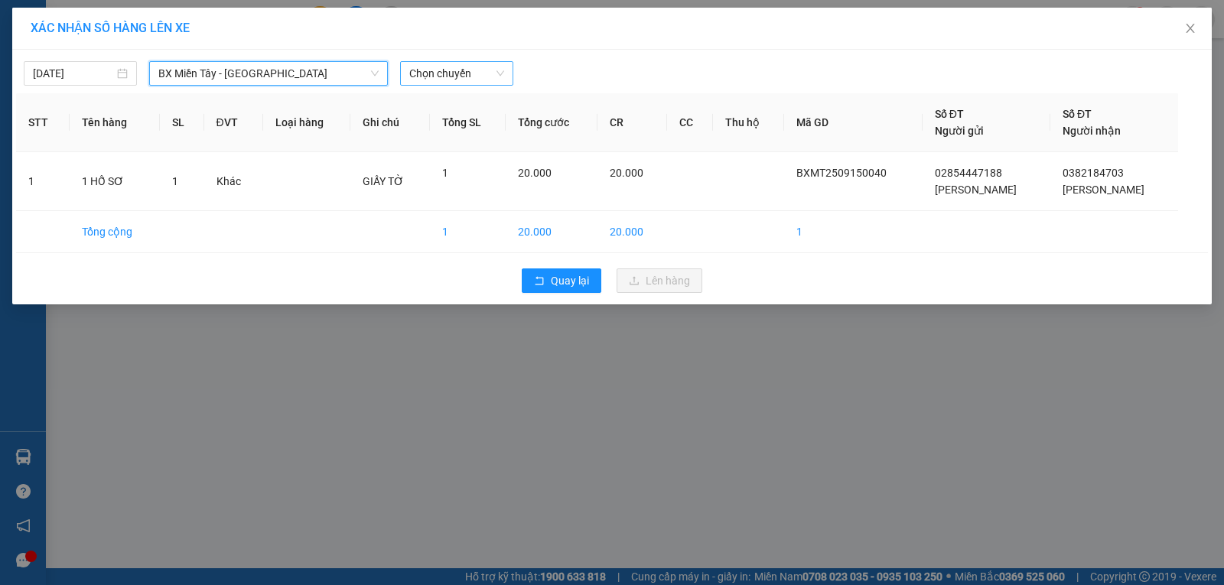
click at [418, 73] on span "Chọn chuyến" at bounding box center [456, 73] width 95 height 23
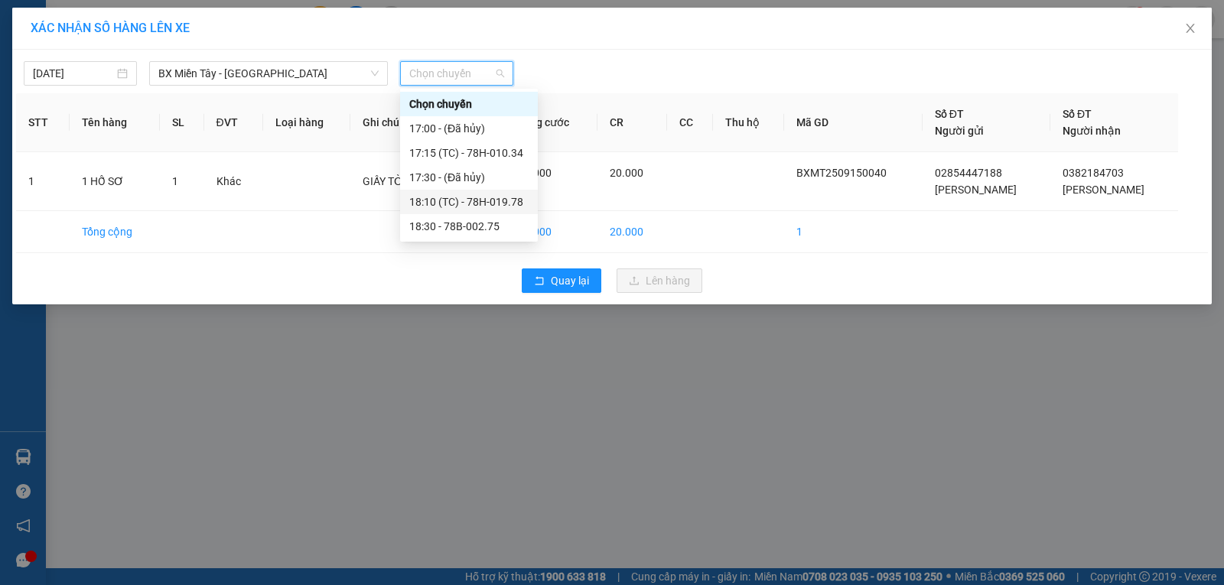
click at [492, 203] on div "18:10 (TC) - 78H-019.78" at bounding box center [468, 202] width 119 height 17
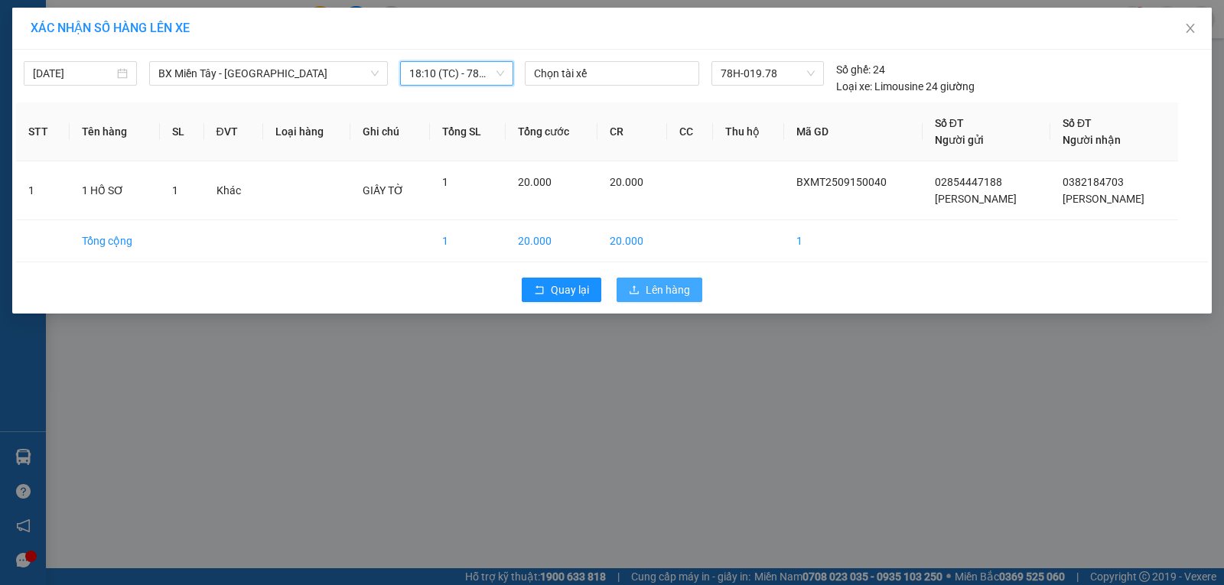
click at [629, 286] on icon "upload" at bounding box center [634, 290] width 11 height 11
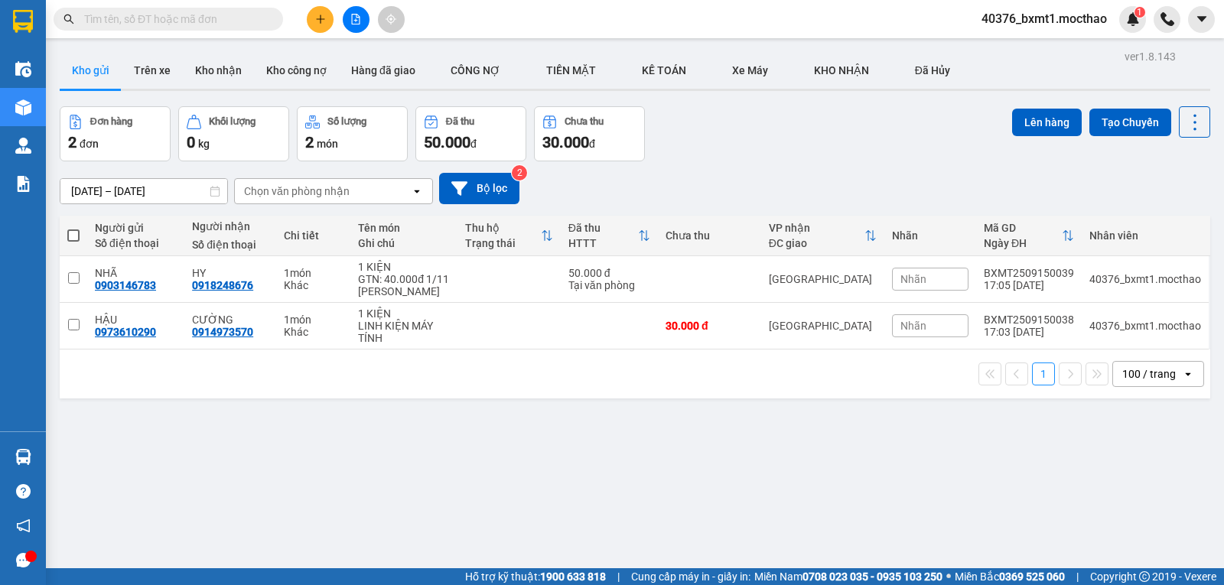
click at [320, 15] on icon "plus" at bounding box center [320, 19] width 11 height 11
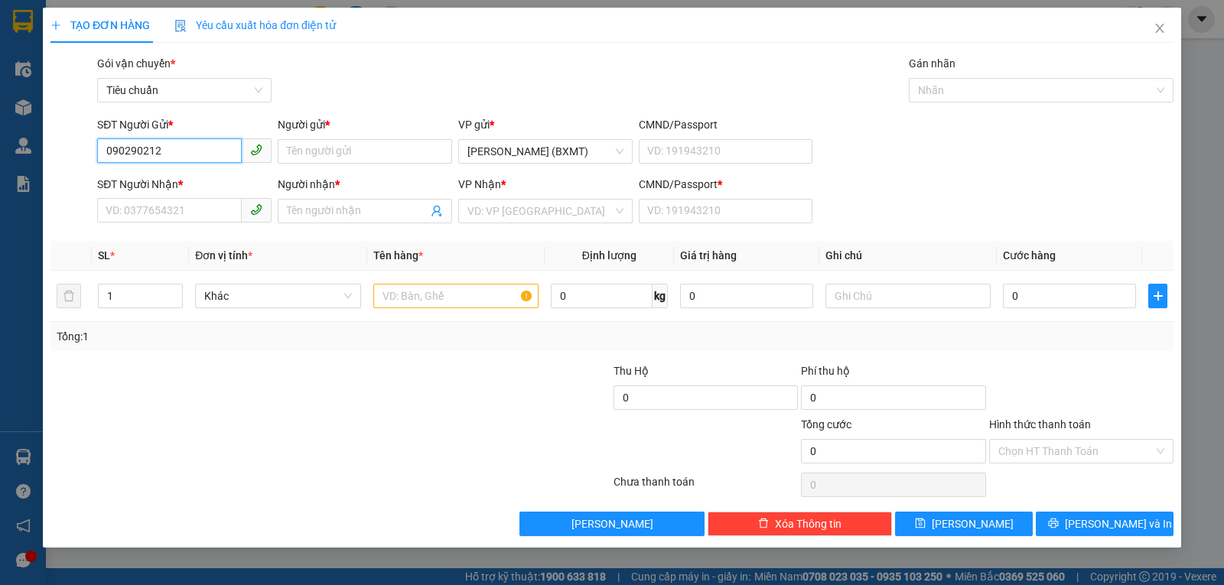
type input "0902902120"
drag, startPoint x: 196, startPoint y: 177, endPoint x: 161, endPoint y: 187, distance: 36.8
click at [194, 177] on div "0902902120 - VÂN" at bounding box center [184, 182] width 156 height 17
type input "VÂN"
type input "0702492890"
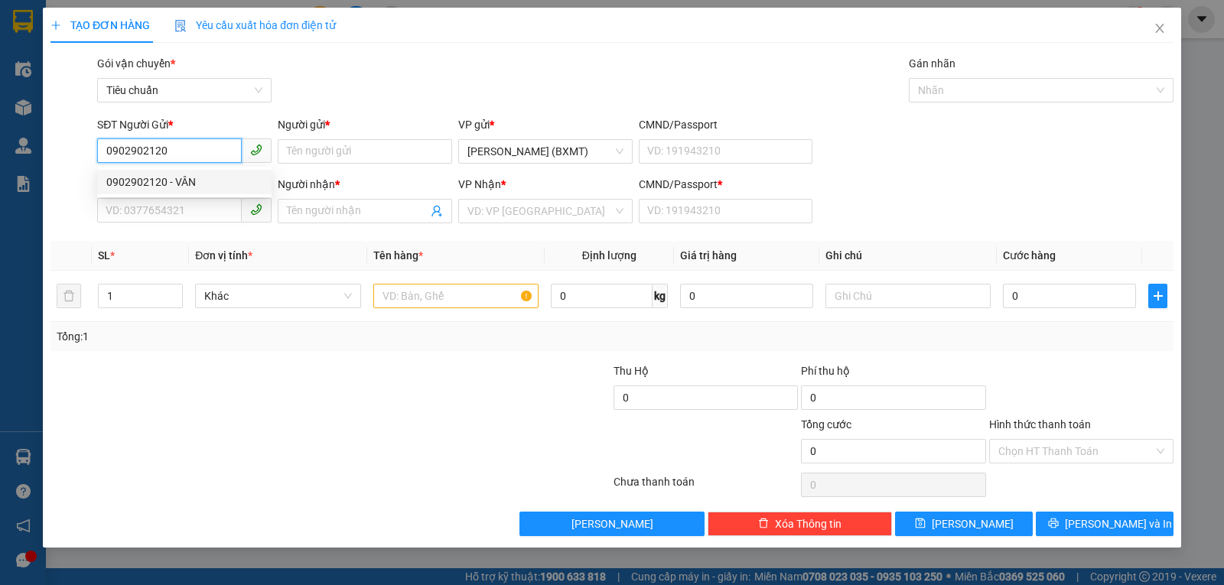
type input "CÔ MỸ"
type input "0"
type input "30.000"
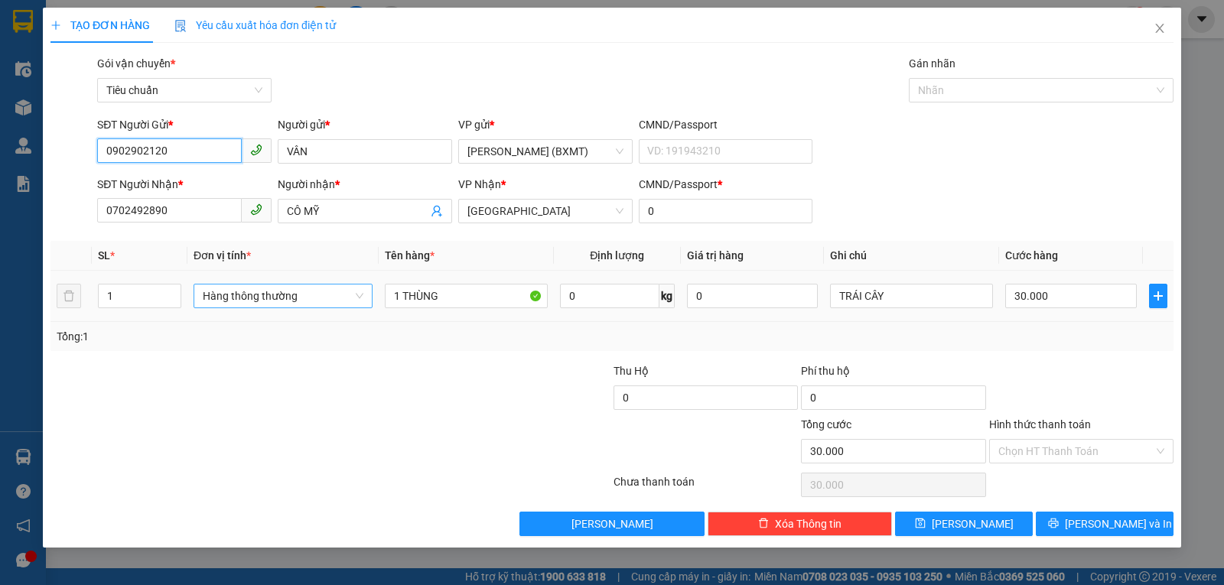
click at [278, 293] on span "Hàng thông thường" at bounding box center [283, 296] width 161 height 23
type input "0902902120"
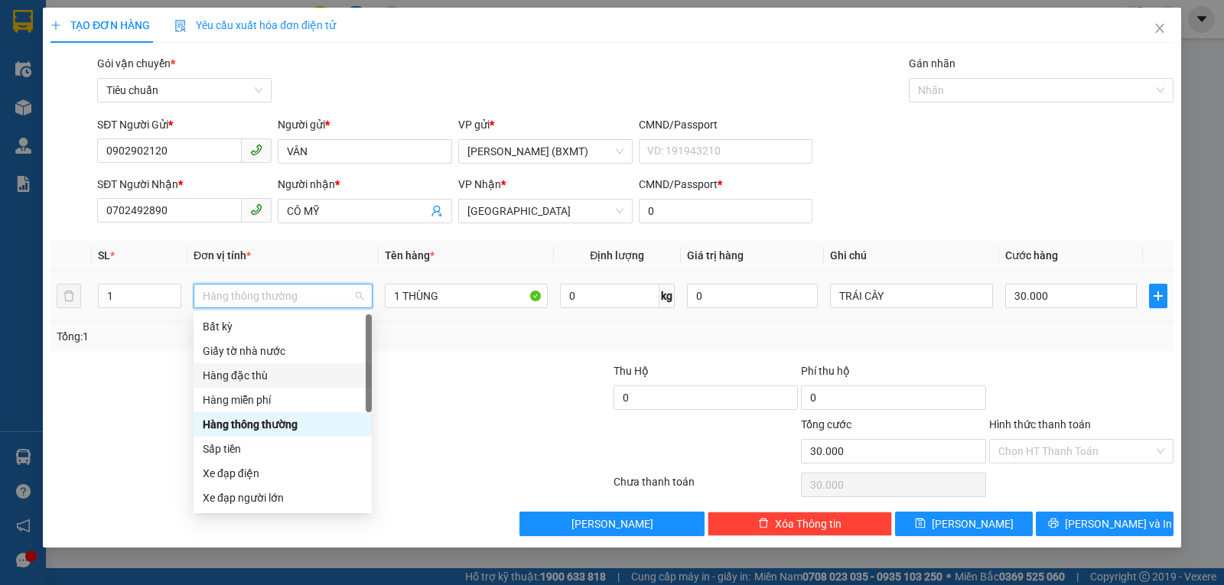
scroll to position [98, 0]
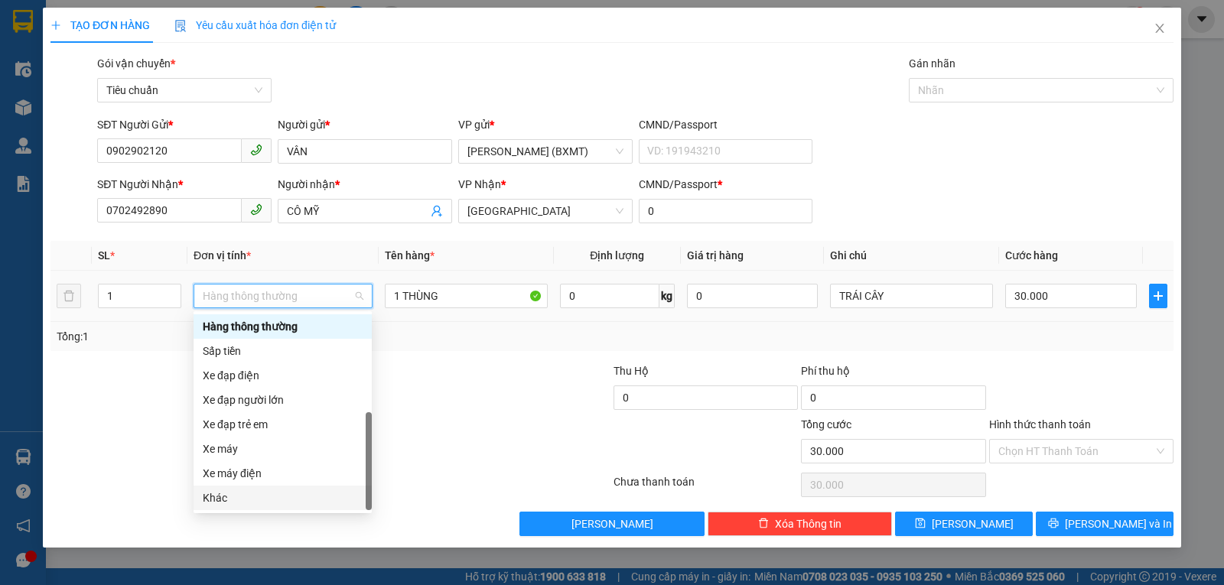
click at [282, 497] on div "Khác" at bounding box center [283, 498] width 160 height 17
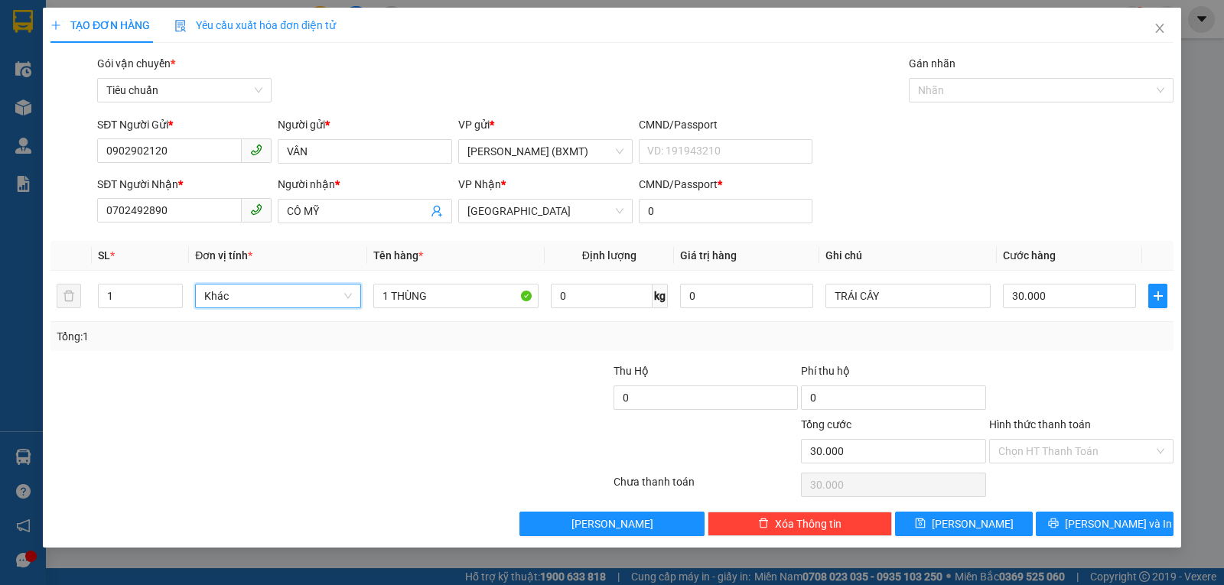
click at [1045, 352] on div "Transit Pickup Surcharge Ids Transit Deliver Surcharge Ids Transit Deliver Surc…" at bounding box center [611, 295] width 1123 height 481
drag, startPoint x: 1029, startPoint y: 446, endPoint x: 1031, endPoint y: 461, distance: 14.7
click at [1029, 448] on input "Hình thức thanh toán" at bounding box center [1075, 451] width 155 height 23
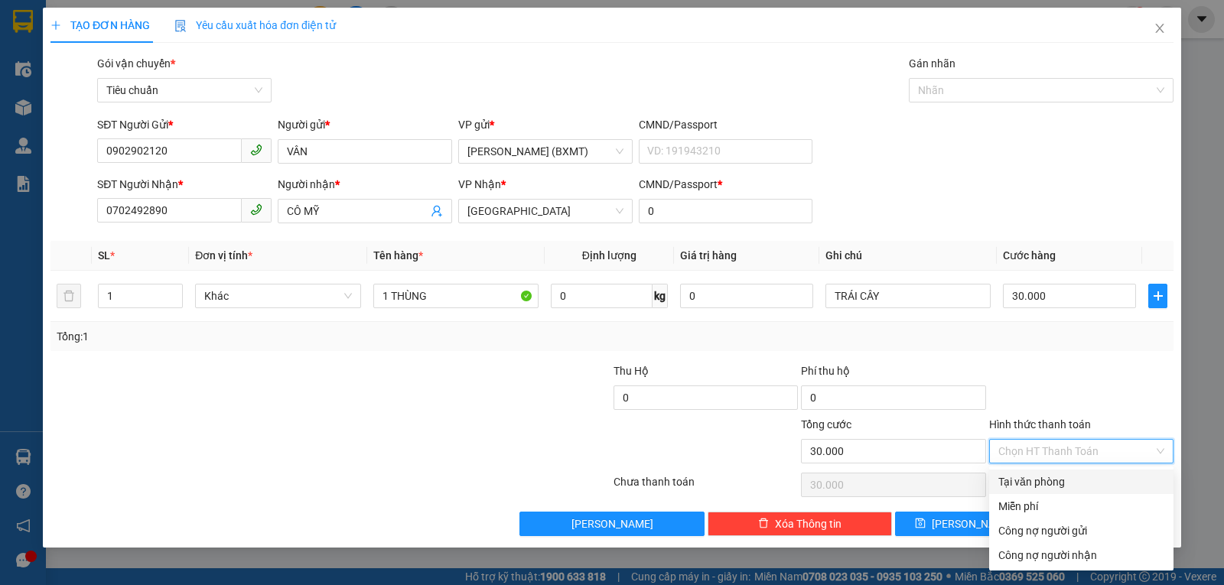
click at [1027, 487] on div "Tại văn phòng" at bounding box center [1081, 482] width 166 height 17
type input "0"
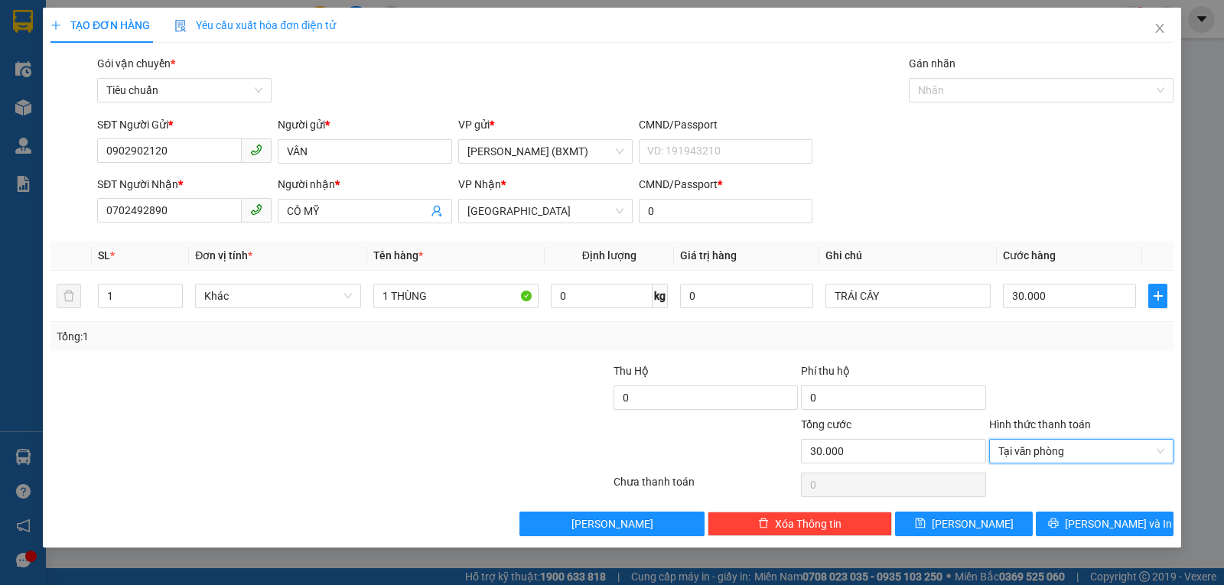
click at [1039, 412] on div at bounding box center [1081, 390] width 187 height 54
click at [1103, 529] on span "Lưu và In" at bounding box center [1118, 524] width 107 height 17
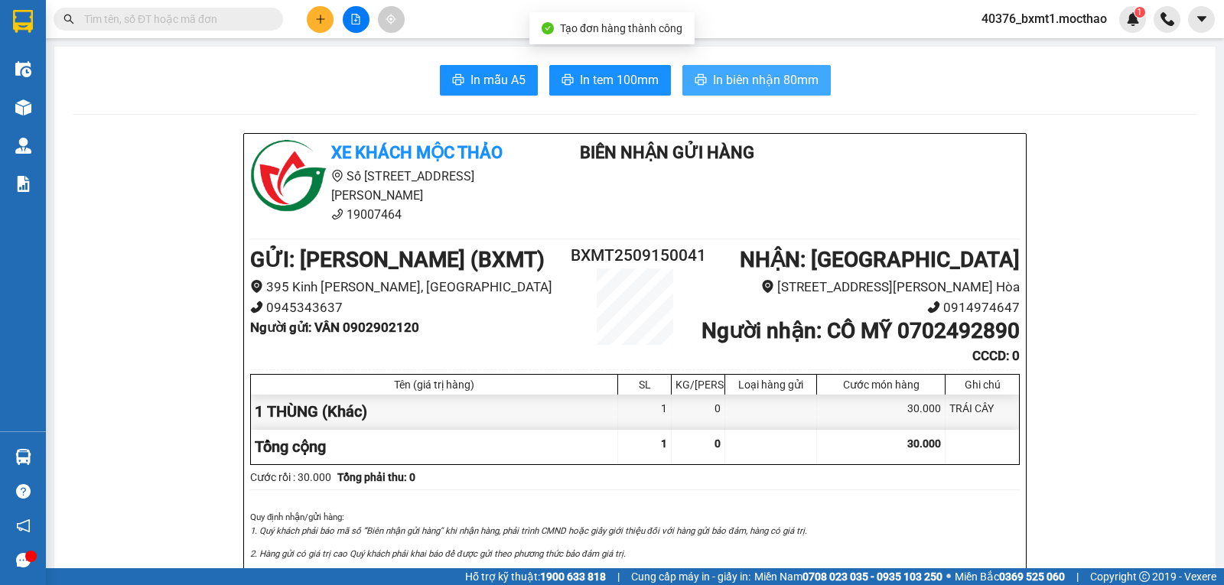
click at [742, 73] on span "In biên nhận 80mm" at bounding box center [766, 79] width 106 height 19
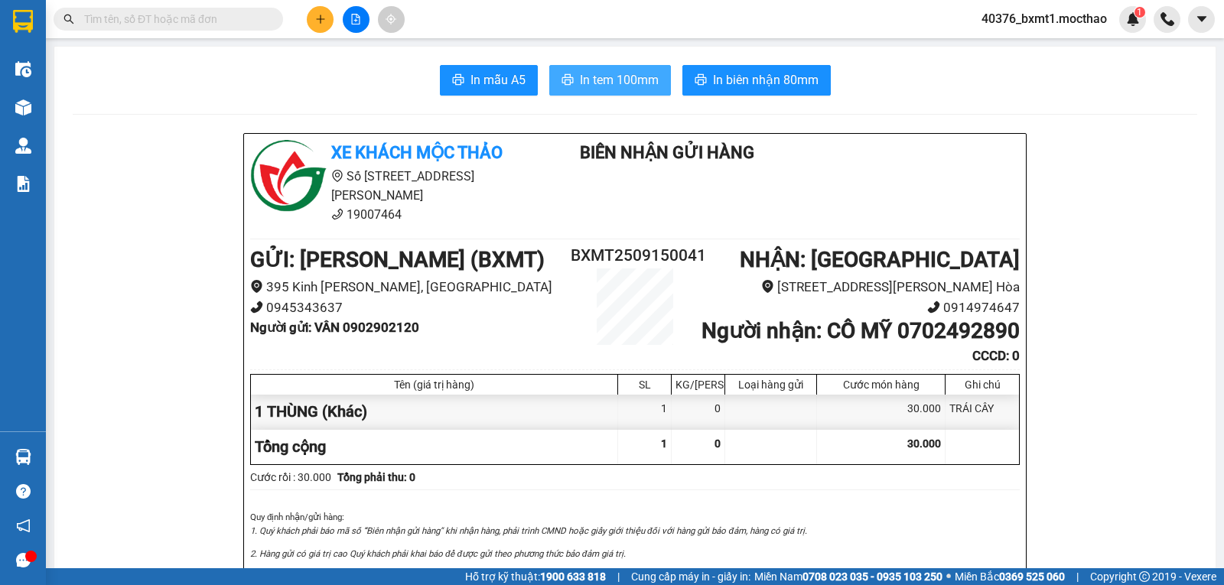
click at [592, 80] on span "In tem 100mm" at bounding box center [619, 79] width 79 height 19
click at [316, 18] on icon "plus" at bounding box center [320, 19] width 11 height 11
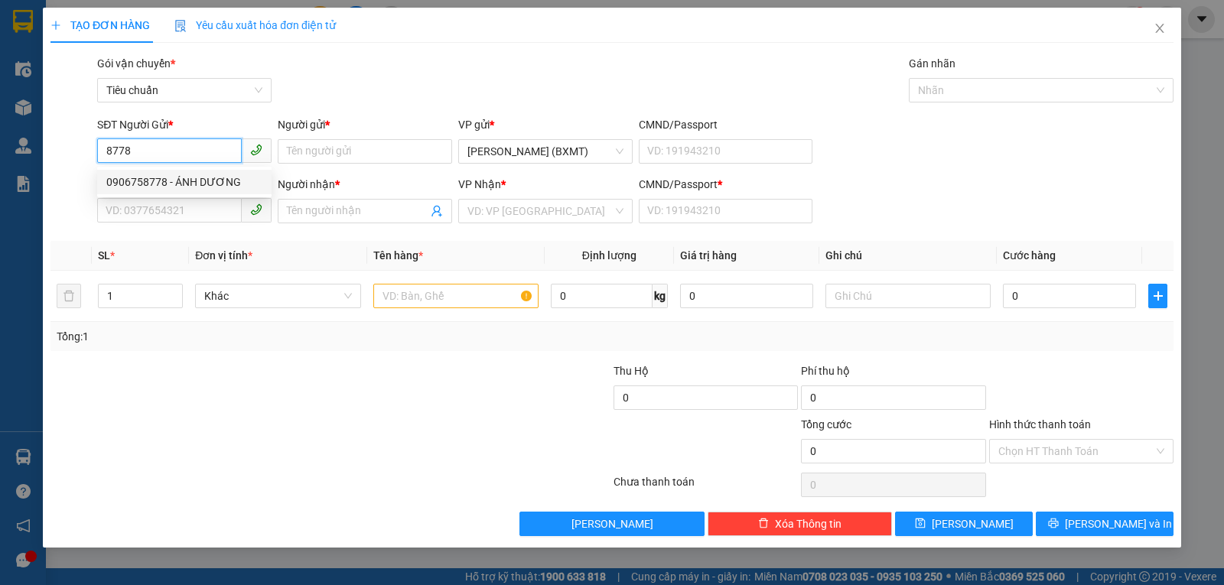
click at [184, 185] on div "0906758778 - ÁNH DƯƠNG" at bounding box center [184, 182] width 156 height 17
type input "0906758778"
type input "ÁNH DƯƠNG"
type input "0914166257"
type input "HỒNG HIỆP"
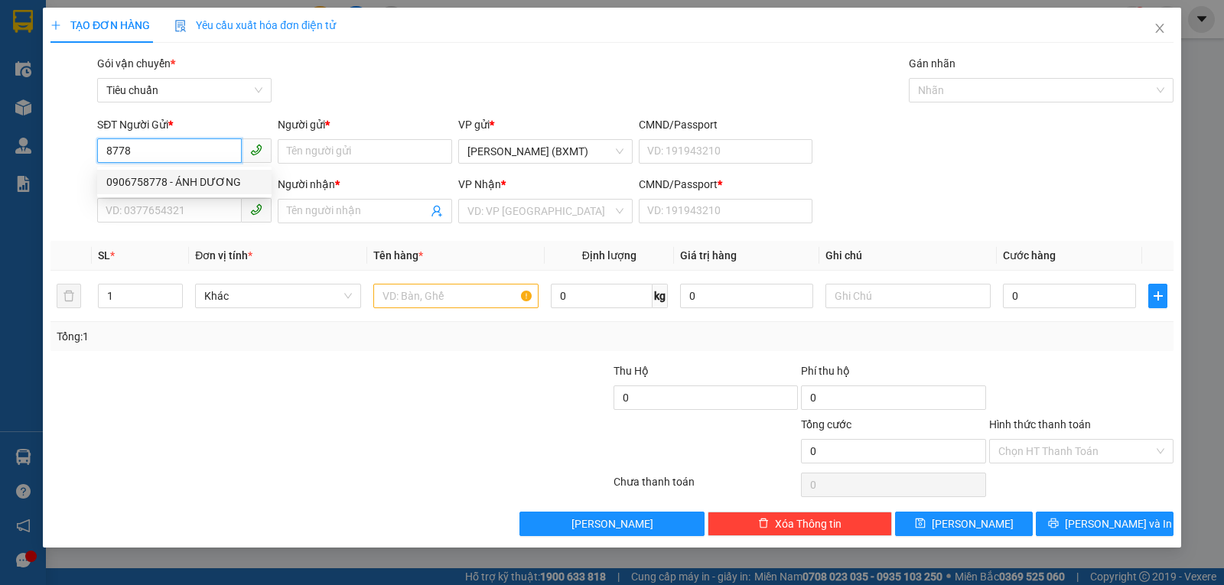
type input "0"
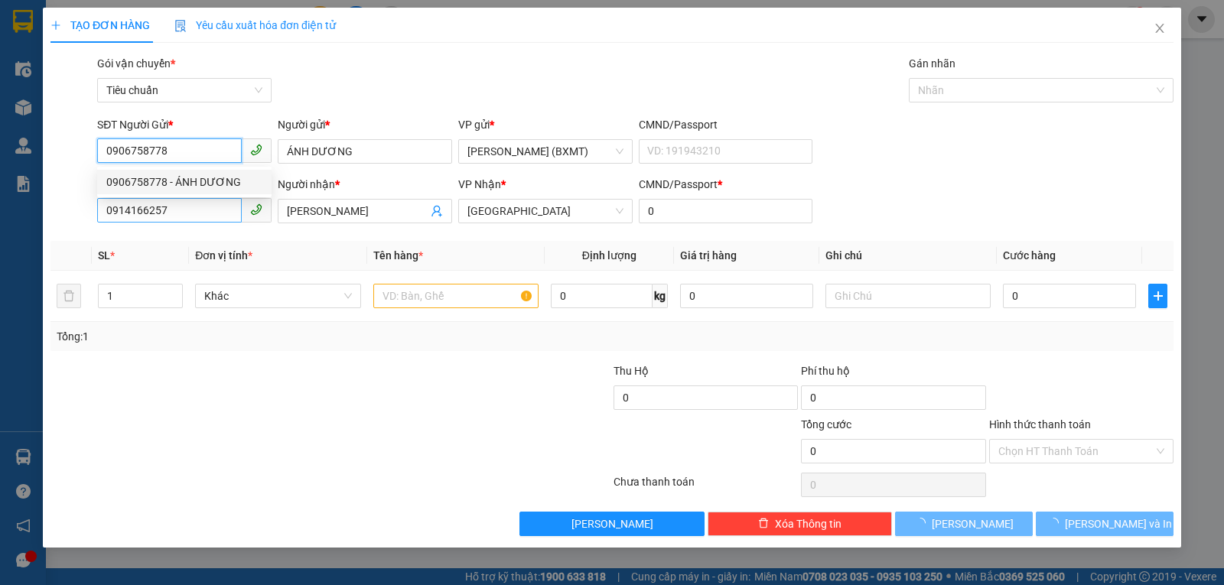
type input "30.000"
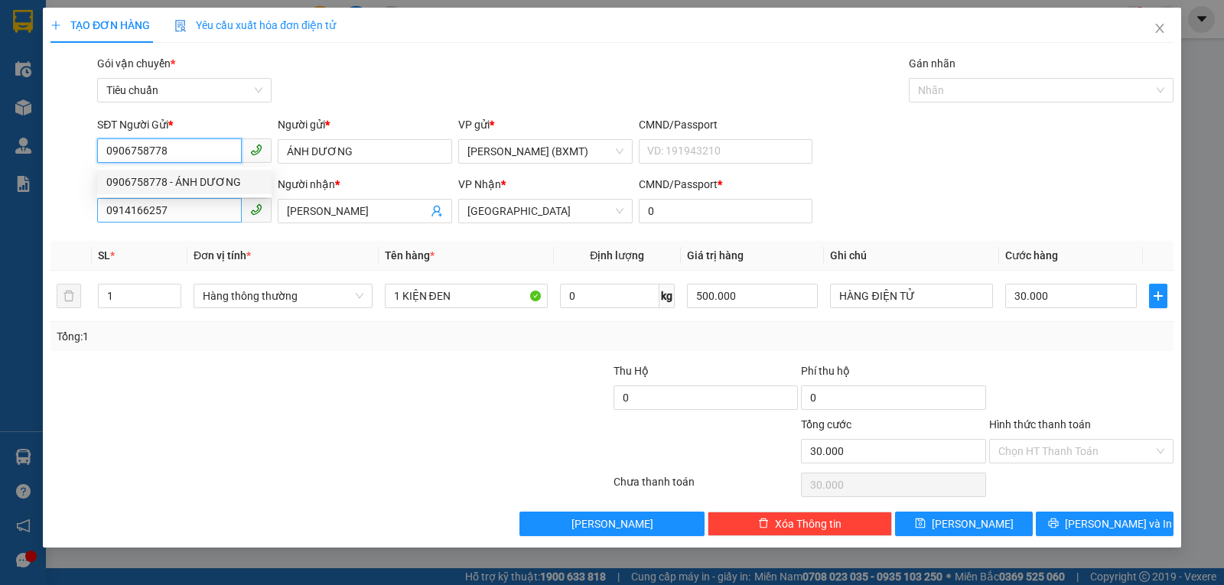
type input "0906758778"
click at [193, 204] on input "0914166257" at bounding box center [169, 210] width 145 height 24
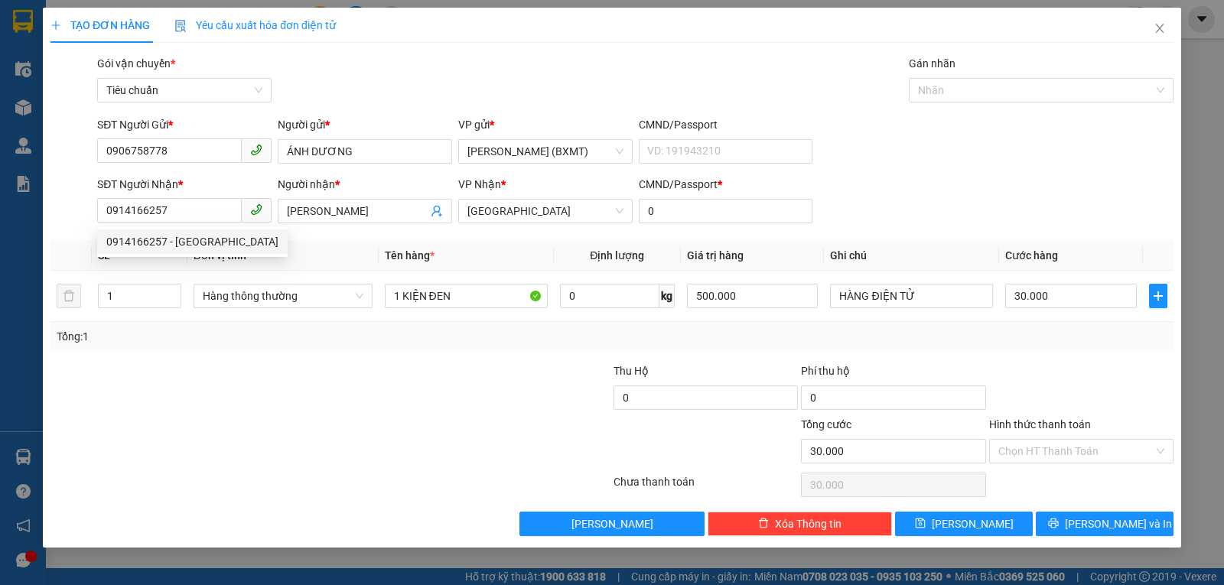
click at [292, 366] on div at bounding box center [237, 390] width 376 height 54
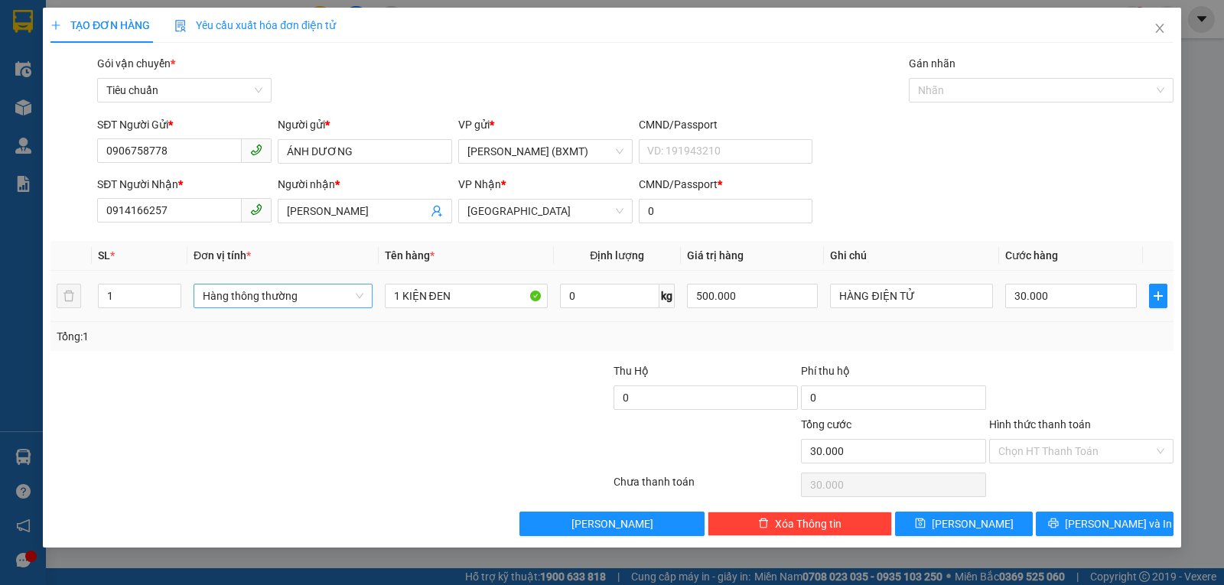
click at [294, 295] on span "Hàng thông thường" at bounding box center [283, 296] width 161 height 23
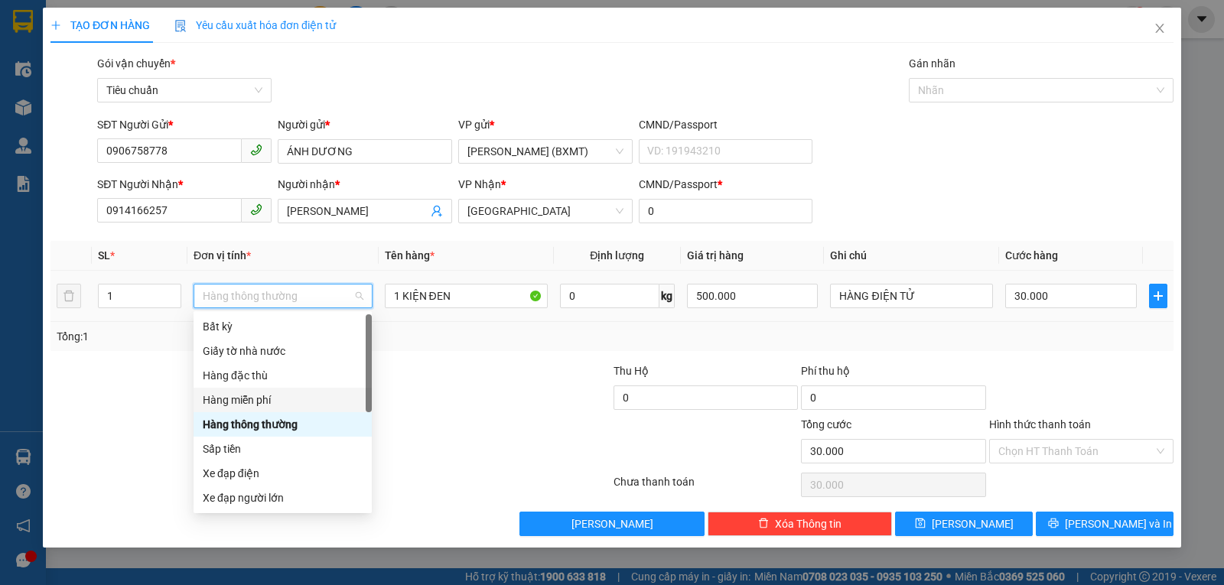
scroll to position [98, 0]
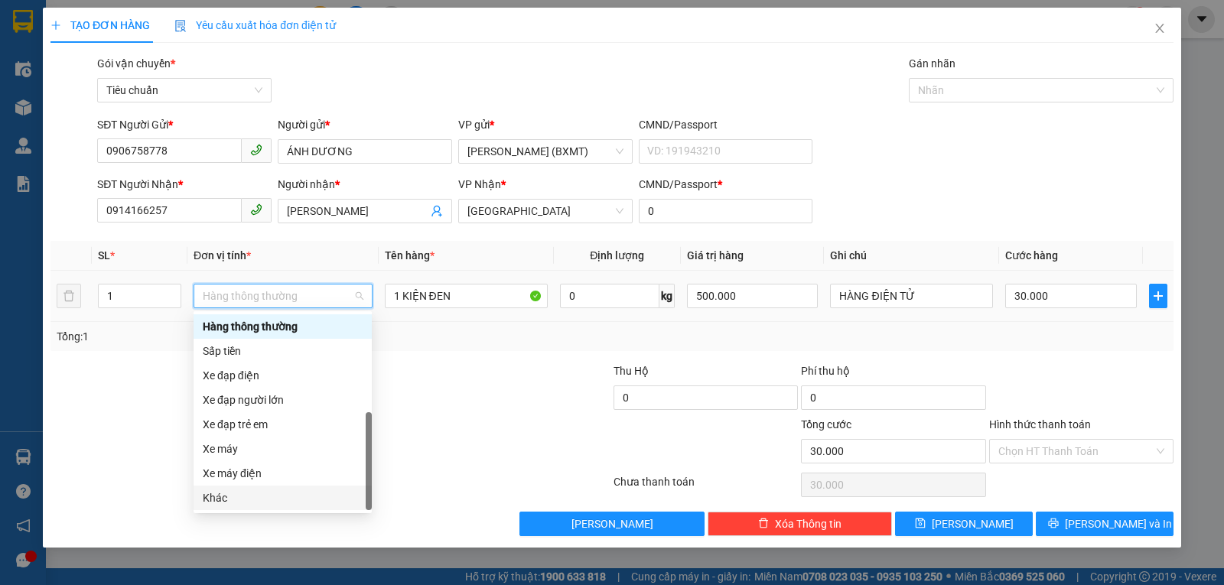
click at [234, 495] on div "Khác" at bounding box center [283, 498] width 160 height 17
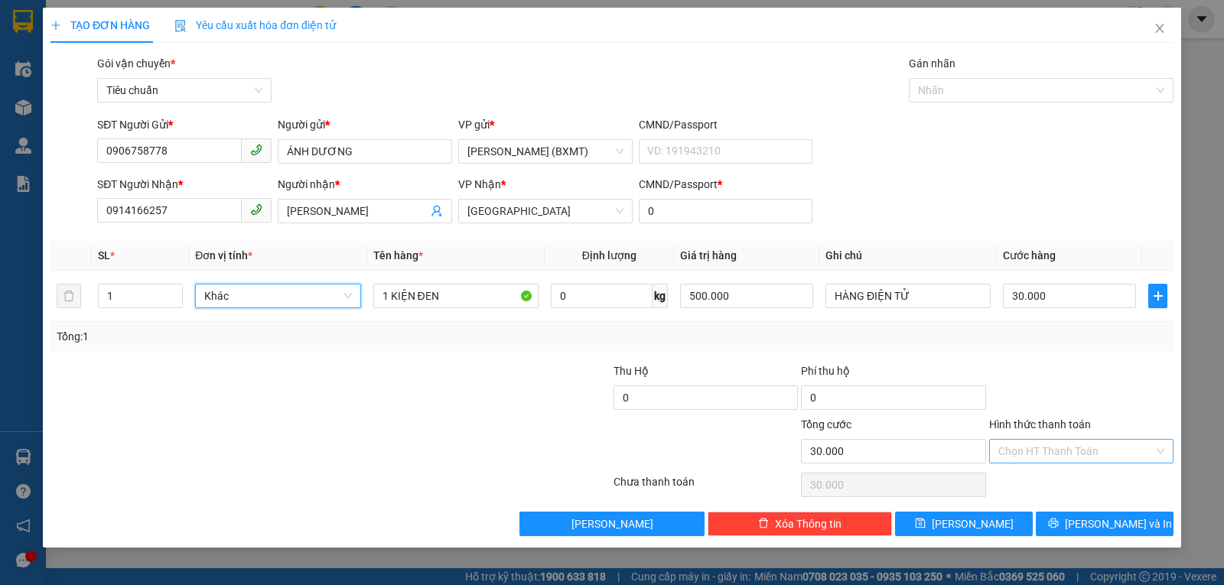
click at [1050, 445] on input "Hình thức thanh toán" at bounding box center [1075, 451] width 155 height 23
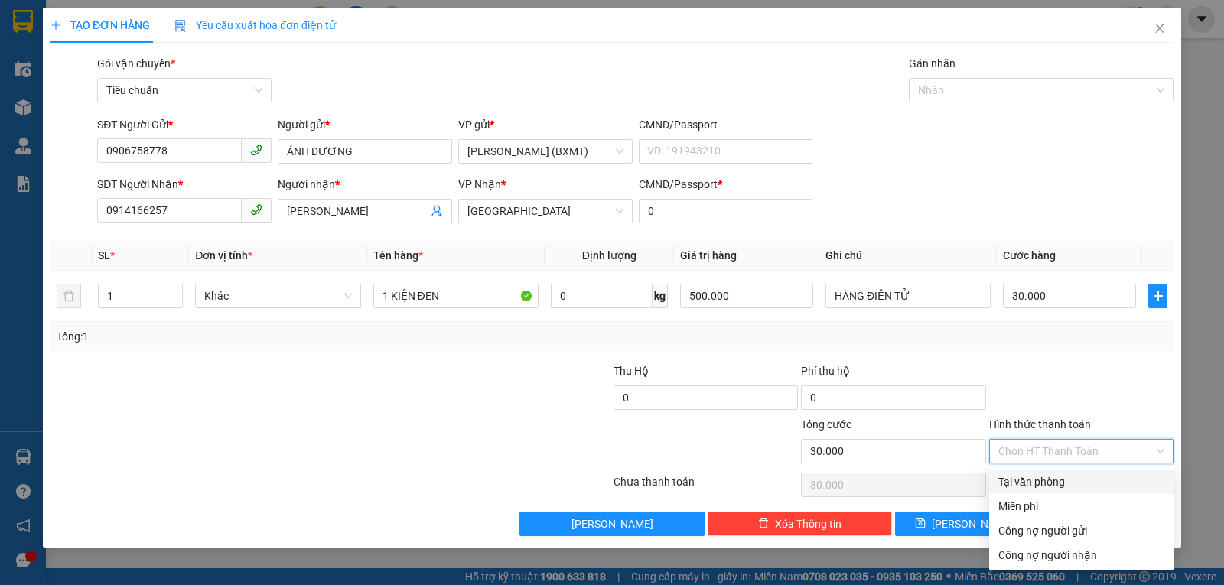
drag, startPoint x: 1039, startPoint y: 471, endPoint x: 1039, endPoint y: 480, distance: 8.4
click at [1039, 474] on div "Tại văn phòng" at bounding box center [1081, 482] width 184 height 24
type input "0"
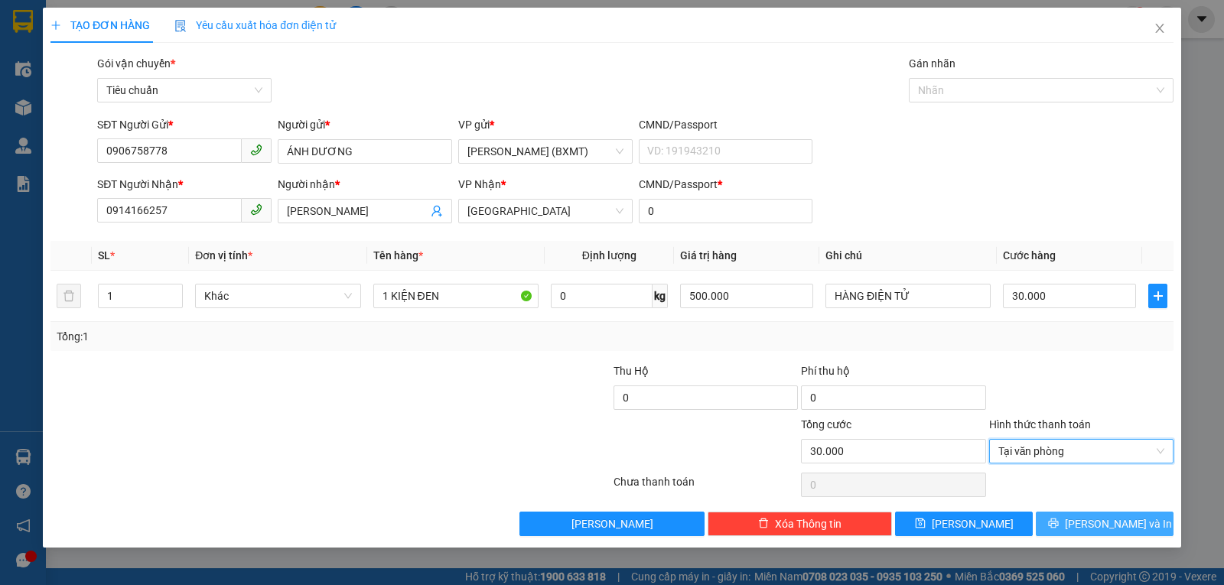
click at [1070, 520] on button "Lưu và In" at bounding box center [1105, 524] width 138 height 24
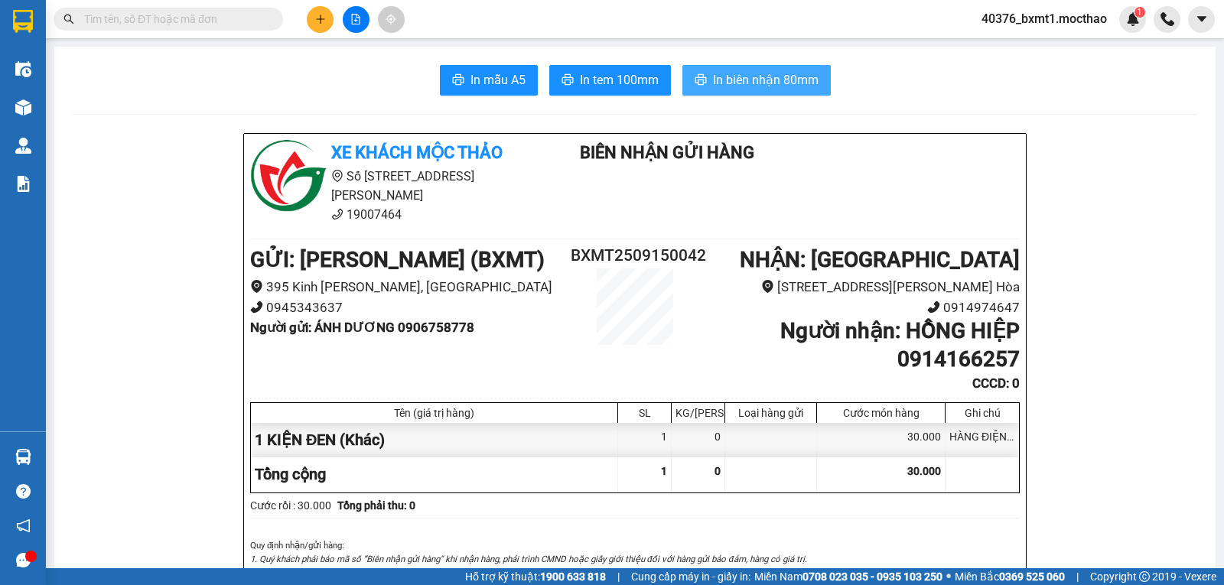
click at [719, 91] on button "In biên nhận 80mm" at bounding box center [756, 80] width 148 height 31
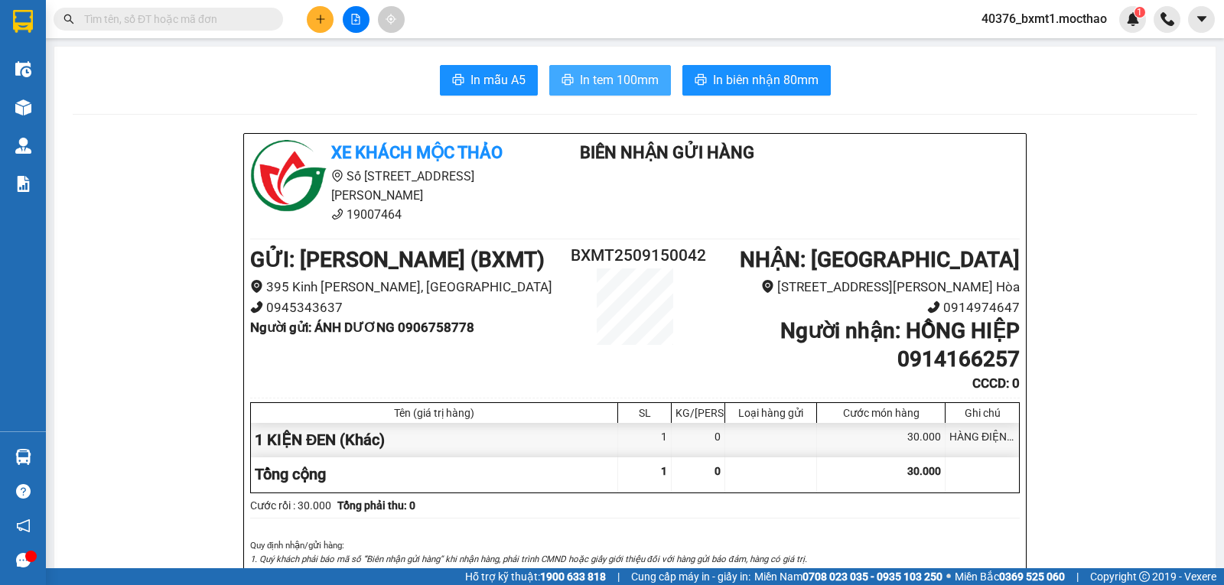
click at [607, 79] on span "In tem 100mm" at bounding box center [619, 79] width 79 height 19
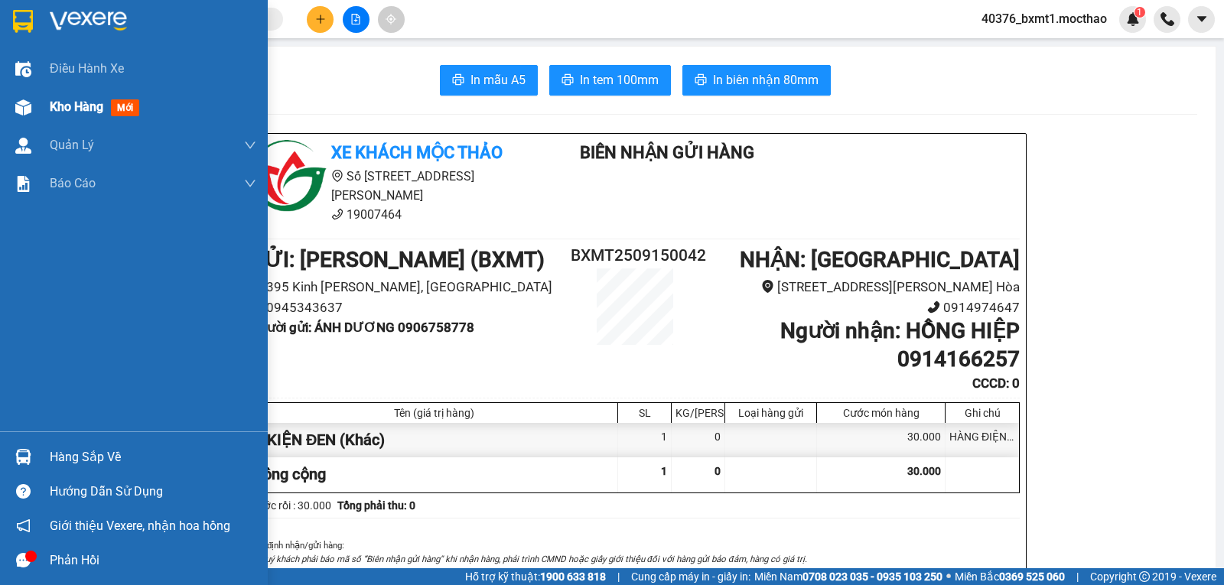
drag, startPoint x: 37, startPoint y: 105, endPoint x: 216, endPoint y: 125, distance: 179.4
click at [37, 106] on div "Kho hàng mới" at bounding box center [134, 107] width 268 height 38
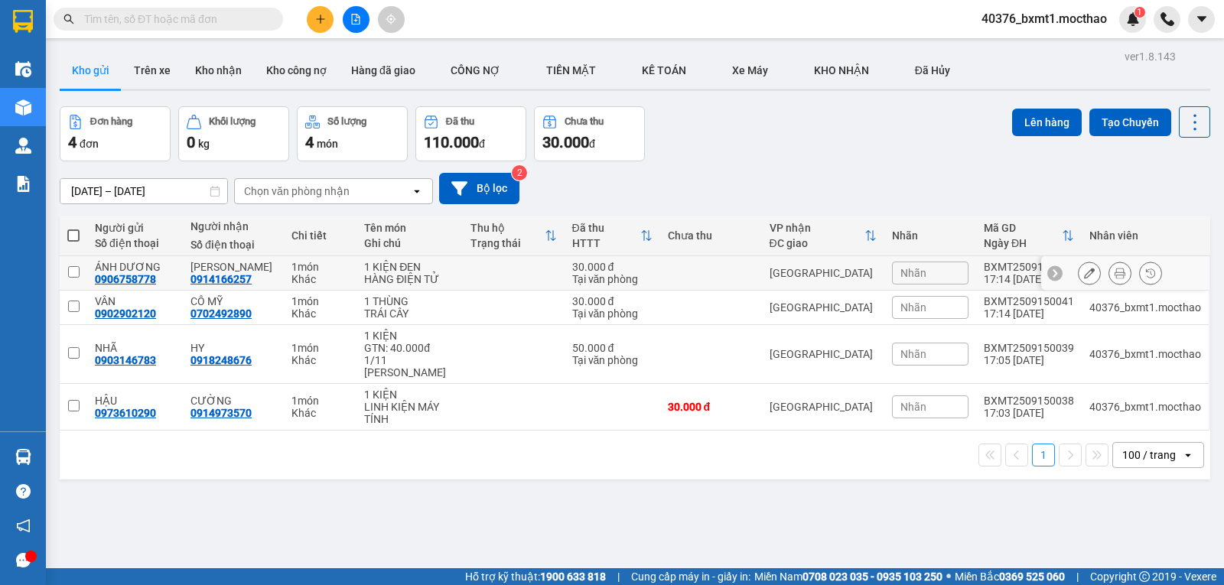
click at [472, 270] on td at bounding box center [514, 273] width 102 height 34
checkbox input "true"
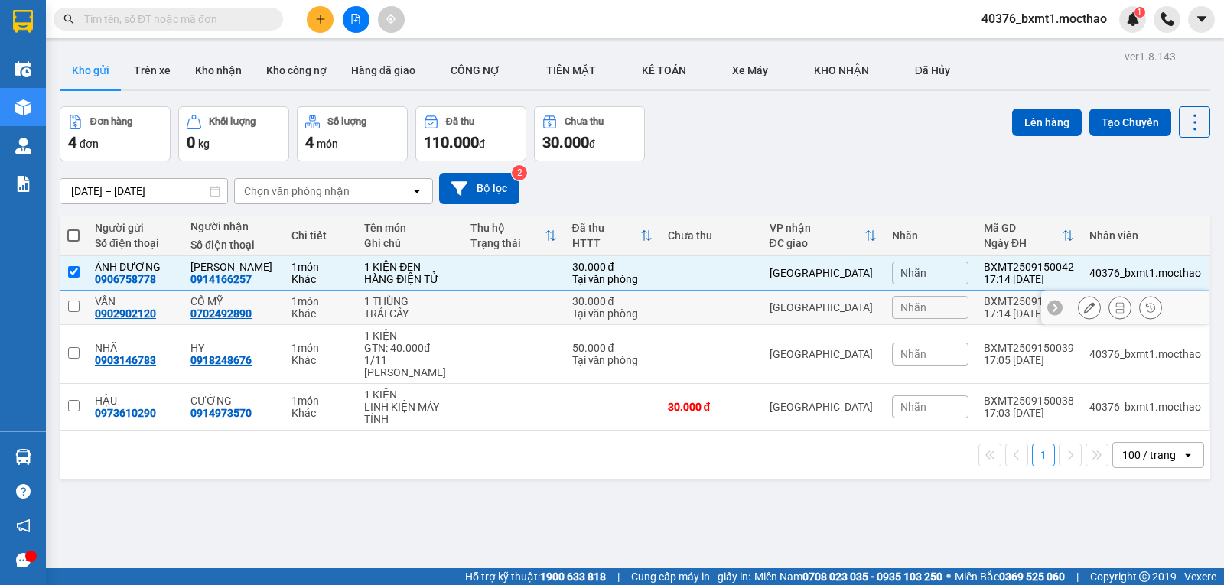
click at [479, 302] on td at bounding box center [514, 308] width 102 height 34
checkbox input "true"
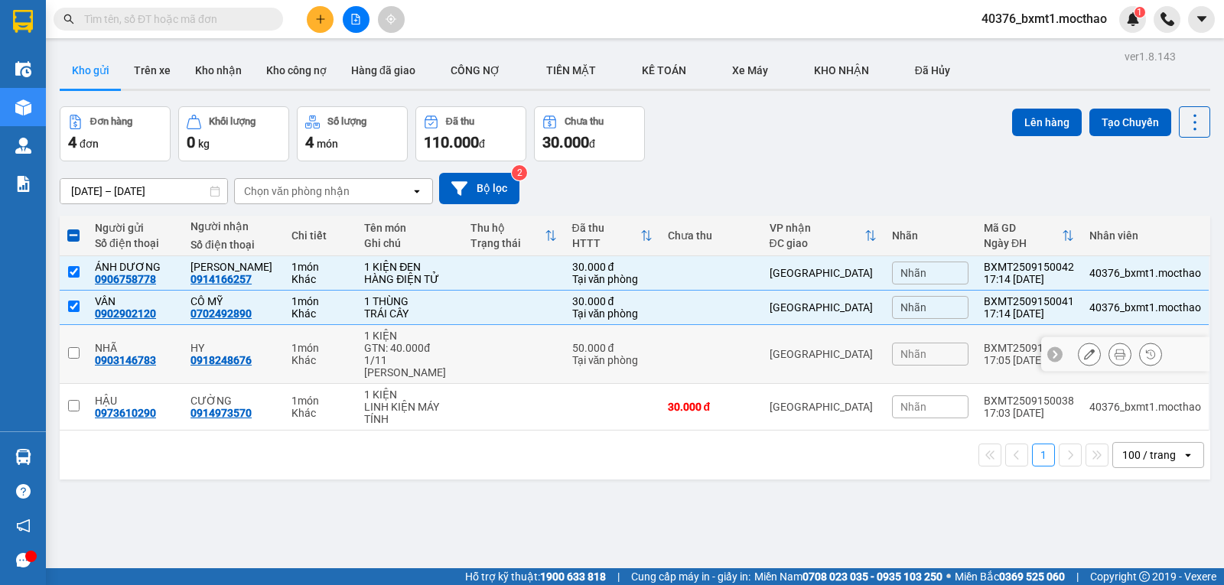
click at [481, 348] on td at bounding box center [514, 354] width 102 height 59
checkbox input "true"
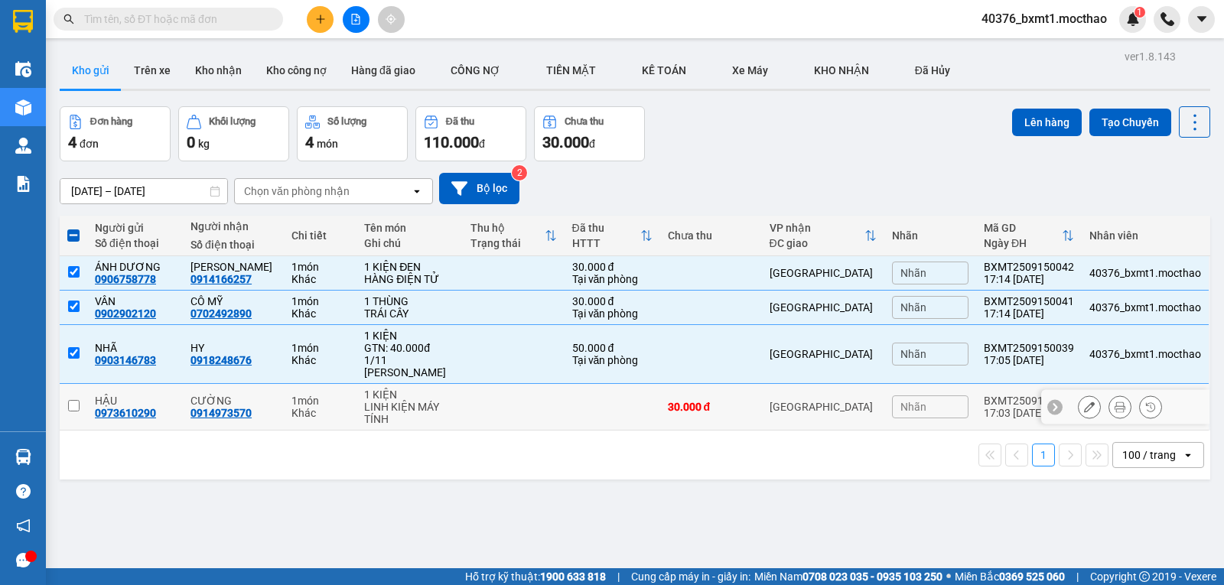
click at [493, 399] on td at bounding box center [514, 407] width 102 height 47
checkbox input "true"
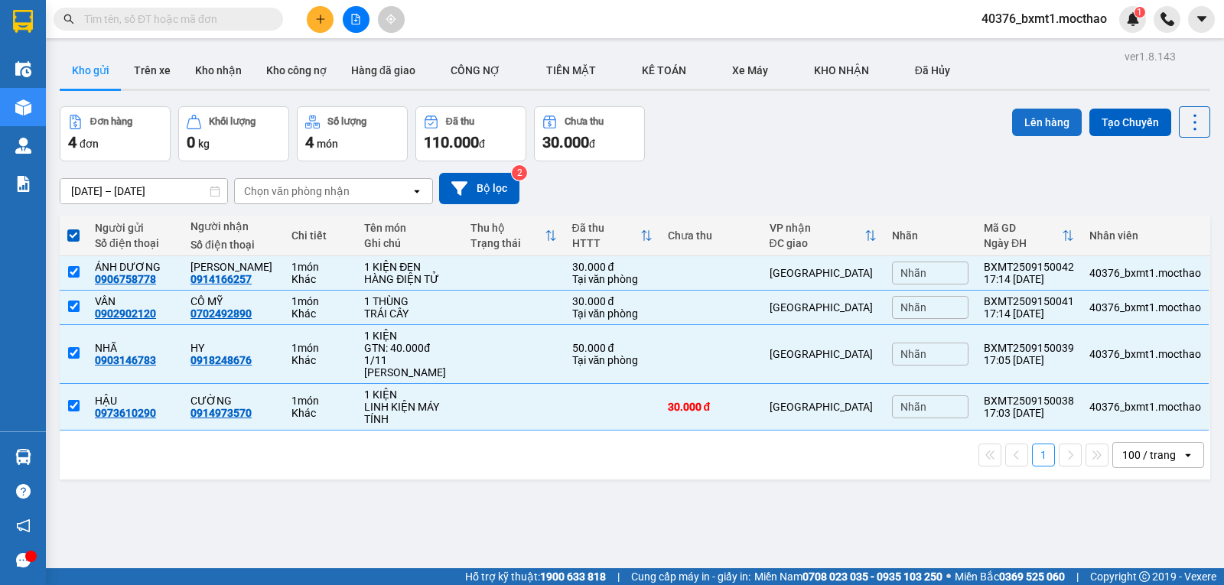
click at [1025, 130] on button "Lên hàng" at bounding box center [1047, 123] width 70 height 28
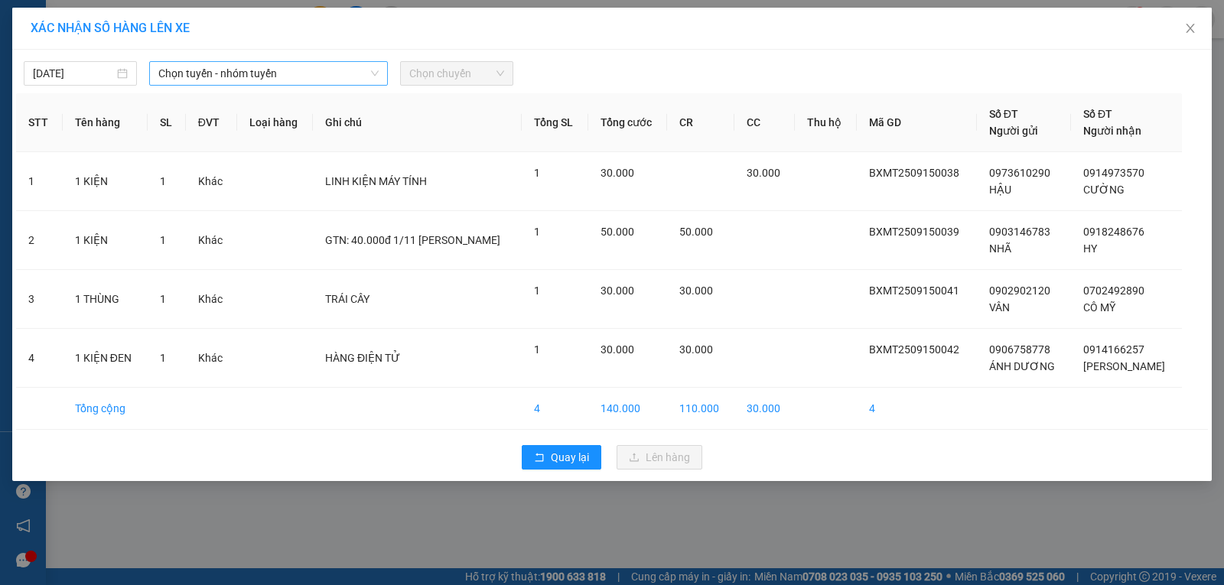
click at [256, 77] on span "Chọn tuyến - nhóm tuyến" at bounding box center [268, 73] width 220 height 23
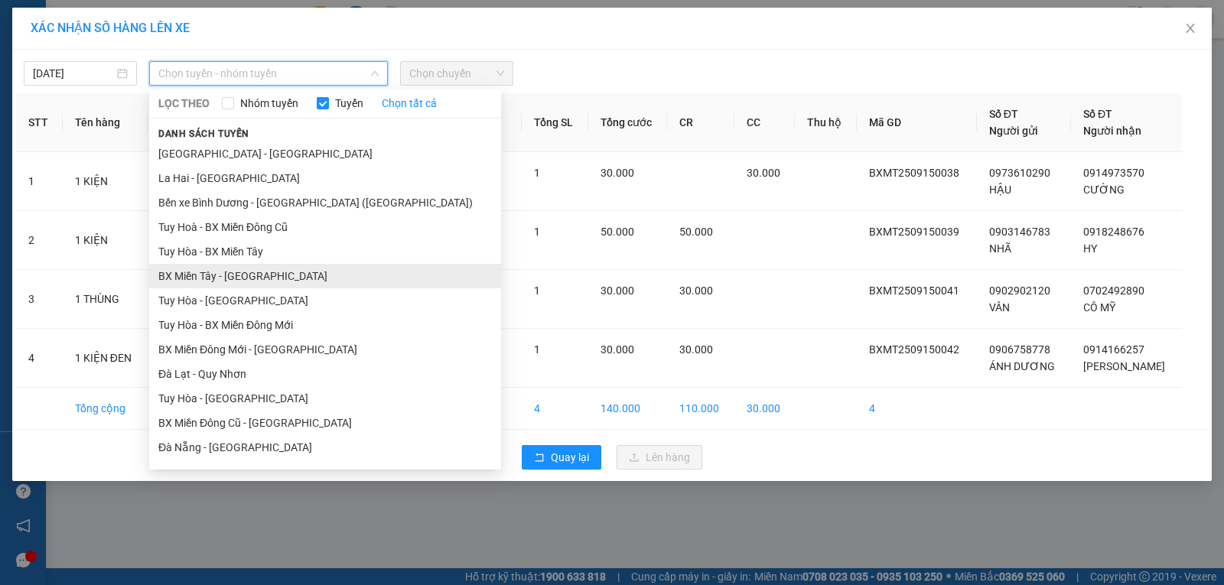
click at [190, 273] on li "BX Miền Tây - Tuy Hòa" at bounding box center [325, 276] width 352 height 24
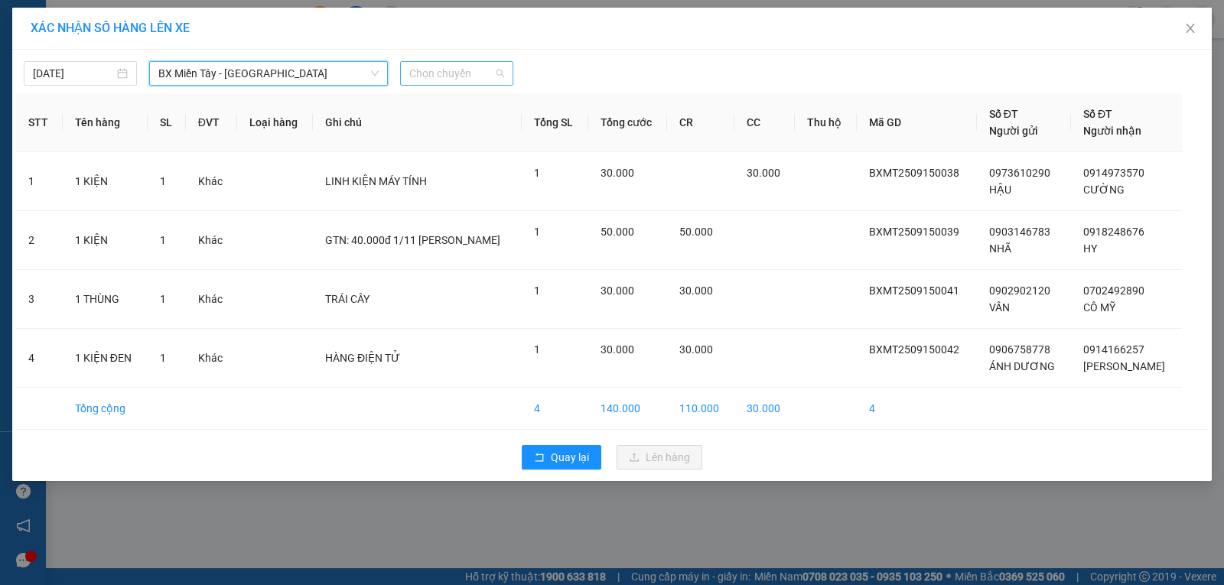
click at [438, 76] on span "Chọn chuyến" at bounding box center [456, 73] width 95 height 23
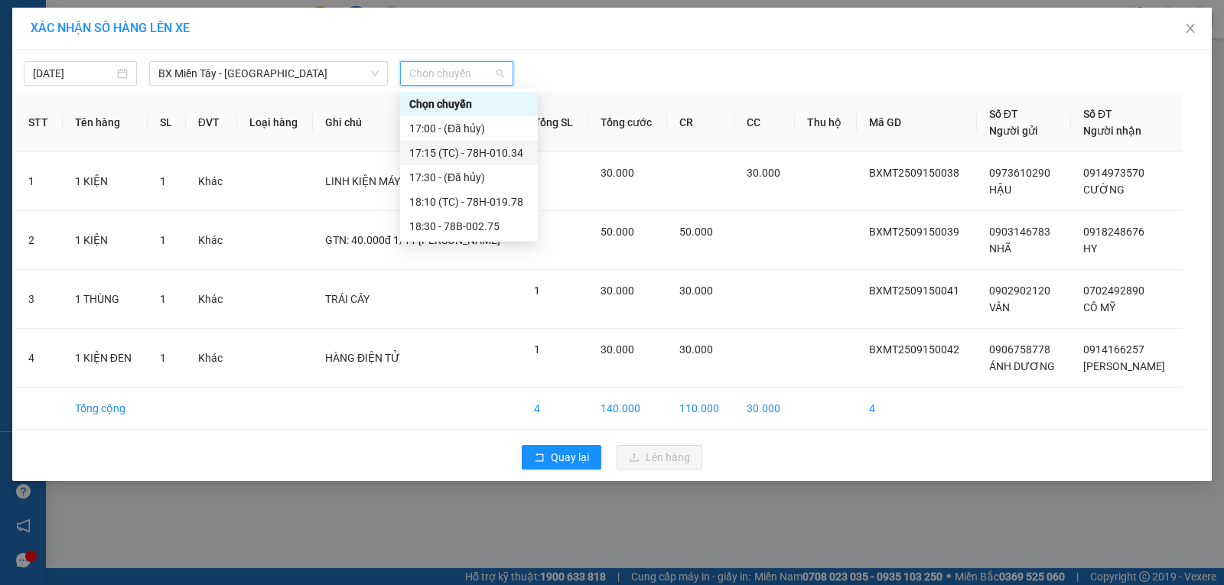
click at [484, 148] on div "17:15 (TC) - 78H-010.34" at bounding box center [468, 153] width 119 height 17
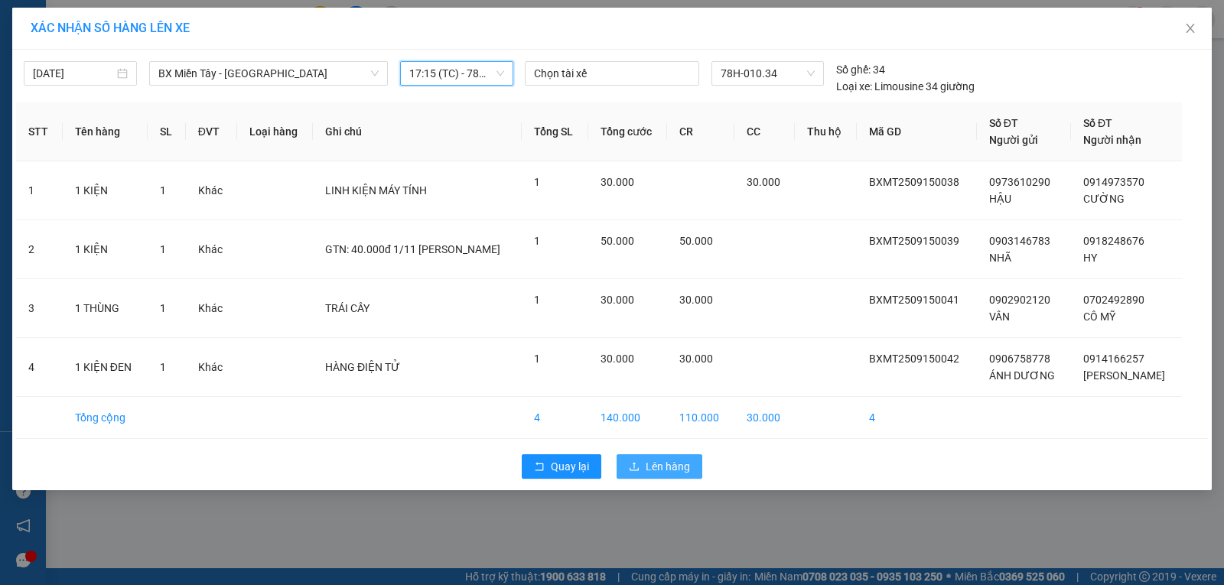
click at [657, 462] on span "Lên hàng" at bounding box center [668, 466] width 44 height 17
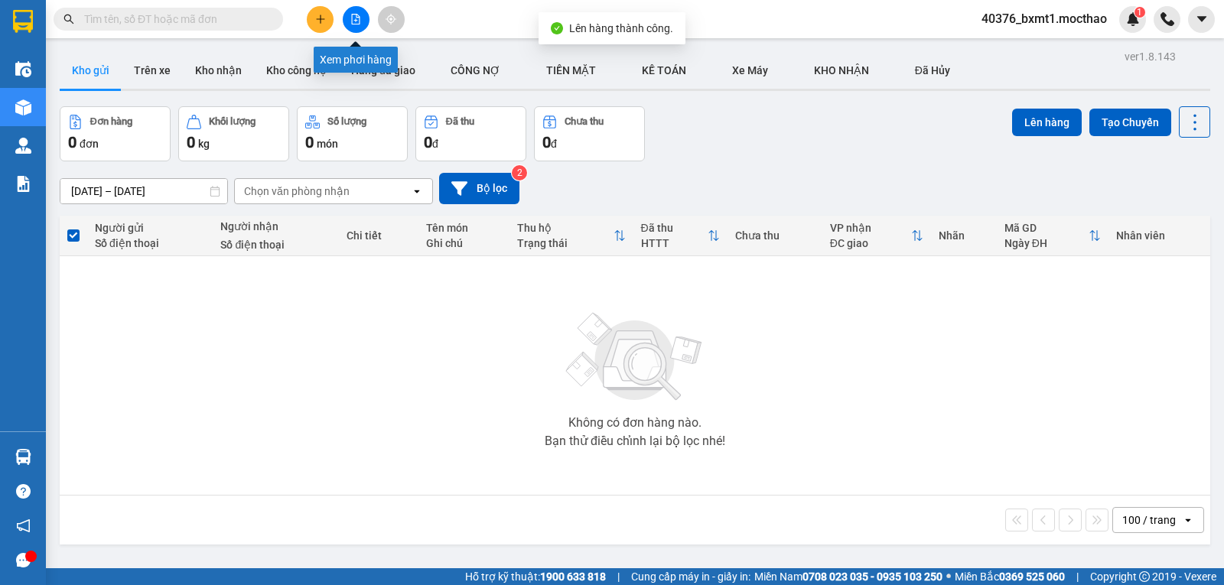
click at [357, 15] on icon "file-add" at bounding box center [356, 19] width 8 height 11
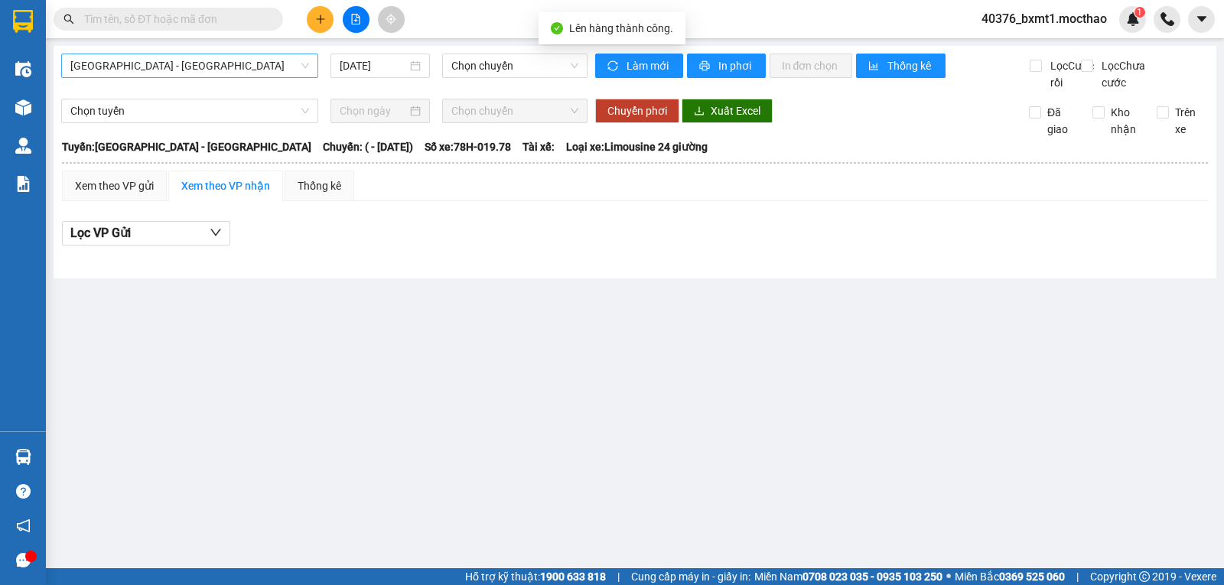
click at [154, 62] on span "Sài Gòn - Tuy Hòa" at bounding box center [189, 65] width 239 height 23
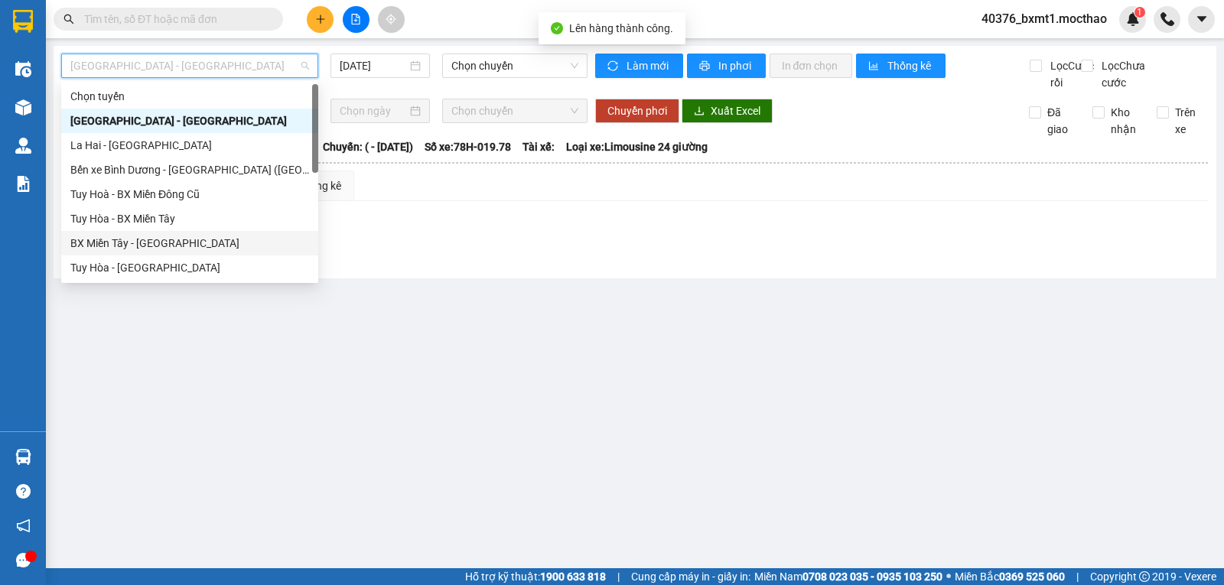
click at [128, 236] on div "BX Miền Tây - Tuy Hòa" at bounding box center [189, 243] width 239 height 17
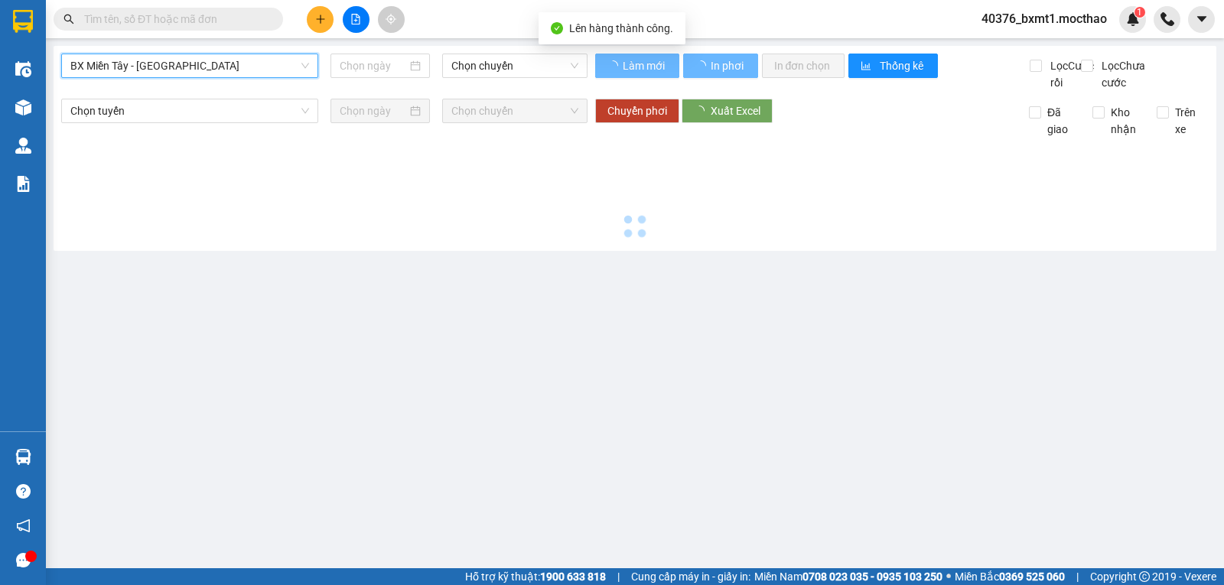
type input "15/09/2025"
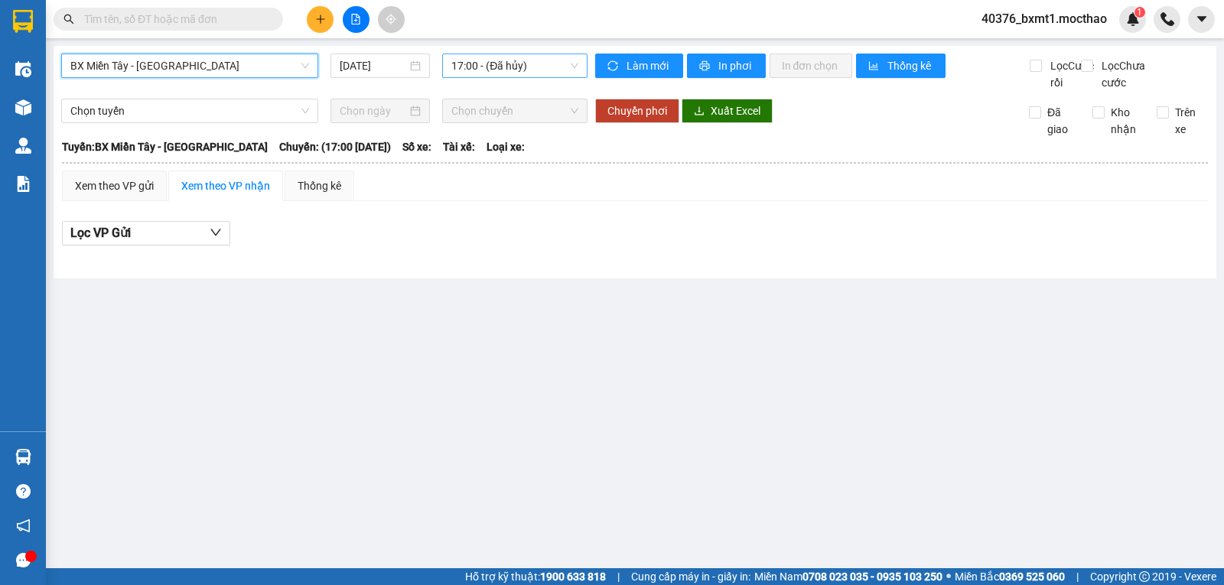
click at [493, 64] on span "17:00 - (Đã hủy)" at bounding box center [514, 65] width 126 height 23
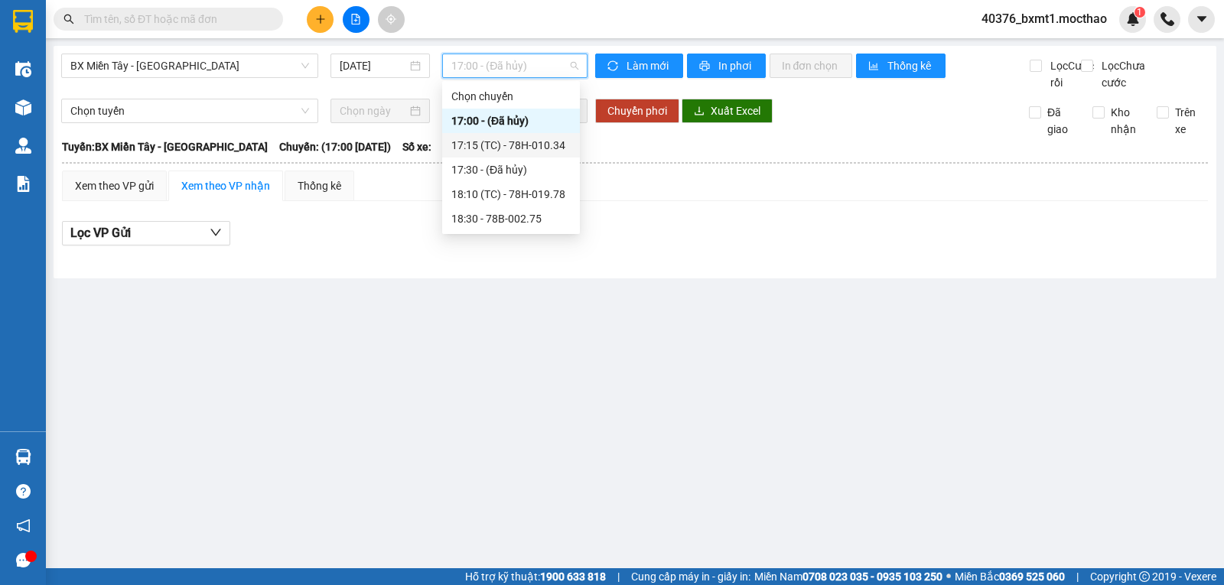
click at [510, 146] on div "17:15 (TC) - 78H-010.34" at bounding box center [510, 145] width 119 height 17
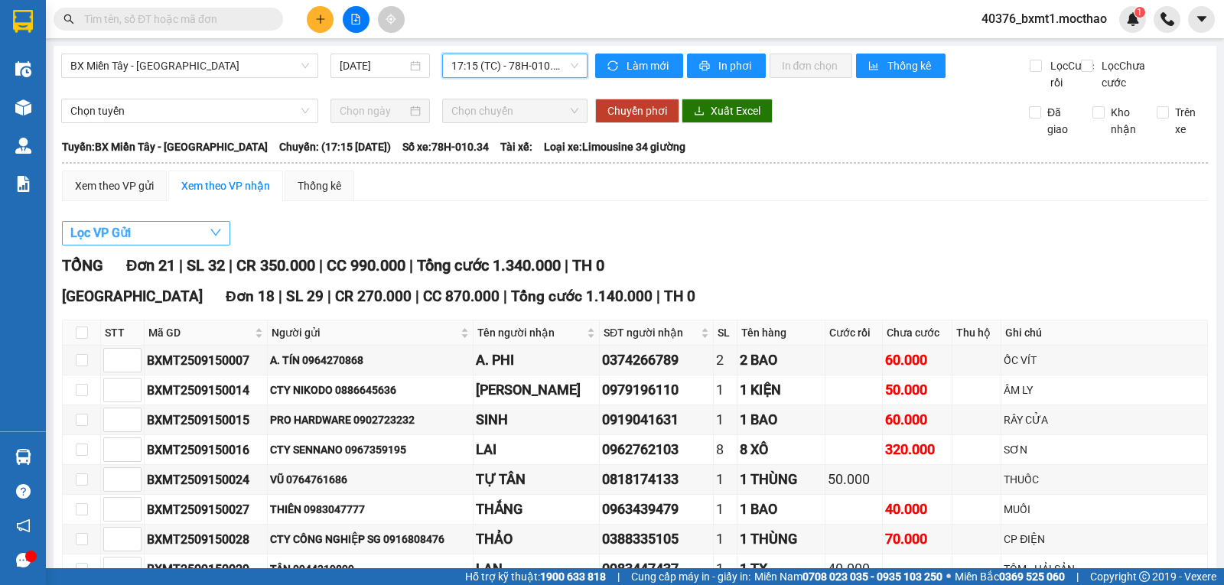
click at [139, 244] on button "Lọc VP Gửi" at bounding box center [146, 233] width 168 height 24
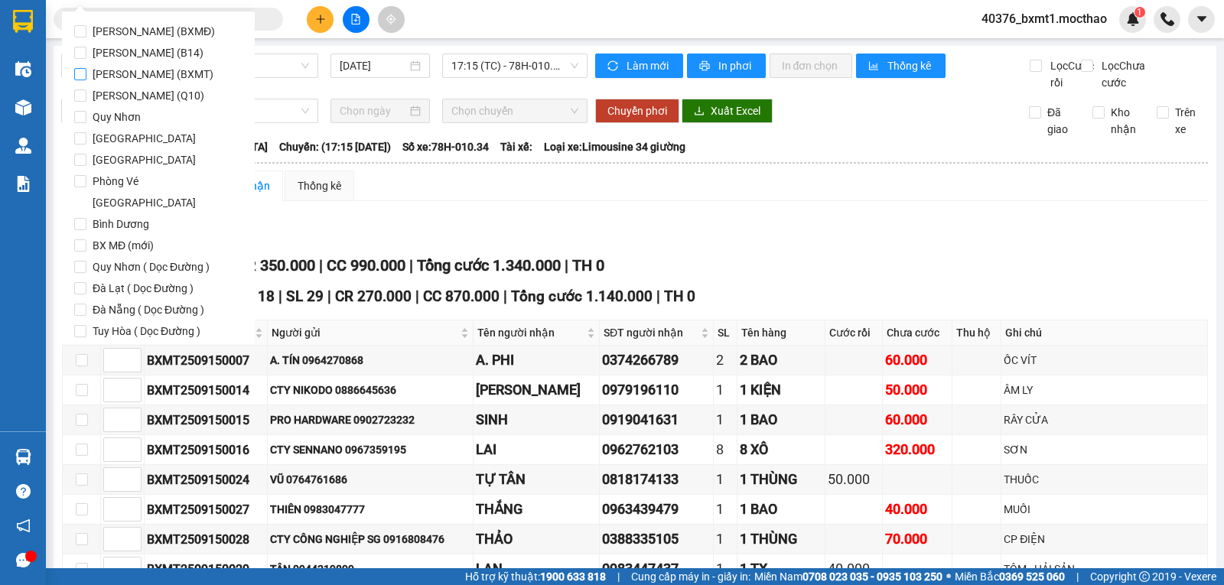
click at [177, 70] on span "[PERSON_NAME] (BXMT)" at bounding box center [152, 73] width 133 height 21
click at [86, 70] on input "[PERSON_NAME] (BXMT)" at bounding box center [80, 74] width 12 height 12
checkbox input "true"
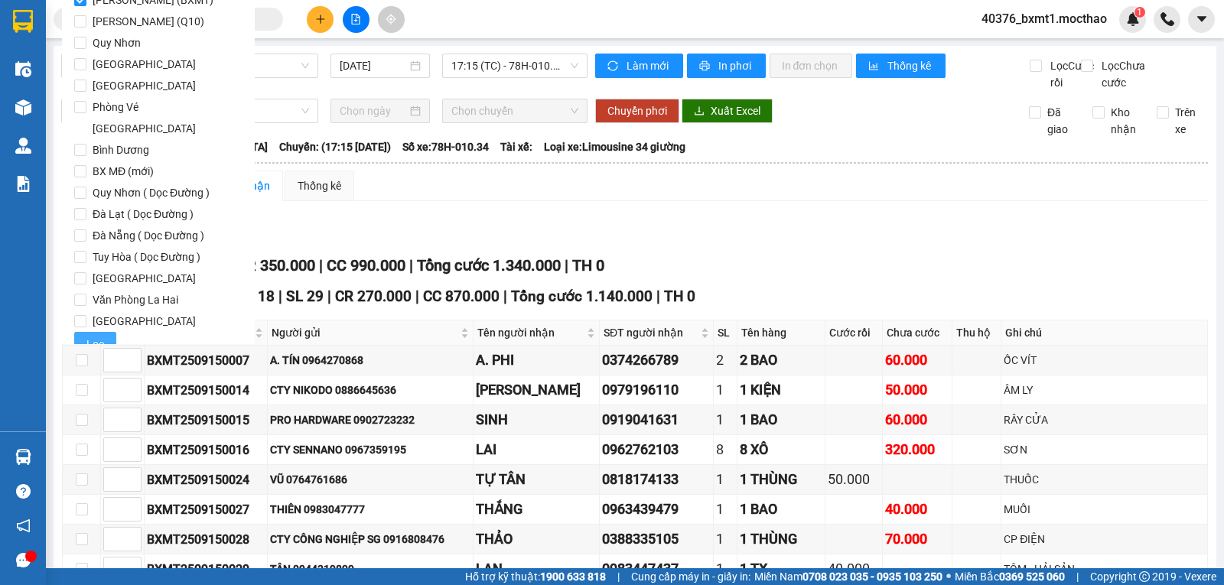
click at [101, 336] on span "Lọc" at bounding box center [95, 344] width 18 height 17
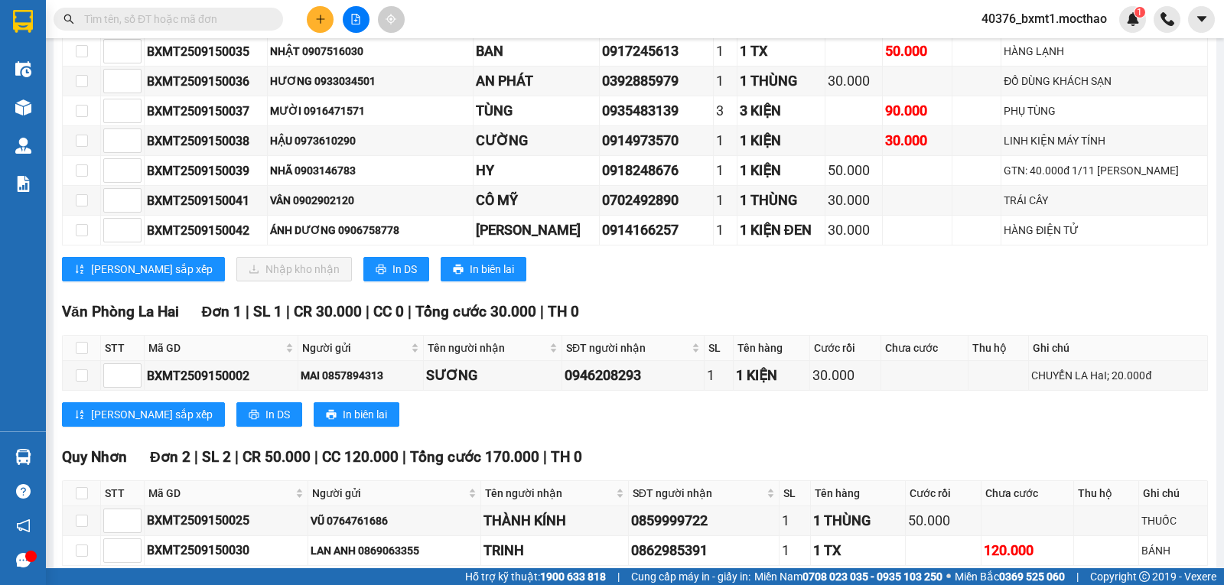
scroll to position [0, 0]
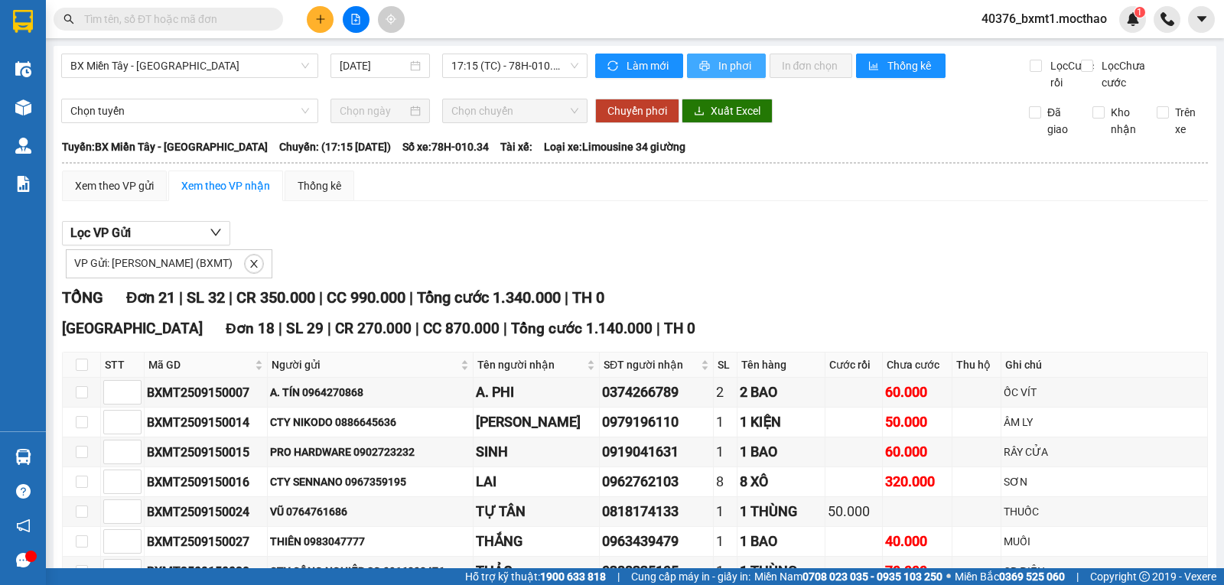
click at [711, 72] on button "In phơi" at bounding box center [726, 66] width 79 height 24
click at [706, 71] on button "In phơi" at bounding box center [726, 66] width 79 height 24
click at [711, 65] on button "In phơi" at bounding box center [726, 66] width 79 height 24
click at [320, 16] on icon "plus" at bounding box center [320, 19] width 11 height 11
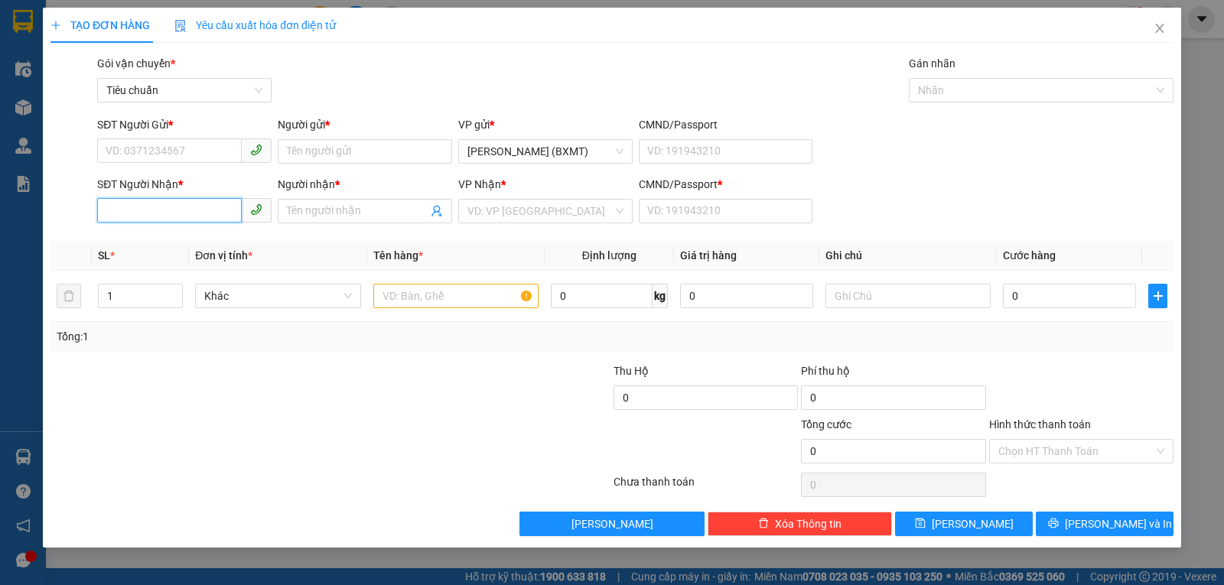
click at [163, 205] on input "SĐT Người Nhận *" at bounding box center [169, 210] width 145 height 24
click at [184, 239] on div "0982824401 - HUỲNH NGA" at bounding box center [184, 241] width 156 height 17
type input "0982824401"
type input "HUỲNH NGA"
type input "0"
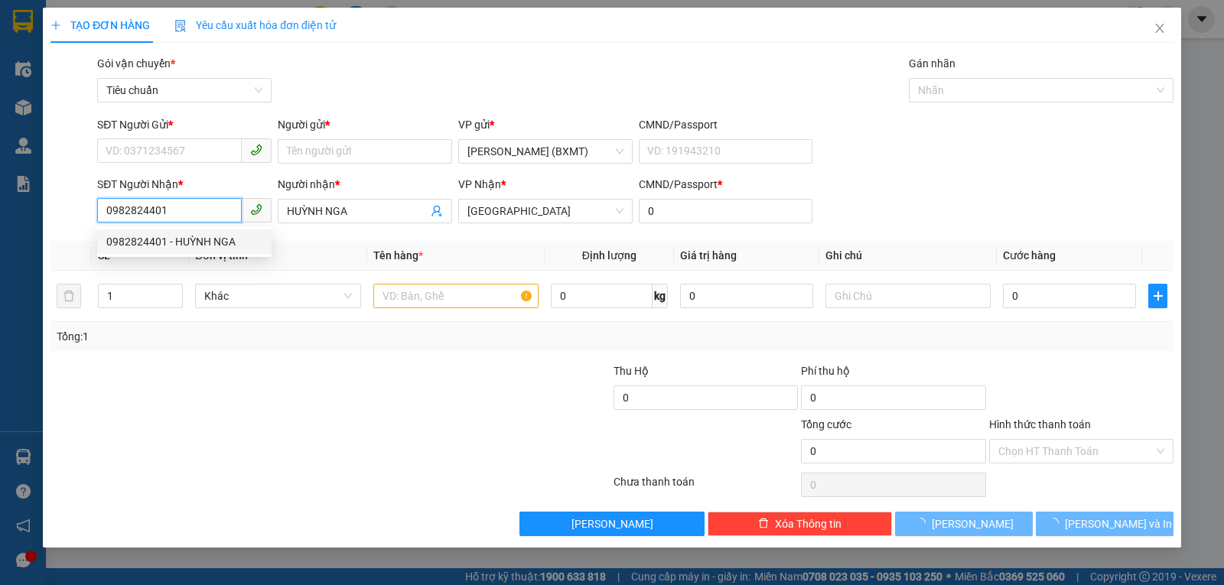
type input "60.000"
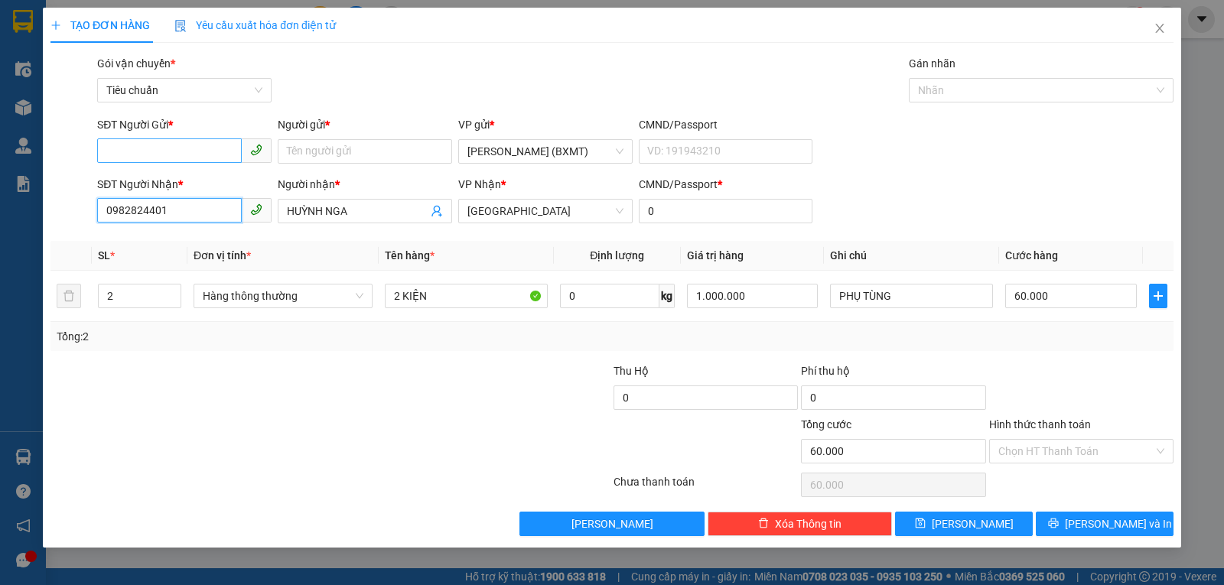
type input "0982824401"
click at [172, 151] on input "SĐT Người Gửi *" at bounding box center [169, 150] width 145 height 24
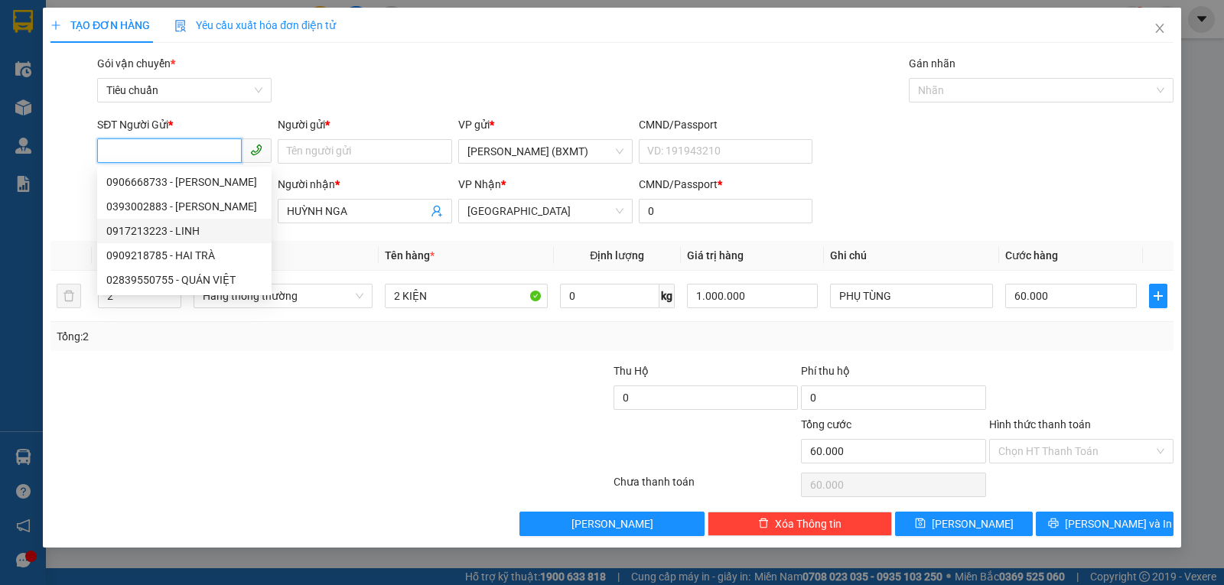
click at [174, 227] on div "0917213223 - LINH" at bounding box center [184, 231] width 156 height 17
type input "0917213223"
type input "LINH"
type input "40.000"
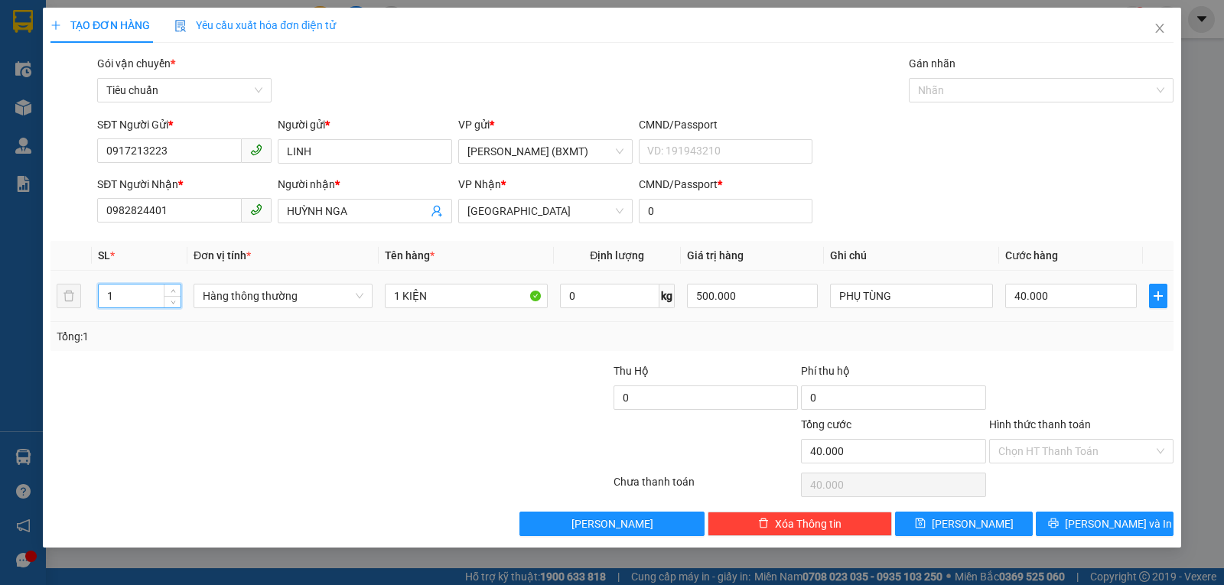
click at [141, 295] on input "1" at bounding box center [140, 296] width 82 height 23
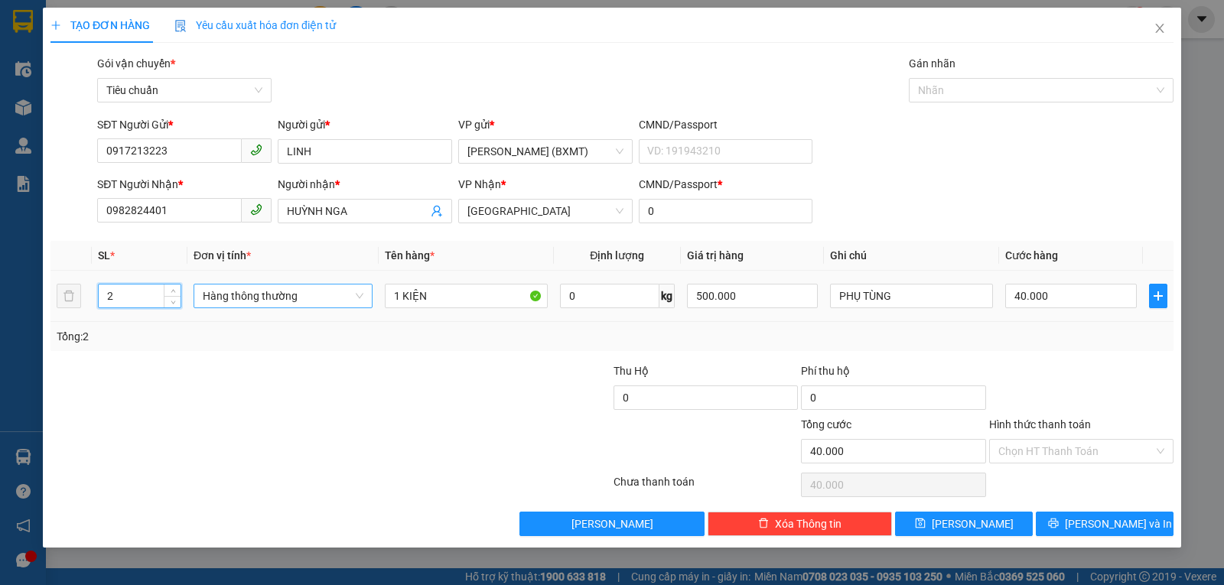
click at [230, 301] on span "Hàng thông thường" at bounding box center [283, 296] width 161 height 23
type input "2"
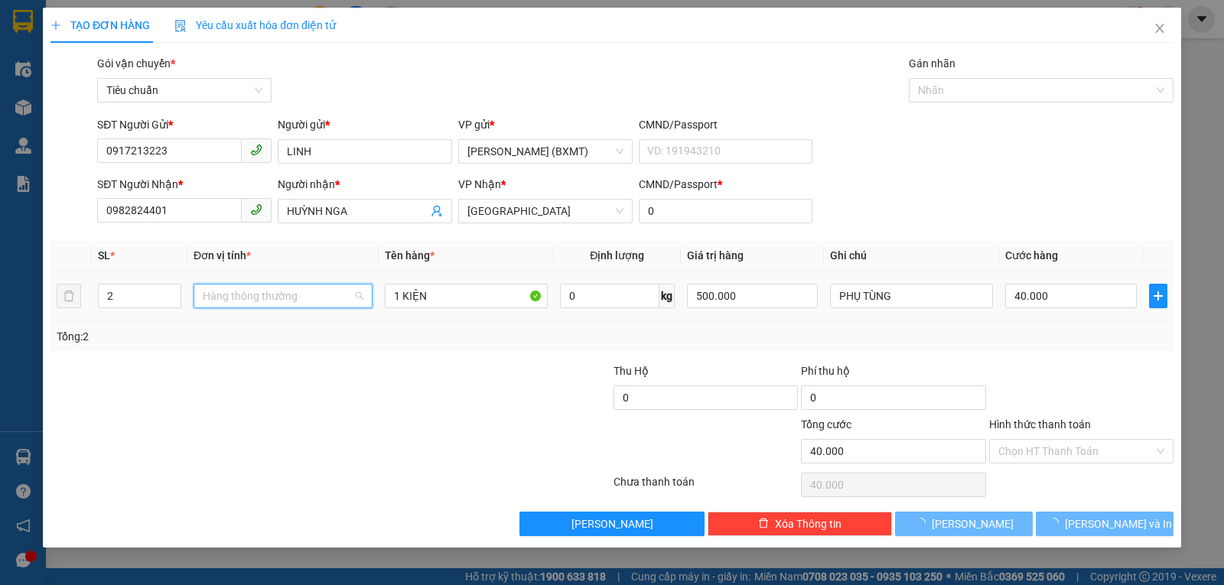
type input "0"
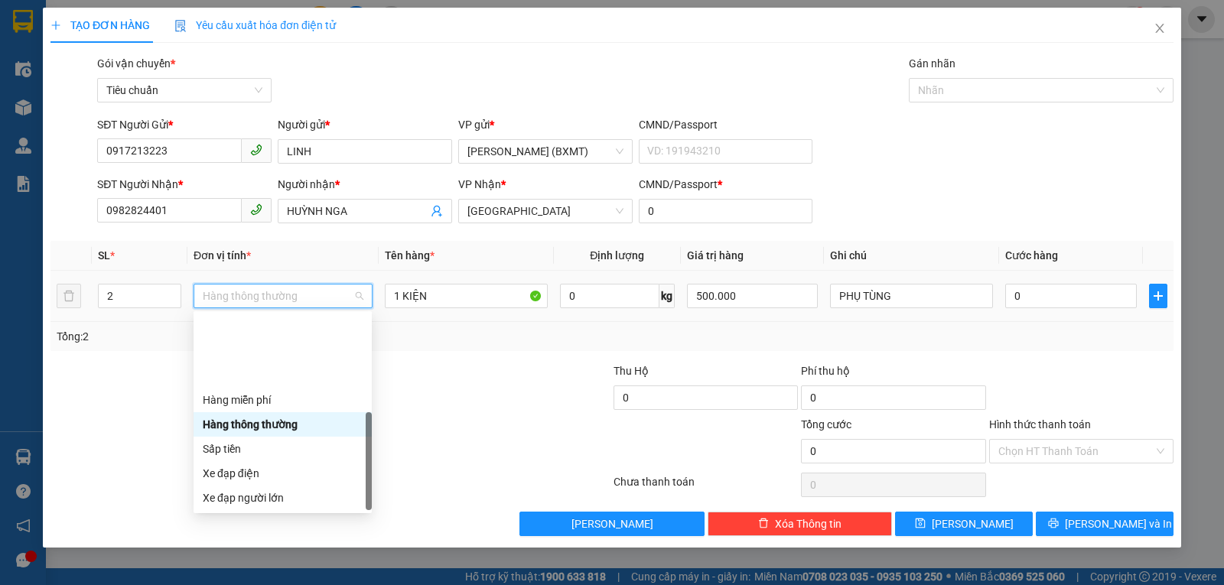
scroll to position [98, 0]
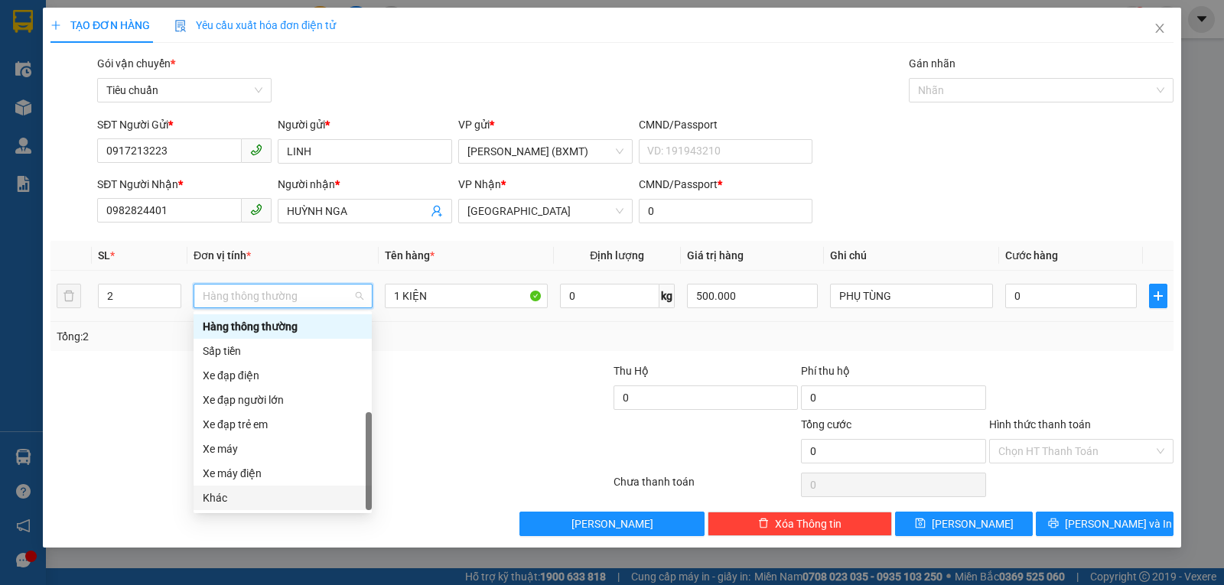
click at [226, 503] on div "Khác" at bounding box center [283, 498] width 160 height 17
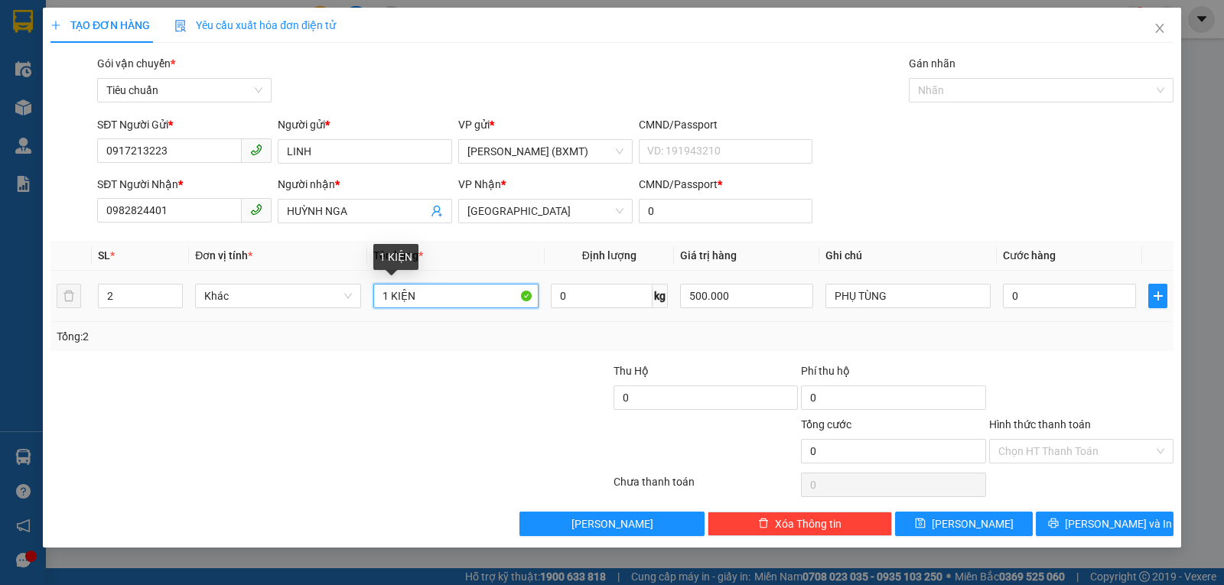
drag, startPoint x: 389, startPoint y: 292, endPoint x: 379, endPoint y: 295, distance: 10.4
click at [379, 295] on input "1 KIỆN" at bounding box center [455, 296] width 165 height 24
type input "2 KIỆN"
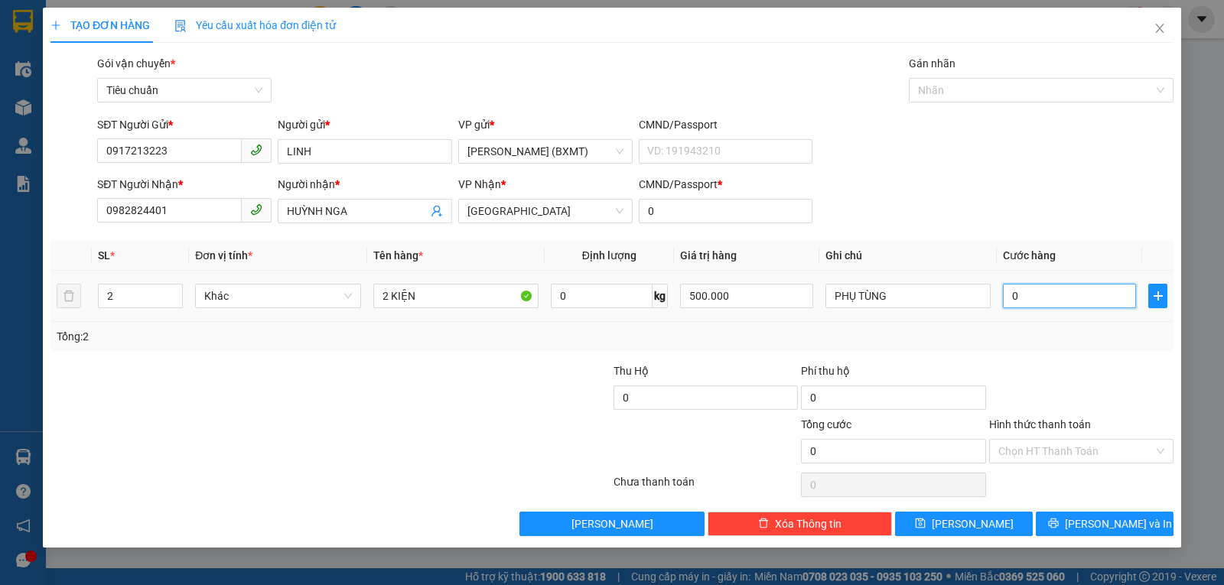
click at [1056, 301] on input "0" at bounding box center [1069, 296] width 133 height 24
type input "6"
type input "60"
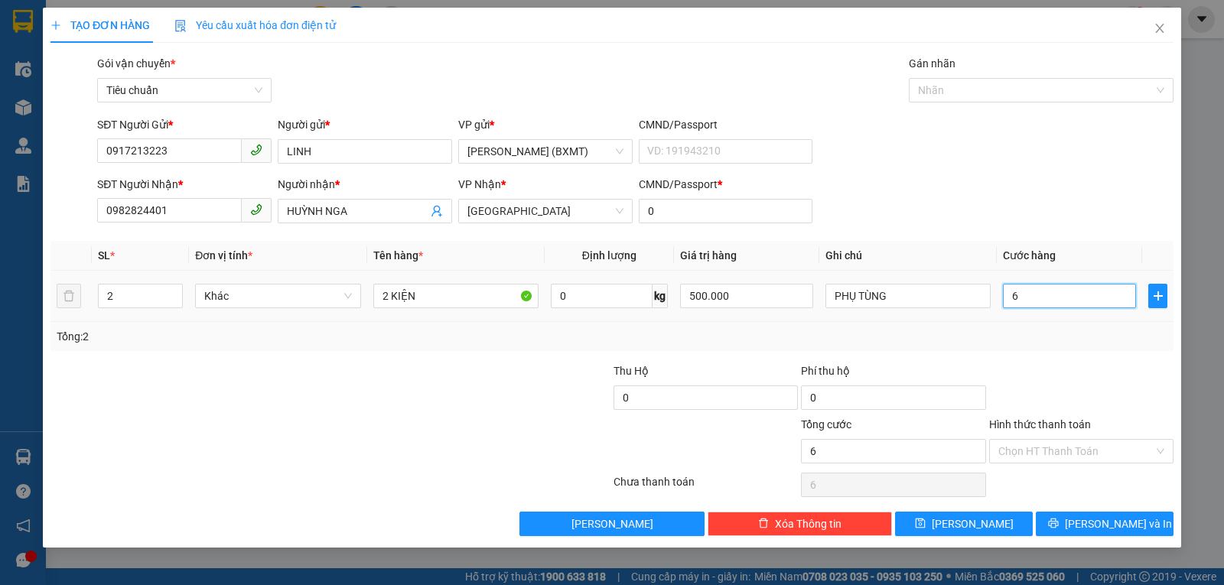
type input "60"
click at [1048, 344] on div "Tổng: 2" at bounding box center [612, 336] width 1111 height 17
type input "60.000"
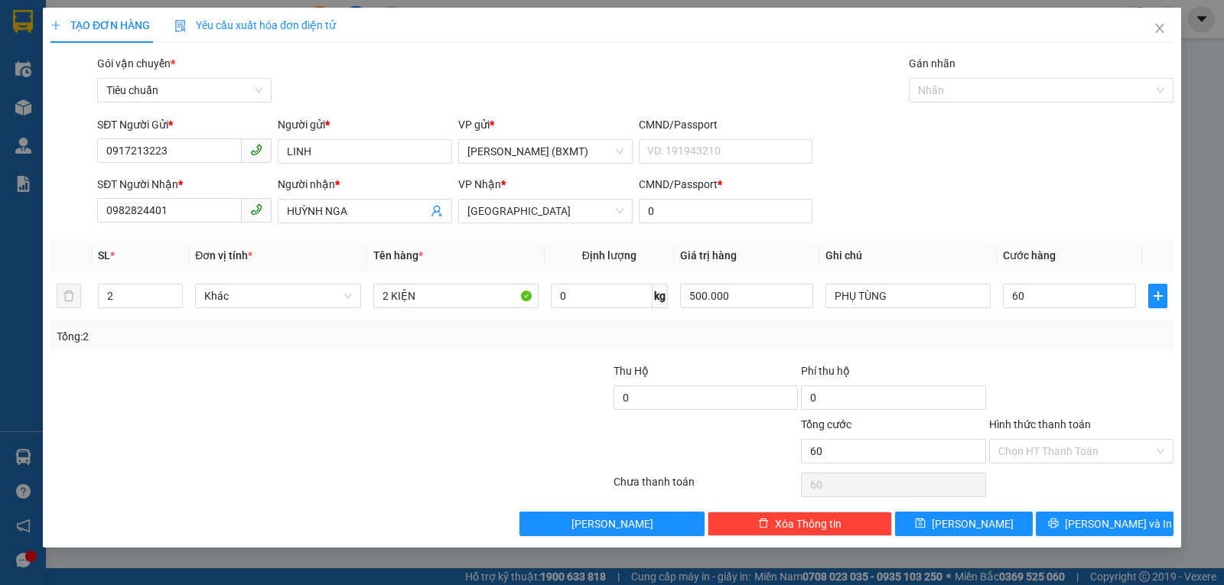
type input "60.000"
click at [1065, 523] on button "Lưu và In" at bounding box center [1105, 524] width 138 height 24
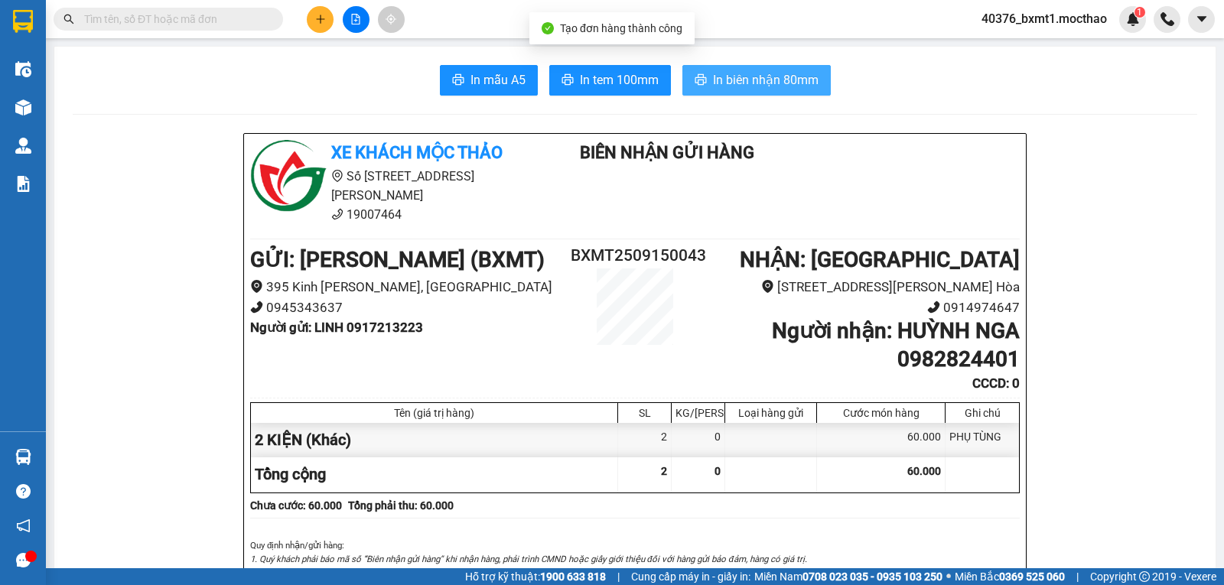
click at [682, 80] on button "In biên nhận 80mm" at bounding box center [756, 80] width 148 height 31
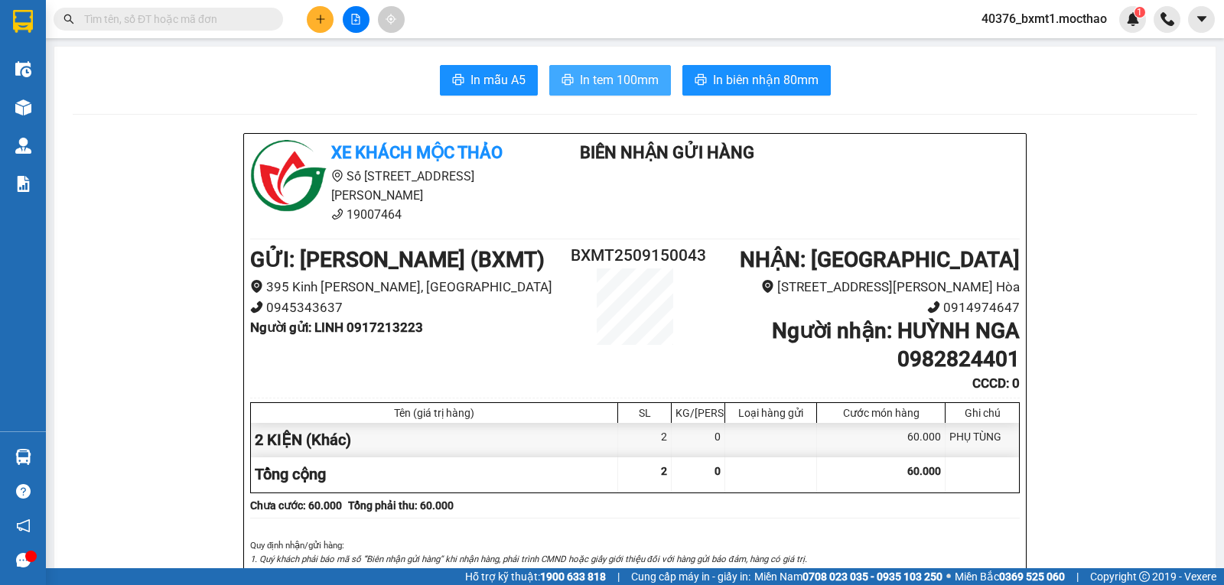
click at [616, 70] on span "In tem 100mm" at bounding box center [619, 79] width 79 height 19
click at [584, 68] on button "In tem 100mm" at bounding box center [610, 80] width 122 height 31
click at [358, 23] on icon "file-add" at bounding box center [355, 19] width 11 height 11
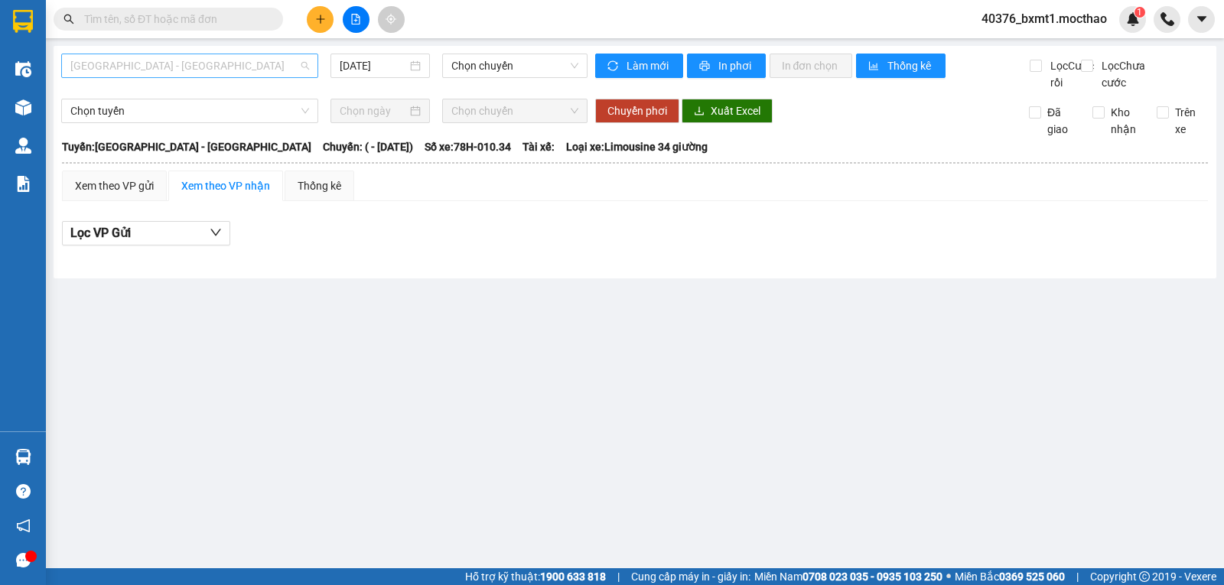
click at [201, 64] on span "Sài Gòn - Tuy Hòa" at bounding box center [189, 65] width 239 height 23
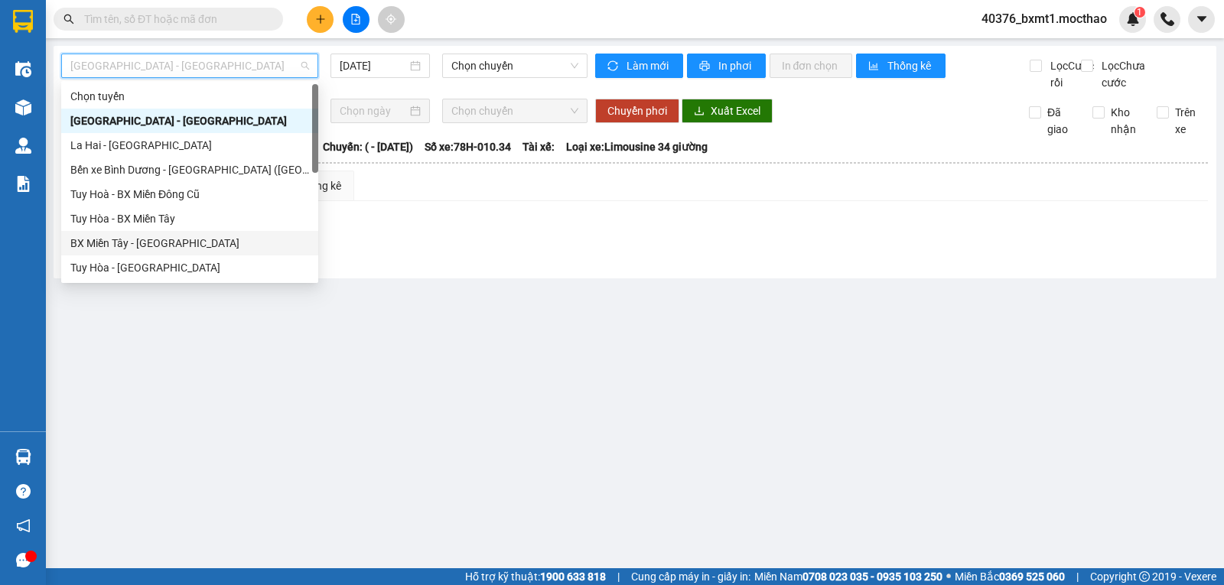
click at [155, 243] on div "BX Miền Tây - Tuy Hòa" at bounding box center [189, 243] width 239 height 17
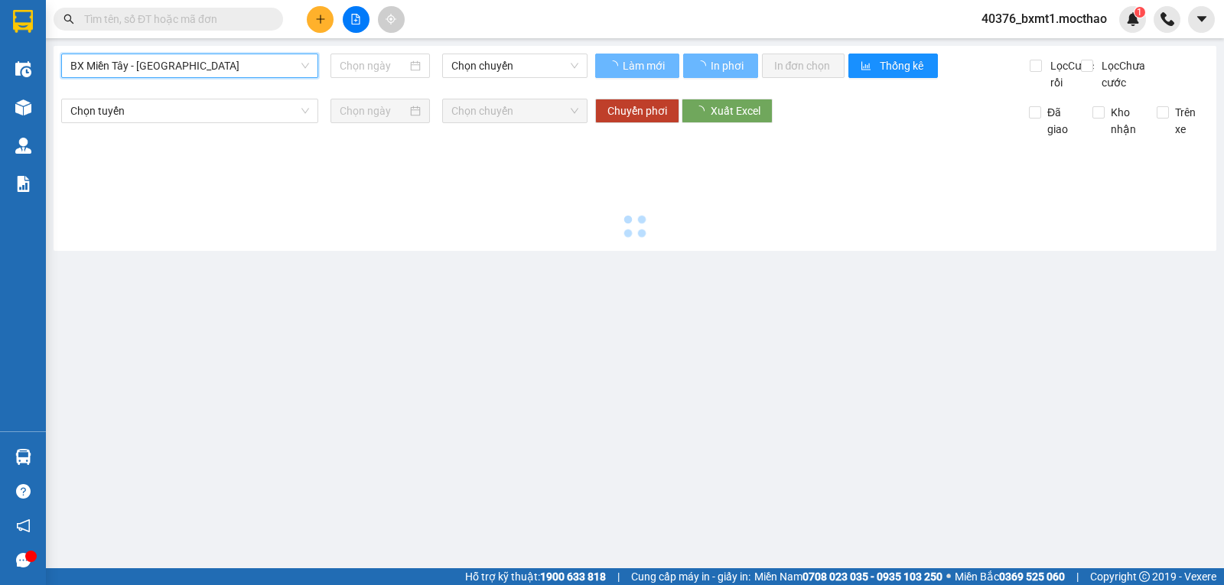
type input "15/09/2025"
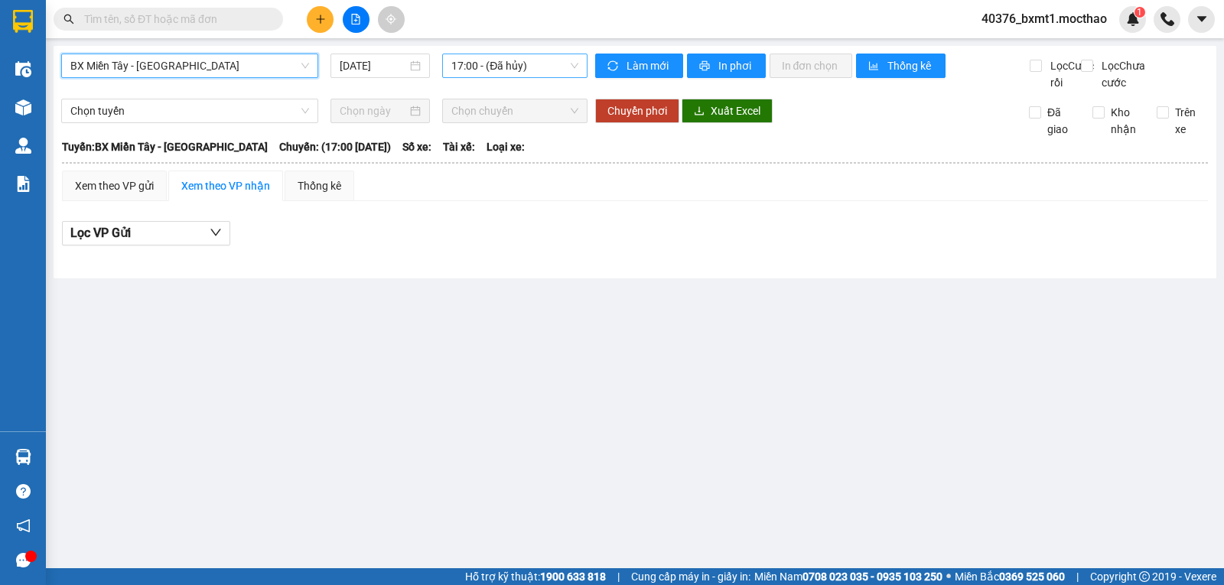
click at [494, 71] on span "17:00 - (Đã hủy)" at bounding box center [514, 65] width 126 height 23
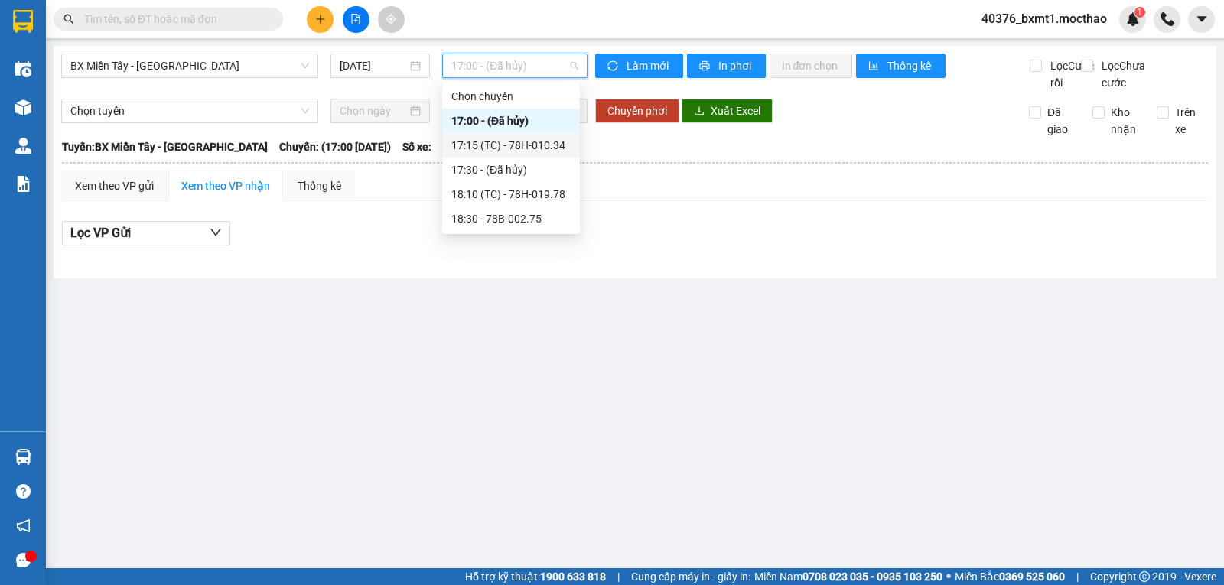
click at [501, 144] on div "17:15 (TC) - 78H-010.34" at bounding box center [510, 145] width 119 height 17
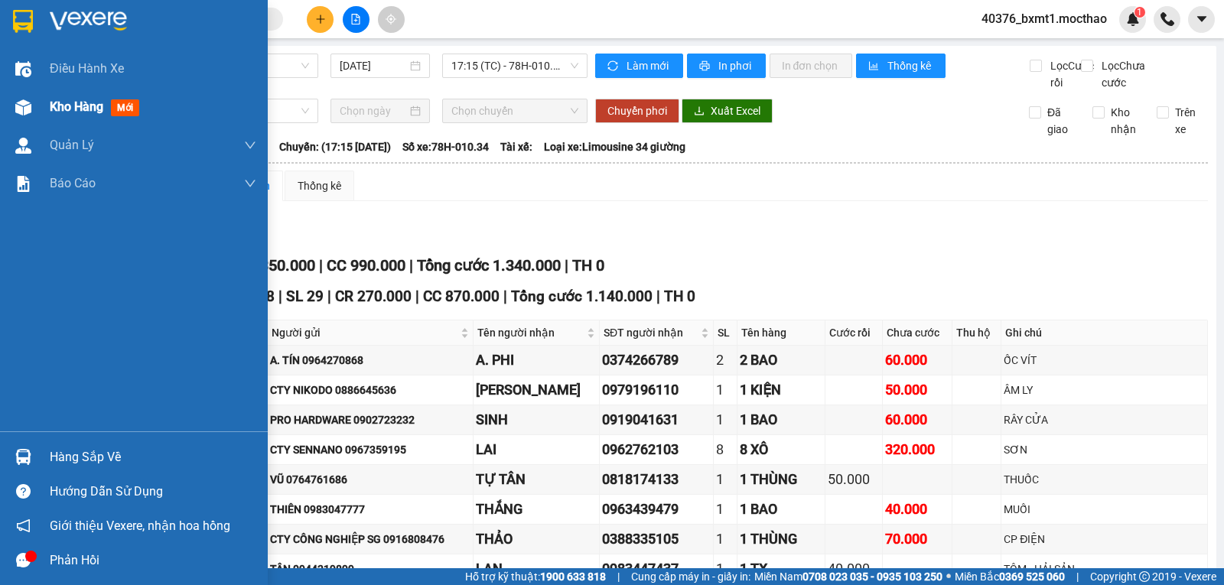
drag, startPoint x: 82, startPoint y: 106, endPoint x: 46, endPoint y: 162, distance: 66.4
click at [81, 106] on span "Kho hàng" at bounding box center [77, 106] width 54 height 15
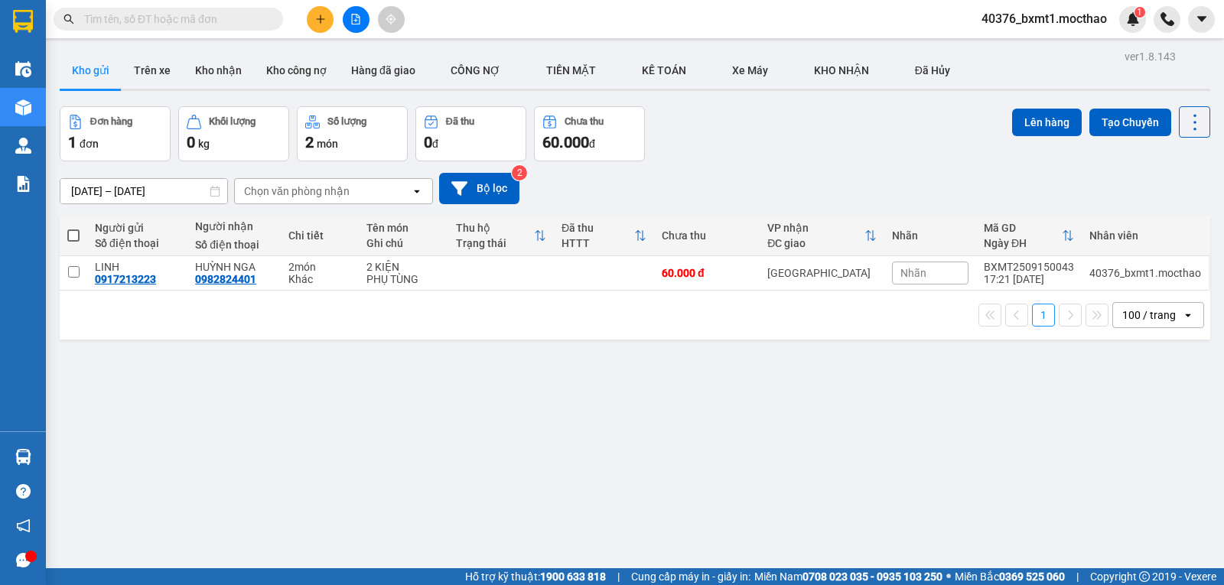
click at [348, 21] on button at bounding box center [356, 19] width 27 height 27
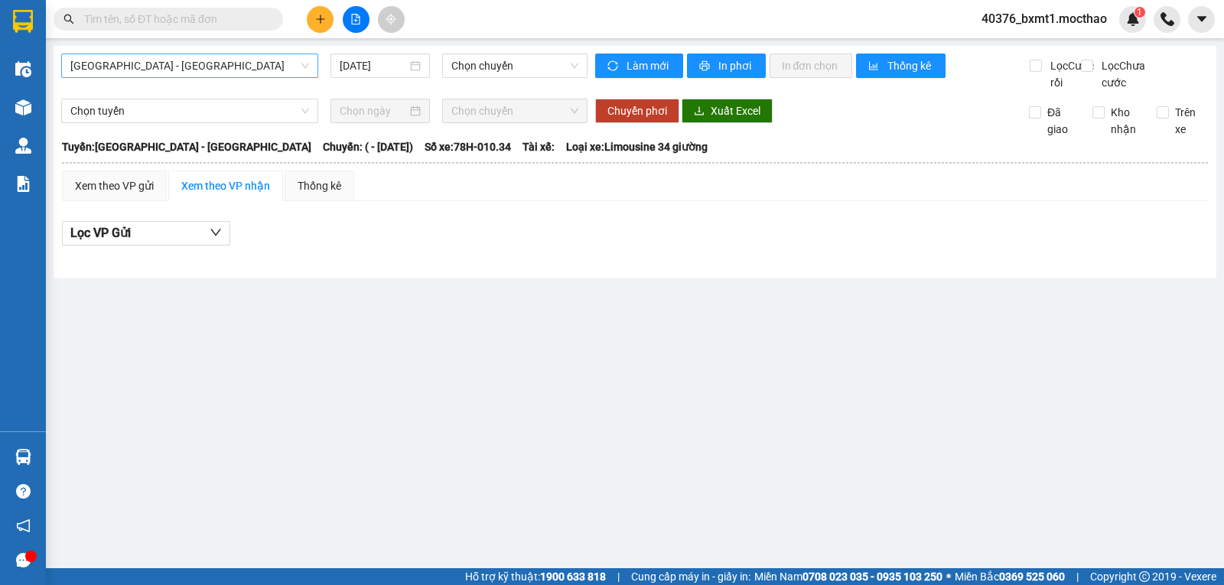
click at [166, 68] on span "Sài Gòn - Tuy Hòa" at bounding box center [189, 65] width 239 height 23
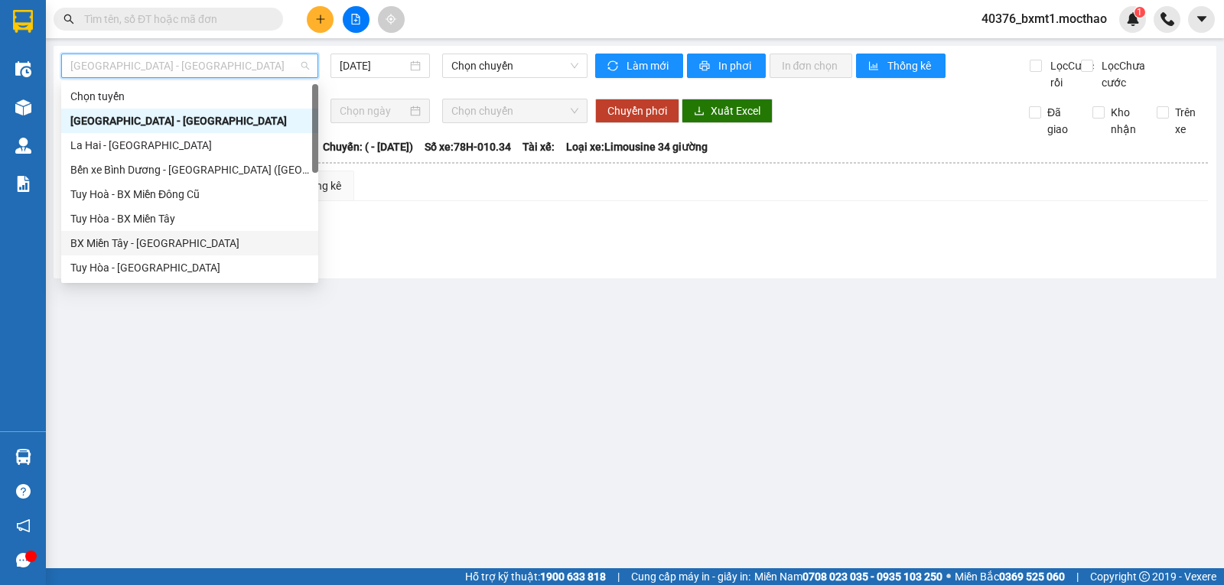
click at [135, 238] on div "BX Miền Tây - Tuy Hòa" at bounding box center [189, 243] width 239 height 17
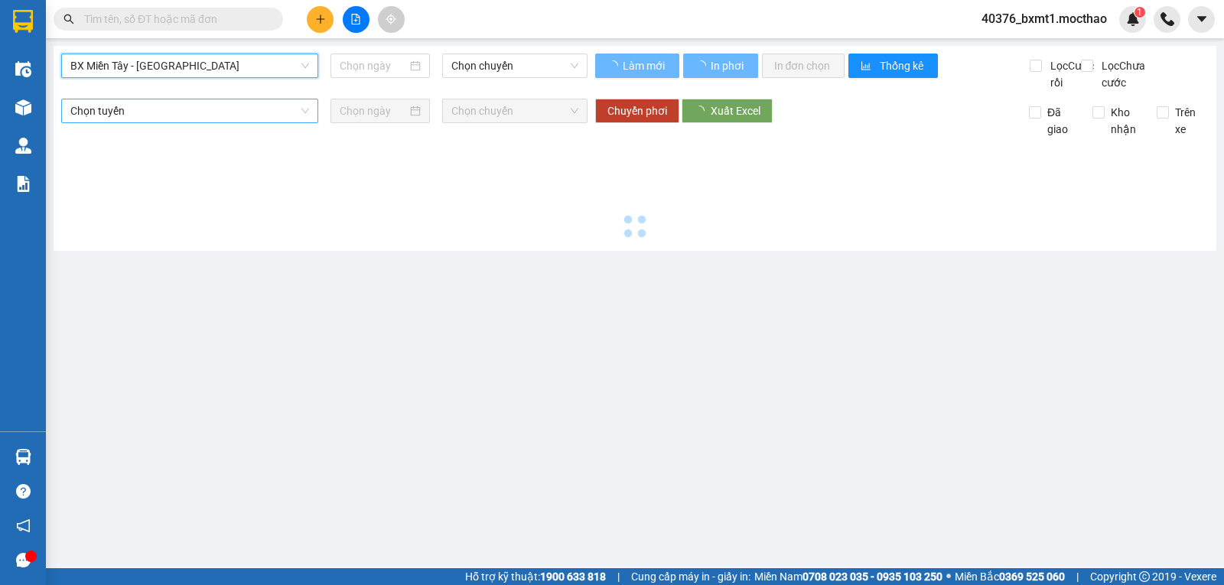
type input "15/09/2025"
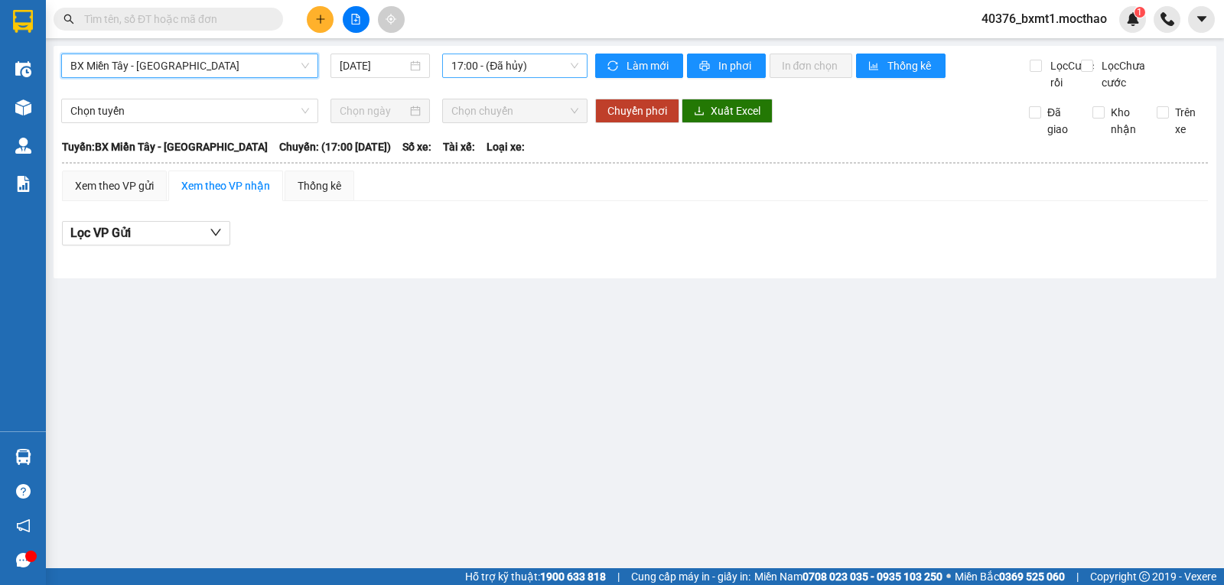
click at [506, 65] on span "17:00 - (Đã hủy)" at bounding box center [514, 65] width 126 height 23
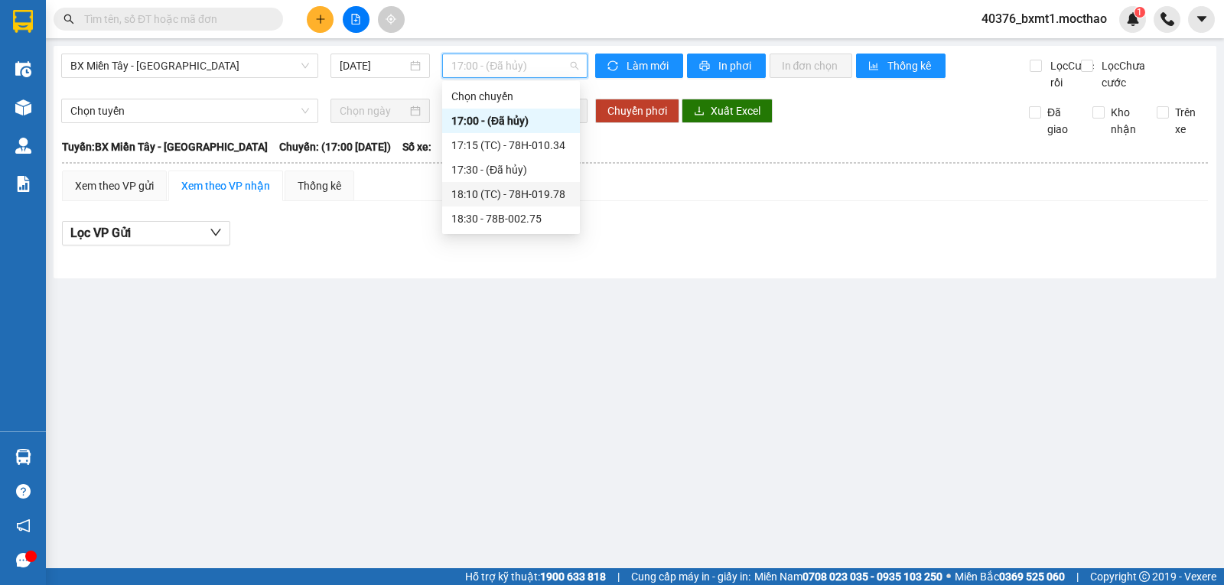
click at [558, 197] on div "18:10 (TC) - 78H-019.78" at bounding box center [510, 194] width 119 height 17
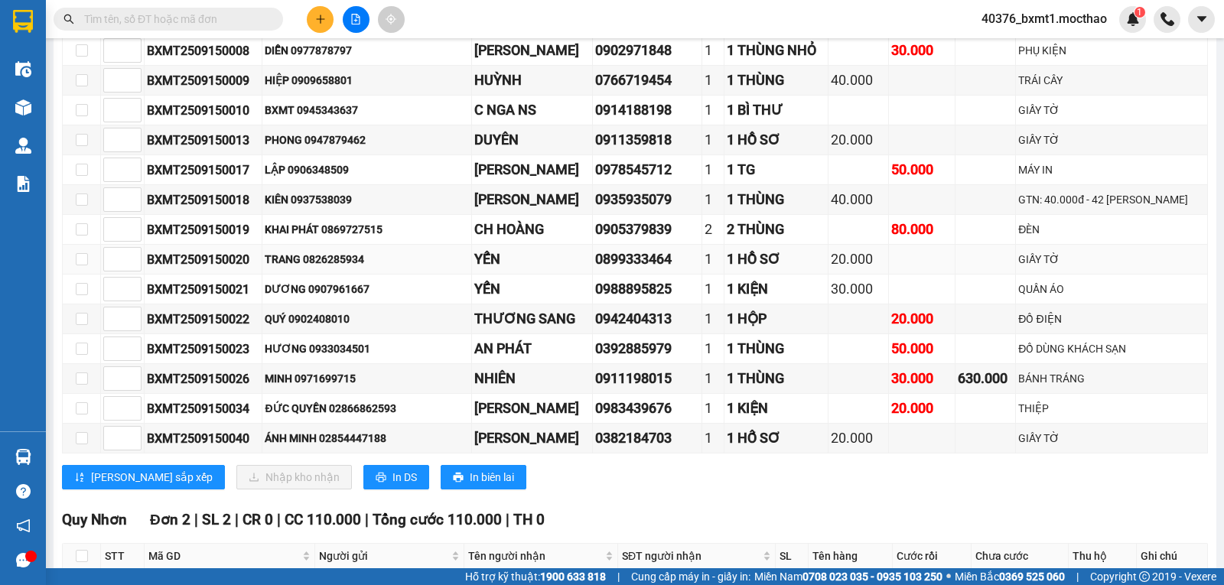
scroll to position [615, 0]
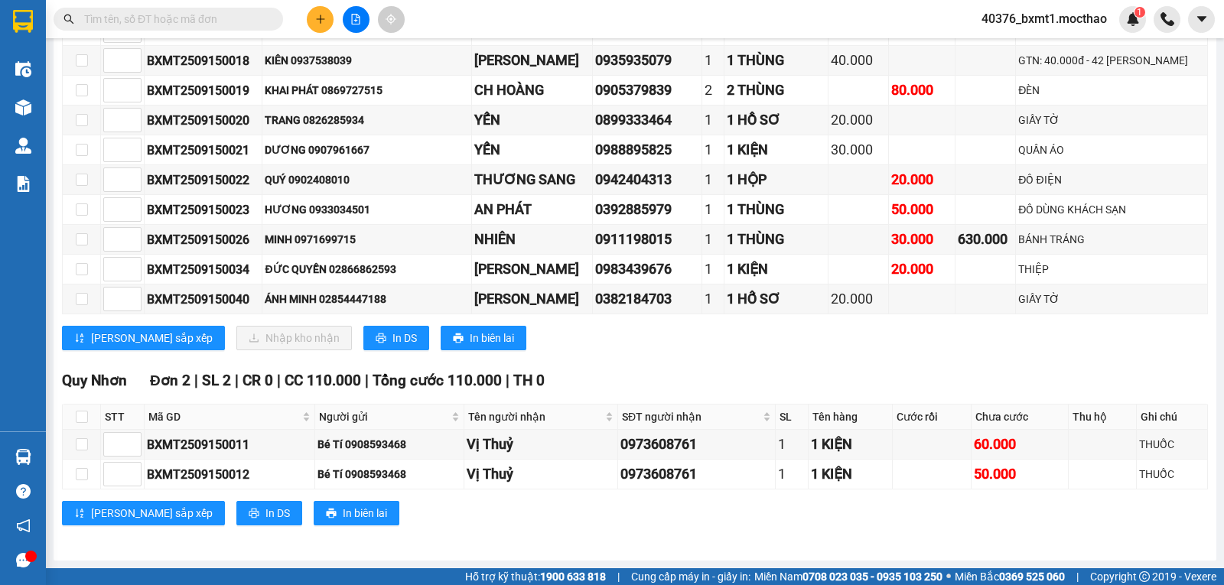
click at [763, 391] on div "Quy Nhơn Đơn 2 | SL 2 | CR 0 | CC 110.000 | Tổng cước 110.000 | TH 0" at bounding box center [635, 381] width 1146 height 23
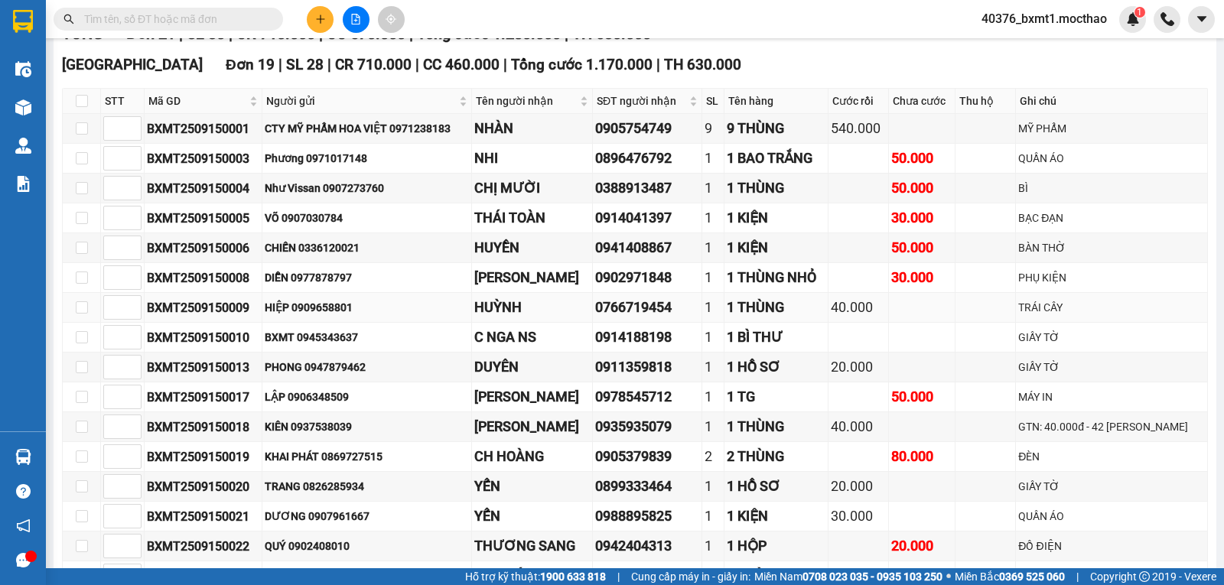
scroll to position [0, 0]
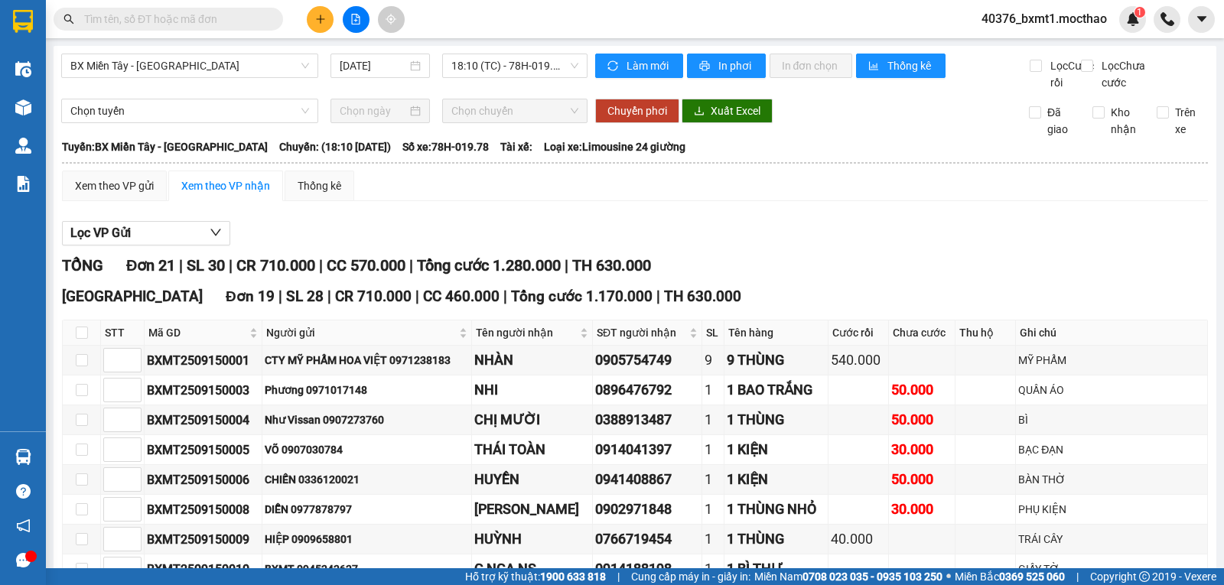
click at [978, 278] on div "TỔNG Đơn 21 | SL 30 | CR 710.000 | CC 570.000 | Tổng cước 1.280.000 | TH 630.000" at bounding box center [635, 266] width 1146 height 24
click at [1126, 25] on img at bounding box center [1133, 19] width 14 height 14
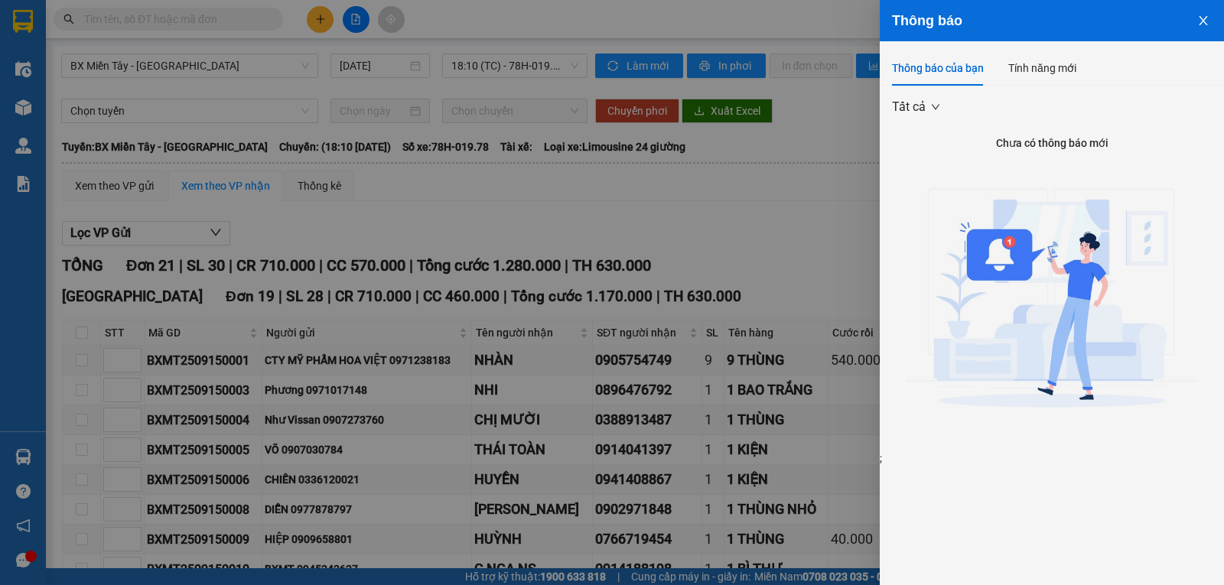
click at [1210, 24] on button "Close" at bounding box center [1203, 19] width 41 height 39
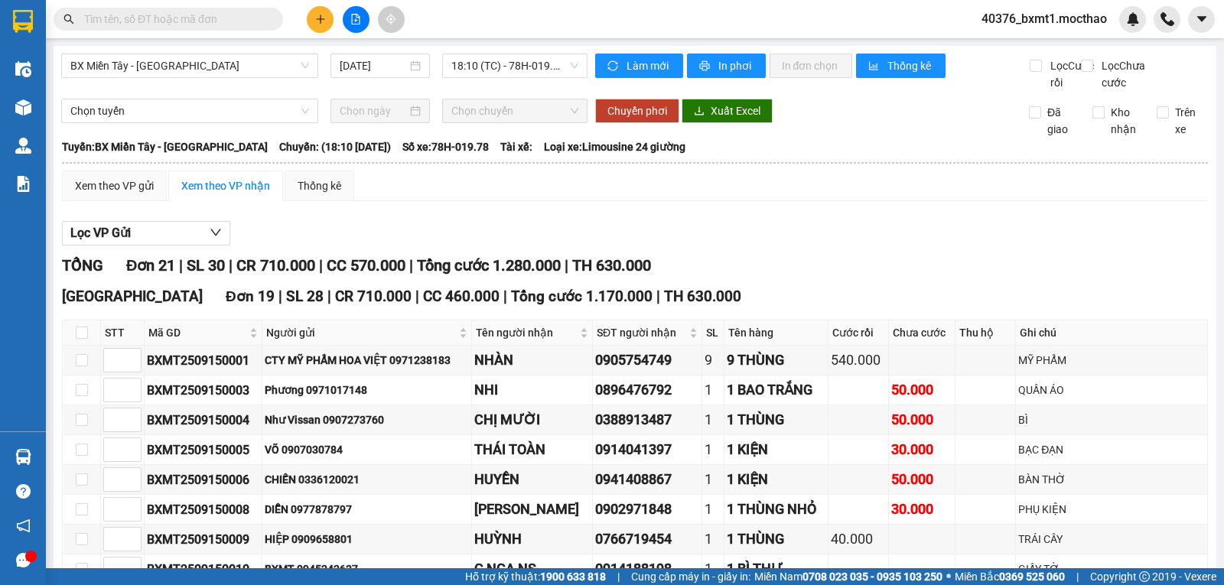
click at [773, 188] on div "Xem theo VP gửi Xem theo VP nhận Thống kê" at bounding box center [635, 186] width 1146 height 31
click at [754, 201] on div "Xem theo VP gửi Xem theo VP nhận Thống kê" at bounding box center [635, 186] width 1146 height 31
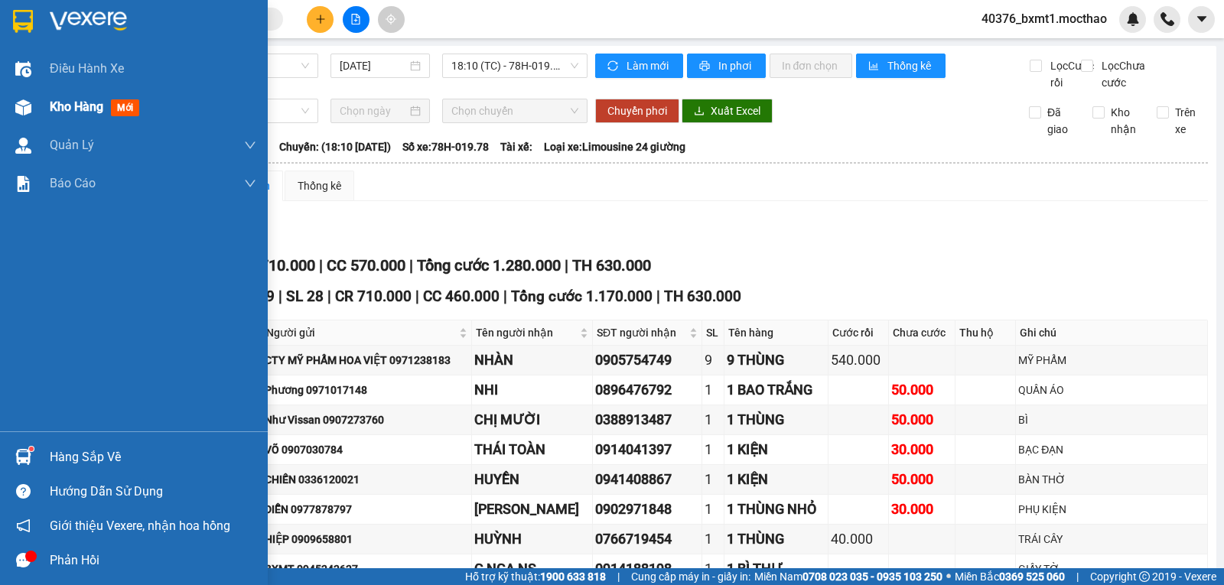
click at [37, 99] on div "Kho hàng mới" at bounding box center [134, 107] width 268 height 38
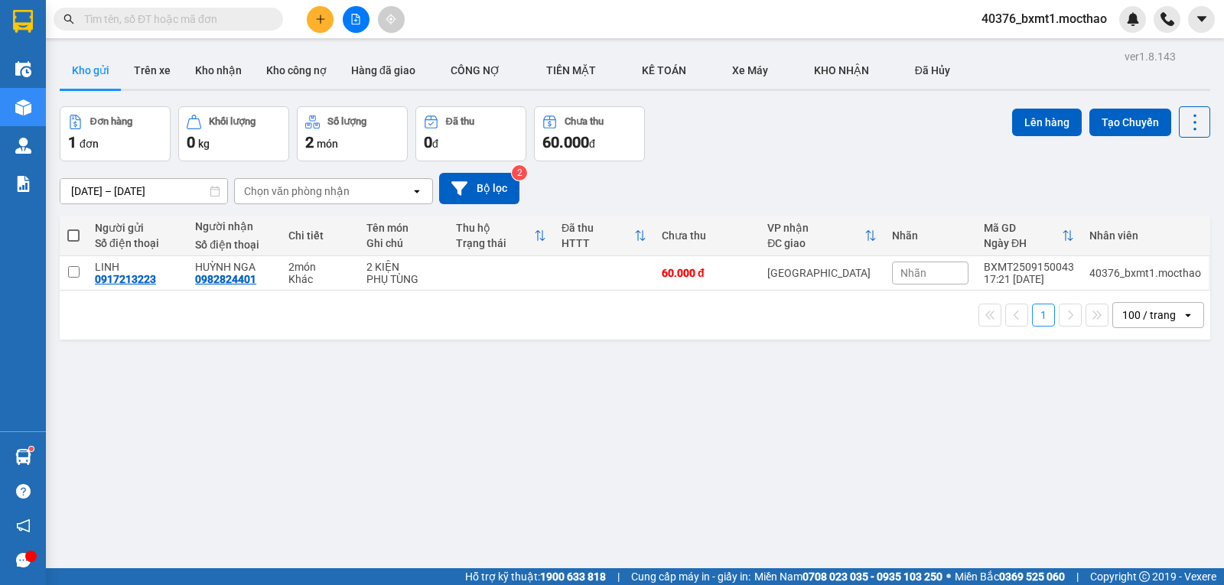
click at [317, 15] on icon "plus" at bounding box center [320, 19] width 11 height 11
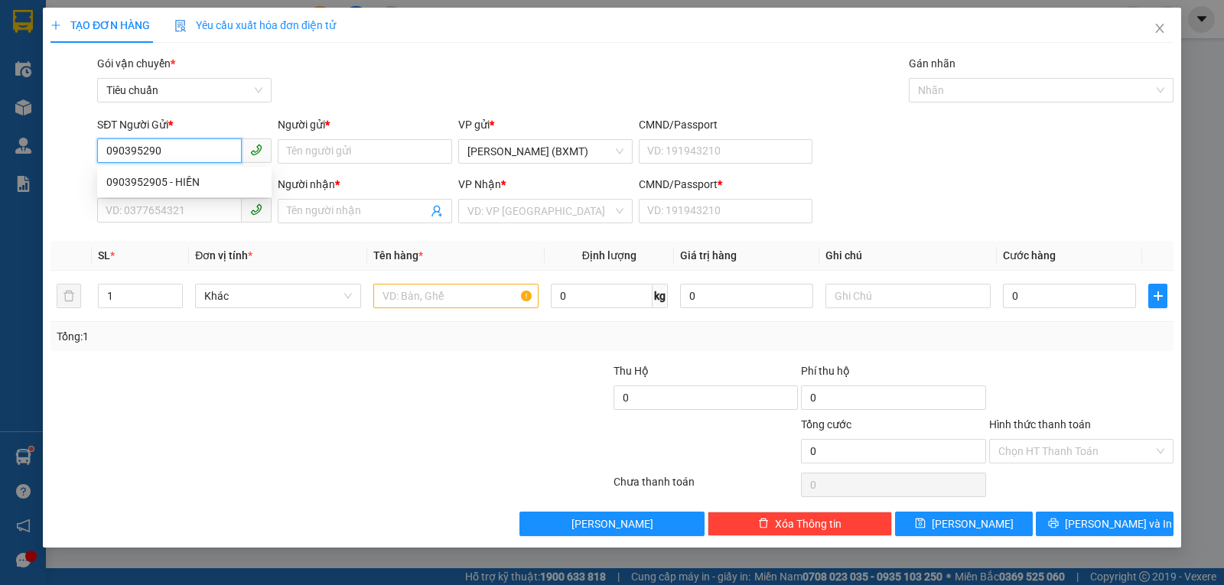
type input "0903952905"
drag, startPoint x: 125, startPoint y: 176, endPoint x: 140, endPoint y: 182, distance: 15.8
click at [126, 177] on div "0903952905 - HIỀN" at bounding box center [184, 182] width 156 height 17
type input "HIỀN"
type input "0934924734"
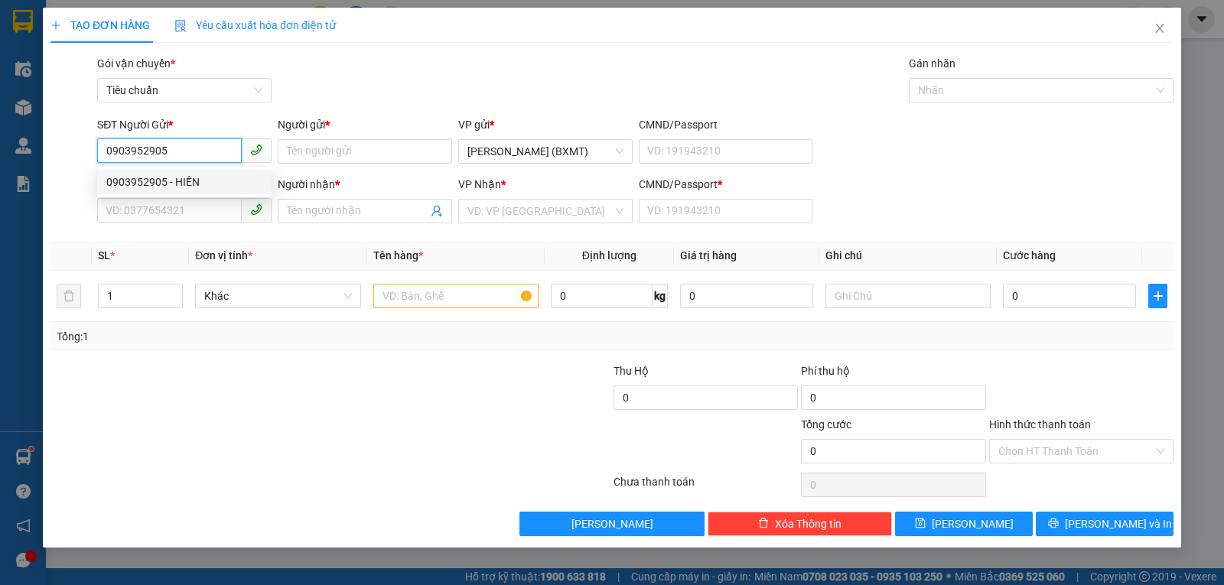
type input "VUI"
type input "0"
type input "80.000"
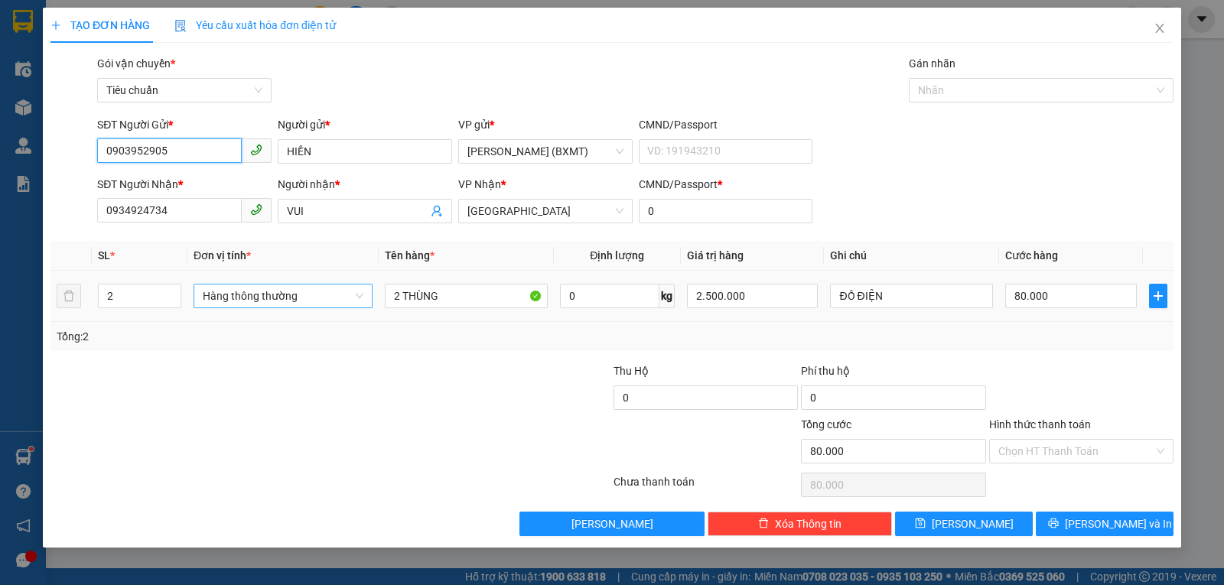
click at [250, 301] on span "Hàng thông thường" at bounding box center [283, 296] width 161 height 23
type input "0903952905"
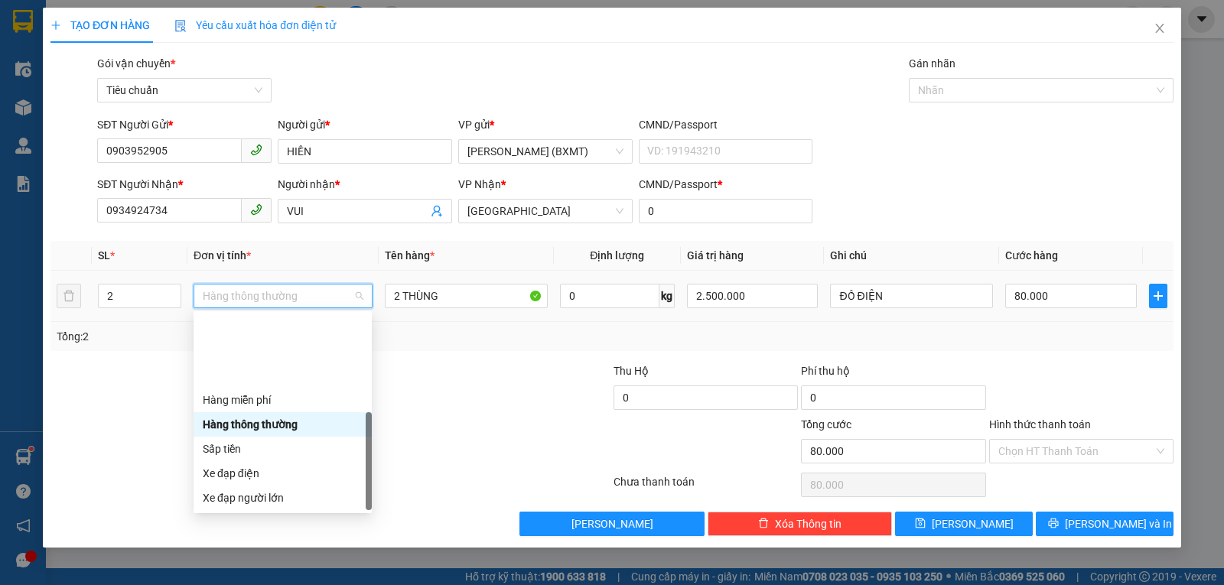
scroll to position [98, 0]
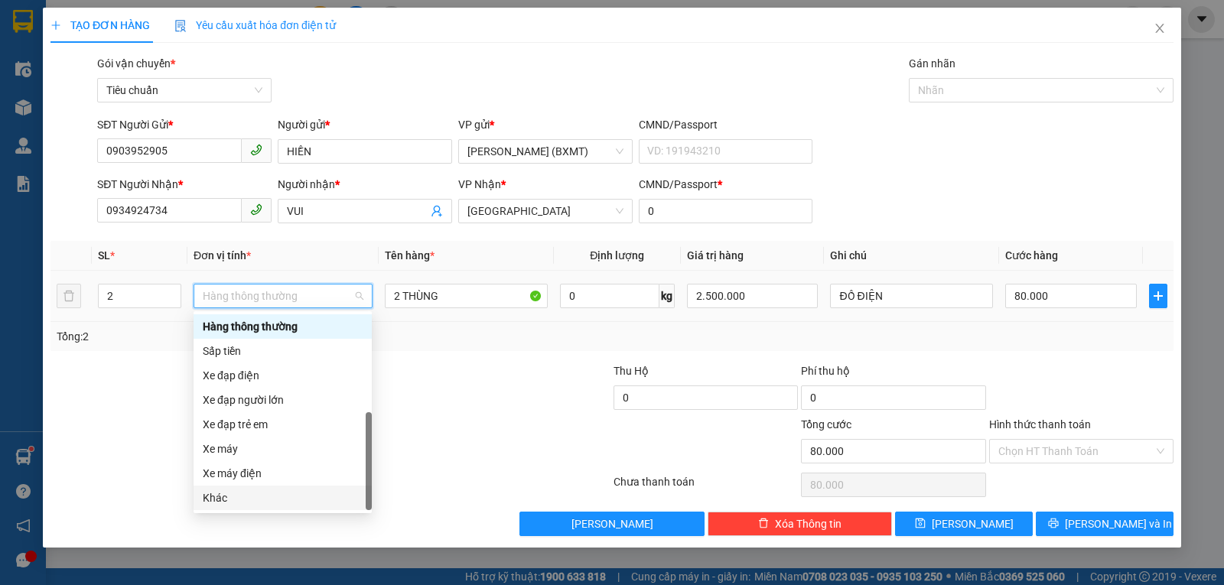
click at [223, 491] on div "Khác" at bounding box center [283, 498] width 160 height 17
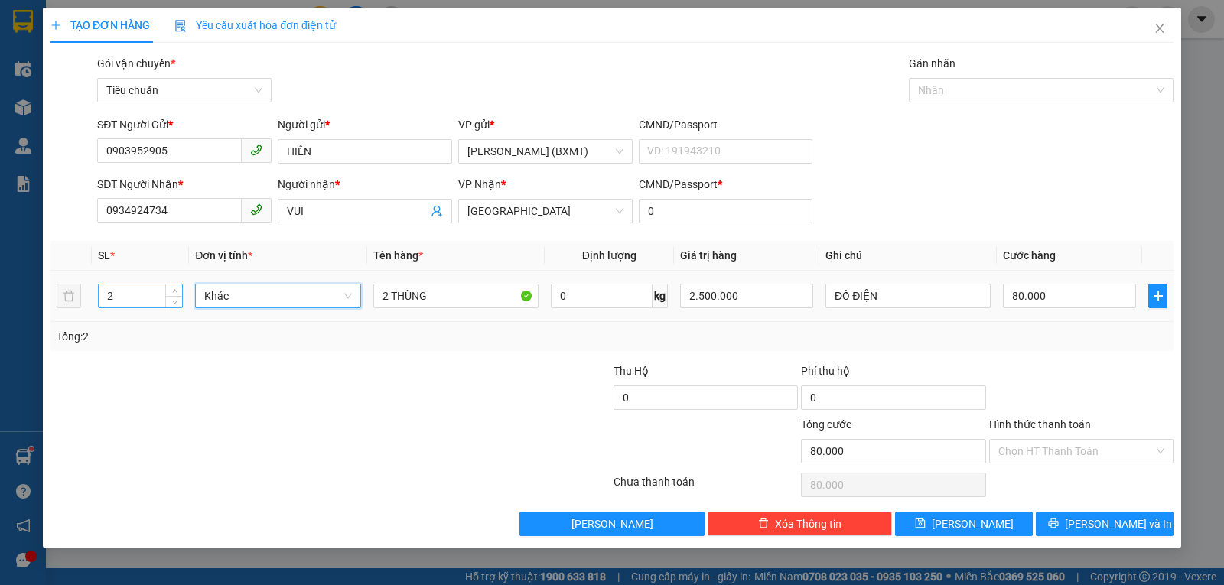
click at [148, 298] on input "2" at bounding box center [140, 296] width 83 height 23
type input "1"
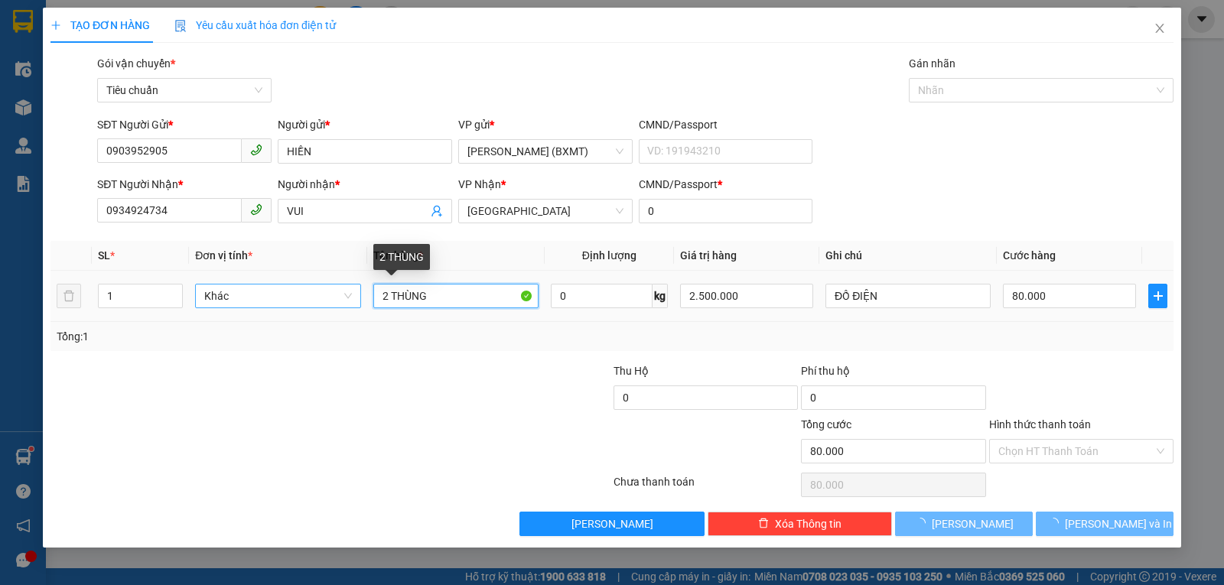
drag, startPoint x: 434, startPoint y: 301, endPoint x: 288, endPoint y: 293, distance: 145.6
click at [305, 294] on tr "1 Khác 2 THÙNG 0 kg 2.500.000 ĐỒ ĐIỆN 80.000" at bounding box center [611, 296] width 1123 height 51
type input "1"
type input "0"
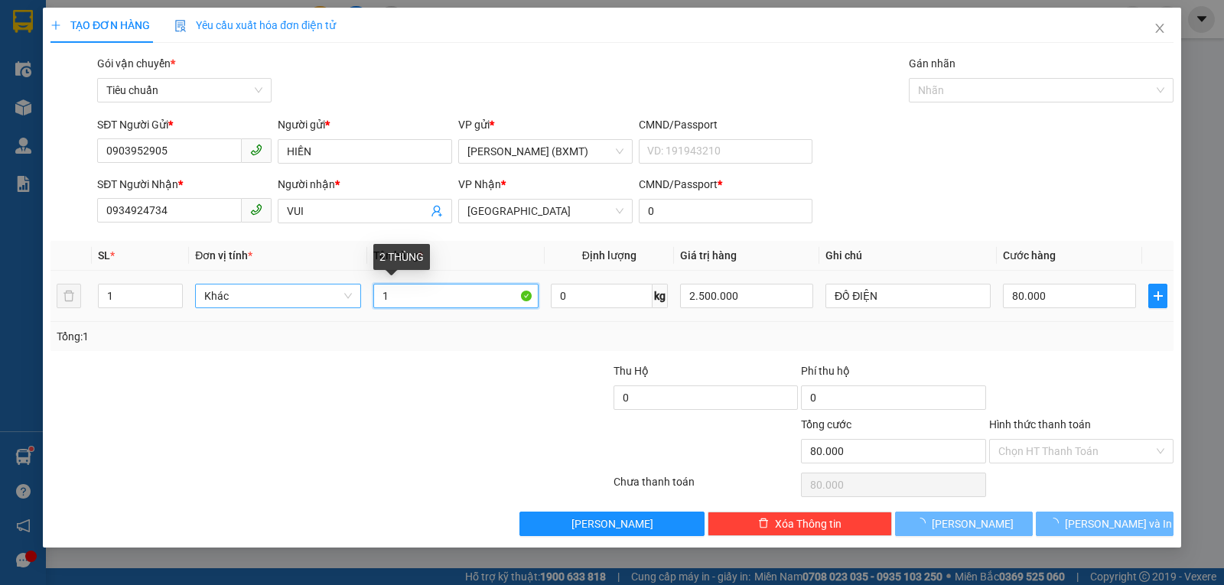
type input "0"
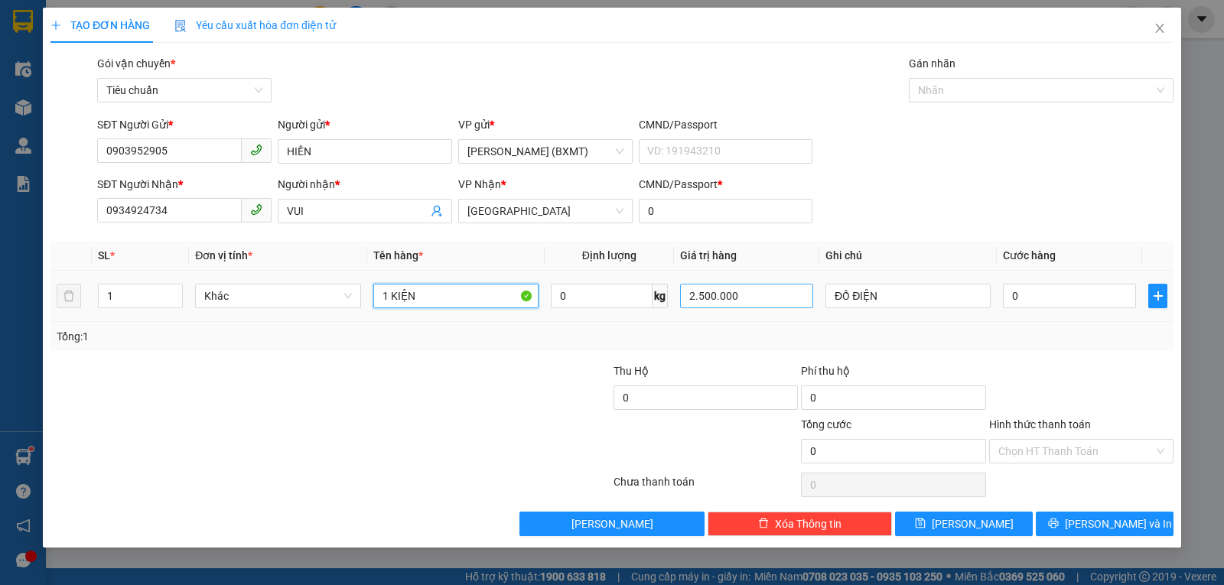
type input "1 KIỆN"
click at [700, 297] on input "2.500.000" at bounding box center [746, 296] width 133 height 24
click at [700, 297] on input "2.550.000.000" at bounding box center [746, 296] width 133 height 24
type input "500.000"
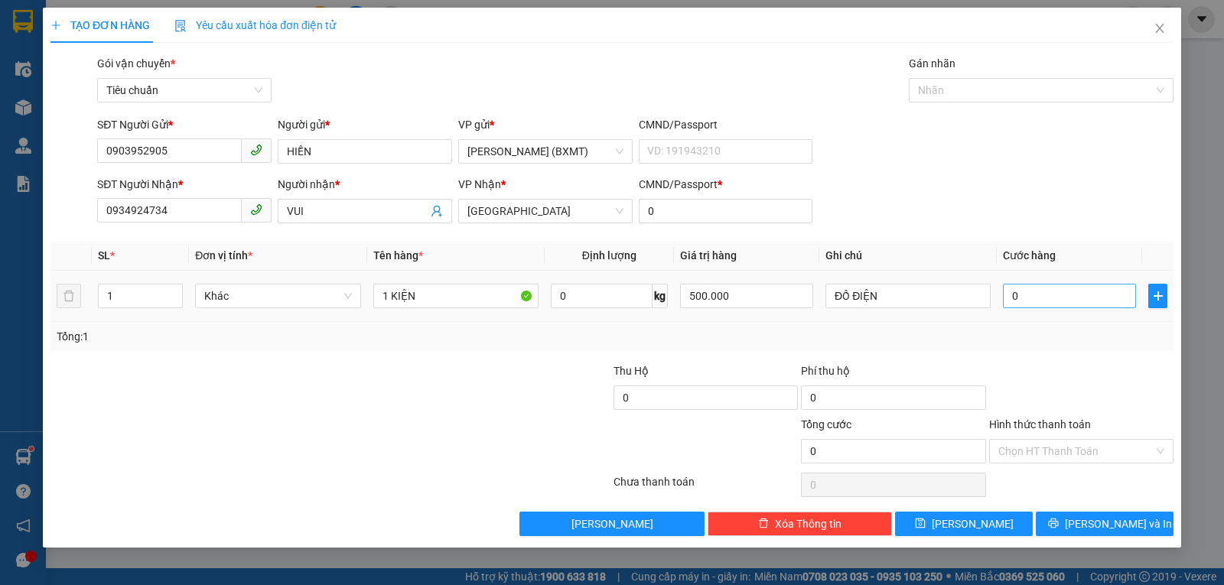
drag, startPoint x: 850, startPoint y: 205, endPoint x: 1026, endPoint y: 285, distance: 193.4
click at [851, 205] on div "SĐT Người Nhận * 0934924734 Người nhận * VUI VP Nhận * Tuy Hòa CMND/Passport * 0" at bounding box center [635, 203] width 1083 height 54
click at [1045, 296] on input "0" at bounding box center [1069, 296] width 133 height 24
type input "3"
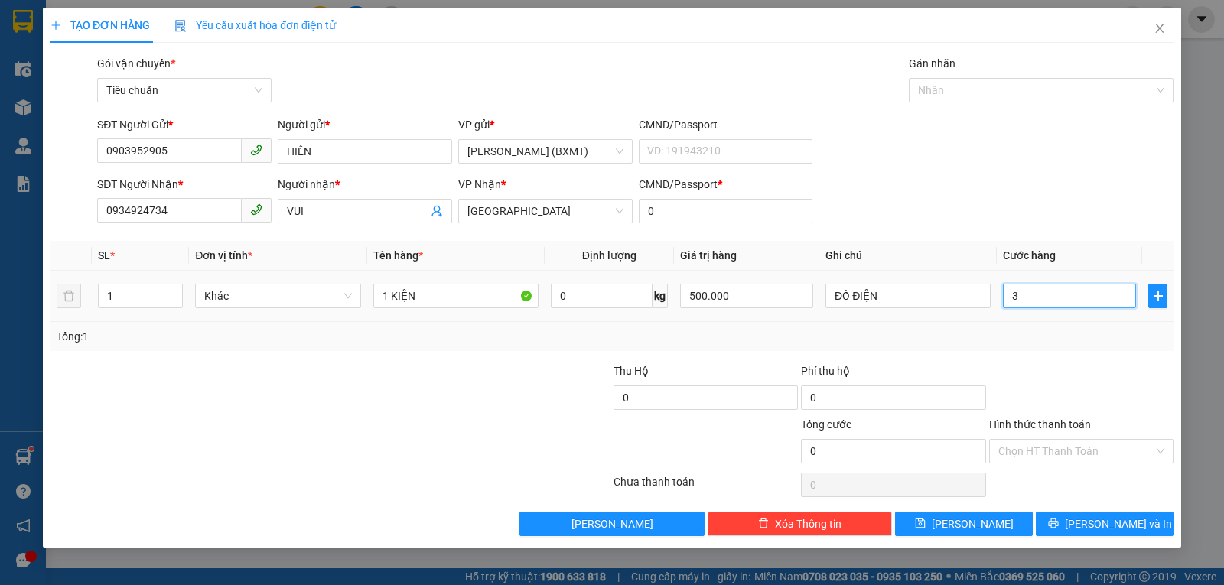
type input "3"
type input "30"
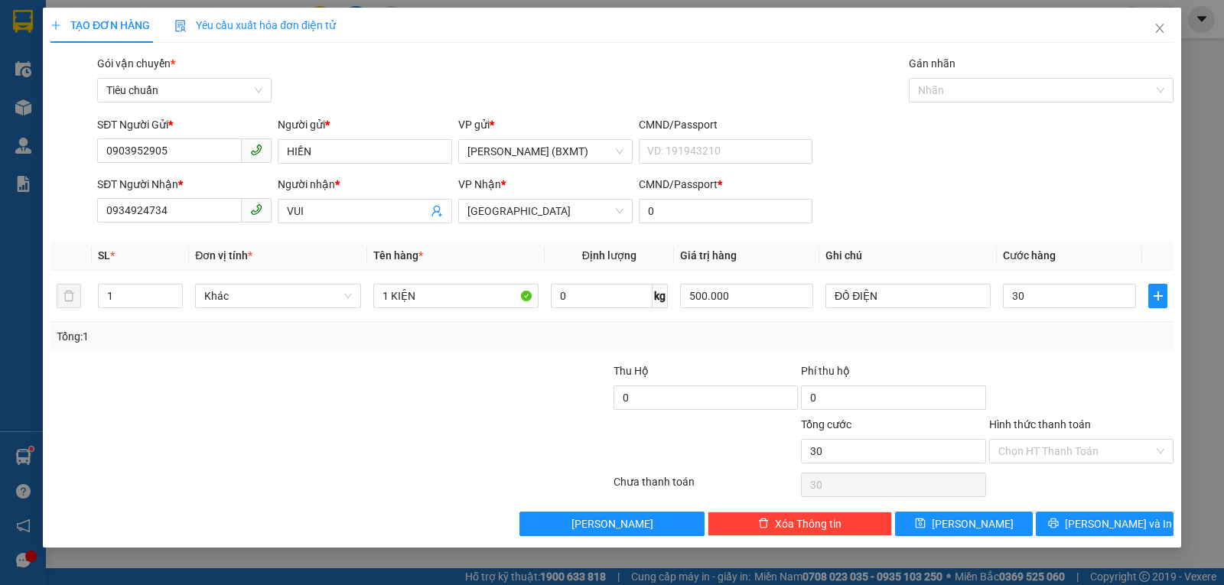
type input "30.000"
click at [1059, 382] on div at bounding box center [1081, 390] width 187 height 54
click at [1096, 524] on span "Lưu và In" at bounding box center [1118, 524] width 107 height 17
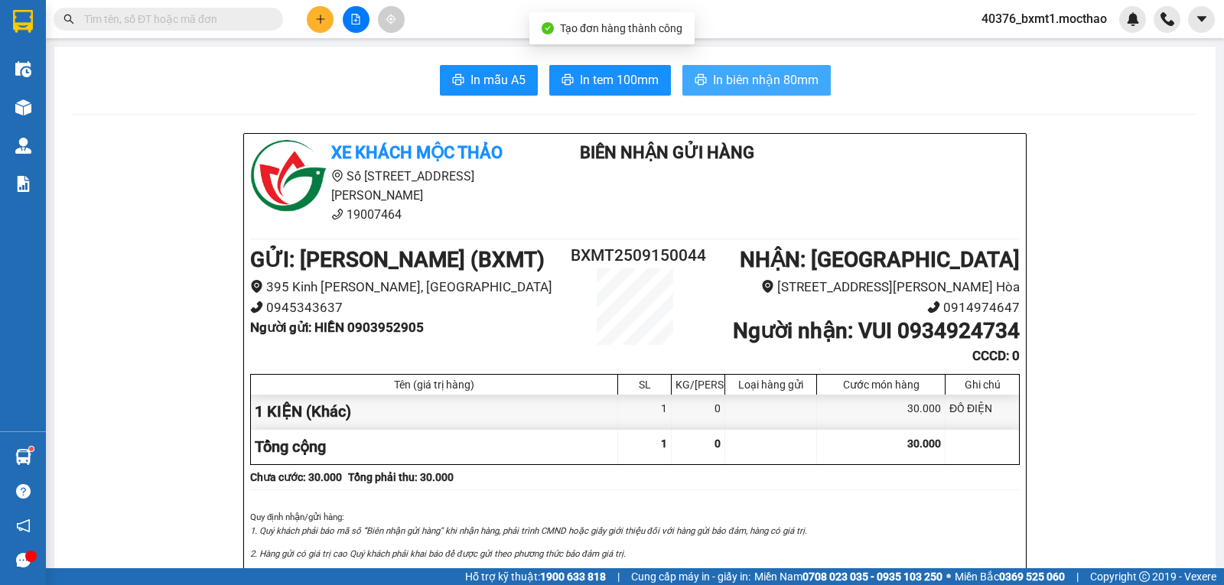
click at [763, 83] on span "In biên nhận 80mm" at bounding box center [766, 79] width 106 height 19
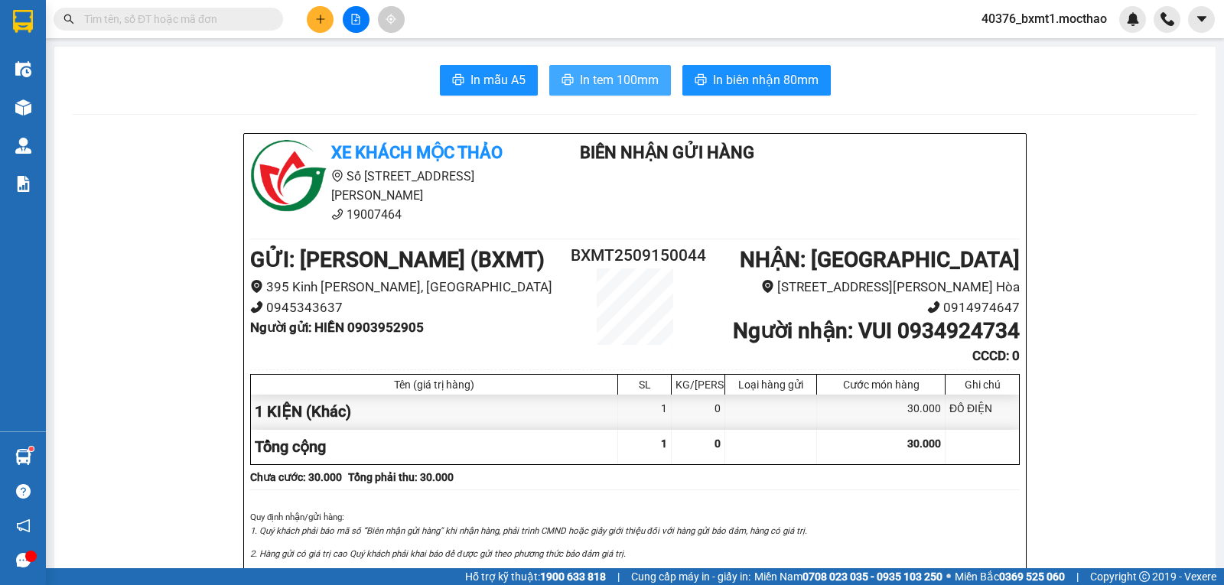
click at [615, 69] on button "In tem 100mm" at bounding box center [610, 80] width 122 height 31
click at [327, 16] on button at bounding box center [320, 19] width 27 height 27
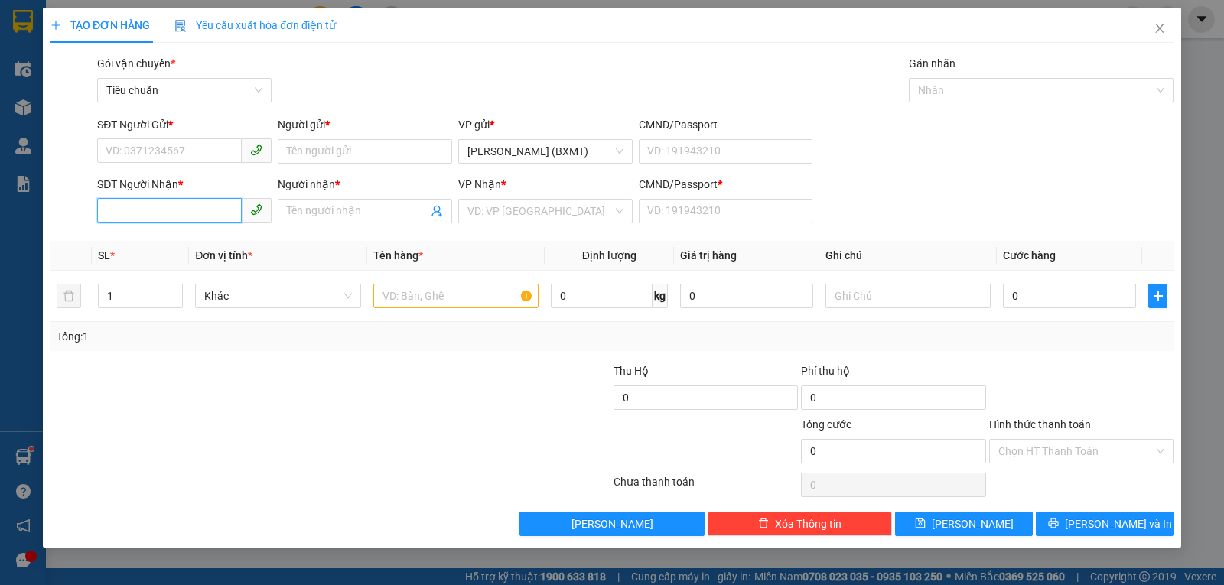
click at [149, 213] on input "SĐT Người Nhận *" at bounding box center [169, 210] width 145 height 24
click at [179, 239] on div "0946698702 - TÂM" at bounding box center [184, 241] width 156 height 17
type input "0946698702"
type input "TÂM"
type input "0"
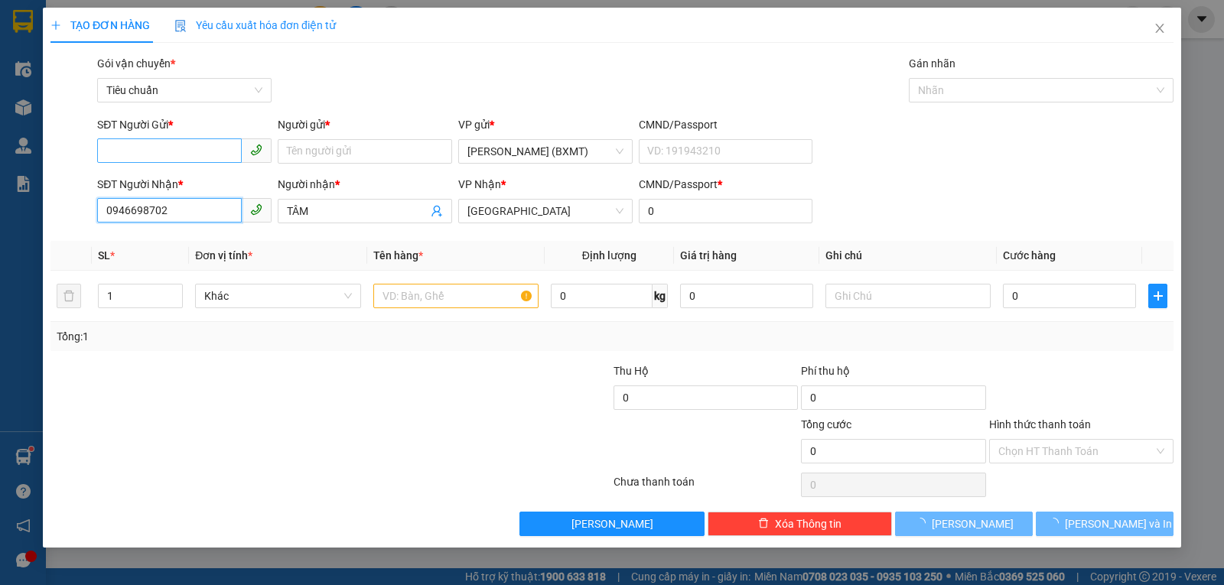
type input "0946698702"
click at [175, 151] on input "SĐT Người Gửi *" at bounding box center [169, 150] width 145 height 24
type input "80.000"
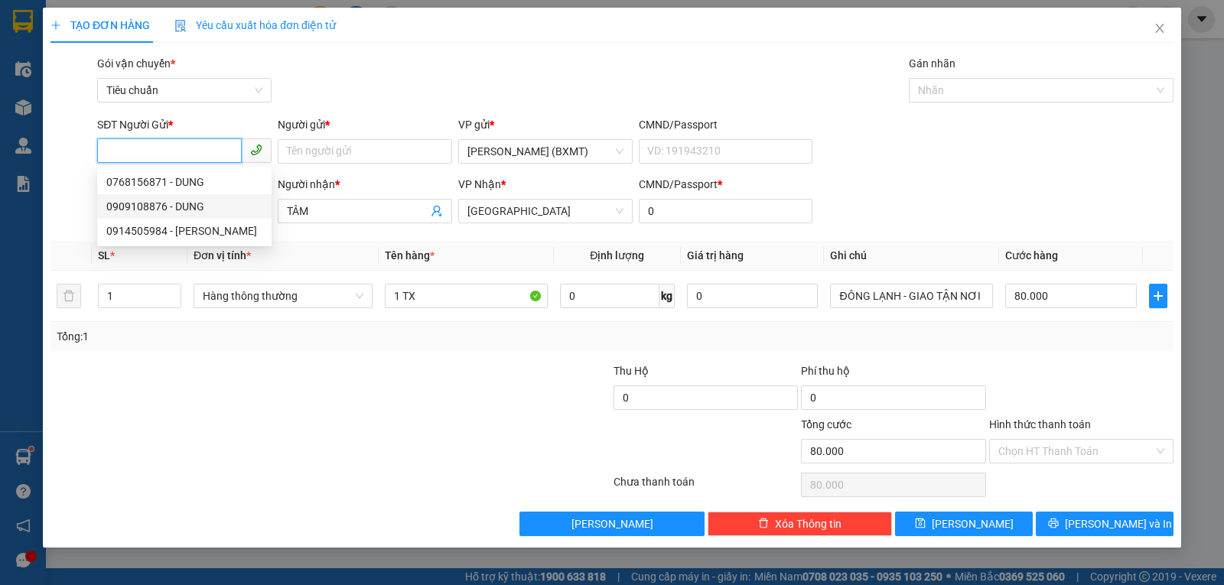
click at [172, 212] on div "0909108876 - DUNG" at bounding box center [184, 206] width 156 height 17
type input "0909108876"
type input "DUNG"
type input "160.000"
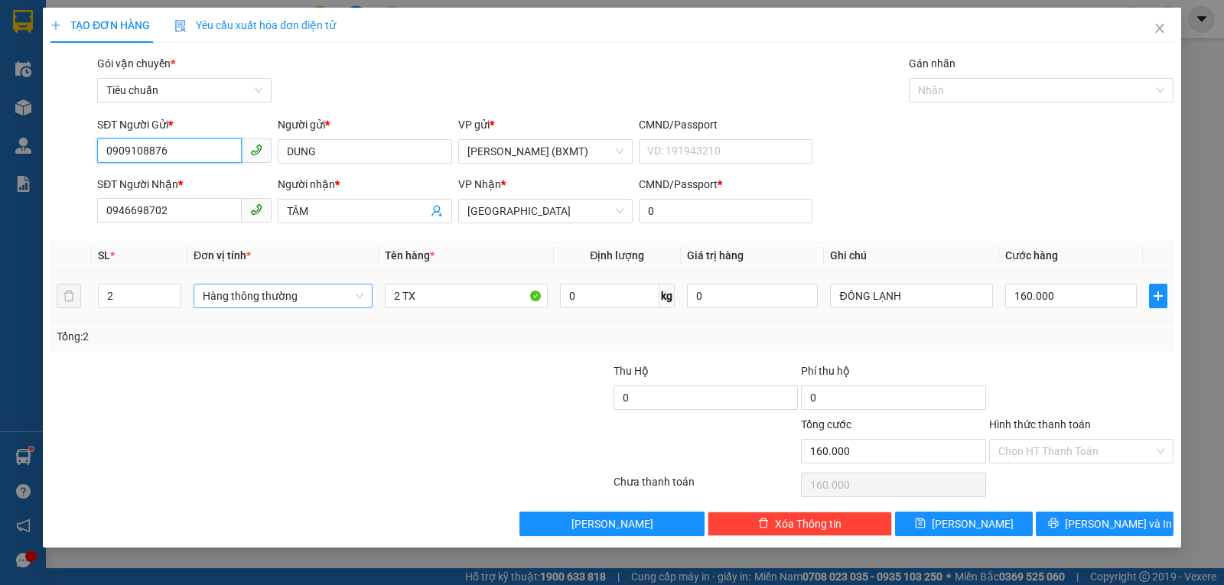
click at [272, 296] on span "Hàng thông thường" at bounding box center [283, 296] width 161 height 23
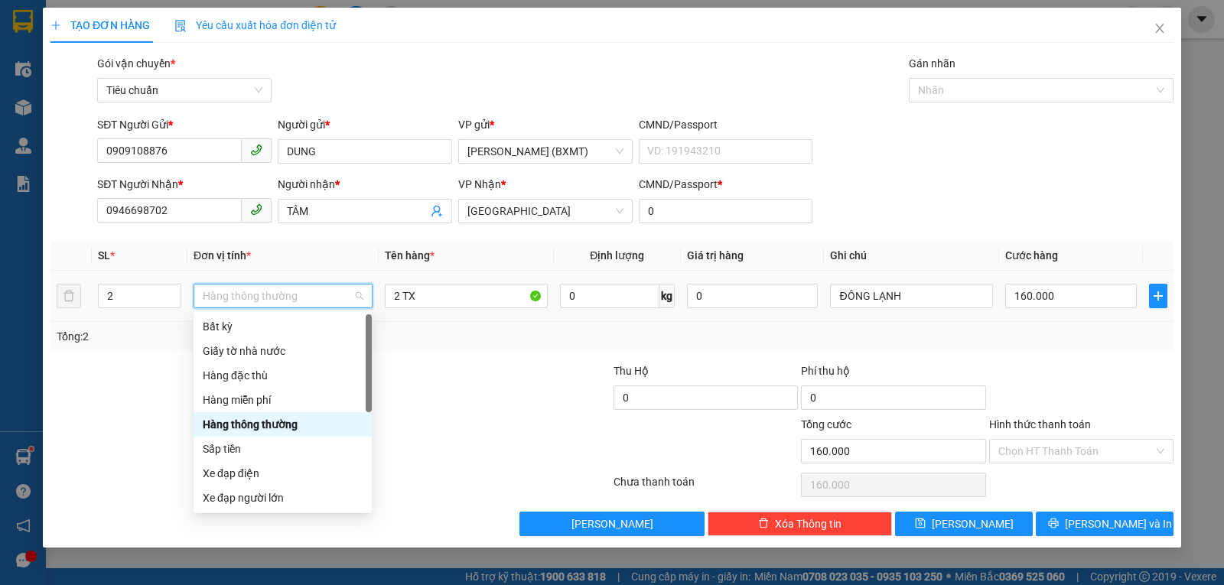
scroll to position [98, 0]
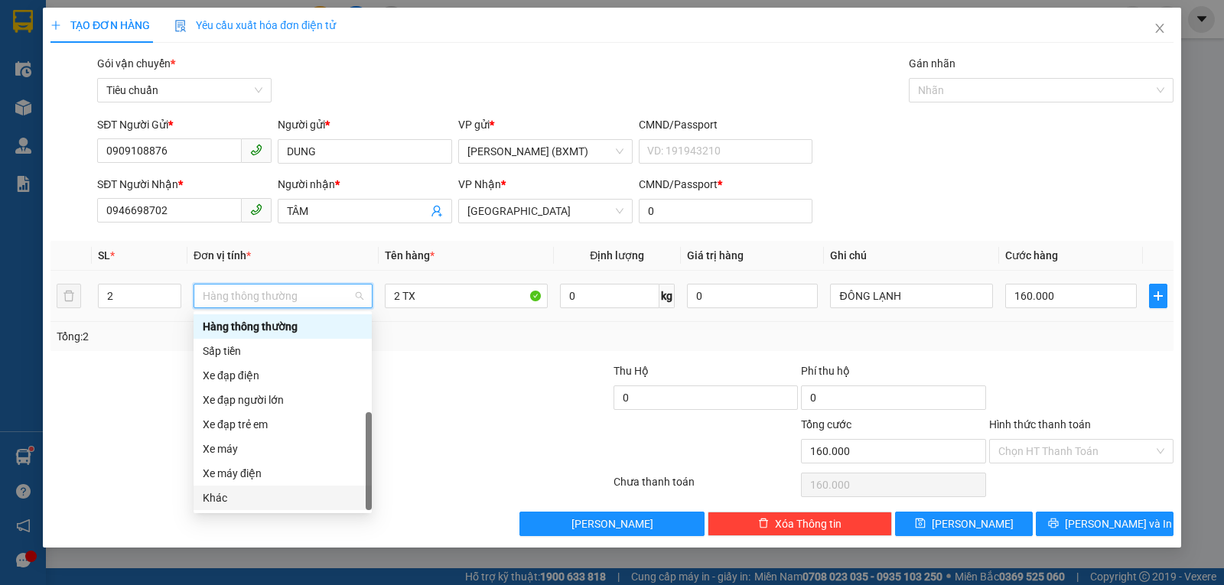
click at [259, 498] on div "Khác" at bounding box center [283, 498] width 160 height 17
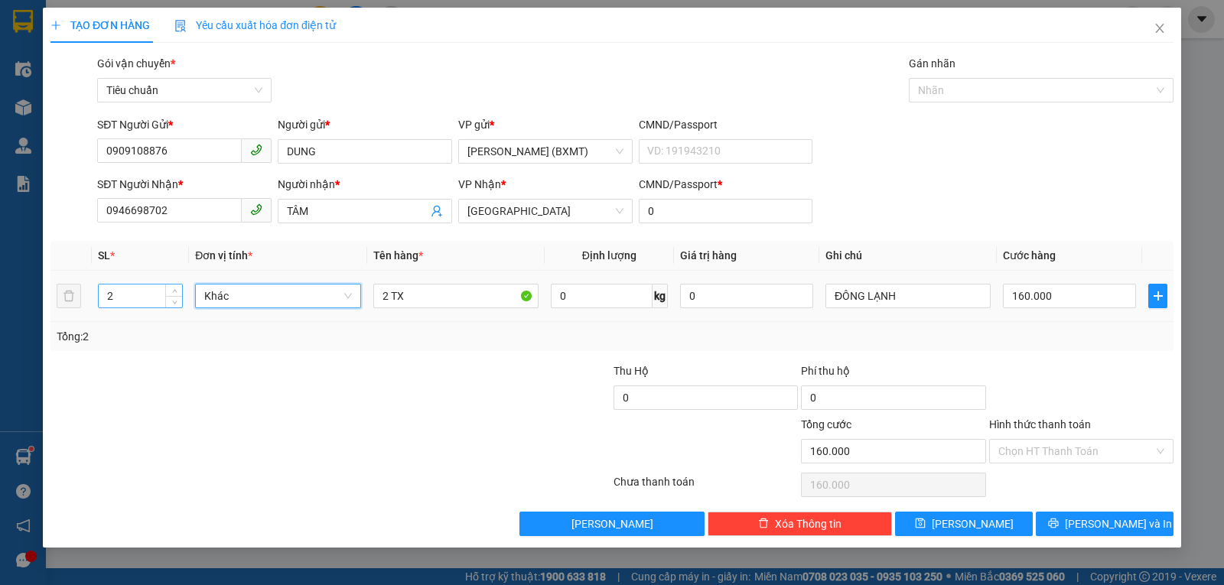
click at [138, 295] on input "2" at bounding box center [140, 296] width 83 height 23
type input "1"
type input "0"
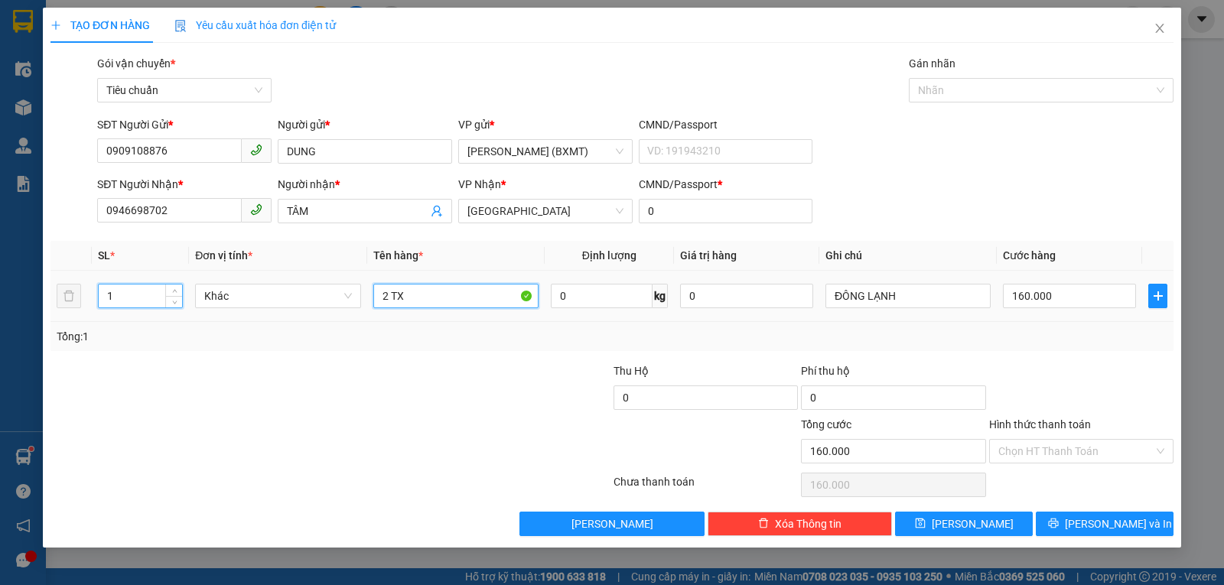
type input "0"
drag, startPoint x: 378, startPoint y: 292, endPoint x: 386, endPoint y: 295, distance: 8.7
click at [386, 295] on input "2 TX" at bounding box center [455, 296] width 165 height 24
type input "1 TX"
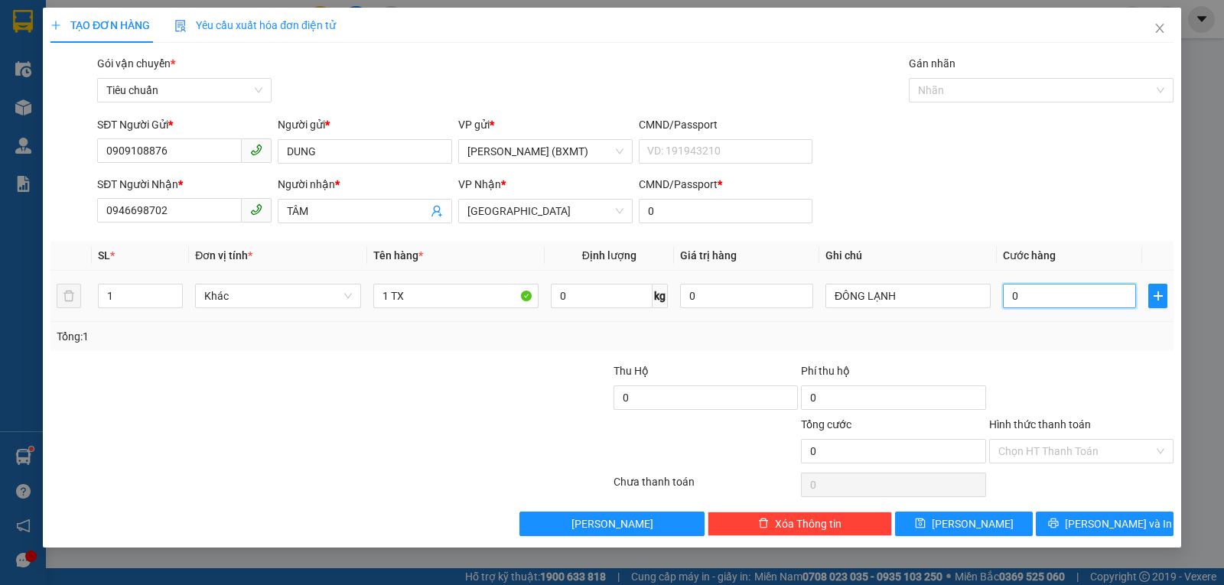
click at [1024, 291] on input "0" at bounding box center [1069, 296] width 133 height 24
type input "8"
type input "80"
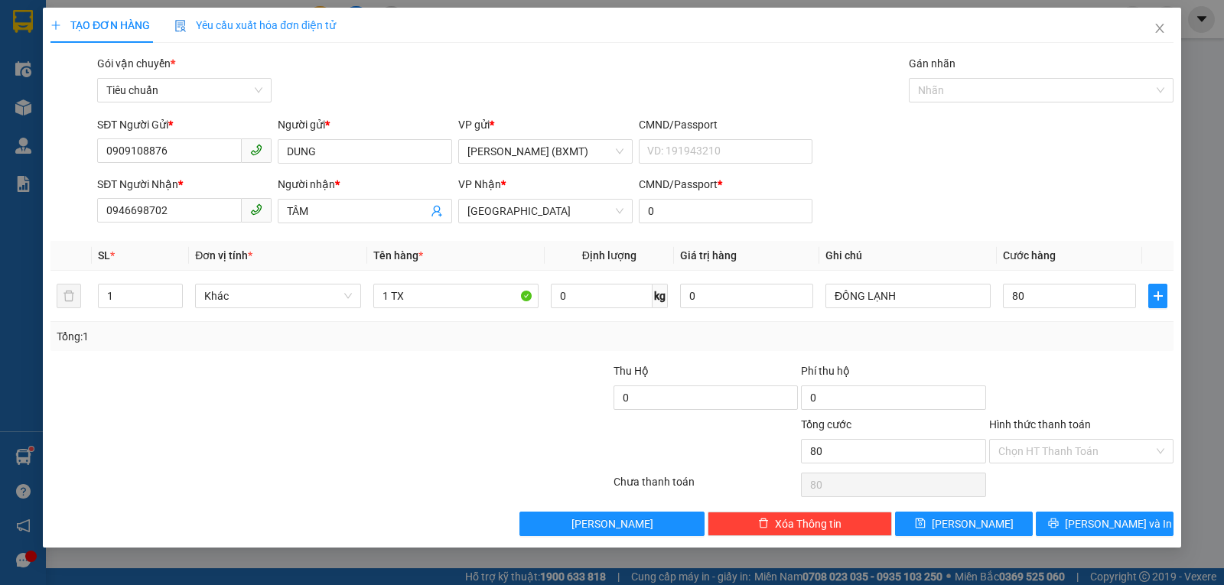
click at [1047, 351] on div "Transit Pickup Surcharge Ids Transit Deliver Surcharge Ids Transit Deliver Surc…" at bounding box center [611, 295] width 1123 height 481
type input "80.000"
click at [1098, 522] on span "Lưu và In" at bounding box center [1118, 524] width 107 height 17
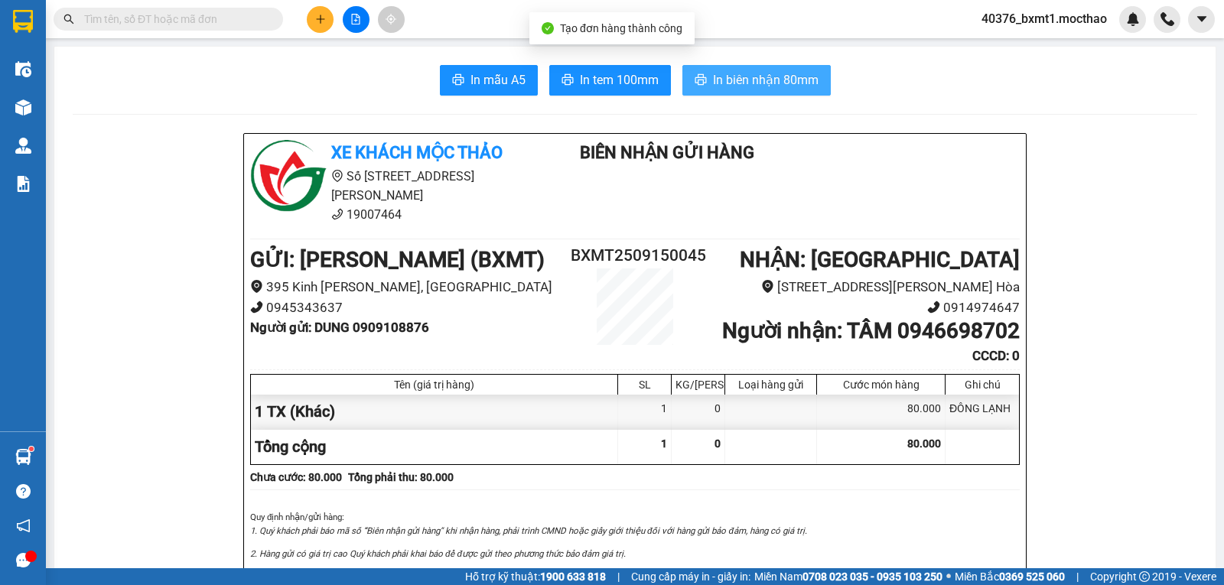
click at [725, 73] on span "In biên nhận 80mm" at bounding box center [766, 79] width 106 height 19
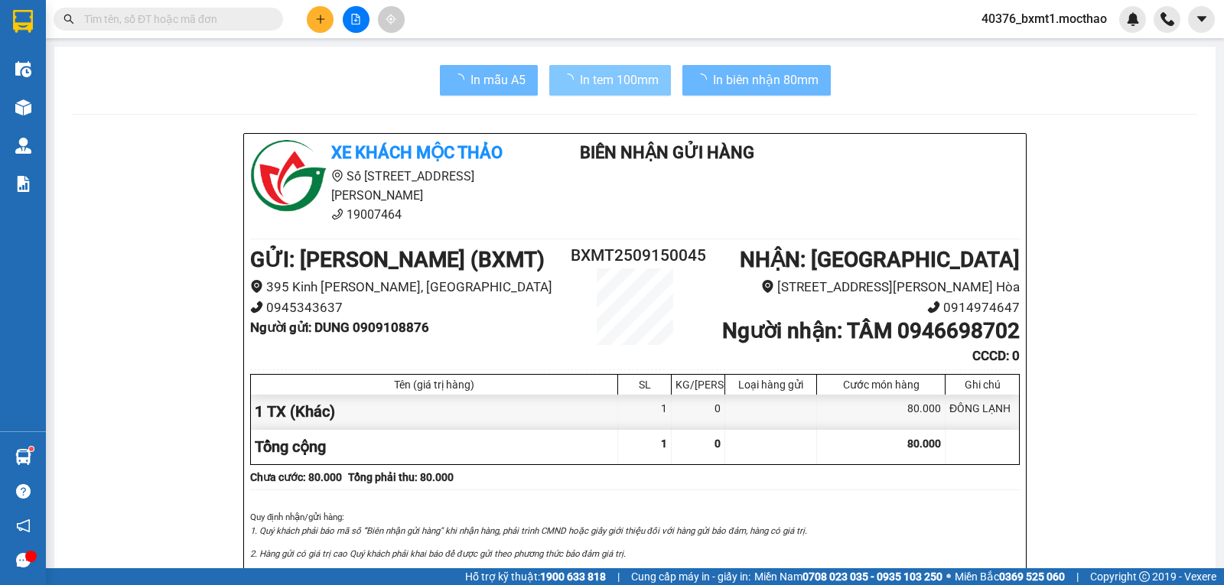
click at [595, 80] on span "In tem 100mm" at bounding box center [619, 79] width 79 height 19
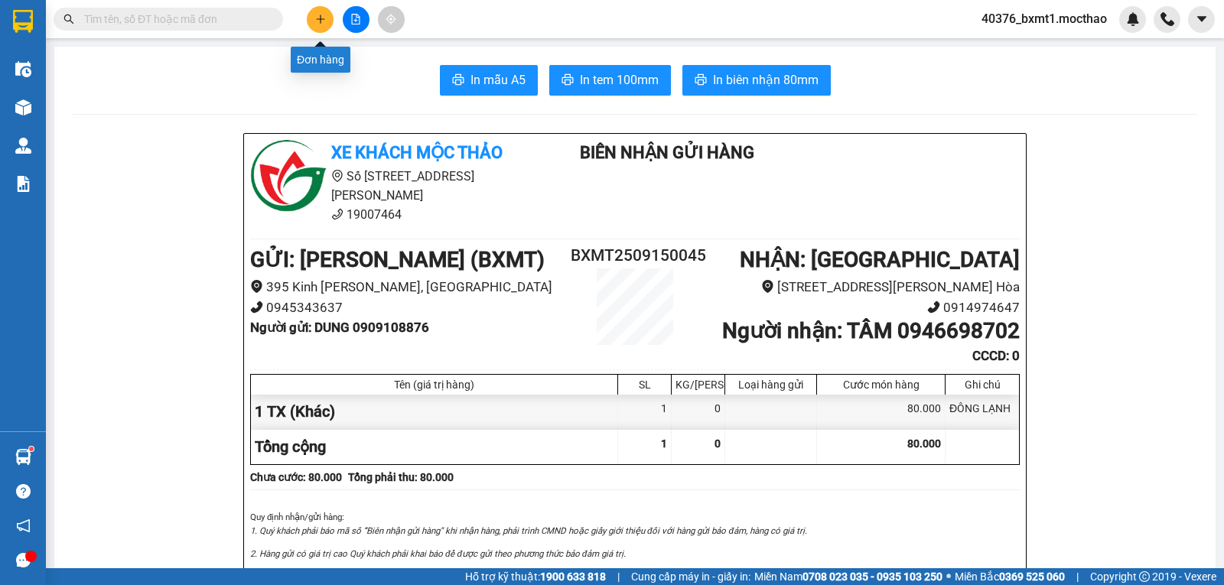
click at [318, 22] on icon "plus" at bounding box center [320, 19] width 11 height 11
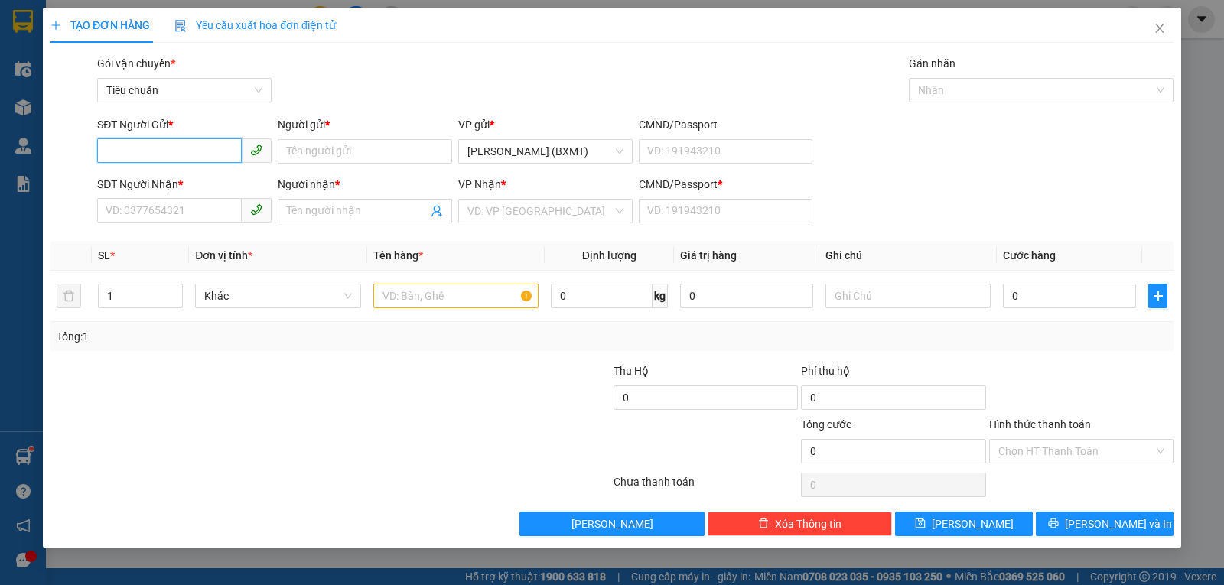
click at [133, 138] on input "SĐT Người Gửi *" at bounding box center [169, 150] width 145 height 24
type input "02838547680"
click at [187, 184] on div "02838547680 - BẢO ANH" at bounding box center [184, 182] width 157 height 17
type input "BẢO ANH"
type input "0903523698"
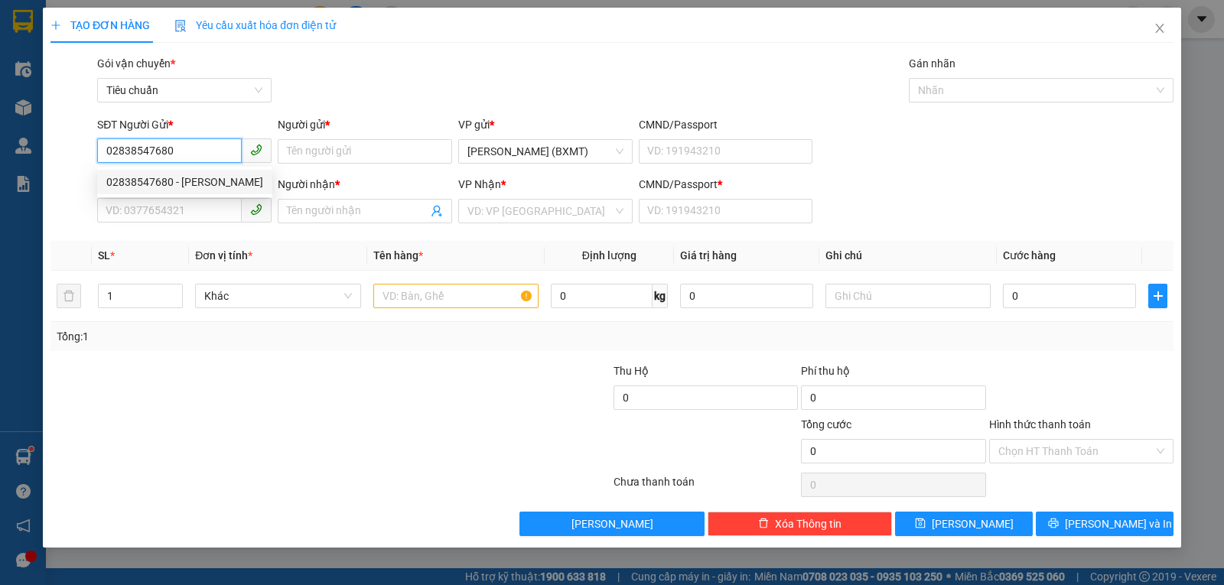
type input "CÔ HÀ"
type input "0"
type input "60.000"
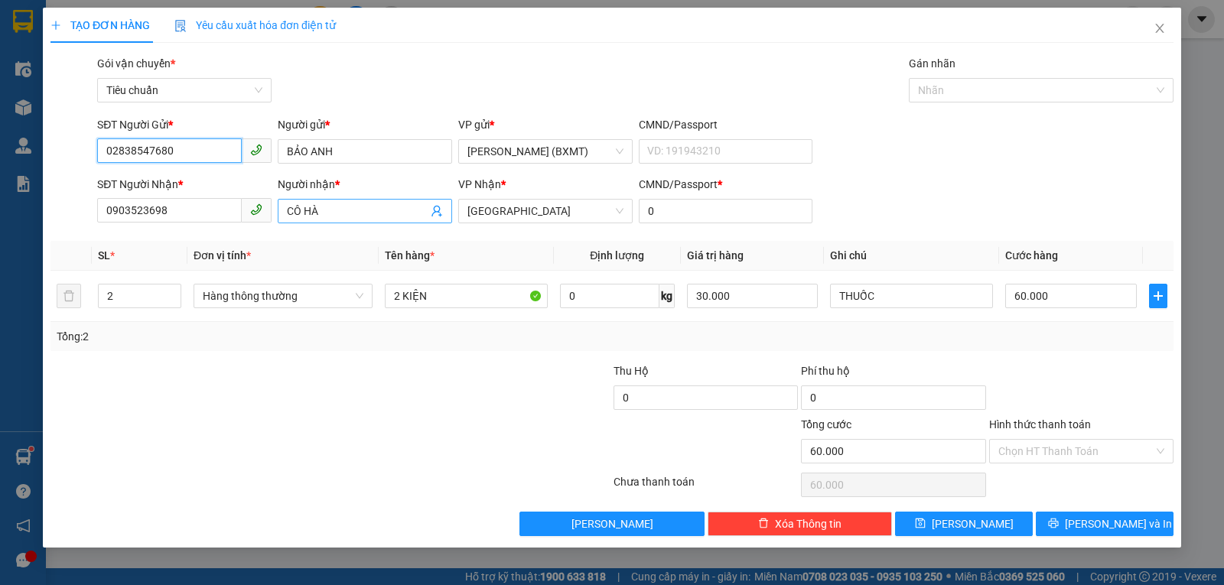
type input "02838547680"
click at [353, 215] on input "CÔ HÀ" at bounding box center [357, 211] width 141 height 17
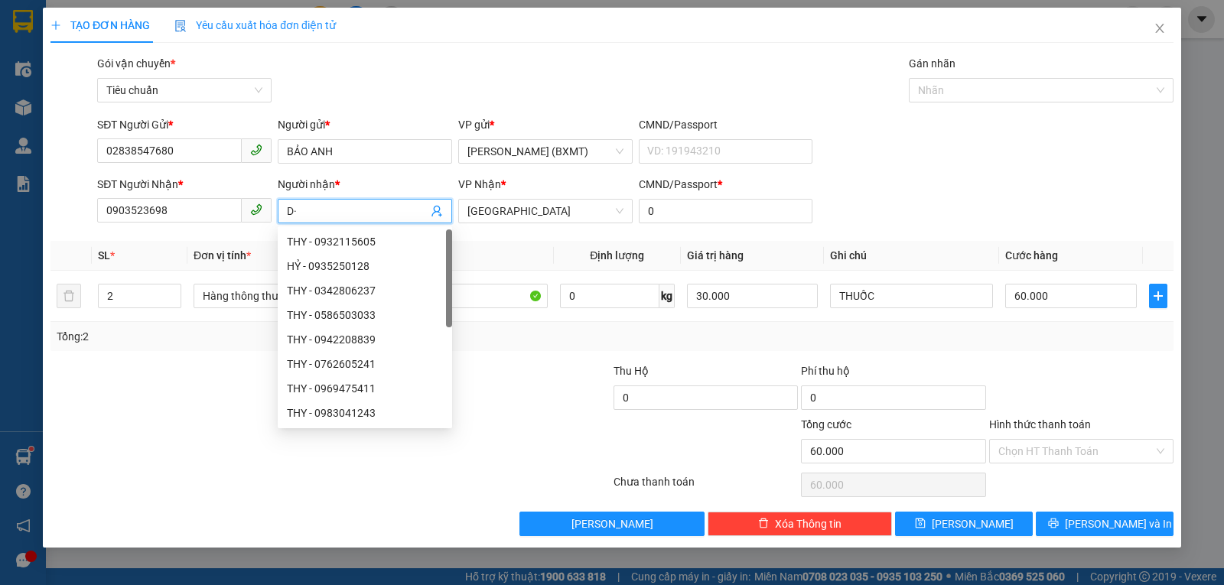
type input "D"
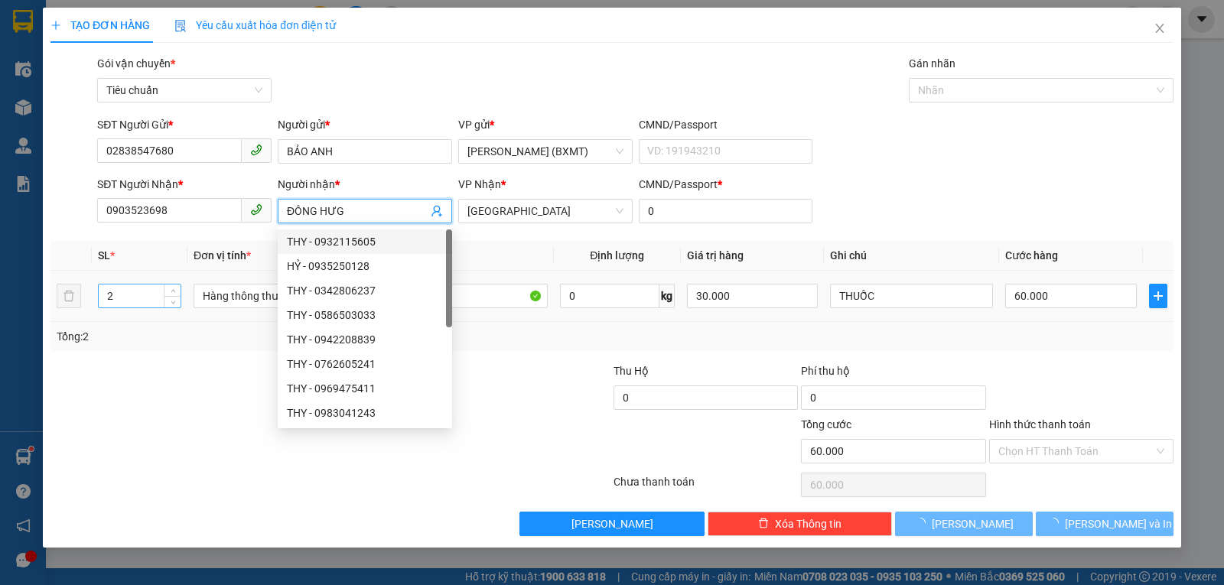
type input "ĐÔNG HƯG"
click at [125, 298] on input "2" at bounding box center [140, 296] width 82 height 23
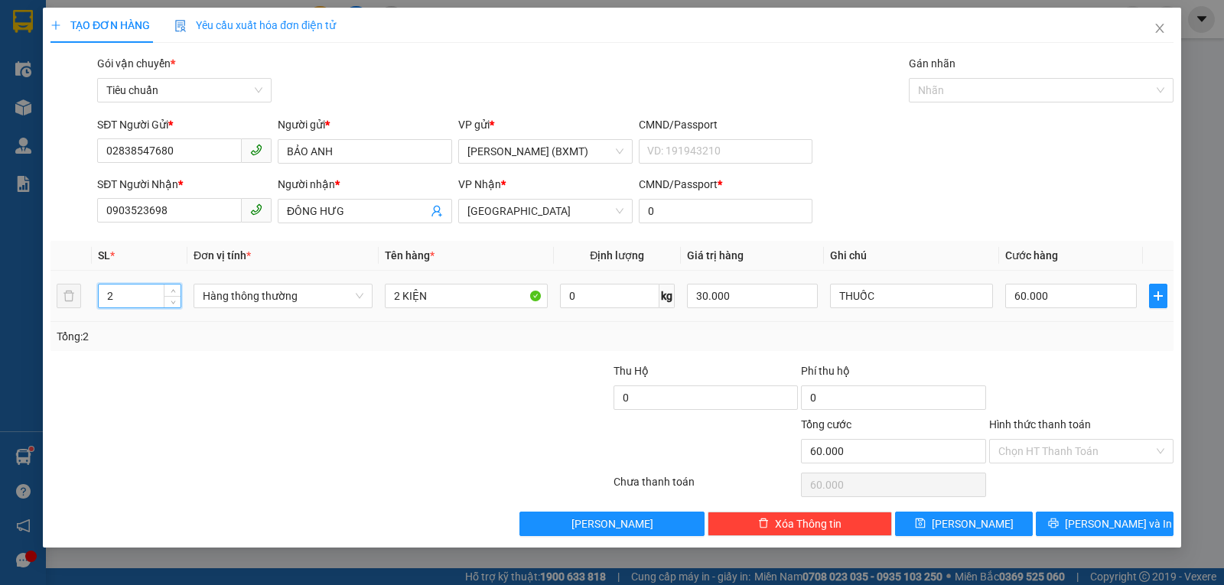
click at [125, 298] on input "2" at bounding box center [140, 296] width 82 height 23
click at [239, 304] on span "Hàng thông thường" at bounding box center [283, 296] width 161 height 23
type input "1"
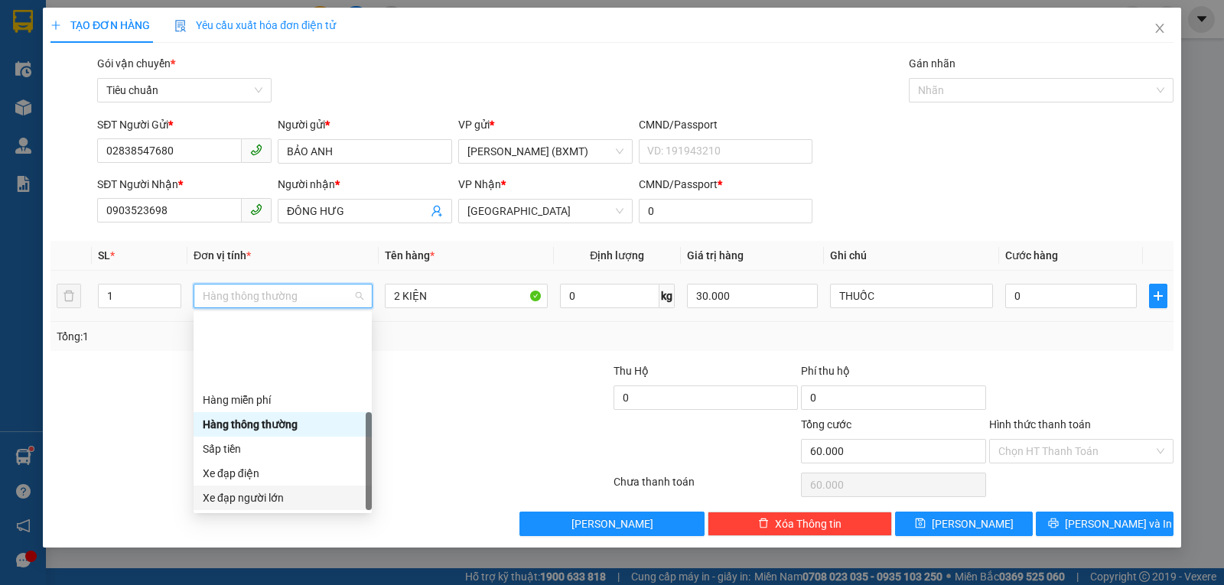
type input "0"
click at [246, 584] on div "Khác" at bounding box center [283, 596] width 160 height 17
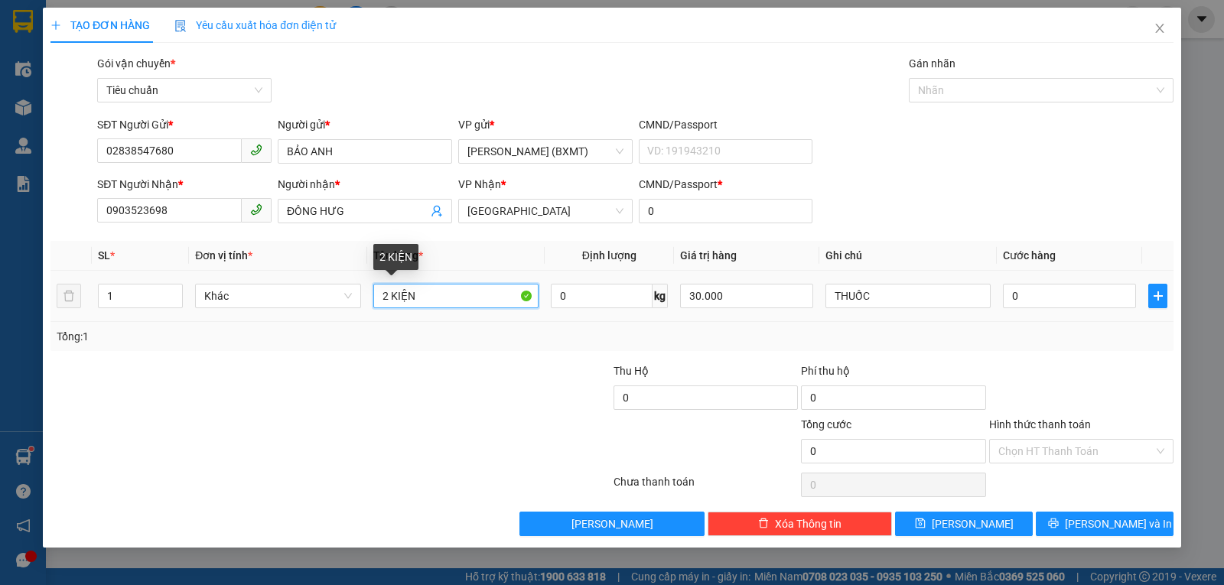
click at [388, 295] on input "2 KIỆN" at bounding box center [455, 296] width 165 height 24
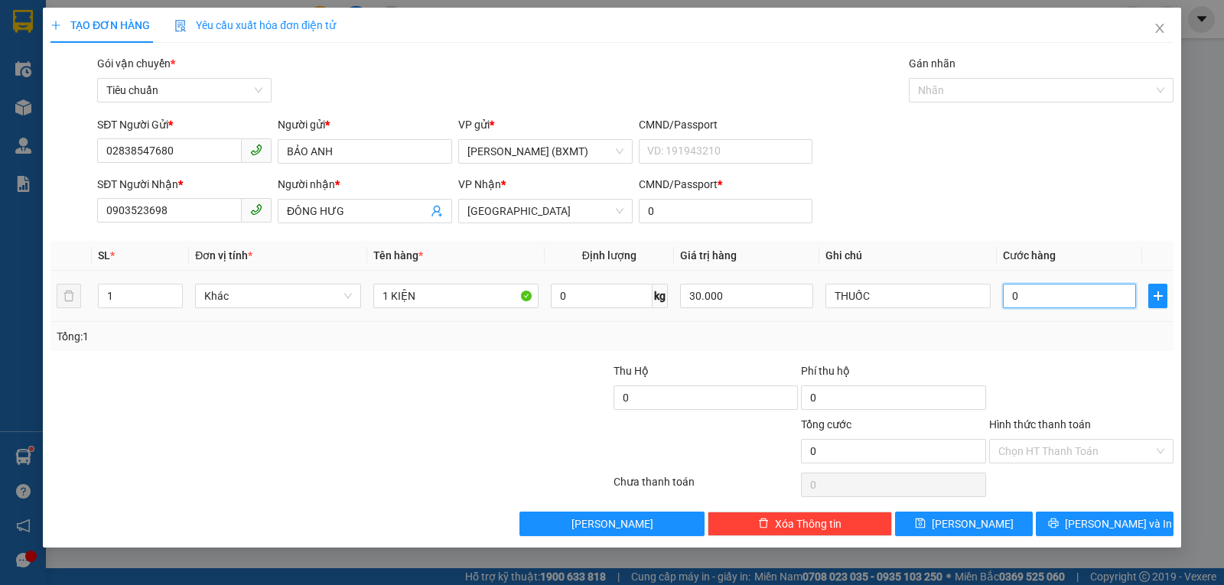
click at [1055, 297] on input "0" at bounding box center [1069, 296] width 133 height 24
click at [1073, 334] on div "Tổng: 1" at bounding box center [612, 336] width 1111 height 17
click at [1059, 518] on icon "printer" at bounding box center [1053, 523] width 11 height 11
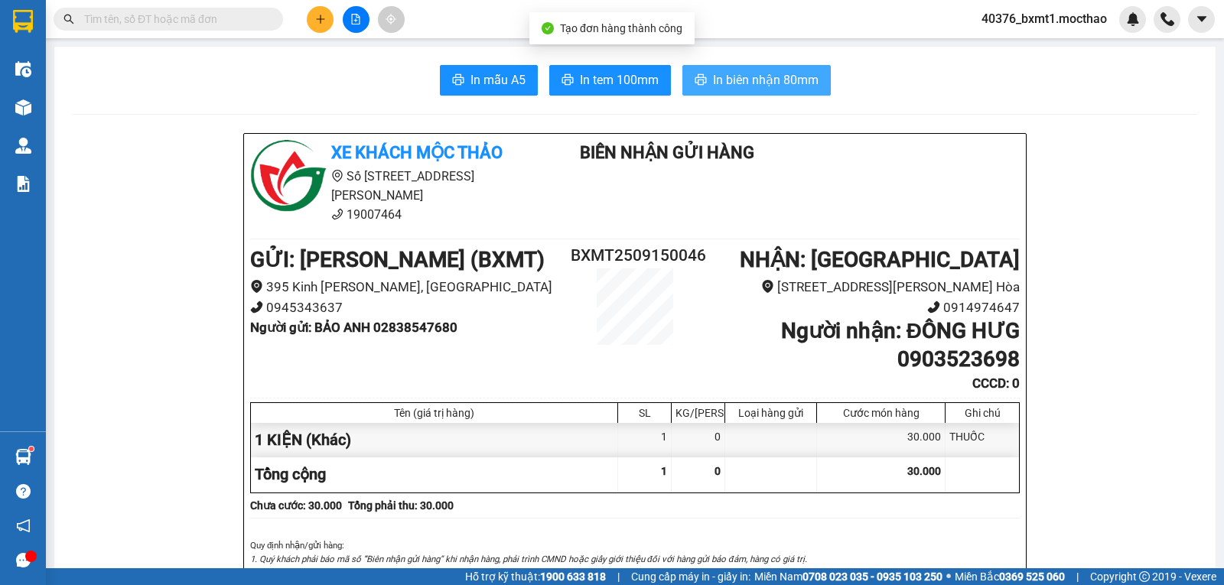
click at [731, 87] on span "In biên nhận 80mm" at bounding box center [766, 79] width 106 height 19
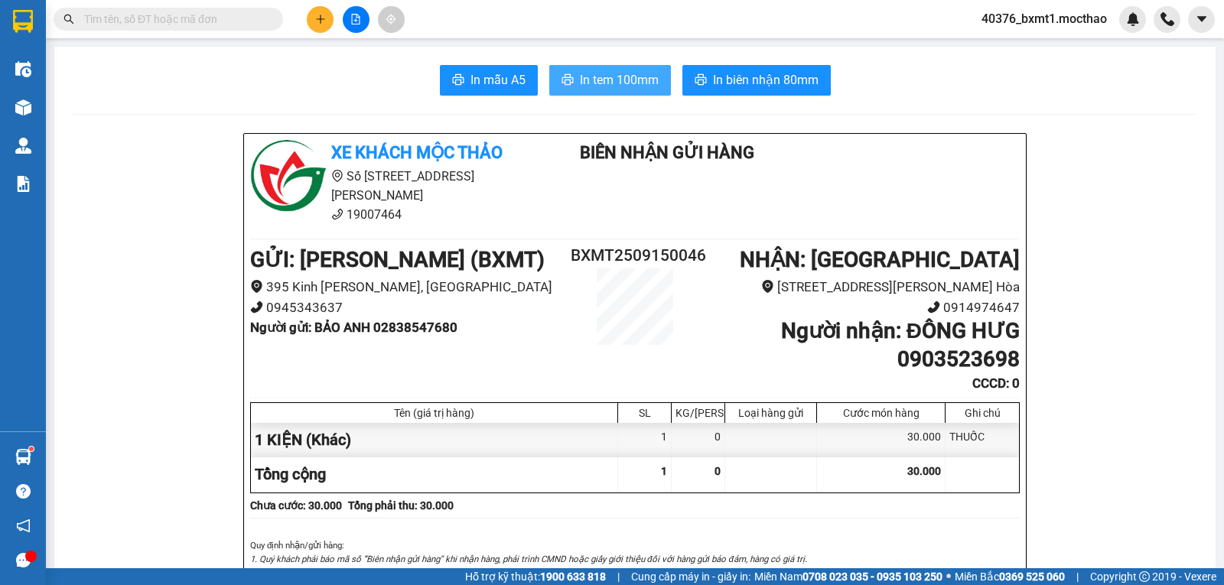
click at [602, 78] on span "In tem 100mm" at bounding box center [619, 79] width 79 height 19
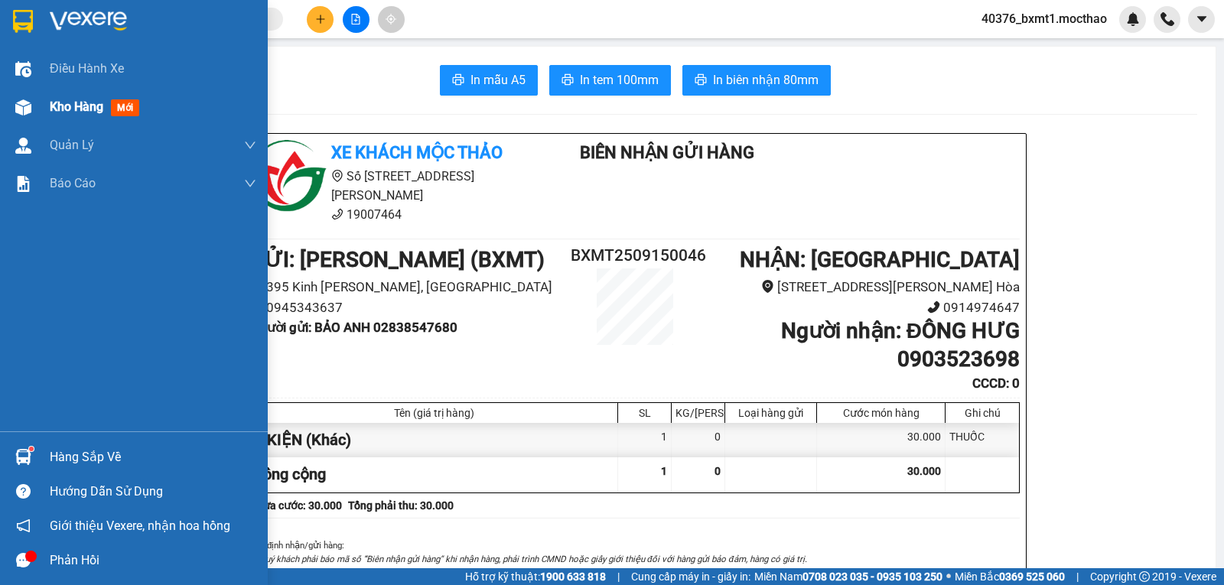
click at [54, 108] on span "Kho hàng" at bounding box center [77, 106] width 54 height 15
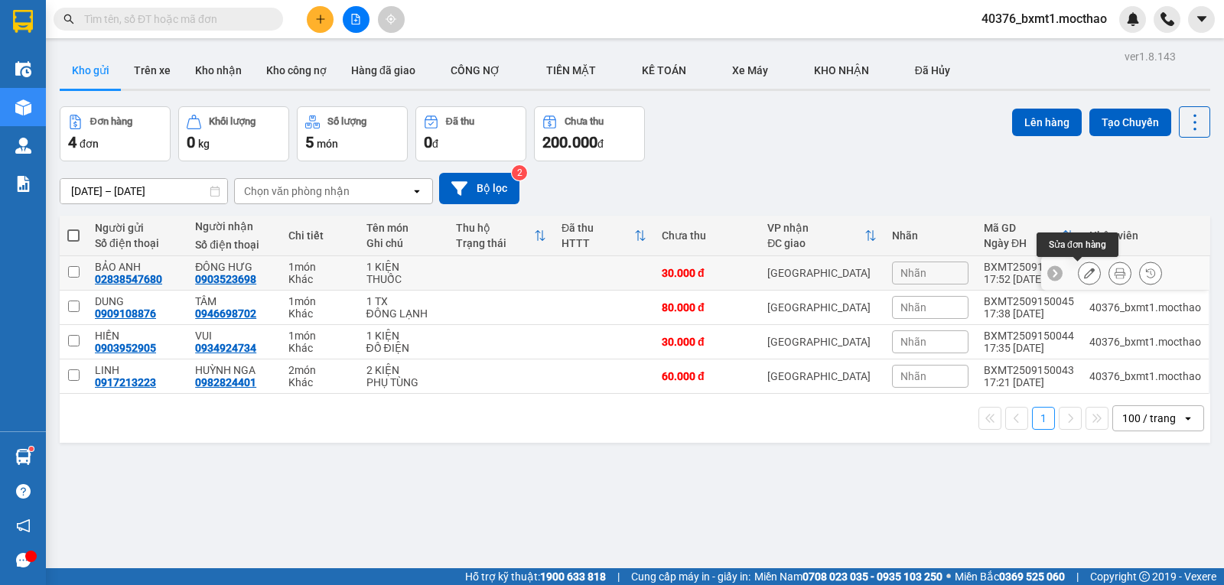
click at [1084, 271] on icon at bounding box center [1089, 273] width 11 height 11
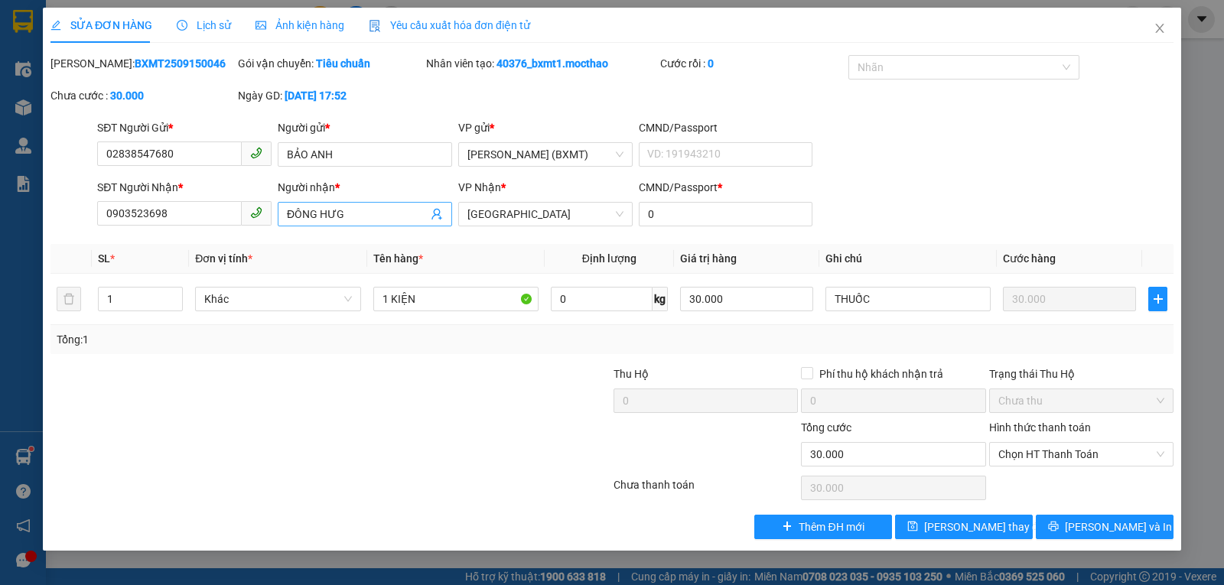
click at [376, 205] on span "ĐÔNG HƯG" at bounding box center [365, 214] width 174 height 24
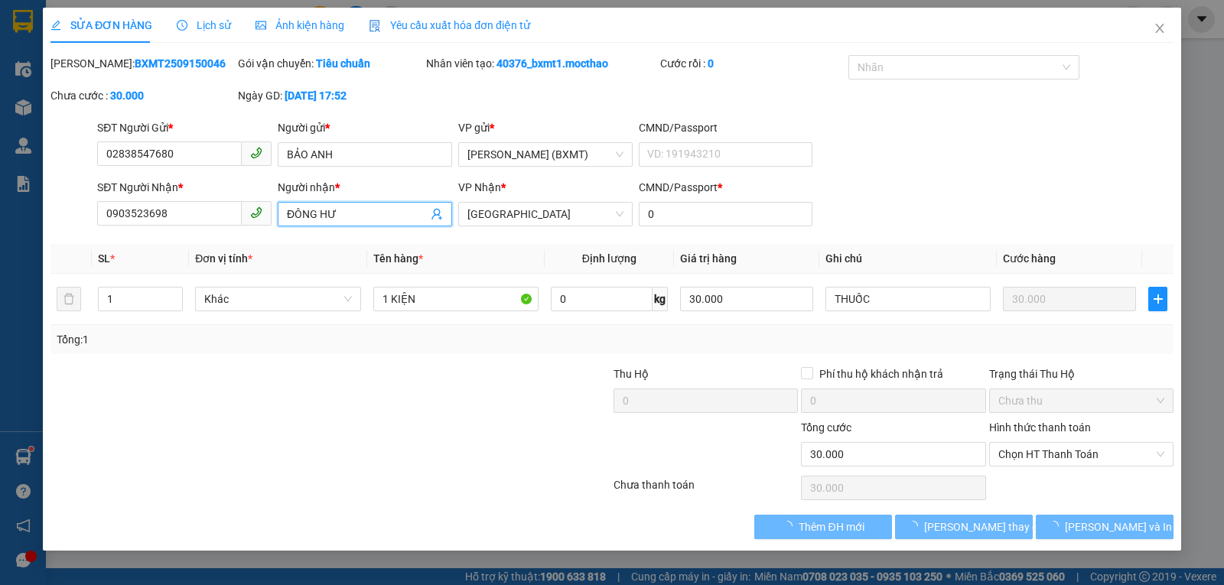
type input "ĐÔNG HƯG"
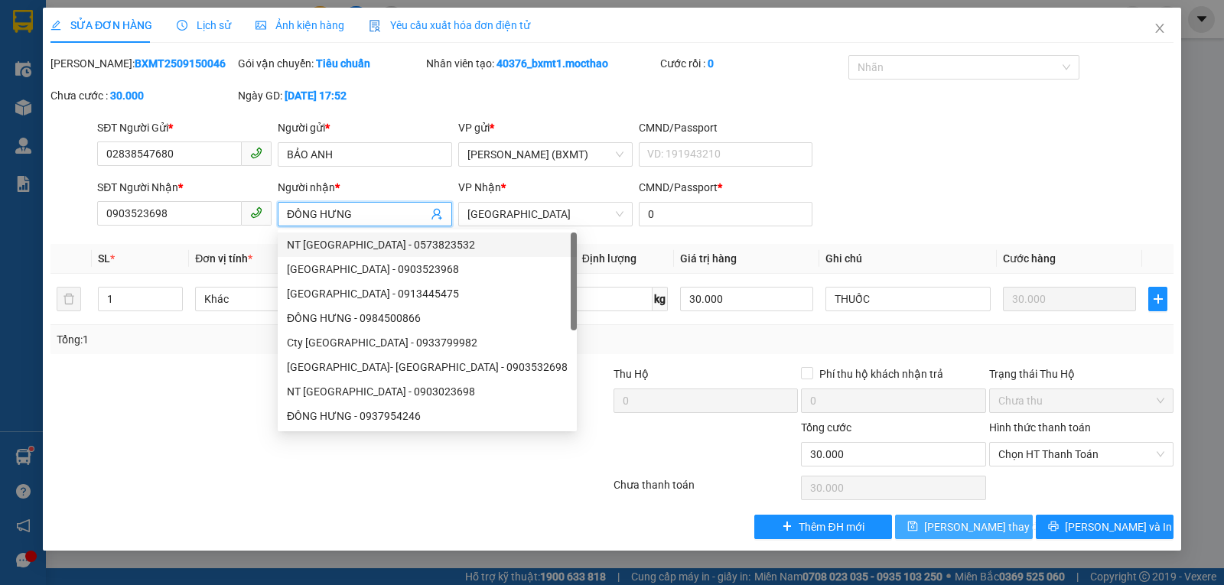
click at [970, 529] on span "Lưu thay đổi" at bounding box center [985, 527] width 122 height 17
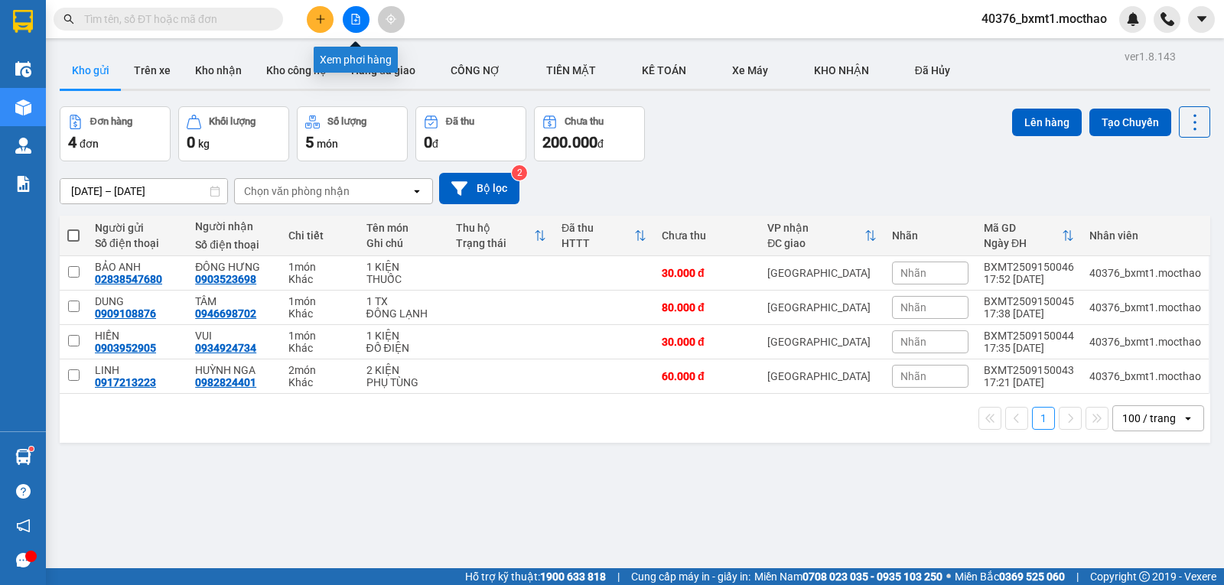
click at [317, 21] on icon "plus" at bounding box center [320, 19] width 11 height 11
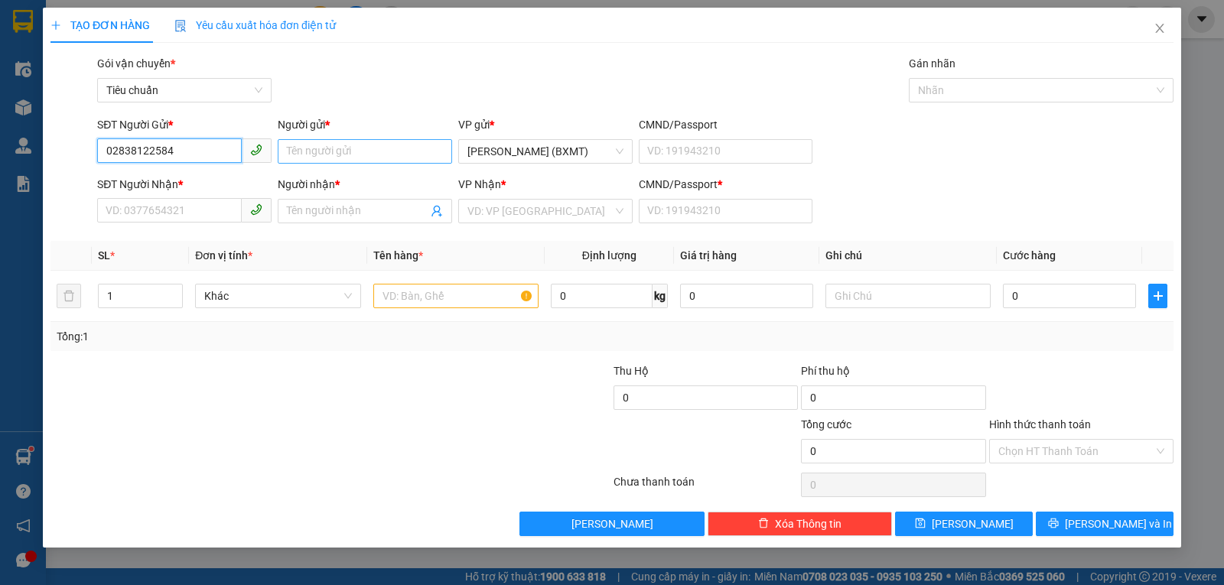
type input "02838122584"
click at [347, 149] on input "Người gửi *" at bounding box center [365, 151] width 174 height 24
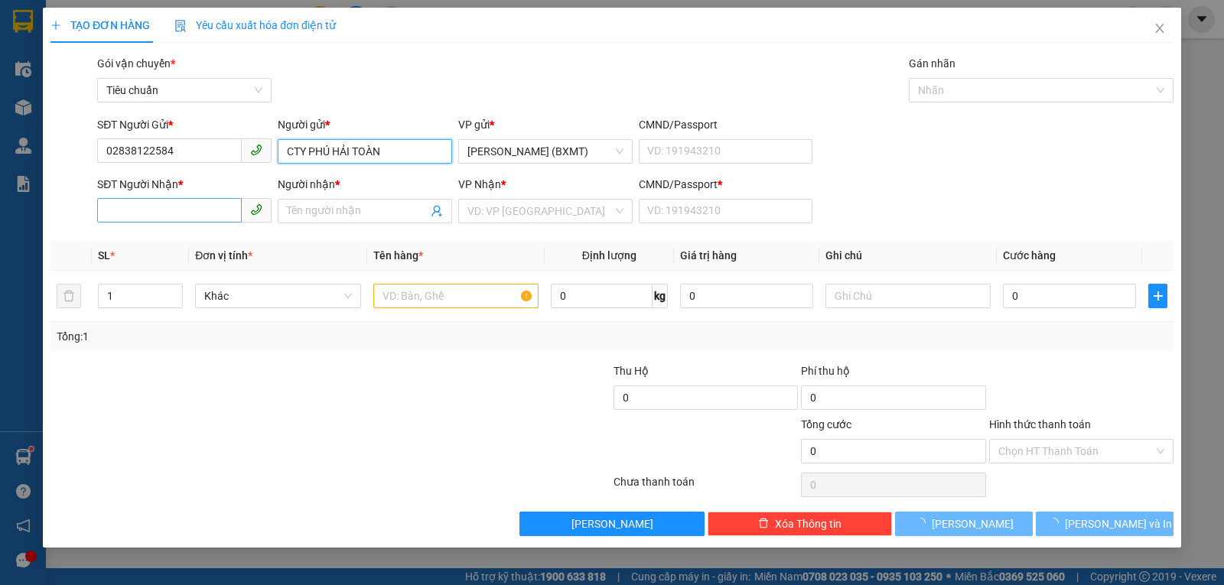
type input "CTY PHÚ HẢI TOÀN"
click at [190, 215] on input "SĐT Người Nhận *" at bounding box center [169, 210] width 145 height 24
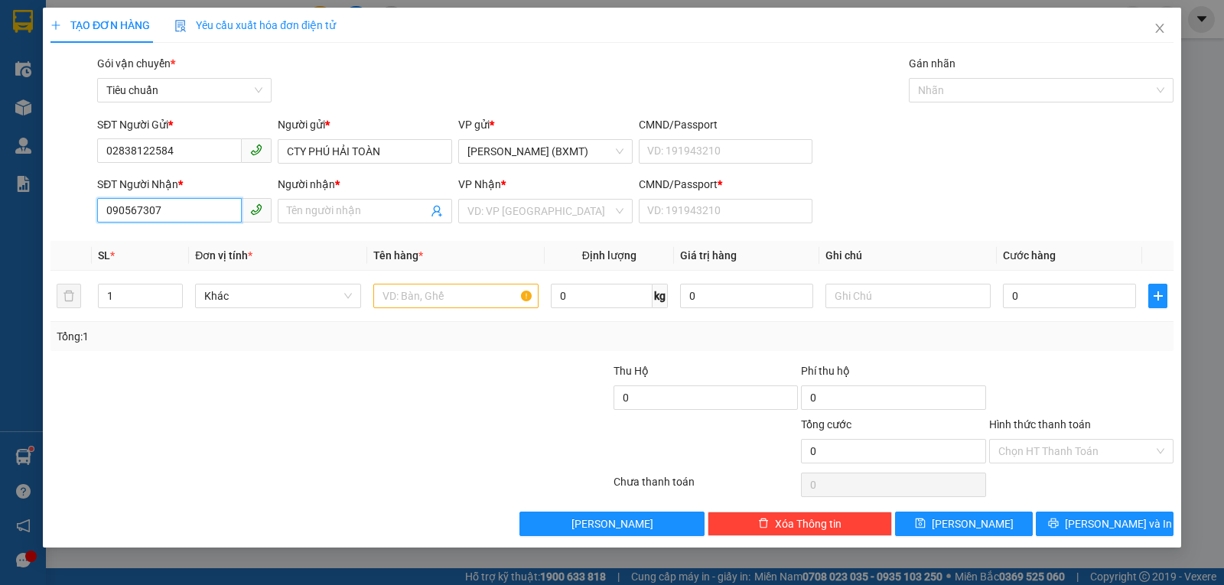
type input "0905673070"
click at [198, 235] on div "0905673070 - TÚ PHẠM" at bounding box center [184, 241] width 156 height 17
type input "TÚ PHẠM"
type input "0"
type input "330.000"
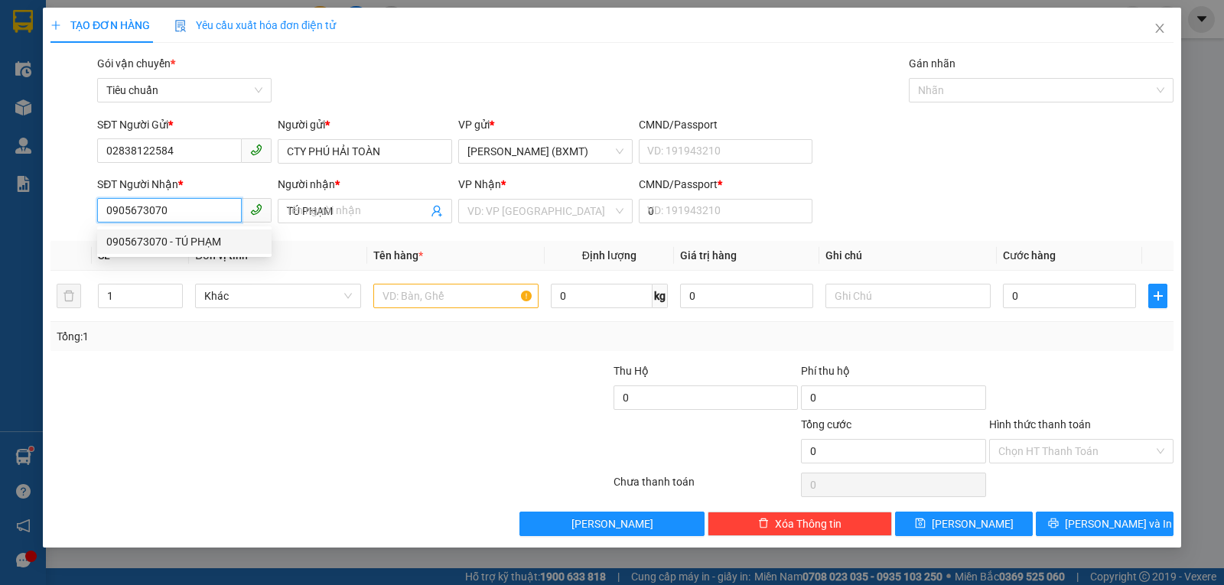
type input "330.000"
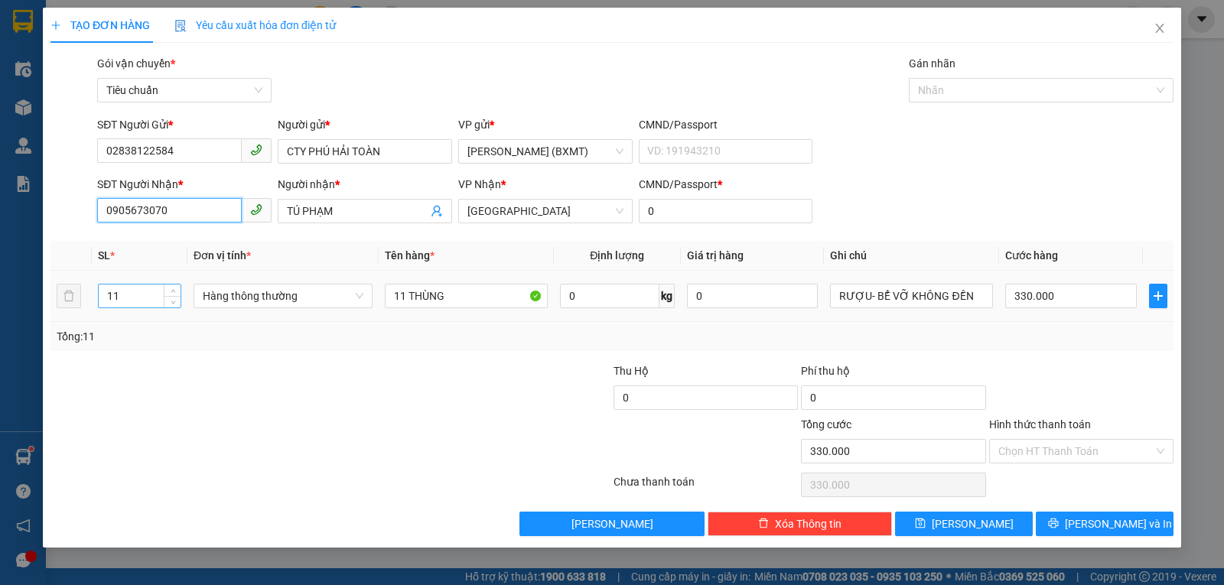
type input "0905673070"
click at [148, 295] on input "11" at bounding box center [140, 296] width 82 height 23
click at [260, 300] on span "Hàng thông thường" at bounding box center [283, 296] width 161 height 23
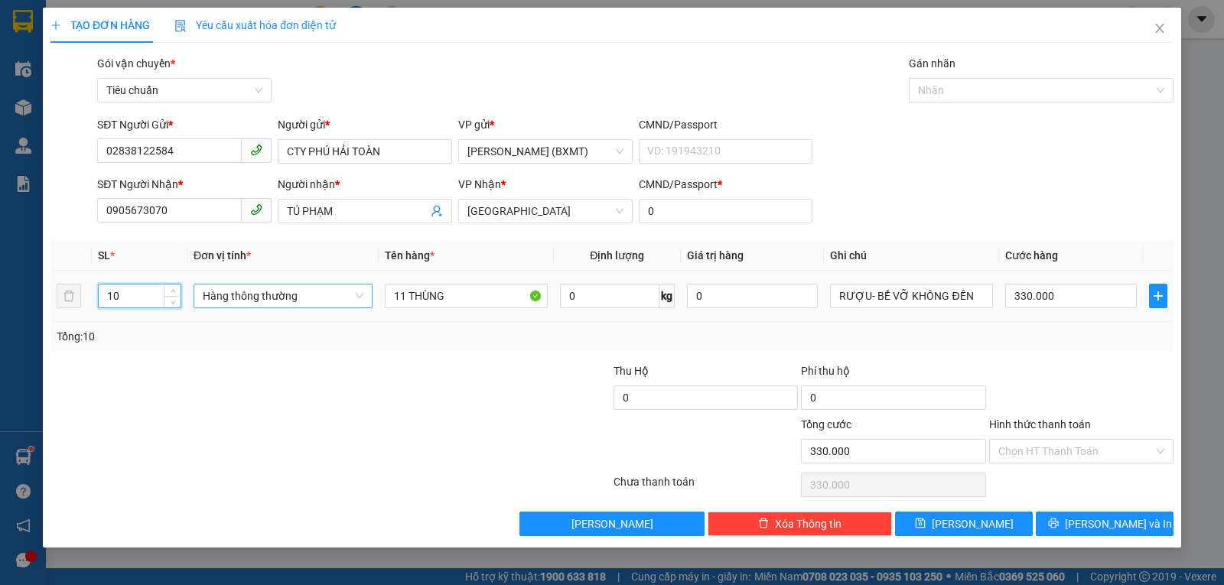
type input "10"
type input "0"
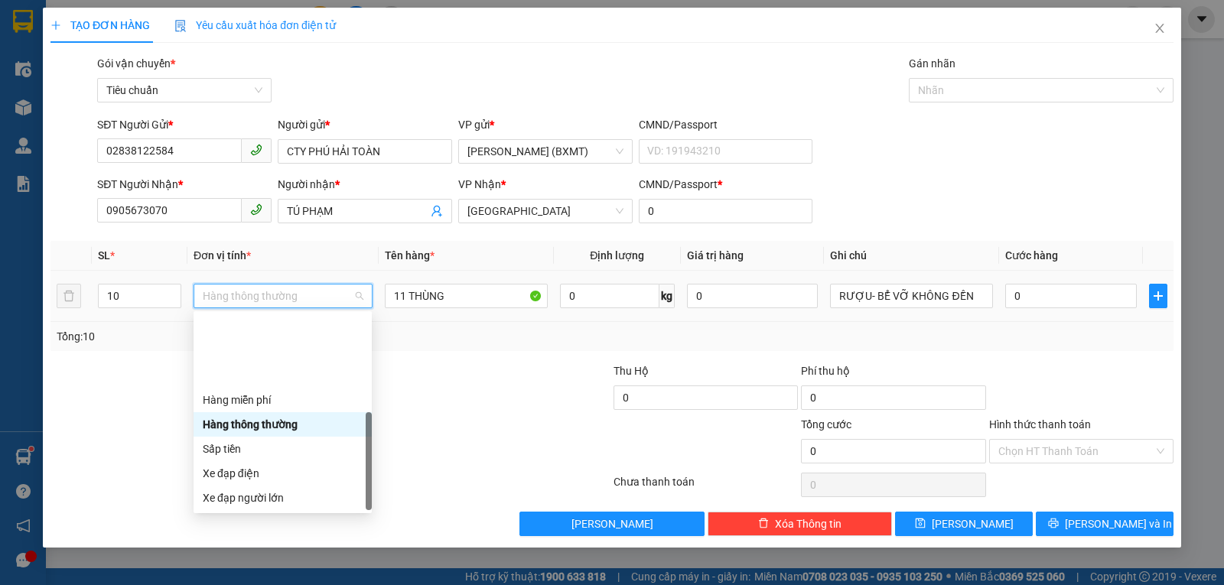
drag, startPoint x: 257, startPoint y: 499, endPoint x: 321, endPoint y: 427, distance: 96.4
click at [256, 584] on div "Khác" at bounding box center [283, 596] width 160 height 17
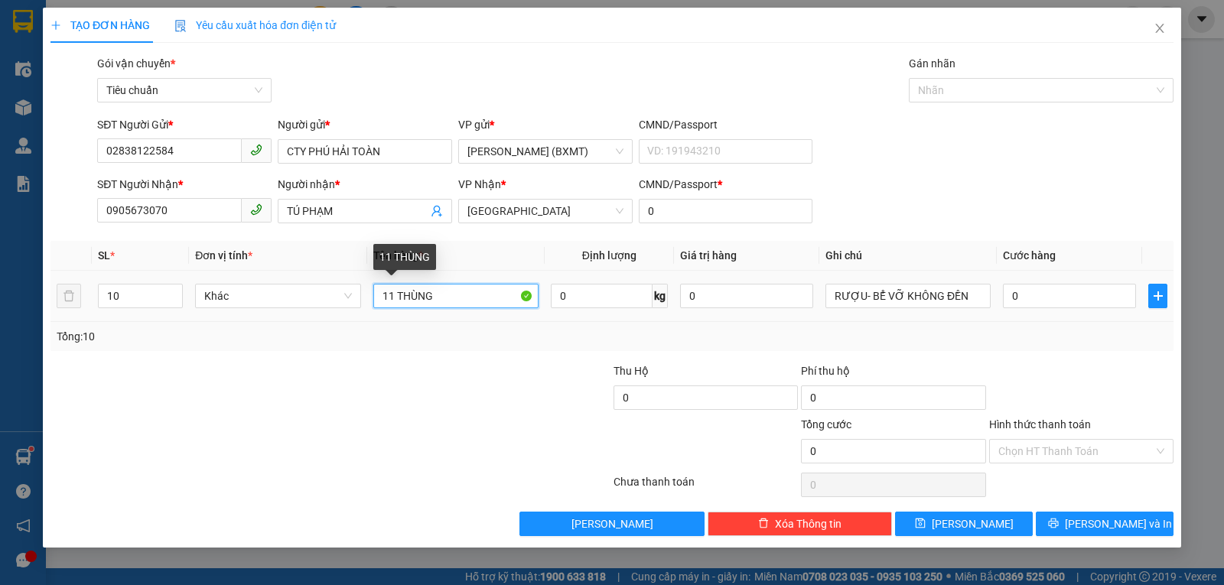
click at [388, 301] on input "11 THÙNG" at bounding box center [455, 296] width 165 height 24
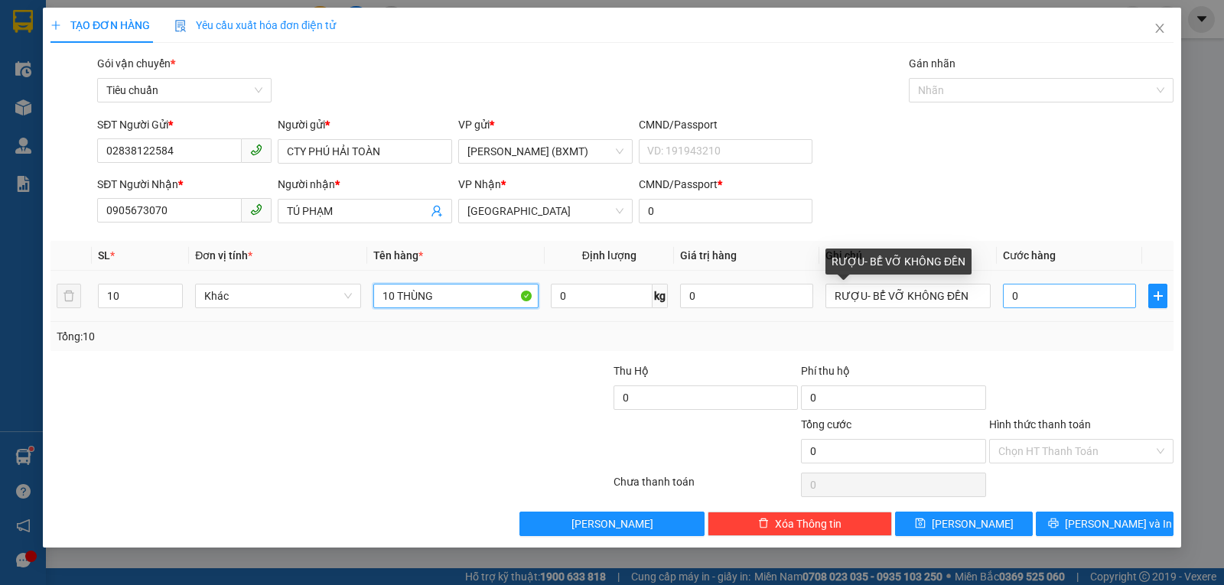
type input "10 THÙNG"
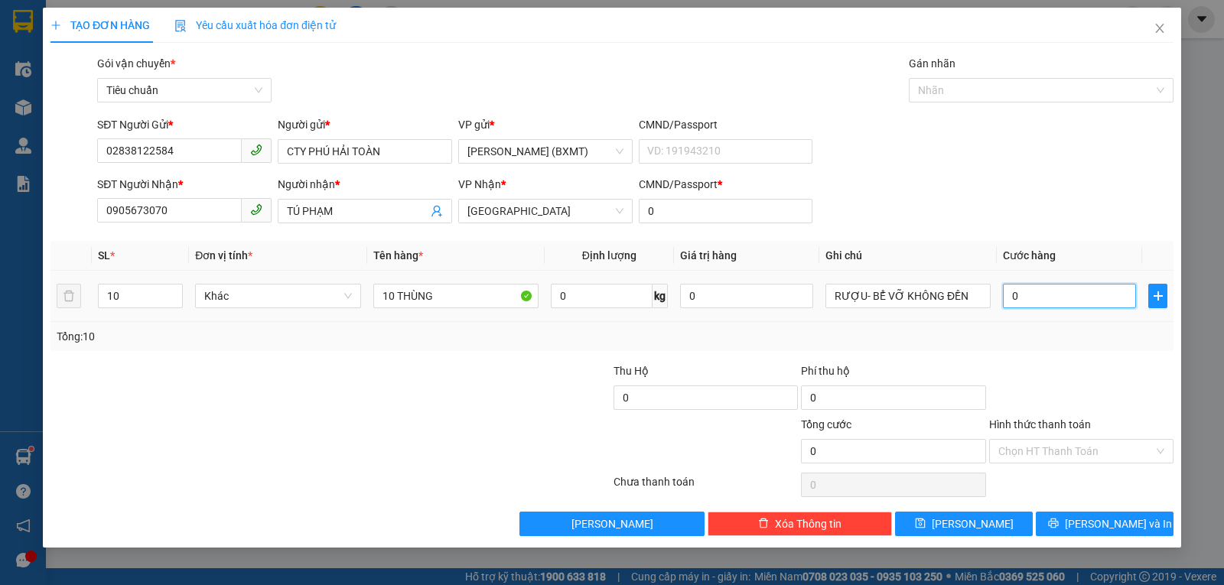
click at [1029, 305] on input "0" at bounding box center [1069, 296] width 133 height 24
type input "3"
type input "30"
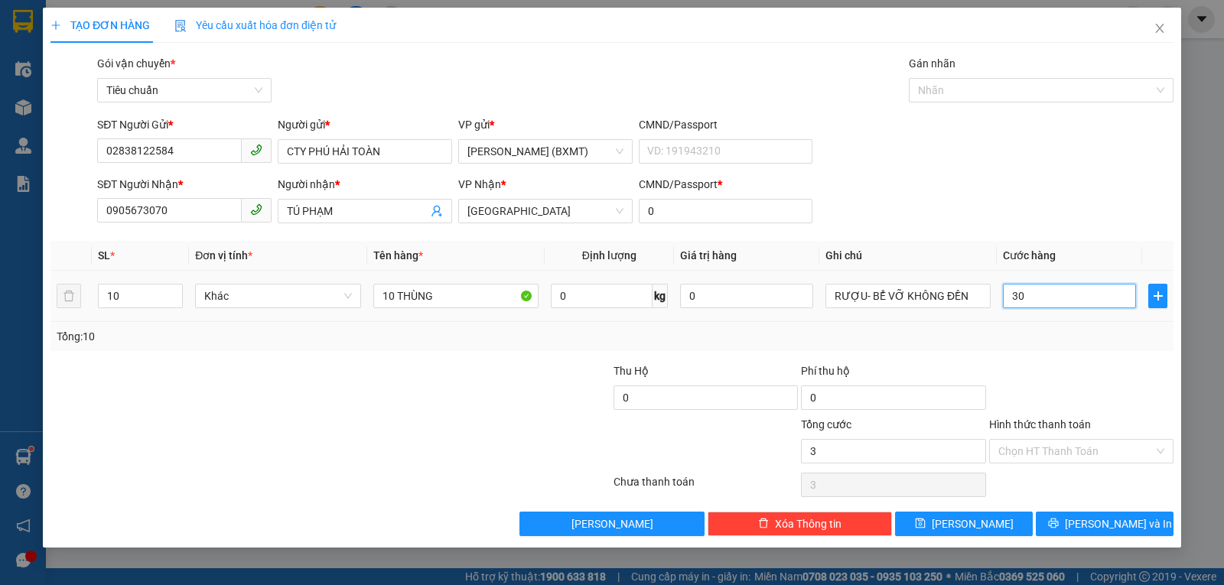
type input "30"
type input "300"
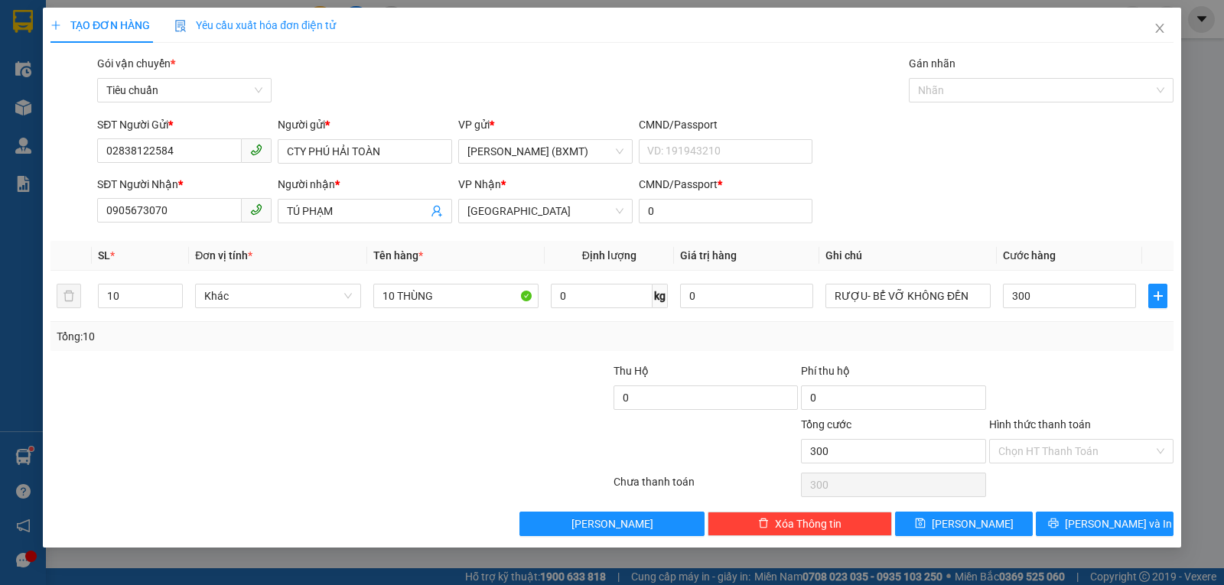
type input "300.000"
click at [1054, 334] on div "Tổng: 10" at bounding box center [612, 336] width 1111 height 17
click at [1093, 516] on span "Lưu và In" at bounding box center [1118, 524] width 107 height 17
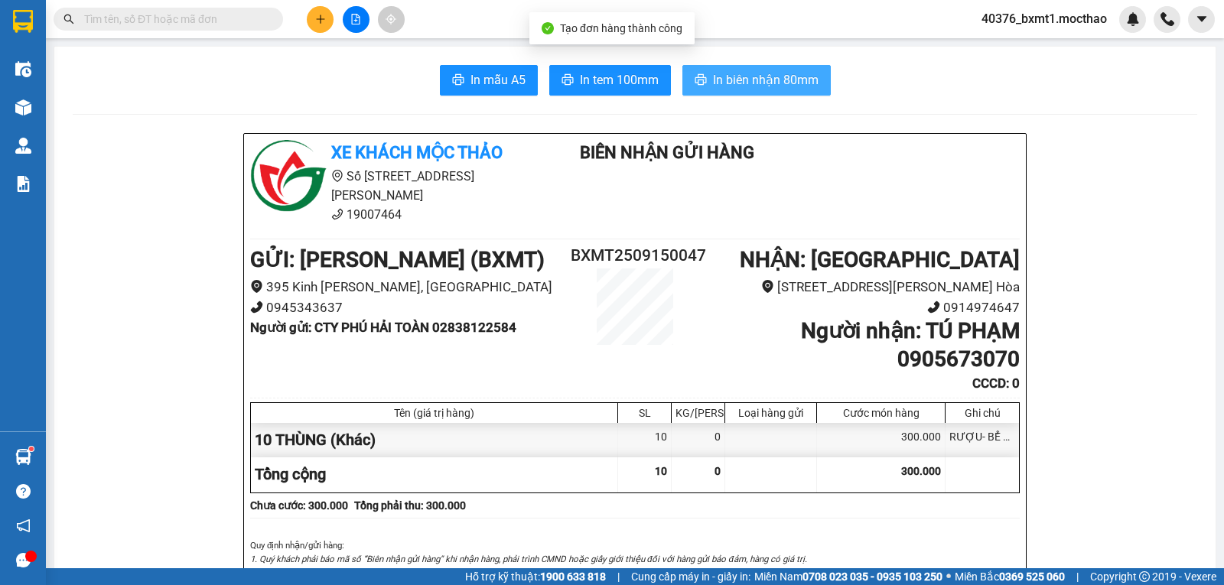
click at [781, 91] on button "In biên nhận 80mm" at bounding box center [756, 80] width 148 height 31
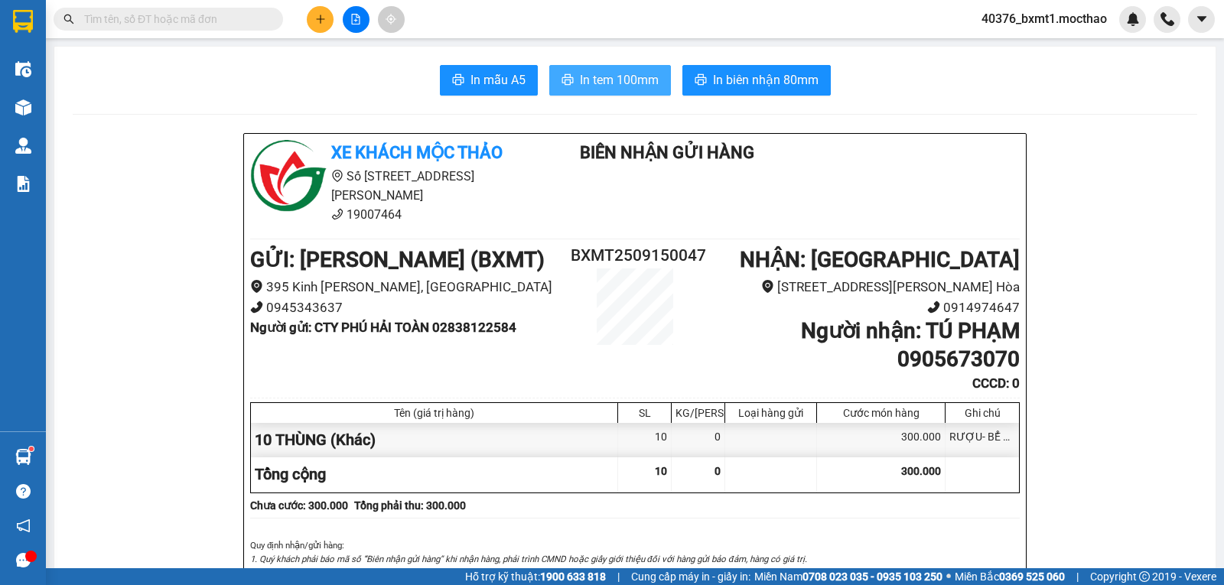
click at [599, 86] on span "In tem 100mm" at bounding box center [619, 79] width 79 height 19
click at [315, 21] on icon "plus" at bounding box center [320, 19] width 11 height 11
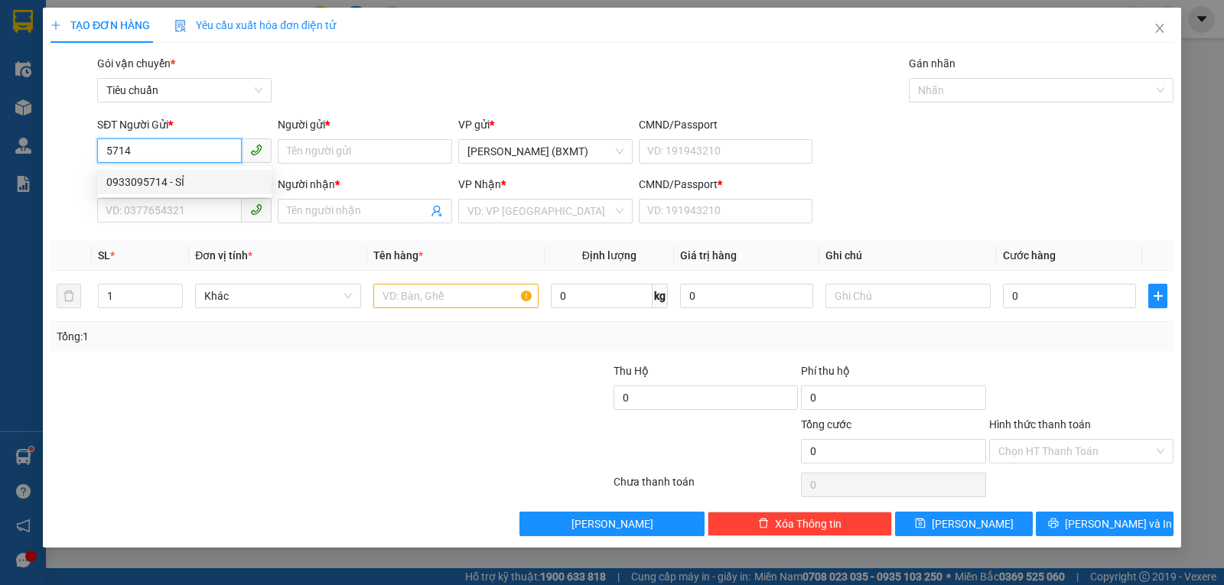
click at [177, 177] on div "0933095714 - SỈ" at bounding box center [184, 182] width 156 height 17
type input "0933095714"
type input "SỈ"
type input "0397784255"
type input "PHẠM SĨ"
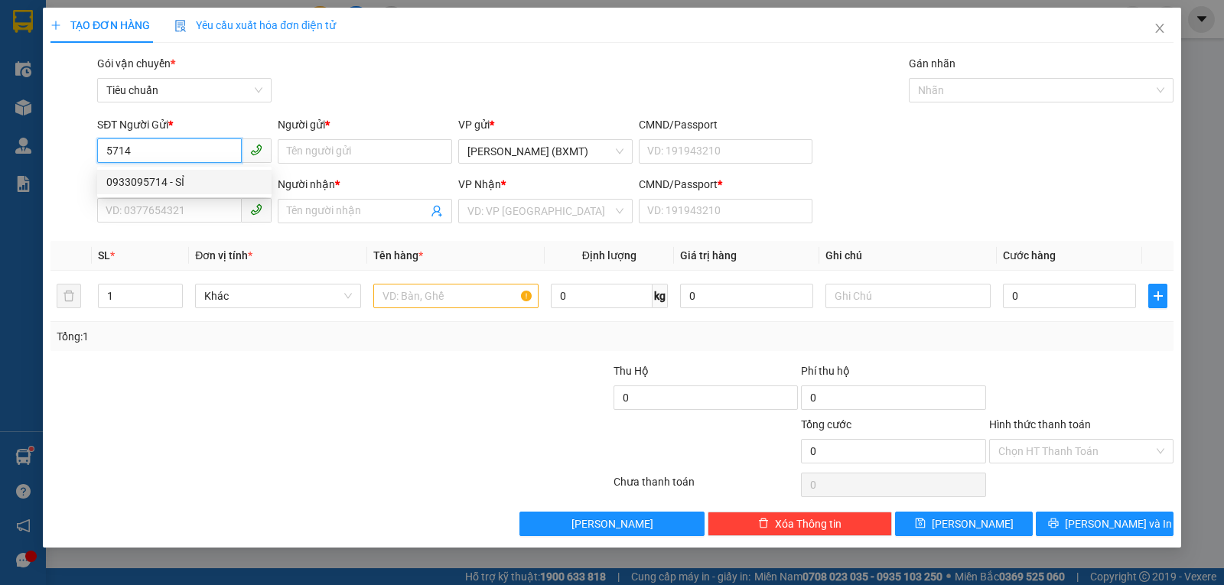
type input "0"
type input "50.000"
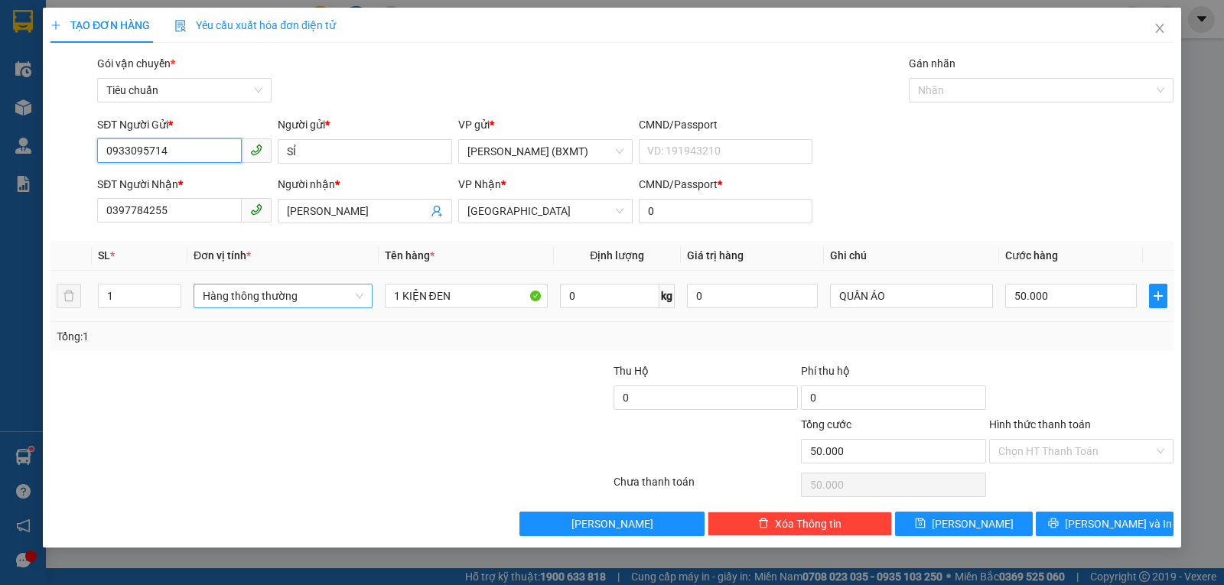
click at [269, 305] on span "Hàng thông thường" at bounding box center [283, 296] width 161 height 23
type input "0933095714"
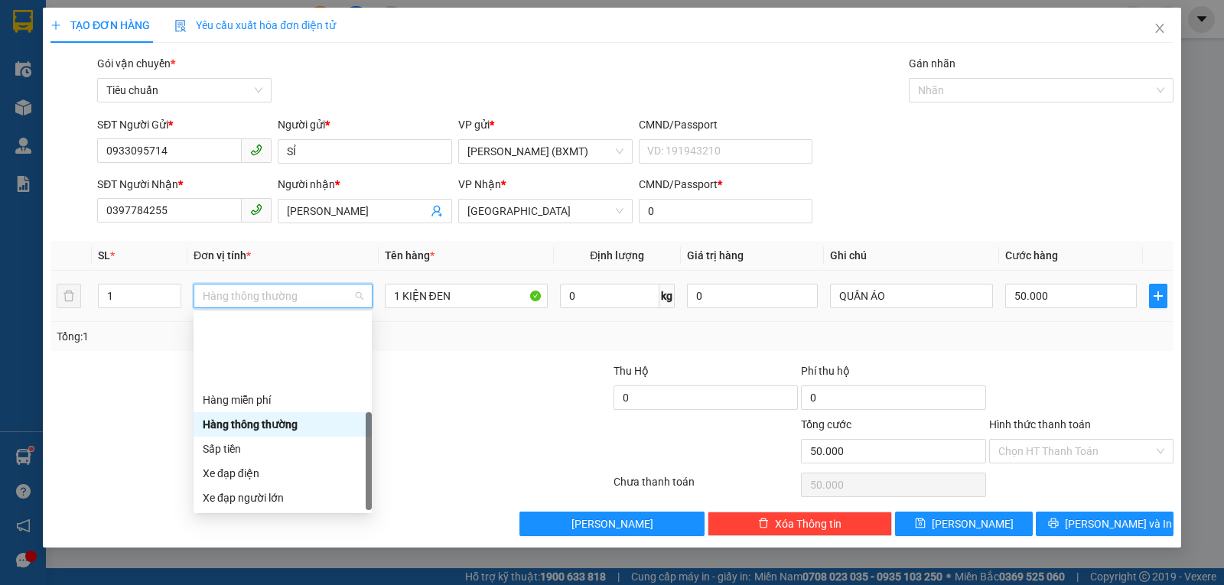
click at [264, 584] on div "Khác" at bounding box center [283, 596] width 160 height 17
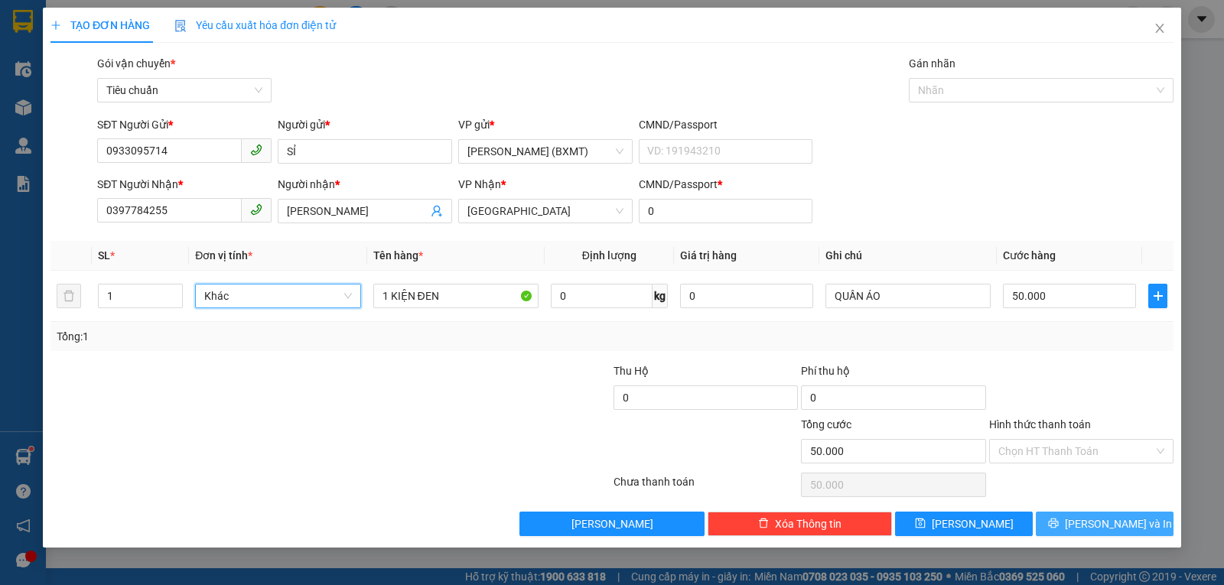
click at [1043, 516] on button "Lưu và In" at bounding box center [1105, 524] width 138 height 24
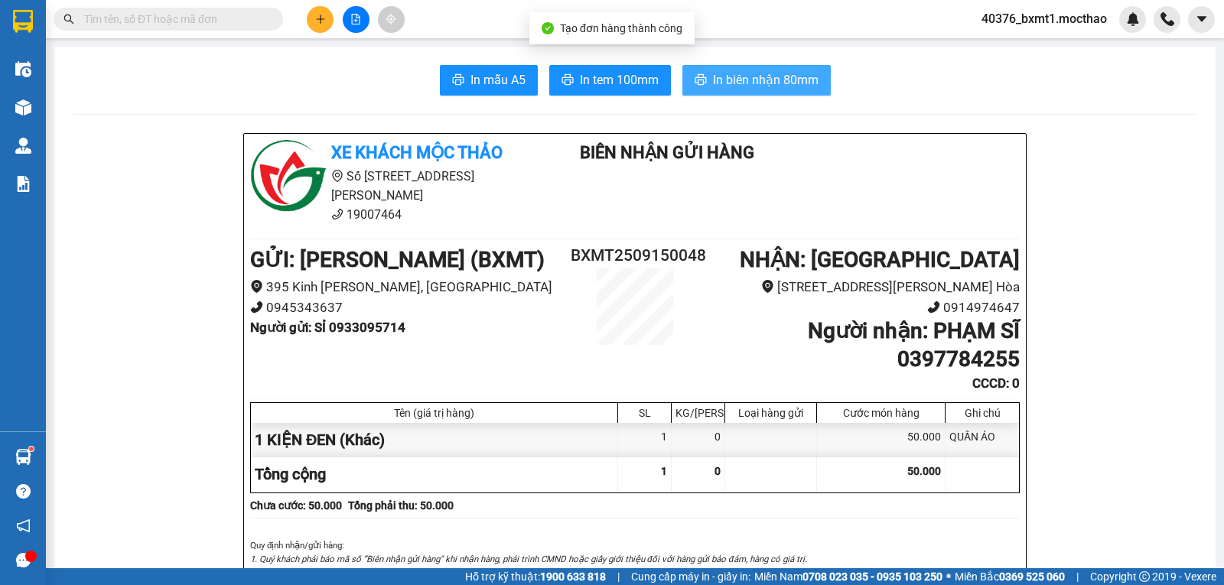
click at [728, 67] on button "In biên nhận 80mm" at bounding box center [756, 80] width 148 height 31
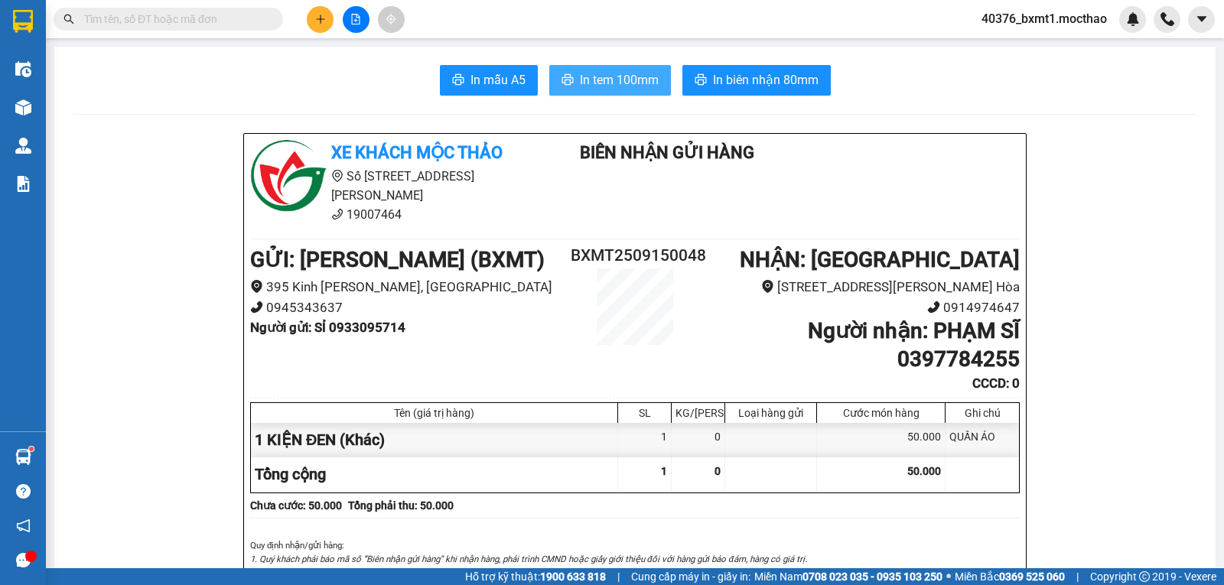
drag, startPoint x: 601, startPoint y: 90, endPoint x: 578, endPoint y: 91, distance: 23.0
click at [601, 90] on button "In tem 100mm" at bounding box center [610, 80] width 122 height 31
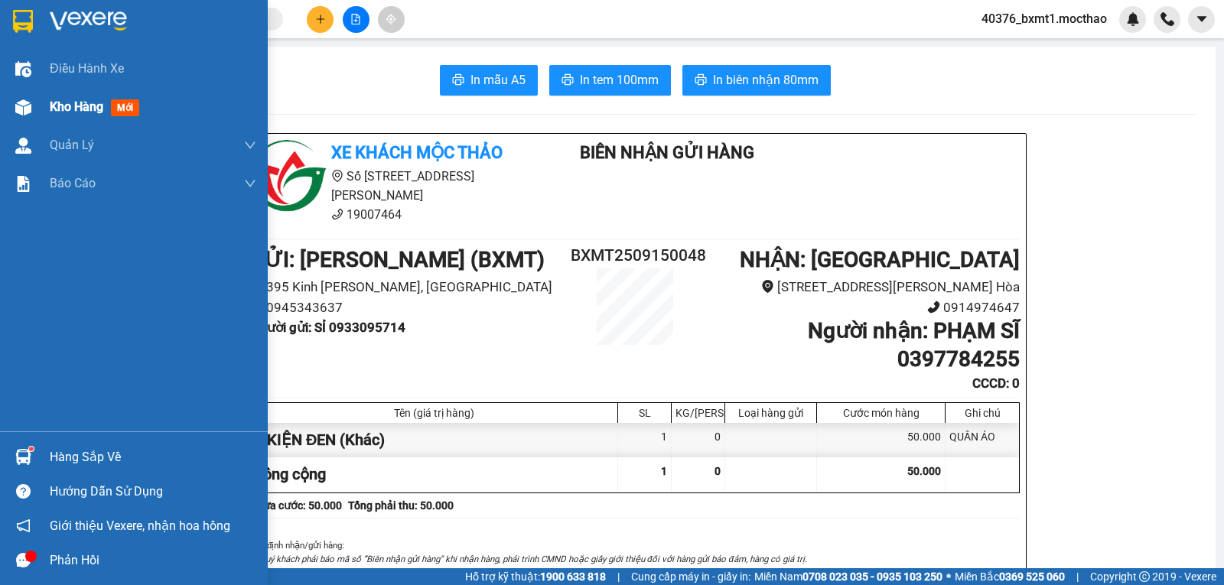
click at [31, 107] on div at bounding box center [23, 107] width 27 height 27
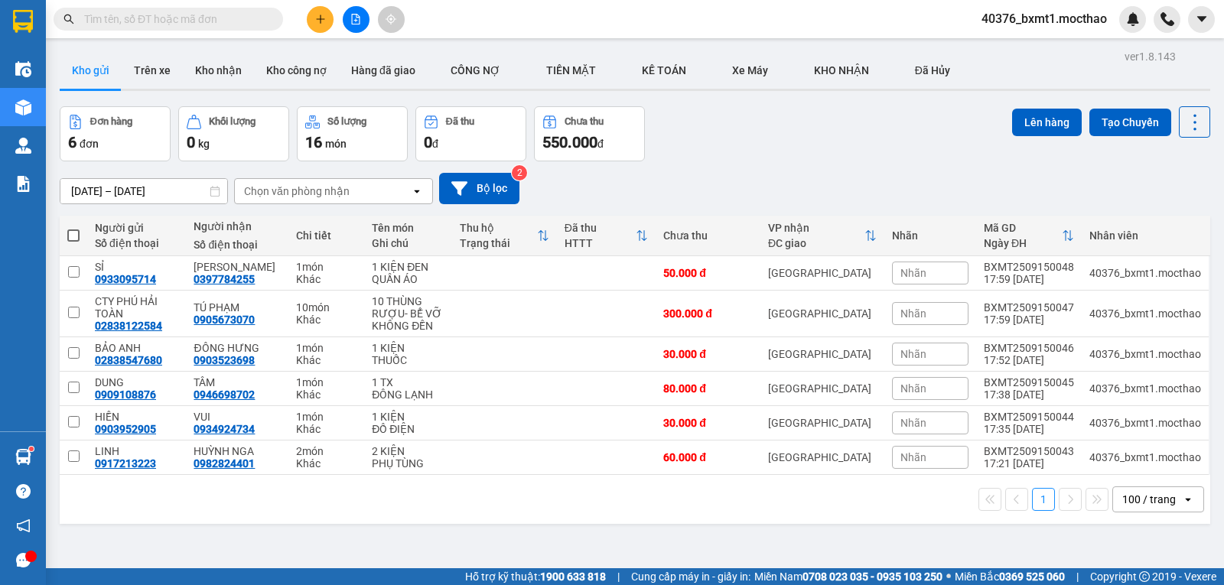
click at [73, 234] on span at bounding box center [73, 236] width 12 height 12
click at [73, 228] on input "checkbox" at bounding box center [73, 228] width 0 height 0
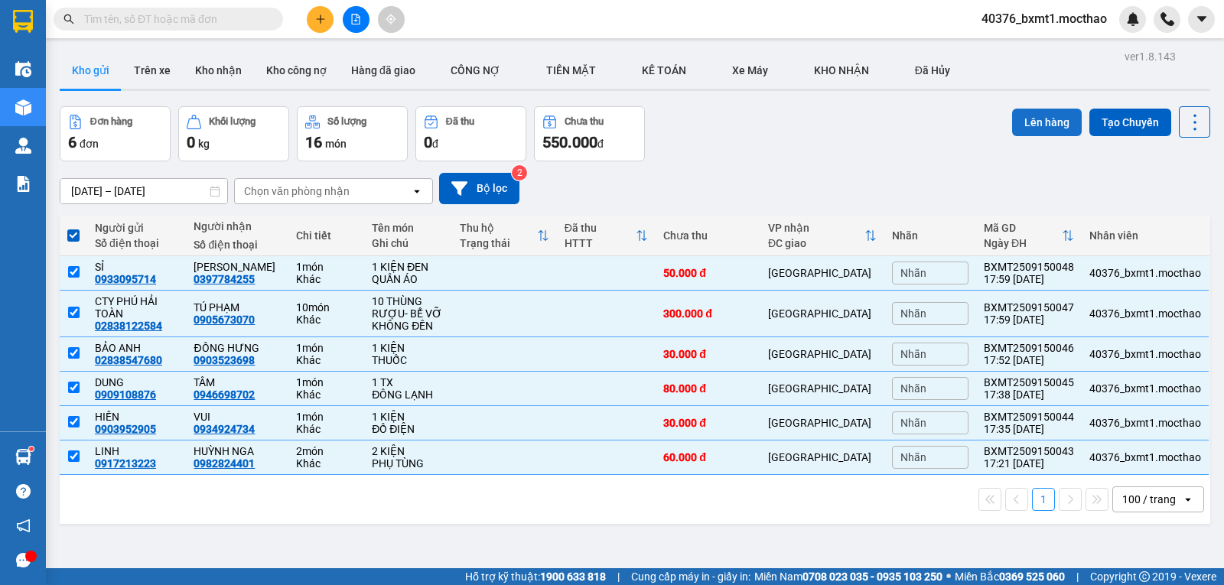
click at [1029, 122] on button "Lên hàng" at bounding box center [1047, 123] width 70 height 28
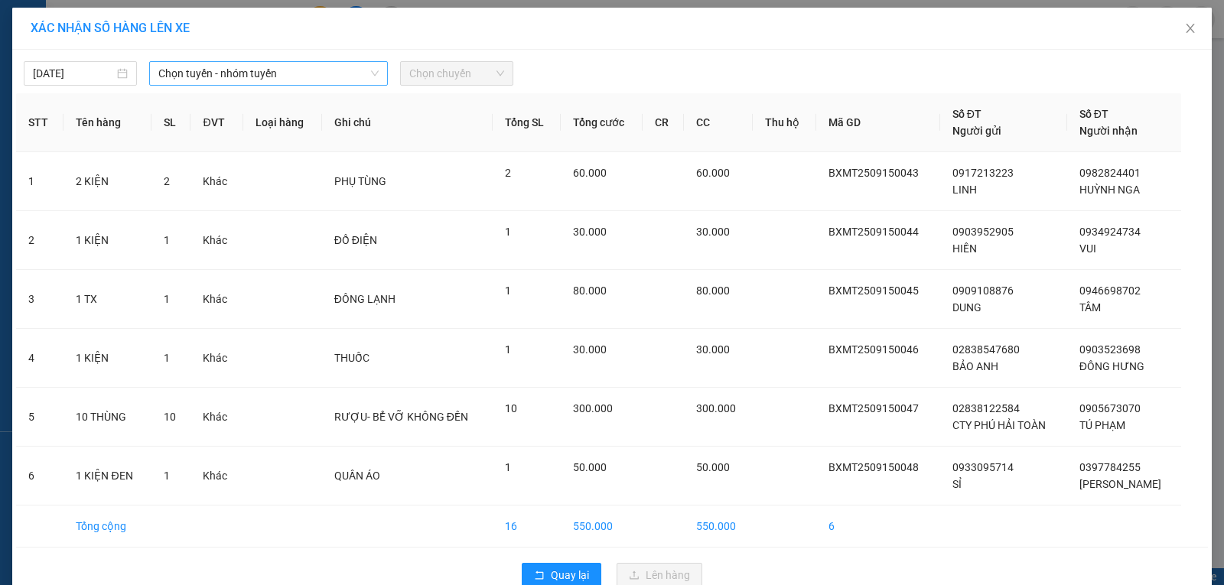
click at [230, 78] on span "Chọn tuyến - nhóm tuyến" at bounding box center [268, 73] width 220 height 23
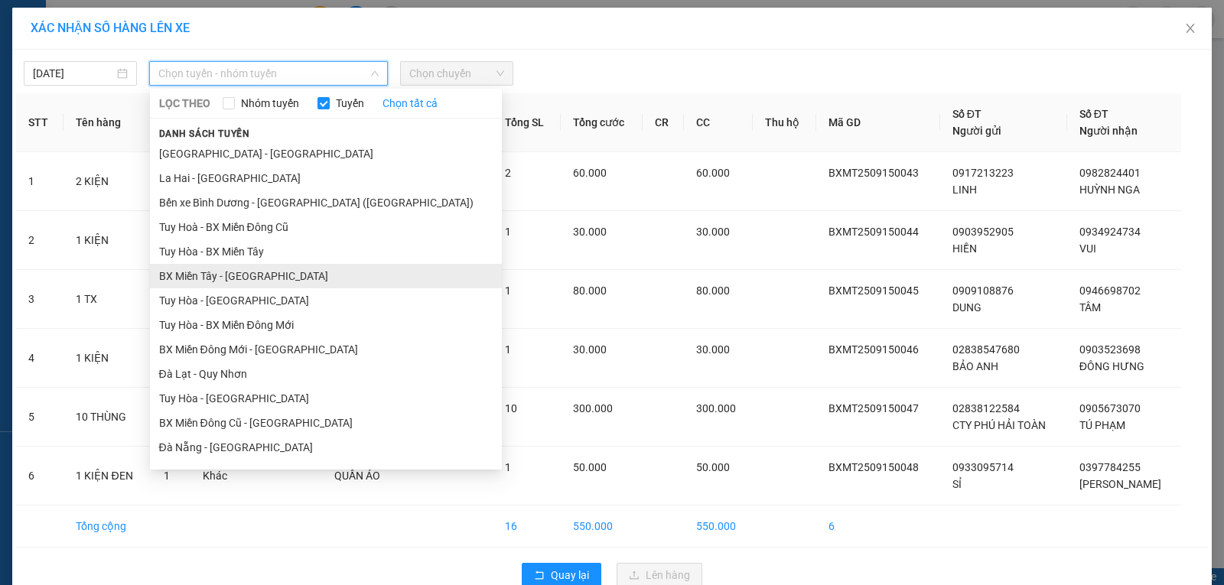
click at [197, 279] on li "BX Miền Tây - Tuy Hòa" at bounding box center [326, 276] width 352 height 24
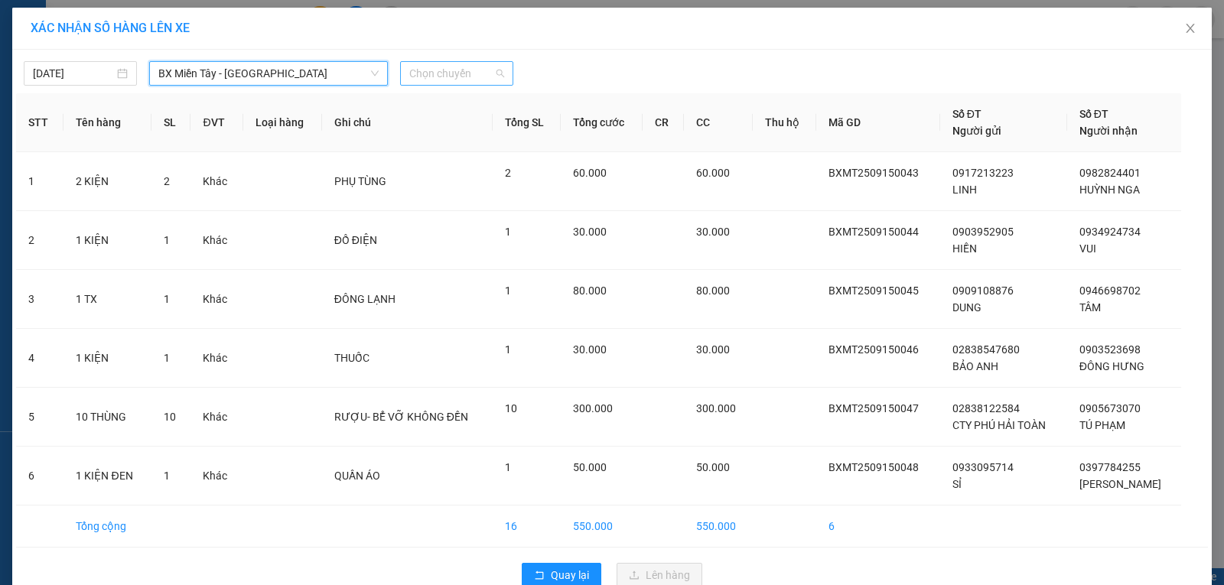
click at [452, 77] on span "Chọn chuyến" at bounding box center [456, 73] width 95 height 23
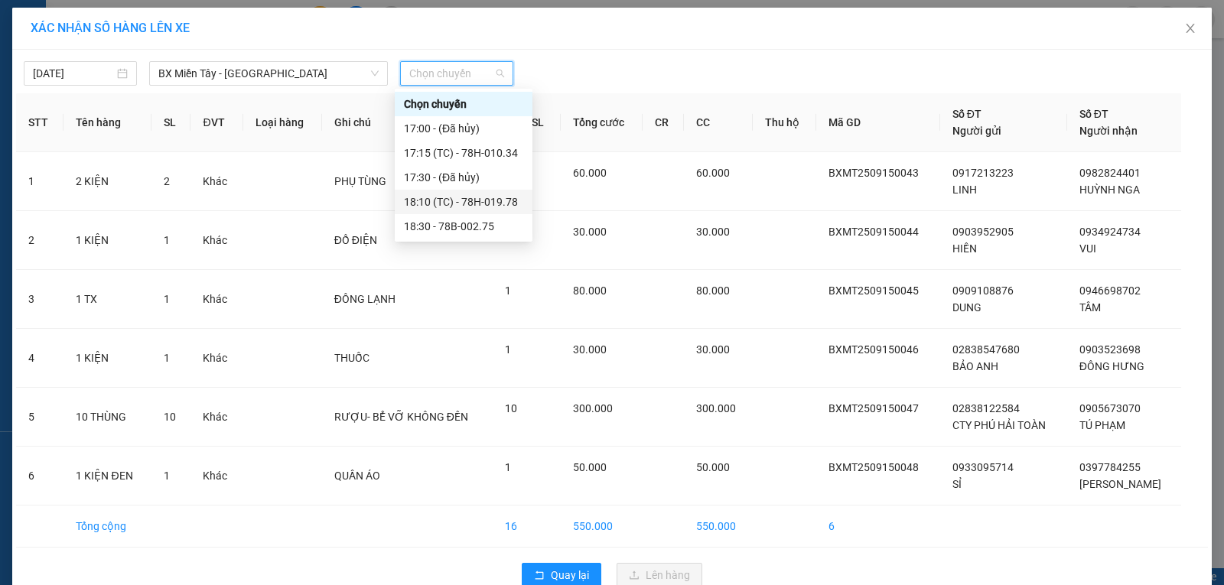
click at [498, 200] on div "18:10 (TC) - 78H-019.78" at bounding box center [463, 202] width 119 height 17
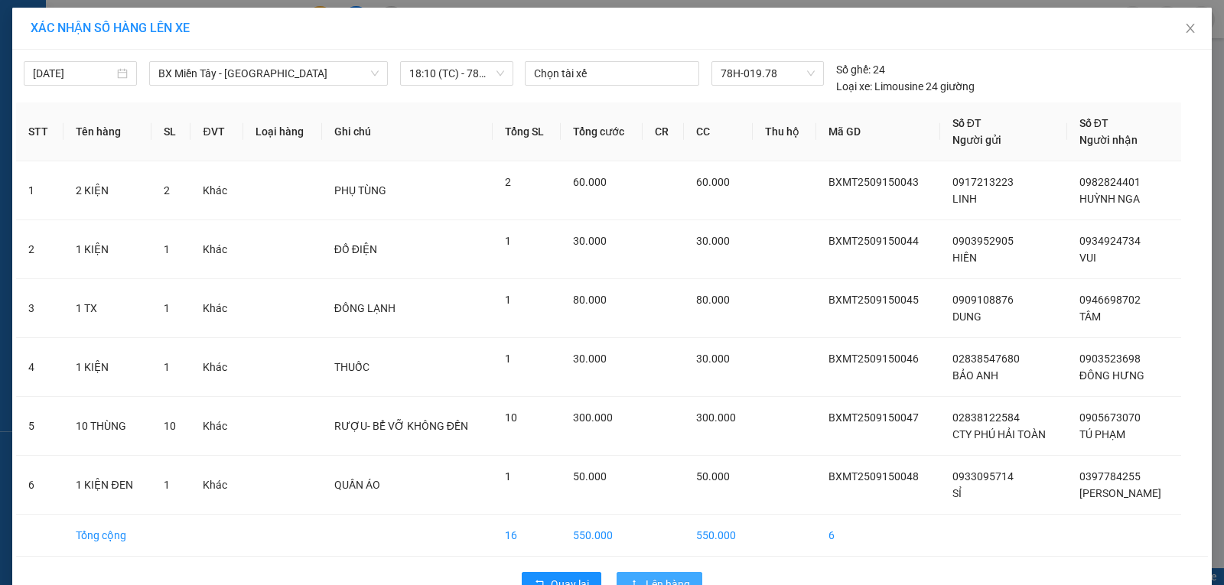
click at [646, 576] on span "Lên hàng" at bounding box center [668, 584] width 44 height 17
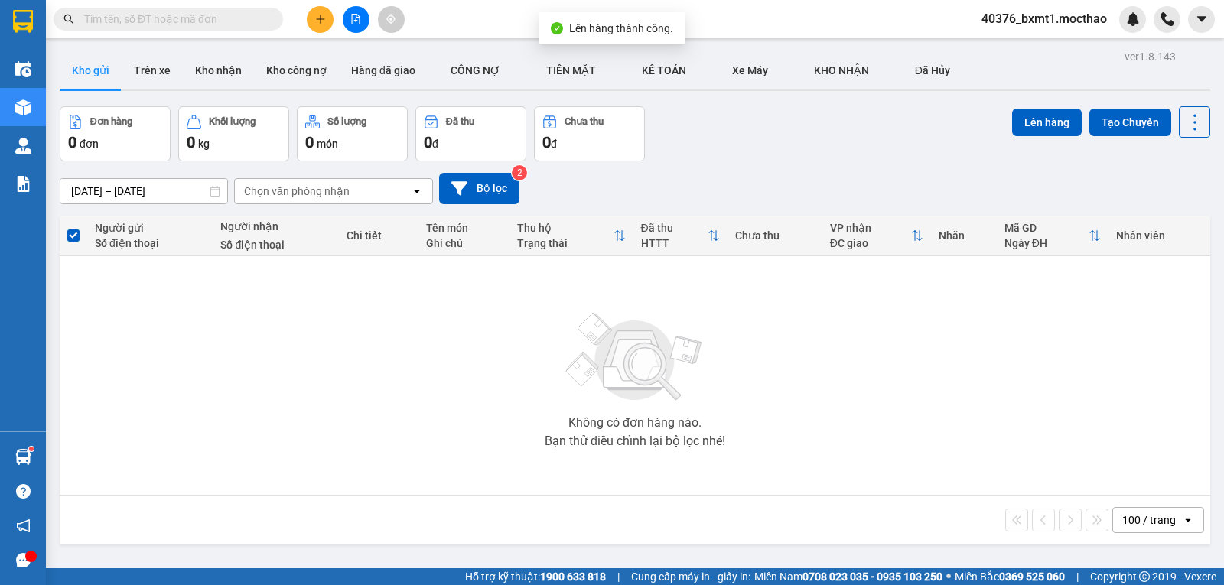
click at [346, 20] on button at bounding box center [356, 19] width 27 height 27
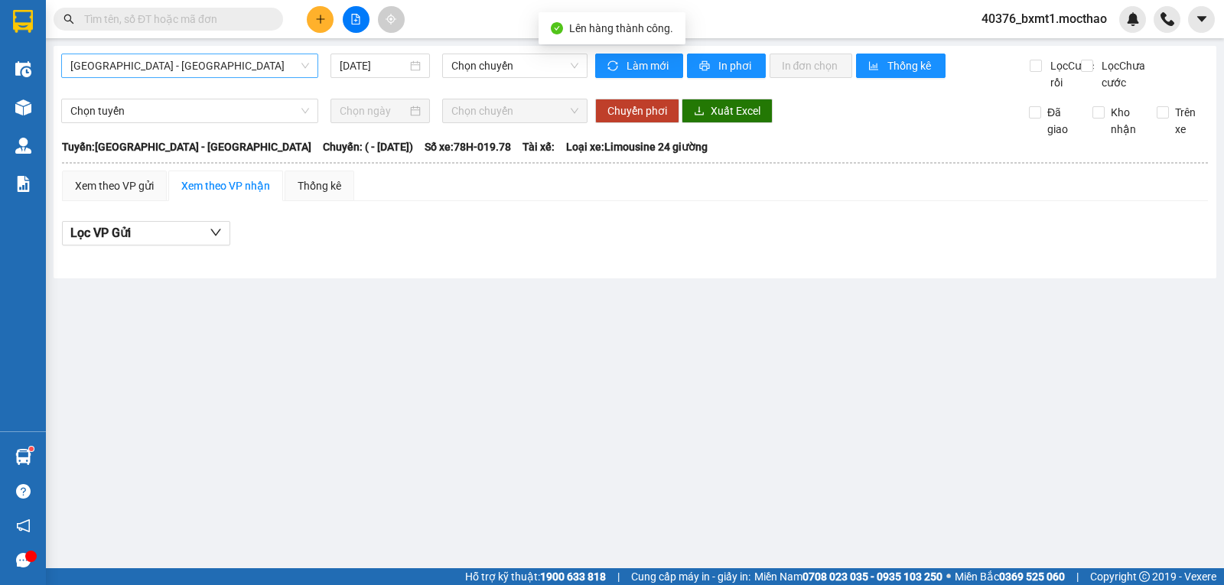
click at [184, 60] on span "Sài Gòn - Tuy Hòa" at bounding box center [189, 65] width 239 height 23
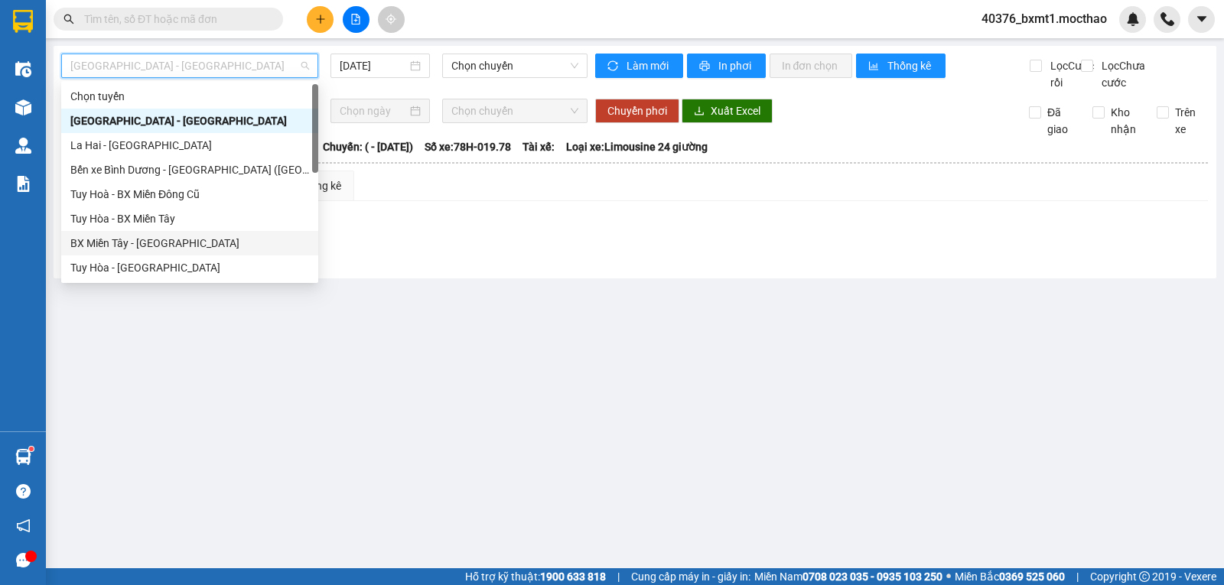
click at [144, 242] on div "BX Miền Tây - Tuy Hòa" at bounding box center [189, 243] width 239 height 17
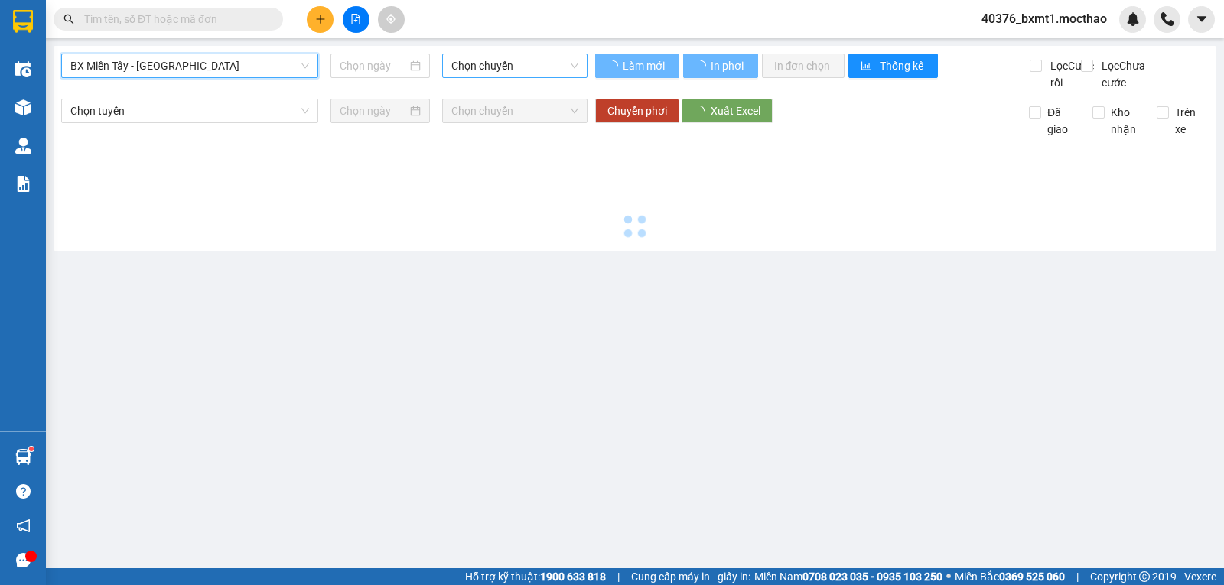
type input "15/09/2025"
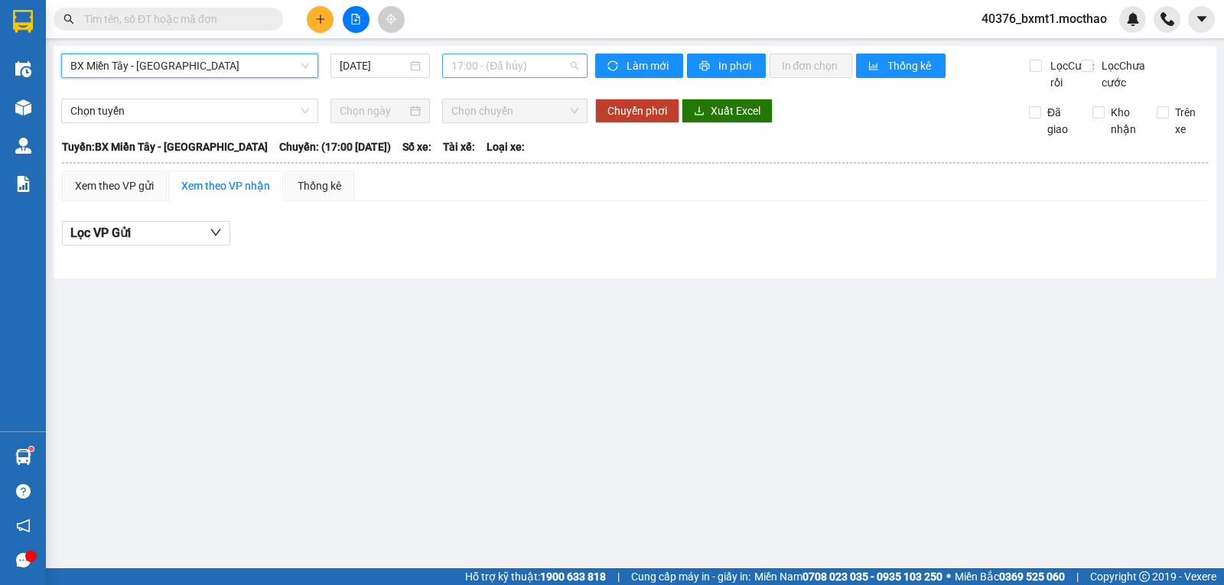
click at [496, 61] on span "17:00 - (Đã hủy)" at bounding box center [514, 65] width 126 height 23
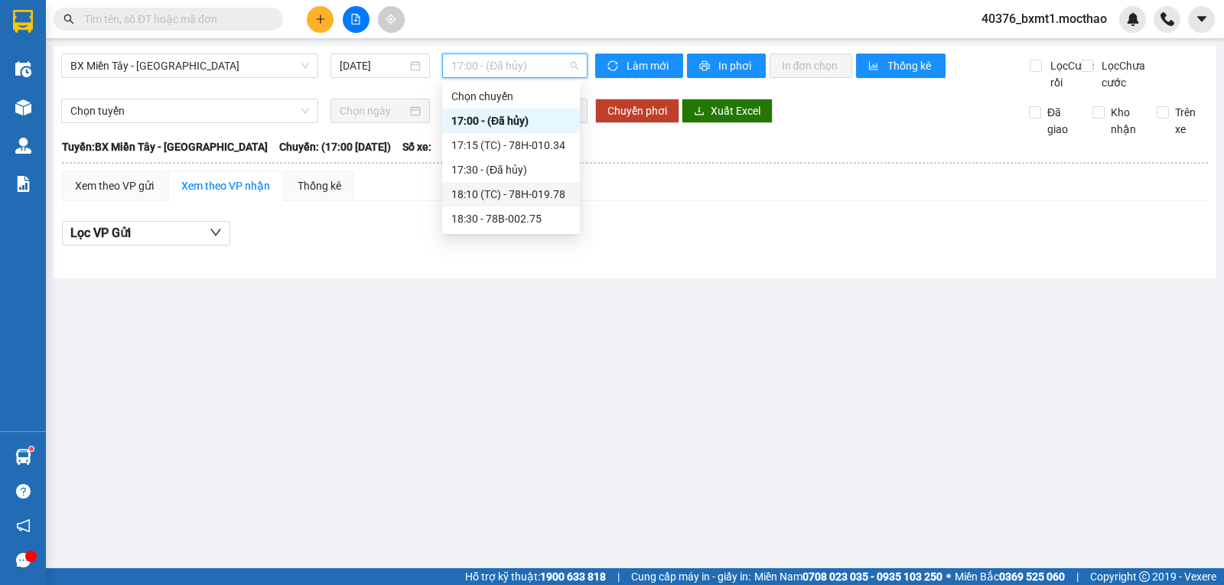
click at [532, 195] on div "18:10 (TC) - 78H-019.78" at bounding box center [510, 194] width 119 height 17
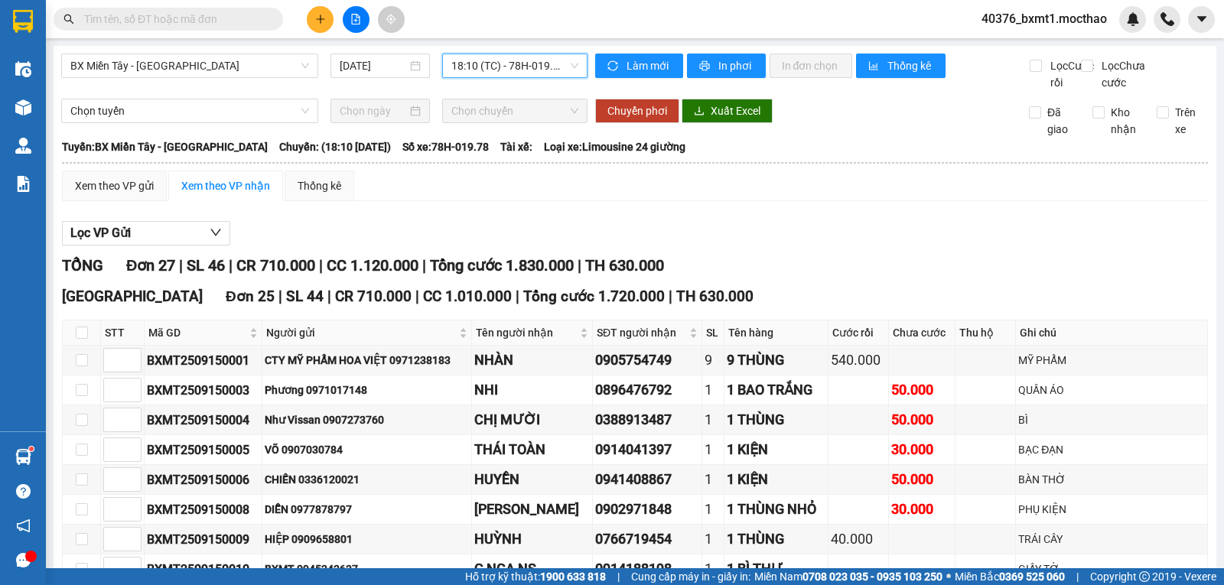
click at [316, 17] on icon "plus" at bounding box center [320, 19] width 11 height 11
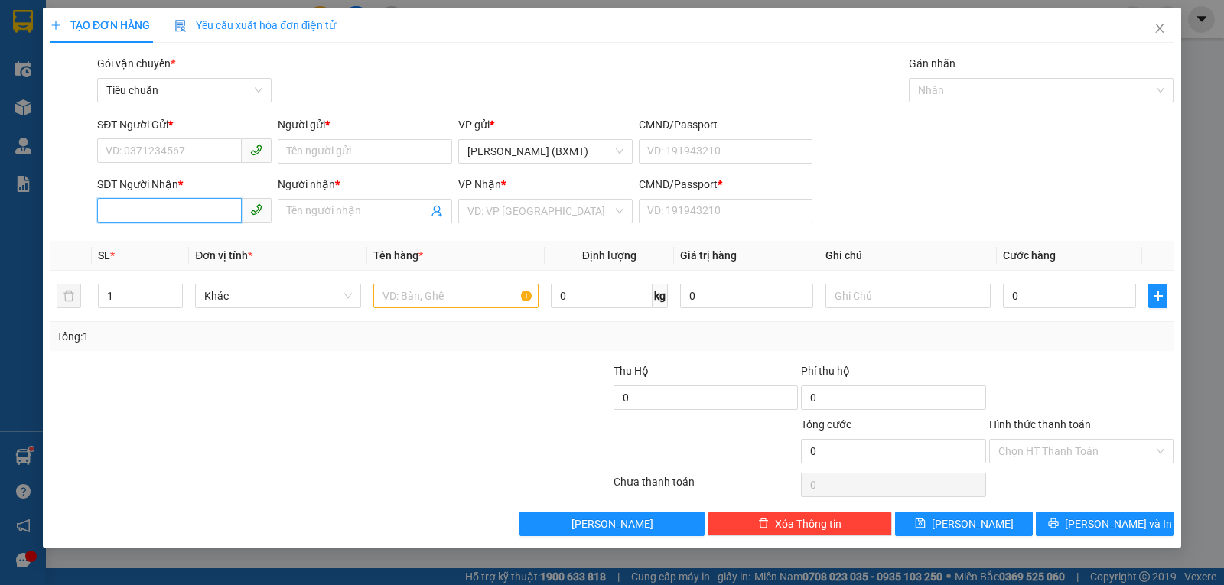
click at [192, 221] on input "SĐT Người Nhận *" at bounding box center [169, 210] width 145 height 24
click at [180, 239] on div "0901122458 - NGHĨA DŨNG" at bounding box center [184, 241] width 156 height 17
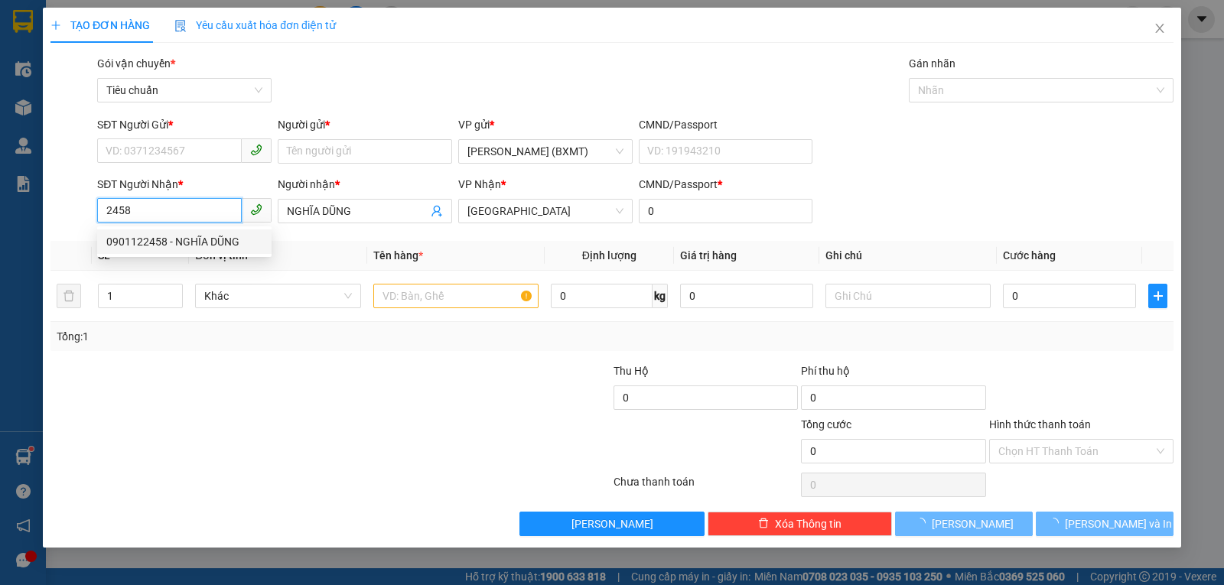
type input "0901122458"
type input "NGHĨA DŨNG"
type input "0"
type input "50.000"
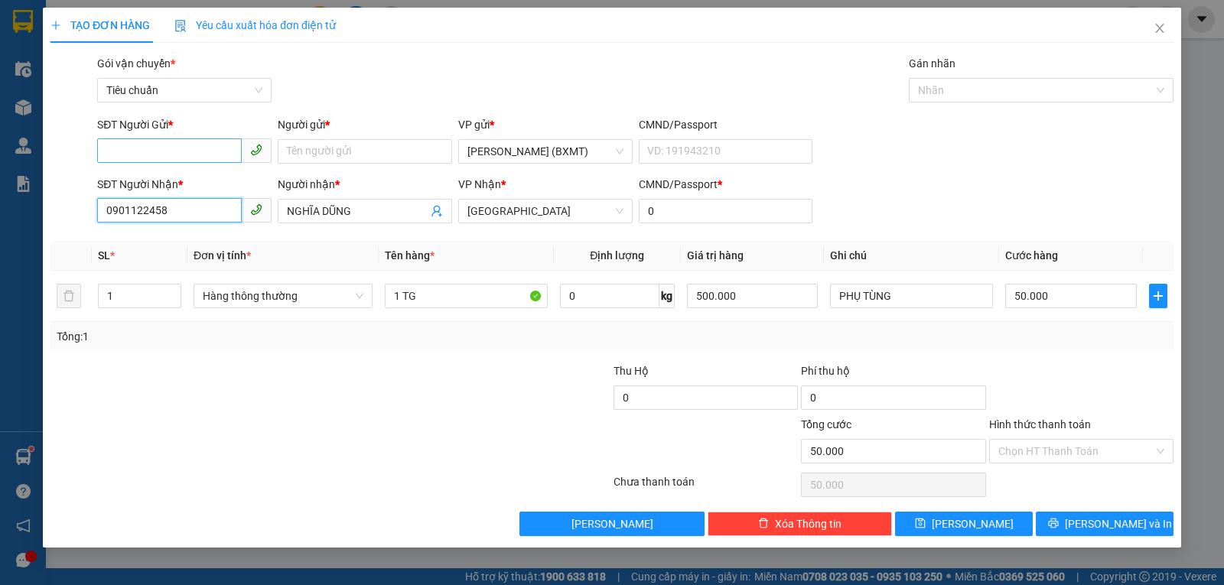
type input "0901122458"
click at [180, 150] on input "SĐT Người Gửi *" at bounding box center [169, 150] width 145 height 24
click at [189, 188] on div "0963505501 - Vinh" at bounding box center [184, 182] width 156 height 17
type input "0963505501"
type input "Vinh"
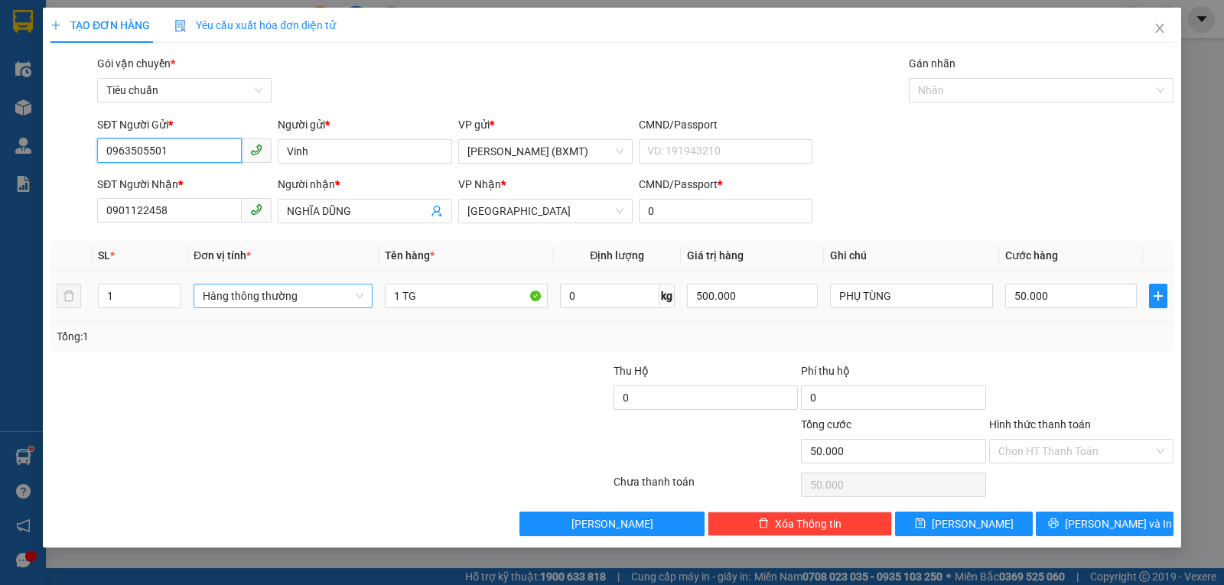
click at [291, 292] on span "Hàng thông thường" at bounding box center [283, 296] width 161 height 23
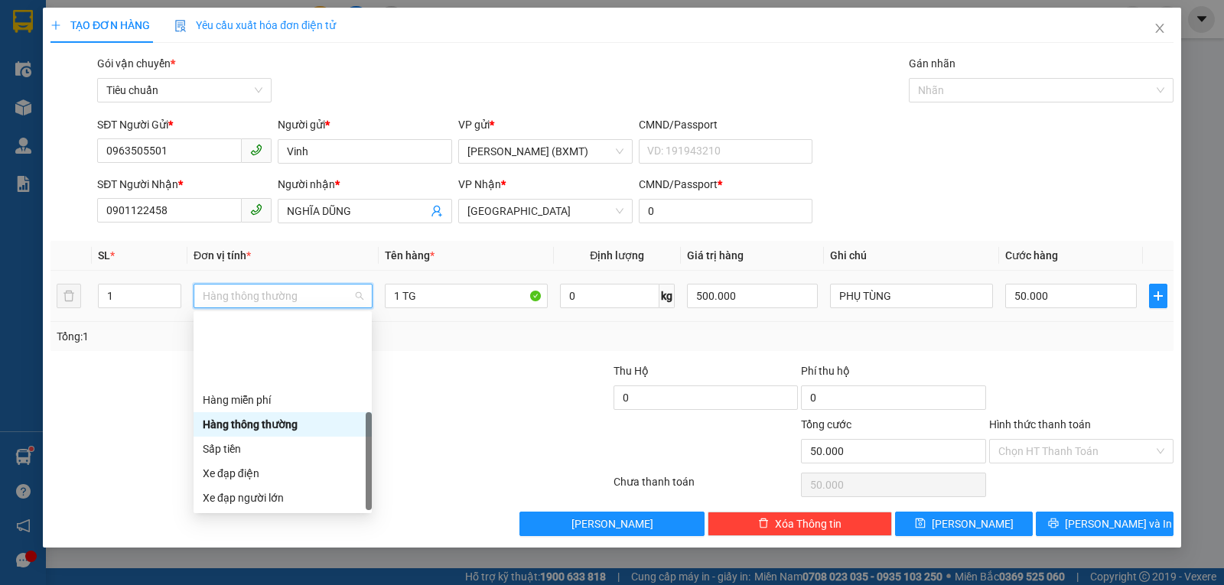
click at [275, 584] on div "Khác" at bounding box center [283, 596] width 160 height 17
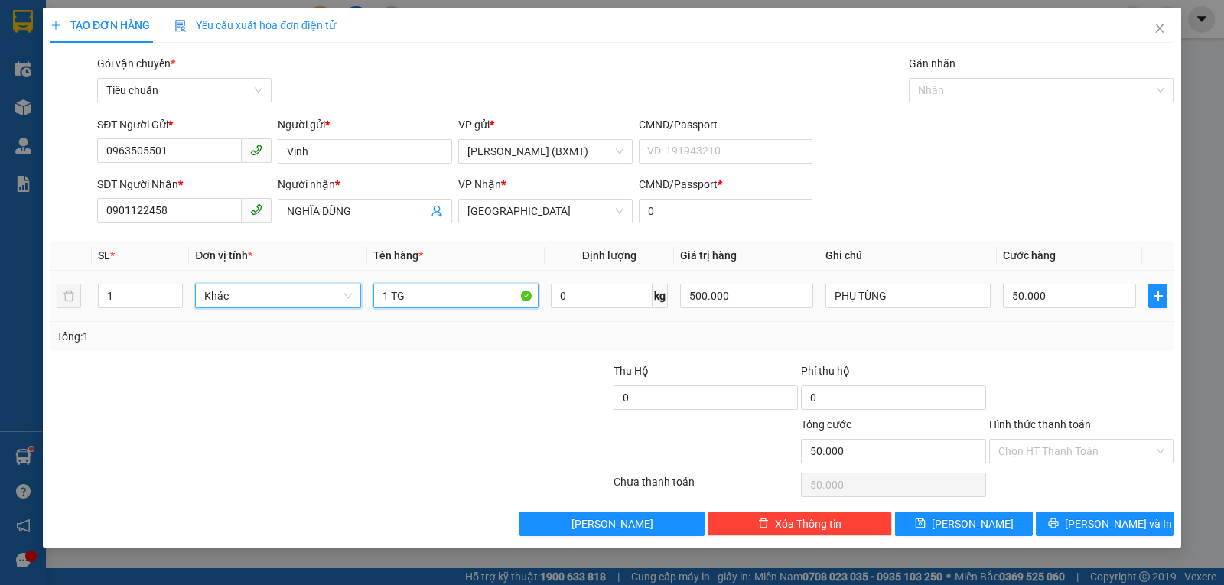
click at [418, 304] on input "1 TG" at bounding box center [455, 296] width 165 height 24
click at [418, 305] on input "1 TG" at bounding box center [455, 296] width 165 height 24
type input "1 THÙNG"
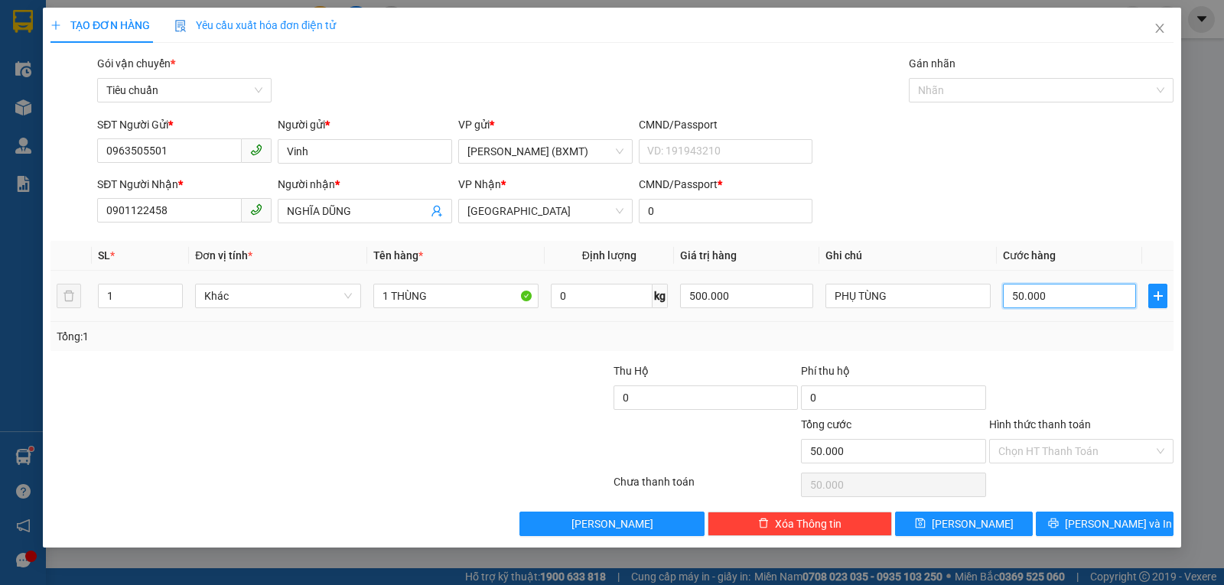
click at [1089, 305] on input "50.000" at bounding box center [1069, 296] width 133 height 24
click at [1096, 341] on div "Tổng: 1" at bounding box center [612, 336] width 1111 height 17
click at [1099, 524] on span "Lưu và In" at bounding box center [1118, 524] width 107 height 17
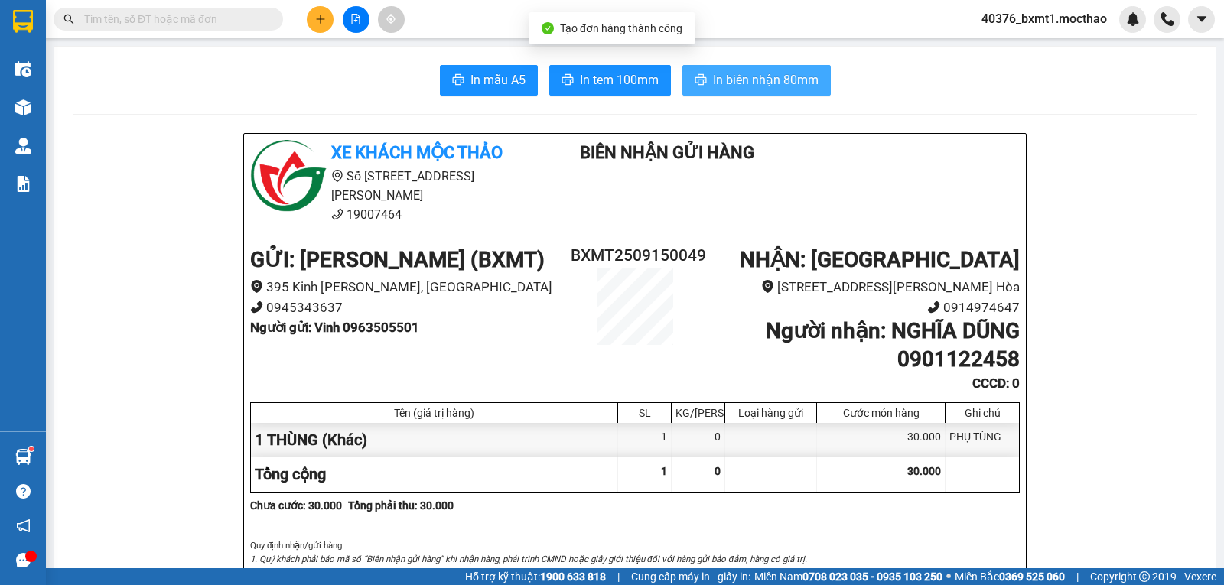
click at [807, 73] on span "In biên nhận 80mm" at bounding box center [766, 79] width 106 height 19
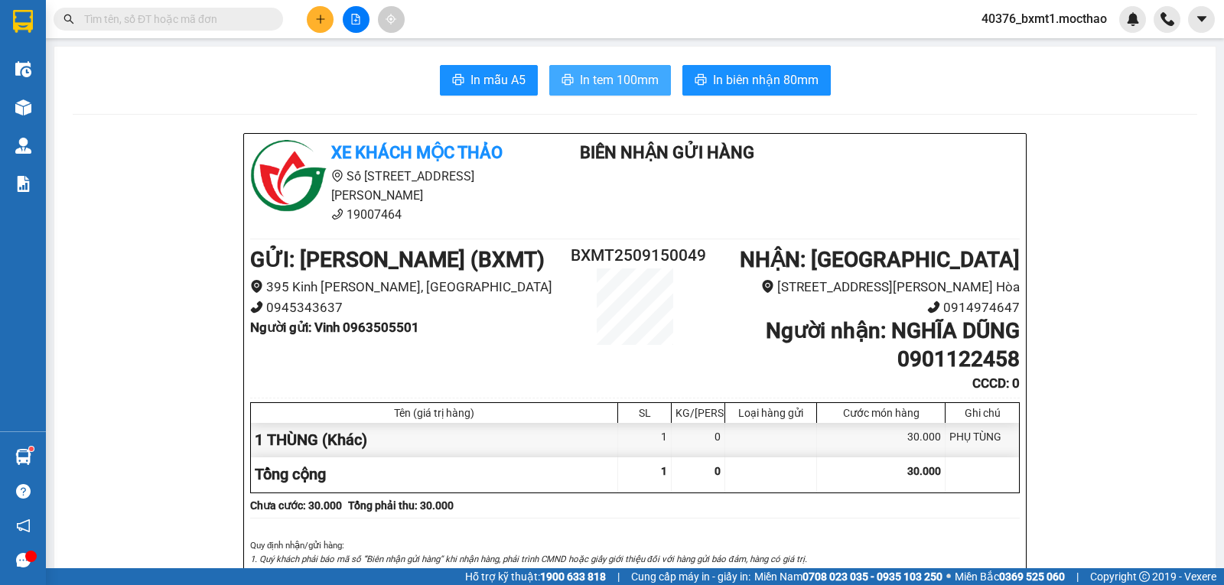
click at [604, 73] on span "In tem 100mm" at bounding box center [619, 79] width 79 height 19
click at [41, 106] on div "Kho hàng mới" at bounding box center [23, 107] width 46 height 38
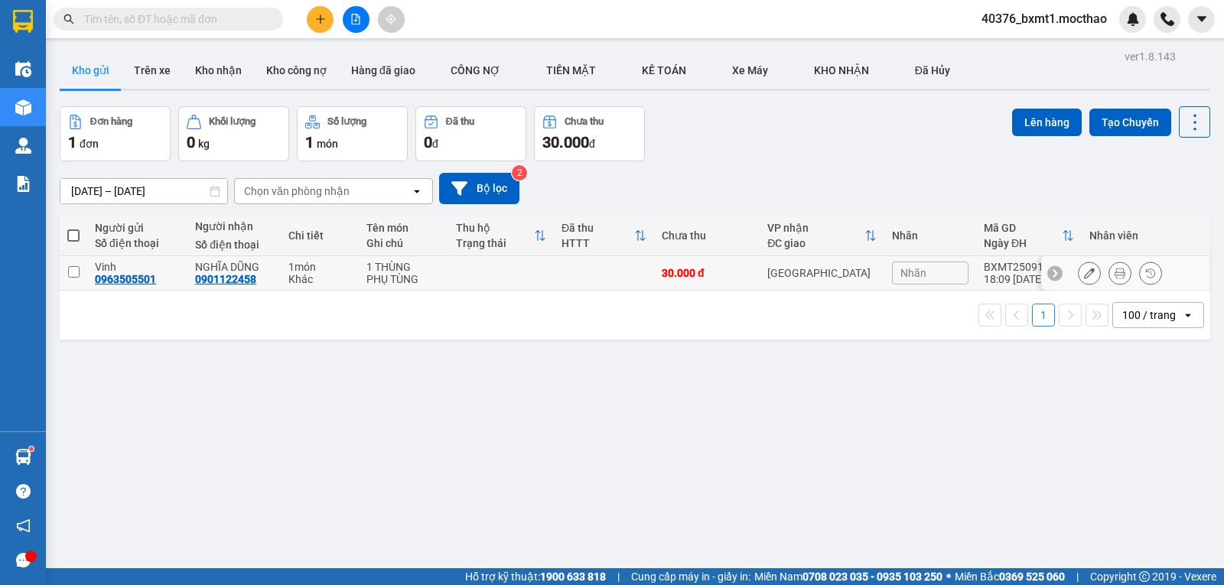
drag, startPoint x: 490, startPoint y: 269, endPoint x: 888, endPoint y: 237, distance: 399.9
click at [491, 269] on td at bounding box center [501, 273] width 106 height 34
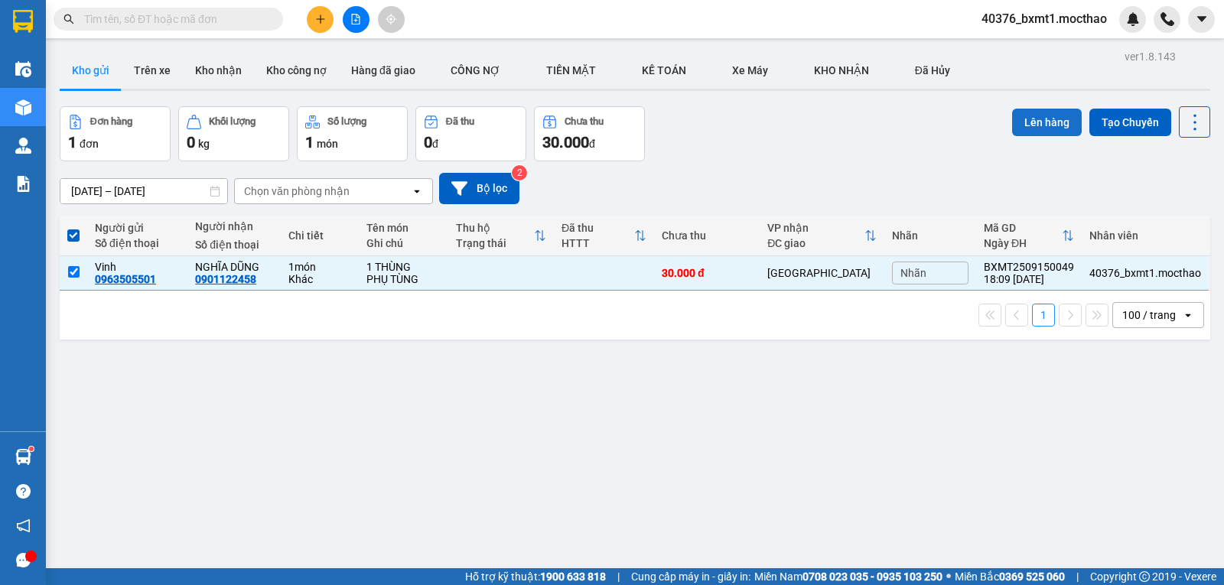
click at [1034, 130] on button "Lên hàng" at bounding box center [1047, 123] width 70 height 28
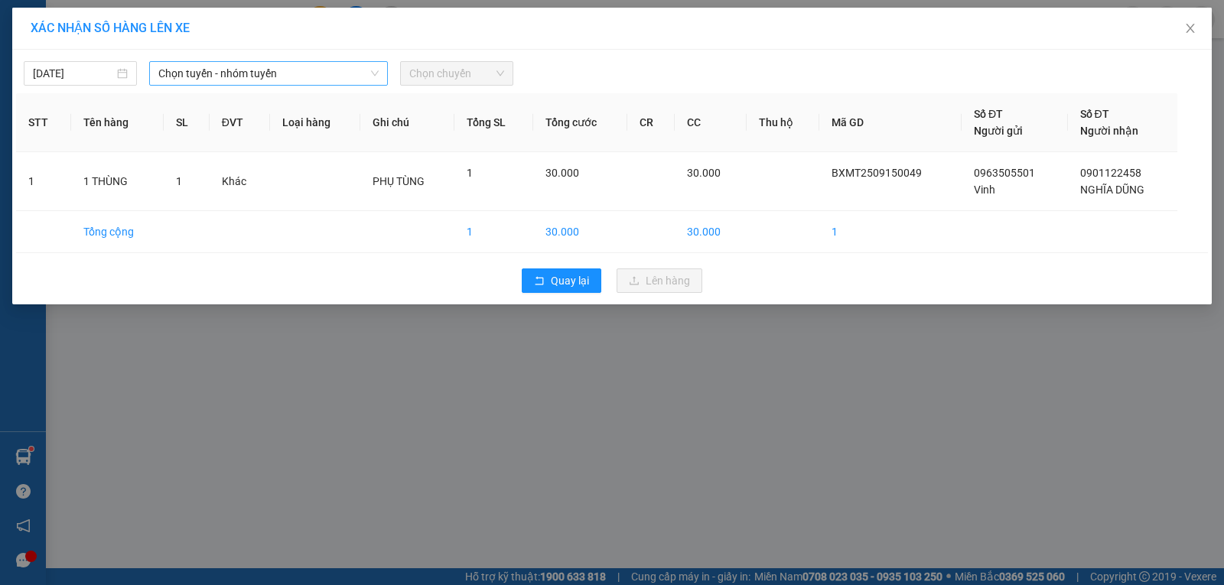
click at [243, 73] on span "Chọn tuyến - nhóm tuyến" at bounding box center [268, 73] width 220 height 23
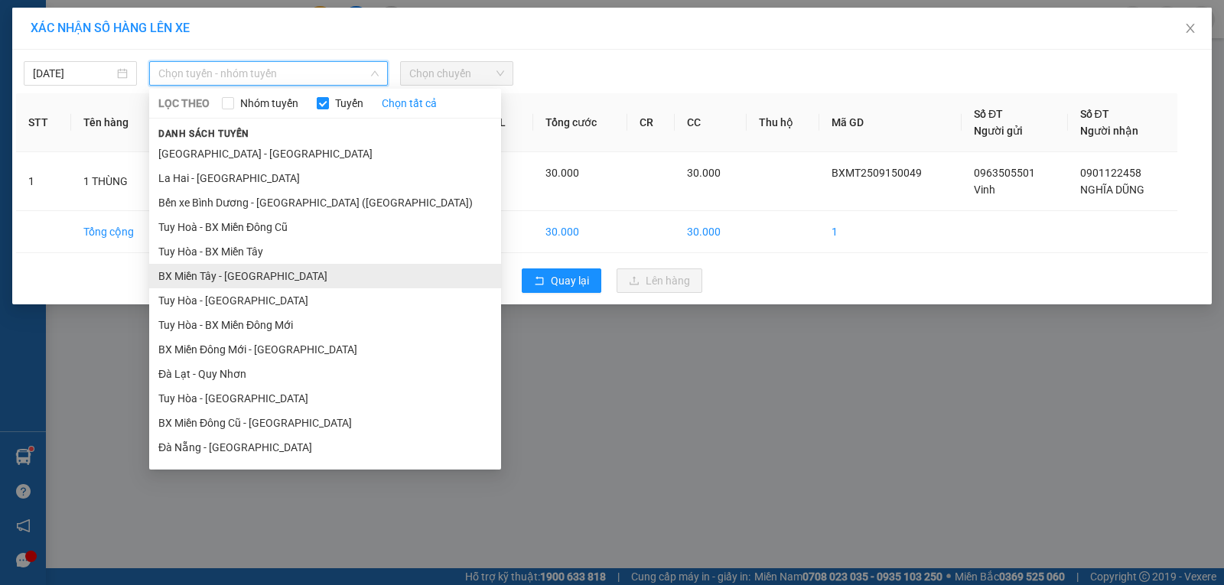
click at [226, 273] on li "BX Miền Tây - Tuy Hòa" at bounding box center [325, 276] width 352 height 24
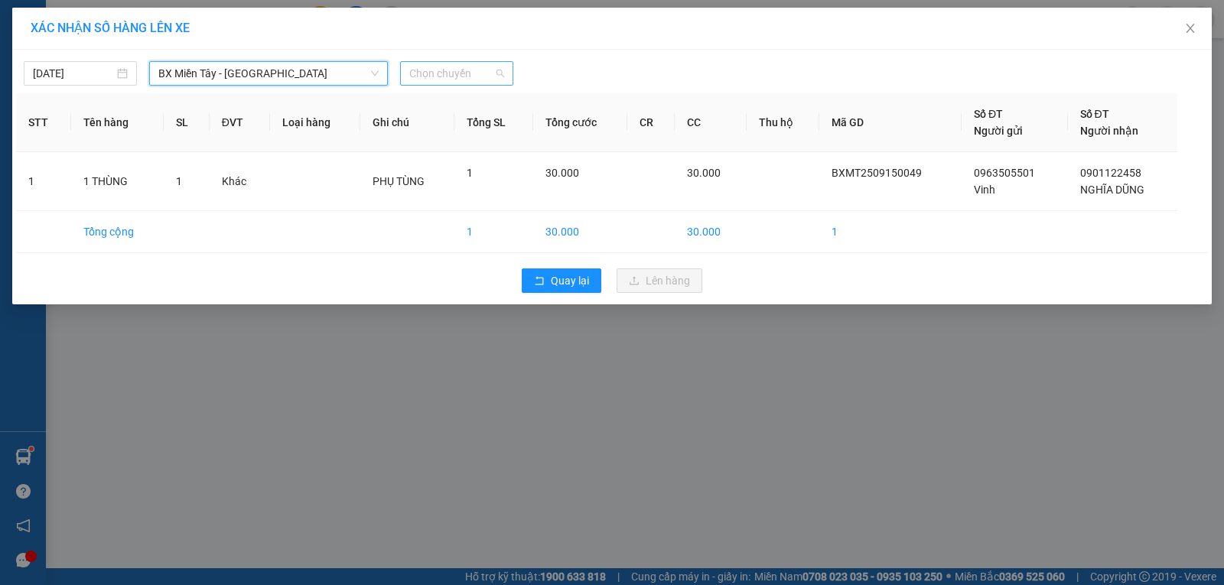
click at [432, 76] on span "Chọn chuyến" at bounding box center [456, 73] width 95 height 23
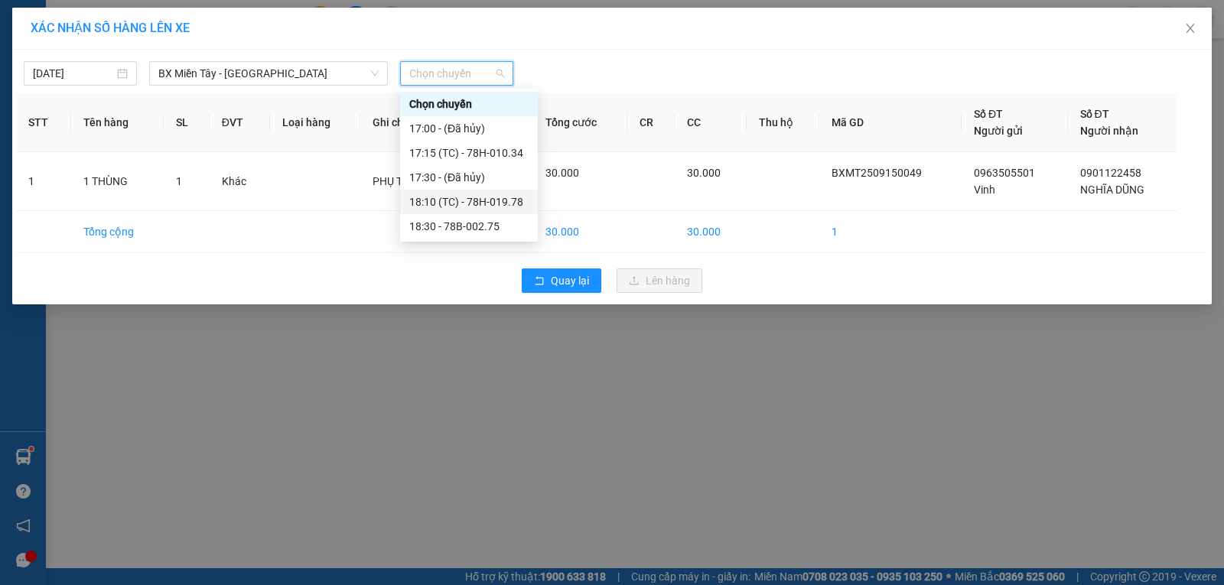
click at [506, 198] on div "18:10 (TC) - 78H-019.78" at bounding box center [468, 202] width 119 height 17
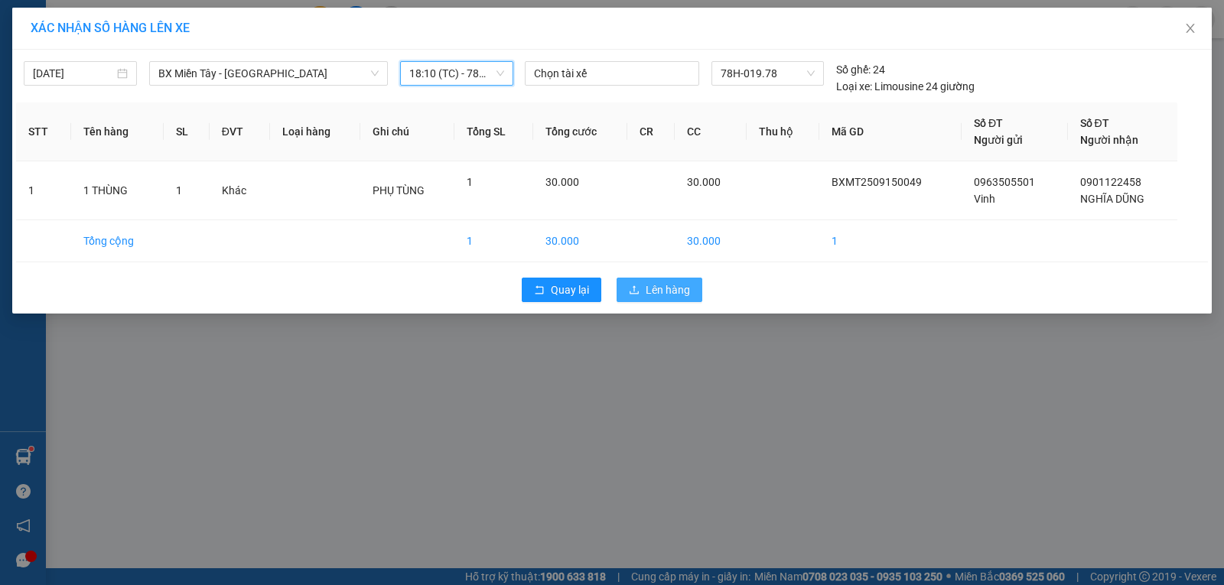
click at [654, 290] on span "Lên hàng" at bounding box center [668, 290] width 44 height 17
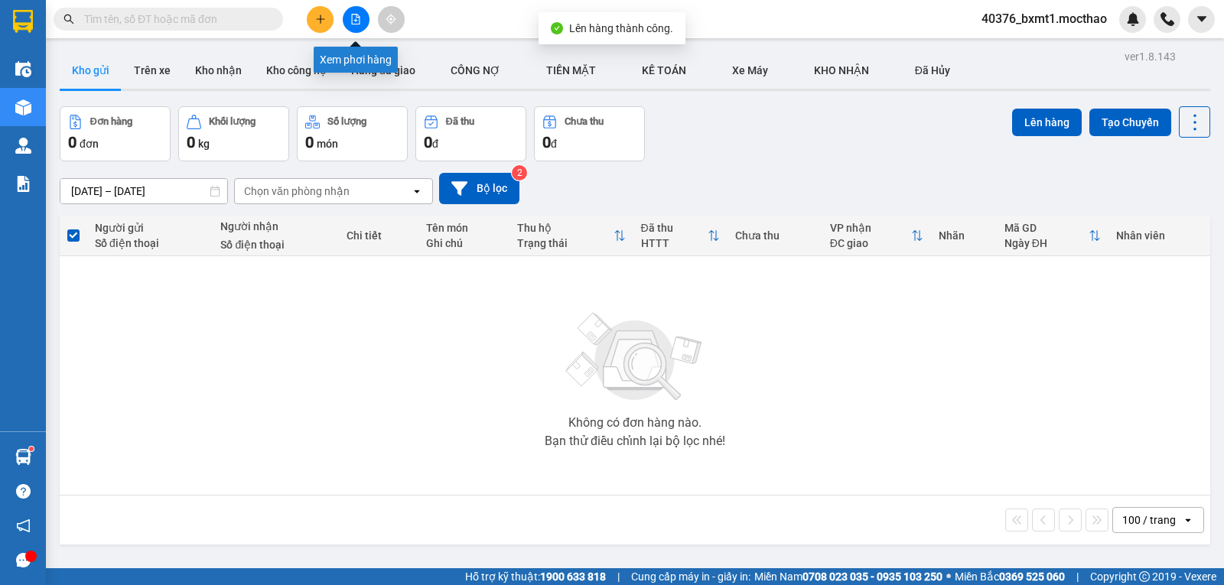
click at [353, 30] on button at bounding box center [356, 19] width 27 height 27
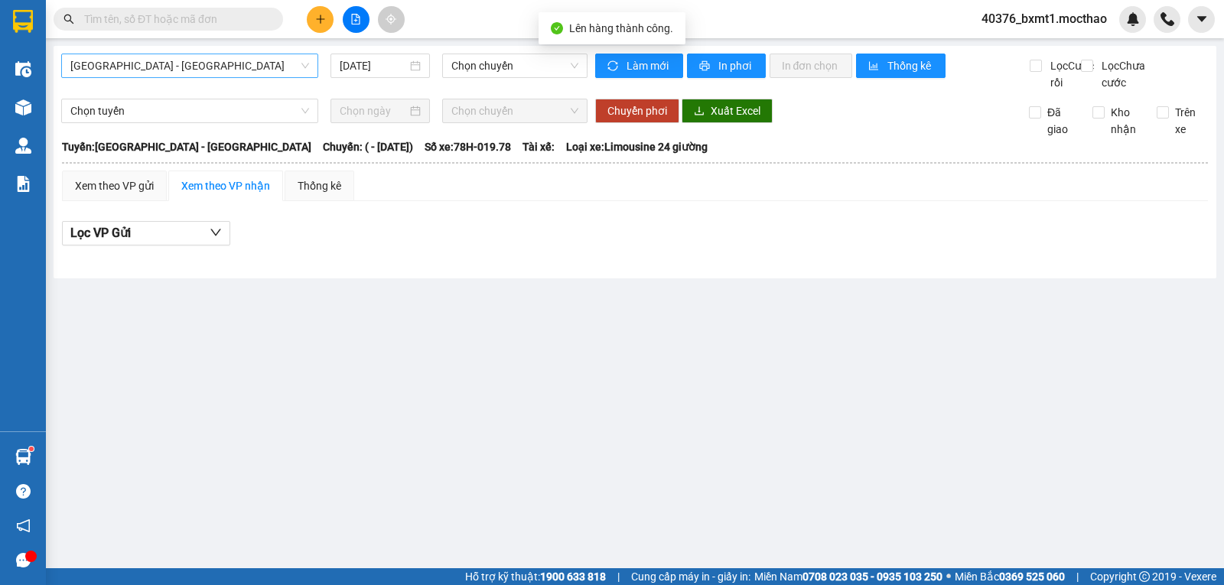
click at [154, 63] on span "Sài Gòn - Tuy Hòa" at bounding box center [189, 65] width 239 height 23
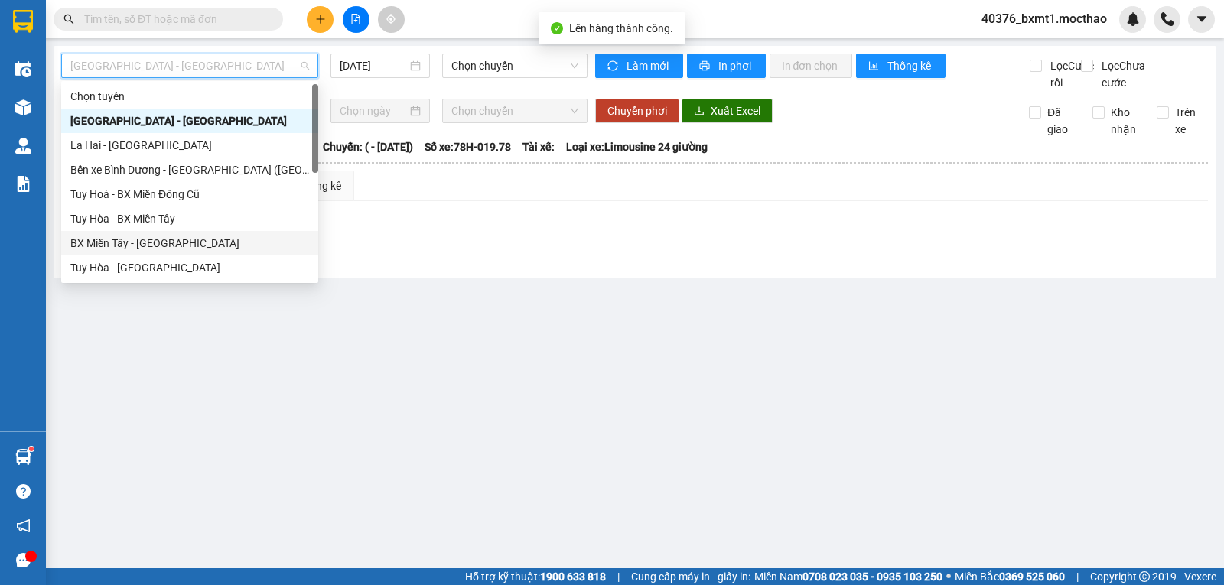
click at [132, 241] on div "BX Miền Tây - Tuy Hòa" at bounding box center [189, 243] width 239 height 17
type input "15/09/2025"
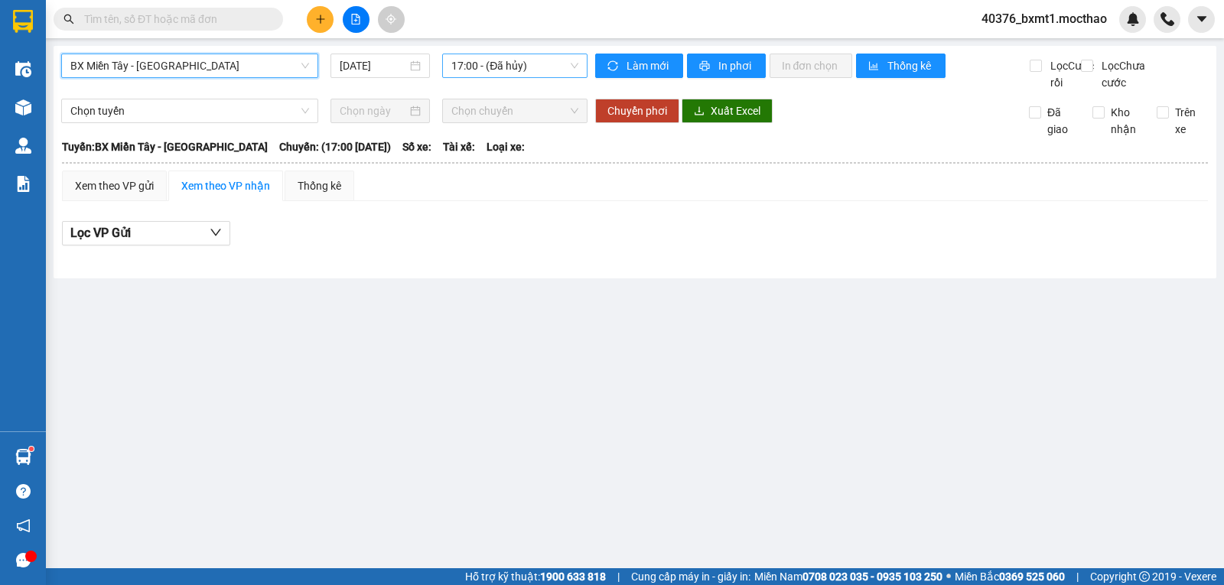
click at [484, 64] on span "17:00 - (Đã hủy)" at bounding box center [514, 65] width 126 height 23
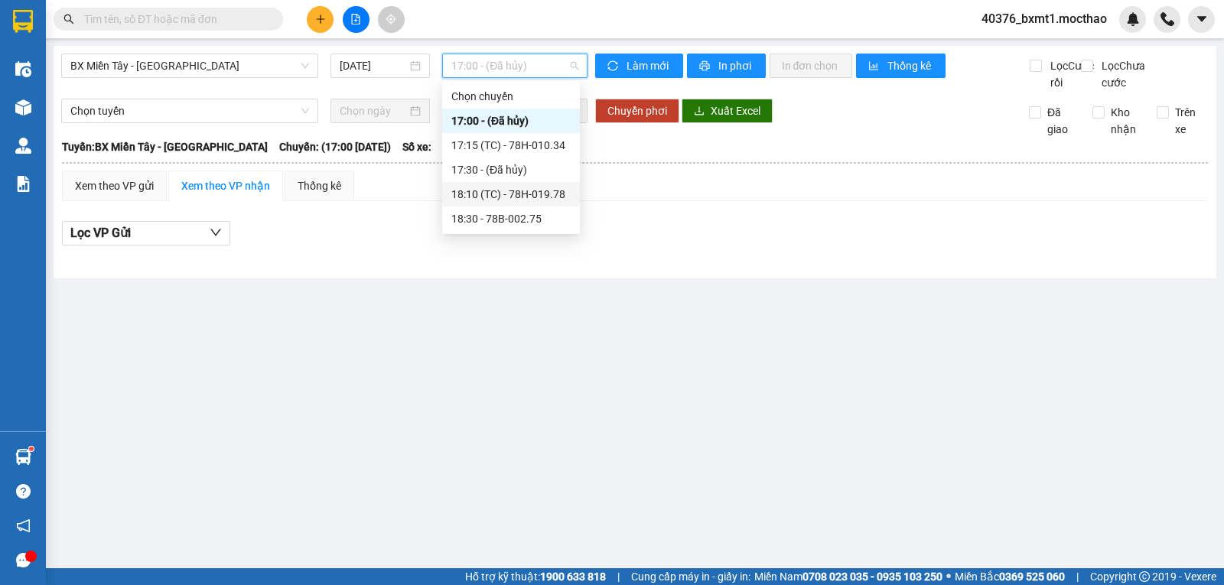
click at [546, 191] on div "18:10 (TC) - 78H-019.78" at bounding box center [510, 194] width 119 height 17
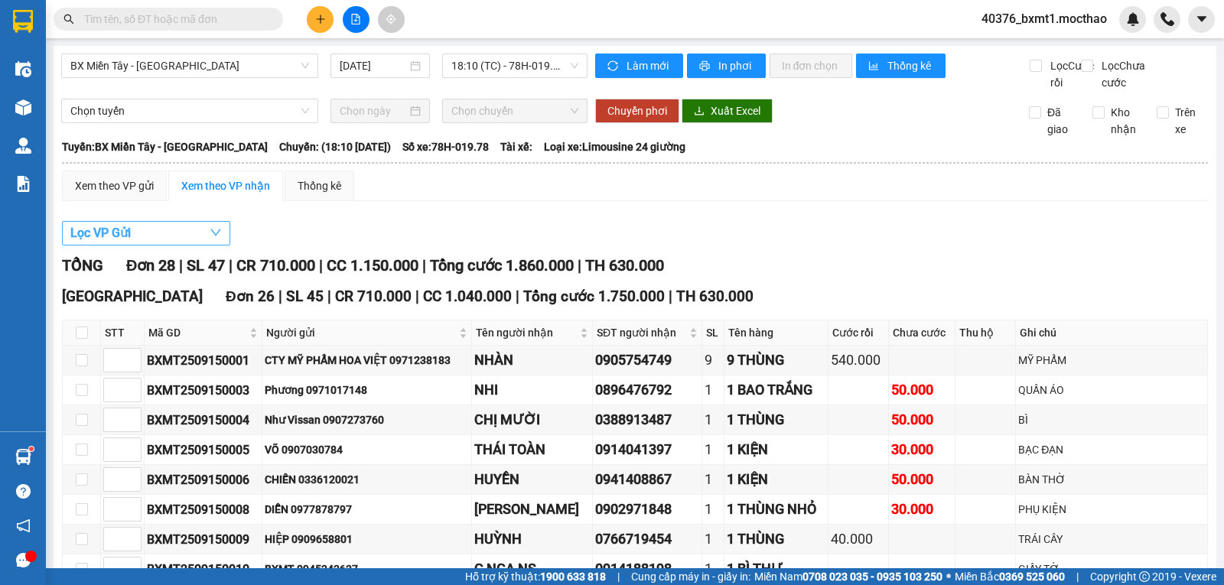
click at [137, 221] on button "Lọc VP Gửi" at bounding box center [146, 233] width 168 height 24
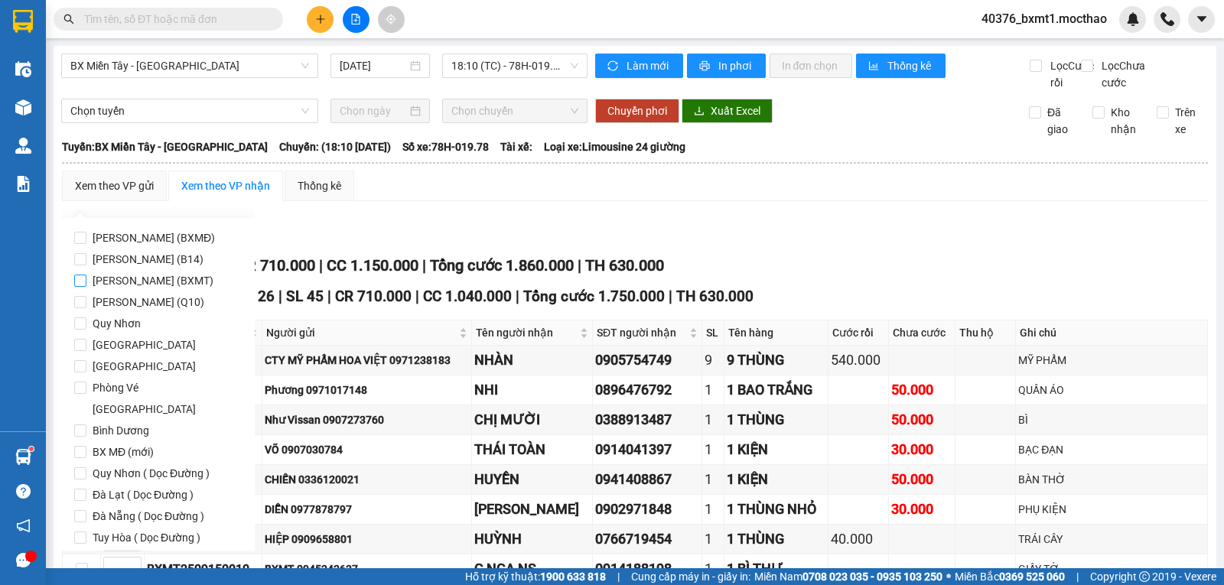
click at [164, 277] on span "[PERSON_NAME] (BXMT)" at bounding box center [152, 280] width 133 height 21
click at [86, 277] on input "[PERSON_NAME] (BXMT)" at bounding box center [80, 281] width 12 height 12
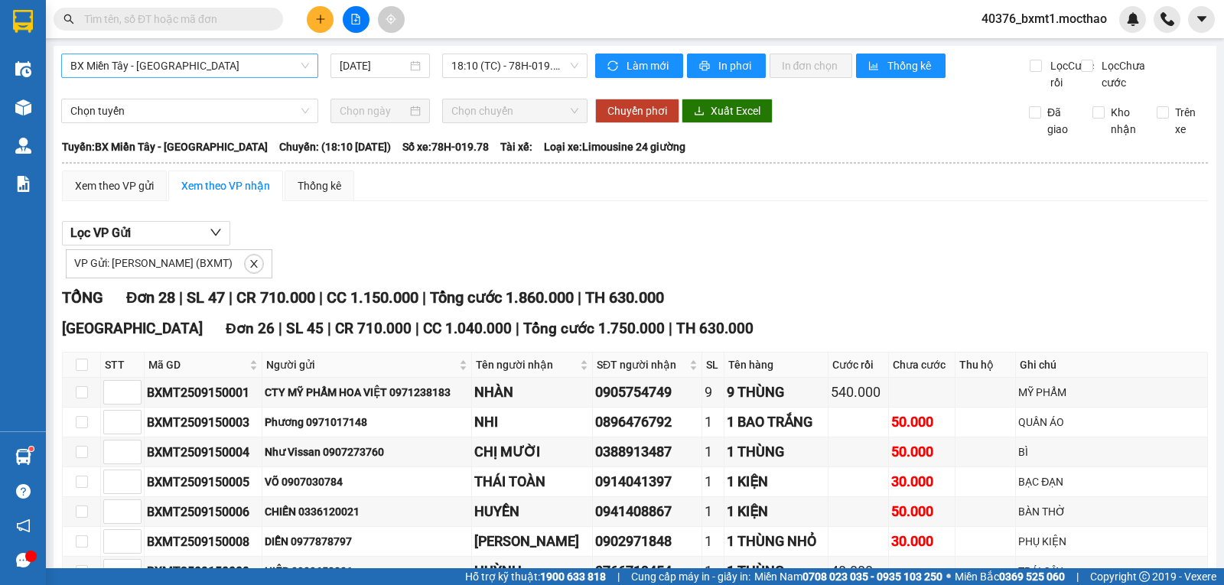
click at [191, 67] on span "BX Miền Tây - Tuy Hòa" at bounding box center [189, 65] width 239 height 23
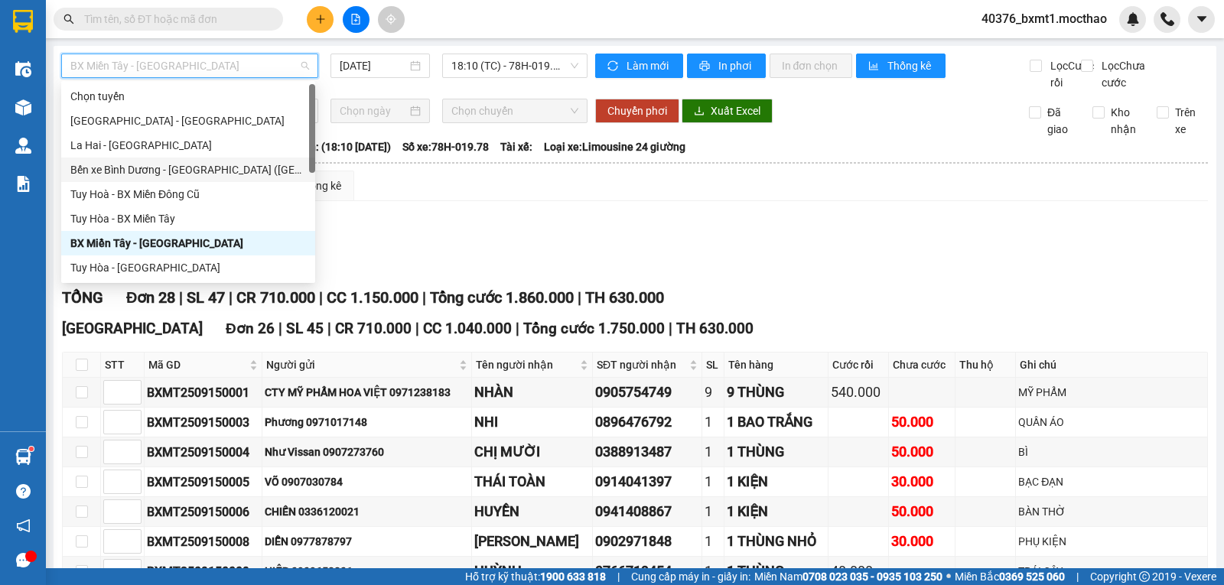
click at [765, 138] on div "Chọn tuyến Chọn chuyến Chuyển phơi Xuất Excel Đã giao Kho nhận Trên xe" at bounding box center [635, 118] width 1148 height 39
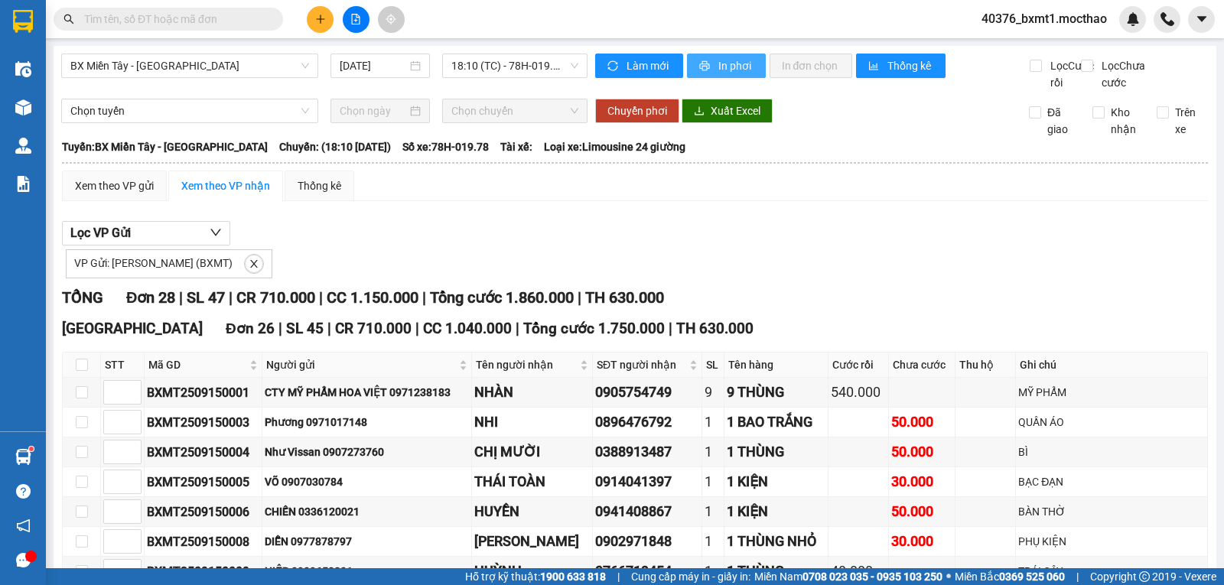
click at [734, 65] on span "In phơi" at bounding box center [735, 65] width 35 height 17
click at [718, 67] on span "In phơi" at bounding box center [735, 65] width 35 height 17
drag, startPoint x: 619, startPoint y: 227, endPoint x: 633, endPoint y: 232, distance: 14.5
click at [220, 59] on span "BX Miền Tây - Tuy Hòa" at bounding box center [189, 65] width 239 height 23
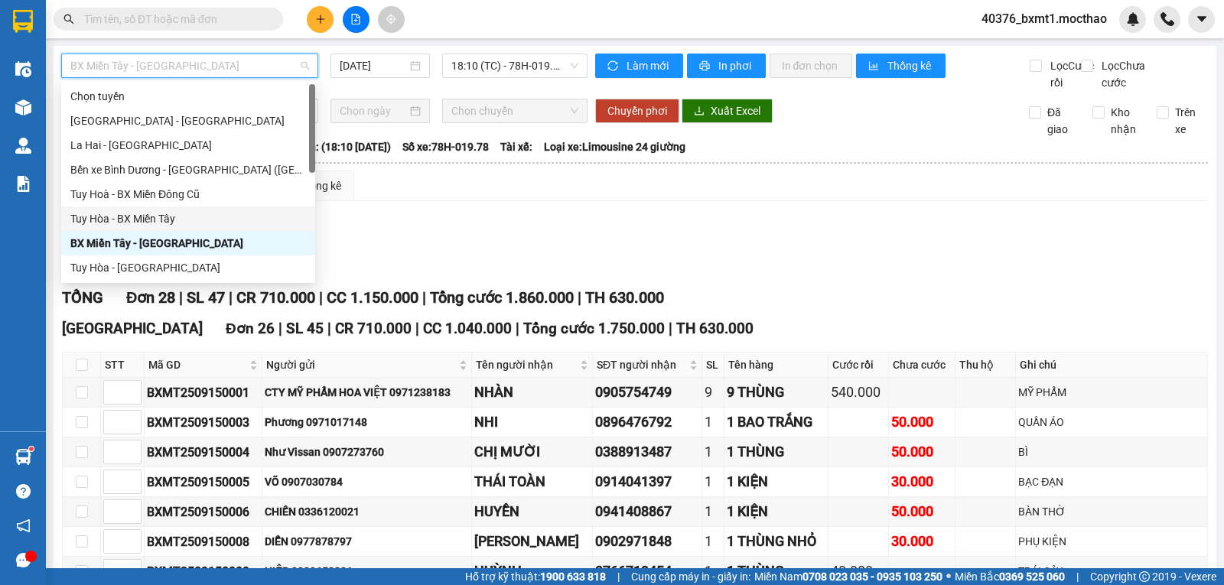
click at [131, 220] on div "Tuy Hòa - BX Miền Tây" at bounding box center [188, 218] width 236 height 17
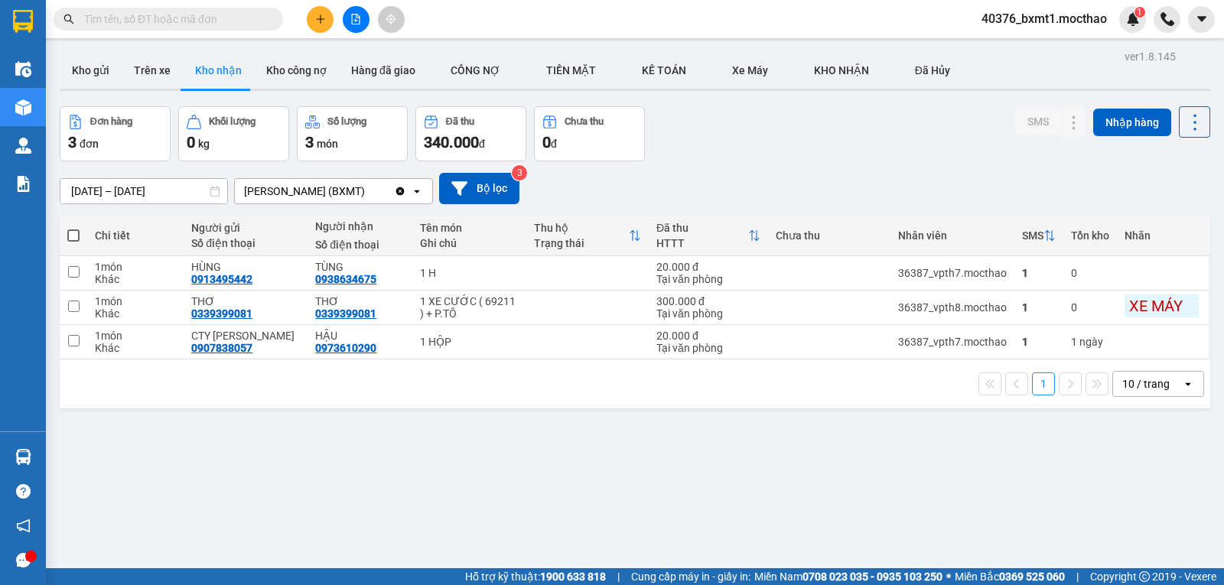
click at [772, 155] on div "Đơn hàng 3 đơn Khối lượng 0 kg Số lượng 3 món Đã thu 340.000 đ Chưa thu 0 đ SMS…" at bounding box center [635, 133] width 1151 height 55
click at [1069, 346] on icon at bounding box center [1074, 342] width 11 height 11
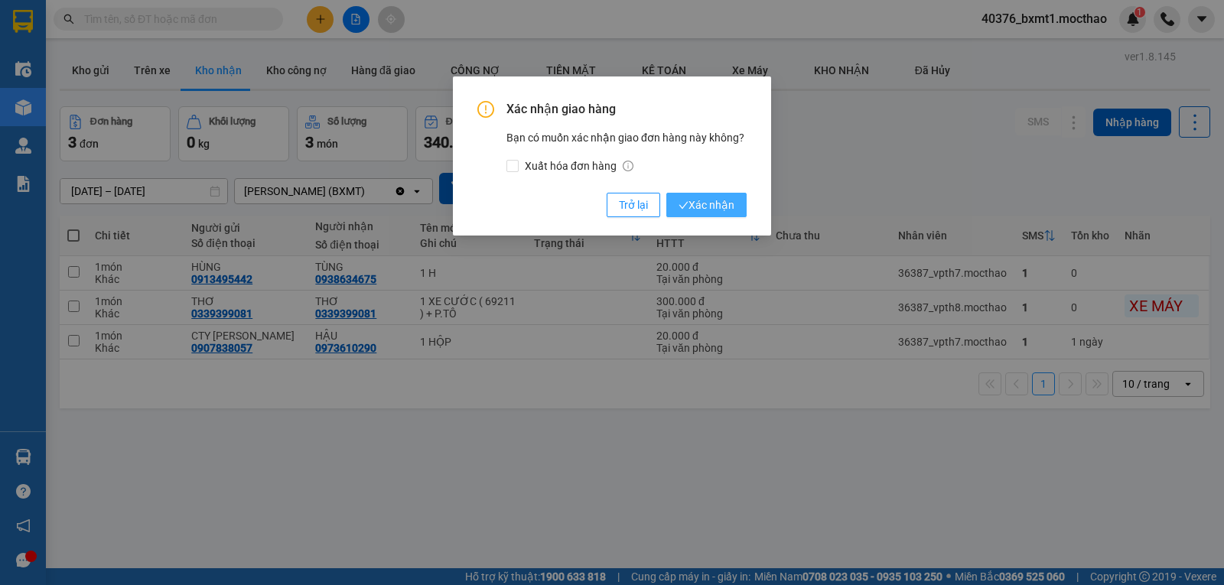
click at [726, 207] on span "Xác nhận" at bounding box center [707, 205] width 56 height 17
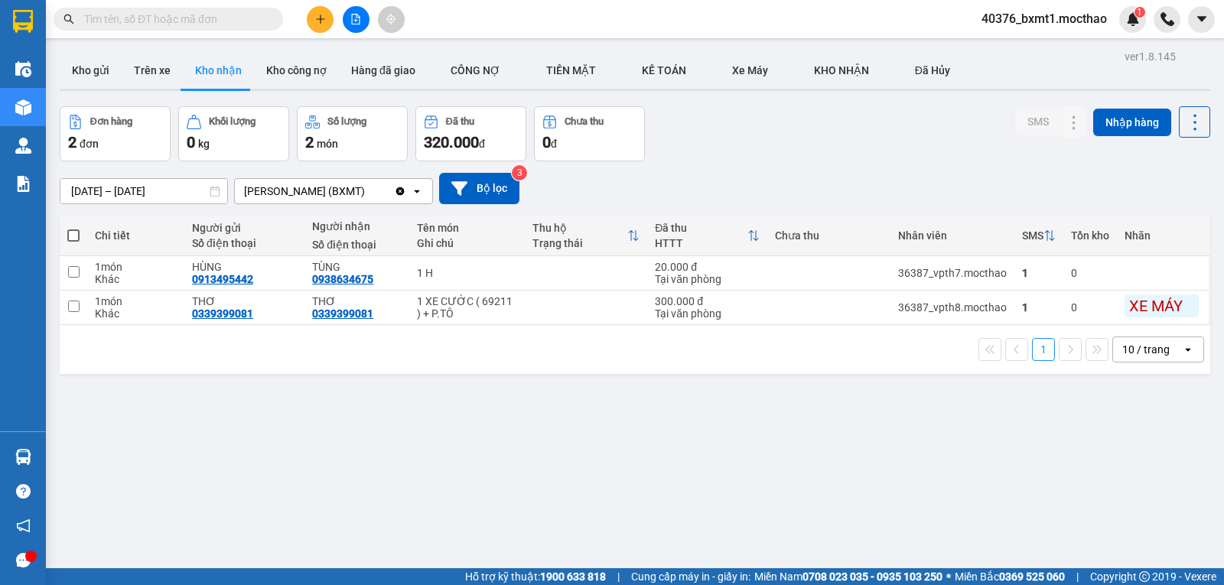
click at [172, 17] on input "text" at bounding box center [174, 19] width 181 height 17
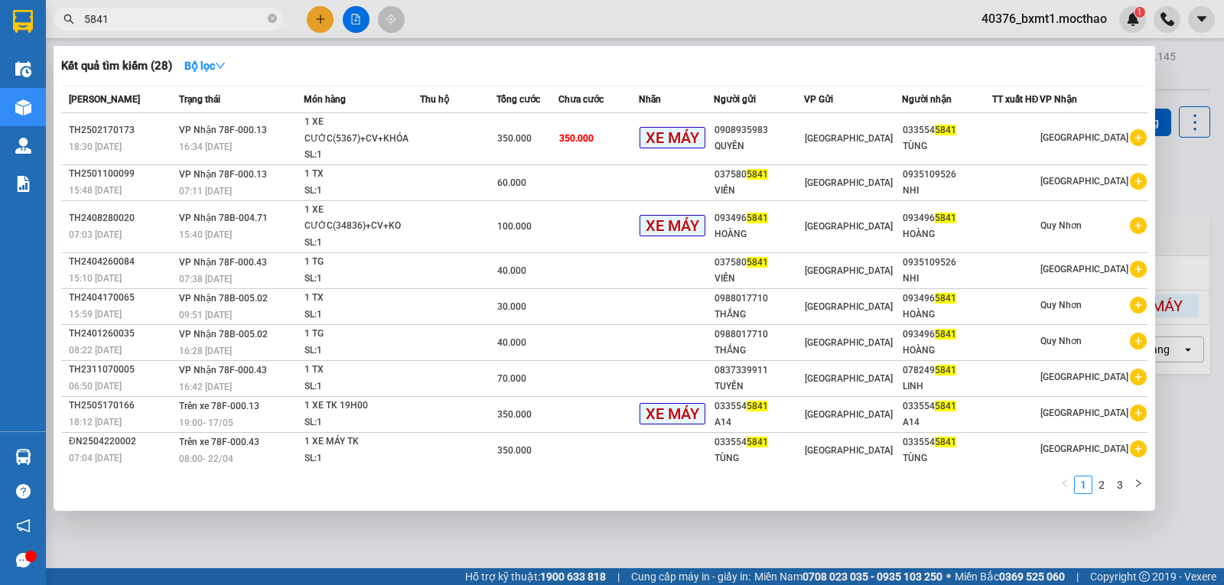
type input "5841"
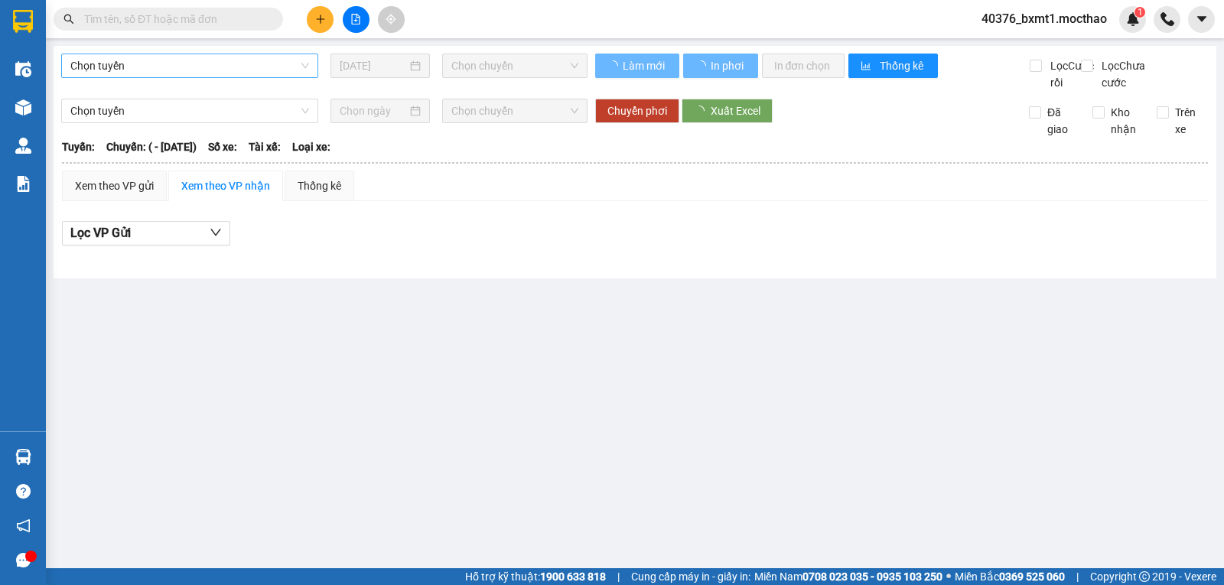
click at [143, 65] on span "Chọn tuyến" at bounding box center [189, 65] width 239 height 23
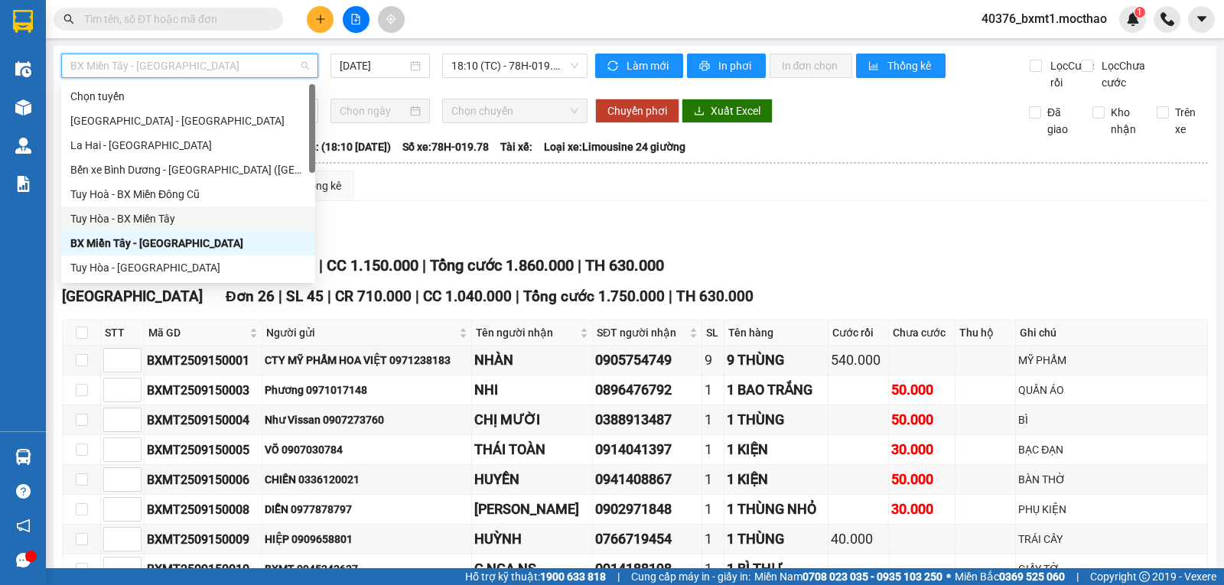
click at [122, 217] on div "Tuy Hòa - BX Miền Tây" at bounding box center [188, 218] width 236 height 17
type input "[DATE]"
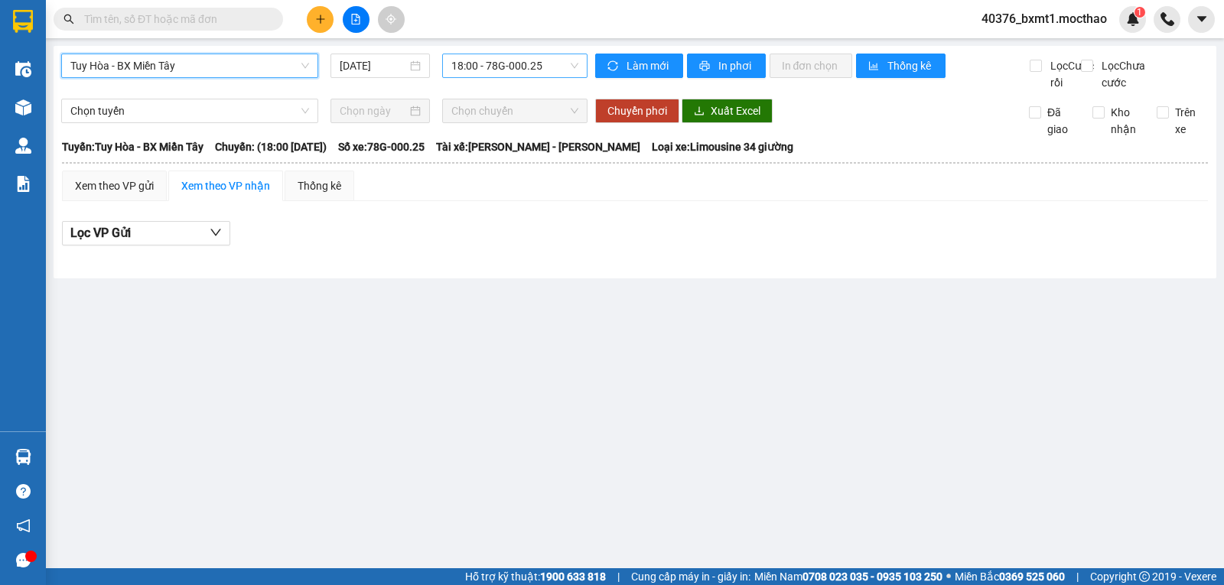
click at [494, 76] on span "18:00 - 78G-000.25" at bounding box center [514, 65] width 126 height 23
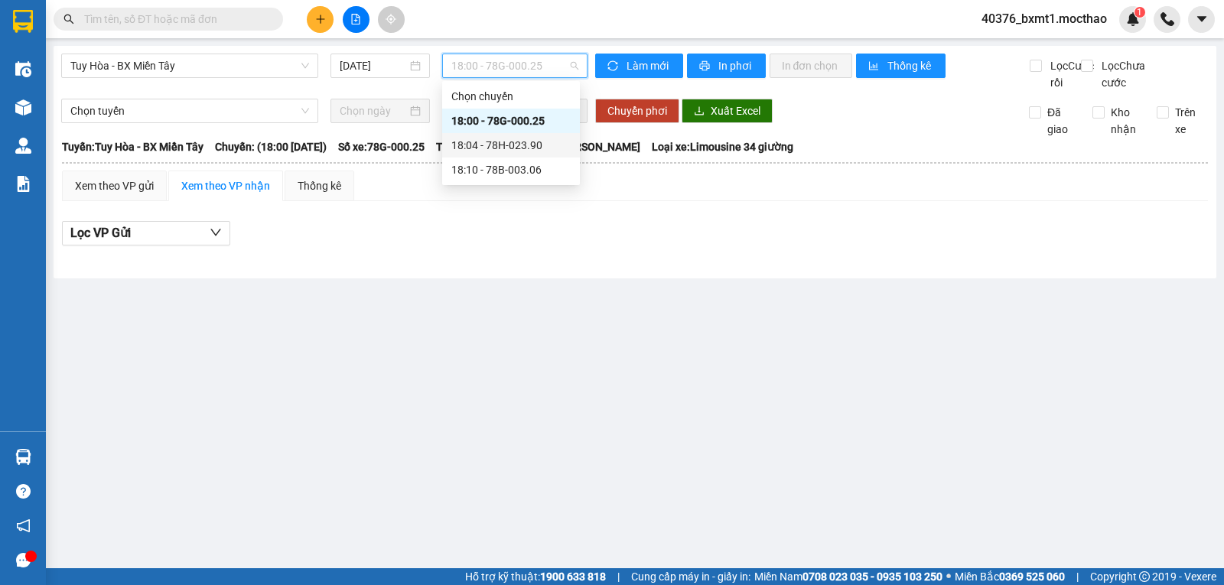
drag, startPoint x: 533, startPoint y: 142, endPoint x: 529, endPoint y: 116, distance: 25.5
click at [532, 142] on div "18:04 - 78H-023.90" at bounding box center [510, 145] width 119 height 17
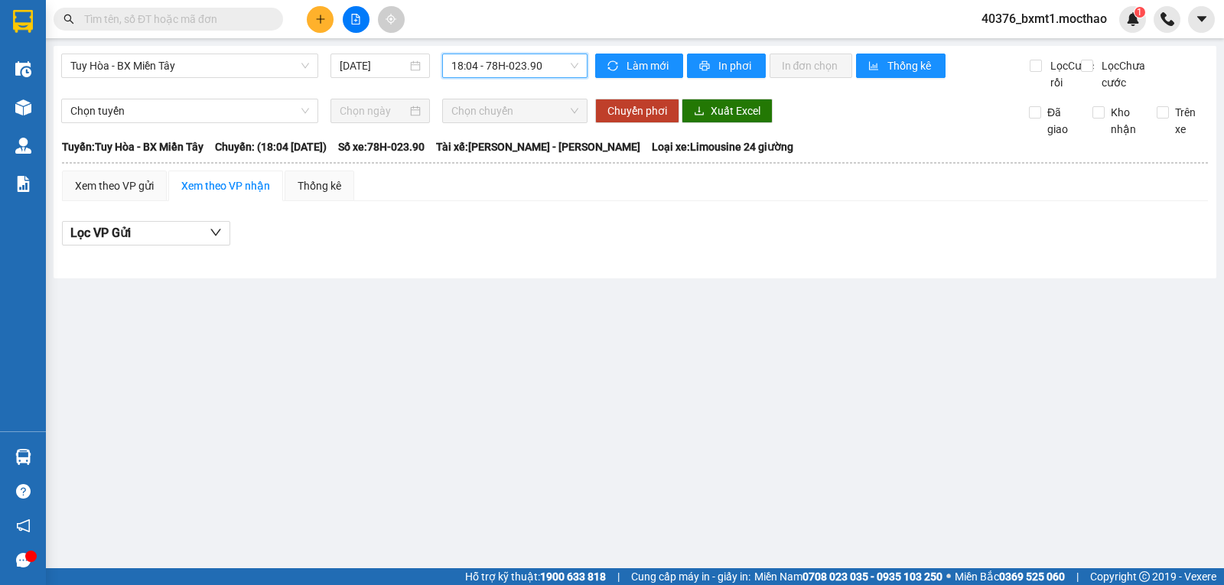
click at [533, 68] on span "18:04 - 78H-023.90" at bounding box center [514, 65] width 126 height 23
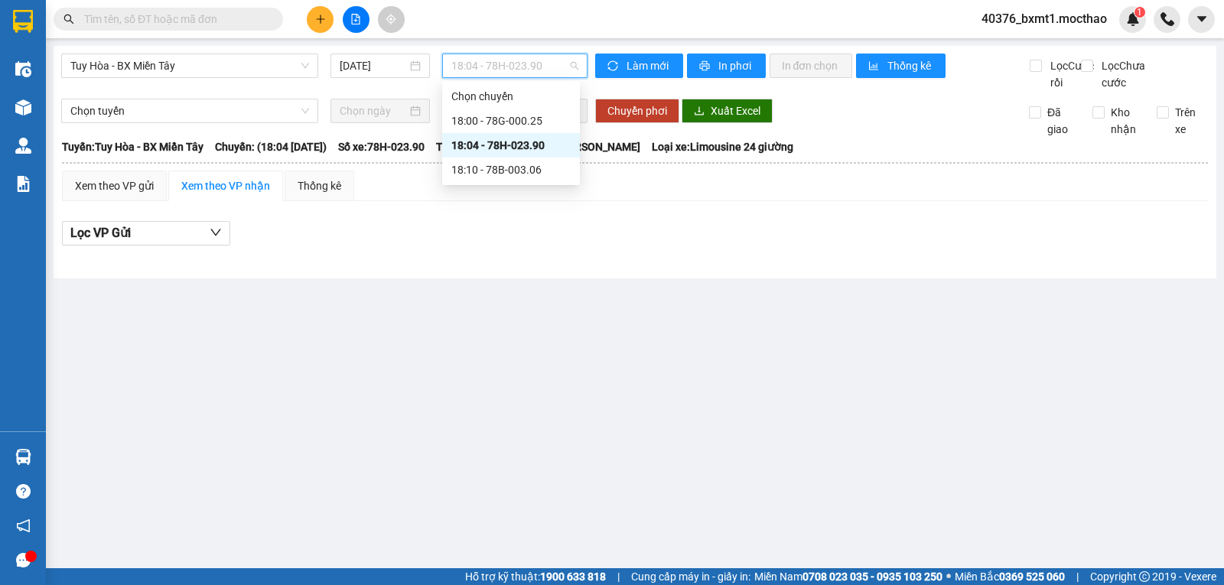
click at [534, 162] on div "18:10 - 78B-003.06" at bounding box center [510, 169] width 119 height 17
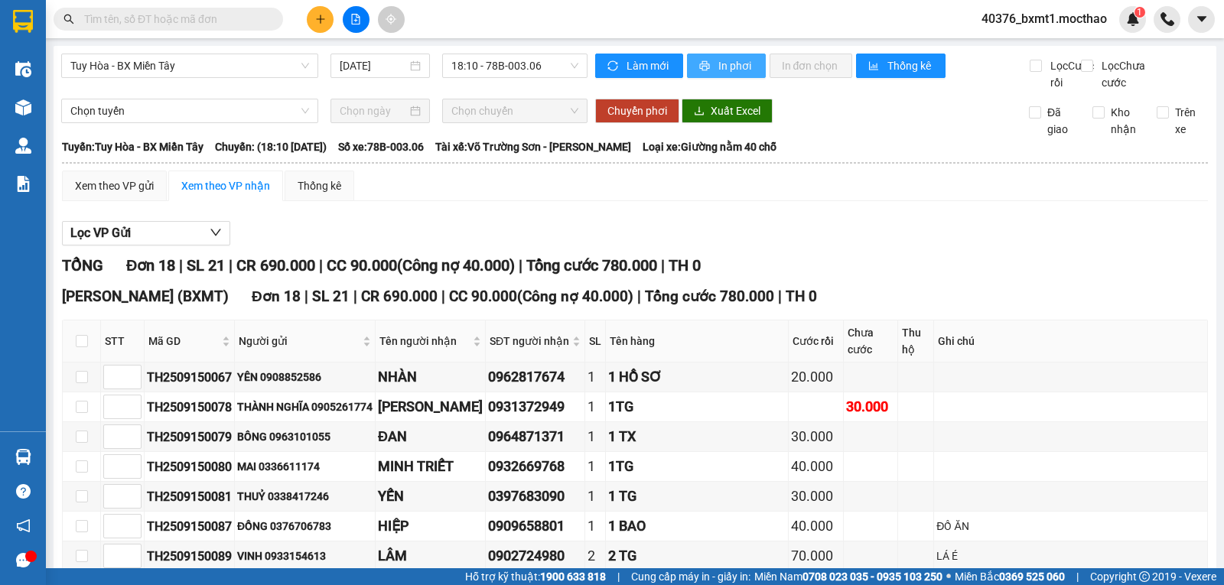
click at [718, 65] on span "In phơi" at bounding box center [735, 65] width 35 height 17
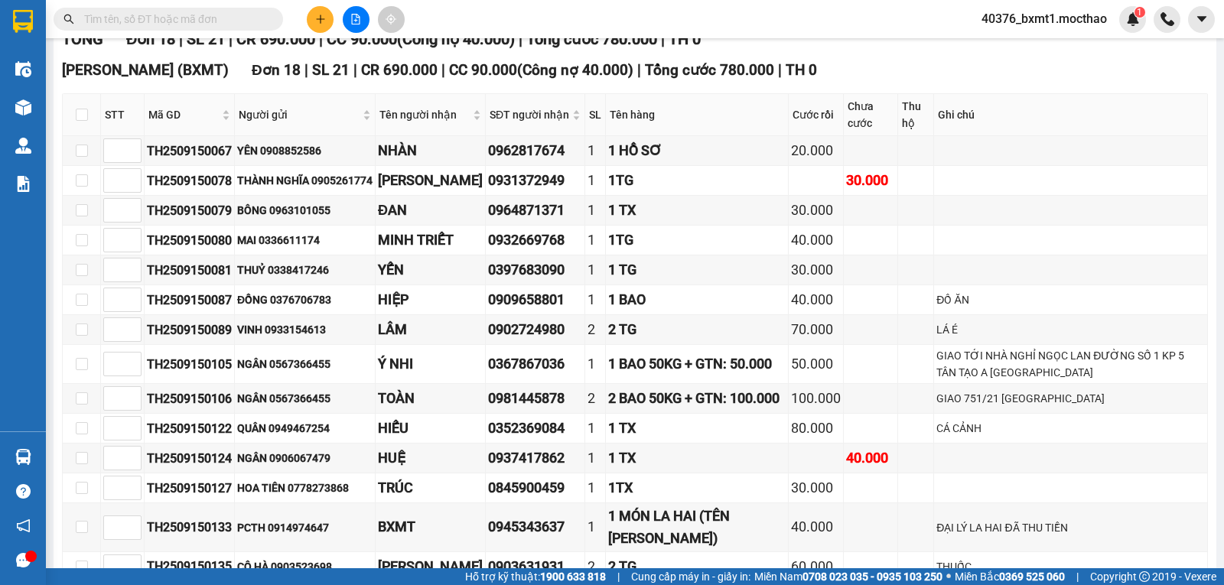
scroll to position [483, 0]
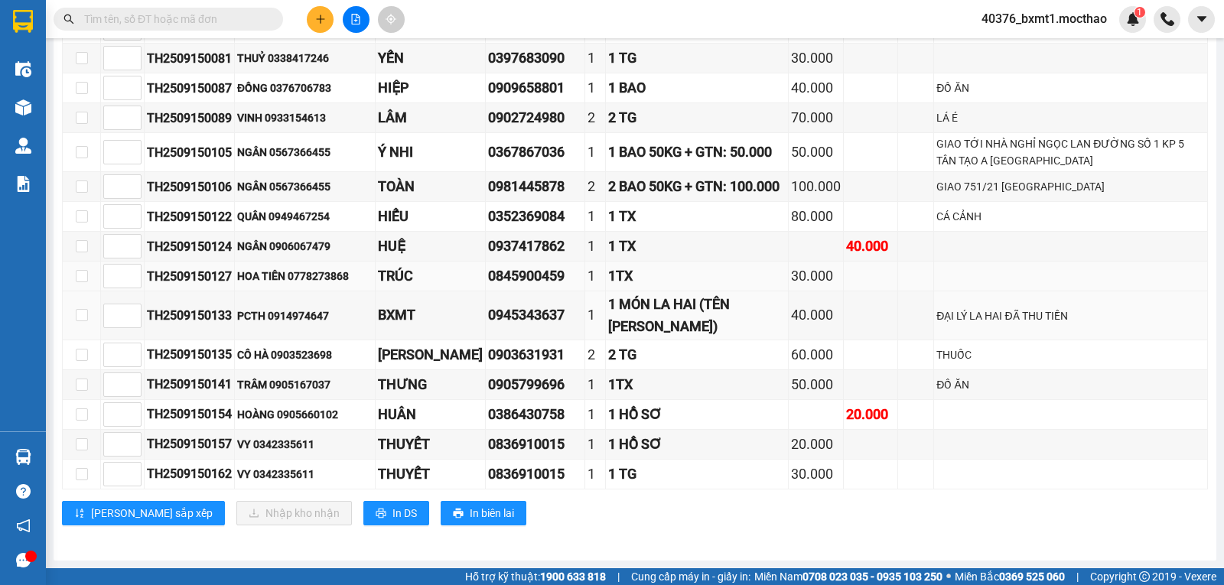
click at [711, 272] on div "1TX" at bounding box center [696, 275] width 177 height 21
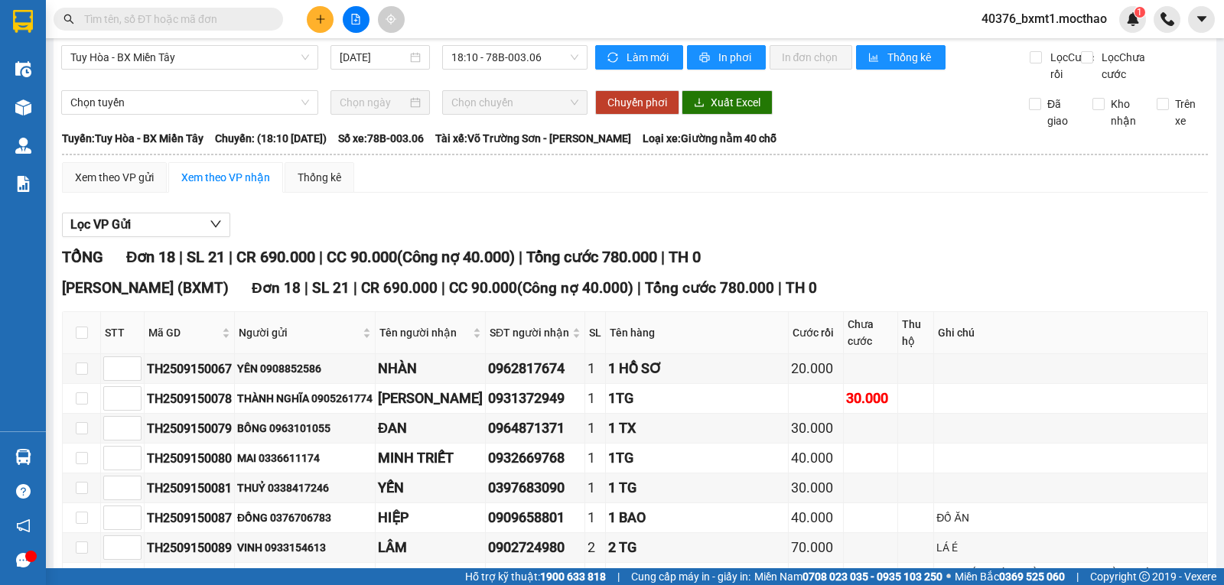
scroll to position [0, 0]
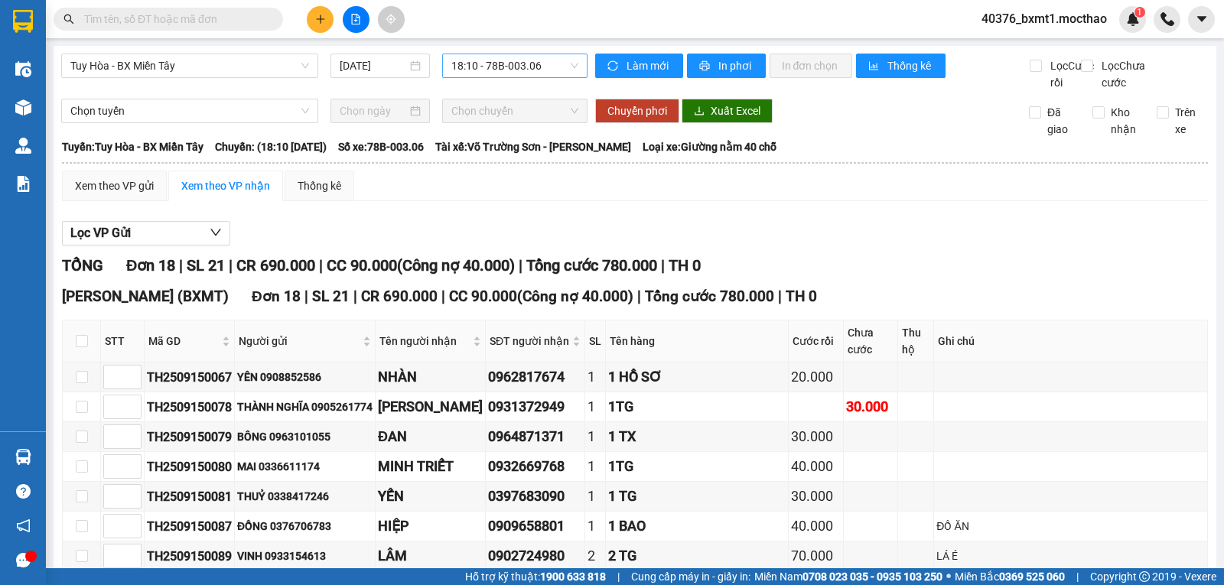
click at [479, 67] on span "18:10 - 78B-003.06" at bounding box center [514, 65] width 126 height 23
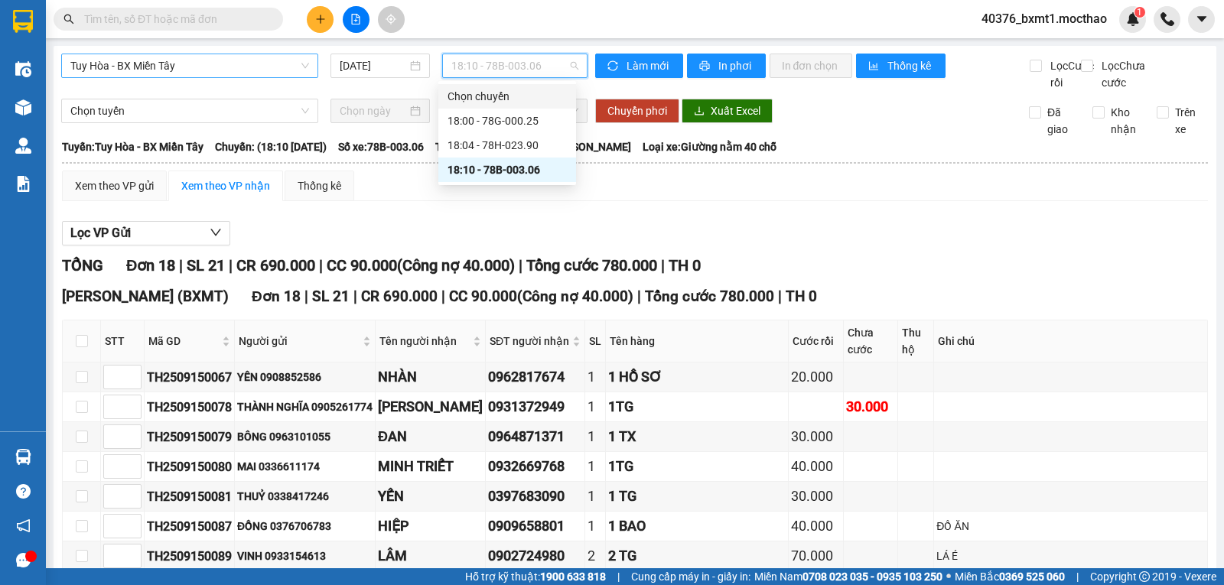
click at [186, 76] on span "Tuy Hòa - BX Miền Tây" at bounding box center [189, 65] width 239 height 23
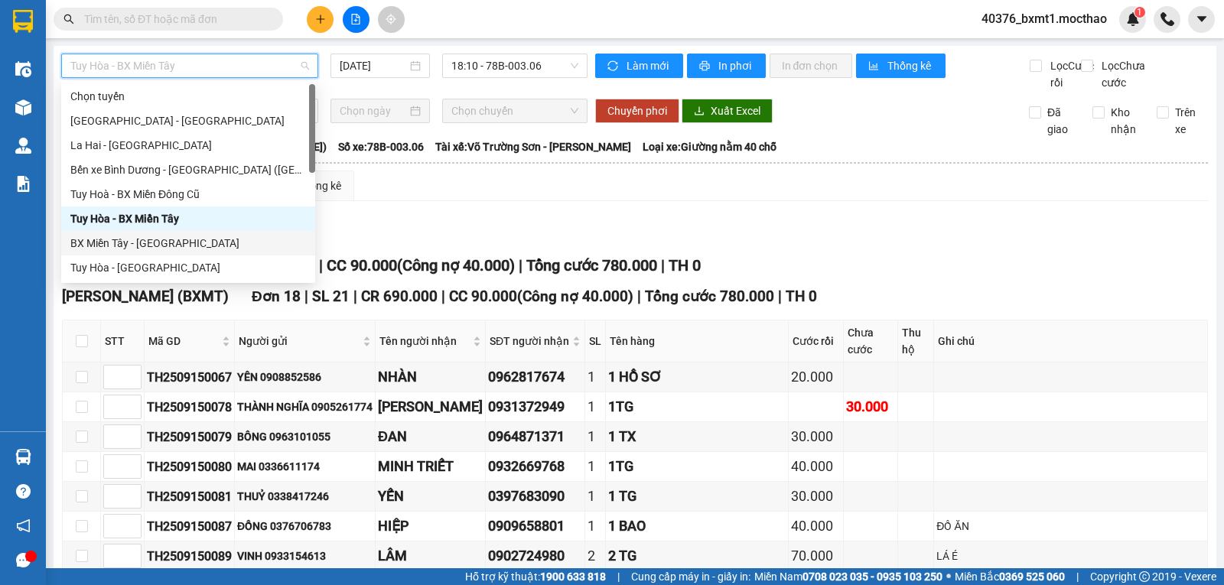
click at [148, 241] on div "BX Miền Tây - [GEOGRAPHIC_DATA]" at bounding box center [188, 243] width 236 height 17
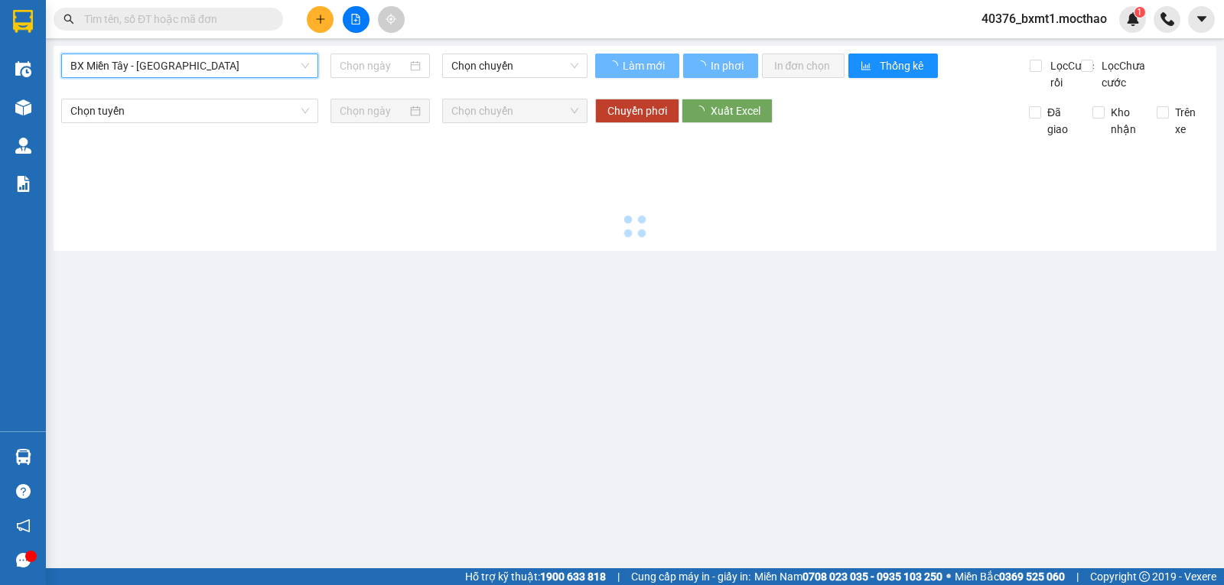
type input "[DATE]"
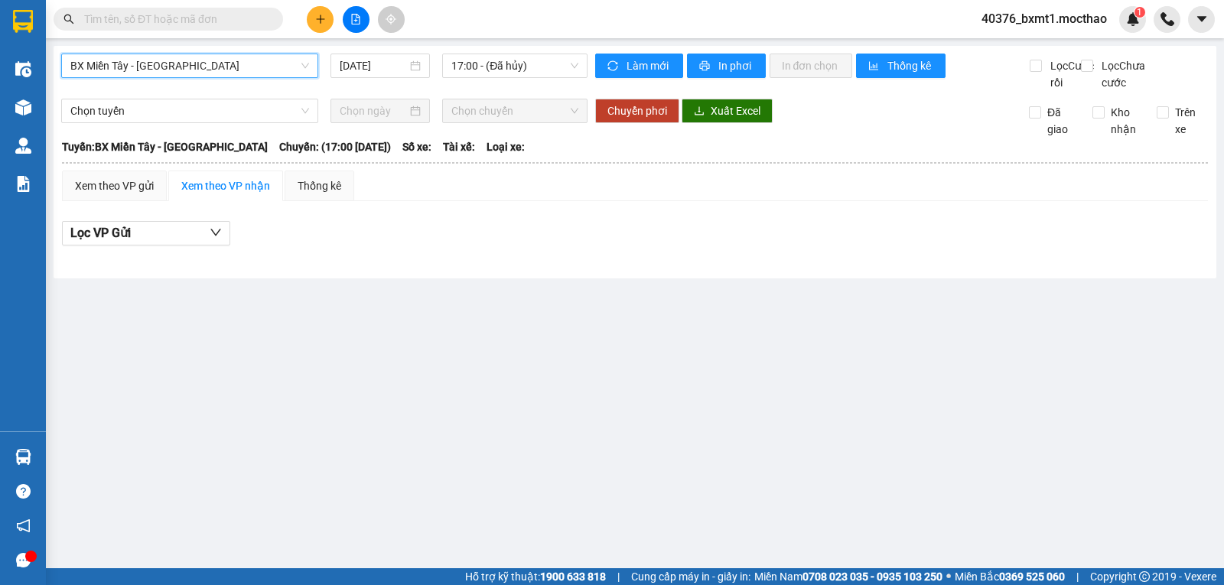
drag, startPoint x: 493, startPoint y: 67, endPoint x: 510, endPoint y: 87, distance: 26.1
click at [493, 67] on span "17:00 - (Đã hủy)" at bounding box center [514, 65] width 126 height 23
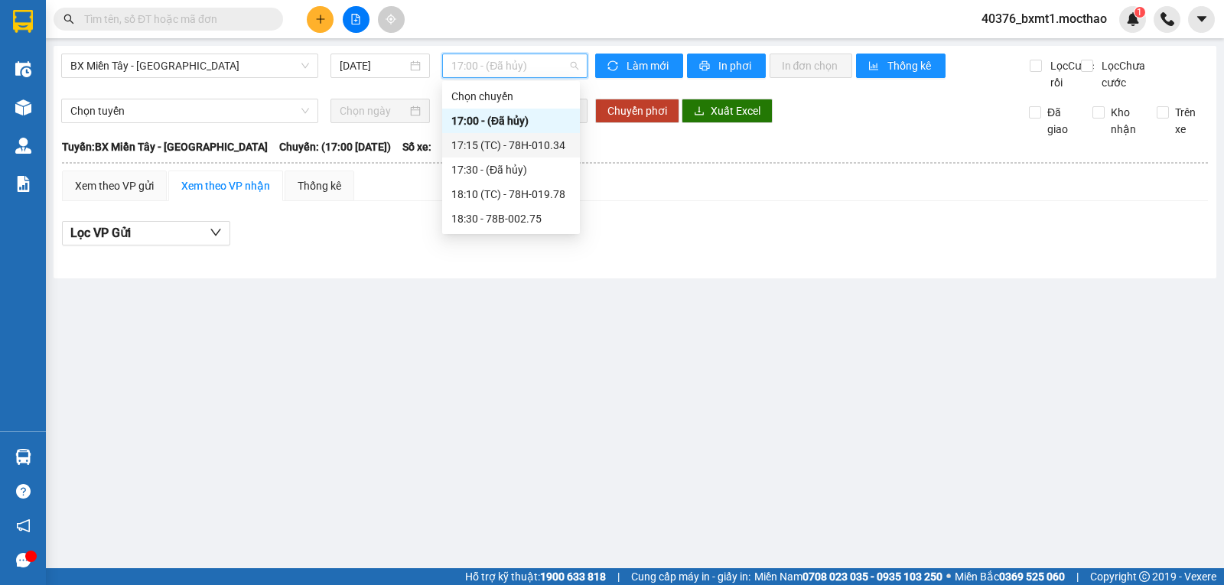
click at [512, 137] on div "17:15 (TC) - 78H-010.34" at bounding box center [510, 145] width 119 height 17
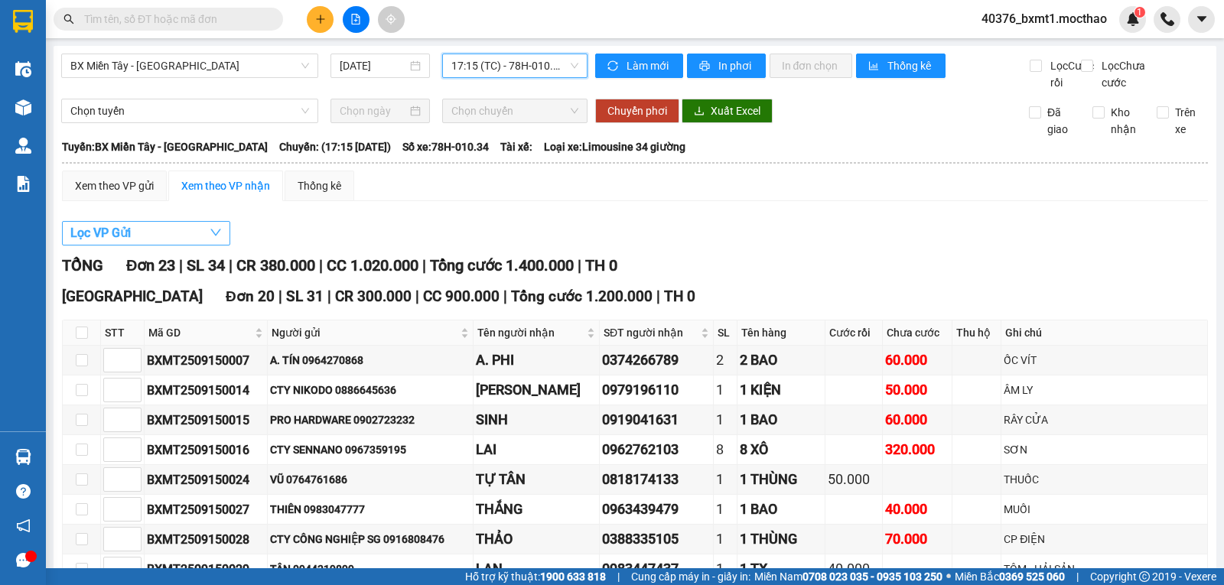
click at [137, 246] on button "Lọc VP Gửi" at bounding box center [146, 233] width 168 height 24
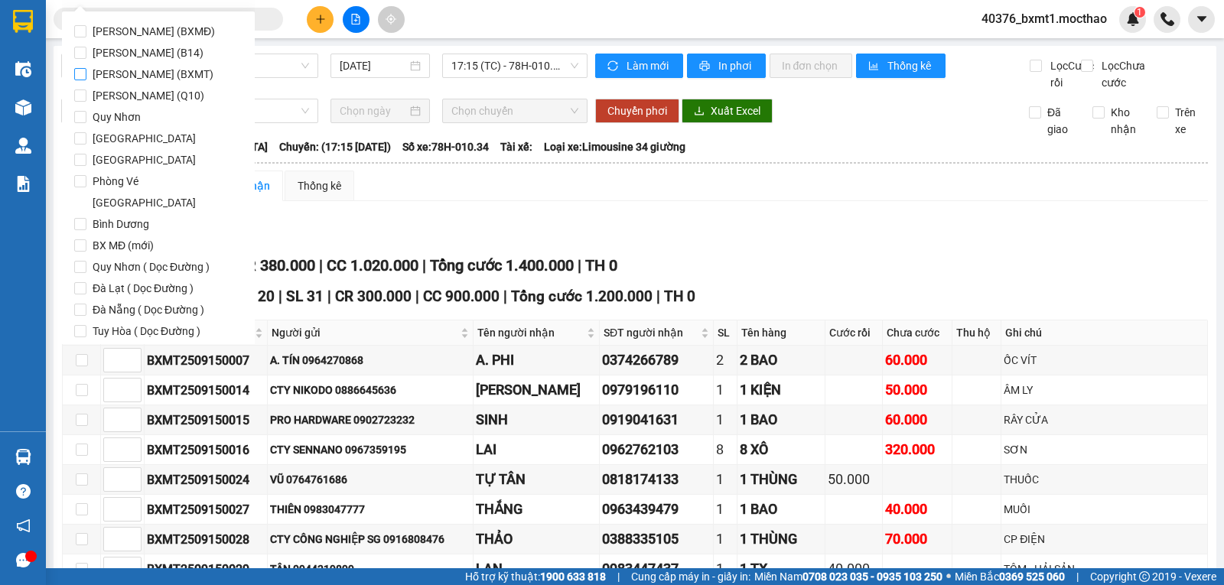
click at [172, 76] on span "[PERSON_NAME] (BXMT)" at bounding box center [152, 73] width 133 height 21
click at [86, 76] on input "[PERSON_NAME] (BXMT)" at bounding box center [80, 74] width 12 height 12
checkbox input "true"
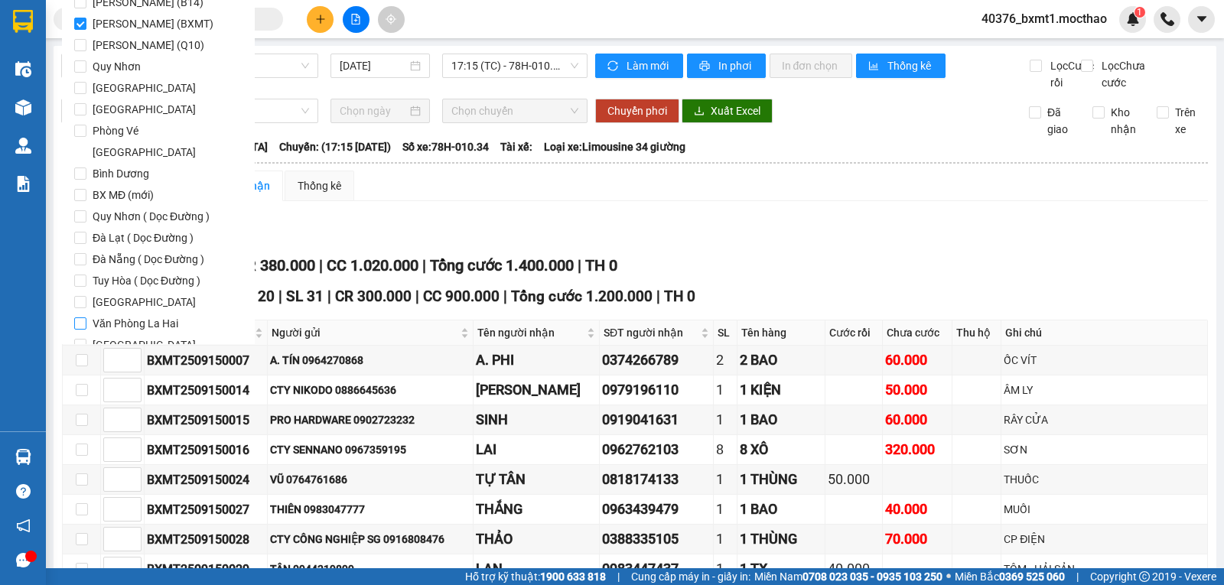
scroll to position [74, 0]
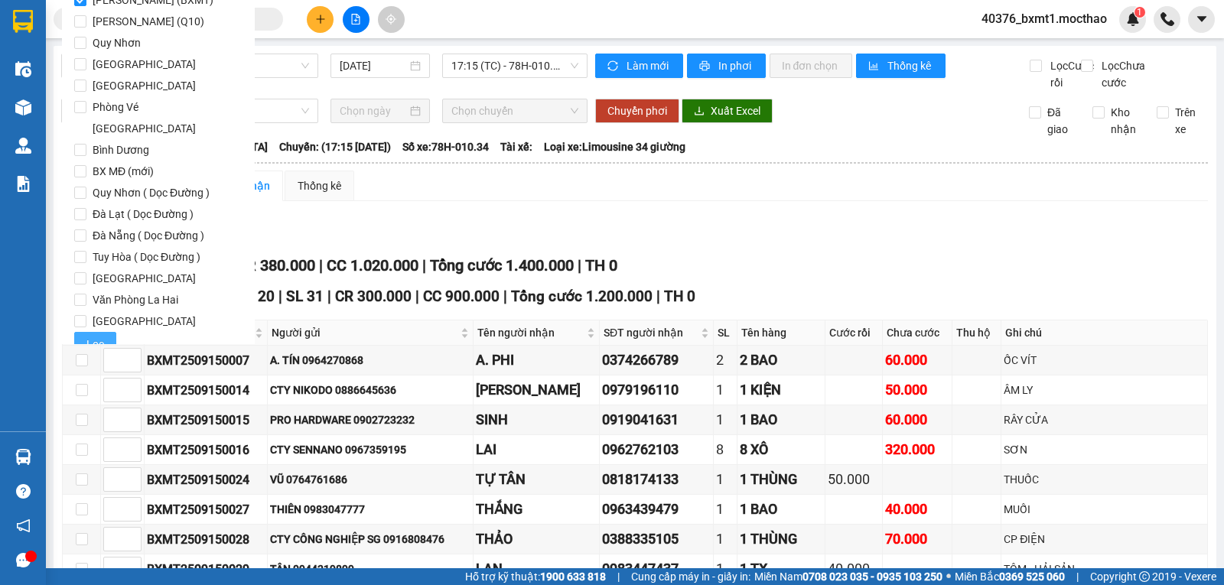
click at [105, 332] on button "Lọc" at bounding box center [95, 344] width 42 height 24
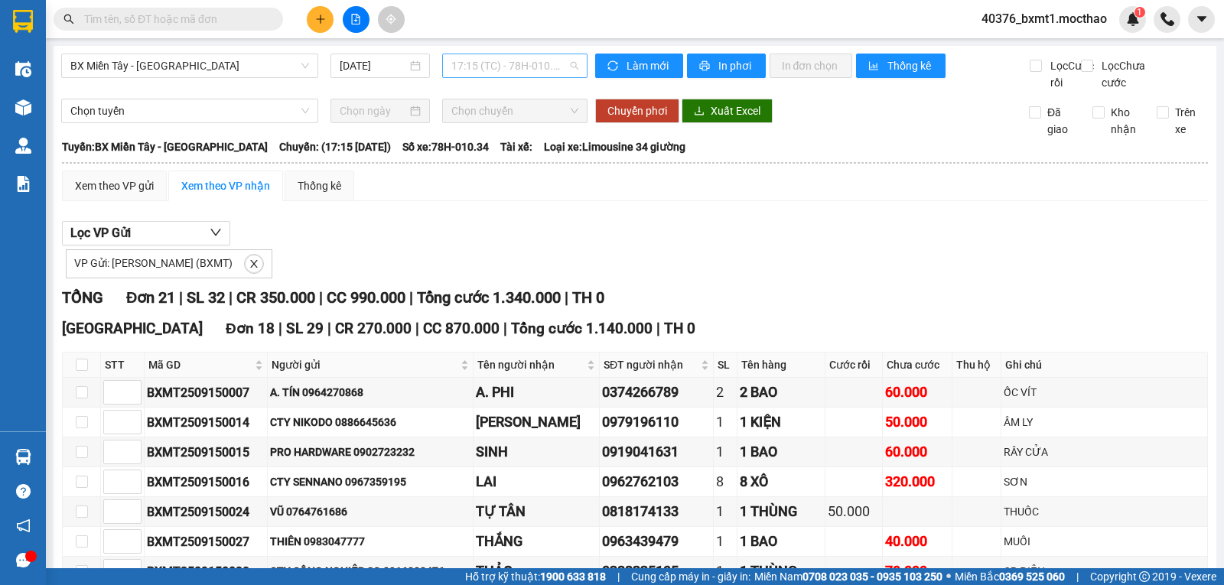
click at [522, 68] on span "17:15 (TC) - 78H-010.34" at bounding box center [514, 65] width 126 height 23
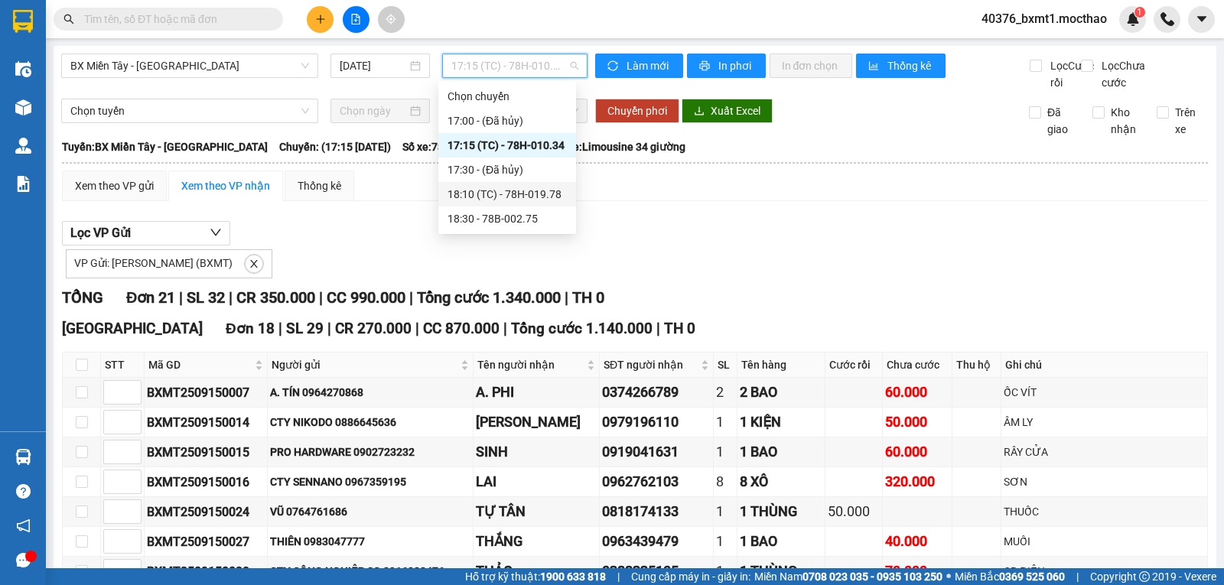
click at [542, 203] on div "18:10 (TC) - 78H-019.78" at bounding box center [507, 194] width 138 height 24
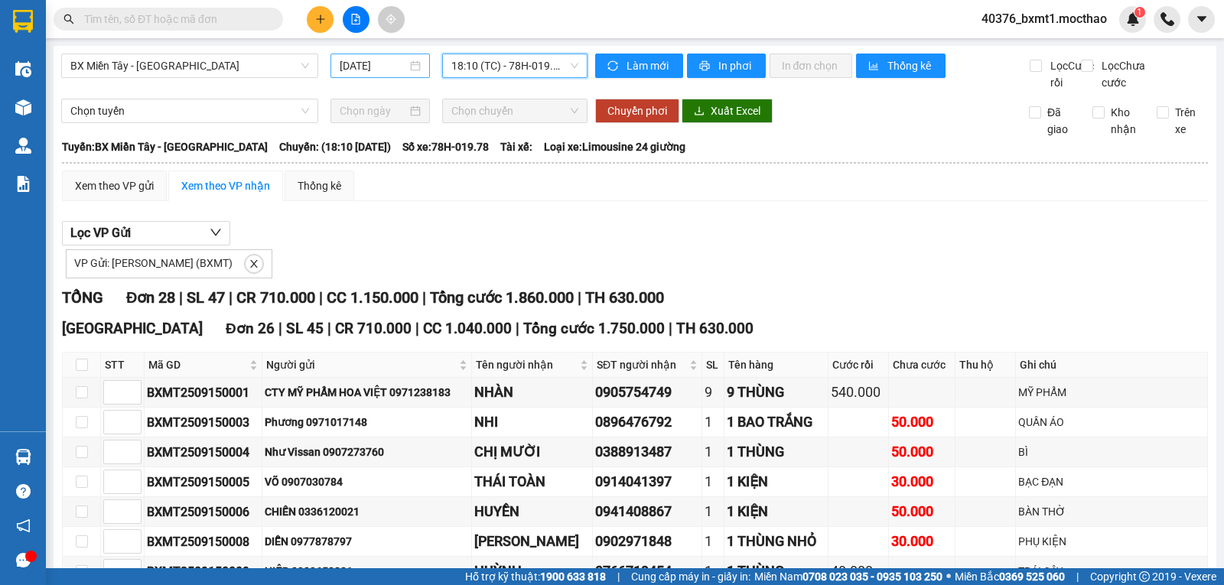
click at [396, 73] on input "[DATE]" at bounding box center [374, 65] width 68 height 17
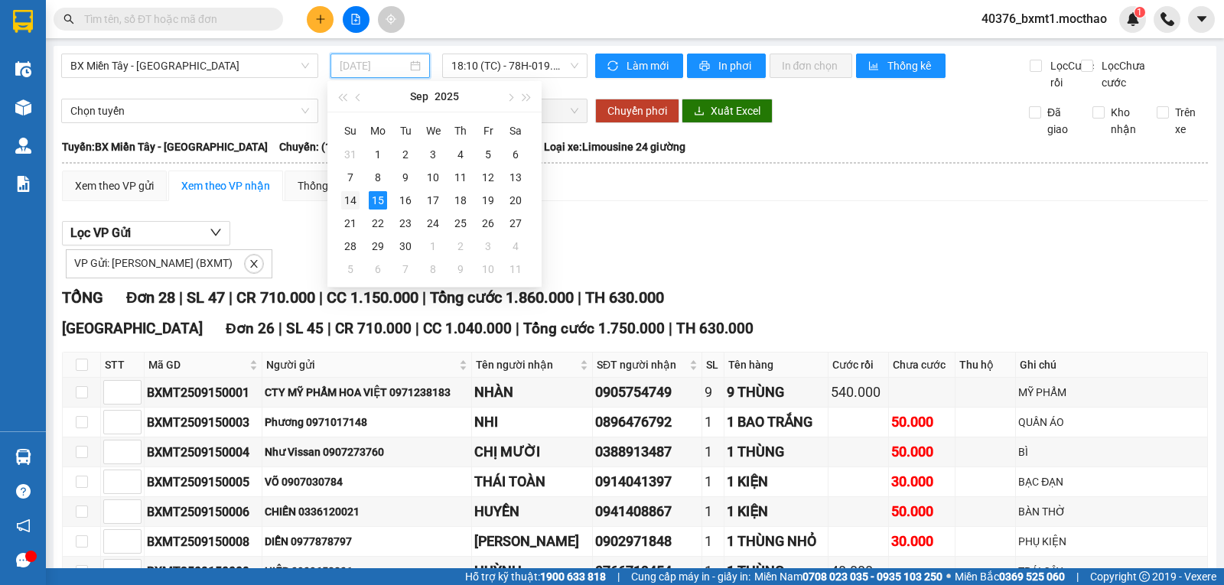
click at [360, 202] on td "14" at bounding box center [351, 200] width 28 height 23
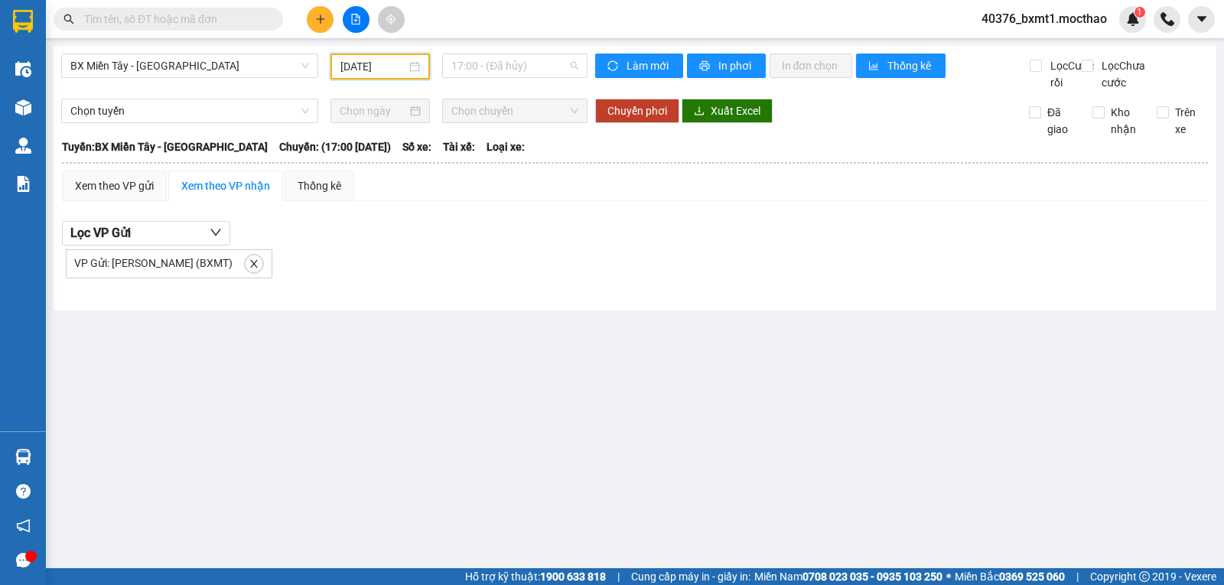
drag, startPoint x: 500, startPoint y: 67, endPoint x: 535, endPoint y: 130, distance: 71.9
click at [501, 68] on span "17:00 - (Đã hủy)" at bounding box center [514, 65] width 126 height 23
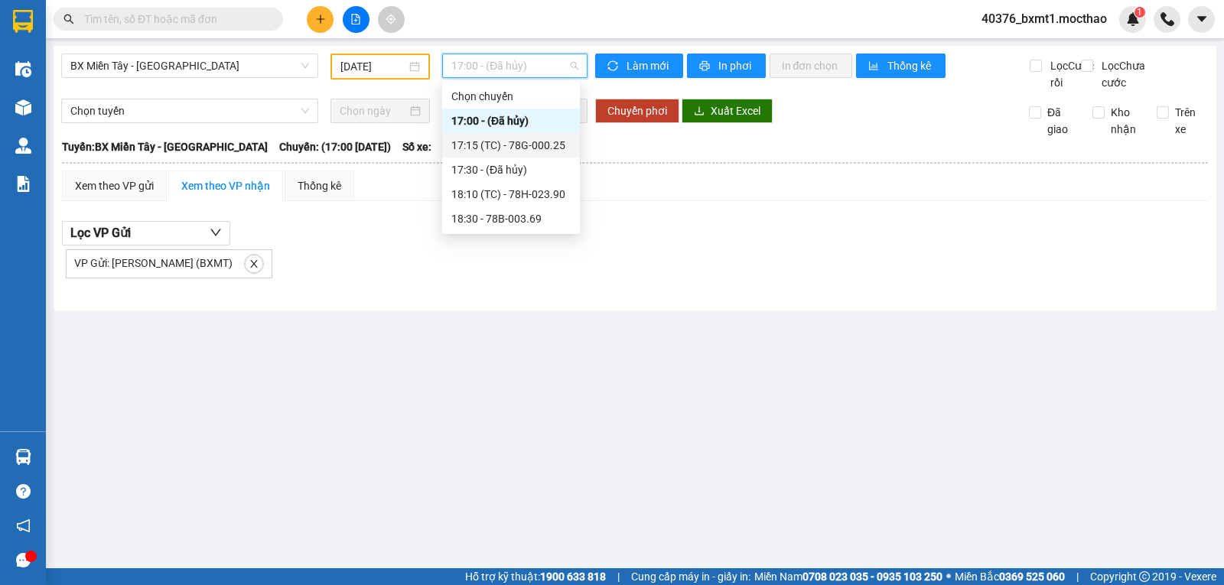
click at [535, 143] on div "17:15 (TC) - 78G-000.25" at bounding box center [510, 145] width 119 height 17
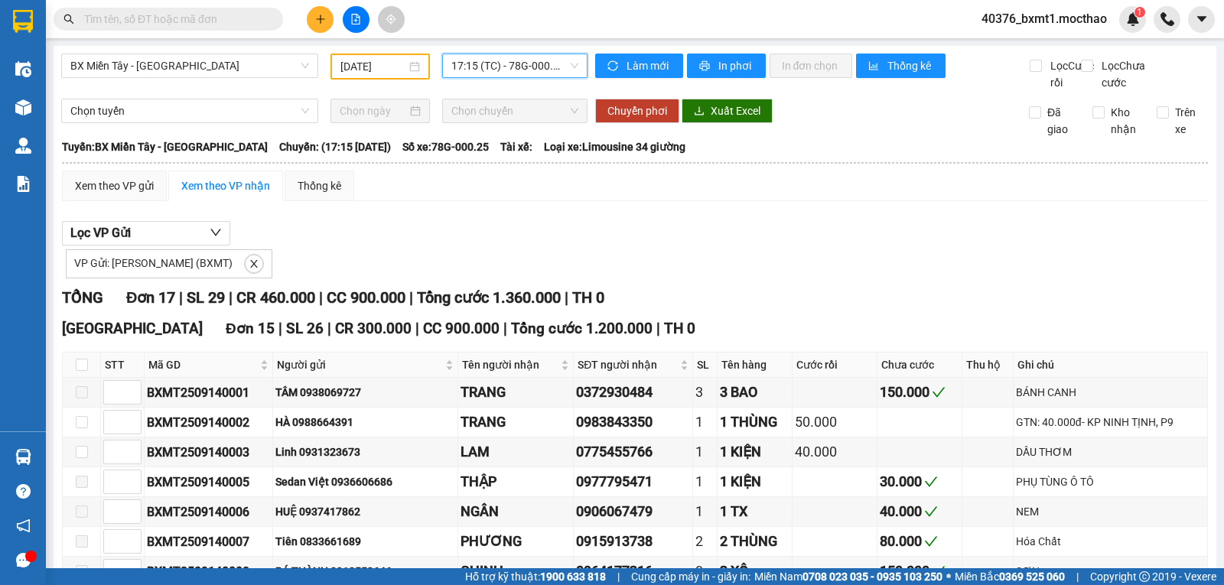
click at [517, 68] on span "17:15 (TC) - 78G-000.25" at bounding box center [514, 65] width 126 height 23
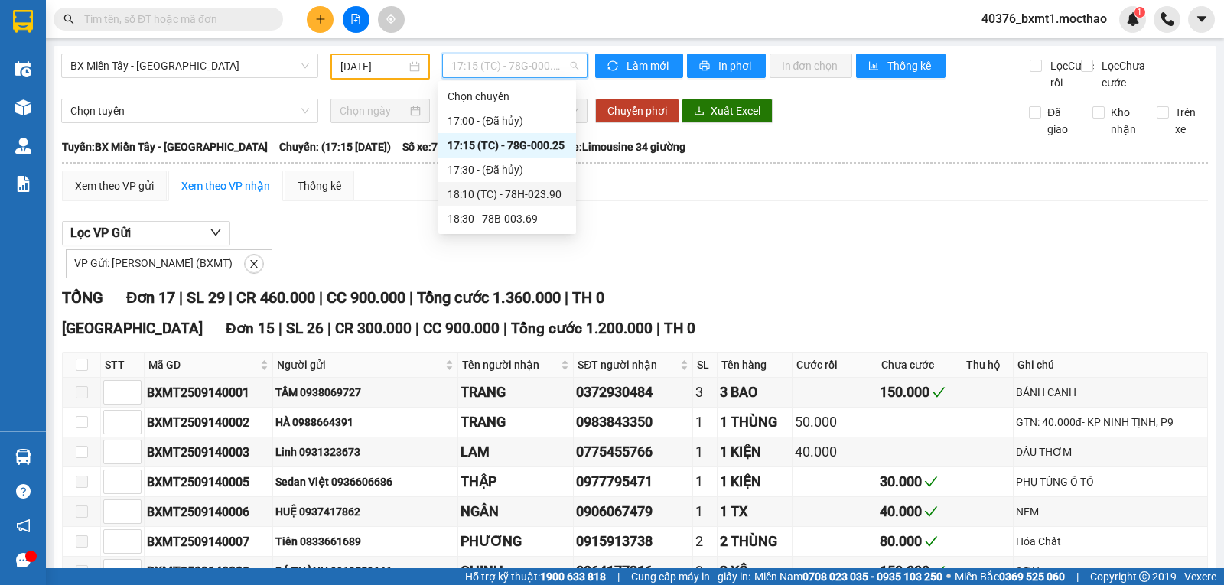
click at [546, 192] on div "18:10 (TC) - 78H-023.90" at bounding box center [507, 194] width 119 height 17
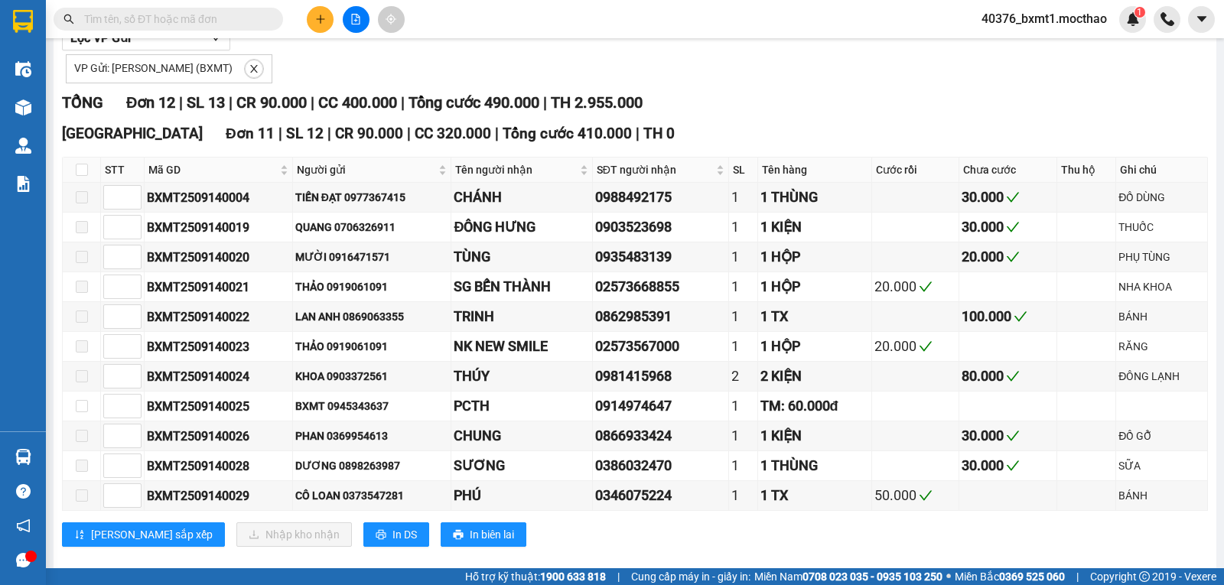
scroll to position [379, 0]
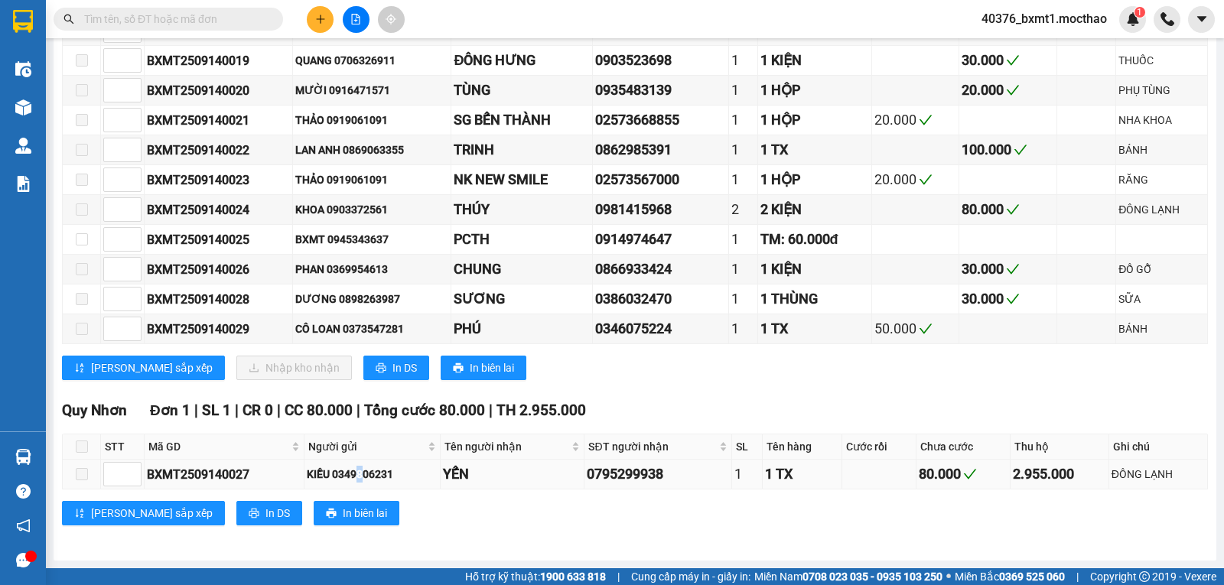
click at [363, 470] on div "KIỀU 0349806231" at bounding box center [372, 474] width 131 height 17
click at [379, 474] on div "KIỀU 0349806231" at bounding box center [372, 474] width 131 height 17
copy div "0349806231"
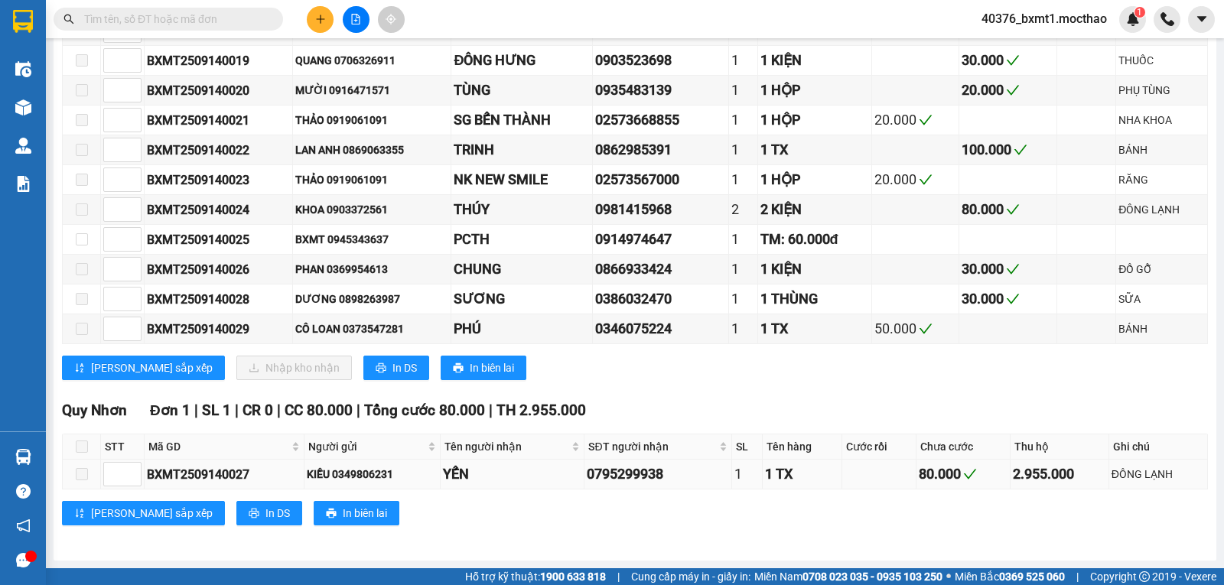
click at [319, 474] on div "KIỀU 0349806231" at bounding box center [372, 474] width 131 height 17
copy div "KIỀU"
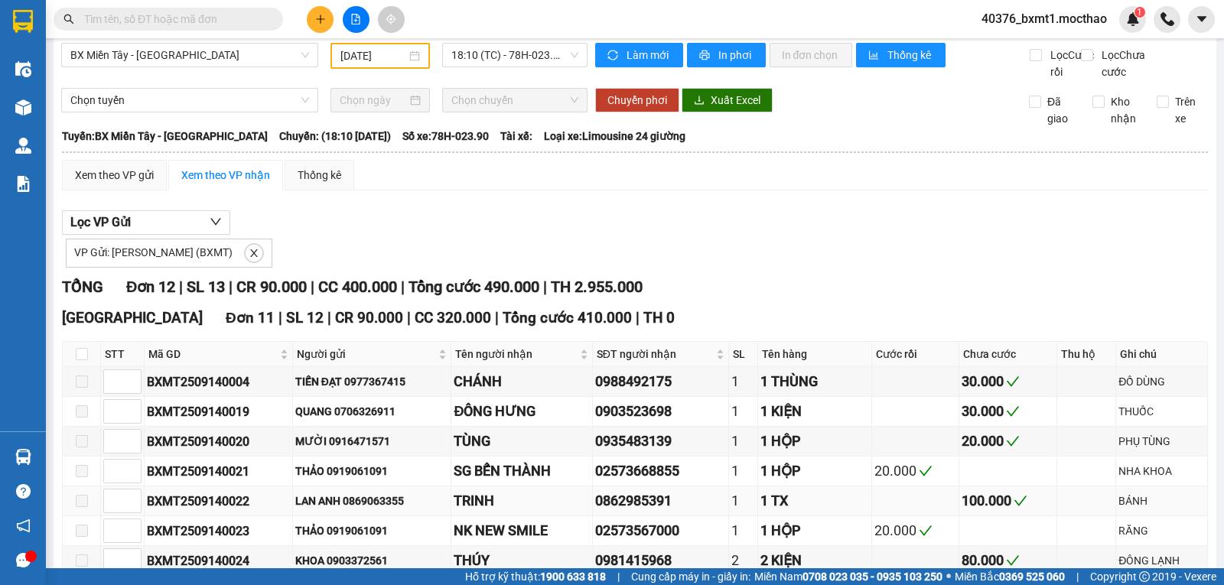
scroll to position [0, 0]
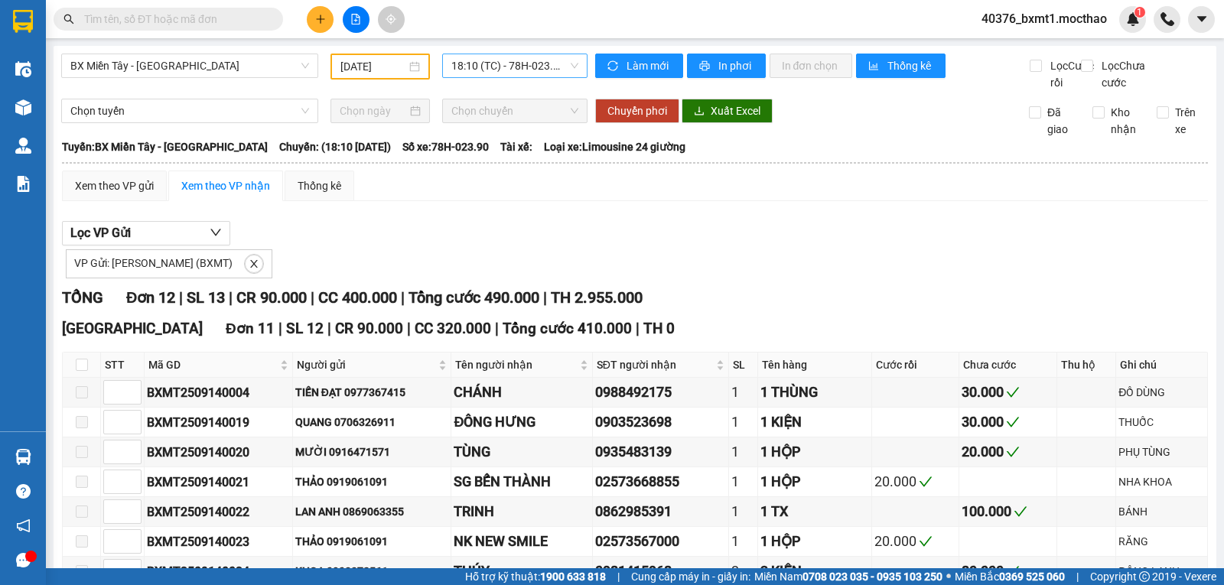
click at [490, 68] on span "18:10 (TC) - 78H-023.90" at bounding box center [514, 65] width 126 height 23
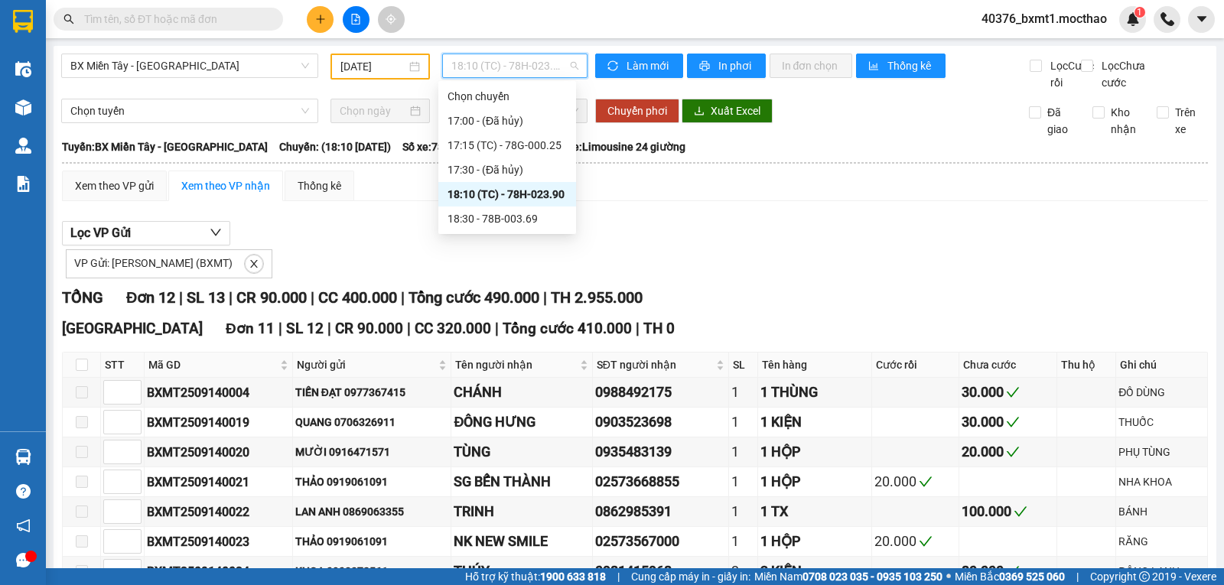
click at [347, 70] on input "14/09/2025" at bounding box center [373, 66] width 67 height 17
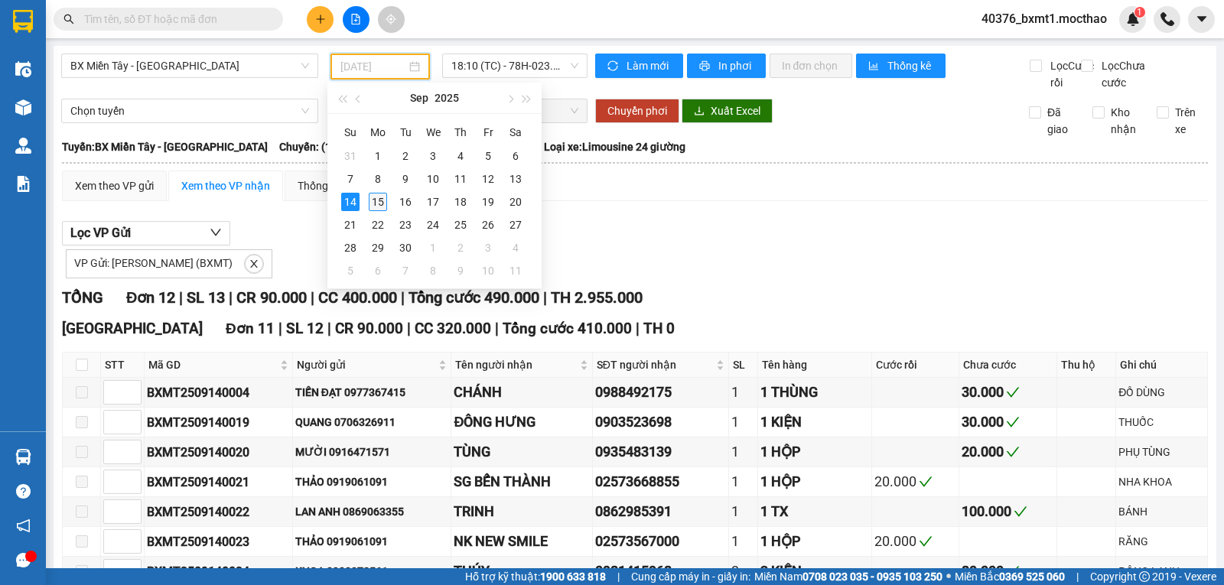
click at [379, 200] on div "15" at bounding box center [378, 202] width 18 height 18
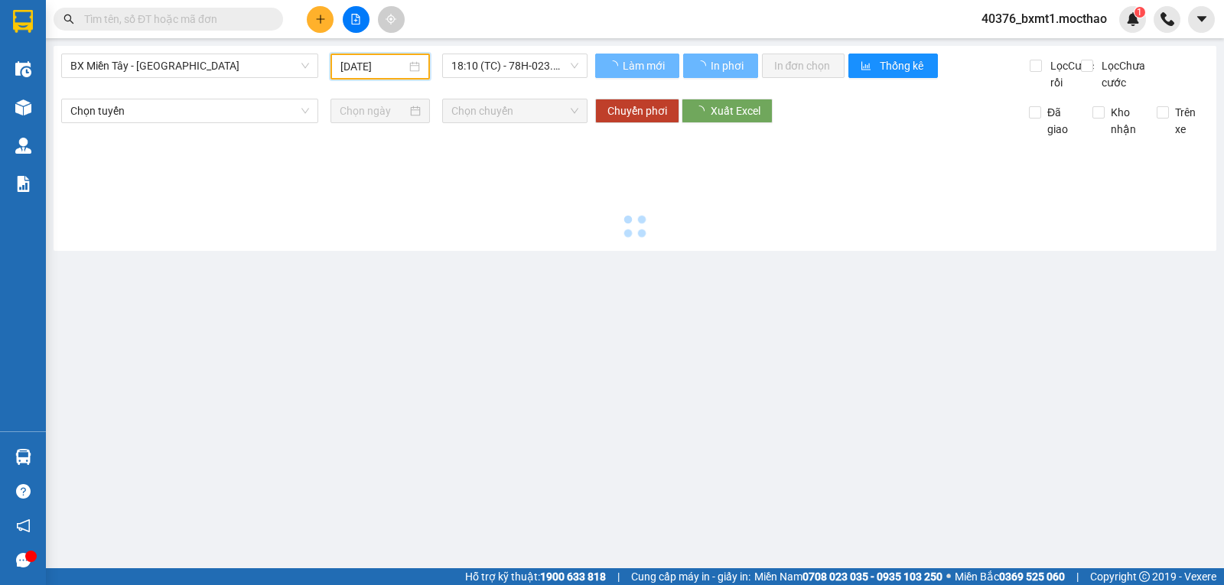
type input "15/09/2025"
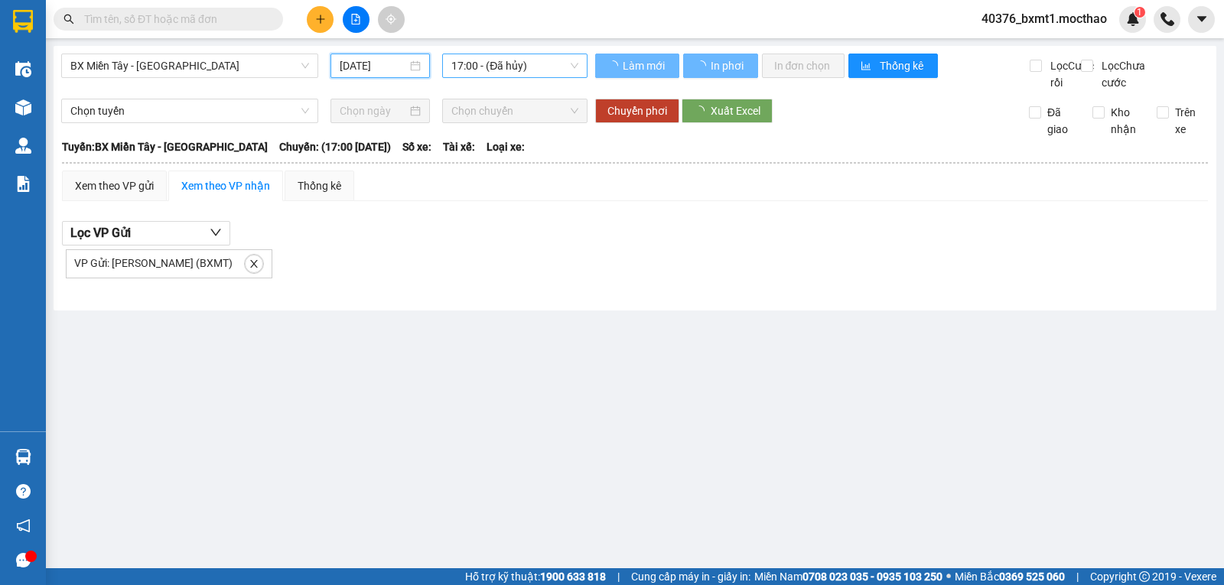
click at [518, 67] on span "17:00 - (Đã hủy)" at bounding box center [514, 65] width 126 height 23
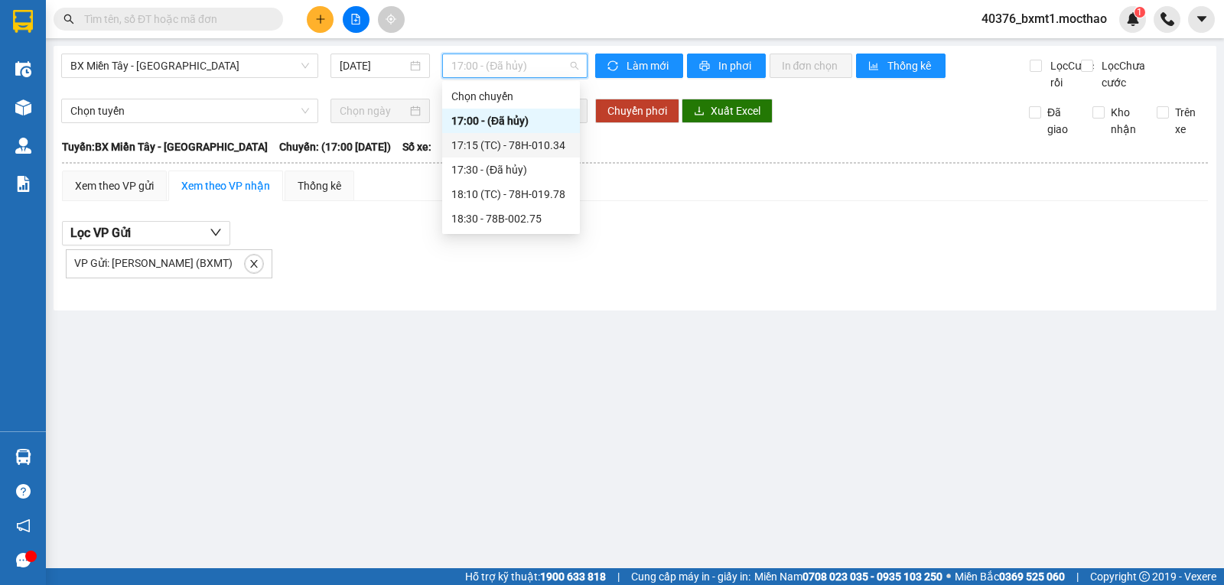
click at [561, 151] on div "17:15 (TC) - 78H-010.34" at bounding box center [510, 145] width 119 height 17
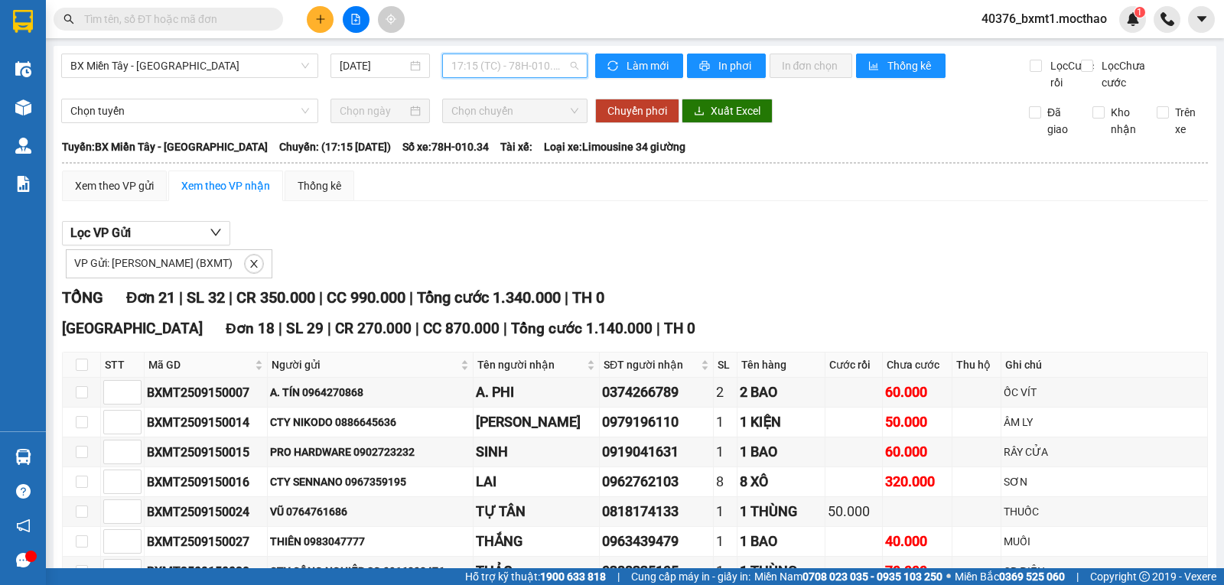
click at [510, 72] on span "17:15 (TC) - 78H-010.34" at bounding box center [514, 65] width 126 height 23
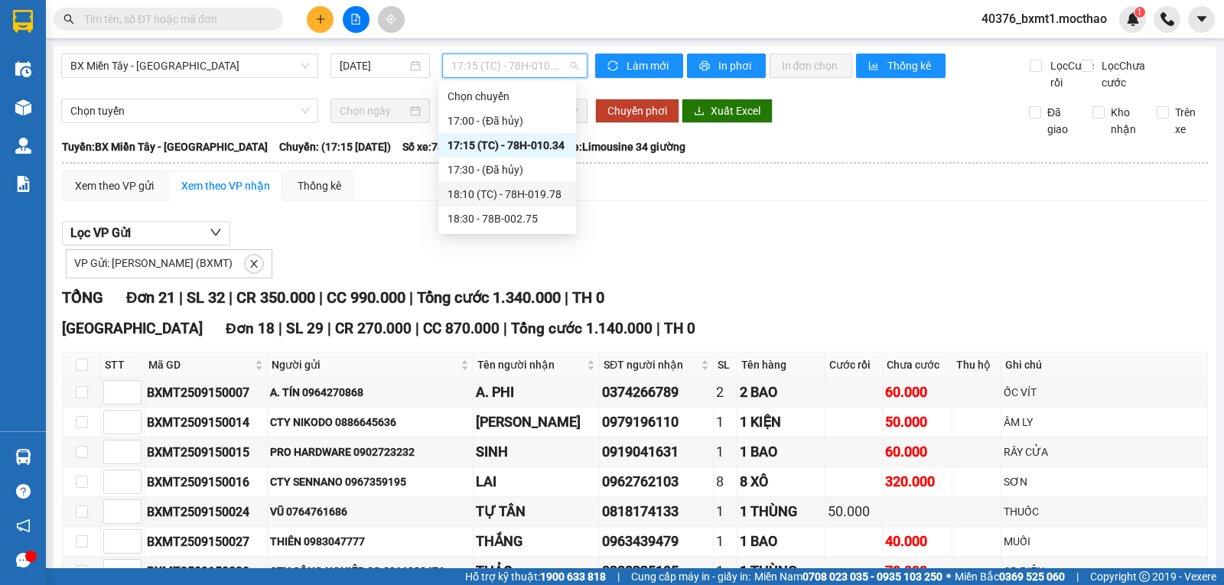
click at [536, 191] on div "18:10 (TC) - 78H-019.78" at bounding box center [507, 194] width 119 height 17
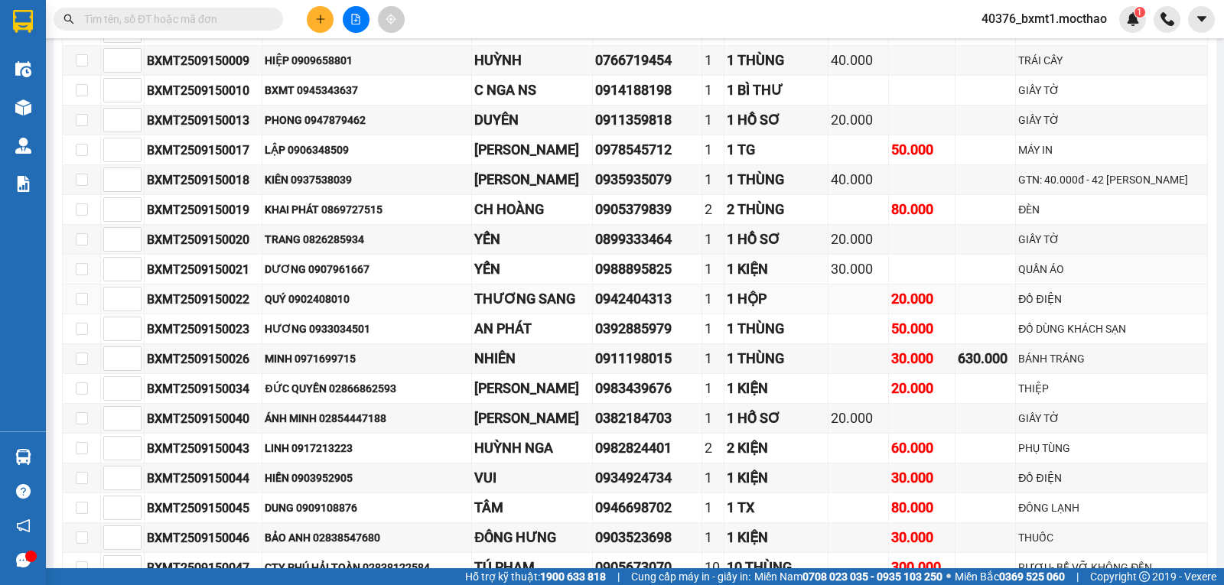
scroll to position [536, 0]
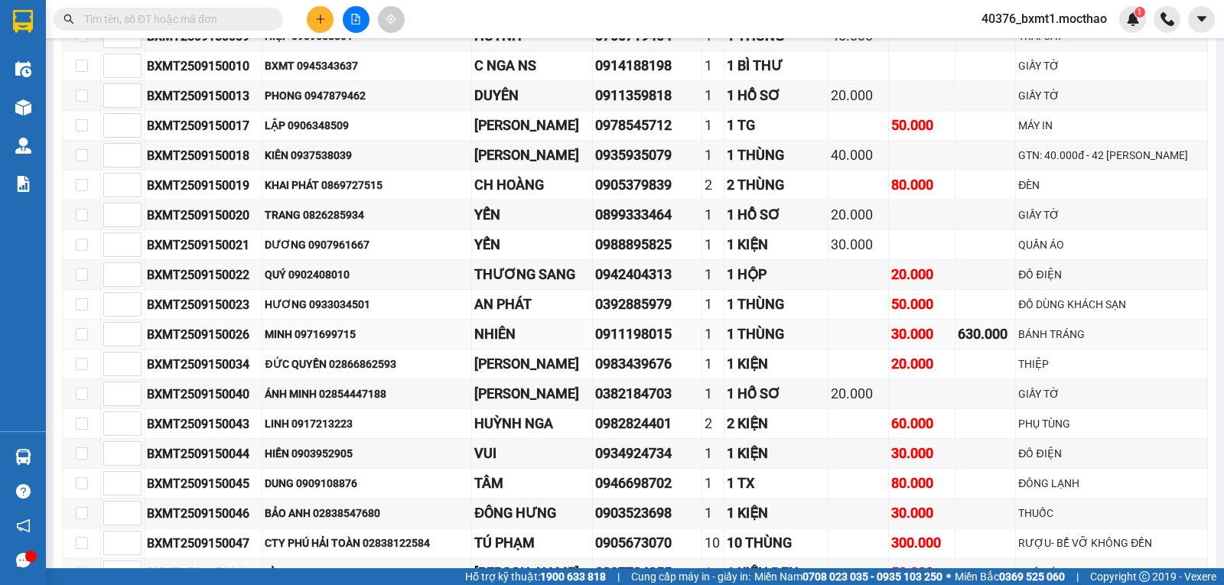
click at [337, 343] on div "MINH 0971699715" at bounding box center [367, 334] width 204 height 17
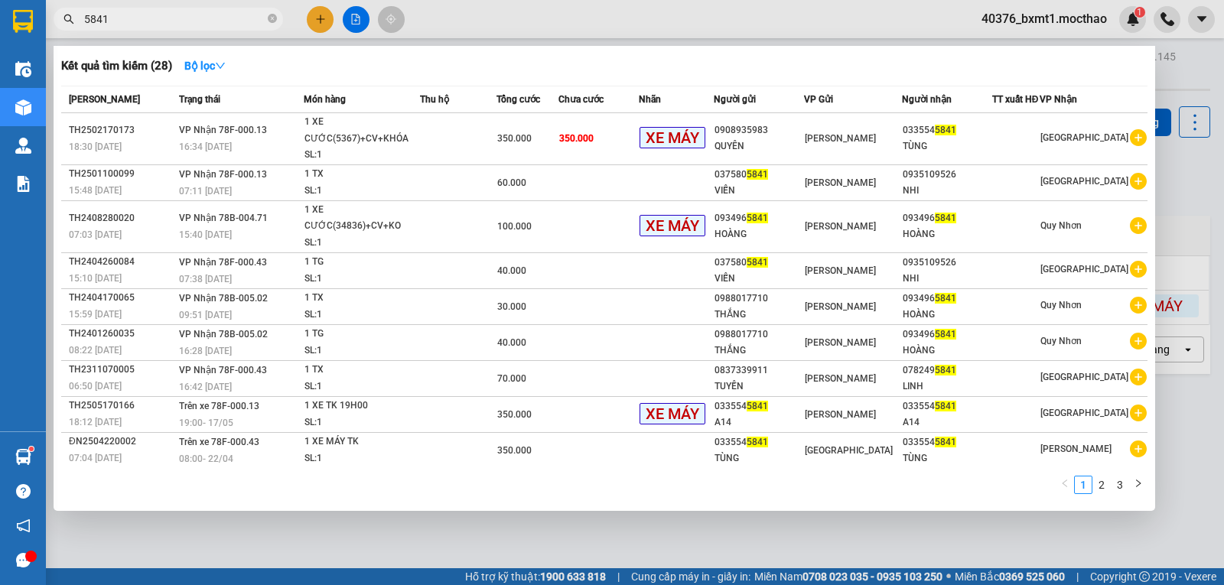
click at [610, 27] on div at bounding box center [612, 292] width 1224 height 585
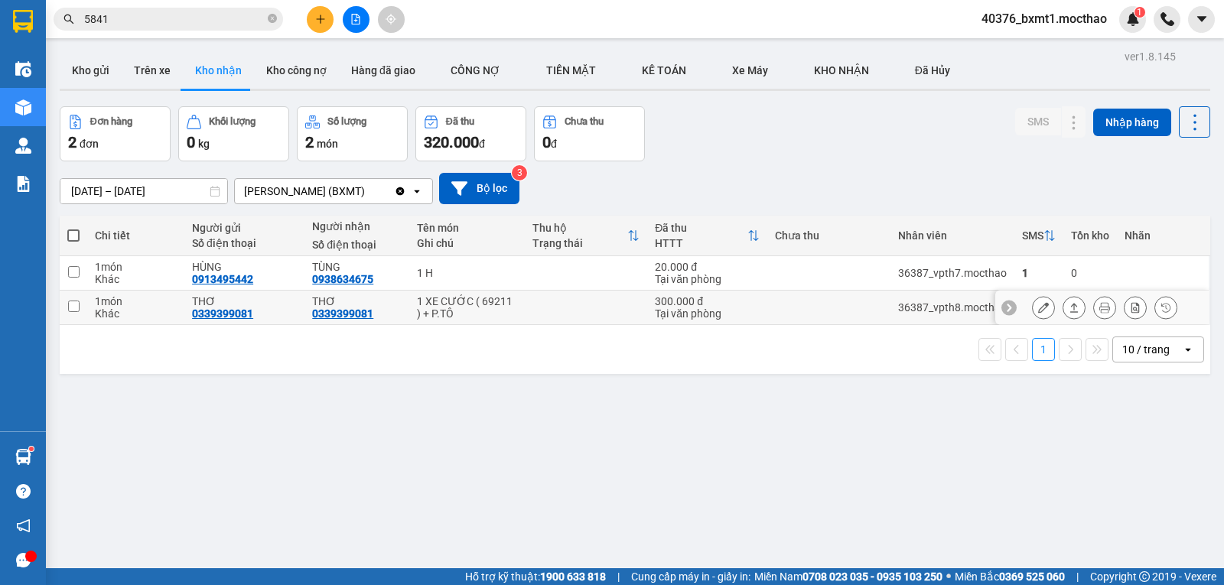
click at [341, 312] on div "0339399081" at bounding box center [342, 314] width 61 height 12
copy div "0339399081"
